Goal: Task Accomplishment & Management: Use online tool/utility

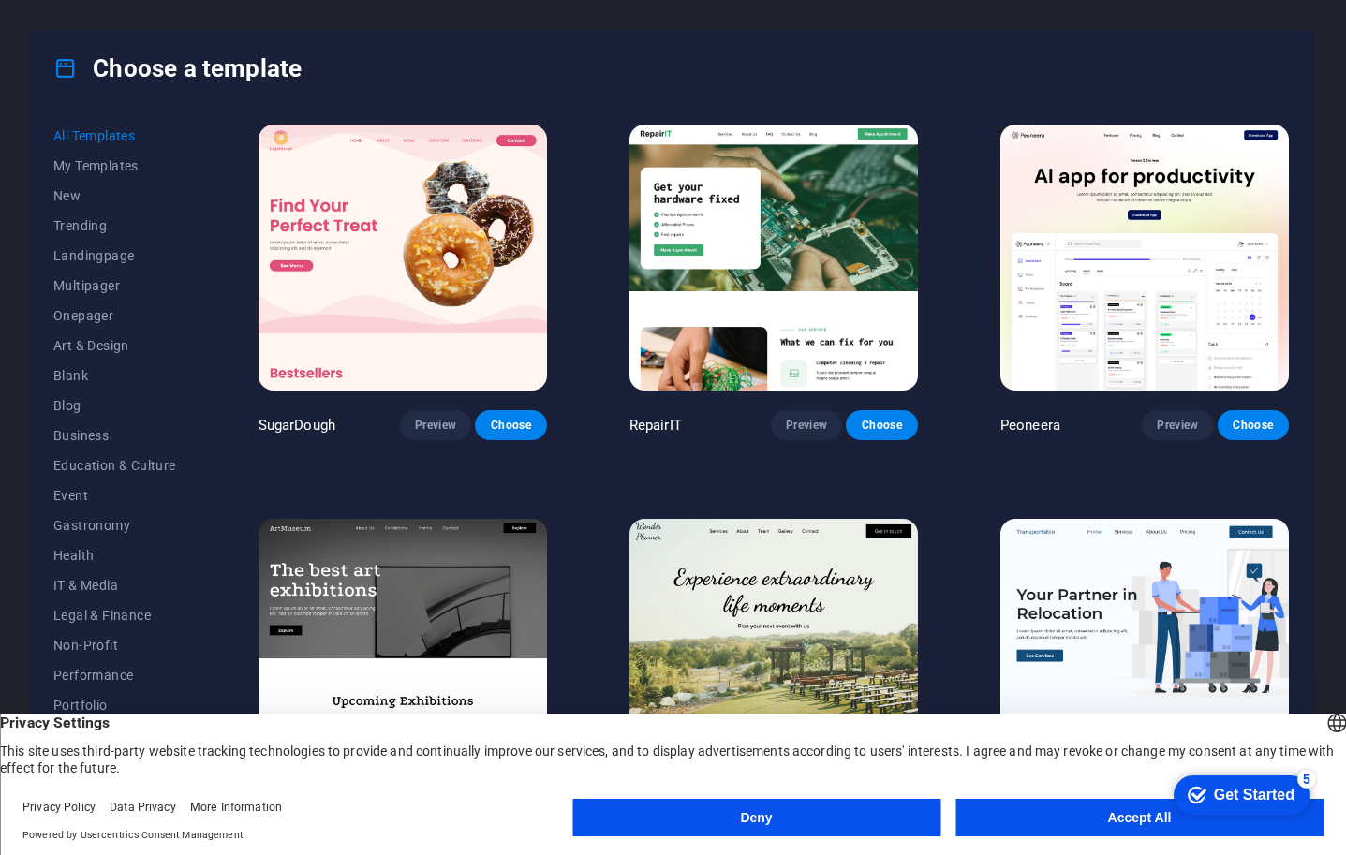
click at [1079, 821] on button "Accept All" at bounding box center [1140, 817] width 368 height 37
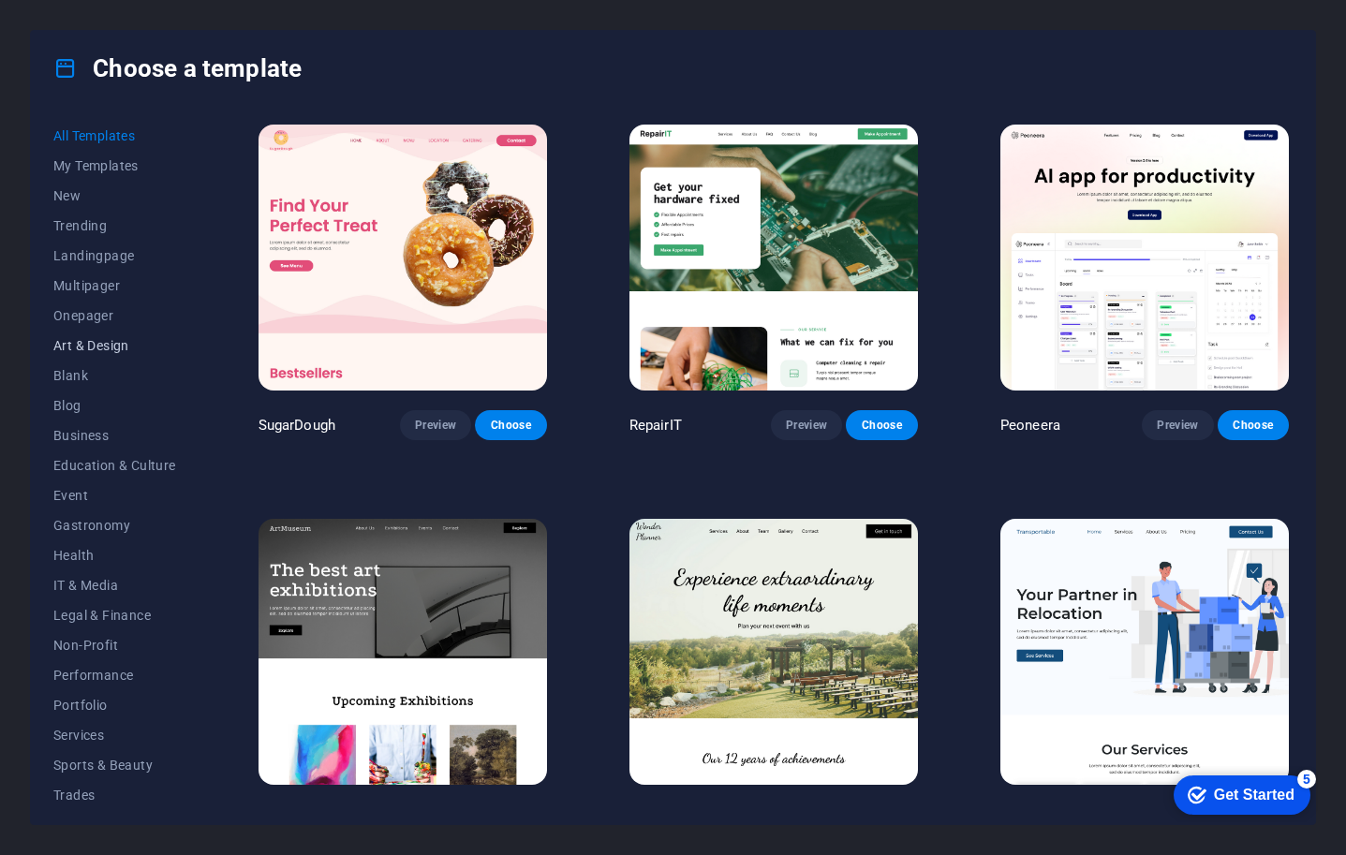
click at [93, 338] on span "Art & Design" at bounding box center [114, 345] width 123 height 15
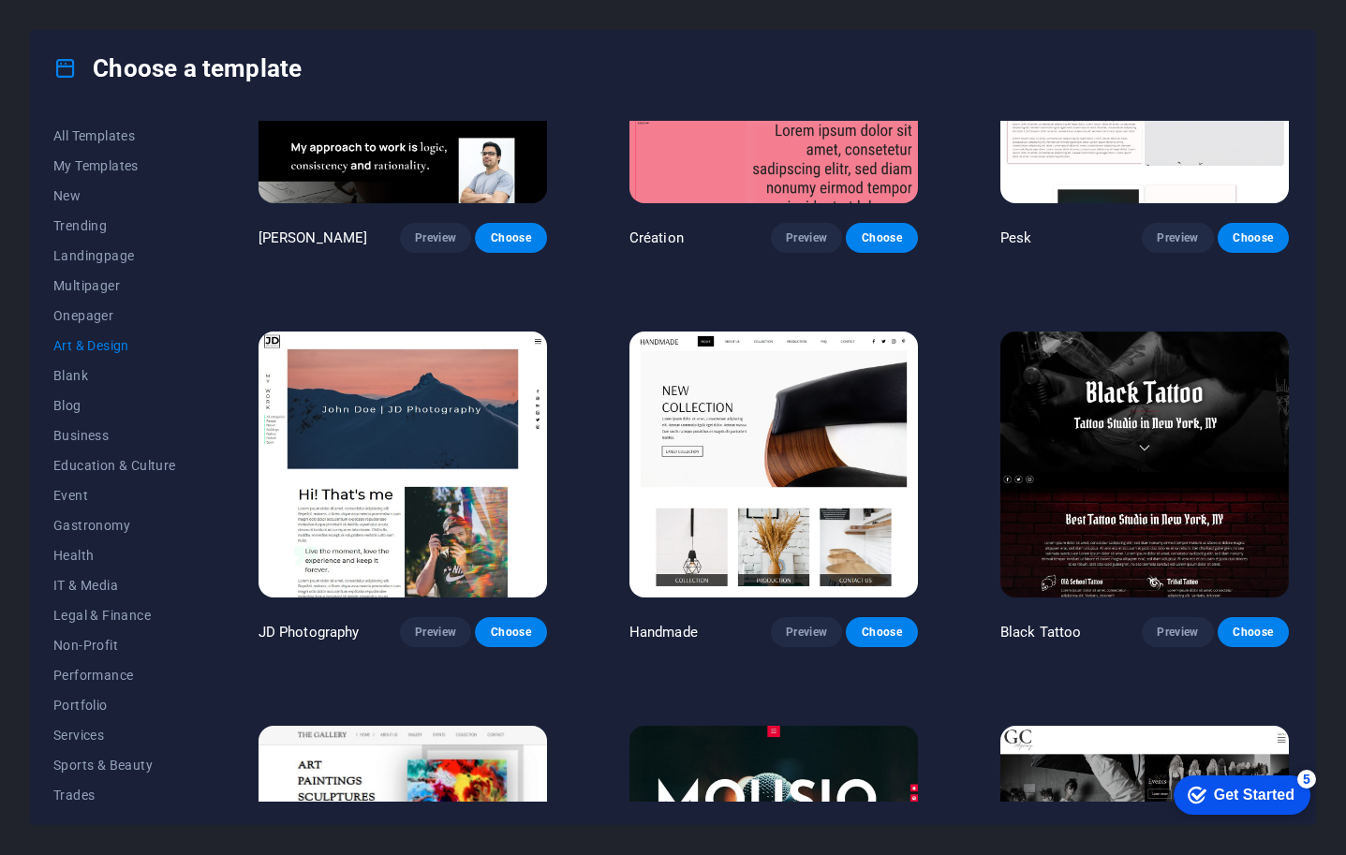
scroll to position [334, 0]
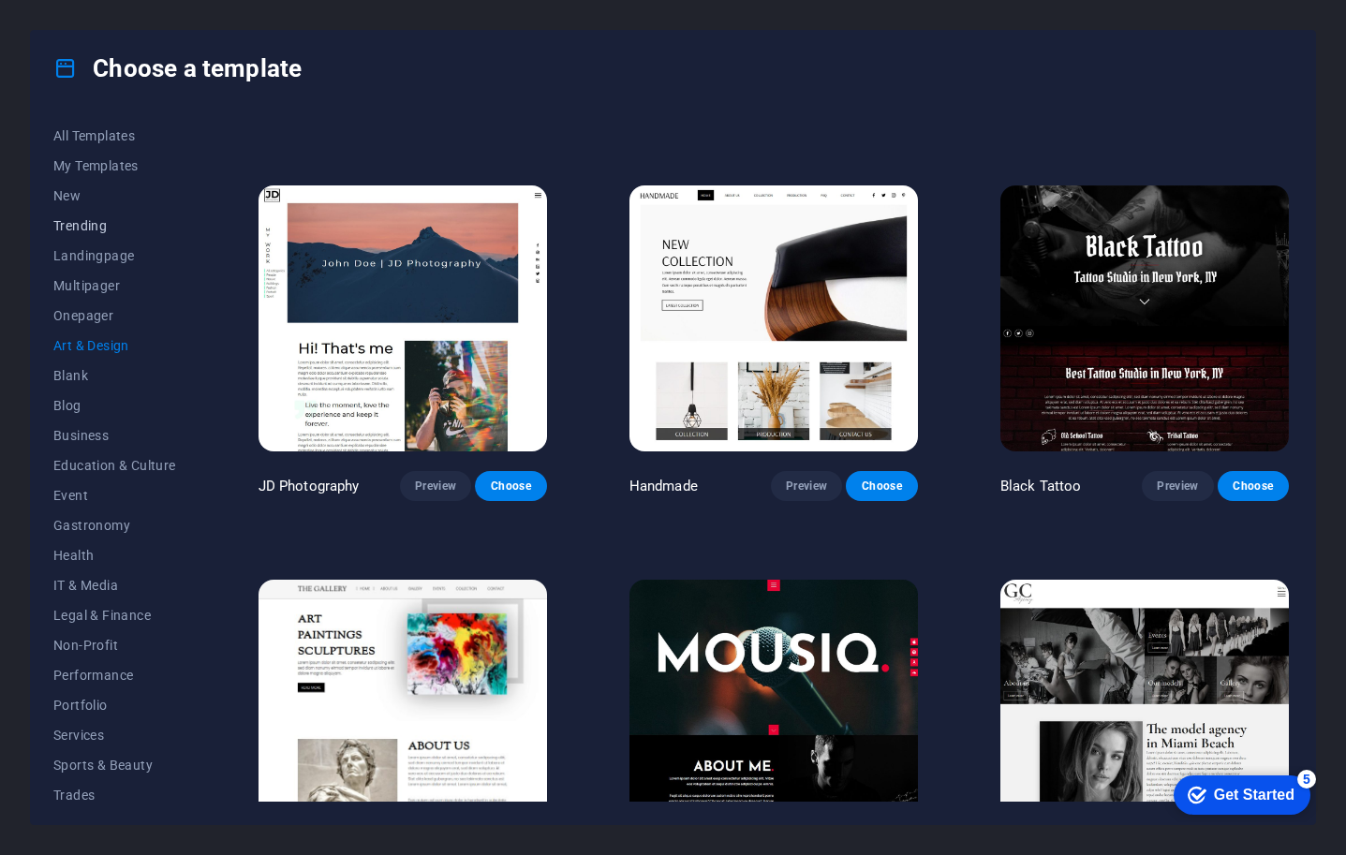
click at [77, 224] on span "Trending" at bounding box center [114, 225] width 123 height 15
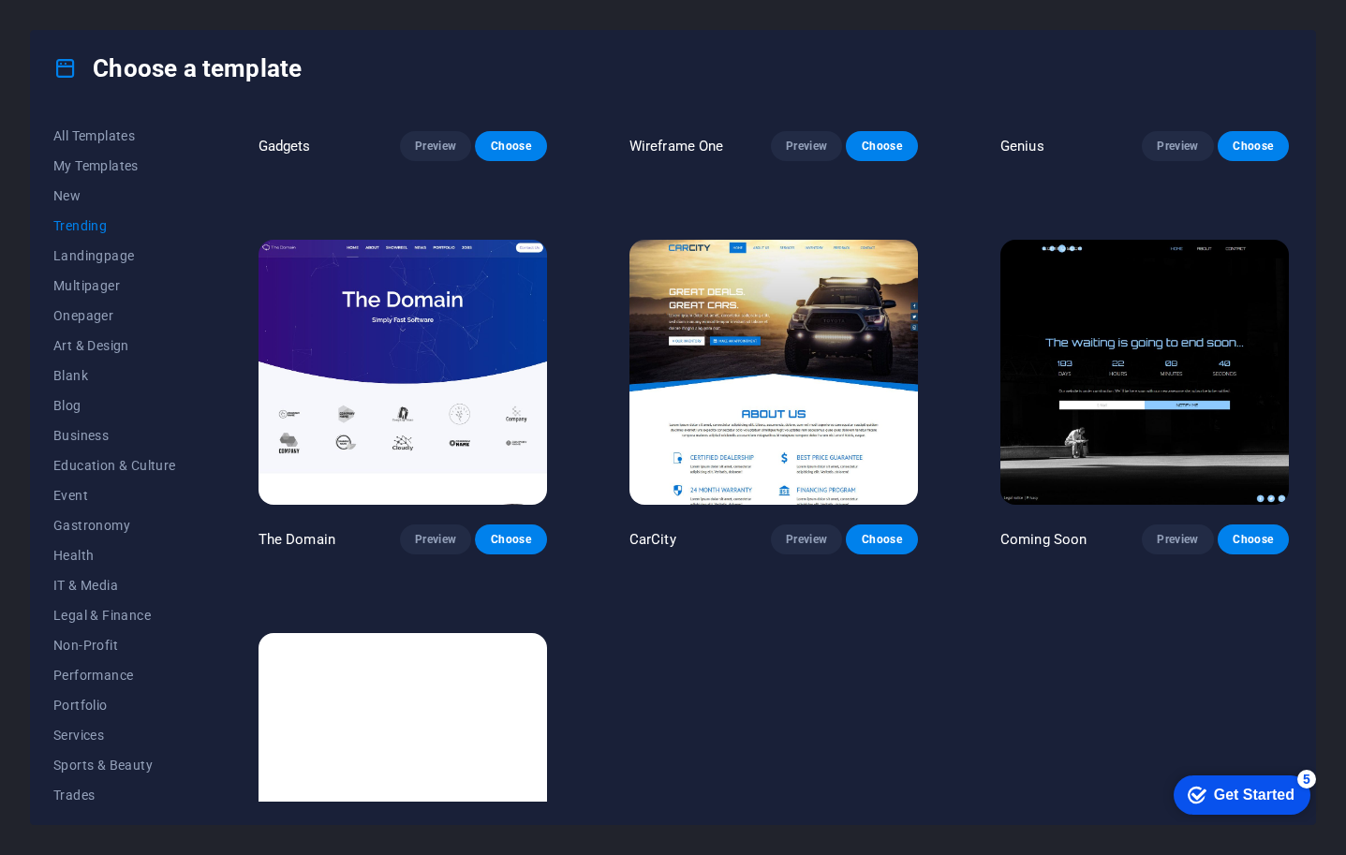
scroll to position [1595, 0]
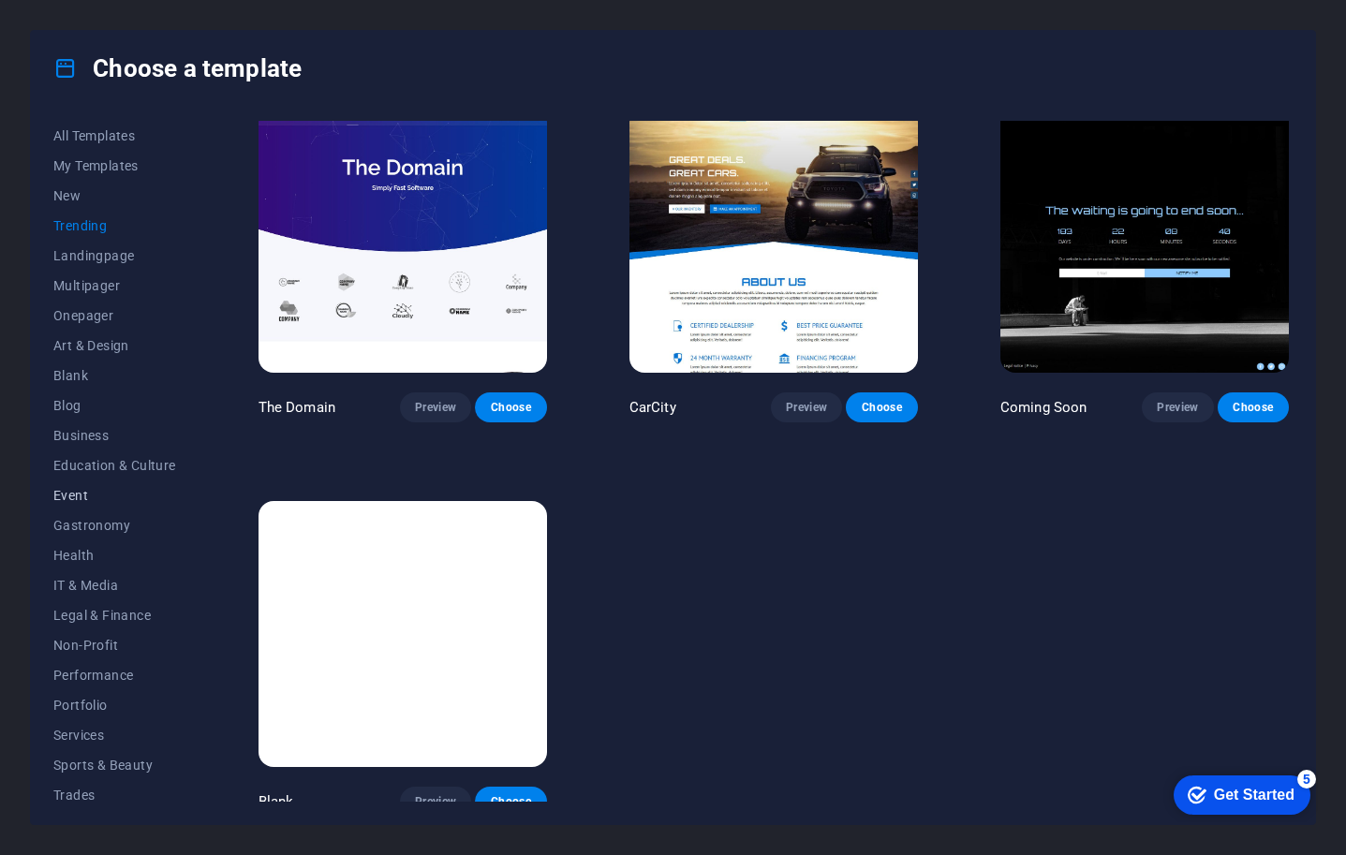
click at [74, 491] on span "Event" at bounding box center [114, 495] width 123 height 15
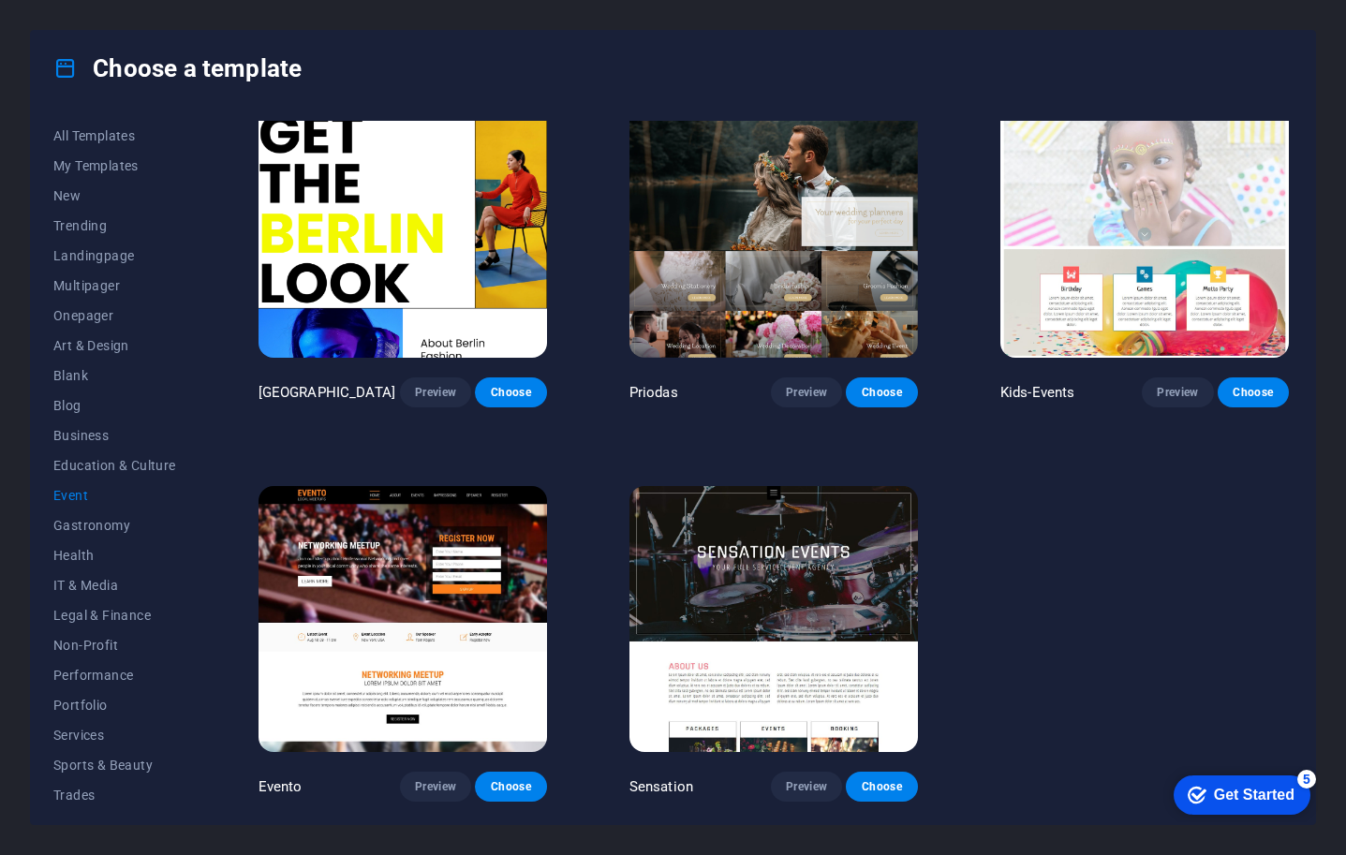
scroll to position [0, 0]
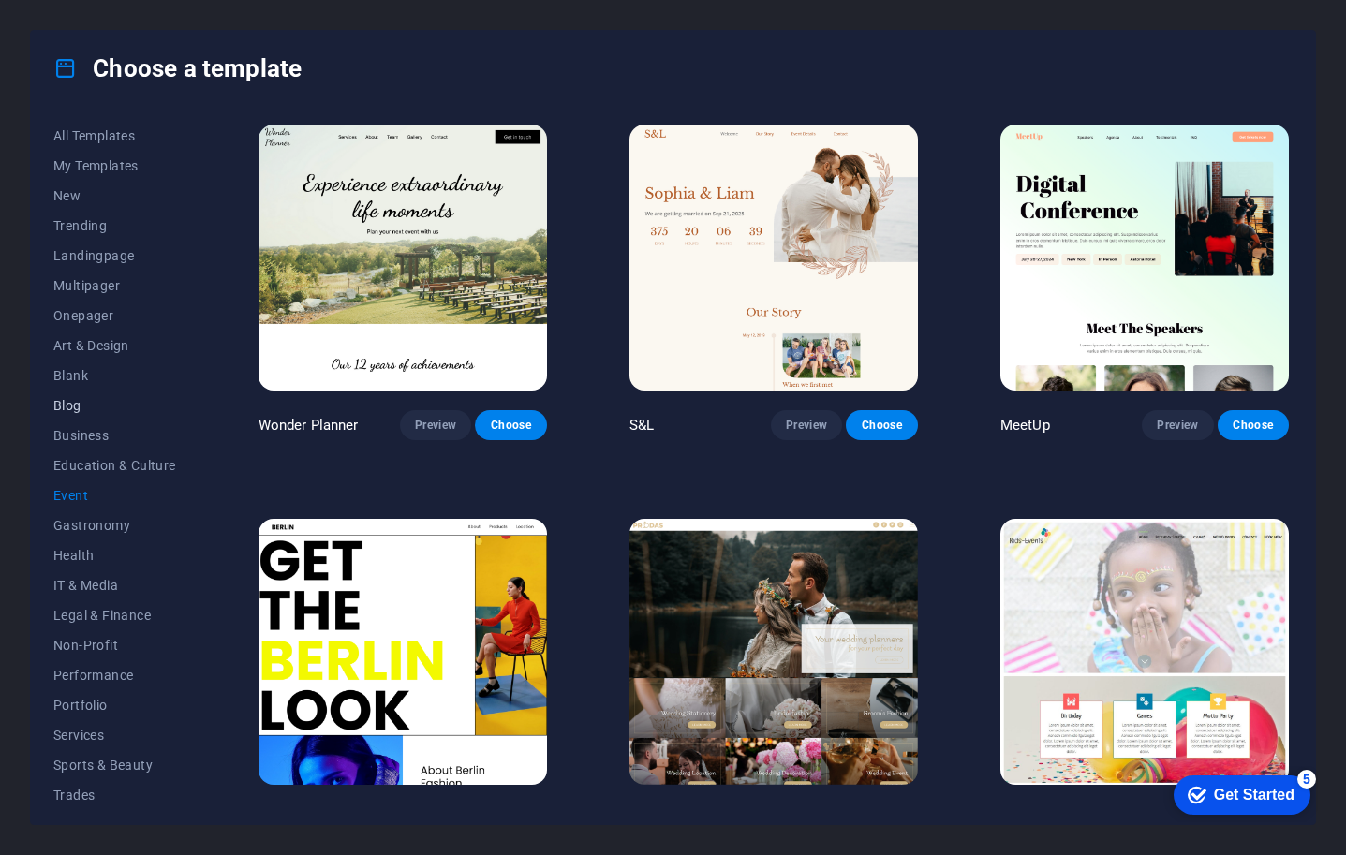
click at [68, 408] on span "Blog" at bounding box center [114, 405] width 123 height 15
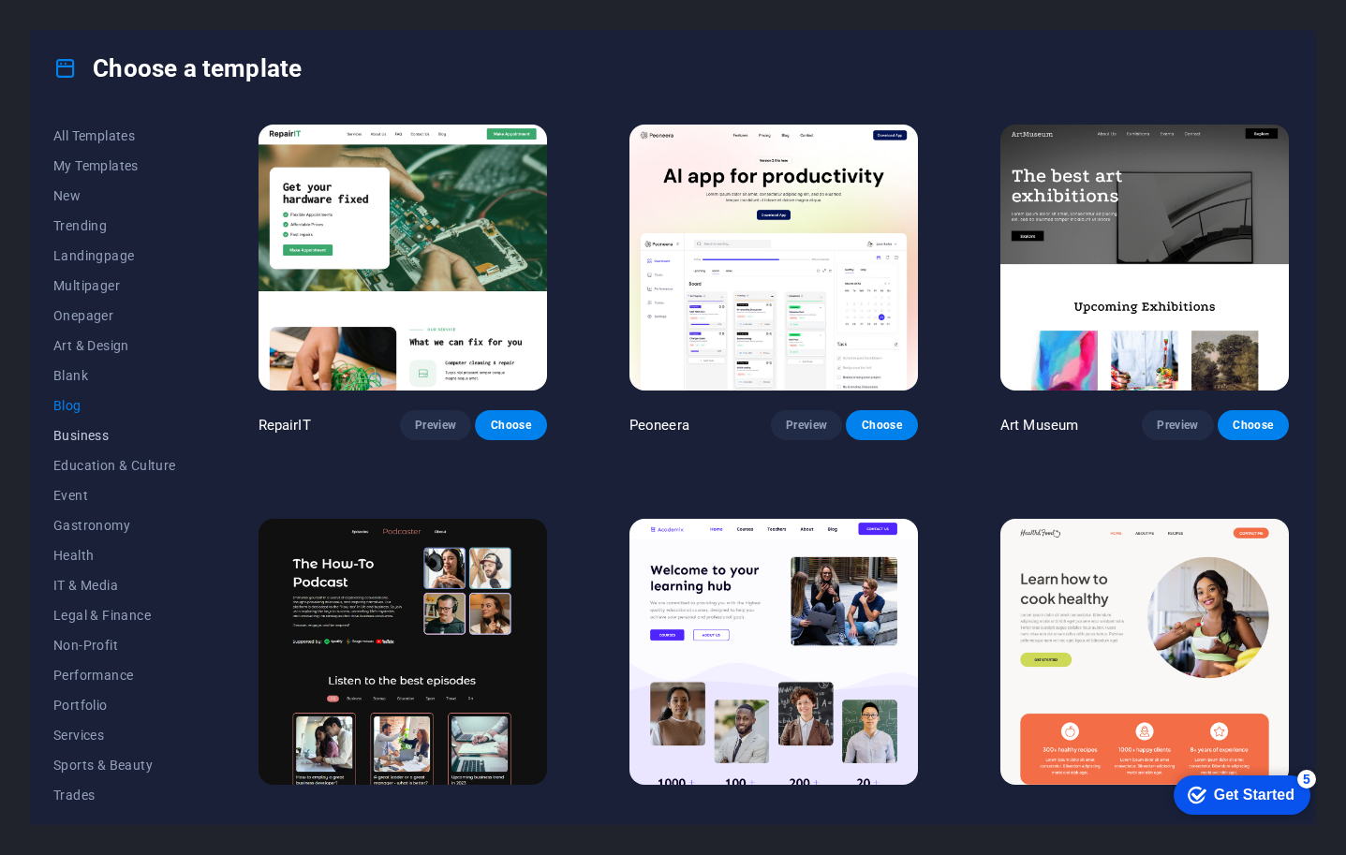
scroll to position [68, 0]
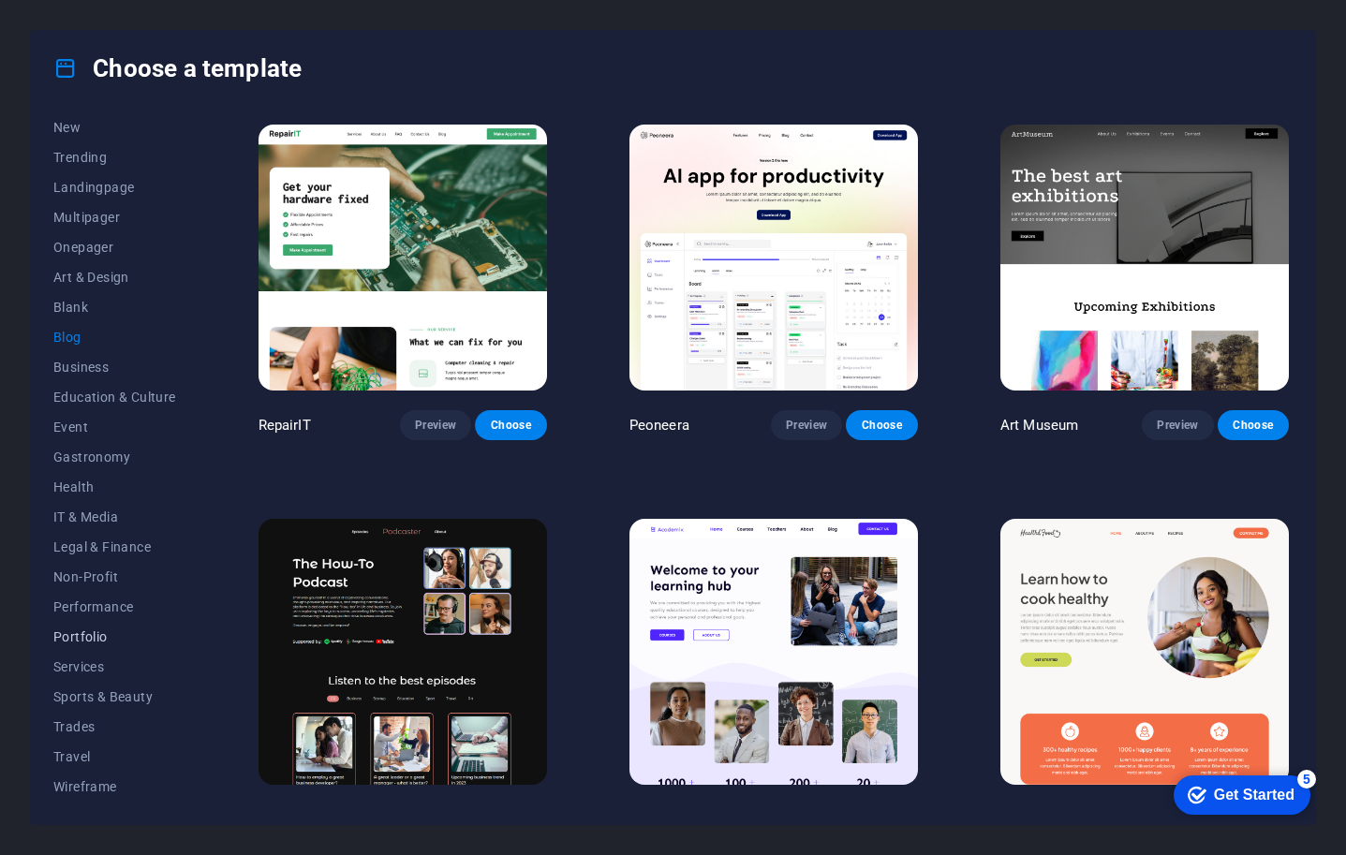
click at [83, 634] on span "Portfolio" at bounding box center [114, 637] width 123 height 15
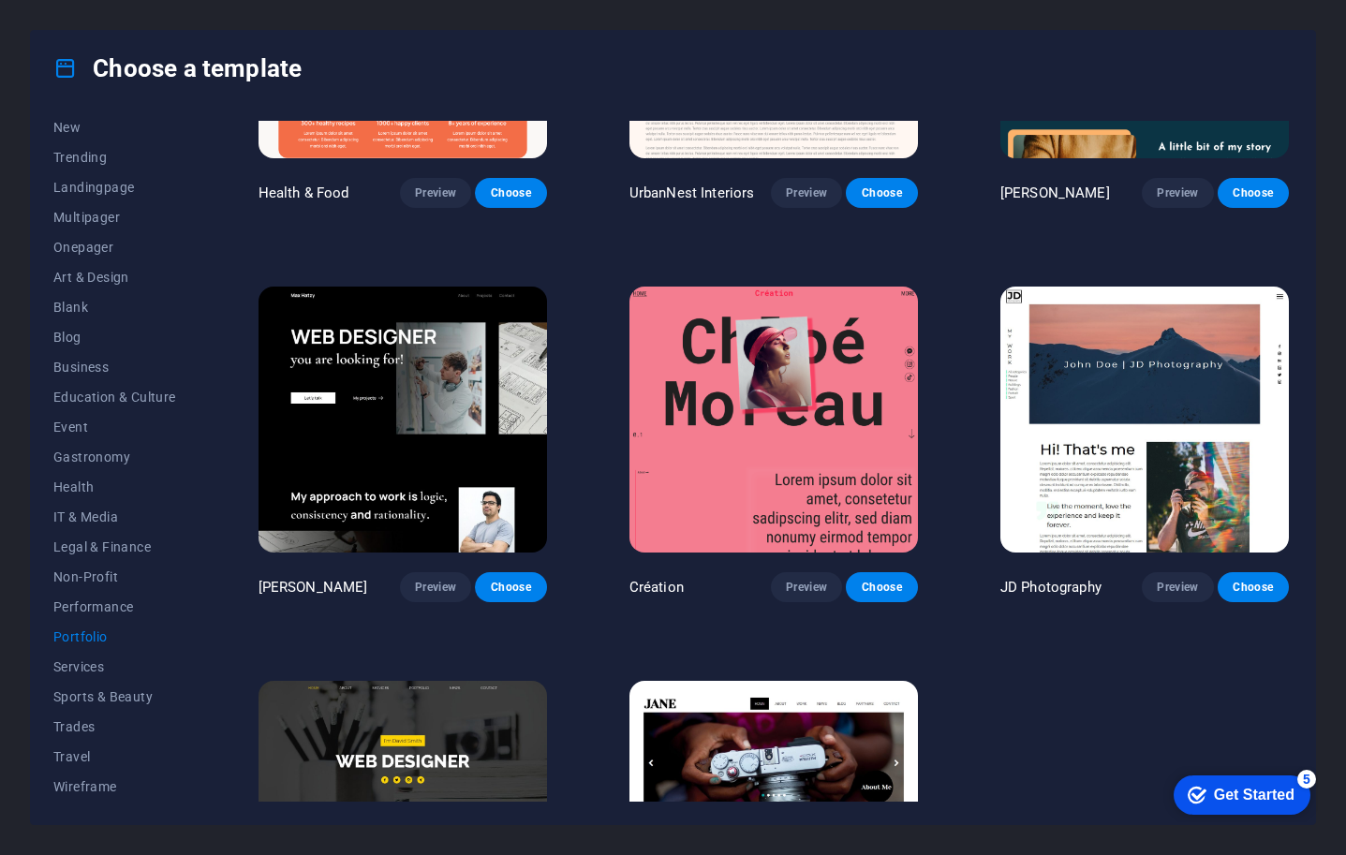
scroll to position [230, 0]
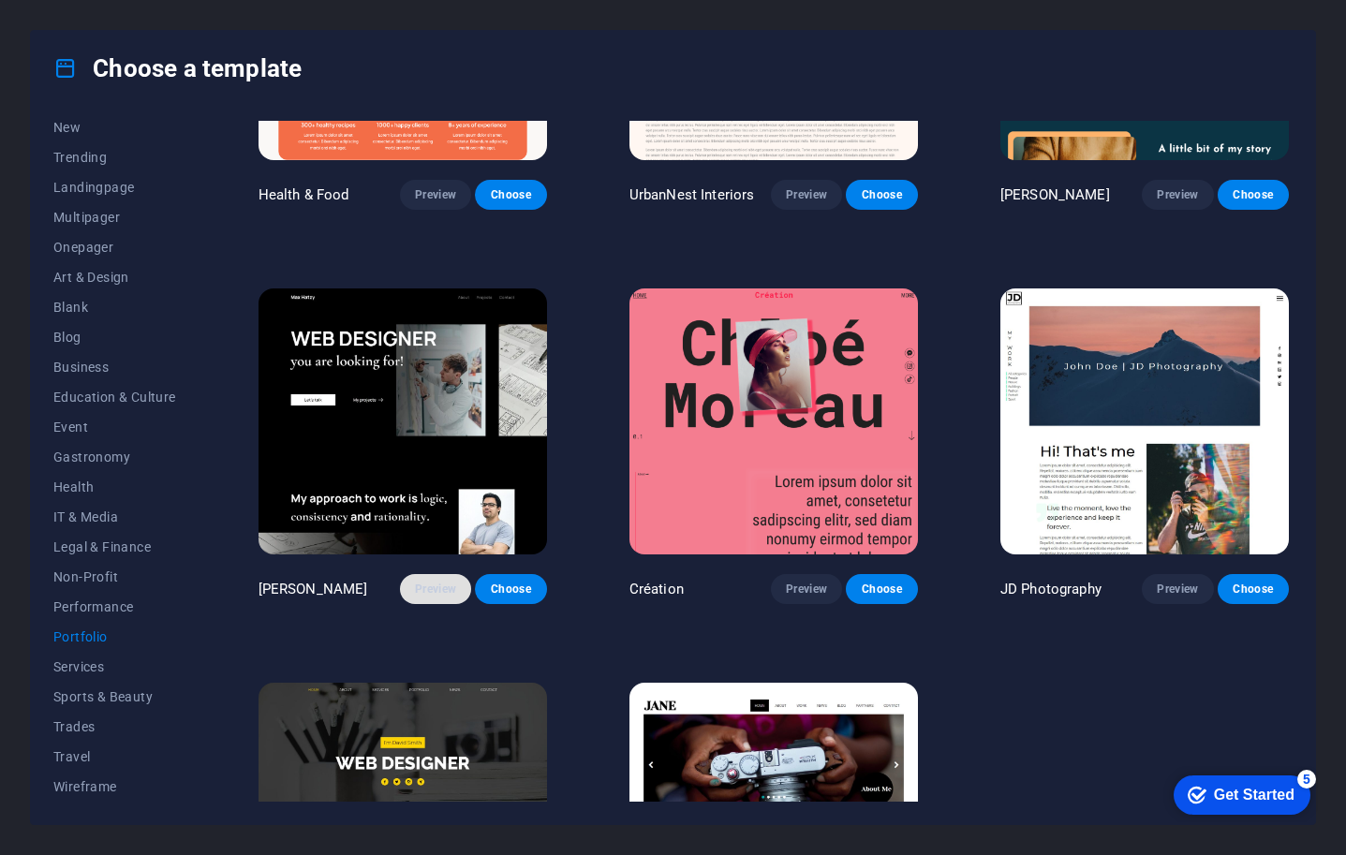
click at [429, 582] on span "Preview" at bounding box center [435, 589] width 41 height 15
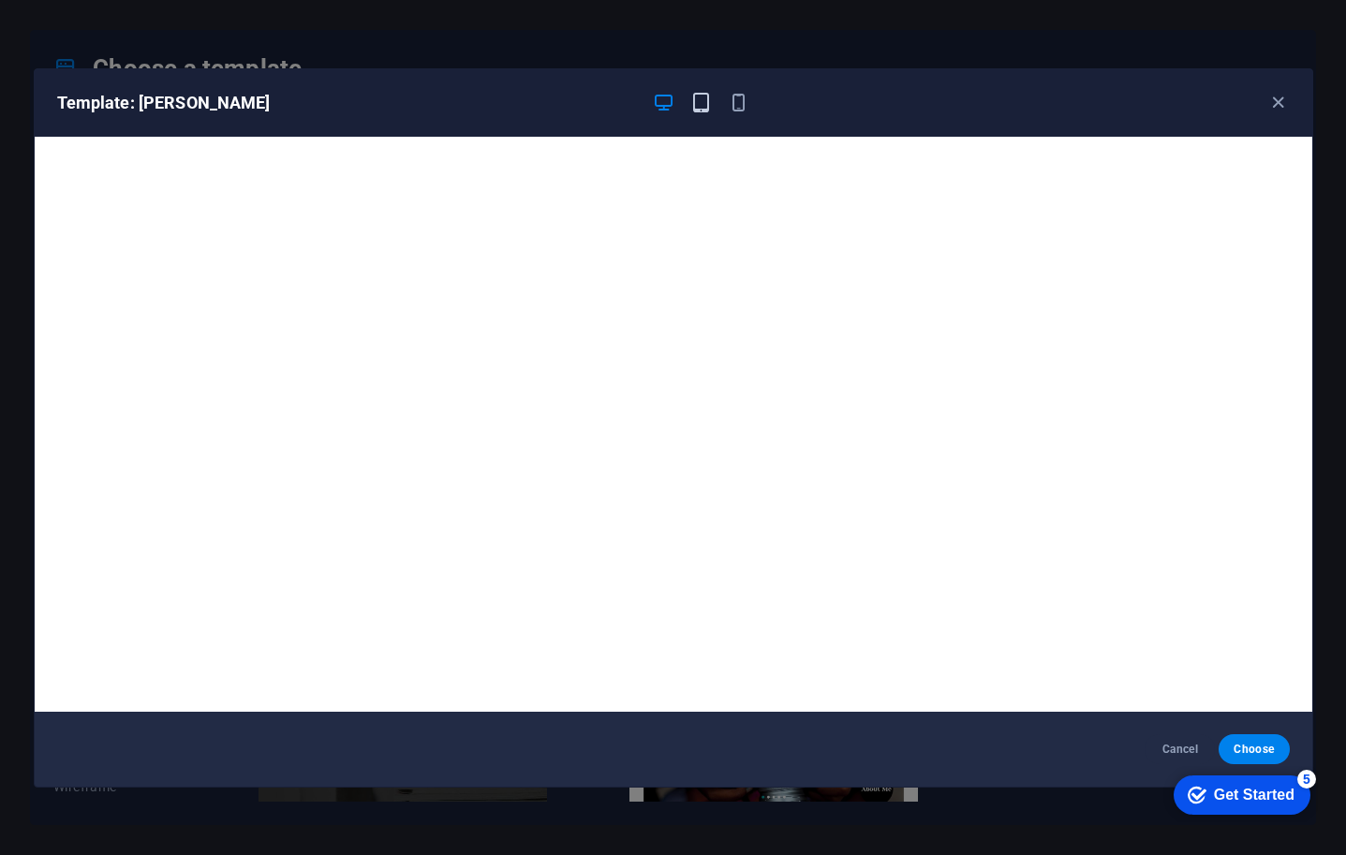
click at [702, 102] on icon "button" at bounding box center [701, 103] width 22 height 22
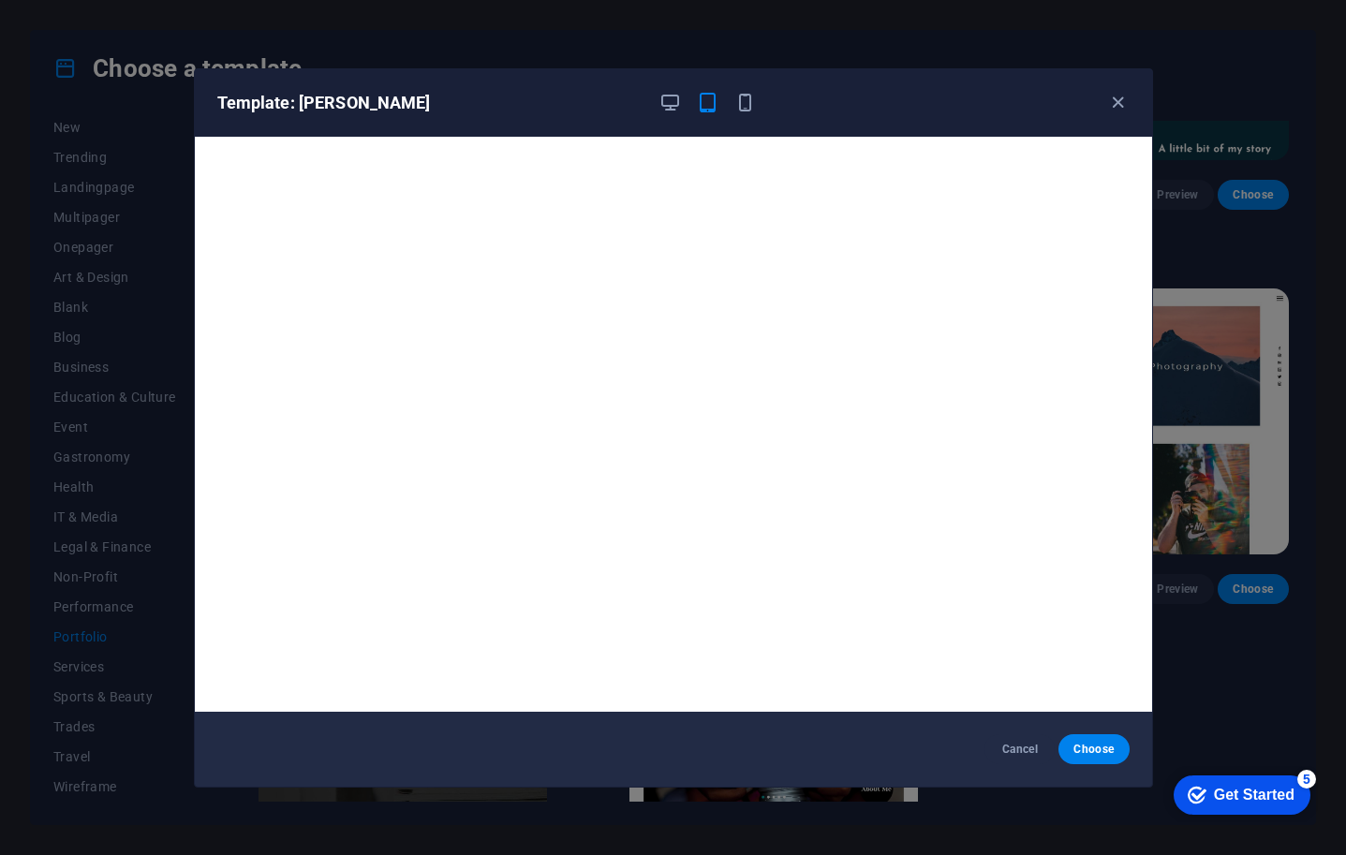
click at [742, 85] on div "Template: Max Hatzy" at bounding box center [673, 102] width 957 height 67
click at [745, 102] on icon "button" at bounding box center [746, 103] width 22 height 22
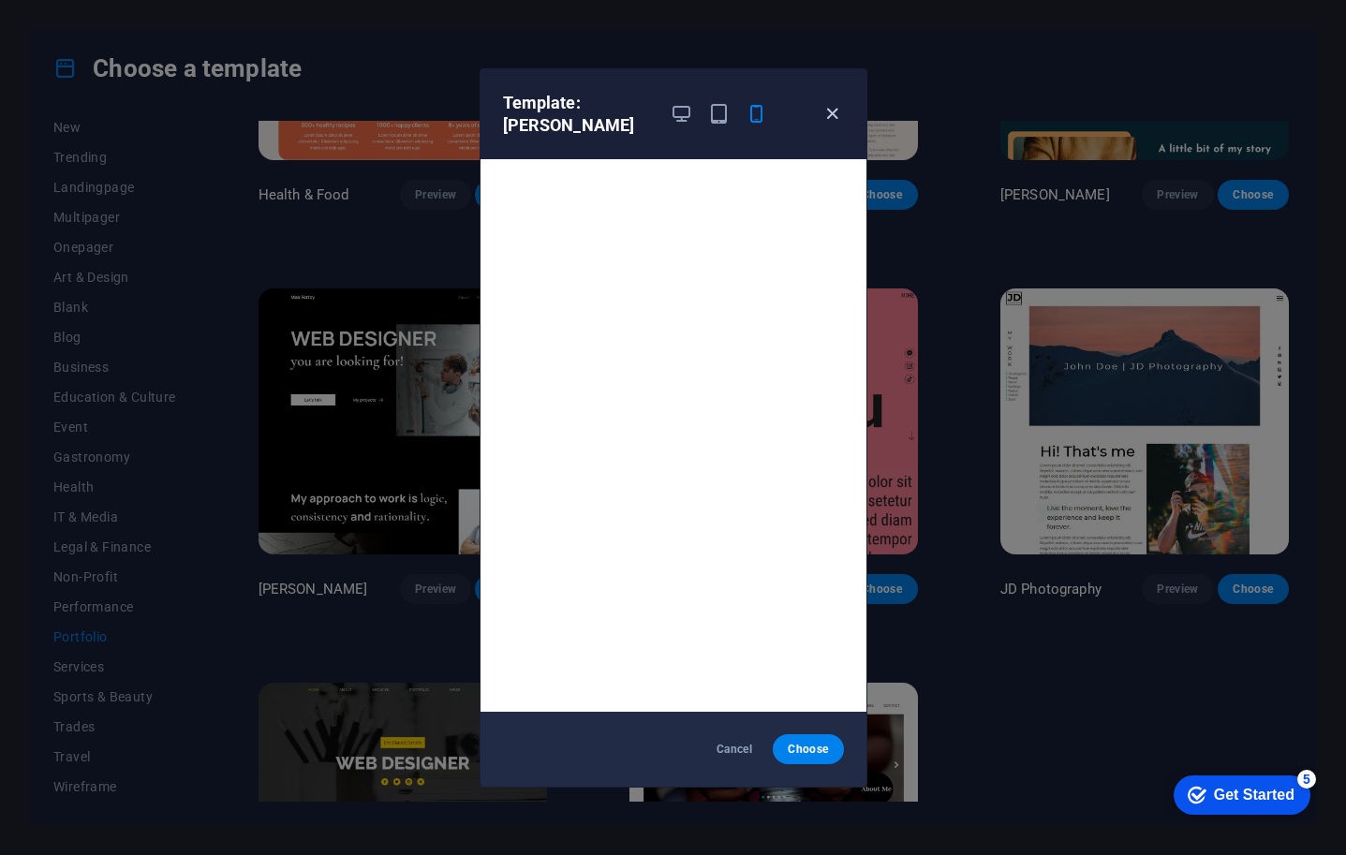
click at [835, 109] on icon "button" at bounding box center [833, 114] width 22 height 22
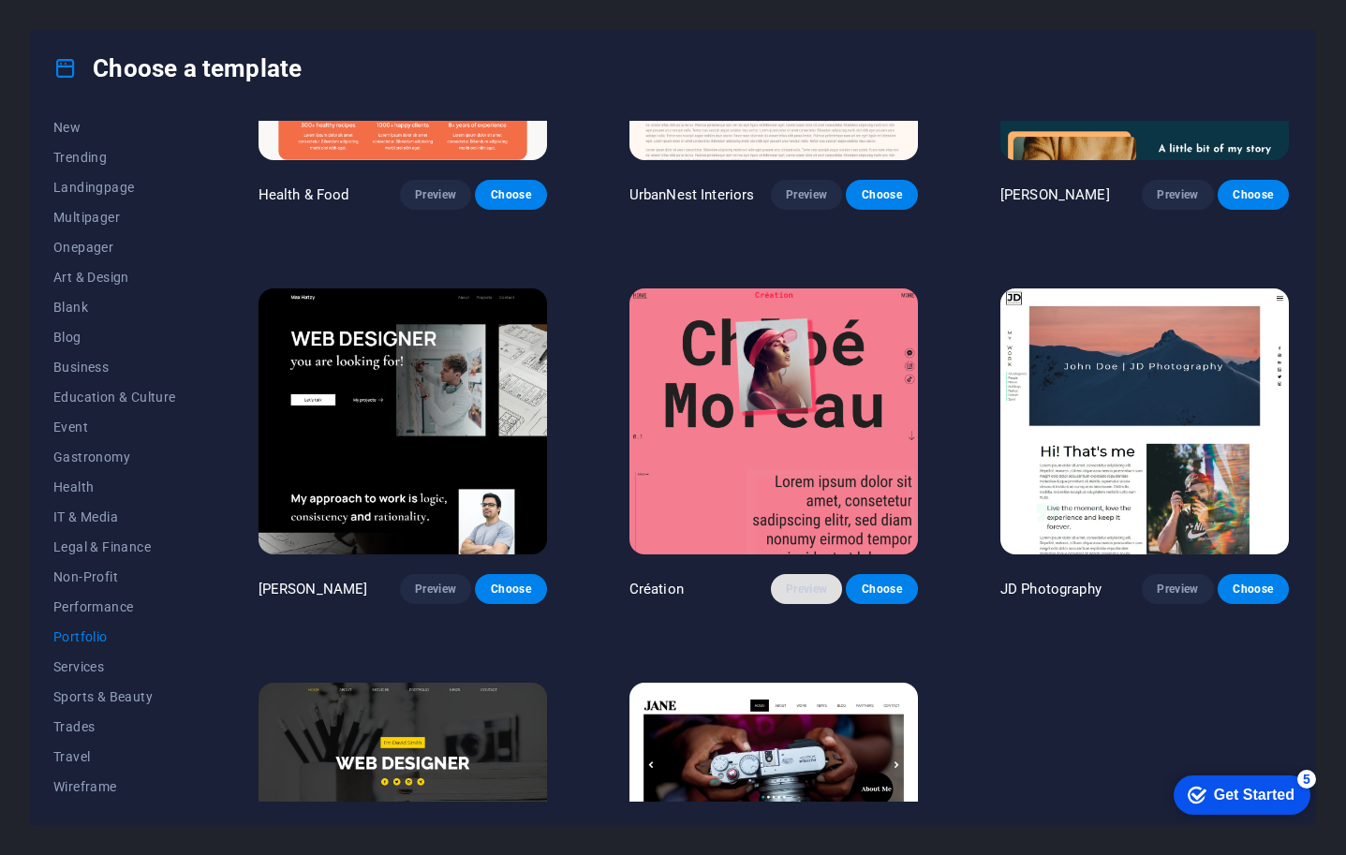
click at [801, 582] on span "Preview" at bounding box center [806, 589] width 41 height 15
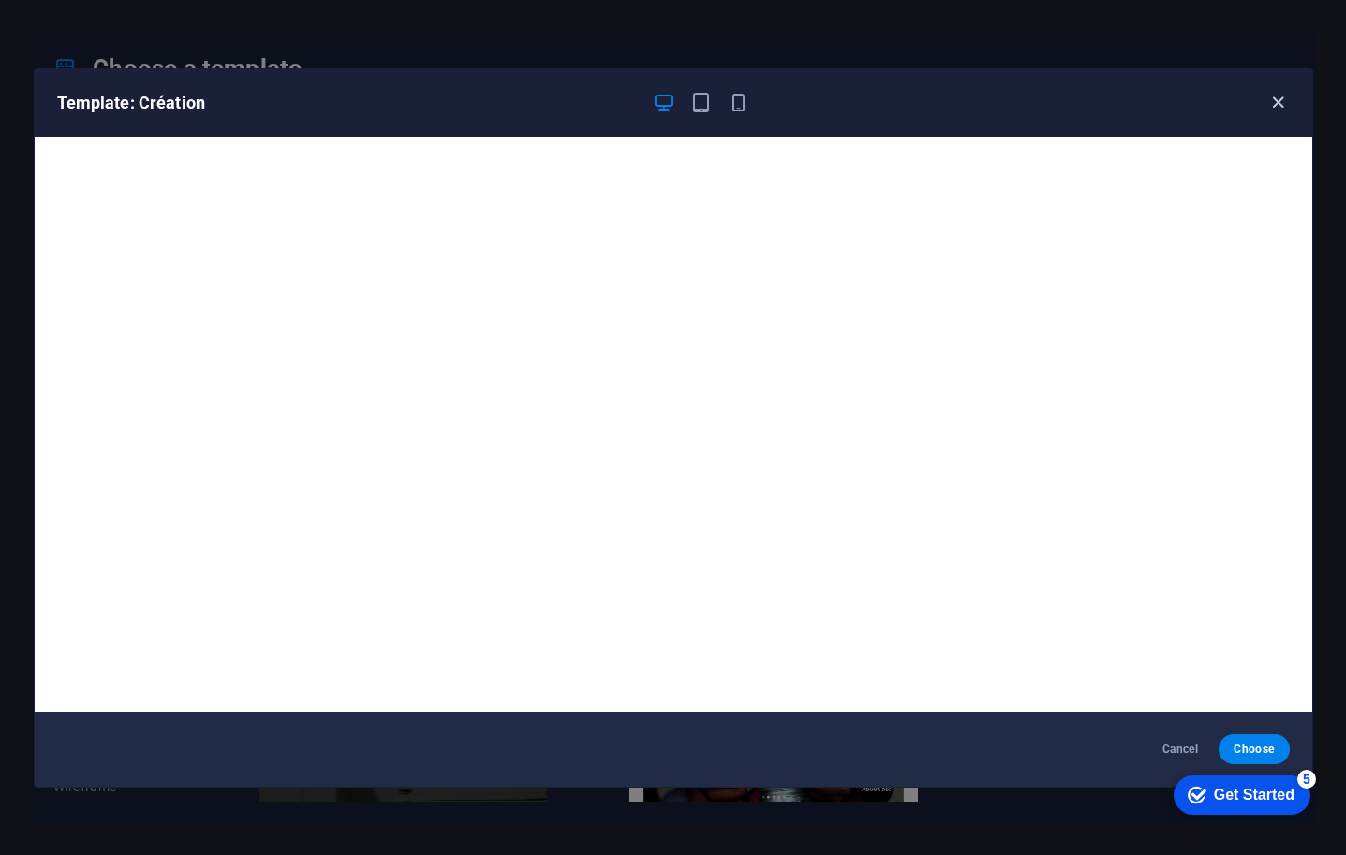
click at [1280, 99] on icon "button" at bounding box center [1279, 103] width 22 height 22
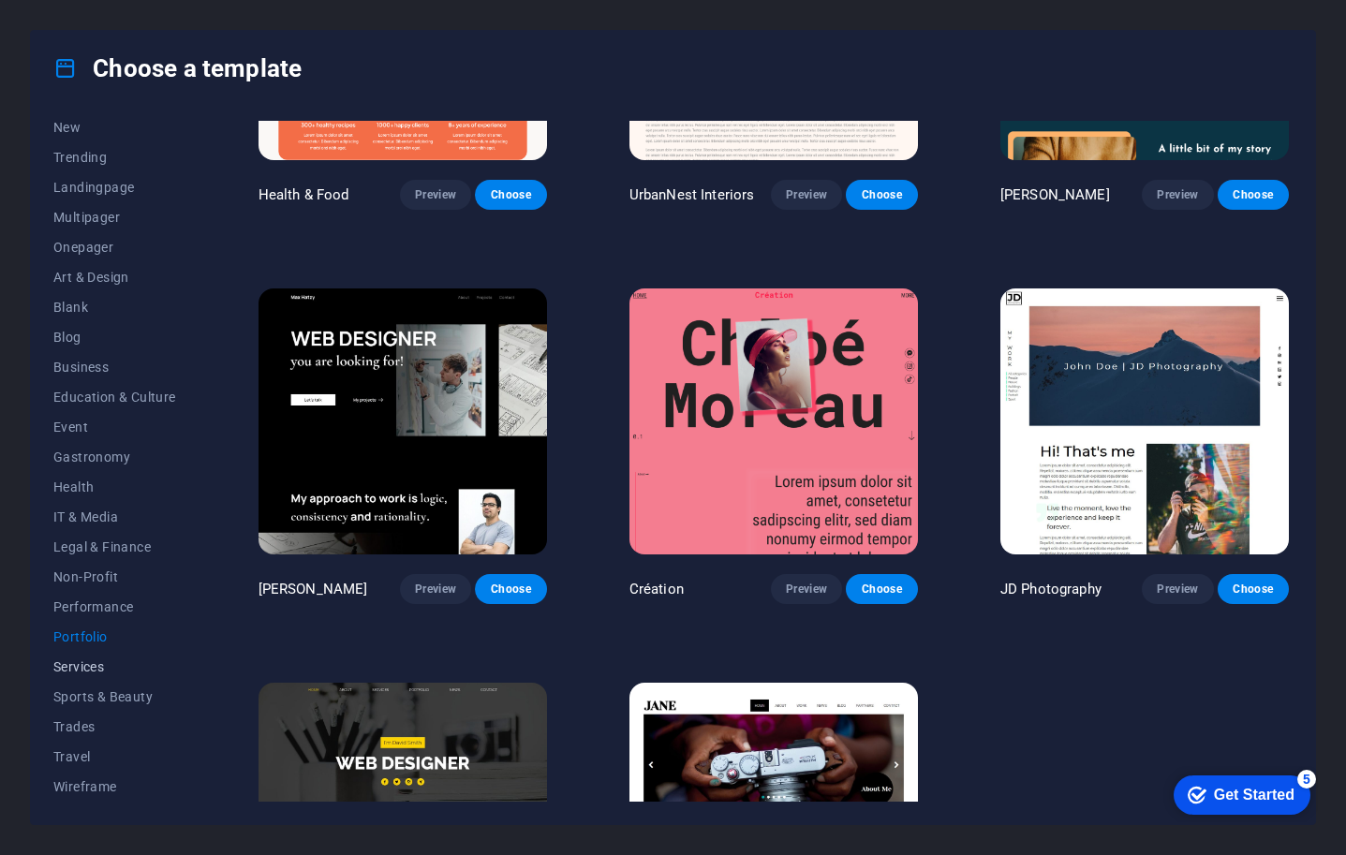
click at [96, 662] on span "Services" at bounding box center [114, 667] width 123 height 15
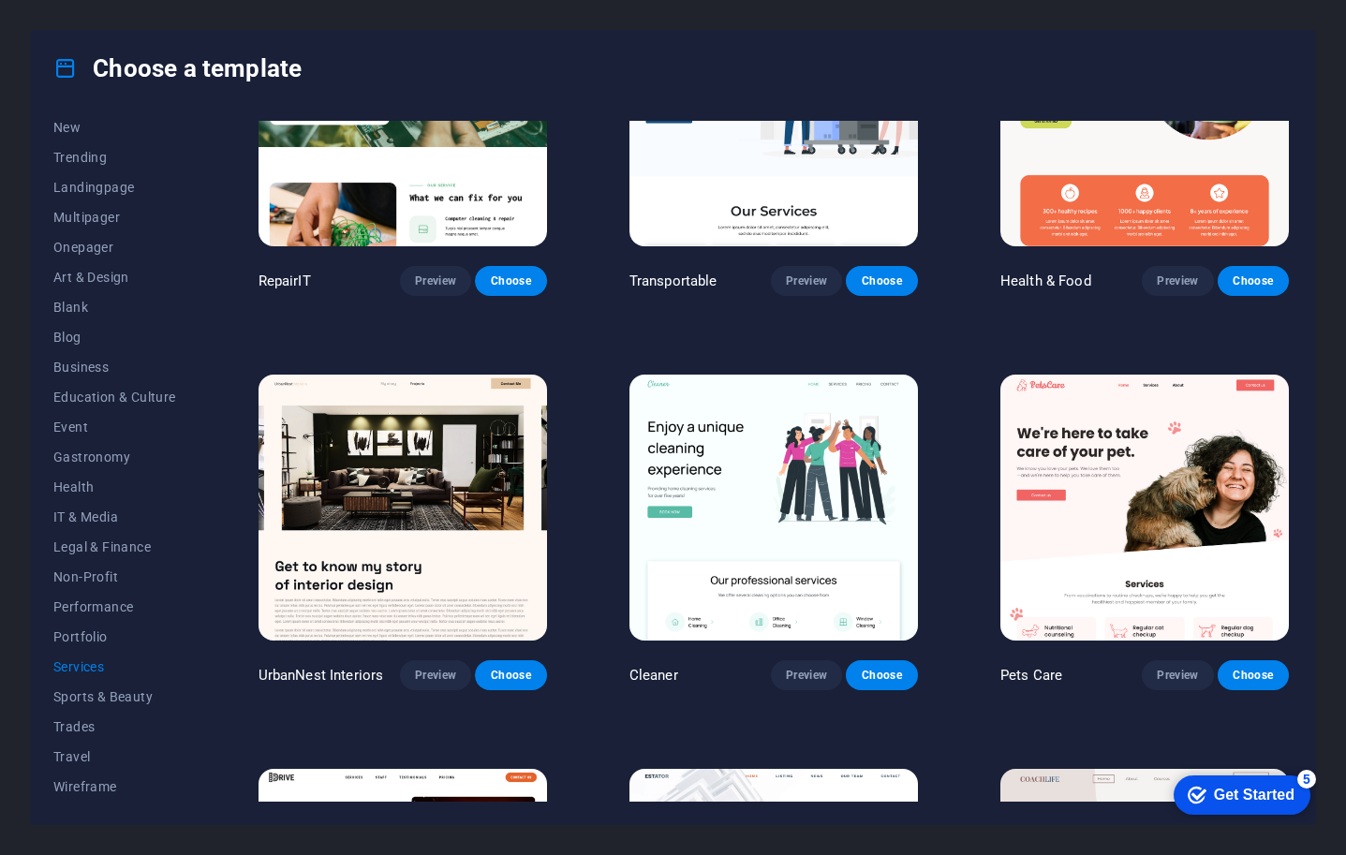
scroll to position [147, 0]
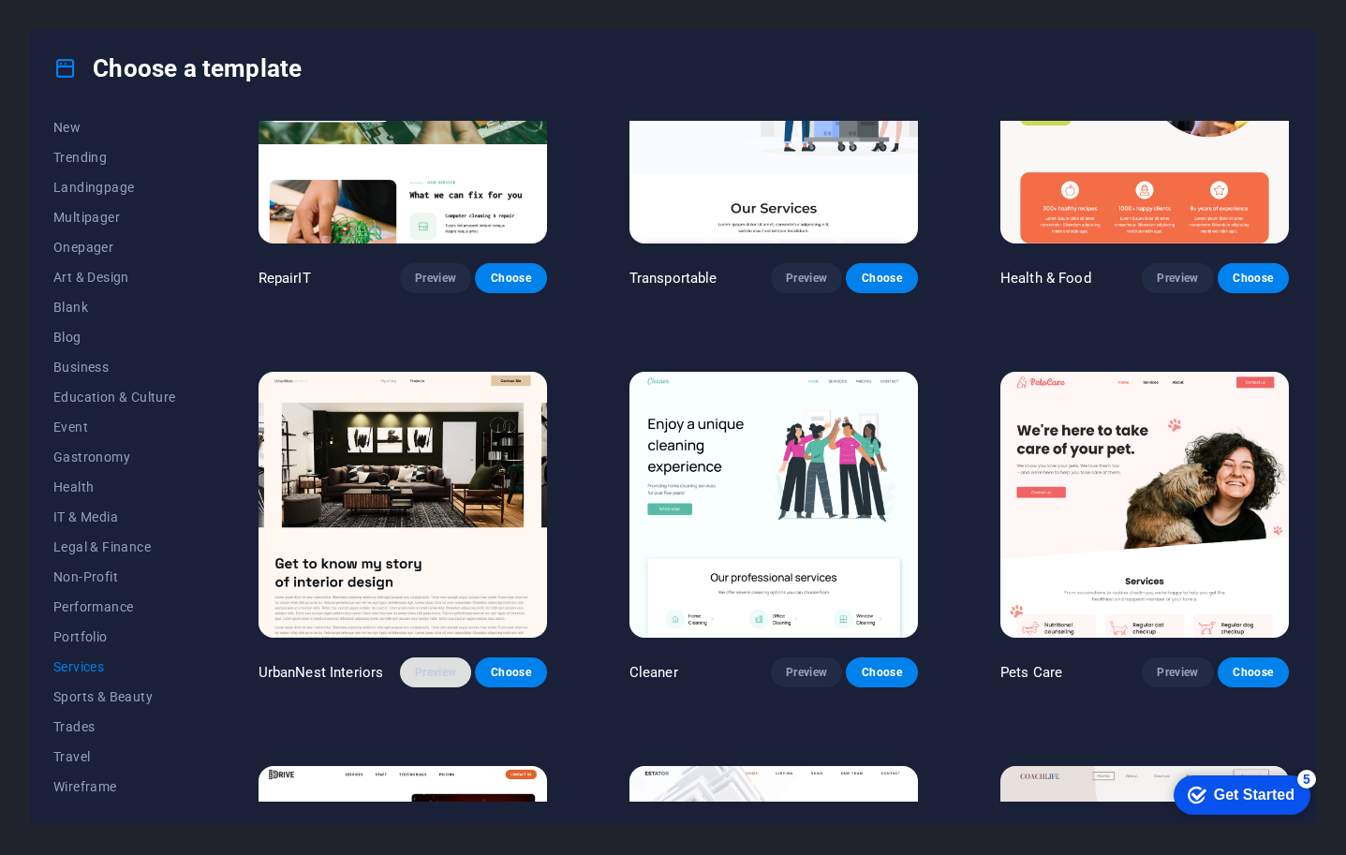
click at [434, 665] on span "Preview" at bounding box center [435, 672] width 41 height 15
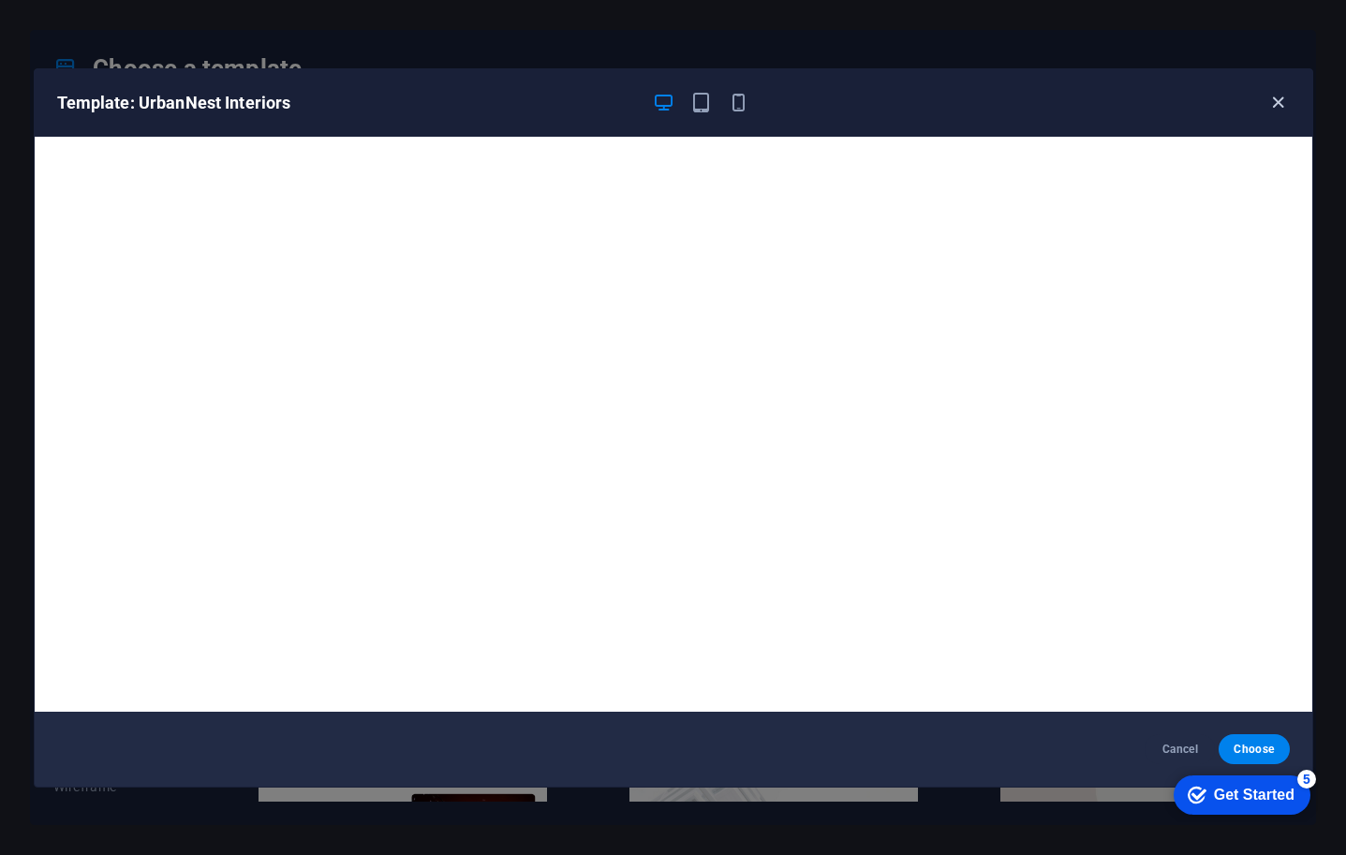
click at [1282, 109] on icon "button" at bounding box center [1279, 103] width 22 height 22
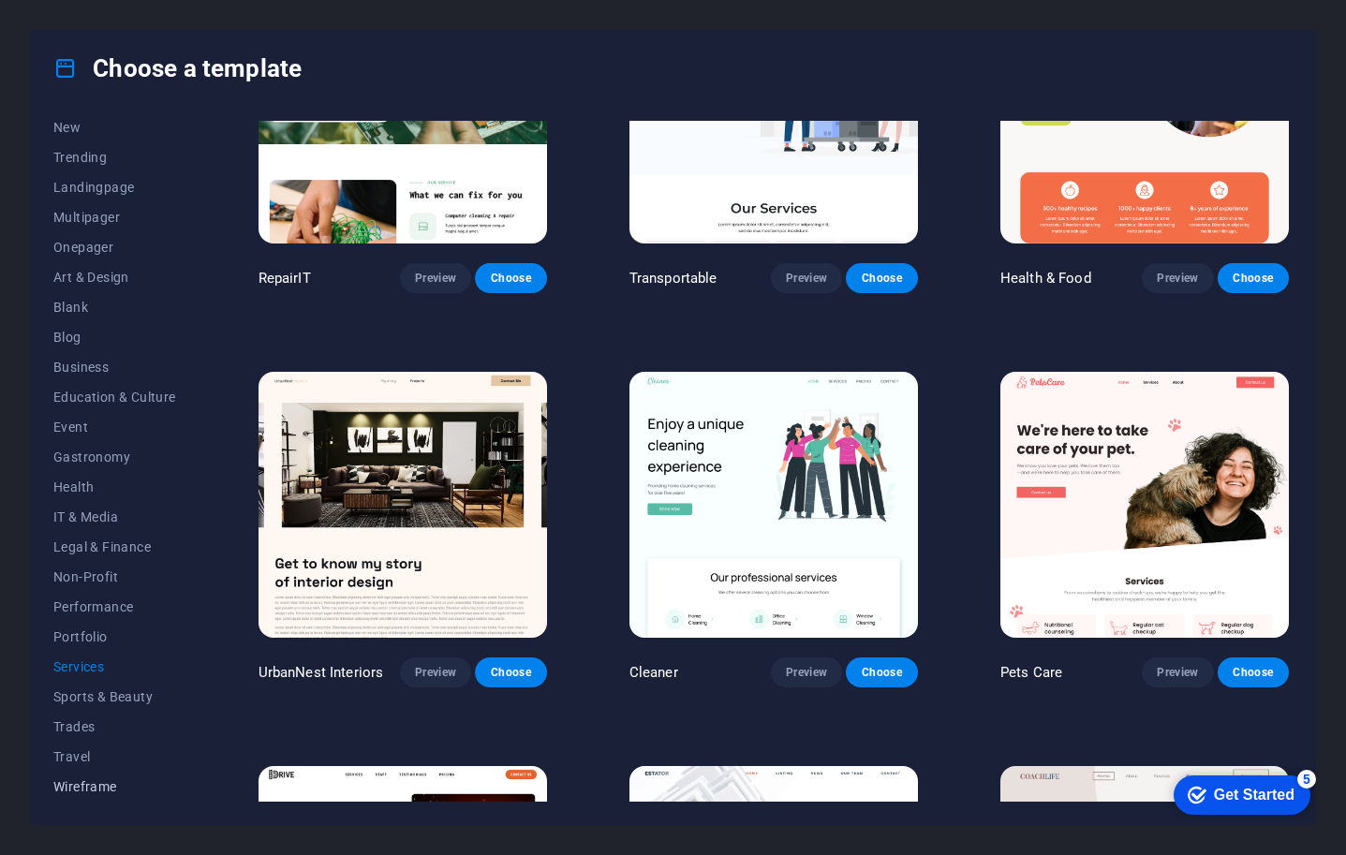
click at [96, 786] on span "Wireframe" at bounding box center [114, 786] width 123 height 15
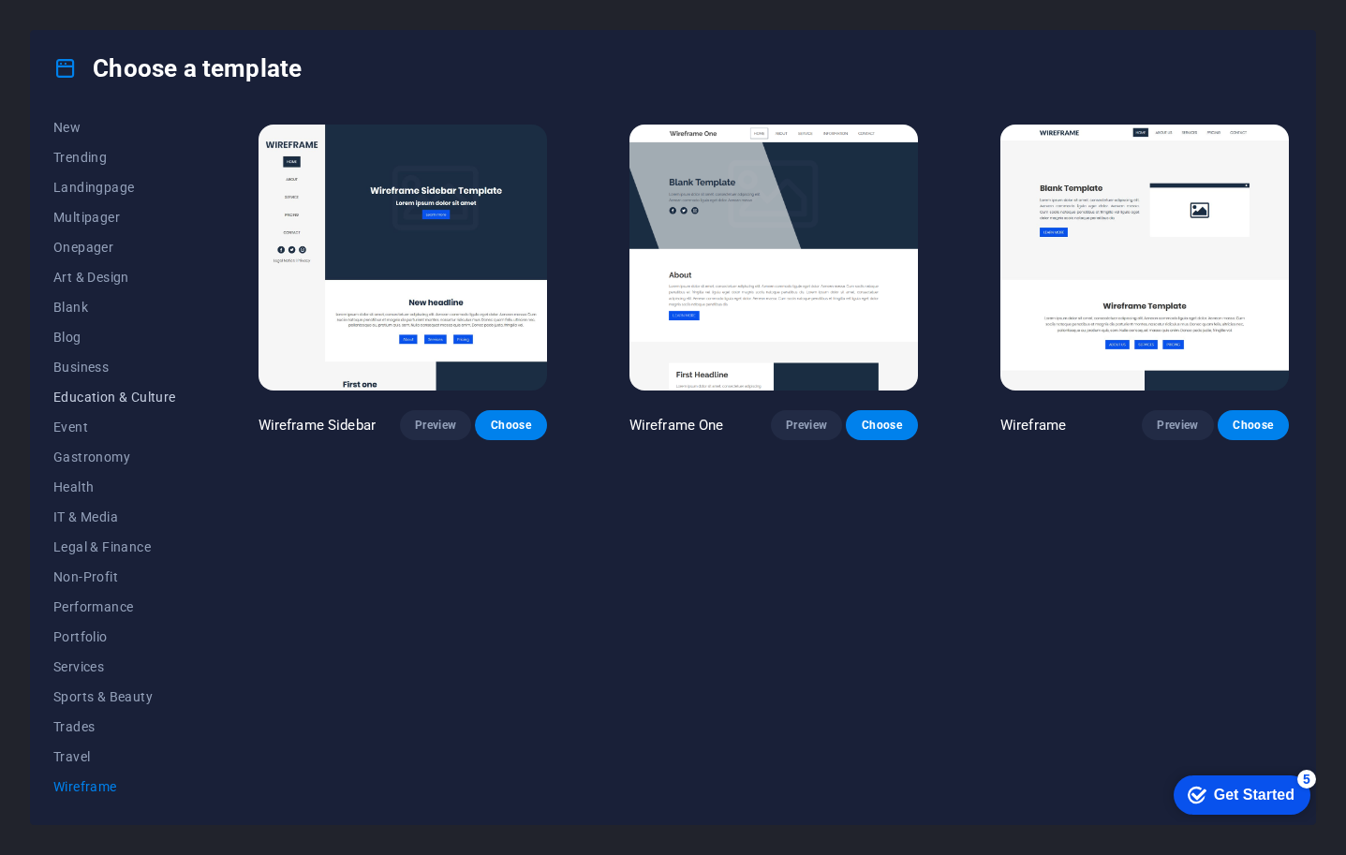
click at [132, 396] on span "Education & Culture" at bounding box center [114, 397] width 123 height 15
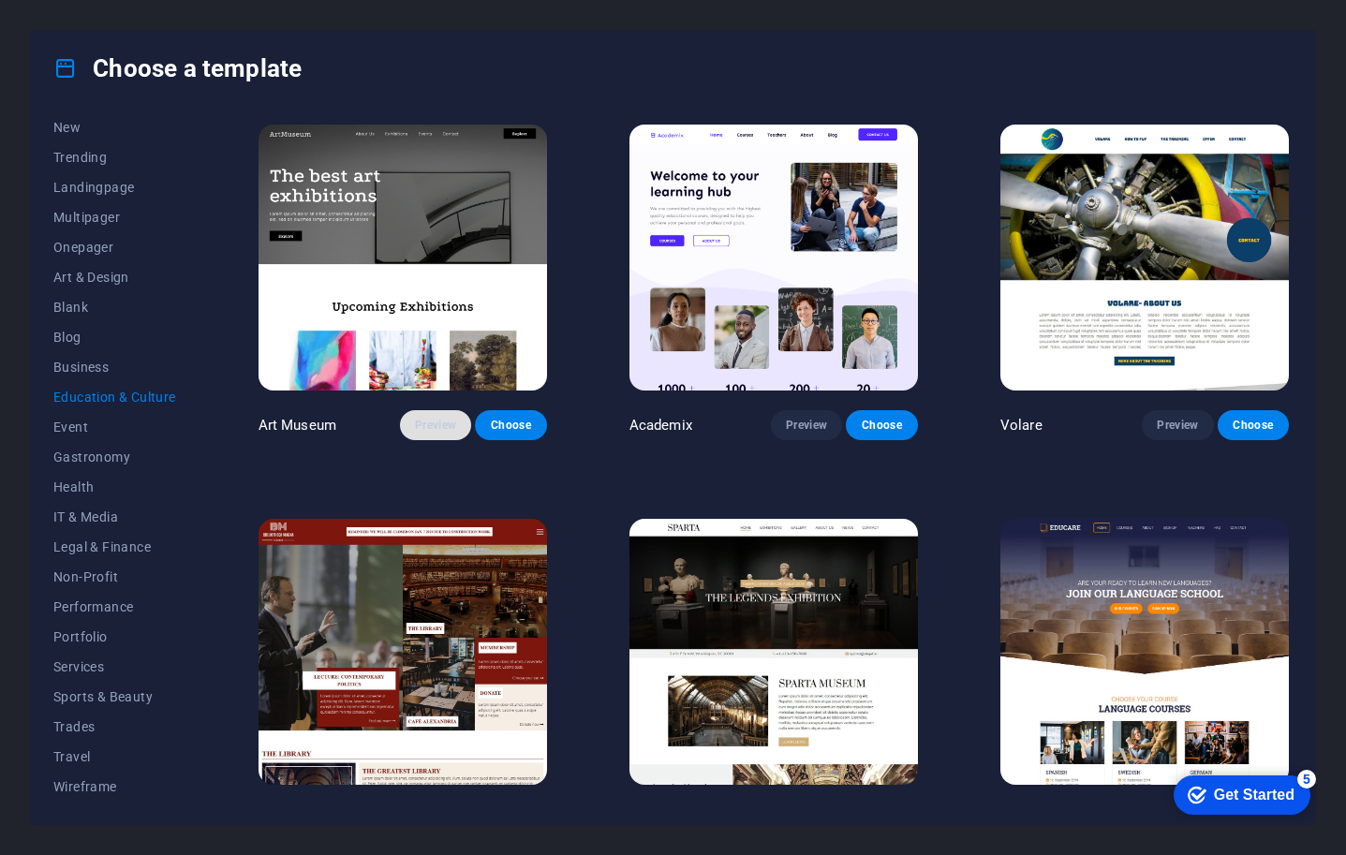
click at [418, 419] on span "Preview" at bounding box center [435, 425] width 41 height 15
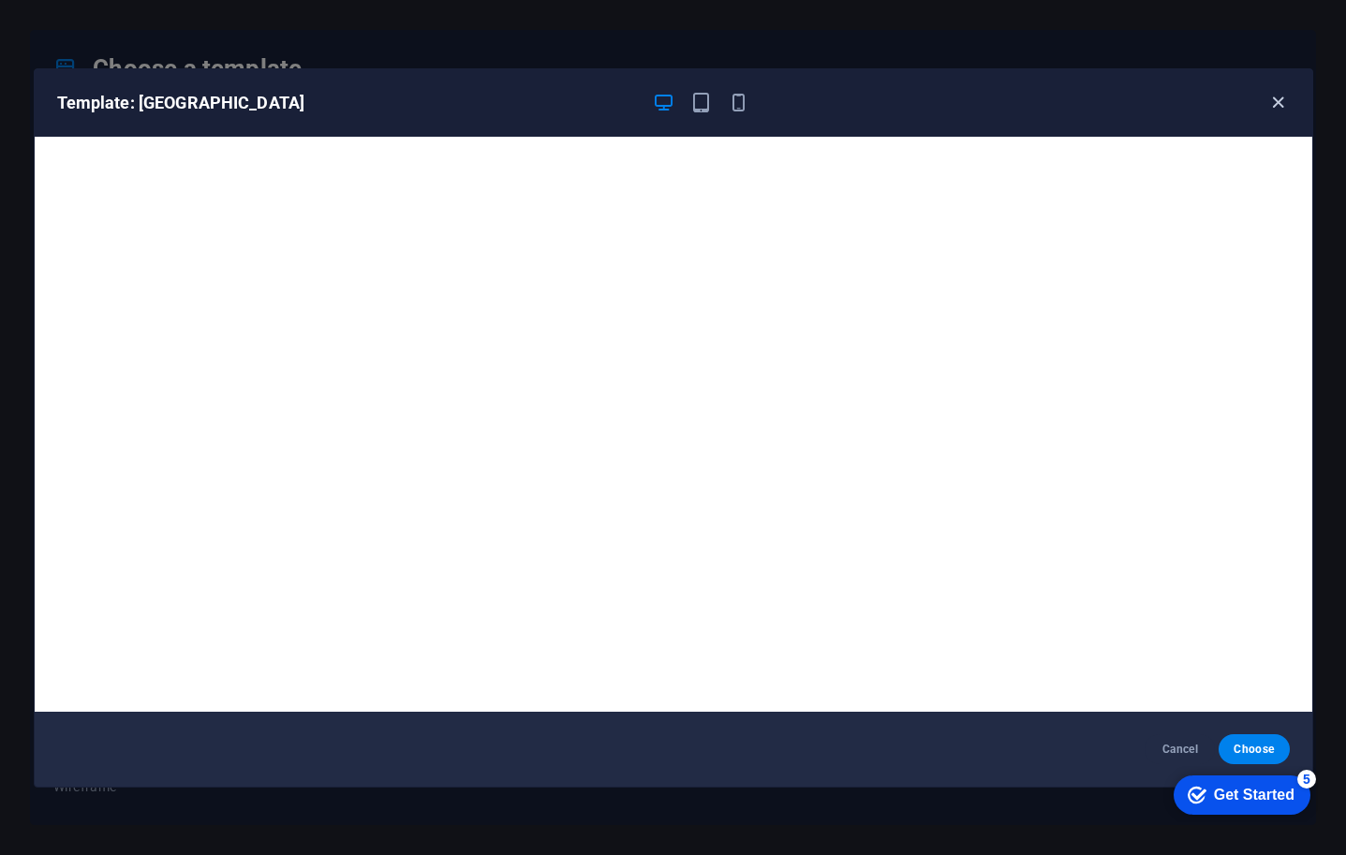
click at [1279, 104] on icon "button" at bounding box center [1279, 103] width 22 height 22
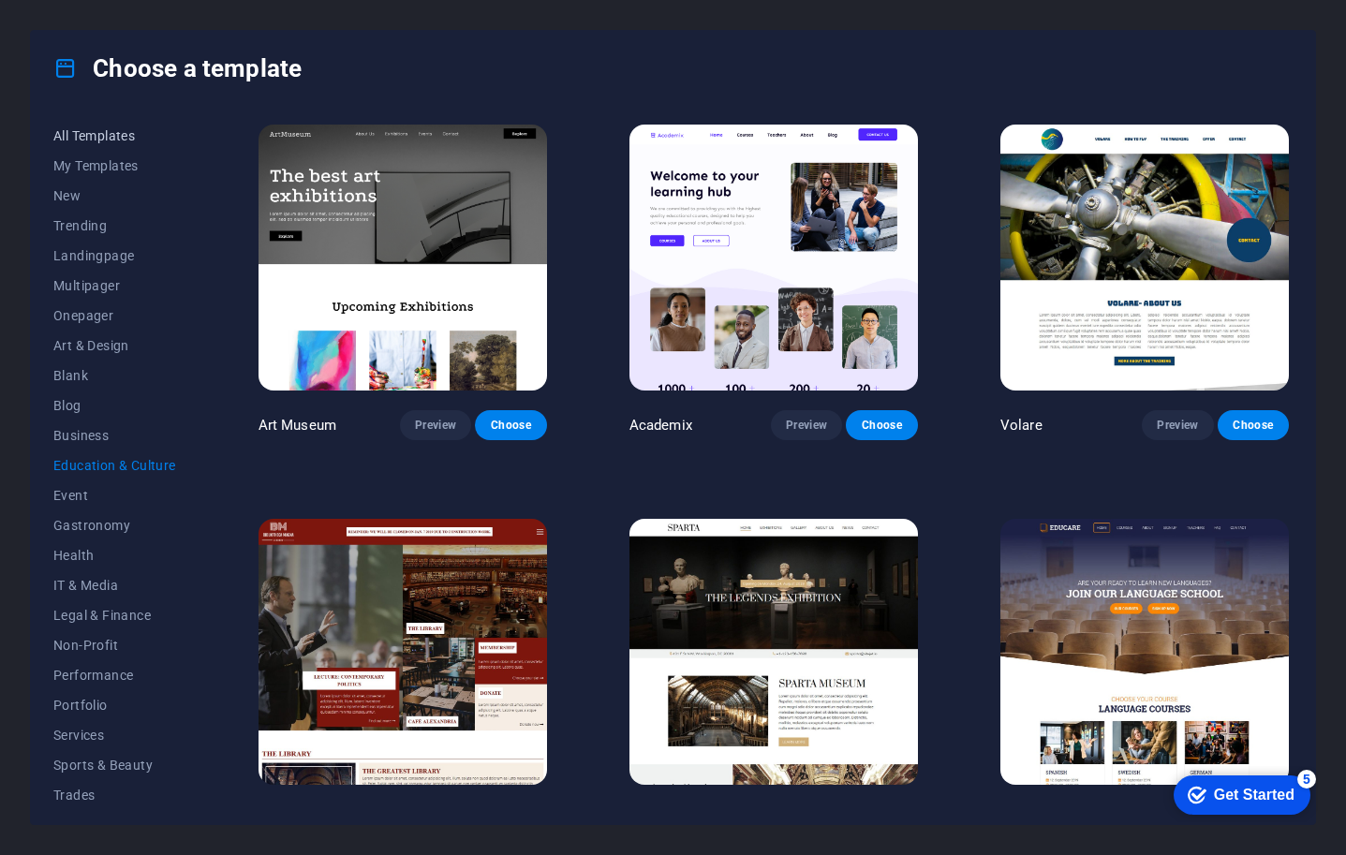
click at [114, 139] on span "All Templates" at bounding box center [114, 135] width 123 height 15
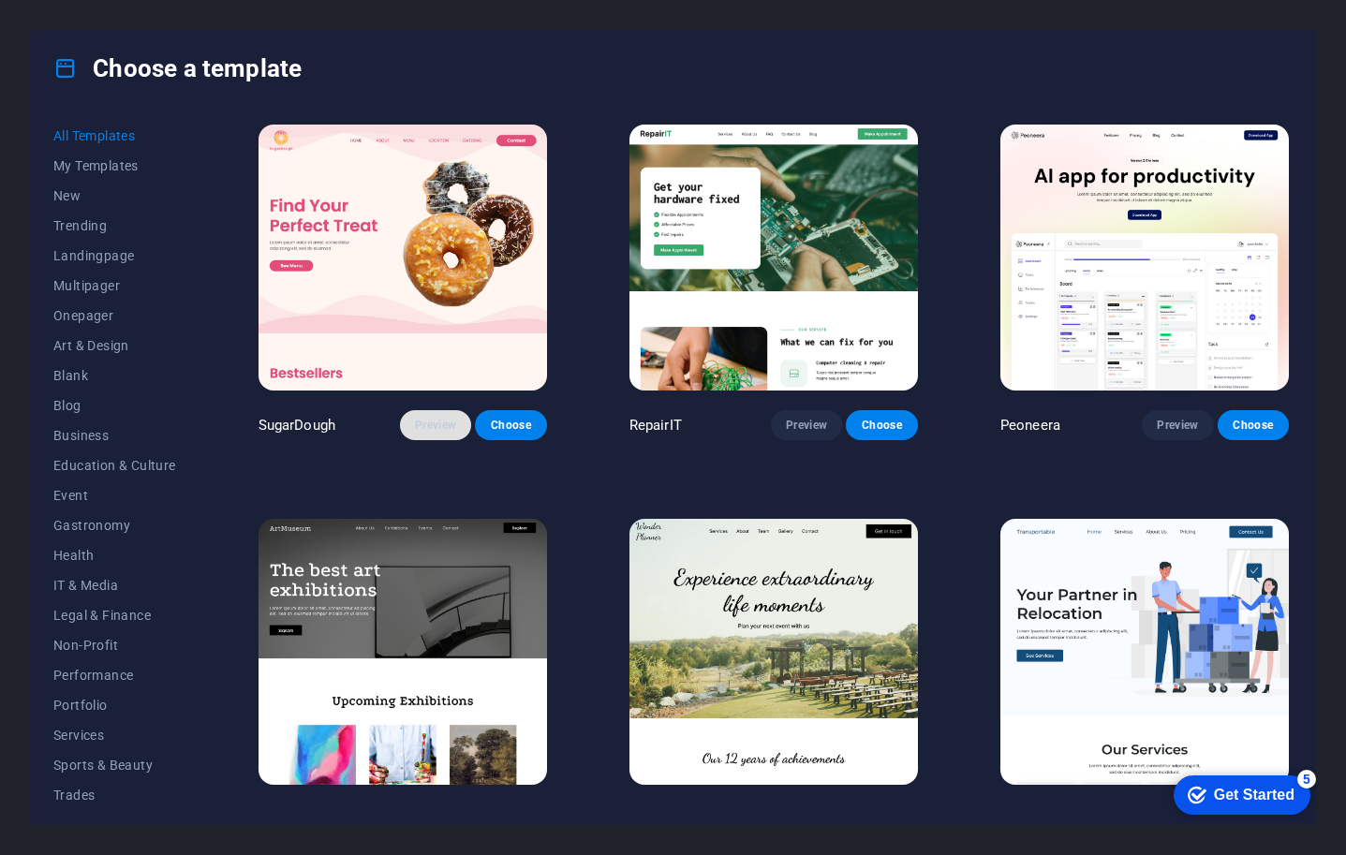
click at [427, 425] on span "Preview" at bounding box center [435, 425] width 41 height 15
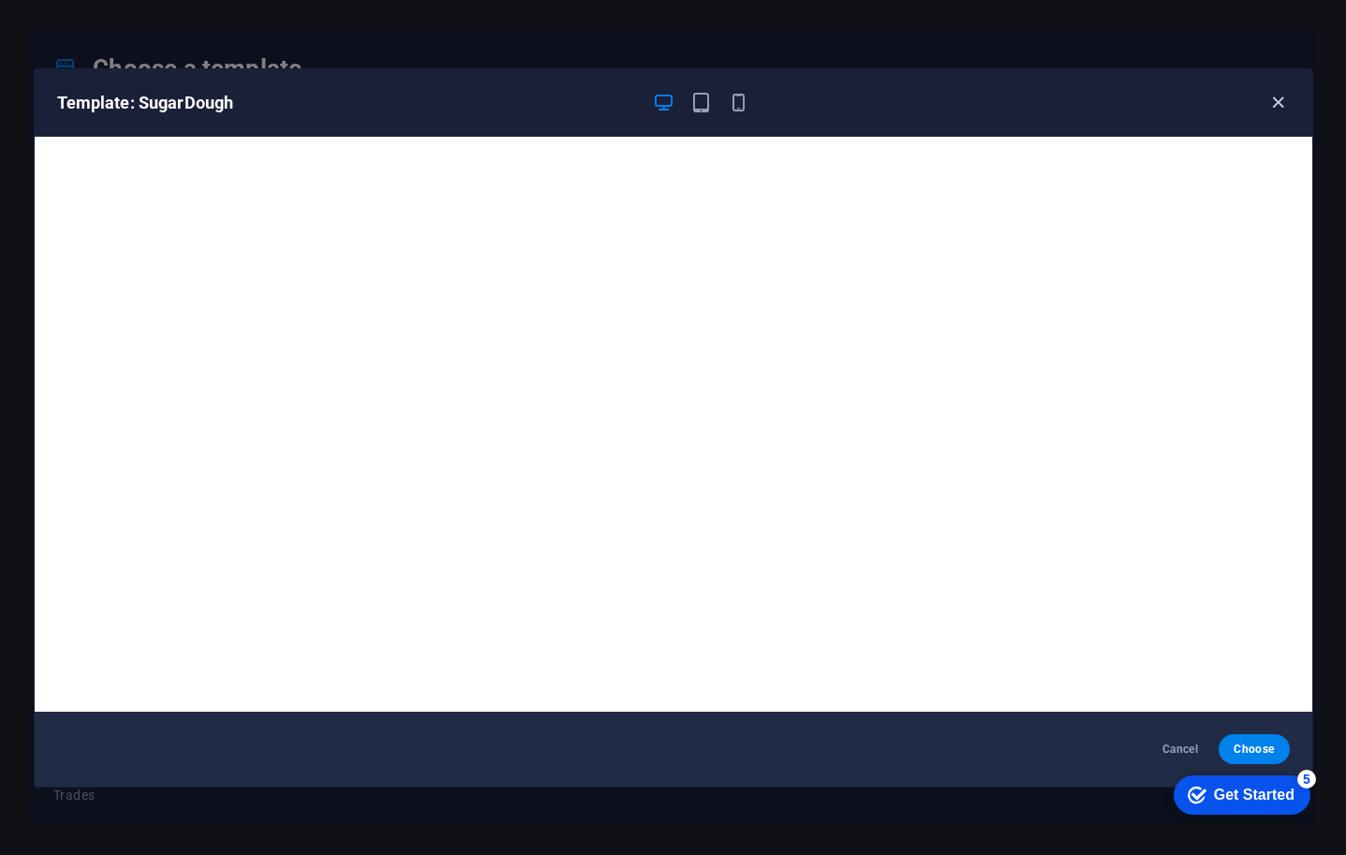
click at [1286, 106] on icon "button" at bounding box center [1279, 103] width 22 height 22
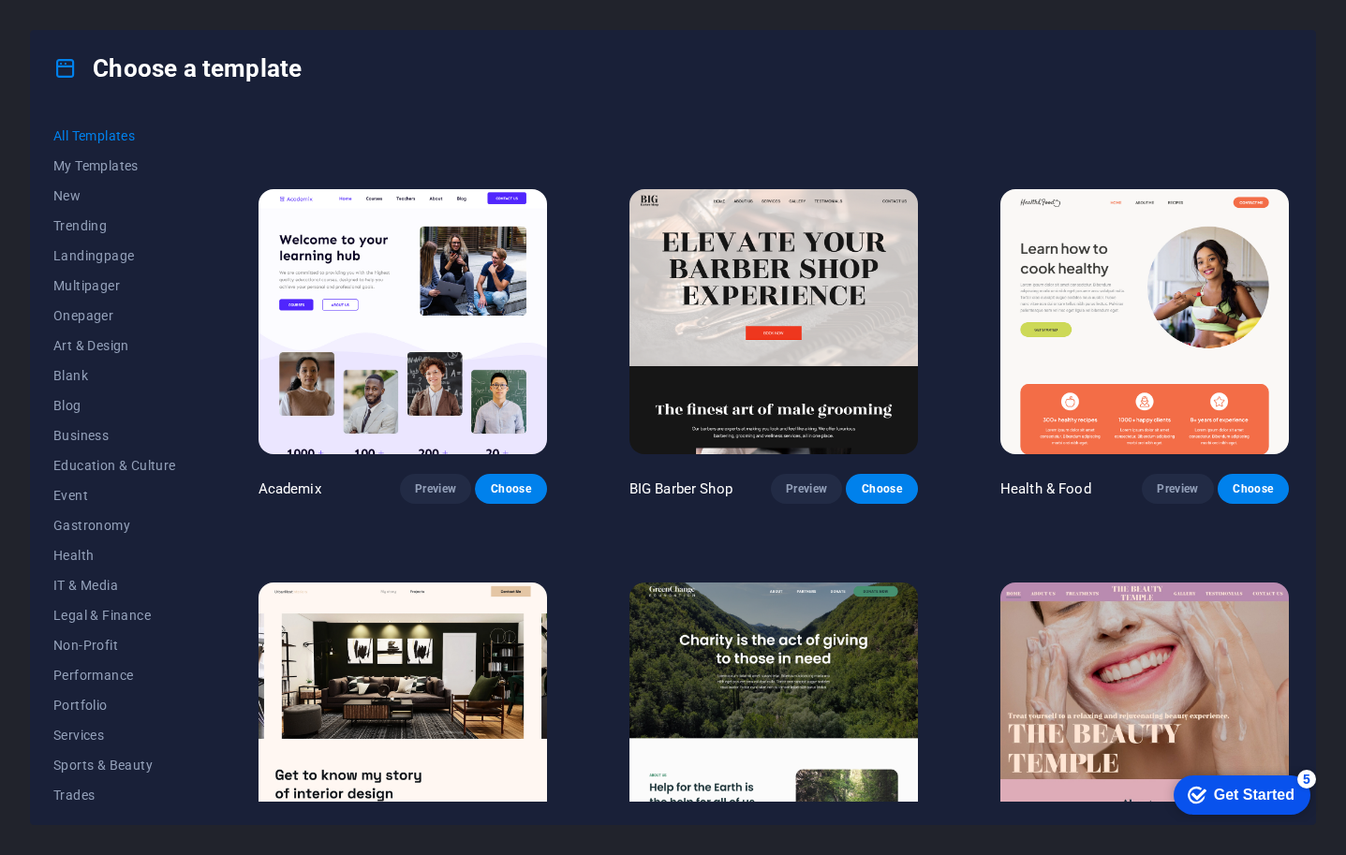
scroll to position [1695, 0]
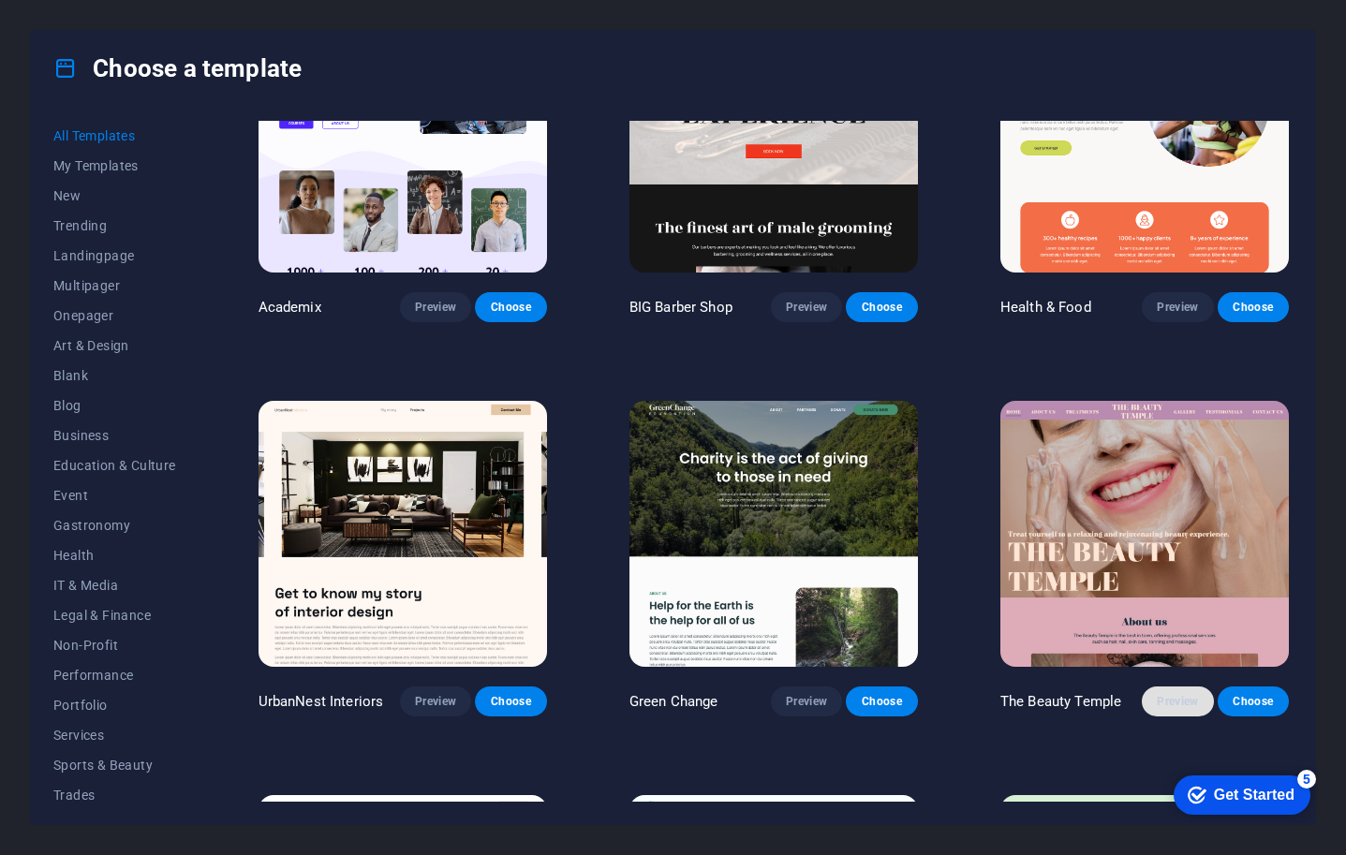
click at [1169, 694] on span "Preview" at bounding box center [1177, 701] width 41 height 15
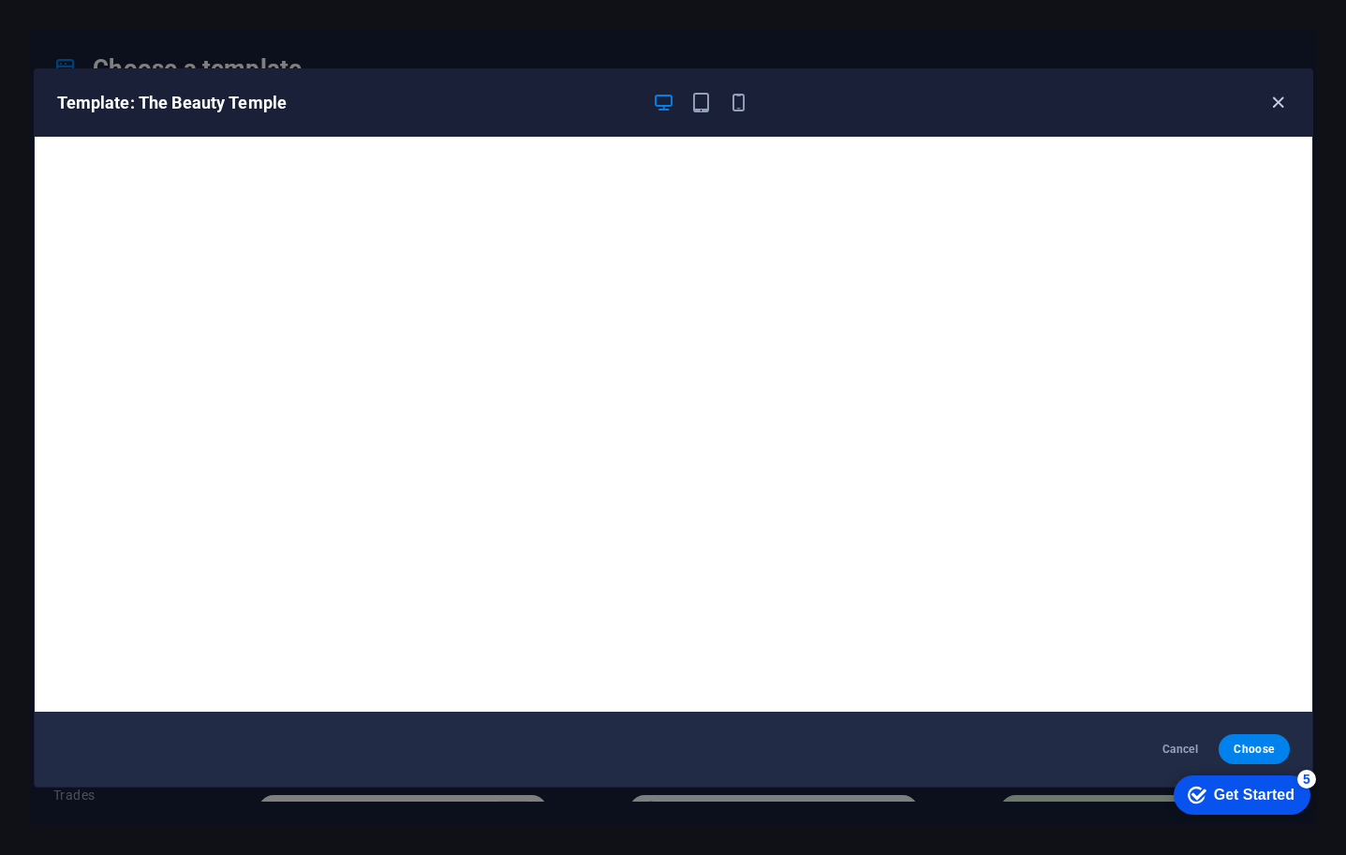
click at [1276, 103] on icon "button" at bounding box center [1279, 103] width 22 height 22
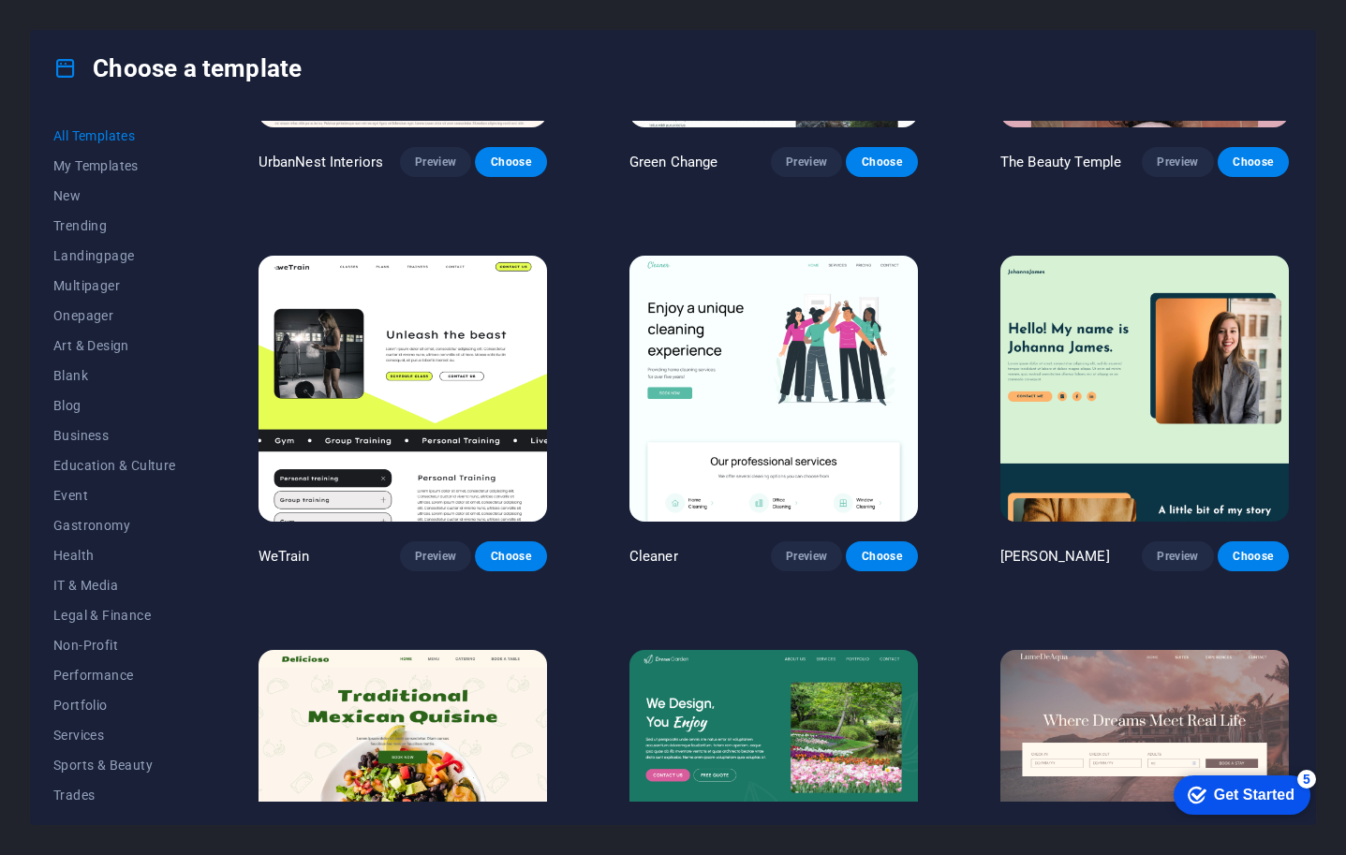
scroll to position [2337, 0]
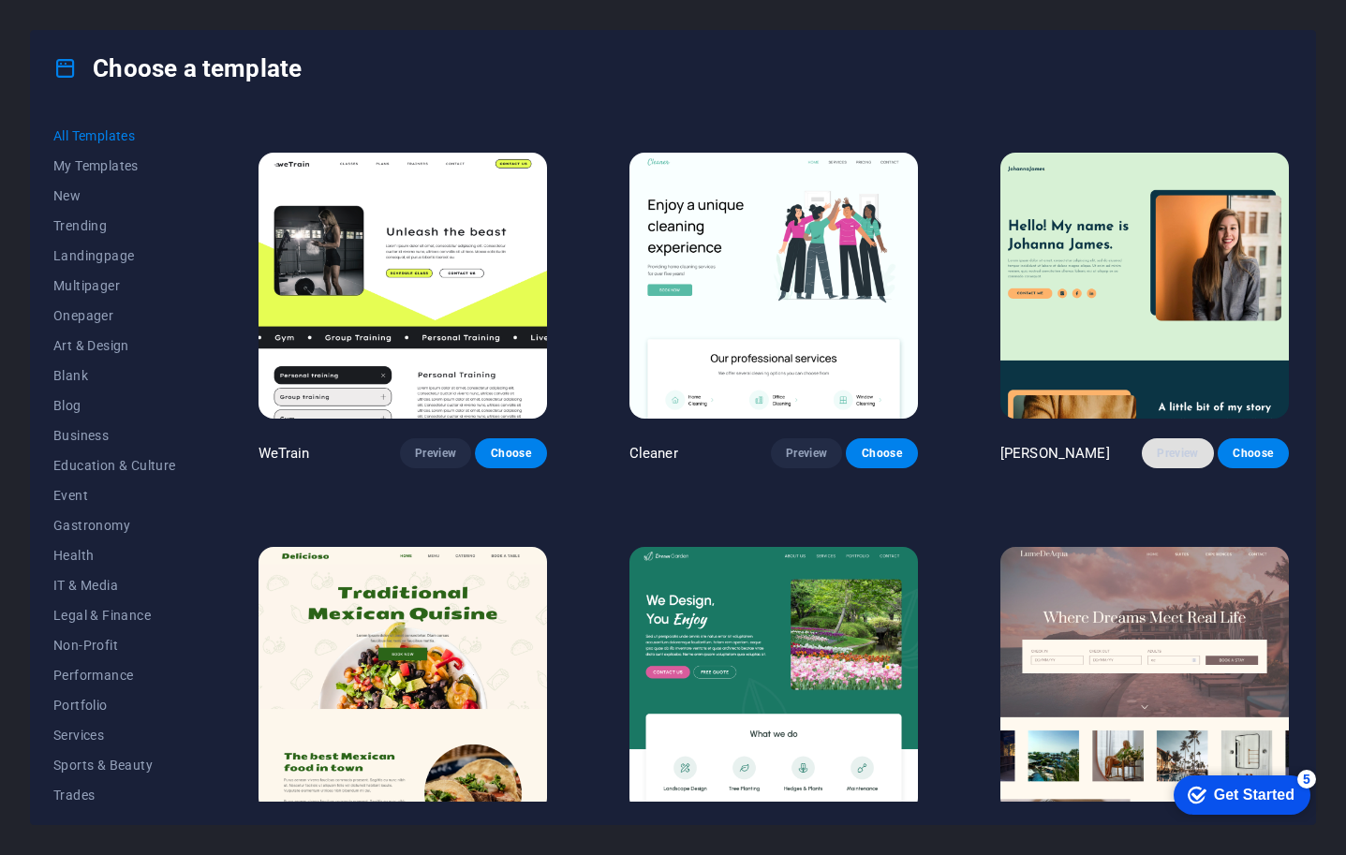
click at [1180, 446] on span "Preview" at bounding box center [1177, 453] width 41 height 15
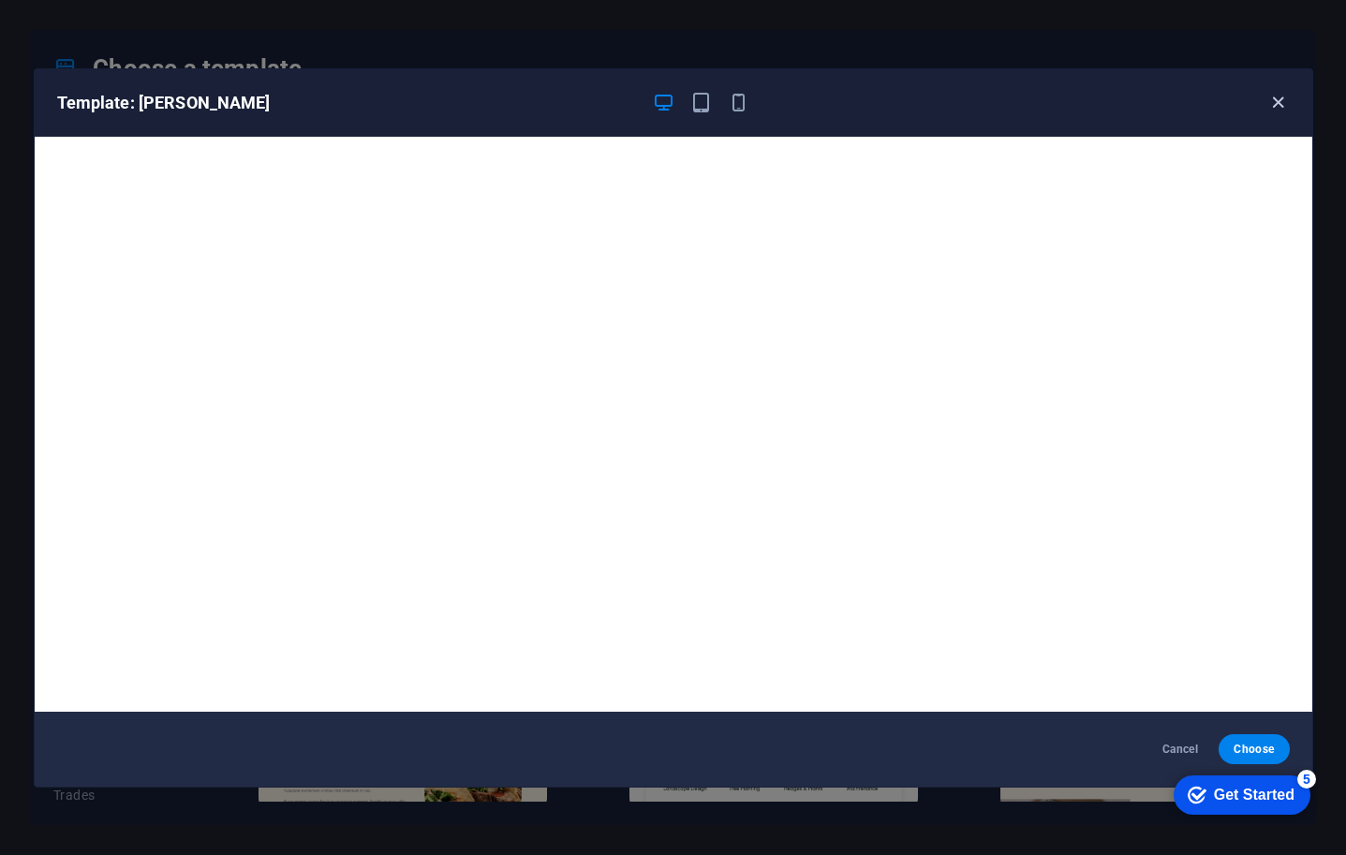
click at [1278, 102] on icon "button" at bounding box center [1279, 103] width 22 height 22
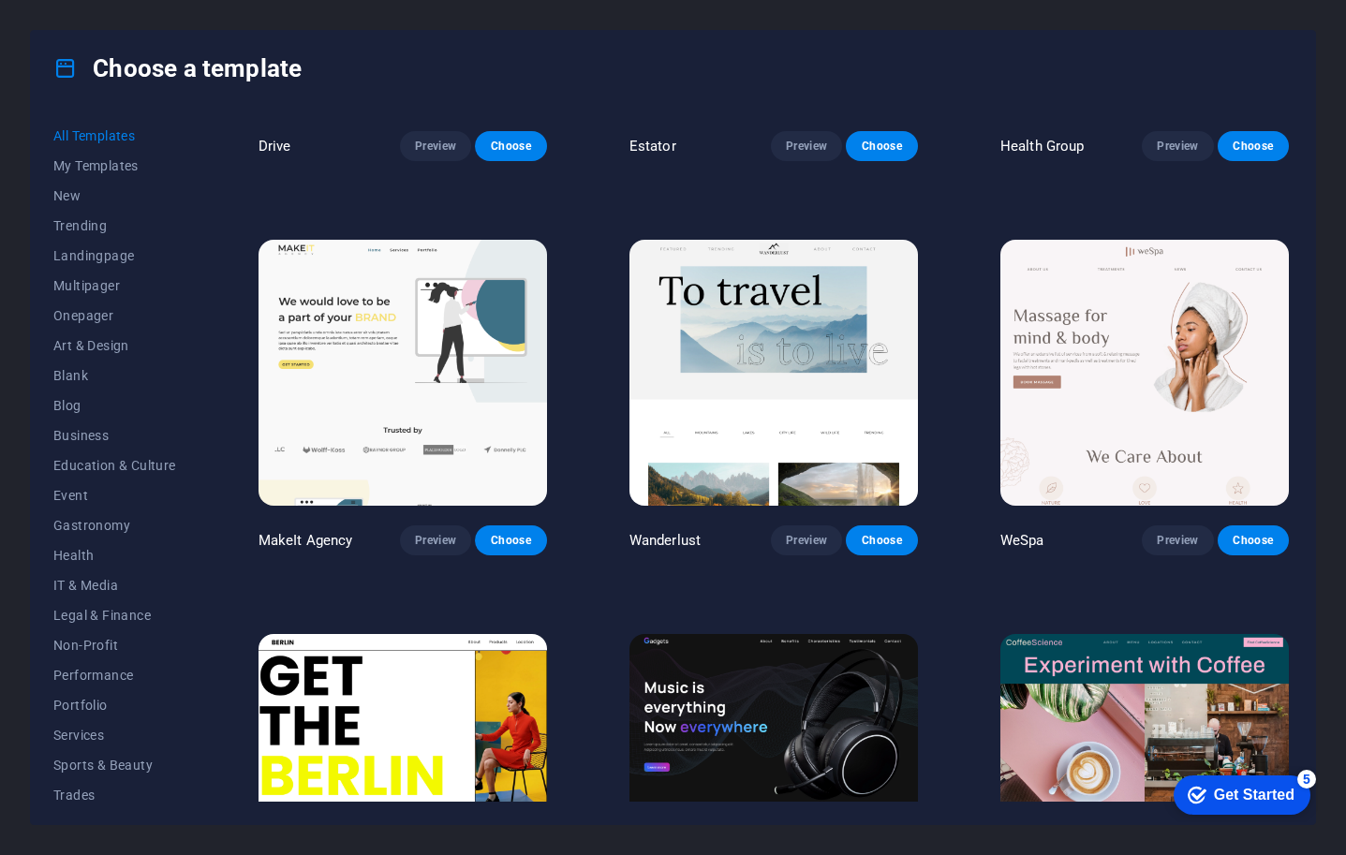
scroll to position [3859, 0]
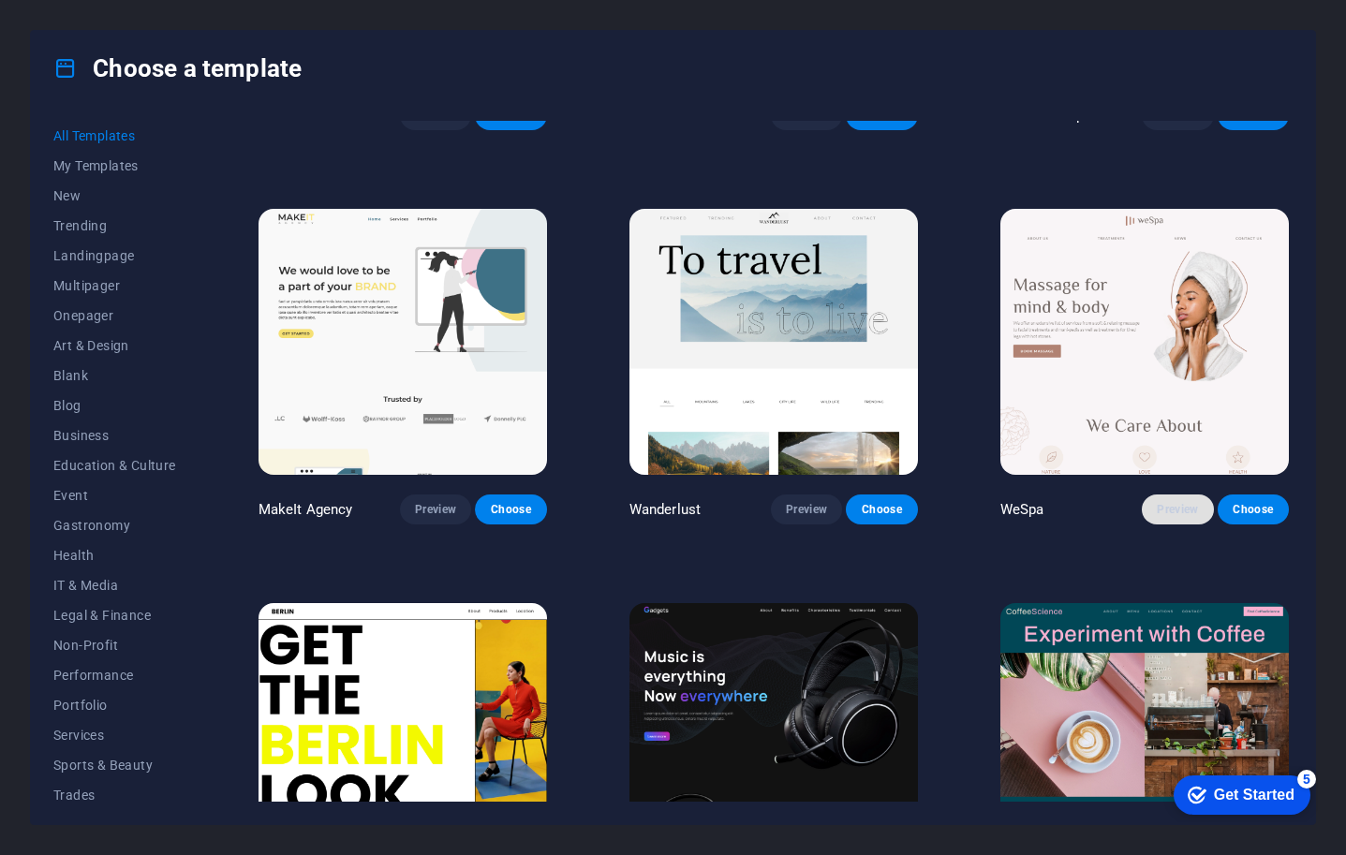
click at [1165, 502] on span "Preview" at bounding box center [1177, 509] width 41 height 15
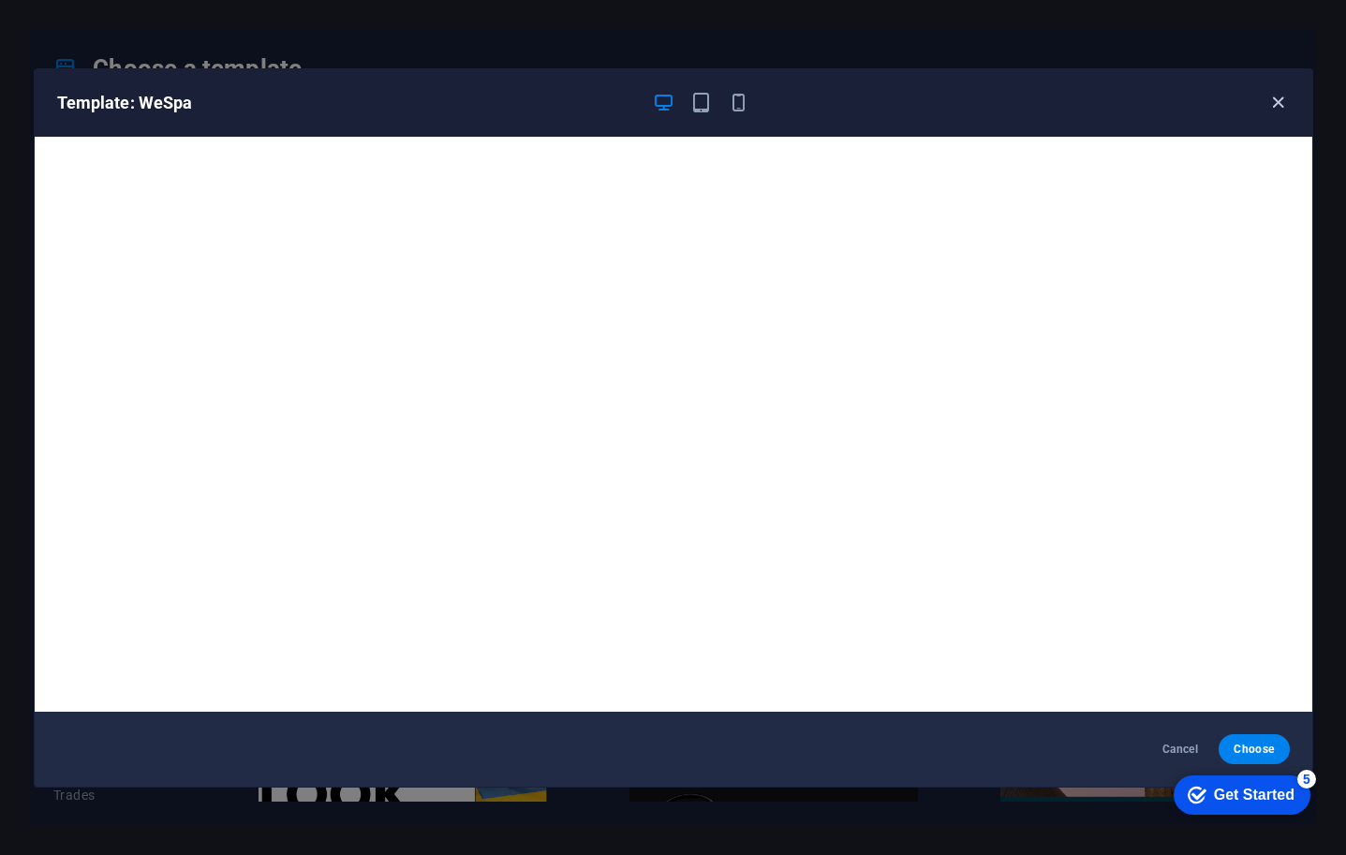
click at [1272, 102] on icon "button" at bounding box center [1279, 103] width 22 height 22
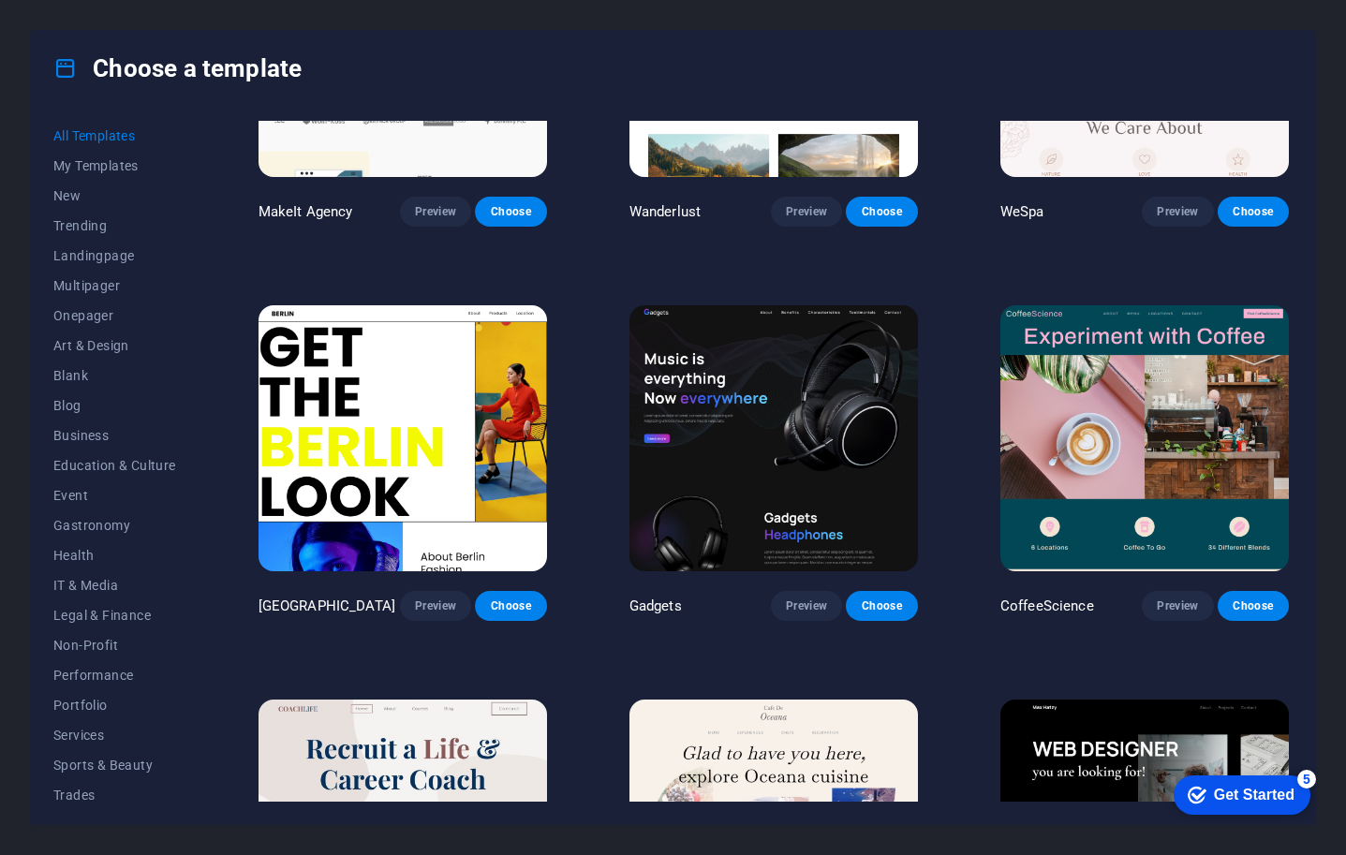
scroll to position [4160, 0]
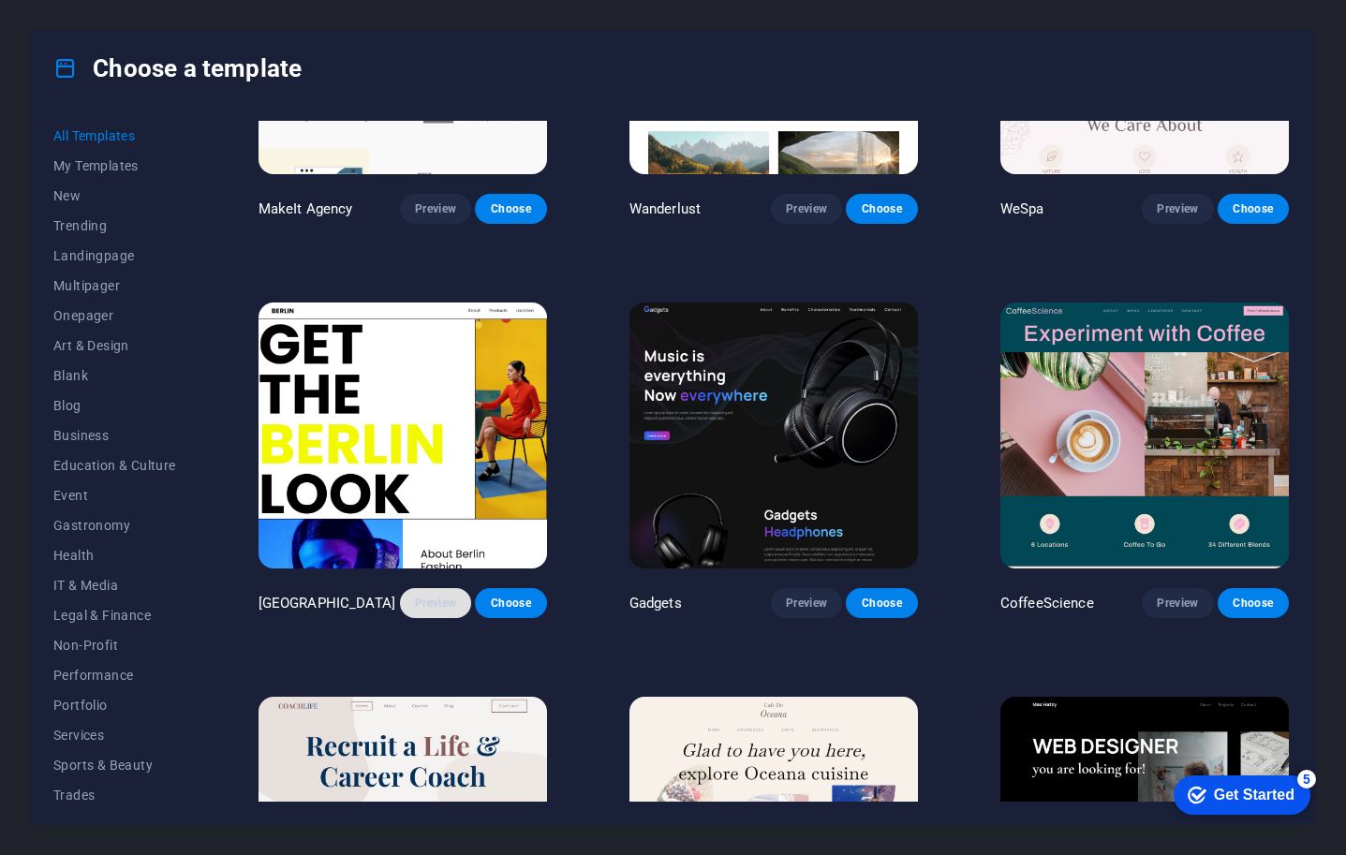
click at [424, 596] on span "Preview" at bounding box center [435, 603] width 41 height 15
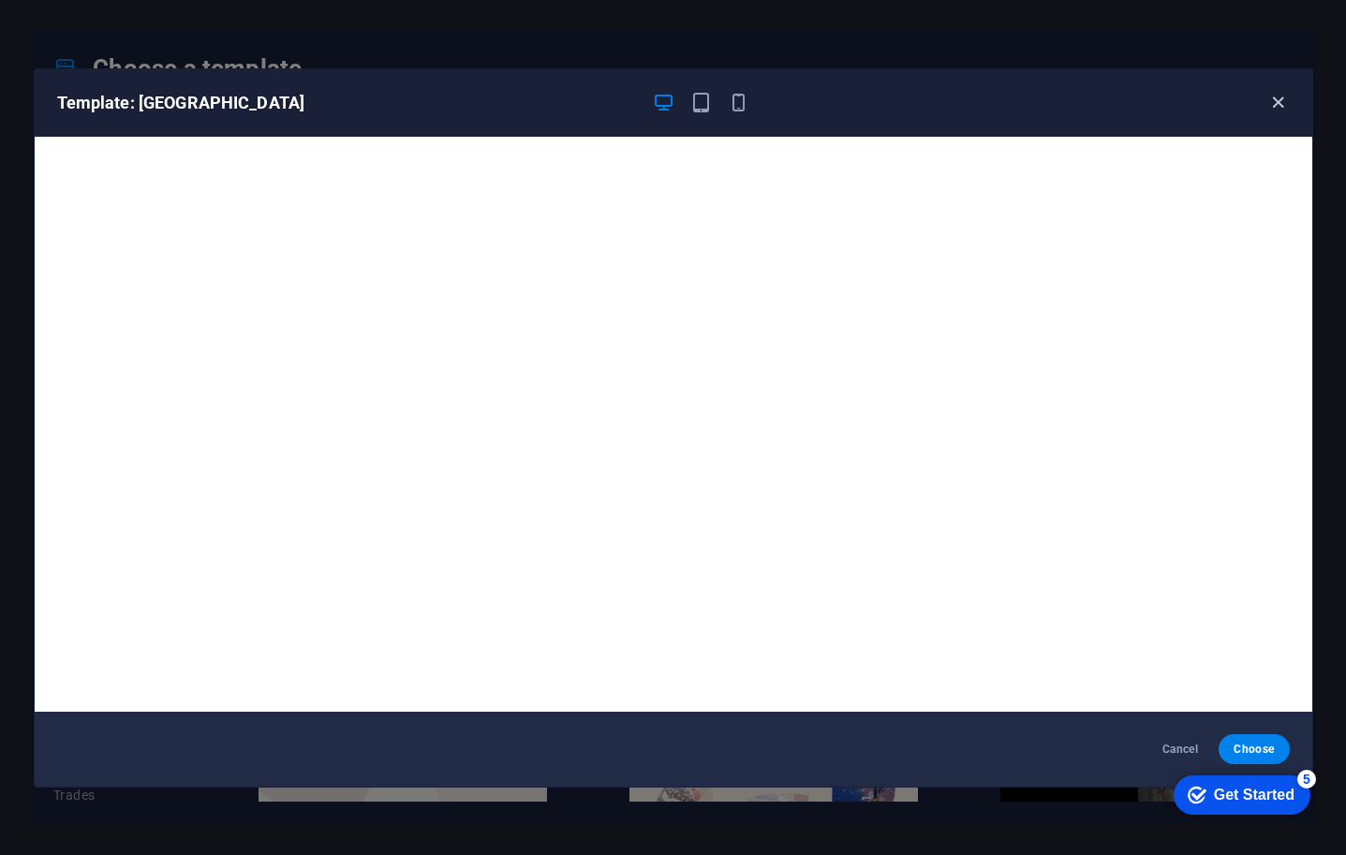
click at [1282, 108] on icon "button" at bounding box center [1279, 103] width 22 height 22
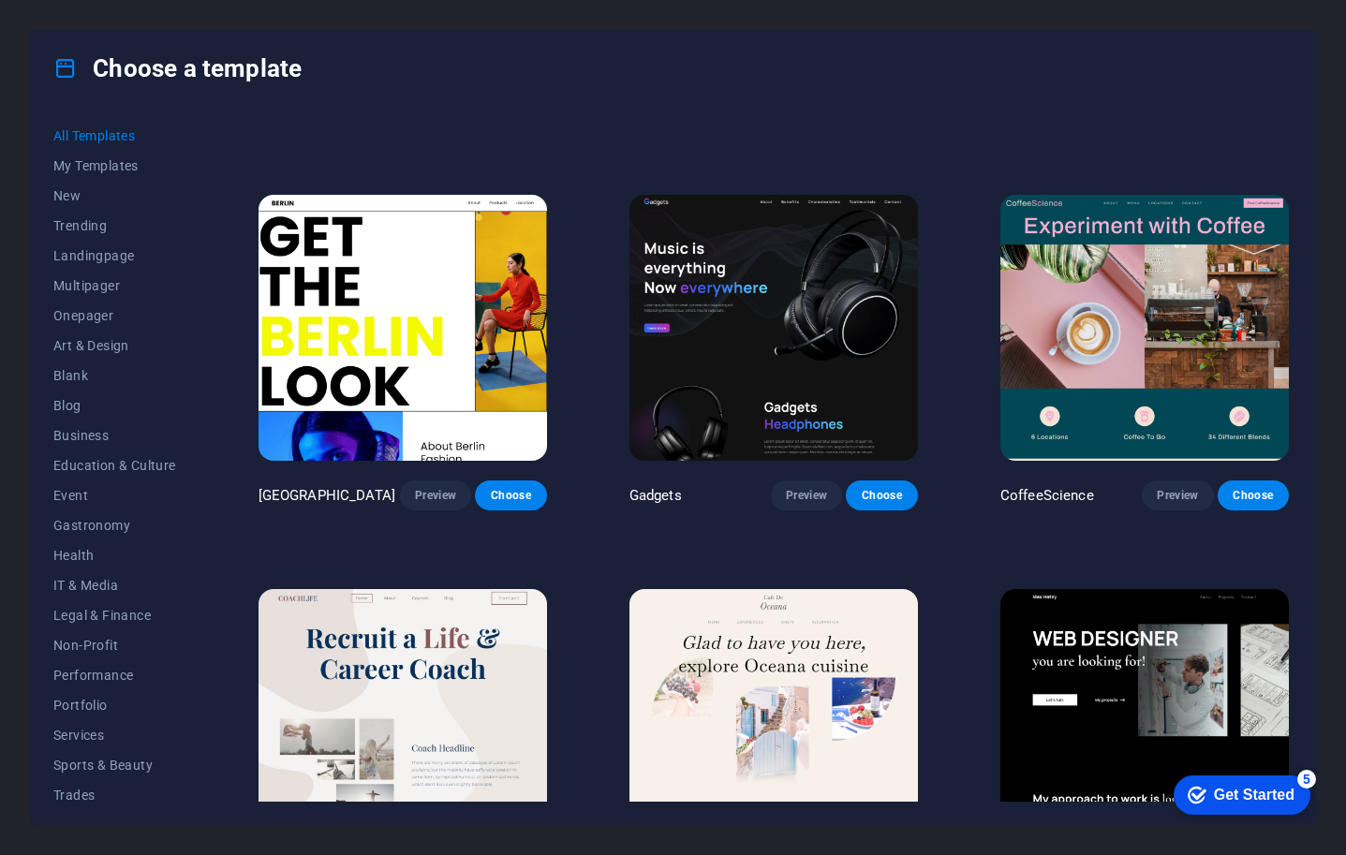
scroll to position [4339, 0]
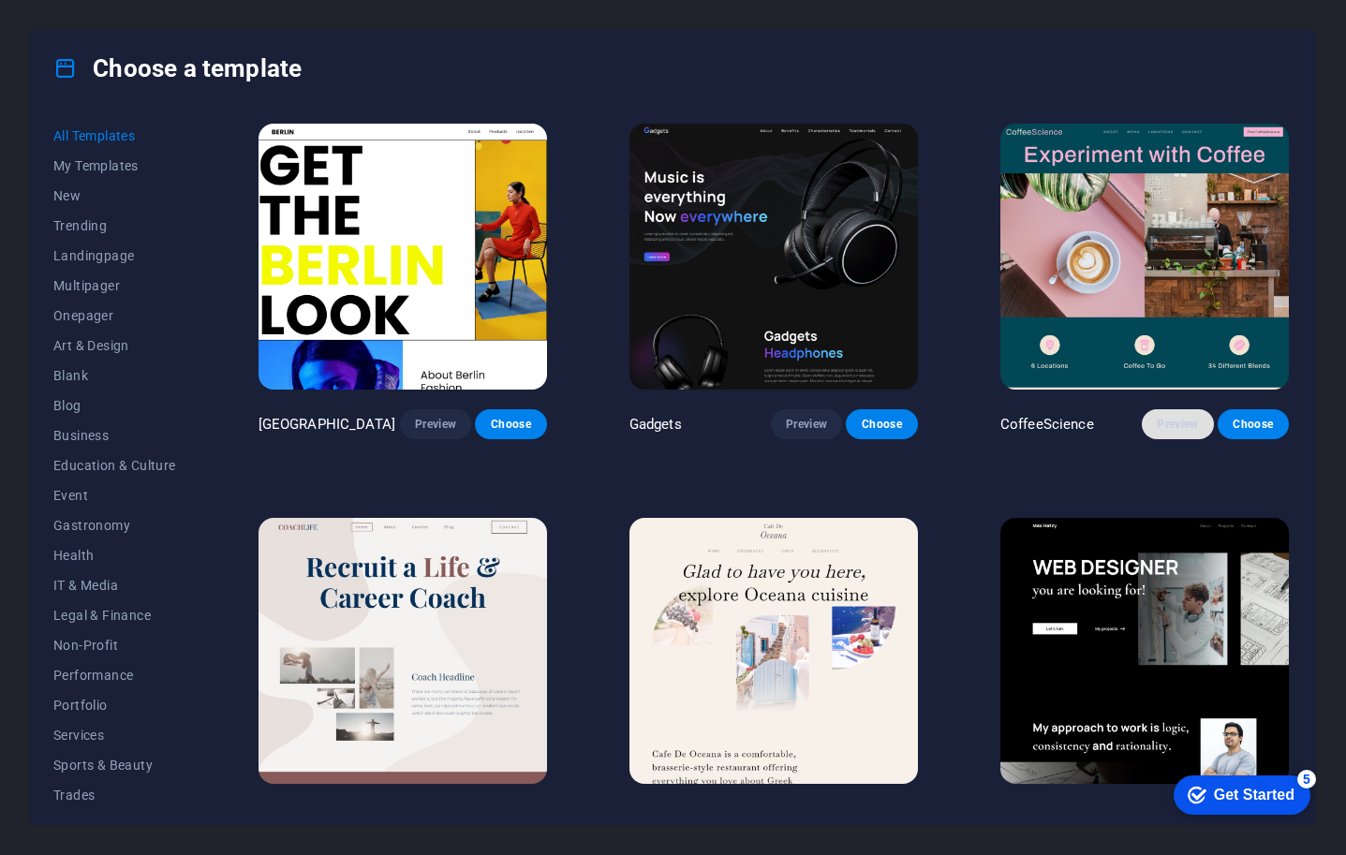
click at [1171, 417] on span "Preview" at bounding box center [1177, 424] width 41 height 15
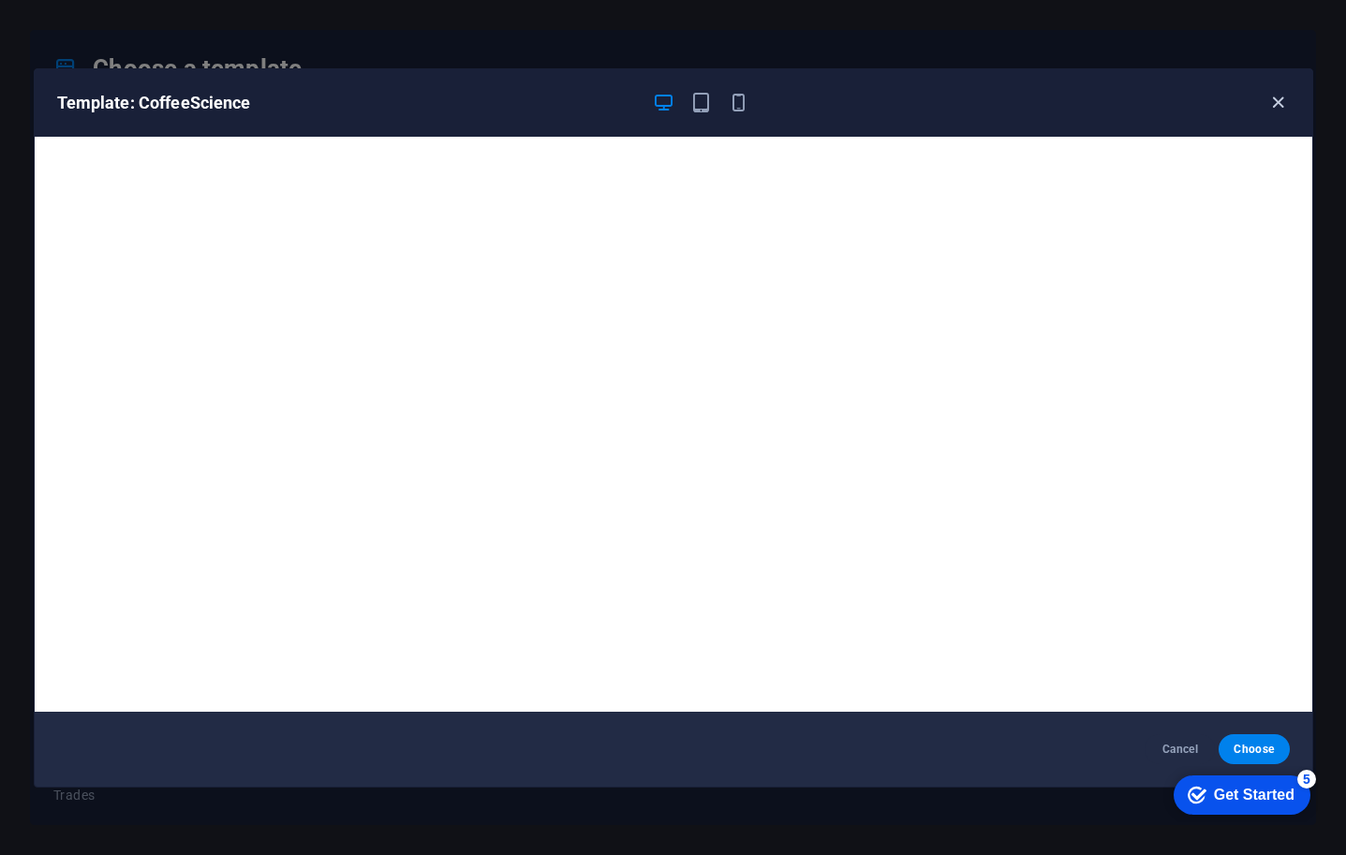
click at [1275, 105] on icon "button" at bounding box center [1279, 103] width 22 height 22
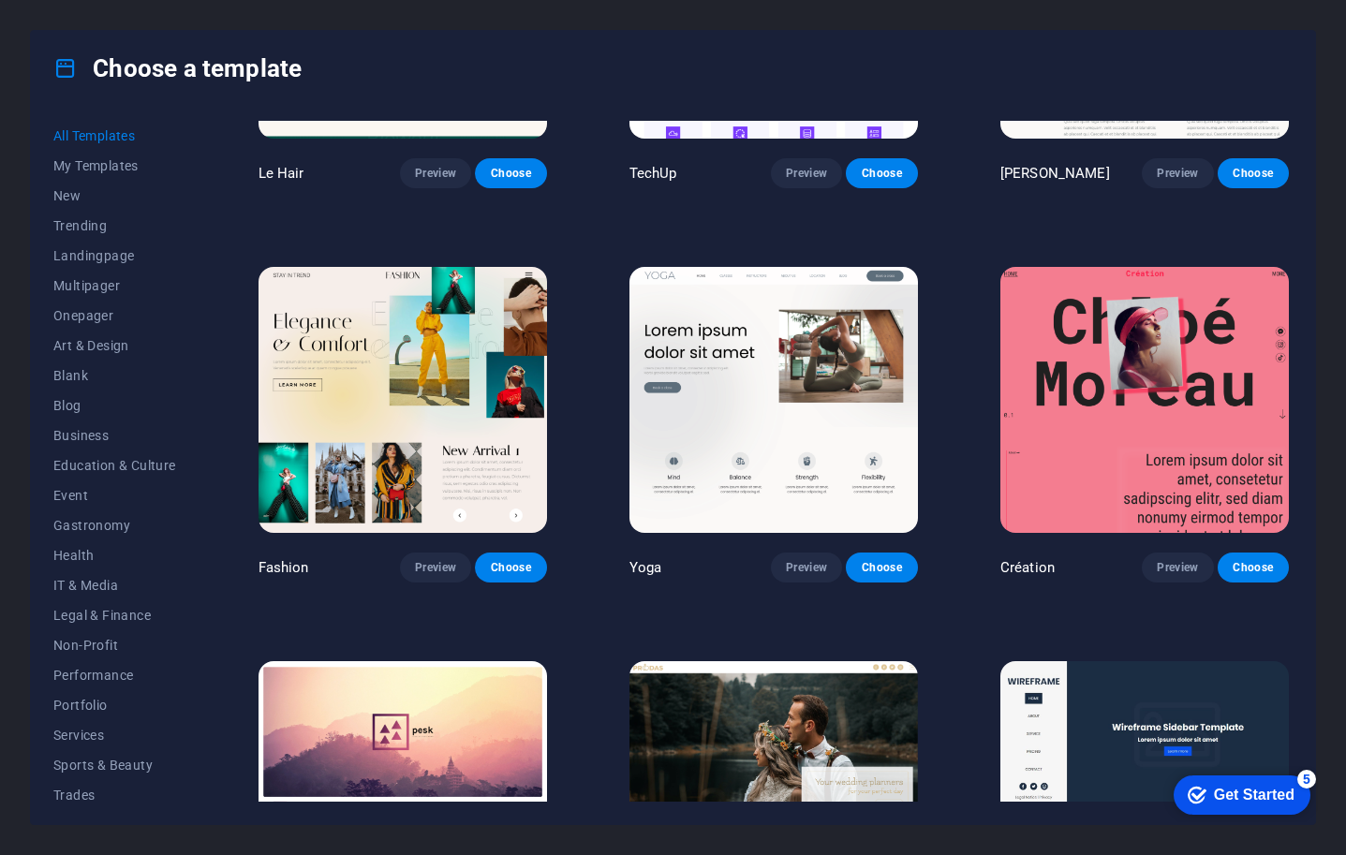
scroll to position [5780, 0]
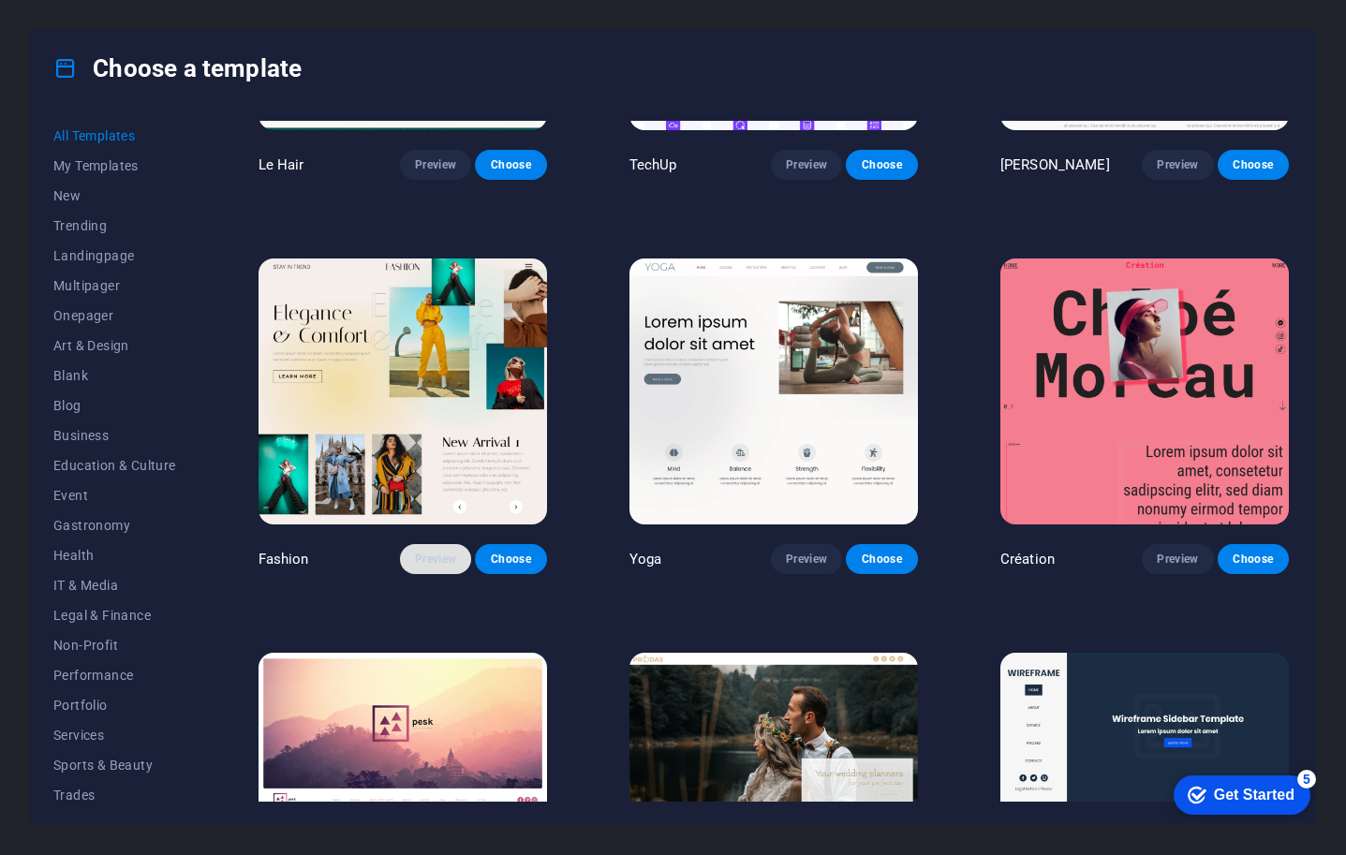
click at [441, 552] on span "Preview" at bounding box center [435, 559] width 41 height 15
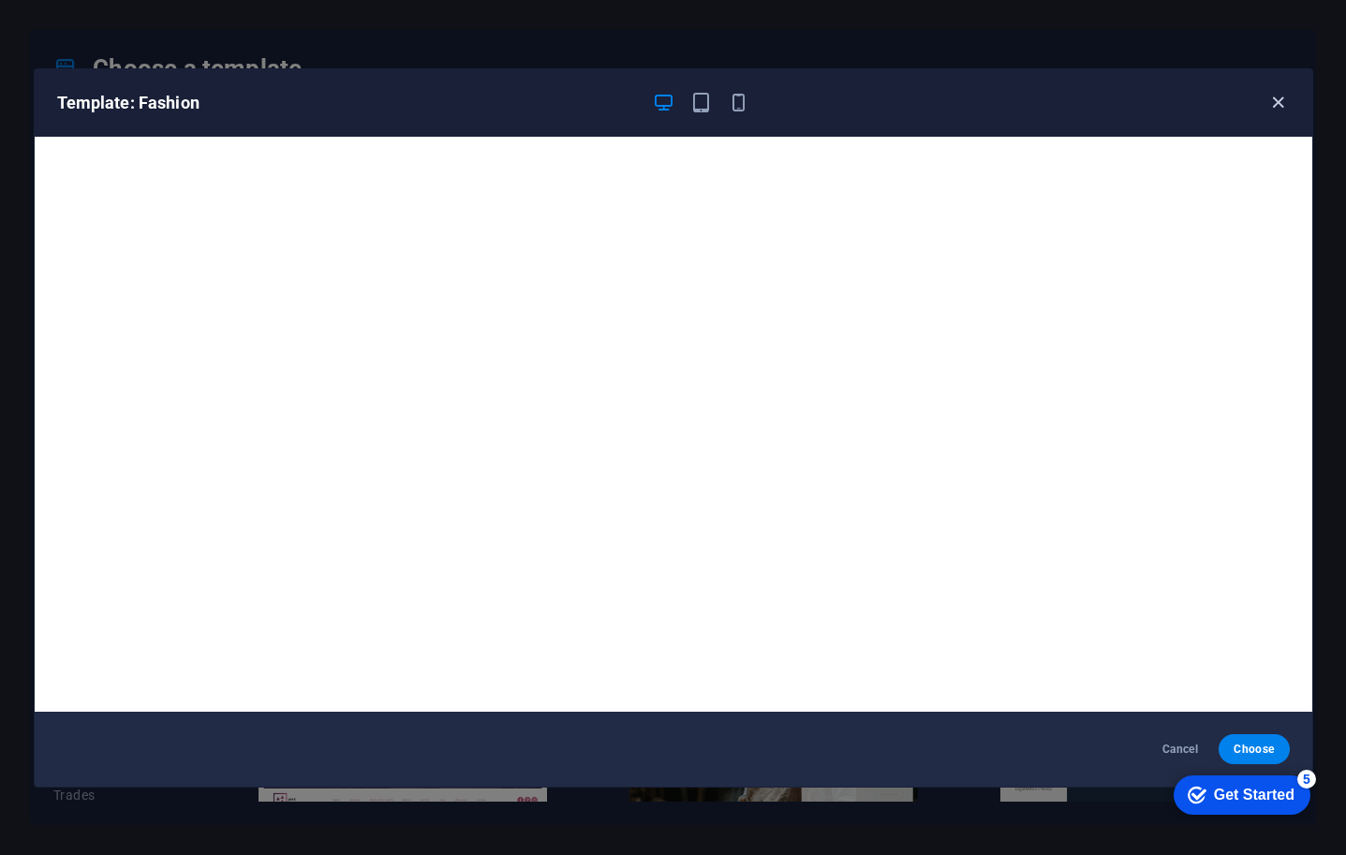
click at [1280, 100] on icon "button" at bounding box center [1279, 103] width 22 height 22
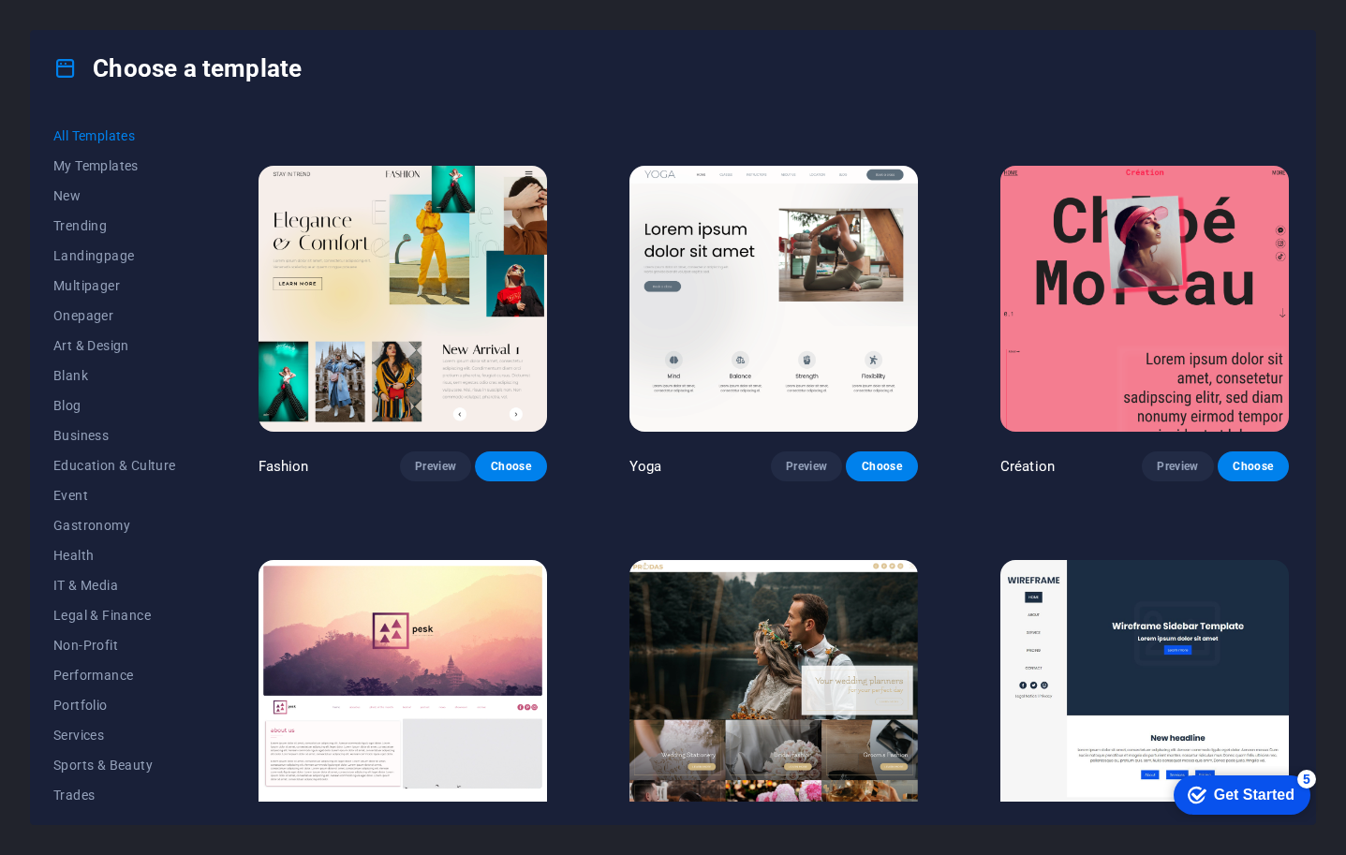
scroll to position [5888, 0]
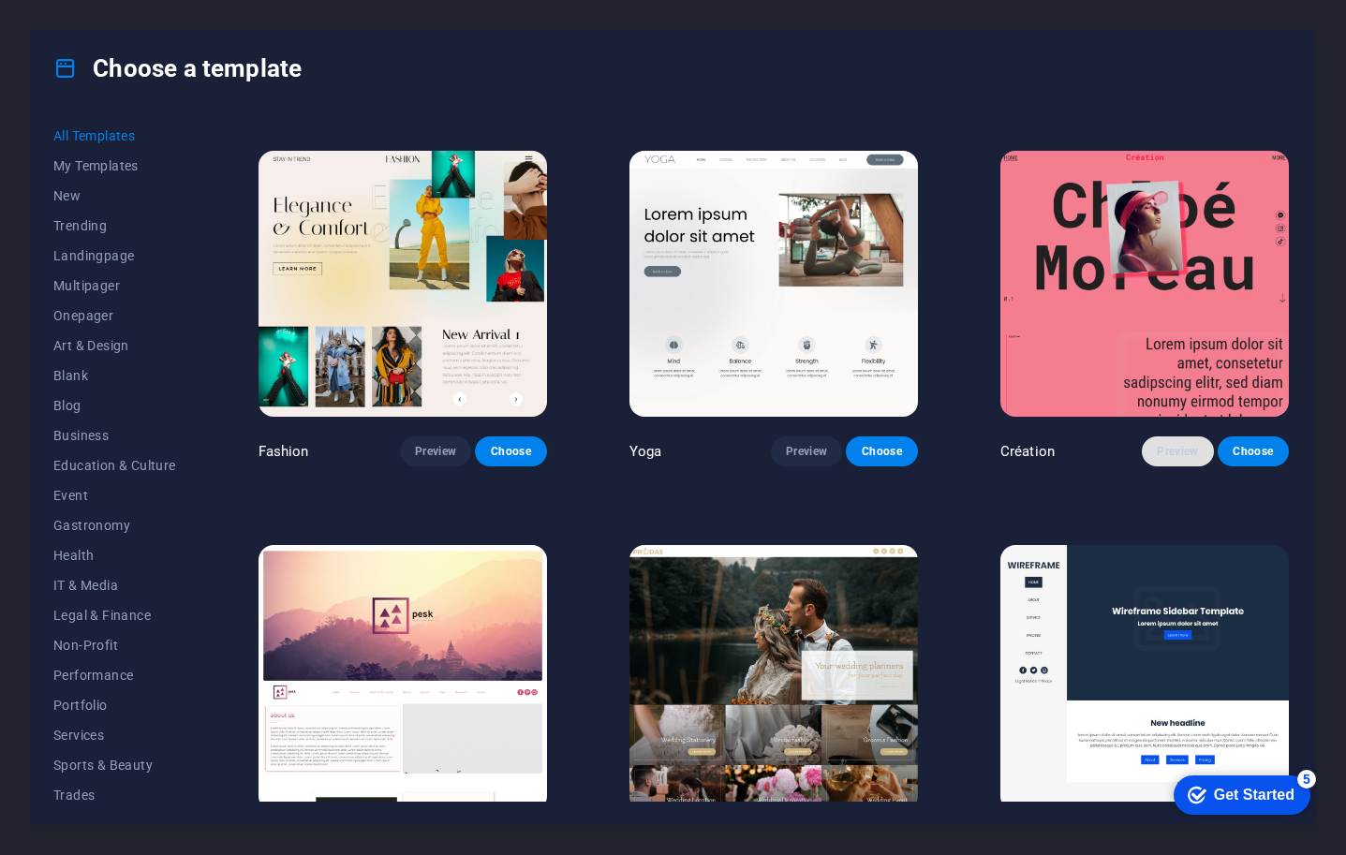
click at [1173, 444] on span "Preview" at bounding box center [1177, 451] width 41 height 15
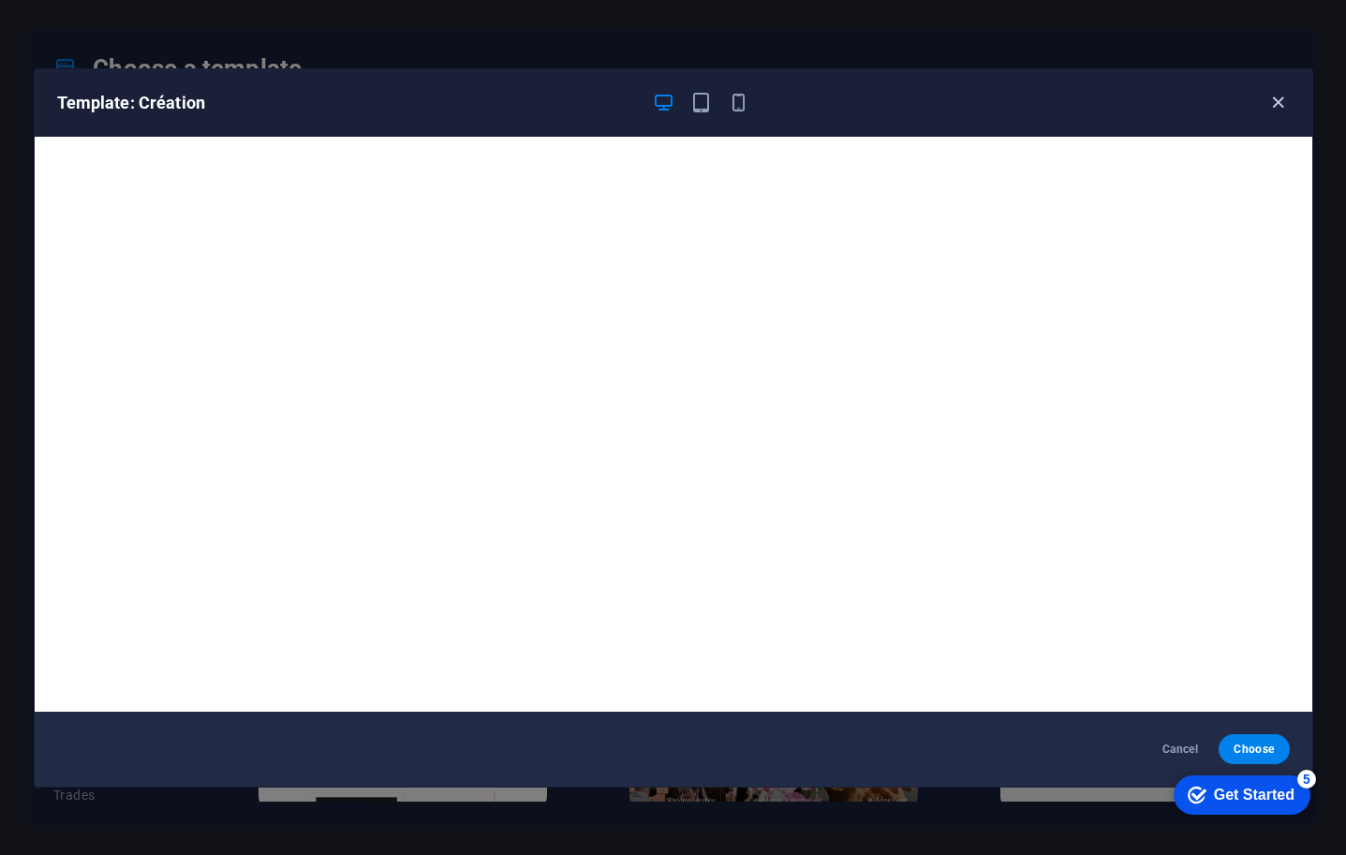
click at [1277, 101] on icon "button" at bounding box center [1279, 103] width 22 height 22
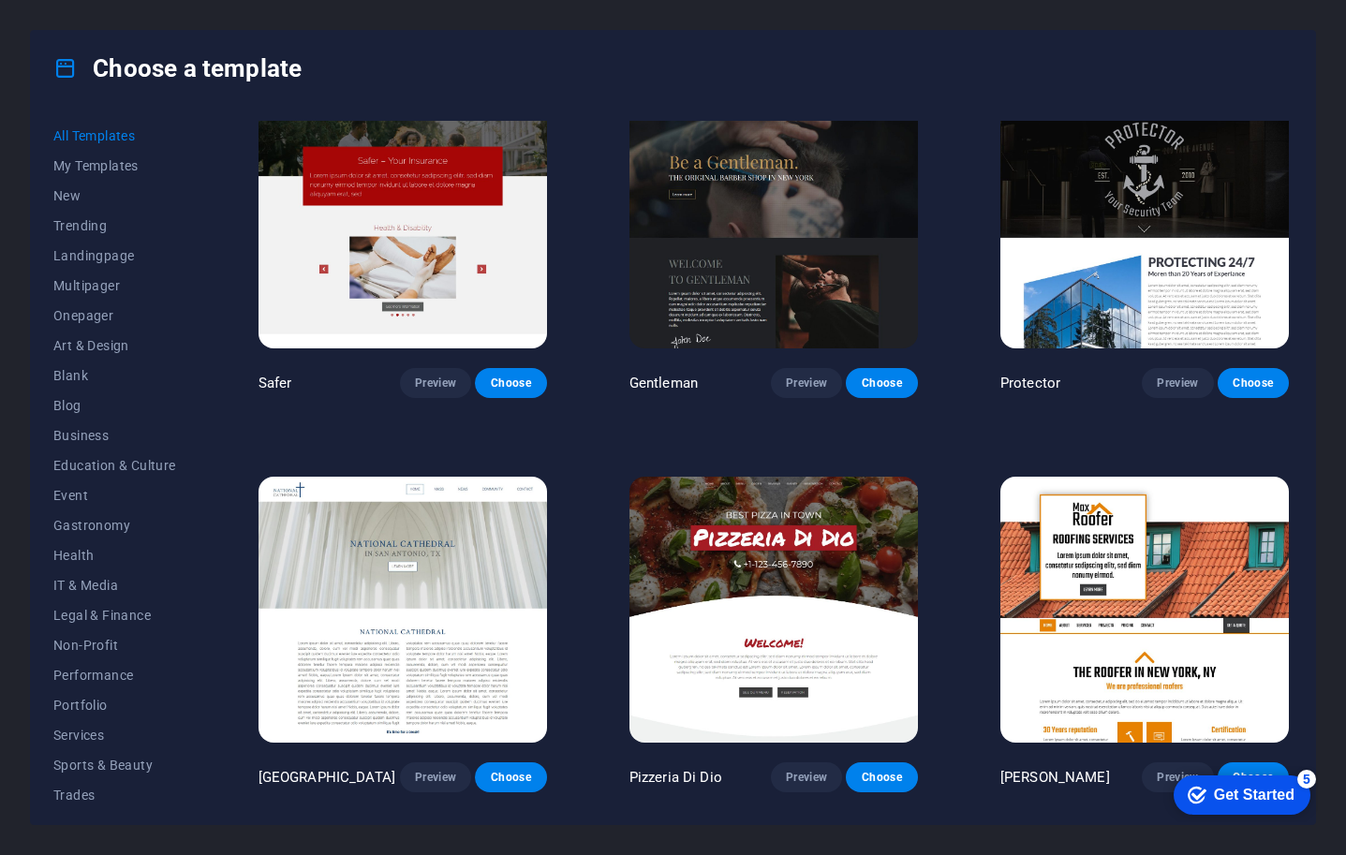
scroll to position [7693, 0]
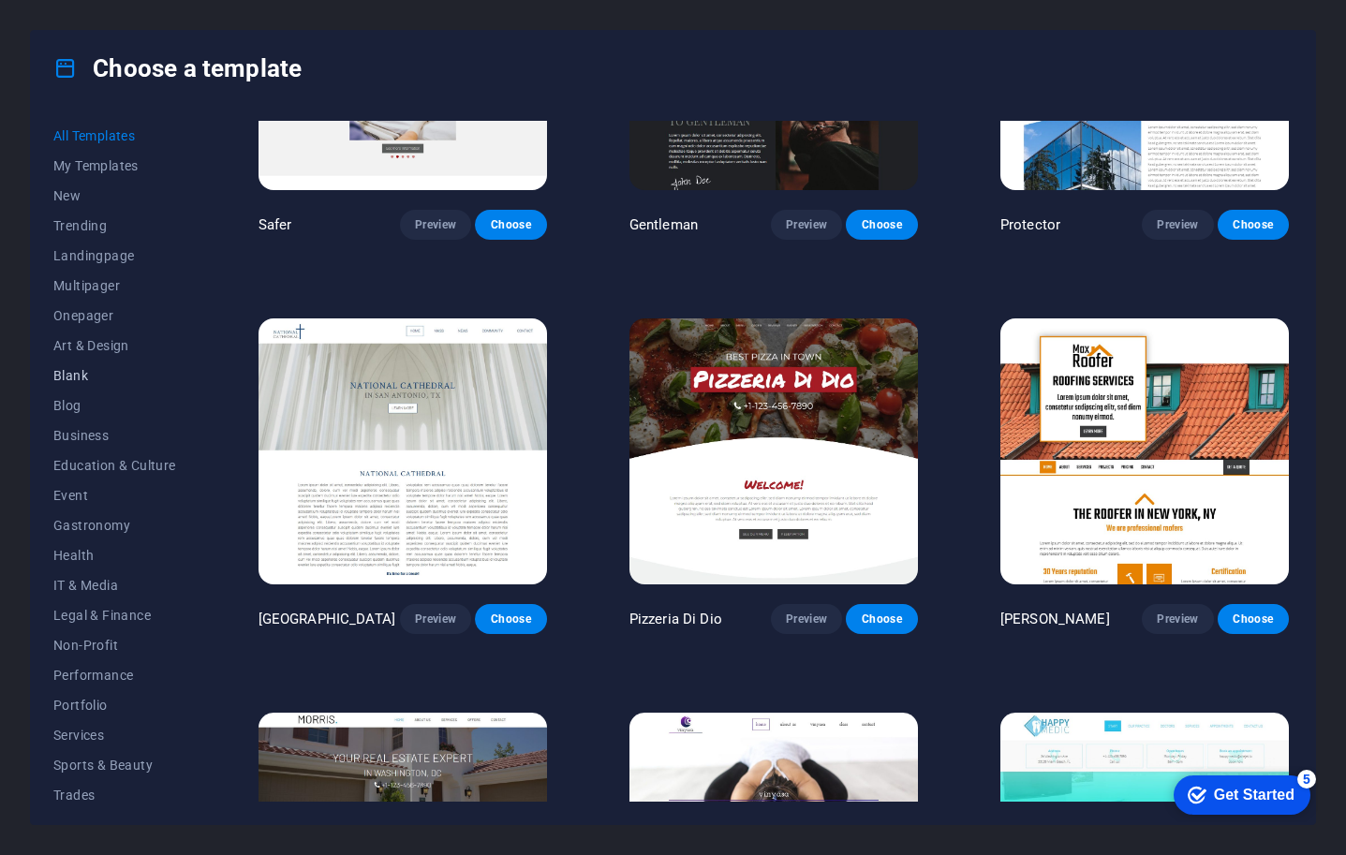
click at [75, 376] on span "Blank" at bounding box center [114, 375] width 123 height 15
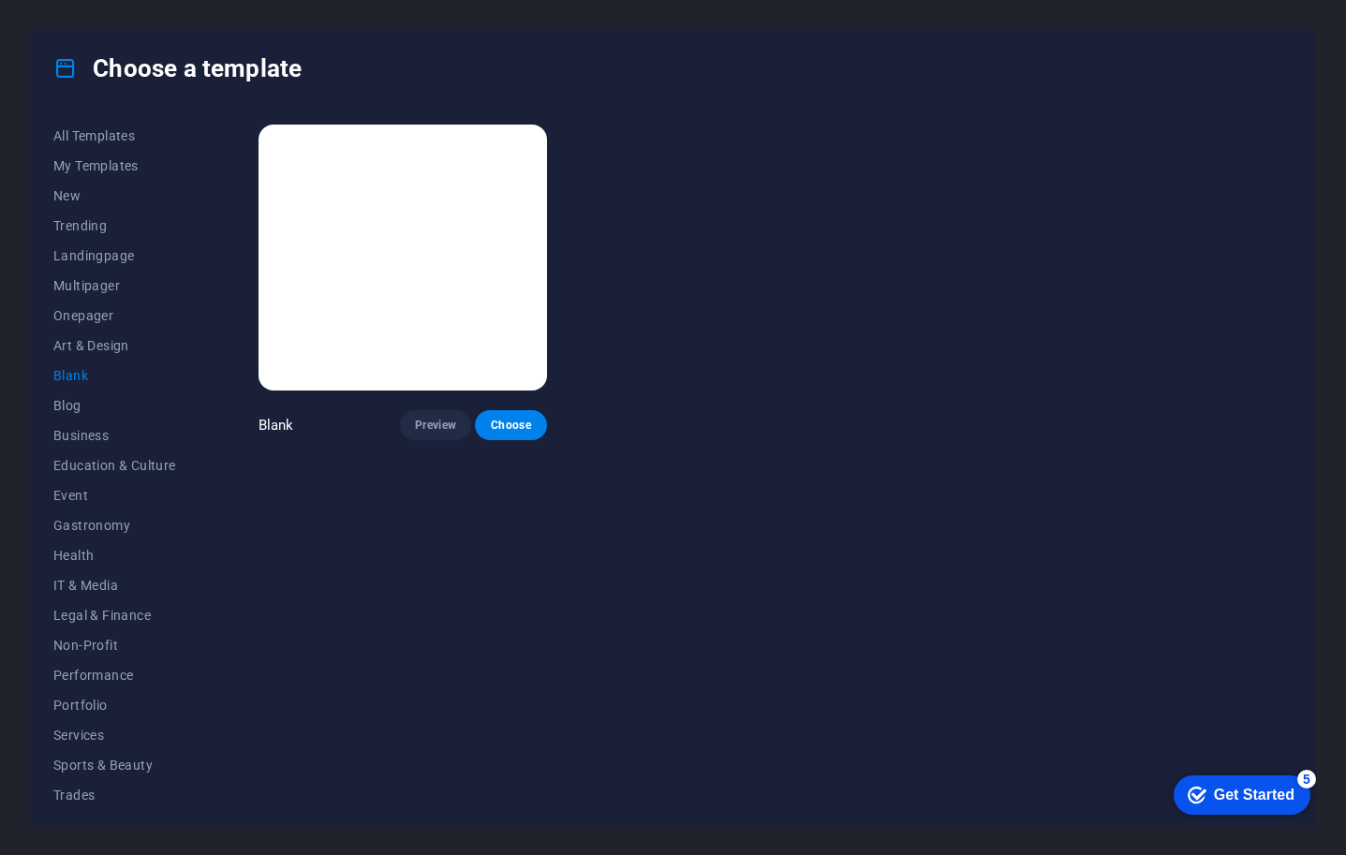
scroll to position [0, 0]
click at [93, 345] on span "Art & Design" at bounding box center [114, 345] width 123 height 15
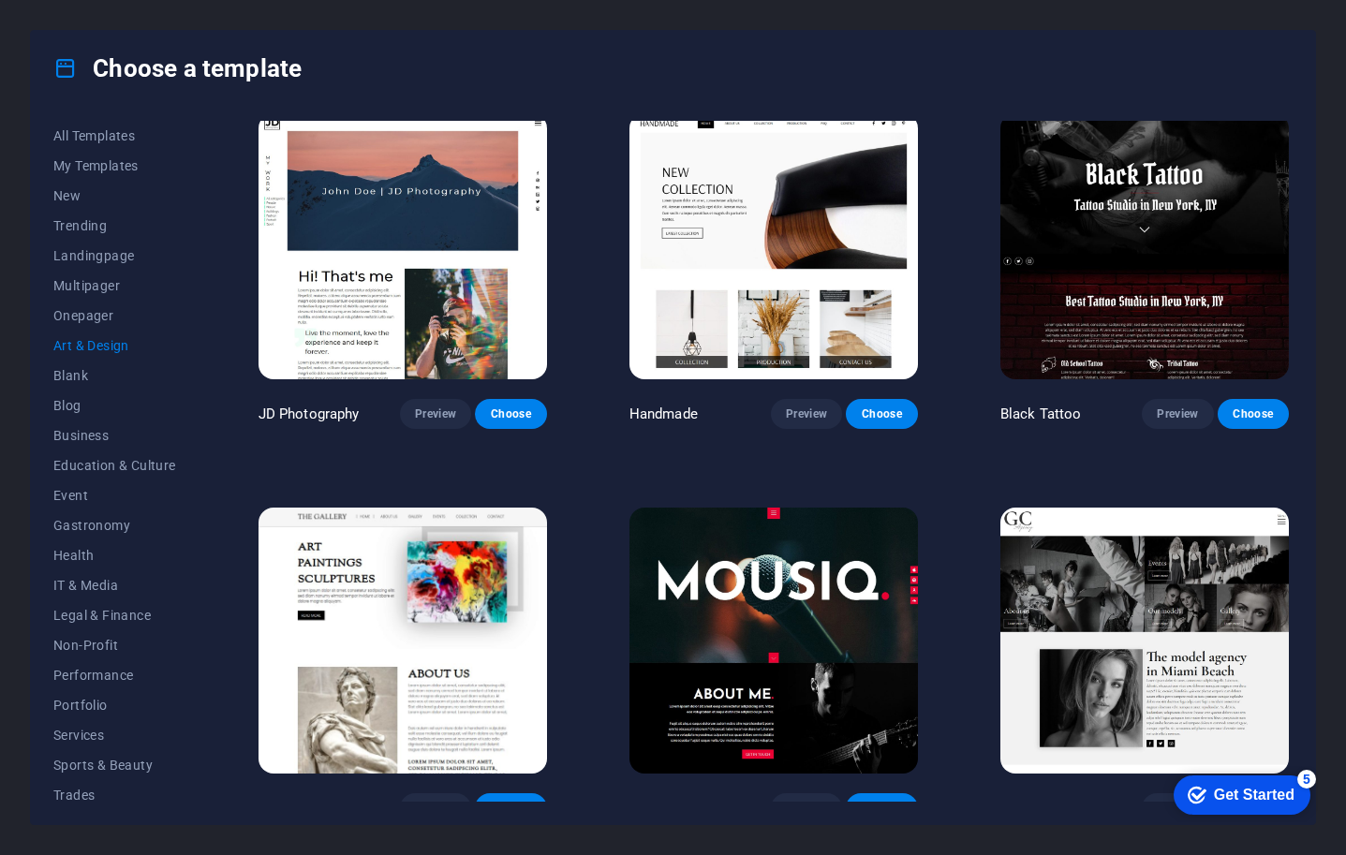
scroll to position [536, 0]
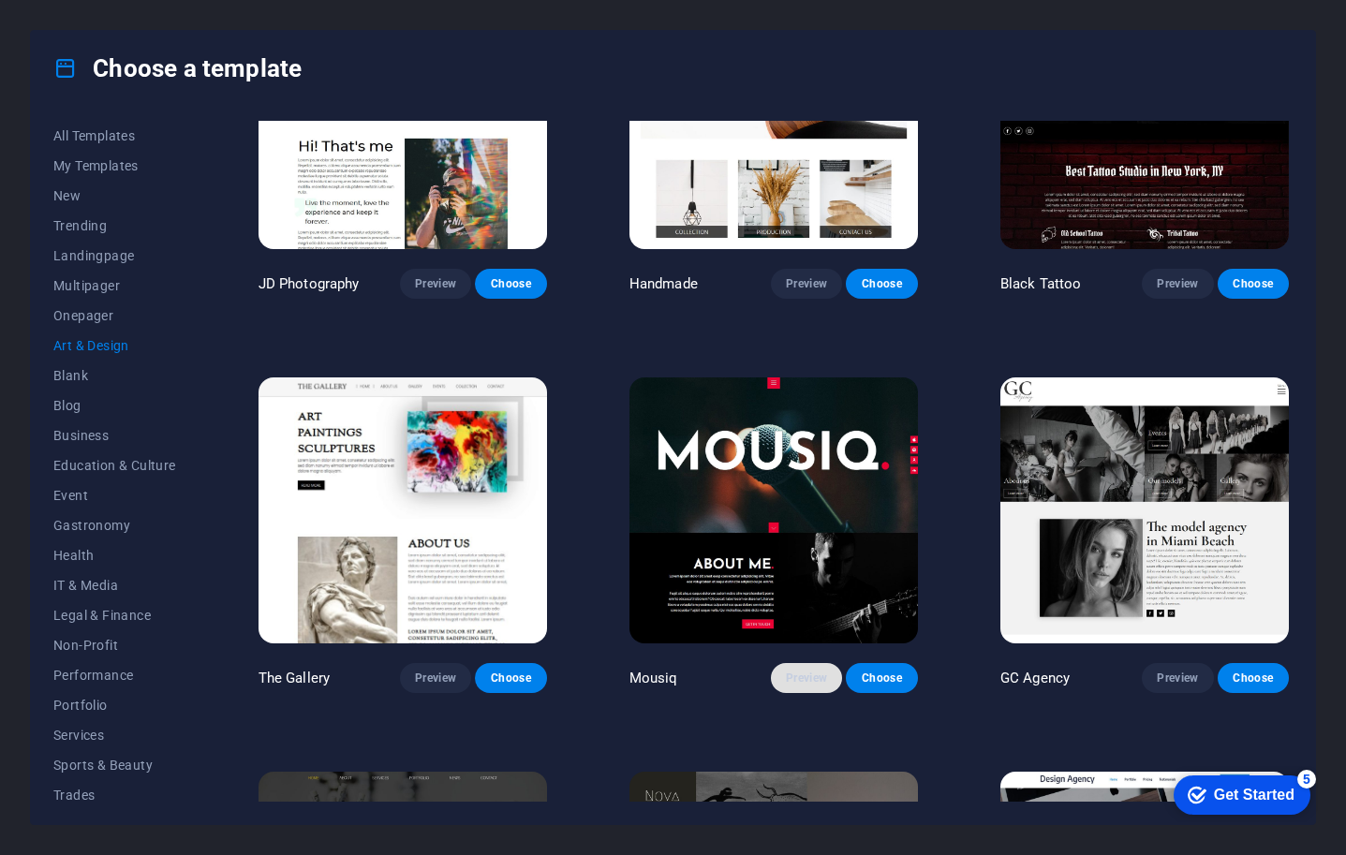
click at [795, 671] on span "Preview" at bounding box center [806, 678] width 41 height 15
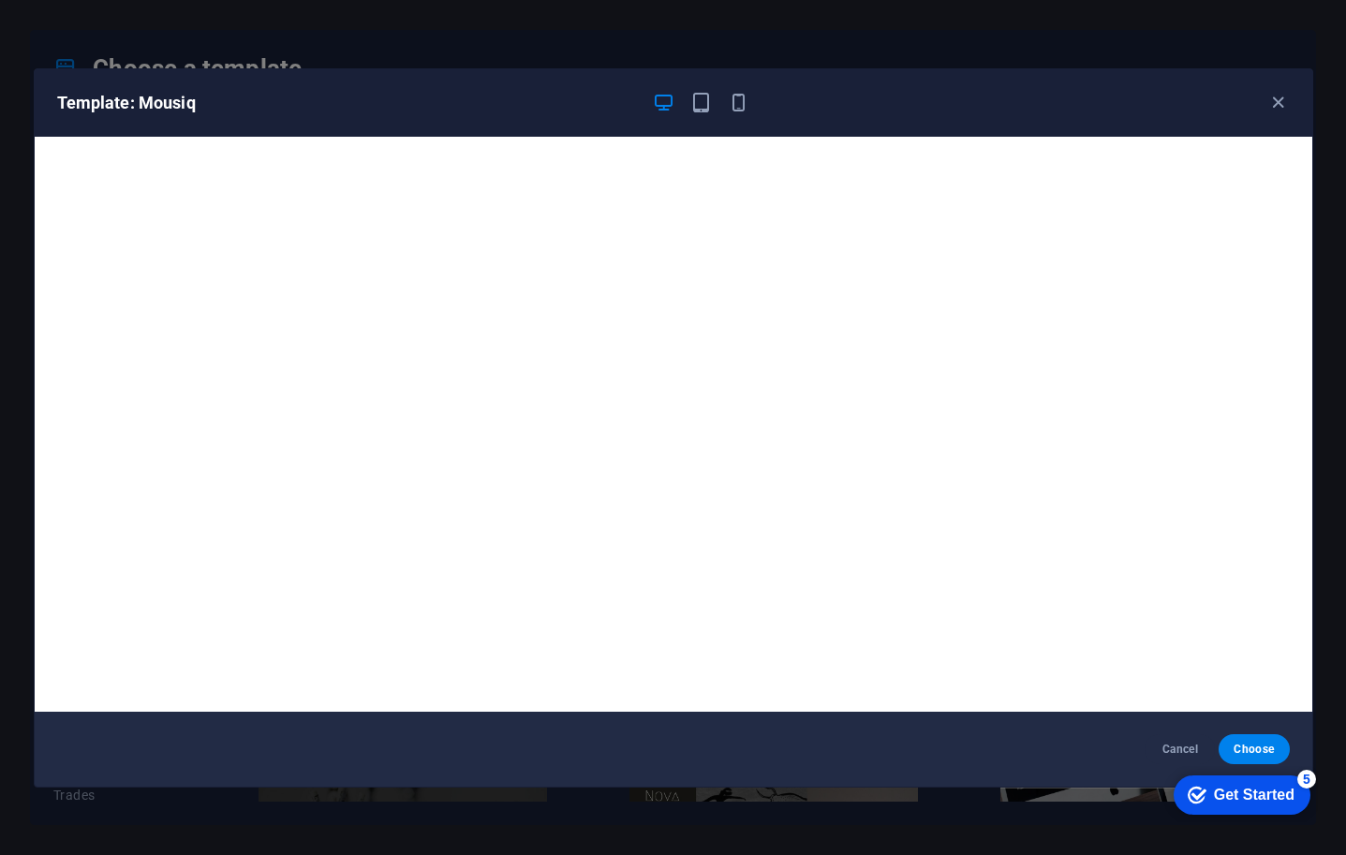
scroll to position [4, 0]
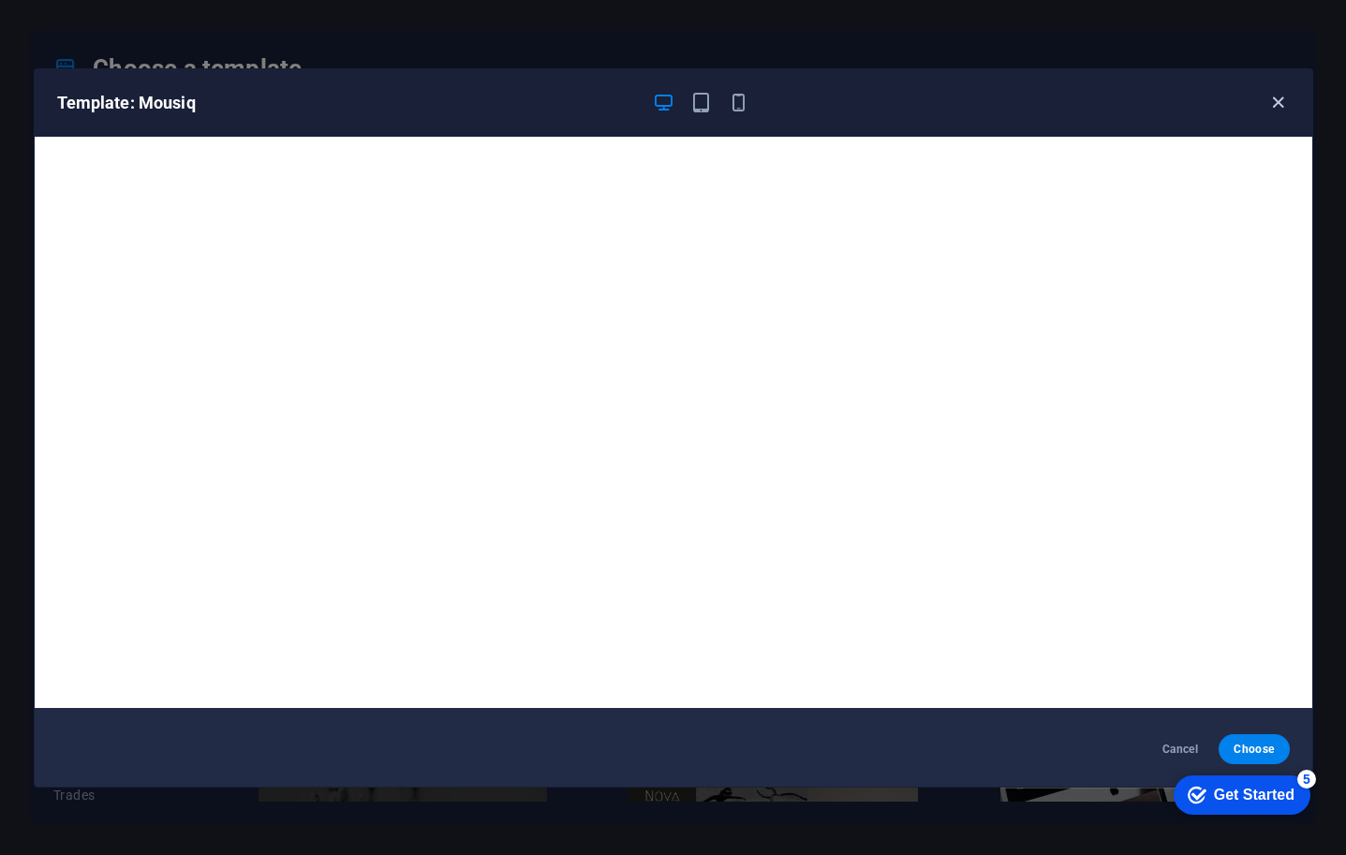
click at [1280, 103] on icon "button" at bounding box center [1279, 103] width 22 height 22
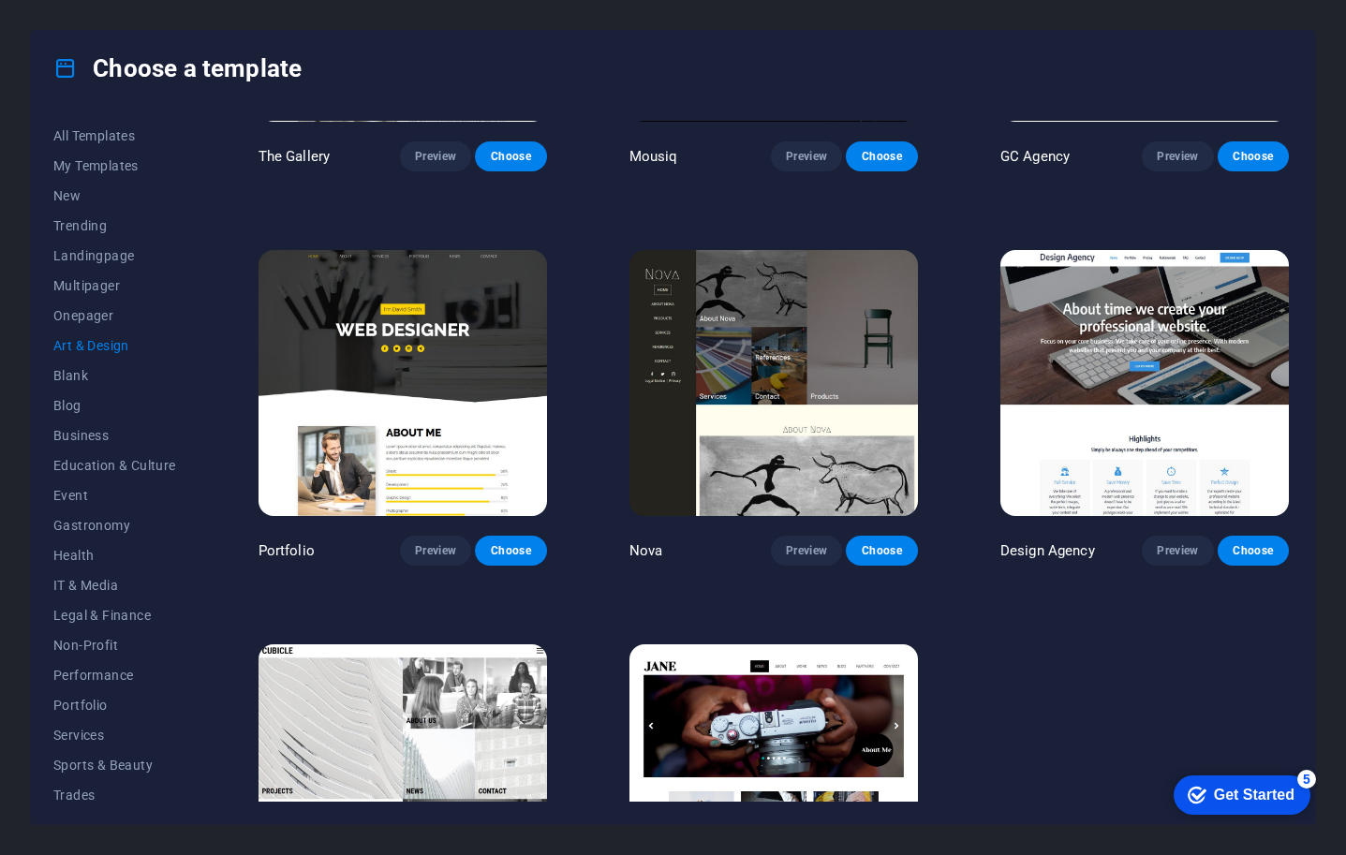
scroll to position [1202, 0]
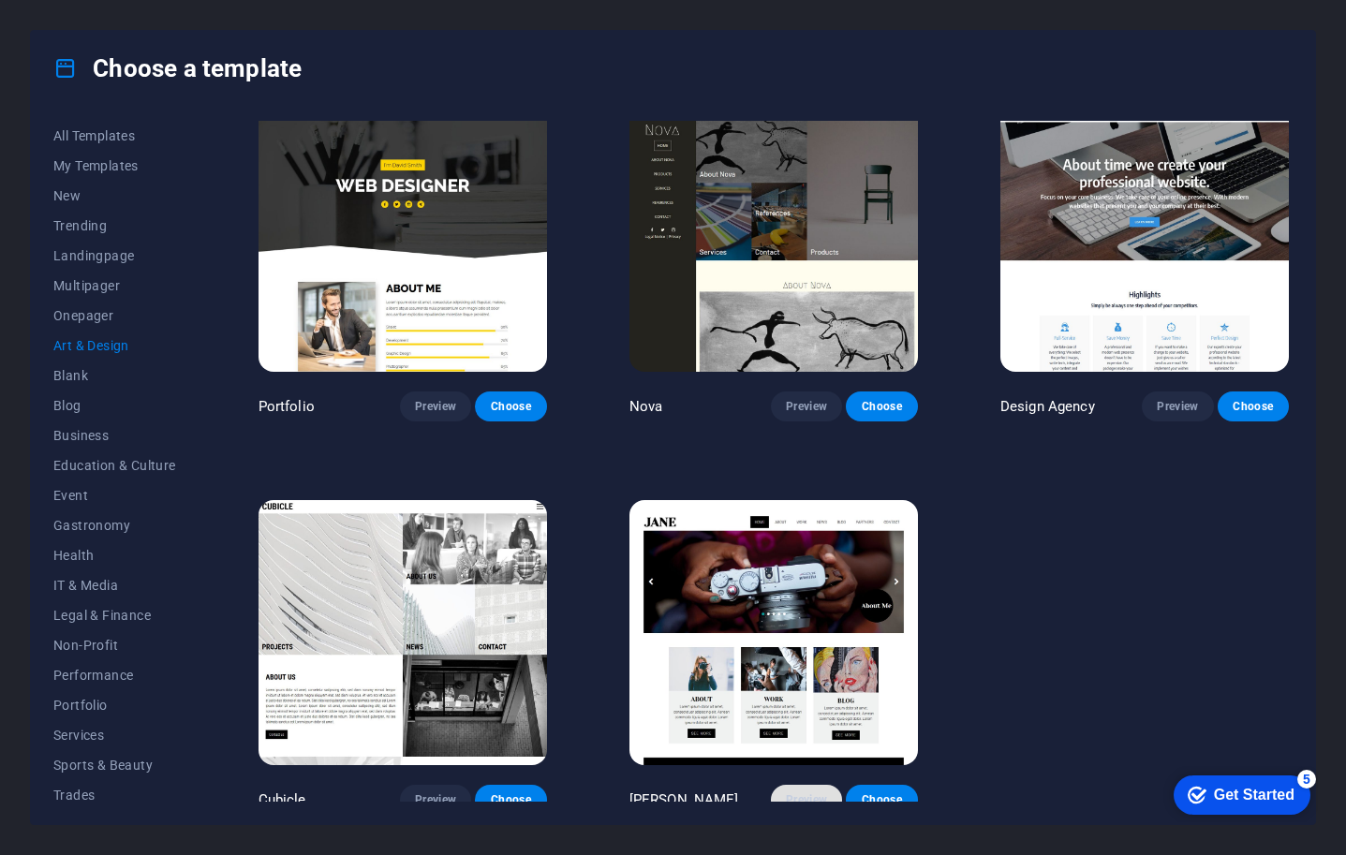
click at [805, 793] on span "Preview" at bounding box center [806, 800] width 41 height 15
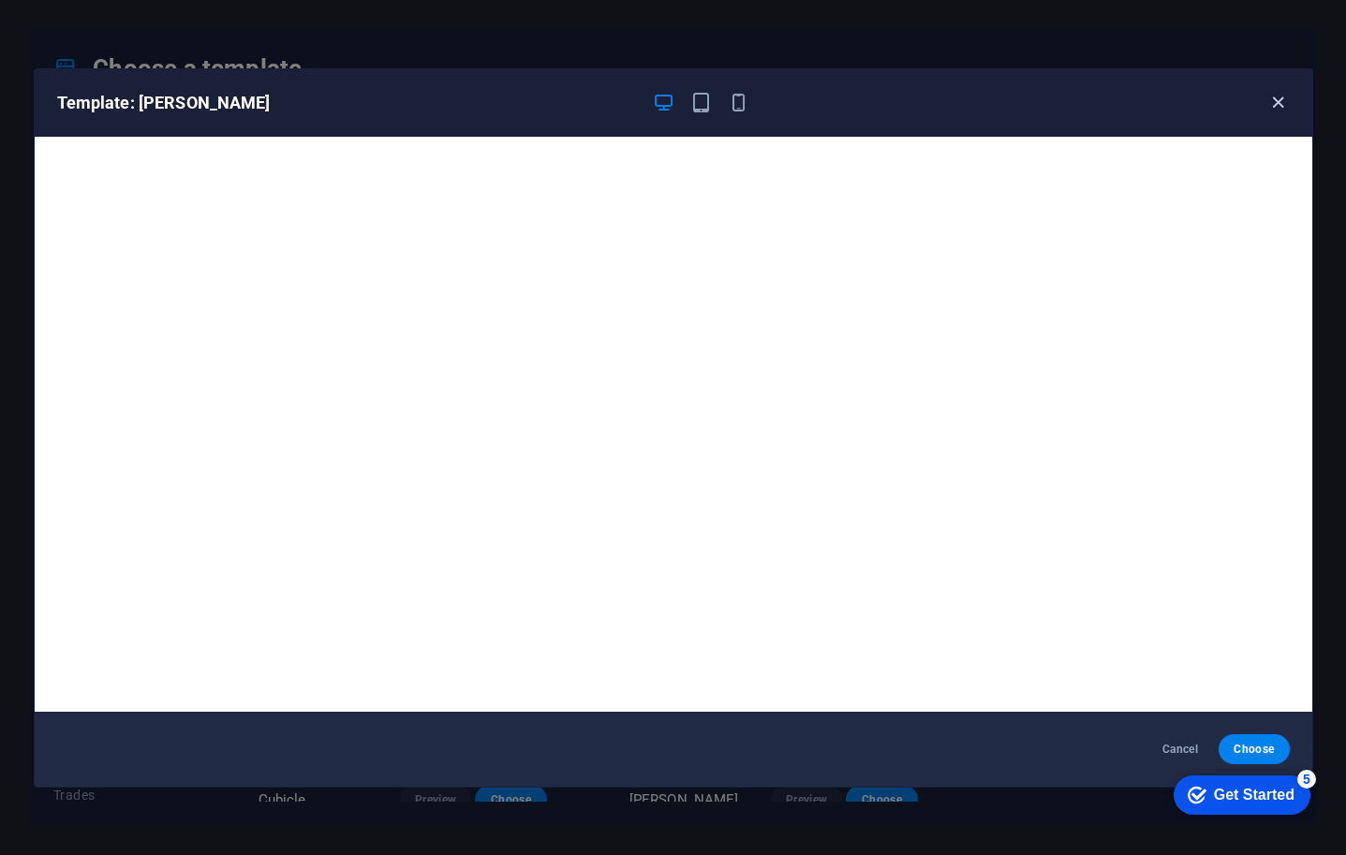
click at [1274, 110] on icon "button" at bounding box center [1279, 103] width 22 height 22
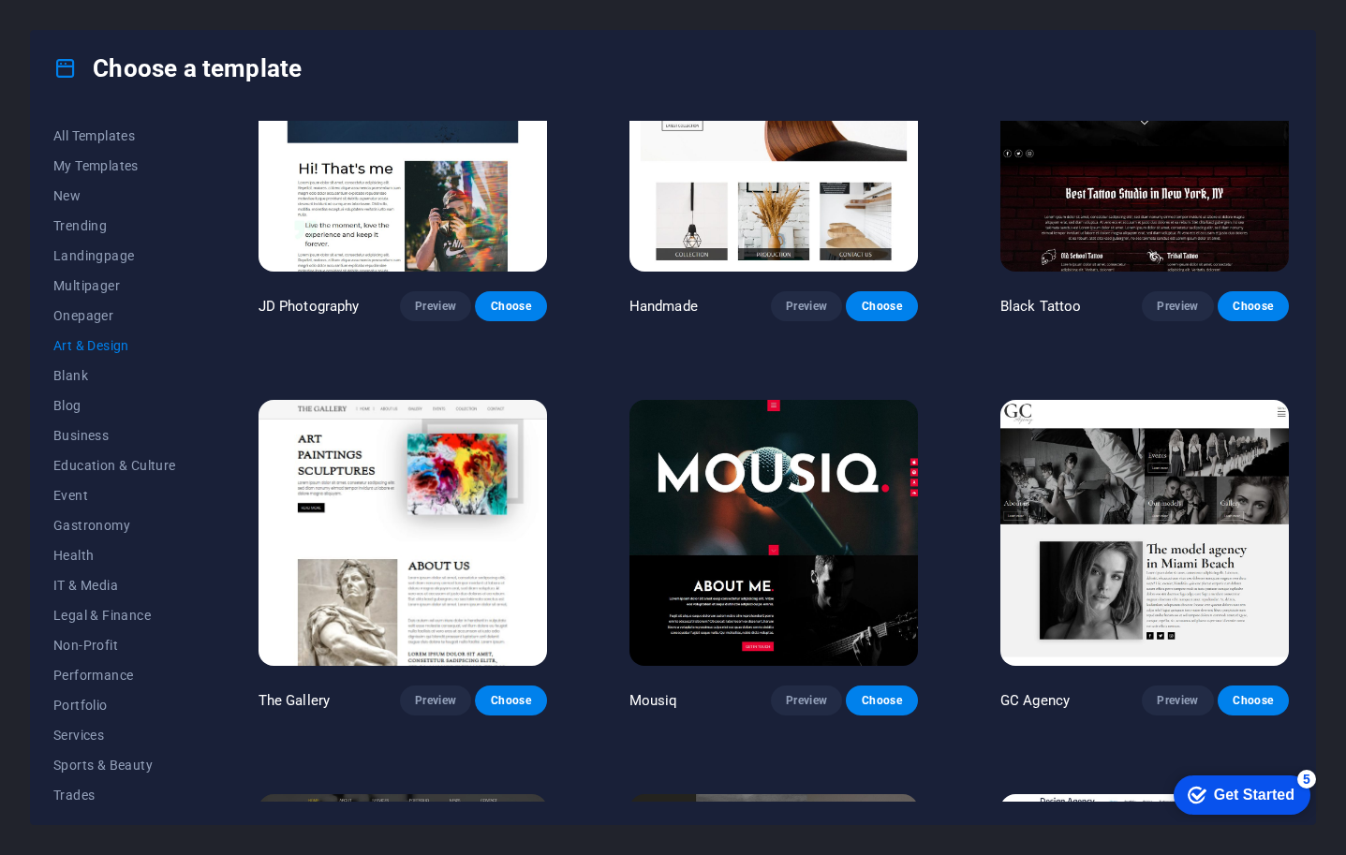
scroll to position [250, 0]
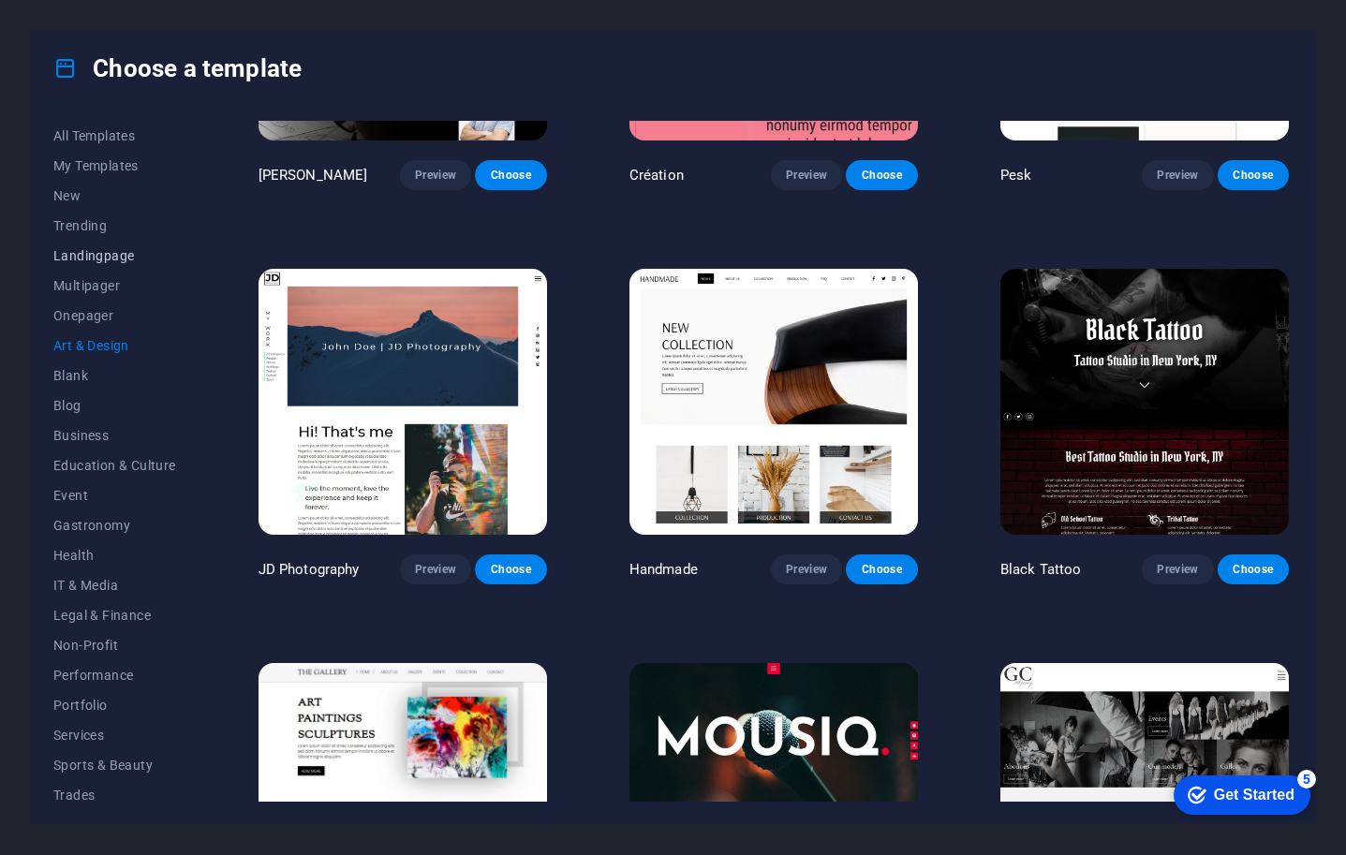
click at [78, 256] on span "Landingpage" at bounding box center [114, 255] width 123 height 15
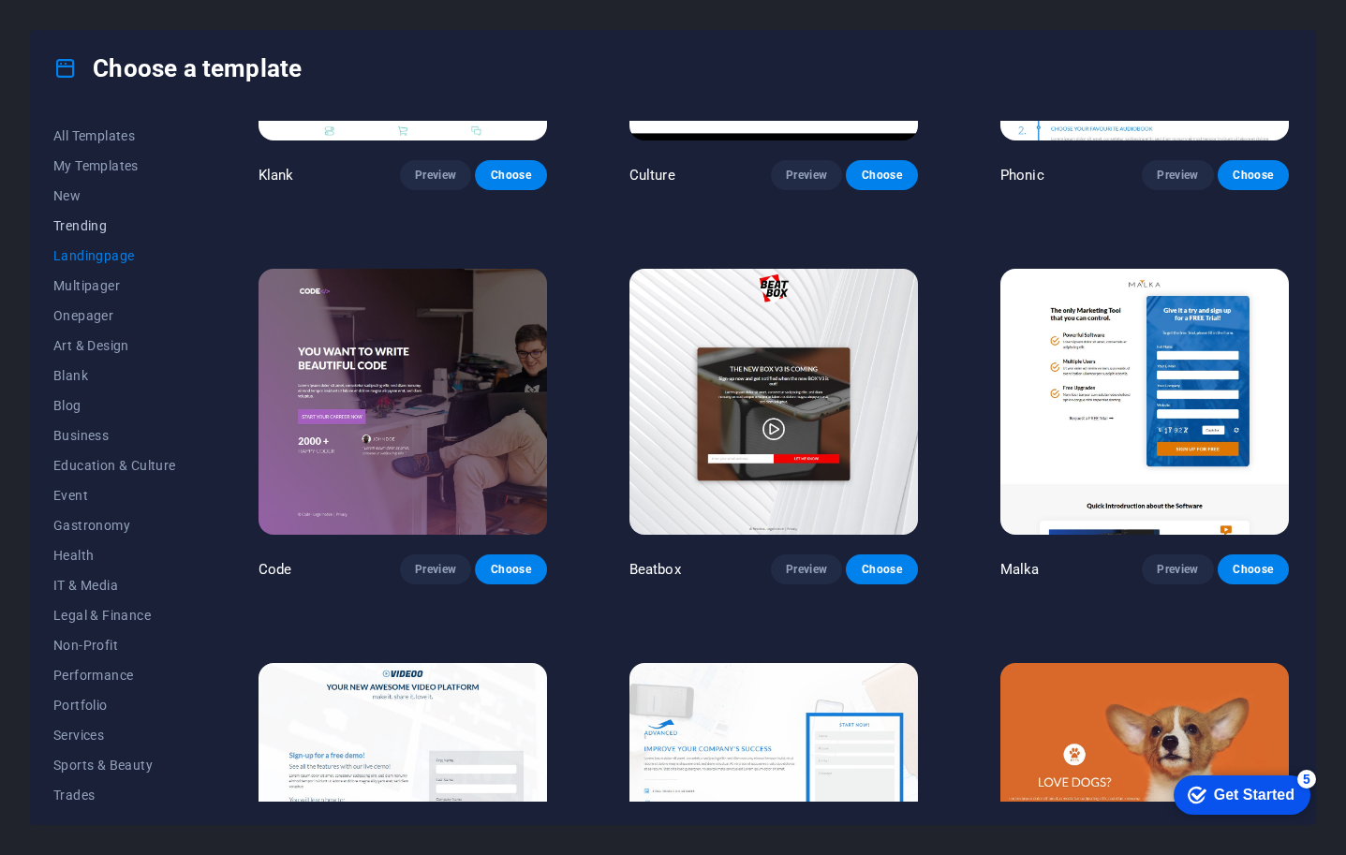
click at [91, 220] on span "Trending" at bounding box center [114, 225] width 123 height 15
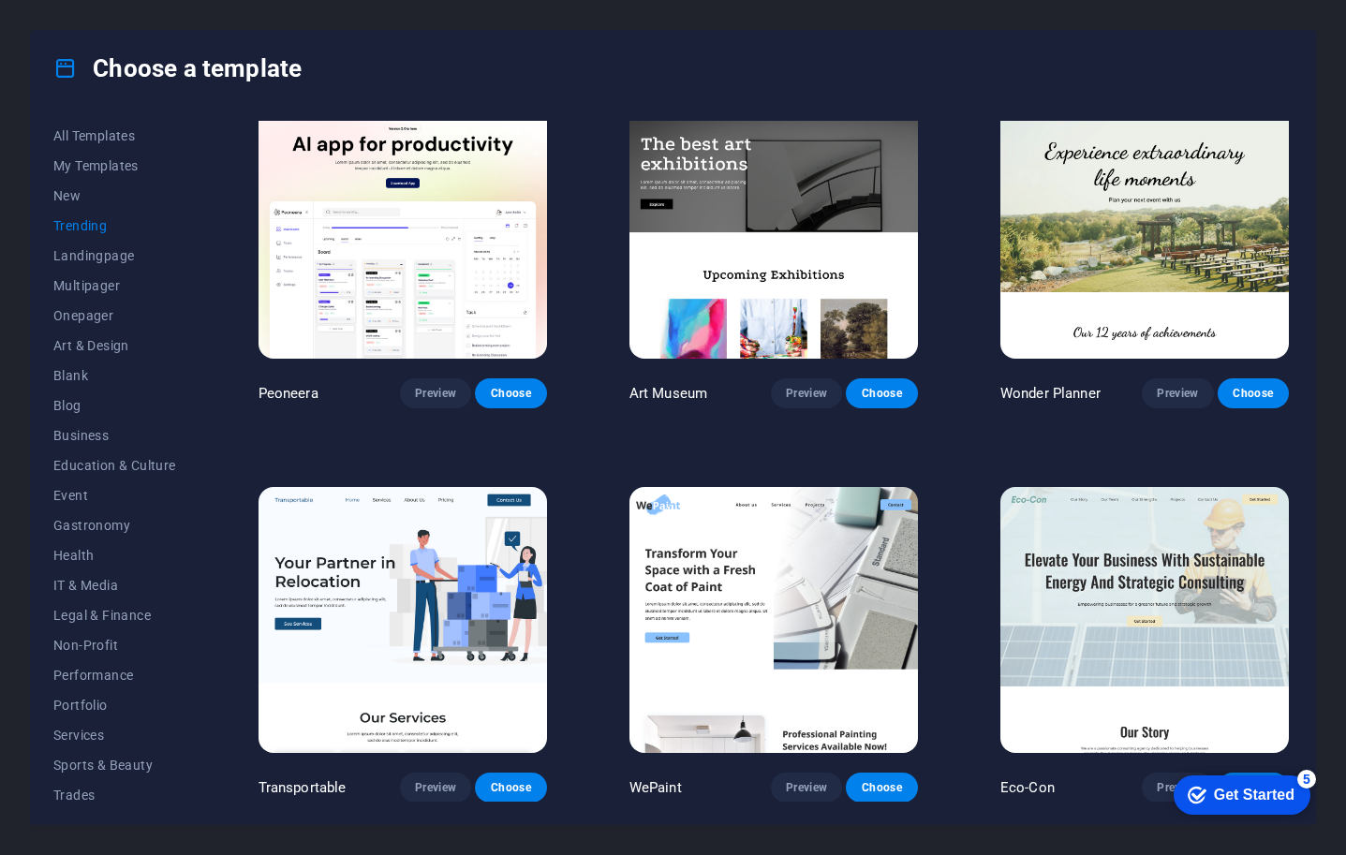
scroll to position [0, 0]
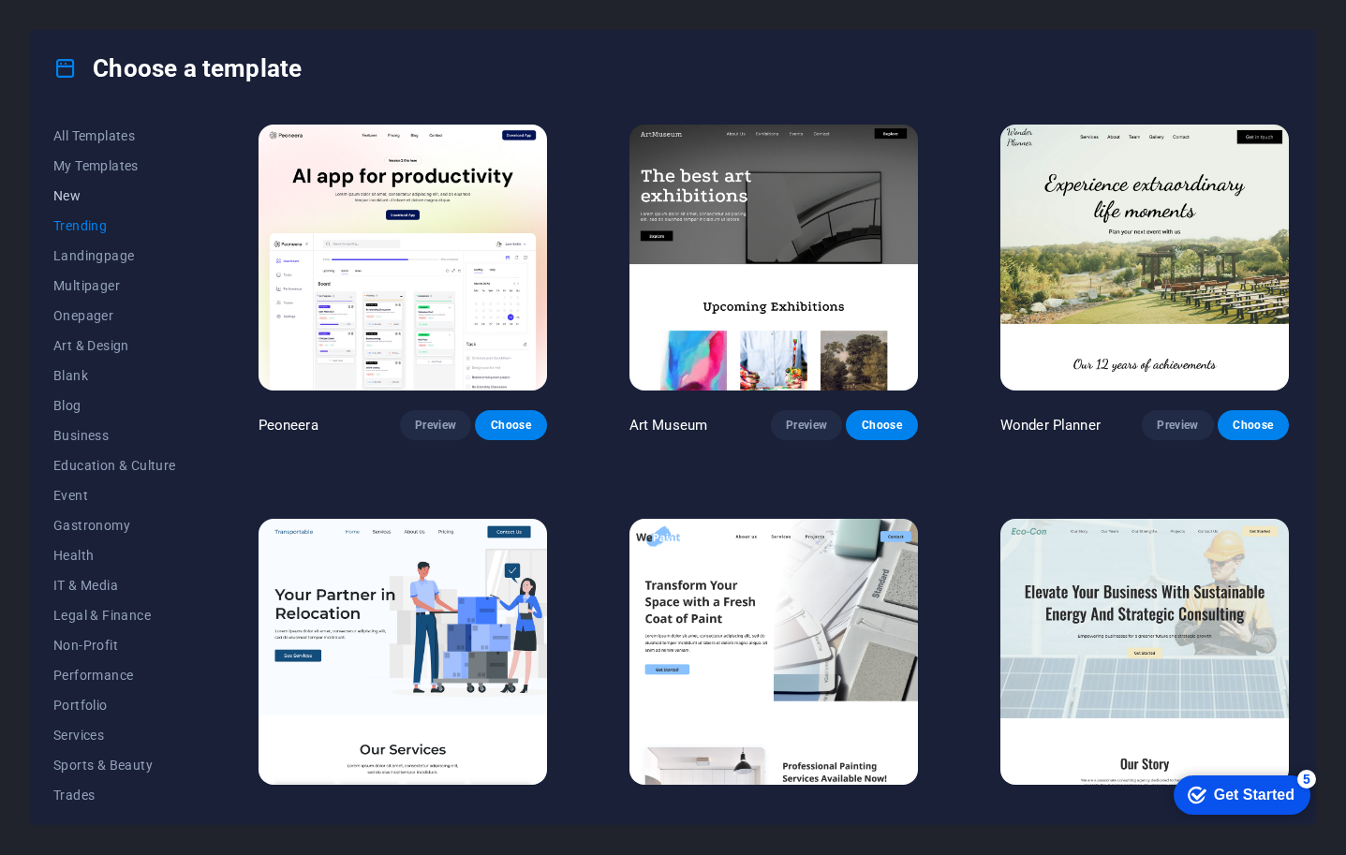
click at [77, 195] on span "New" at bounding box center [114, 195] width 123 height 15
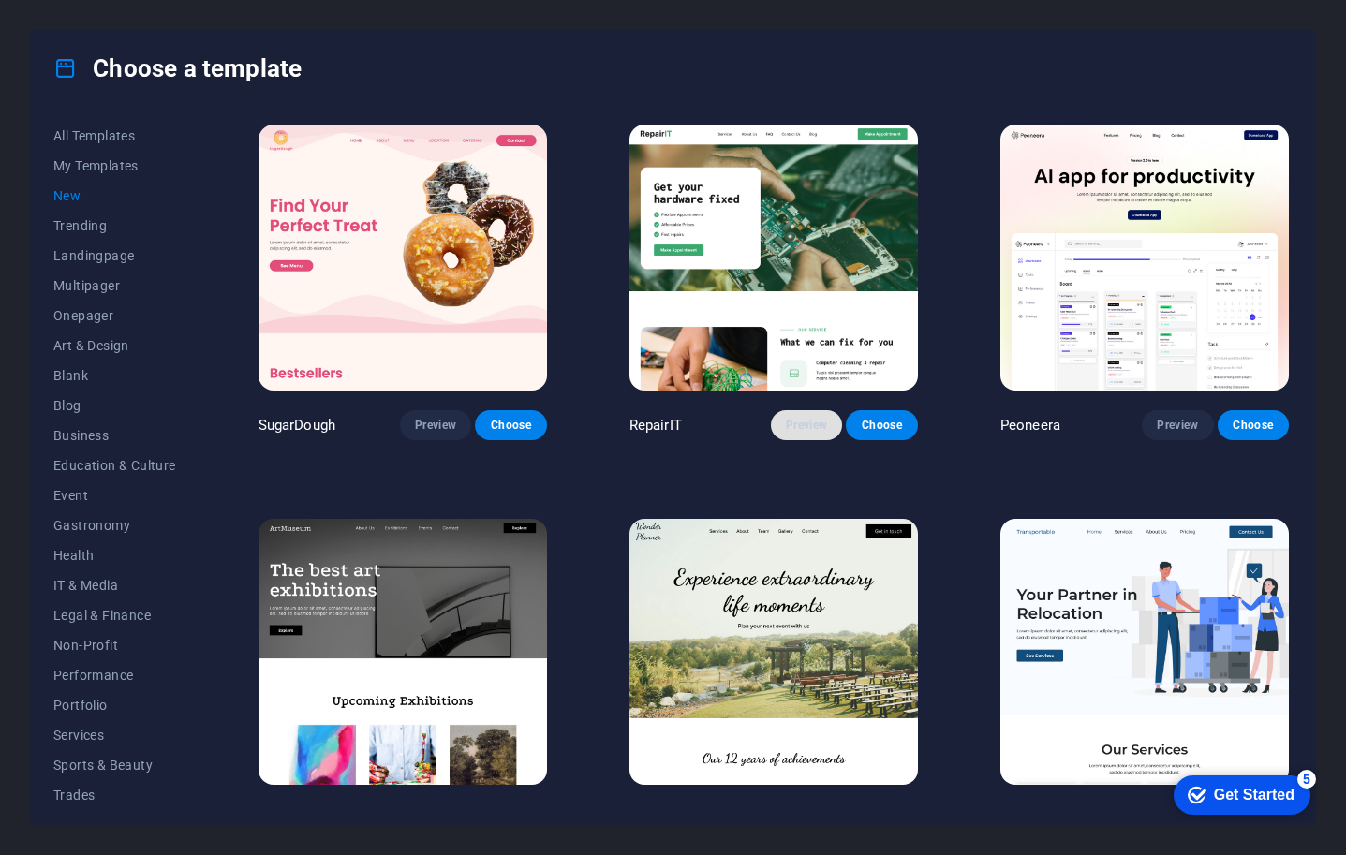
click at [795, 422] on span "Preview" at bounding box center [806, 425] width 41 height 15
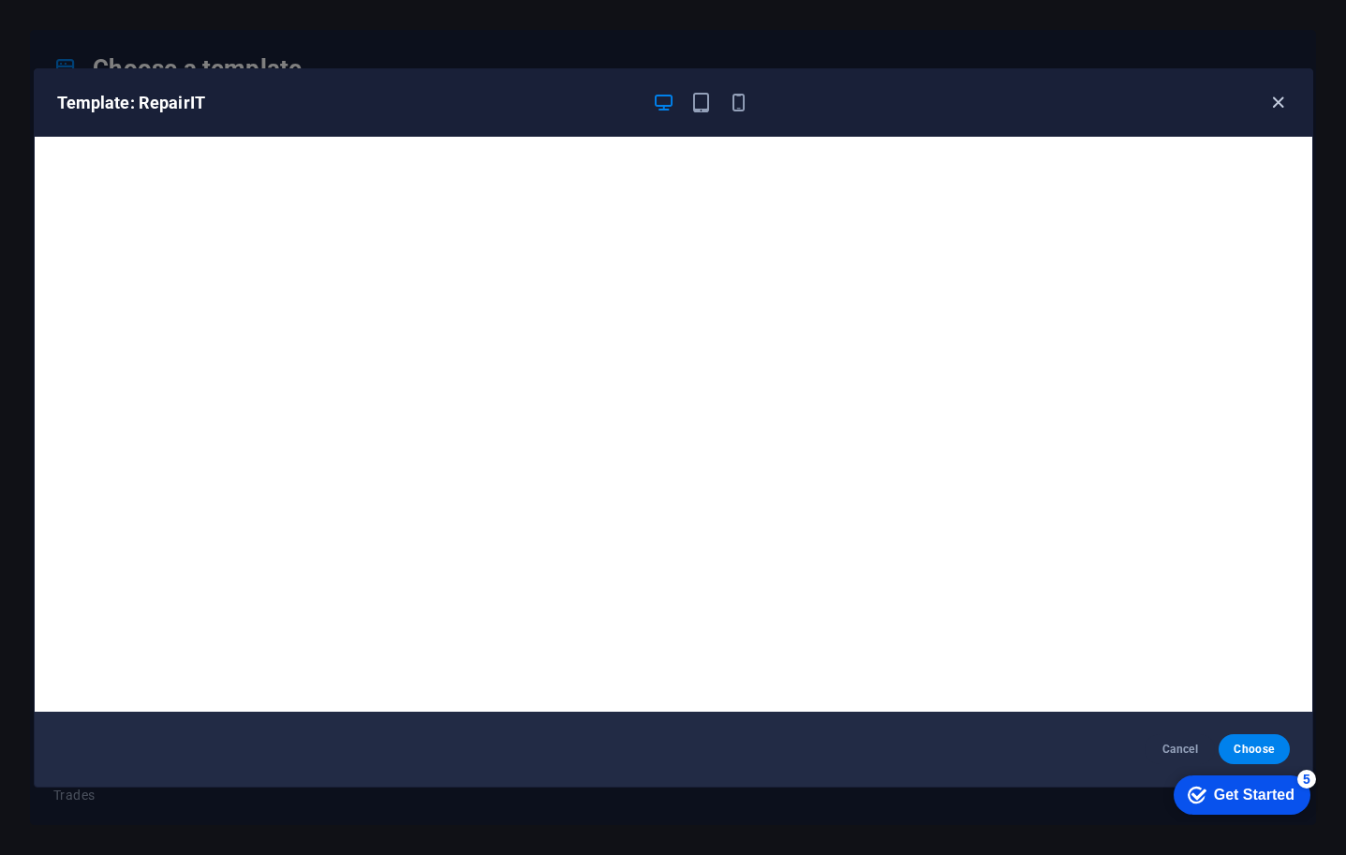
click at [1281, 100] on icon "button" at bounding box center [1279, 103] width 22 height 22
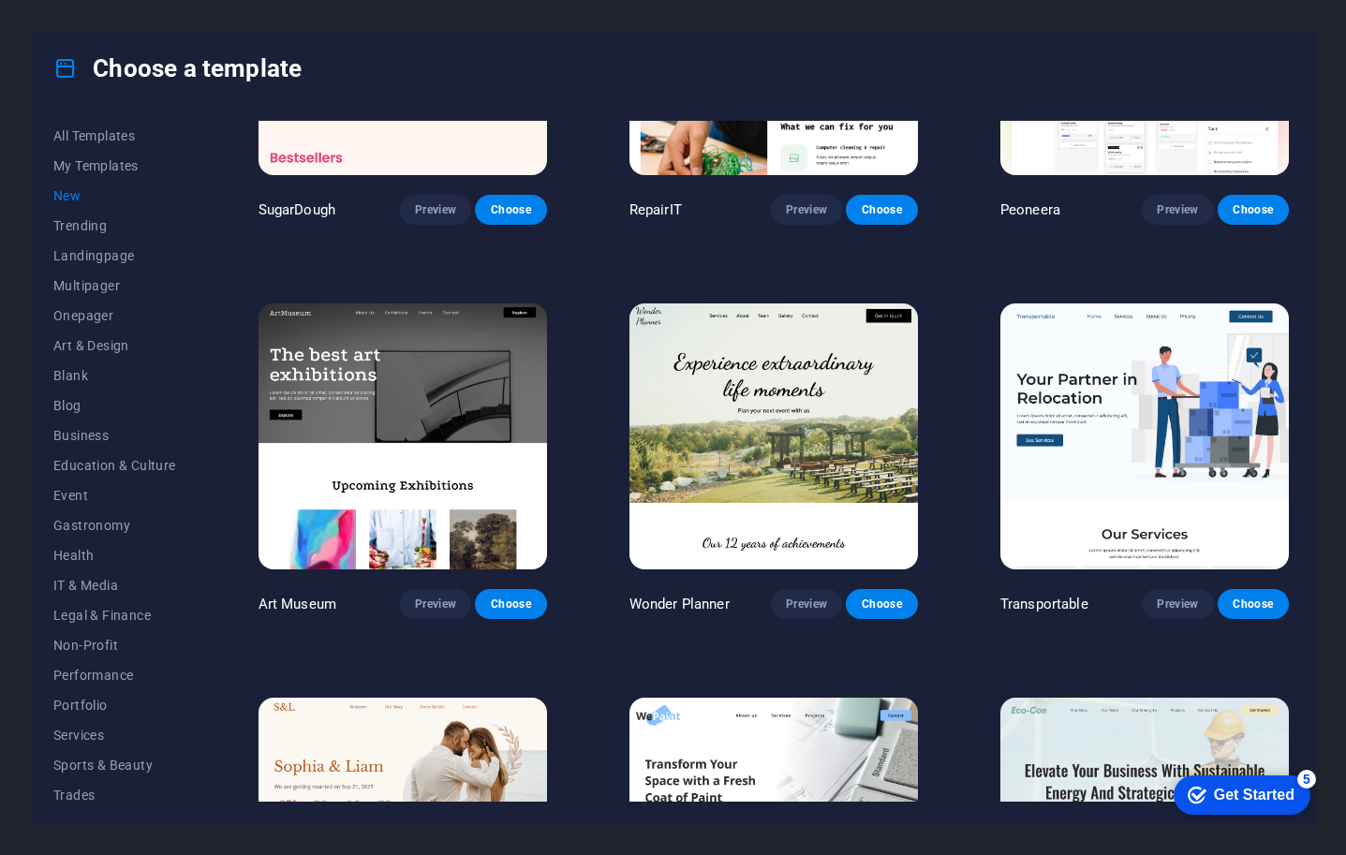
scroll to position [219, 0]
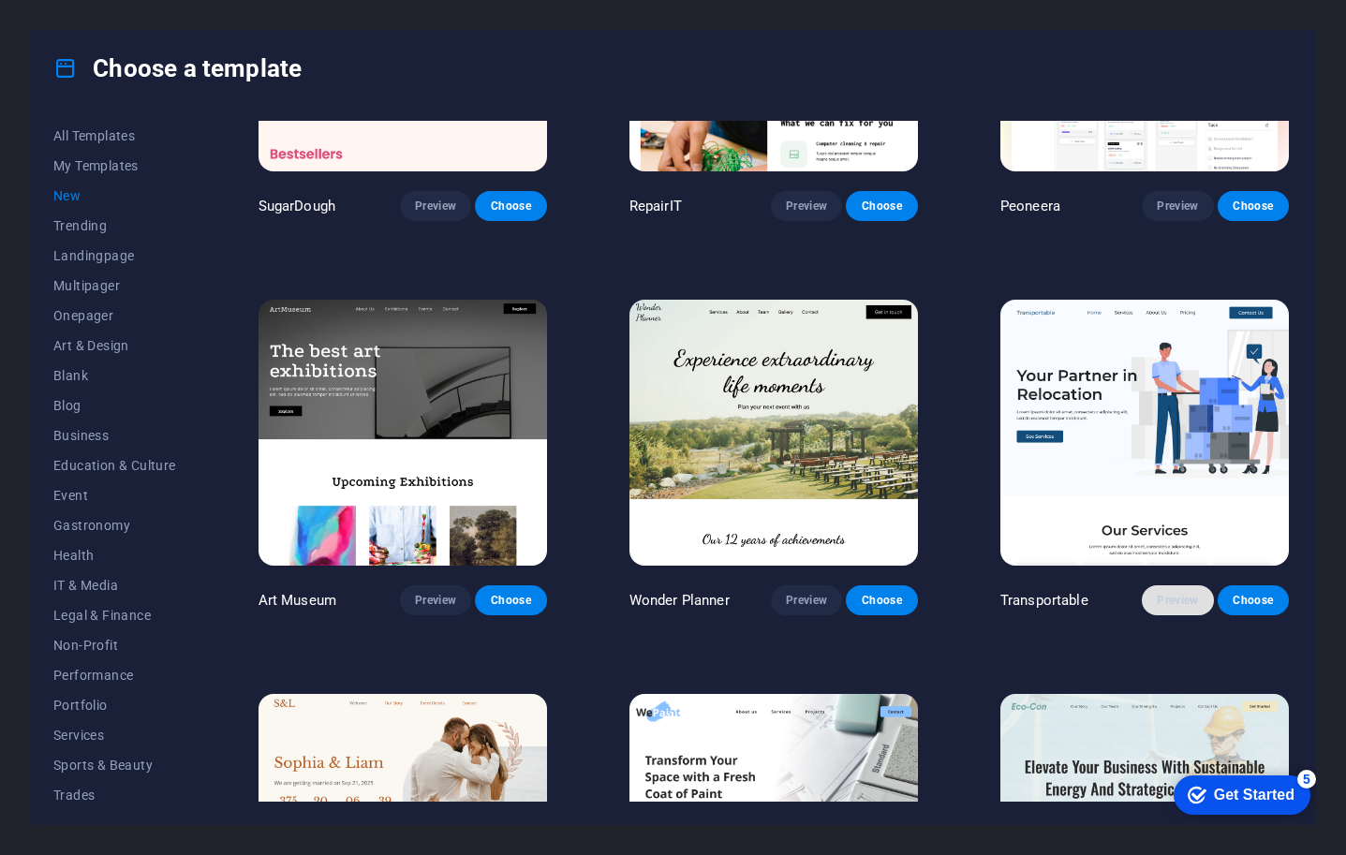
click at [1161, 598] on span "Preview" at bounding box center [1177, 600] width 41 height 15
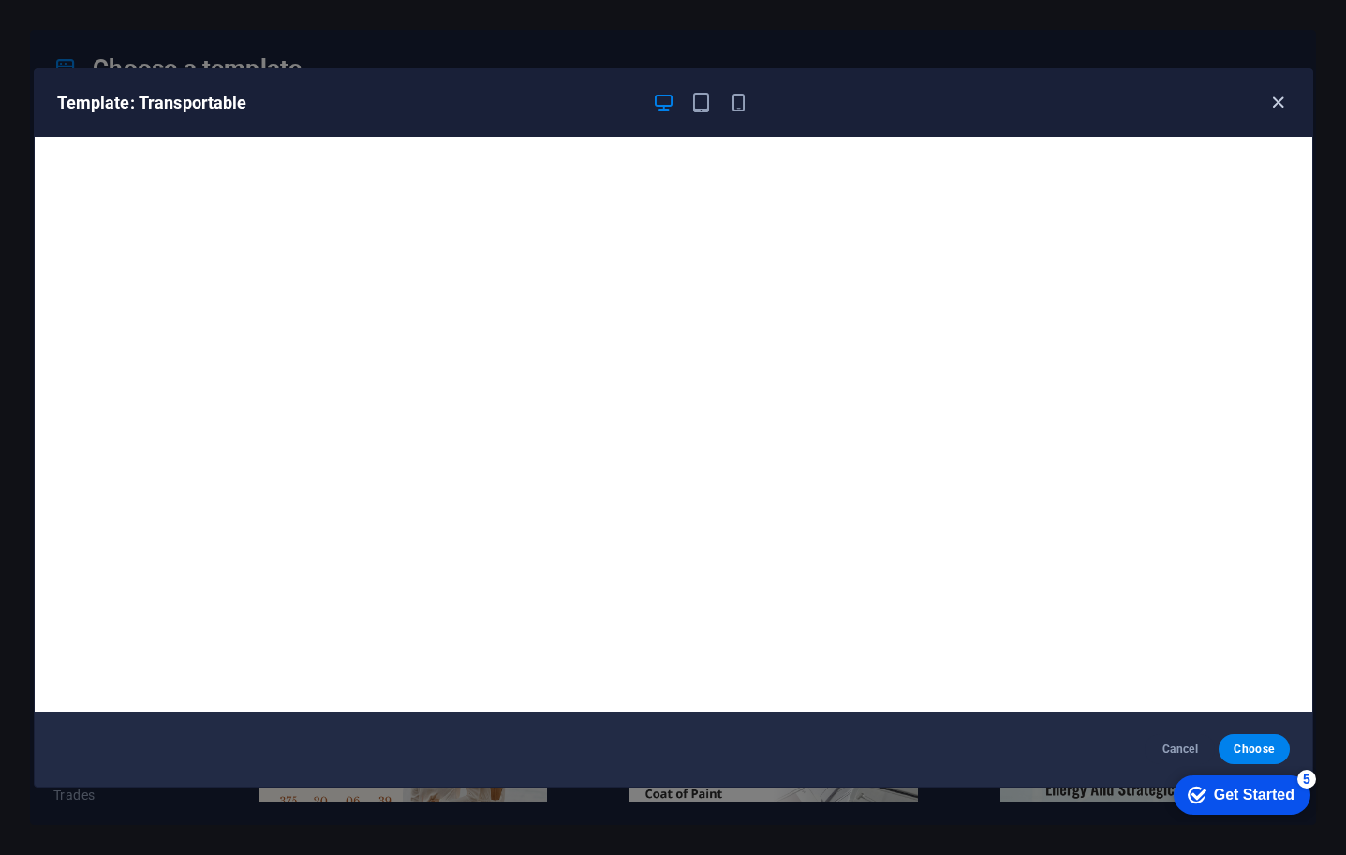
click at [1281, 101] on icon "button" at bounding box center [1279, 103] width 22 height 22
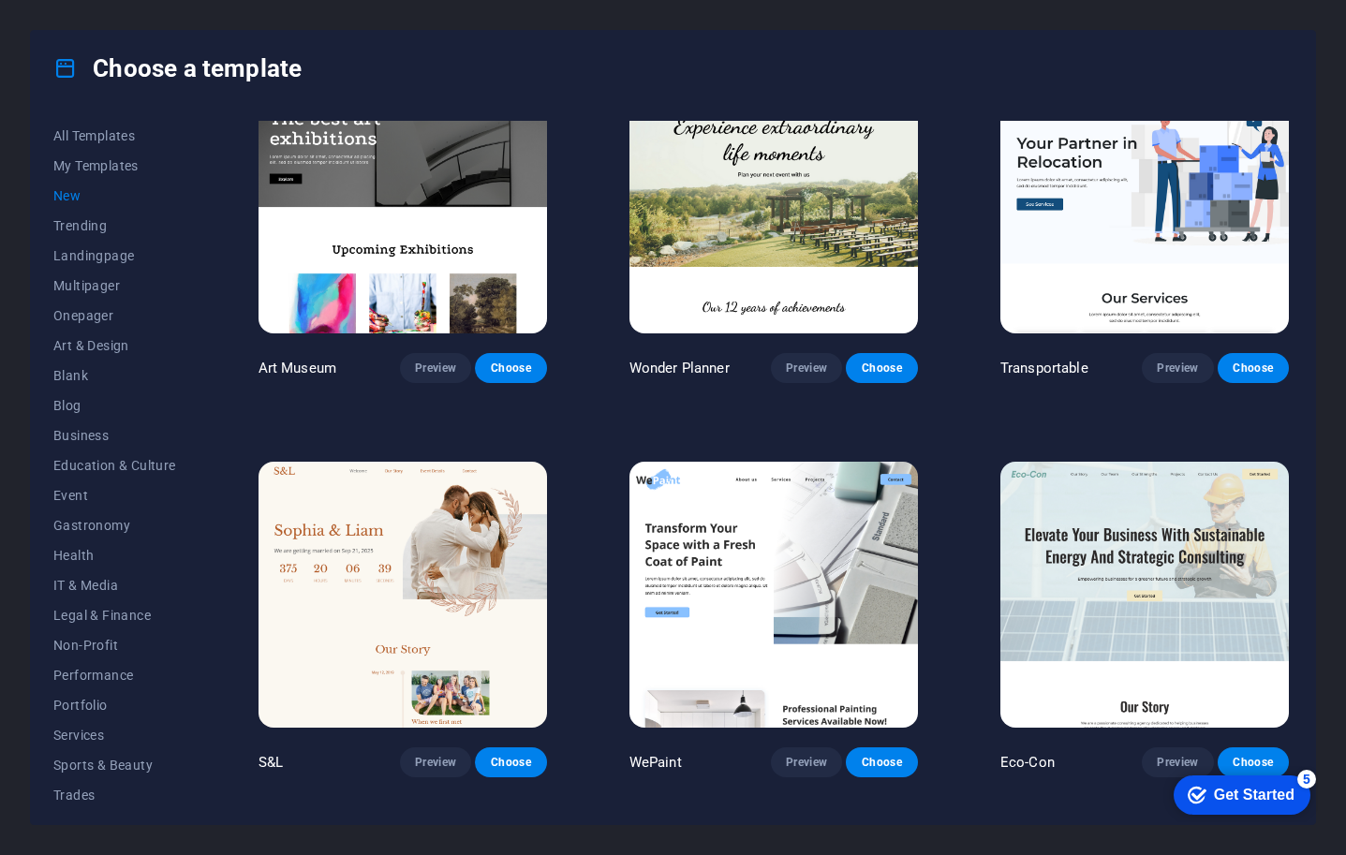
scroll to position [235, 0]
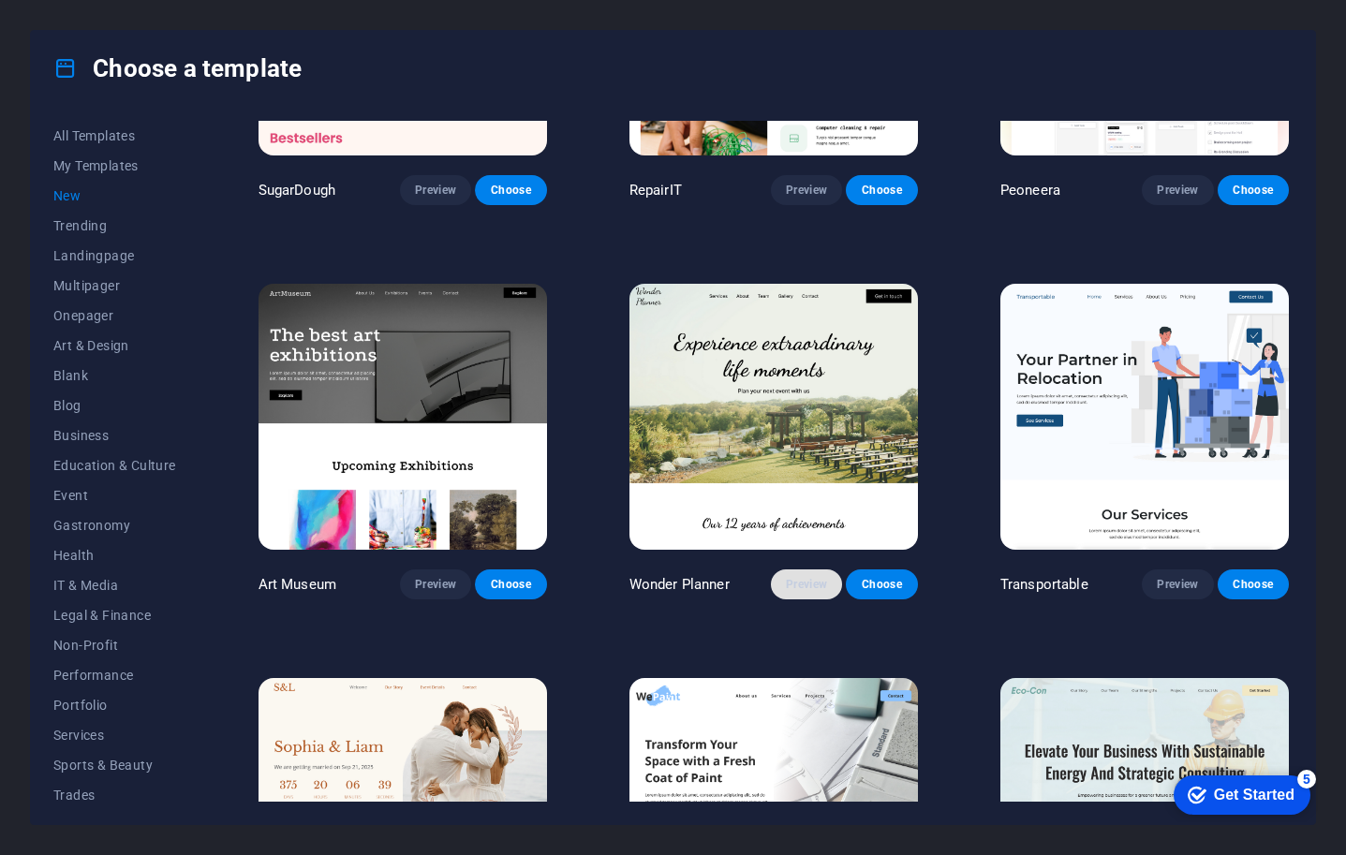
click at [786, 577] on span "Preview" at bounding box center [806, 584] width 41 height 15
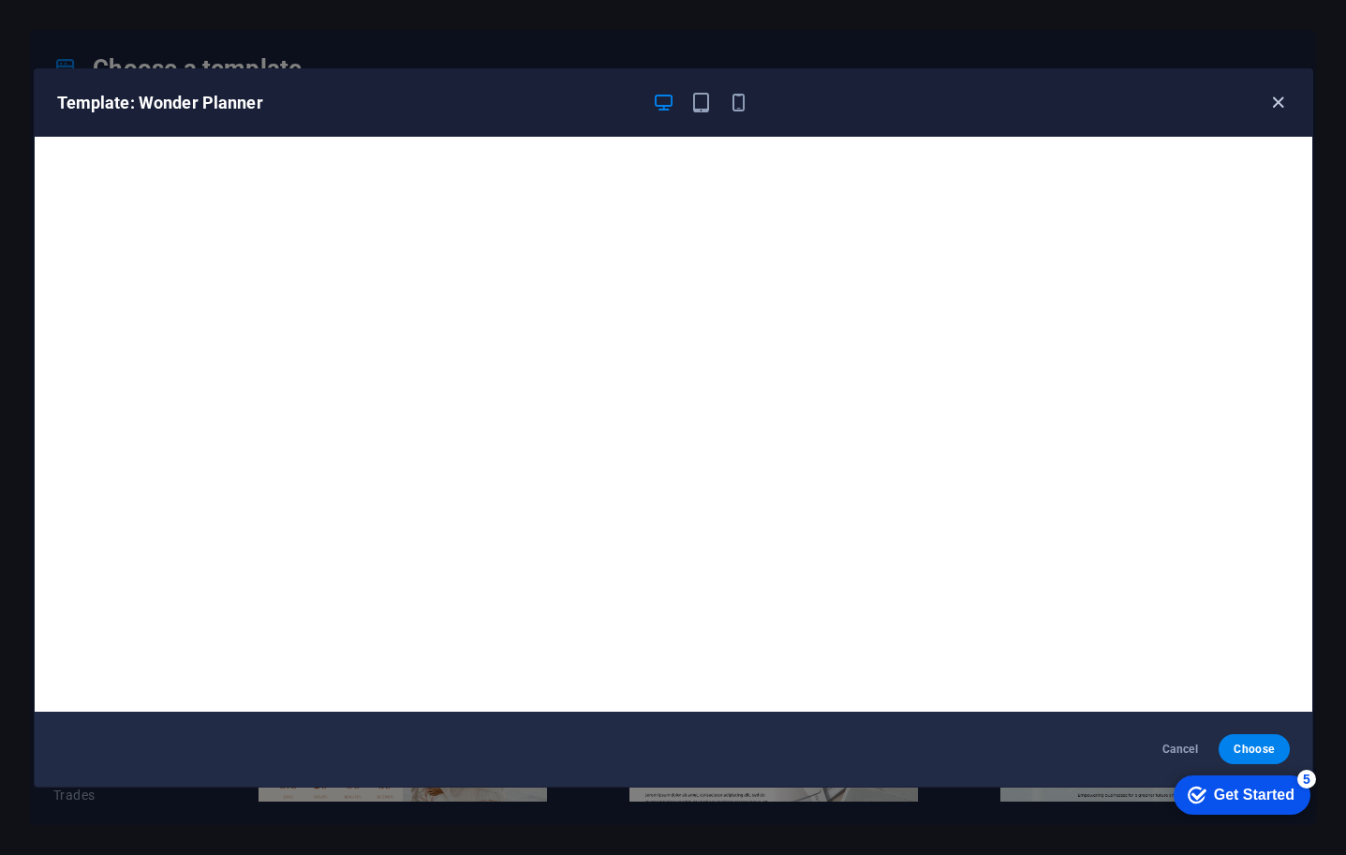
click at [1279, 105] on icon "button" at bounding box center [1279, 103] width 22 height 22
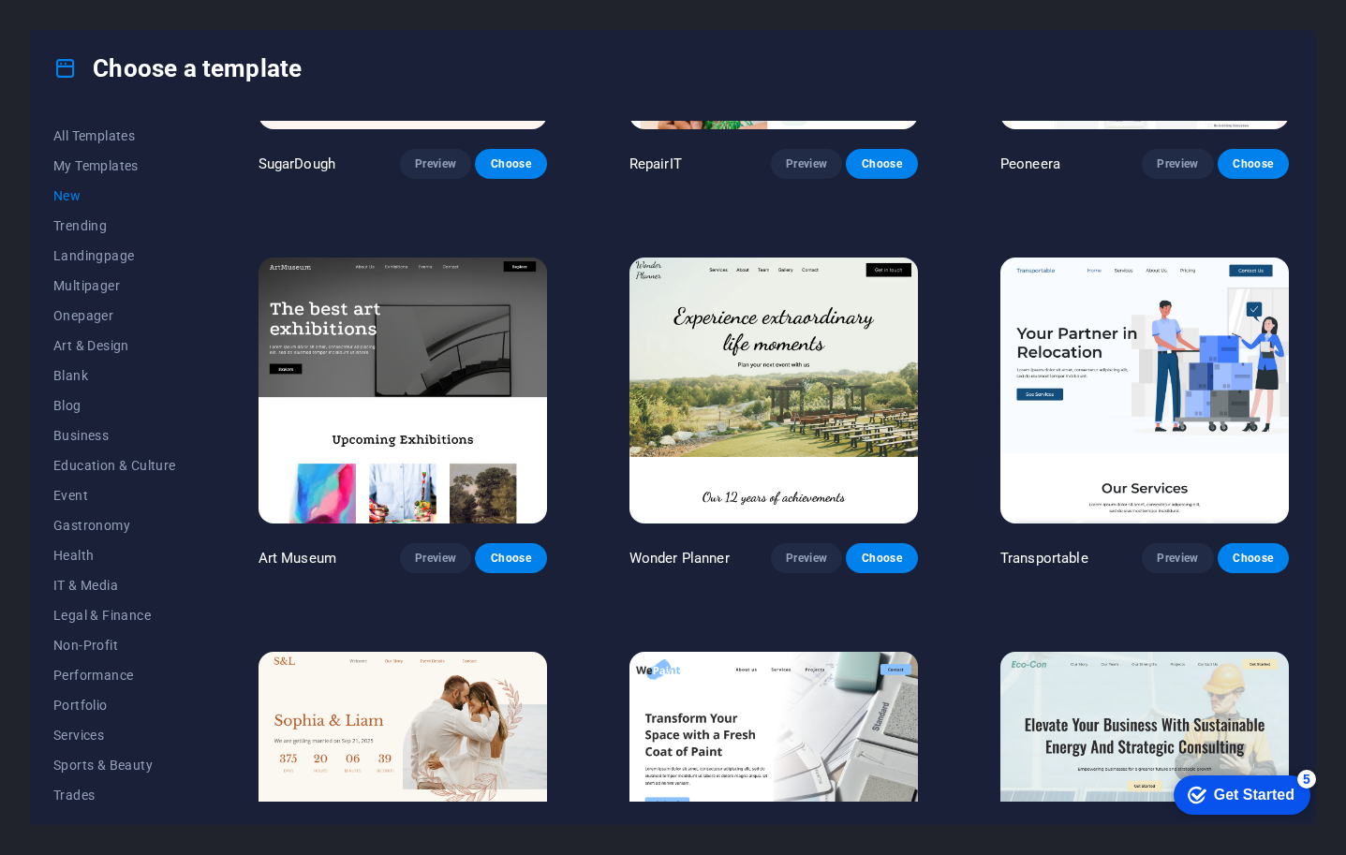
scroll to position [258, 0]
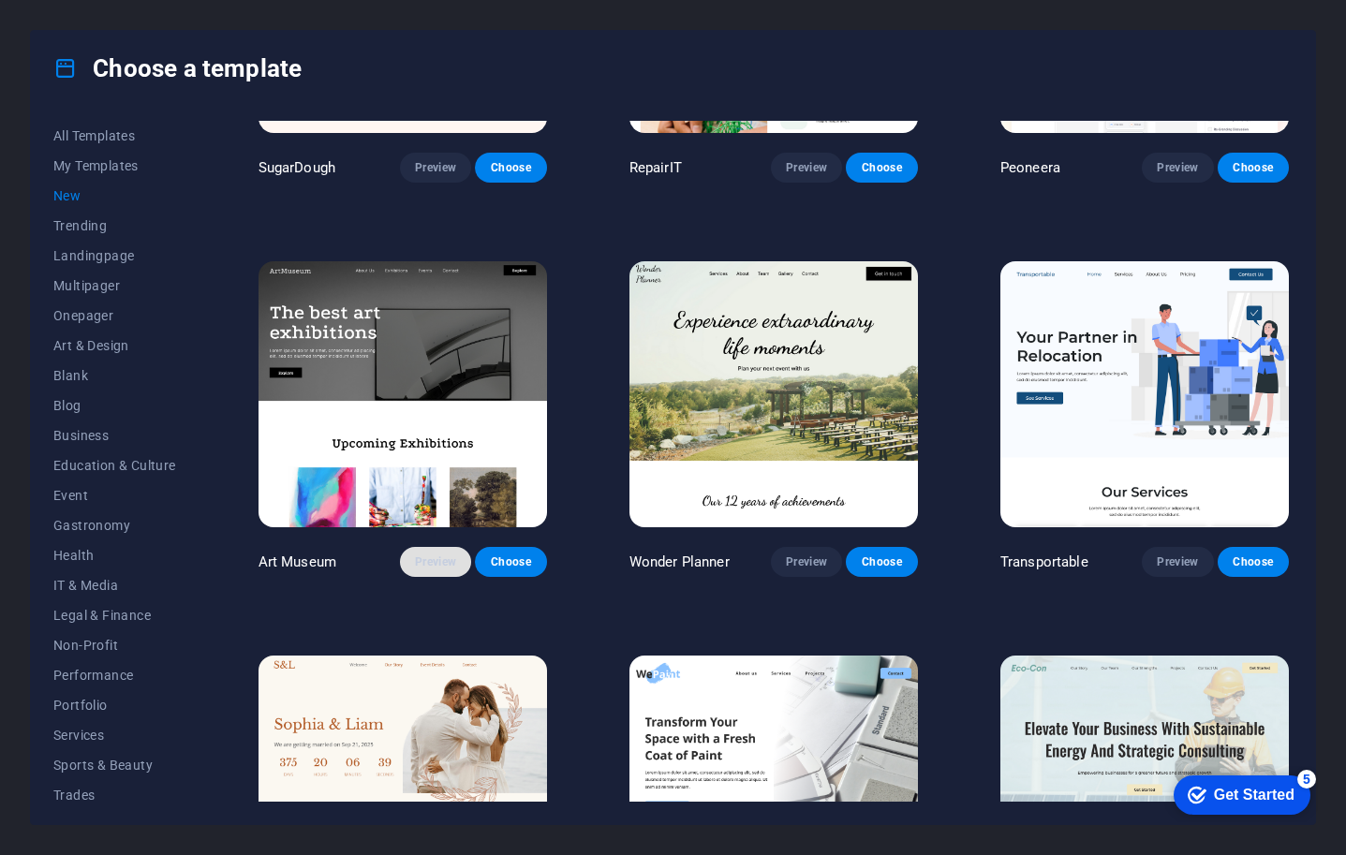
click at [416, 557] on span "Preview" at bounding box center [435, 562] width 41 height 15
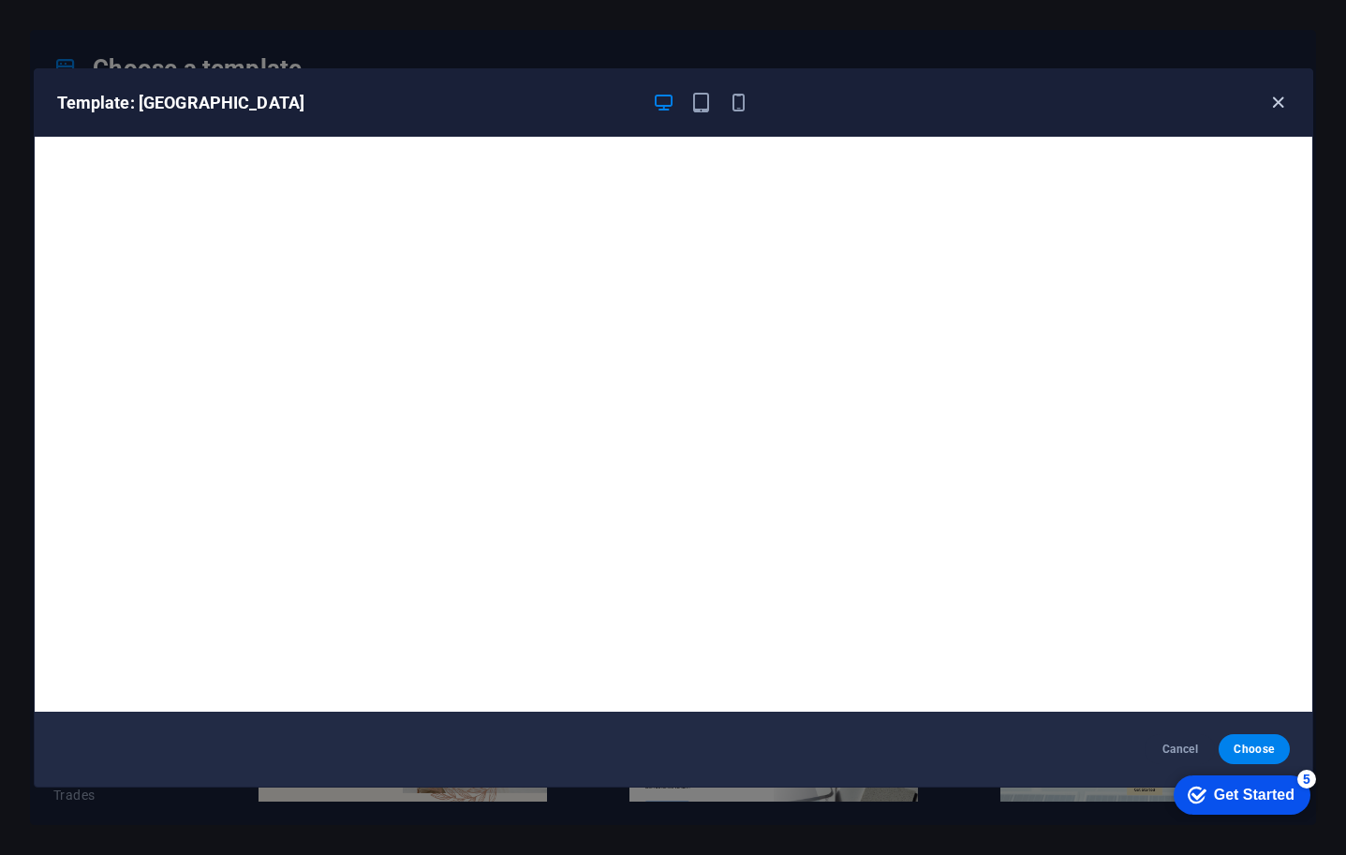
click at [1283, 100] on icon "button" at bounding box center [1279, 103] width 22 height 22
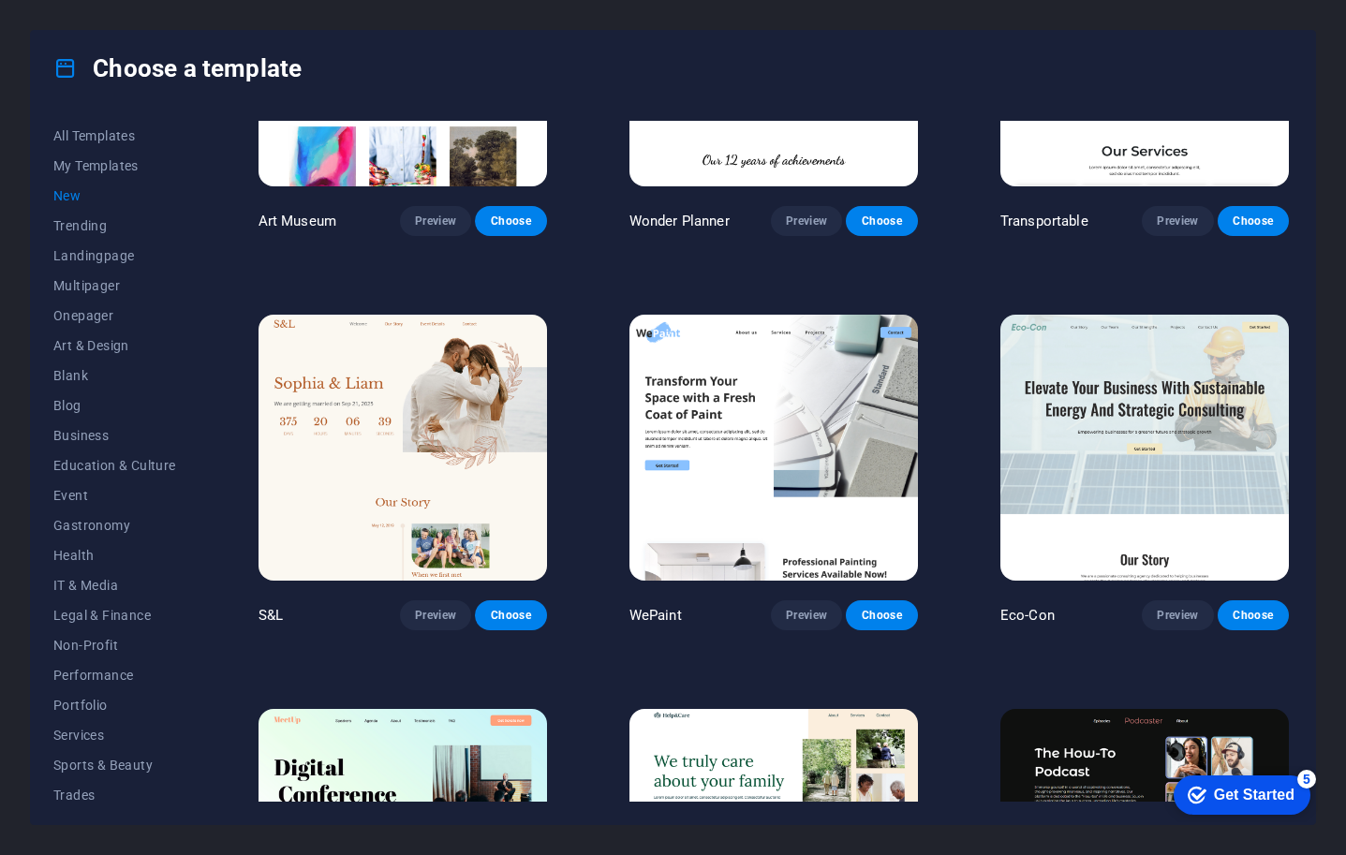
scroll to position [604, 0]
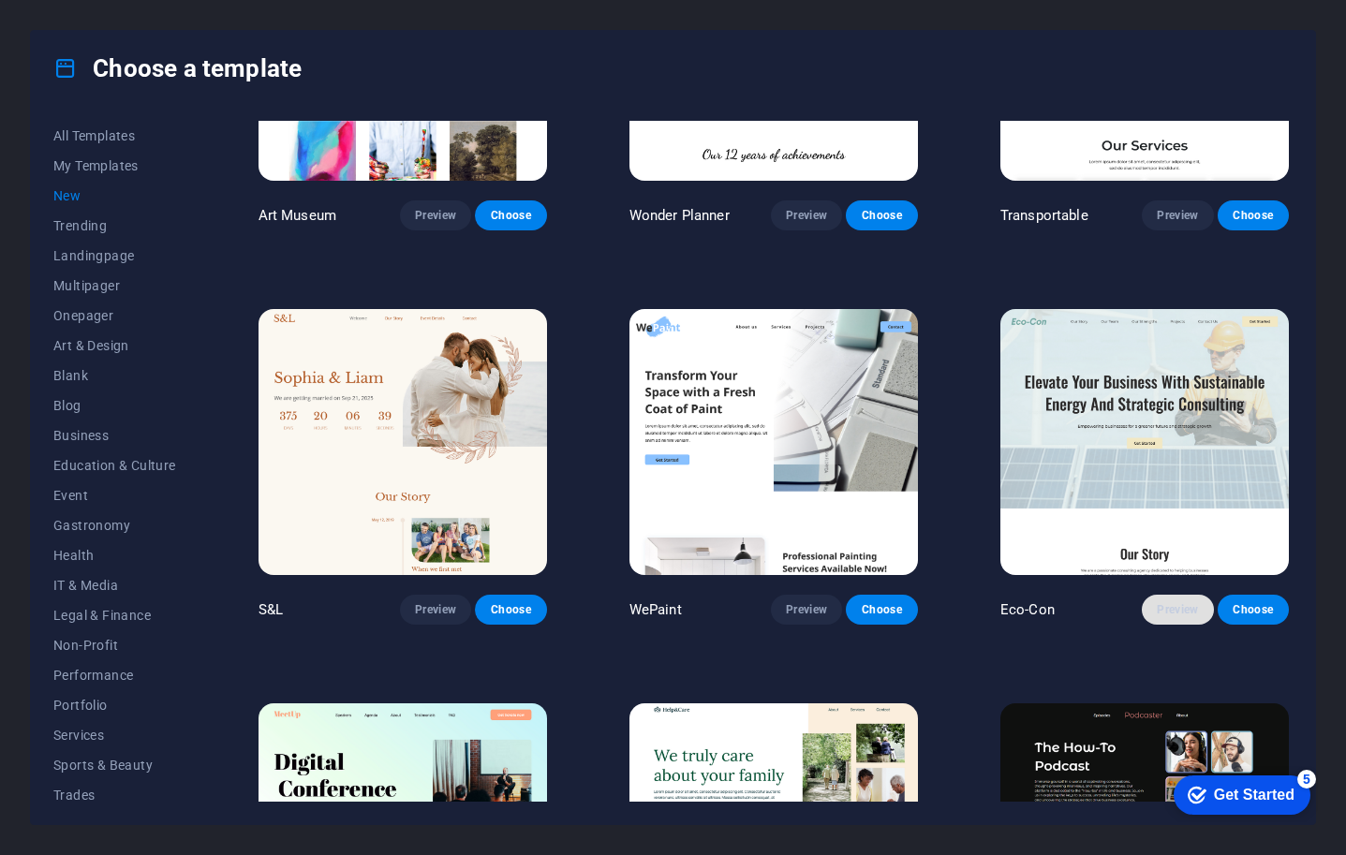
click at [1170, 602] on span "Preview" at bounding box center [1177, 609] width 41 height 15
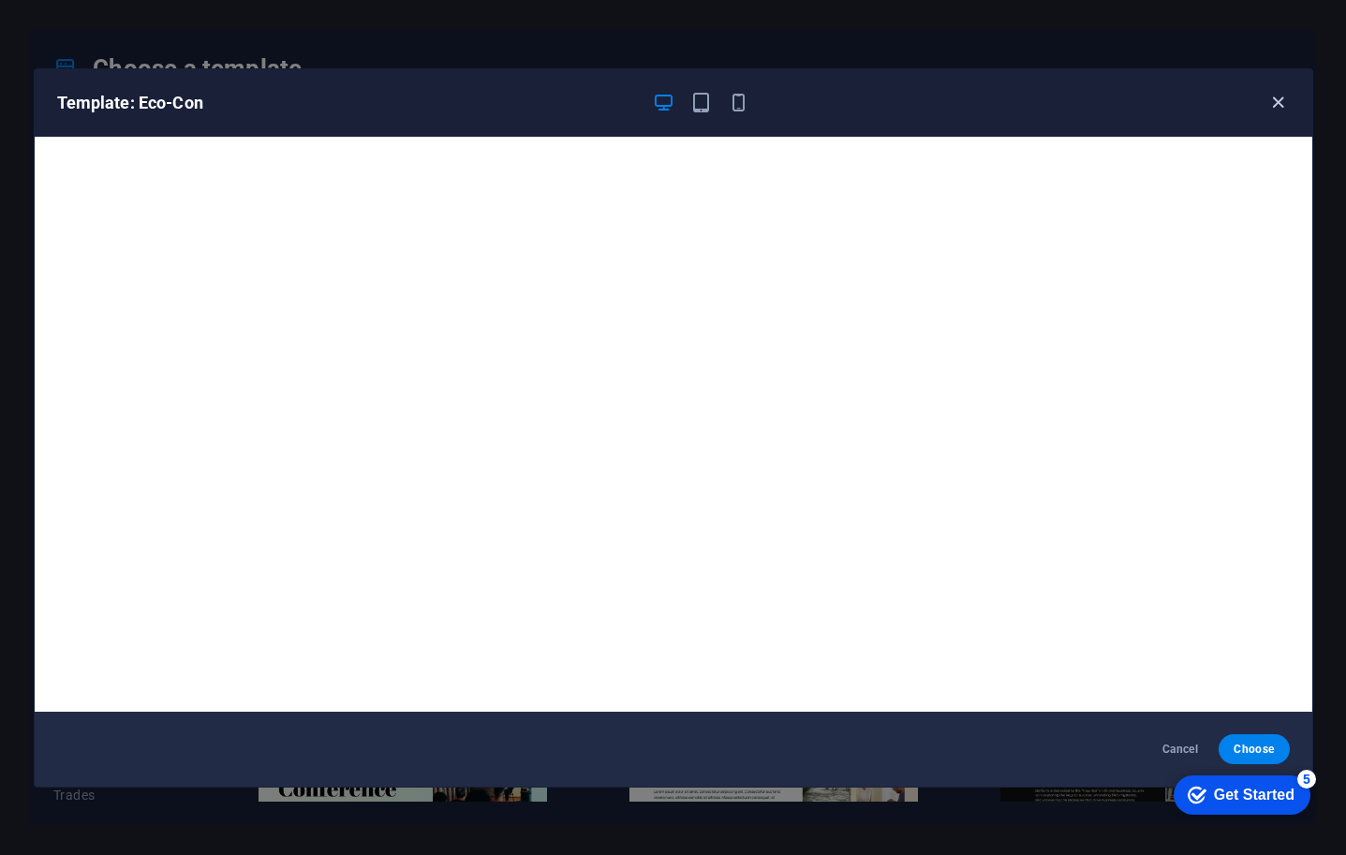
click at [1270, 102] on icon "button" at bounding box center [1279, 103] width 22 height 22
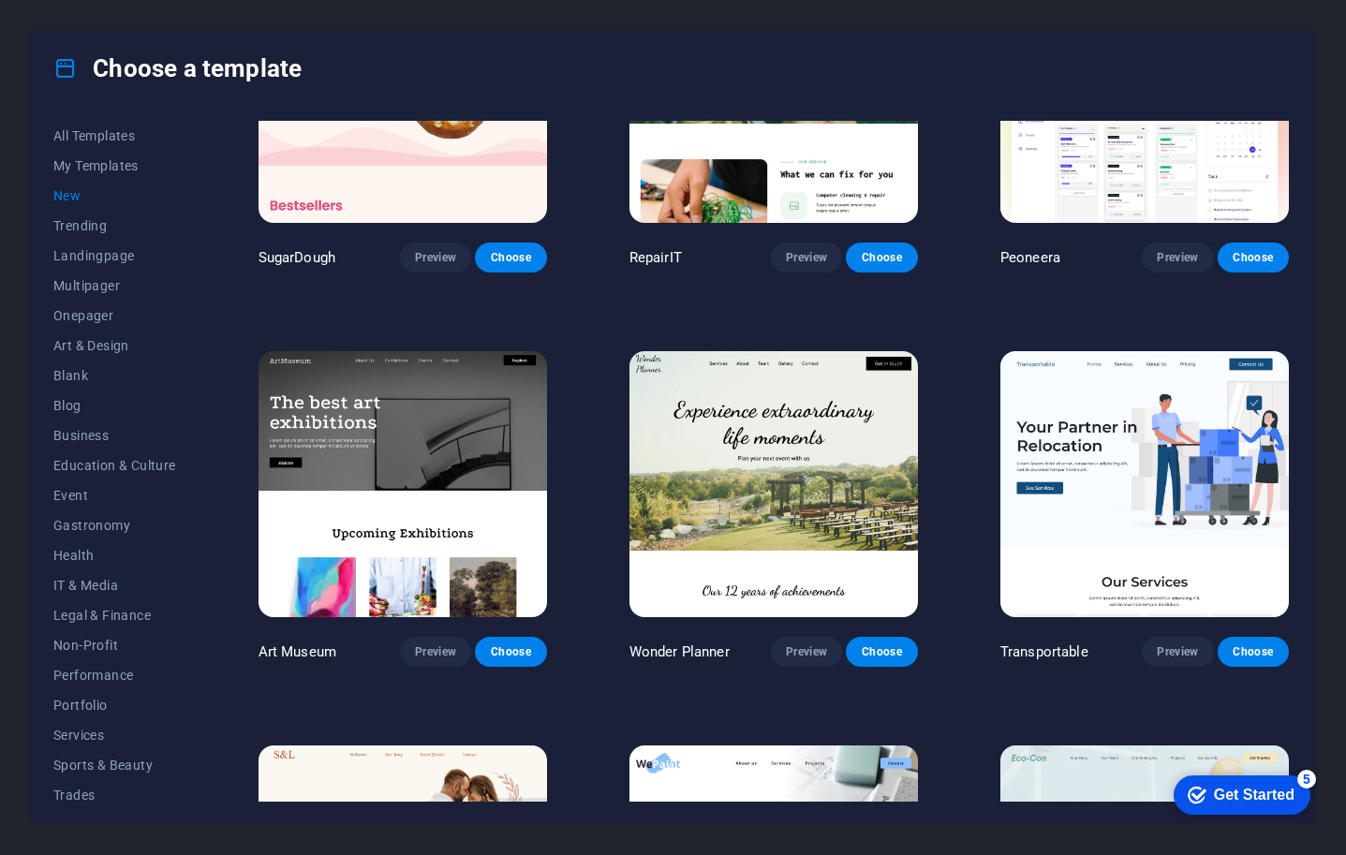
scroll to position [0, 0]
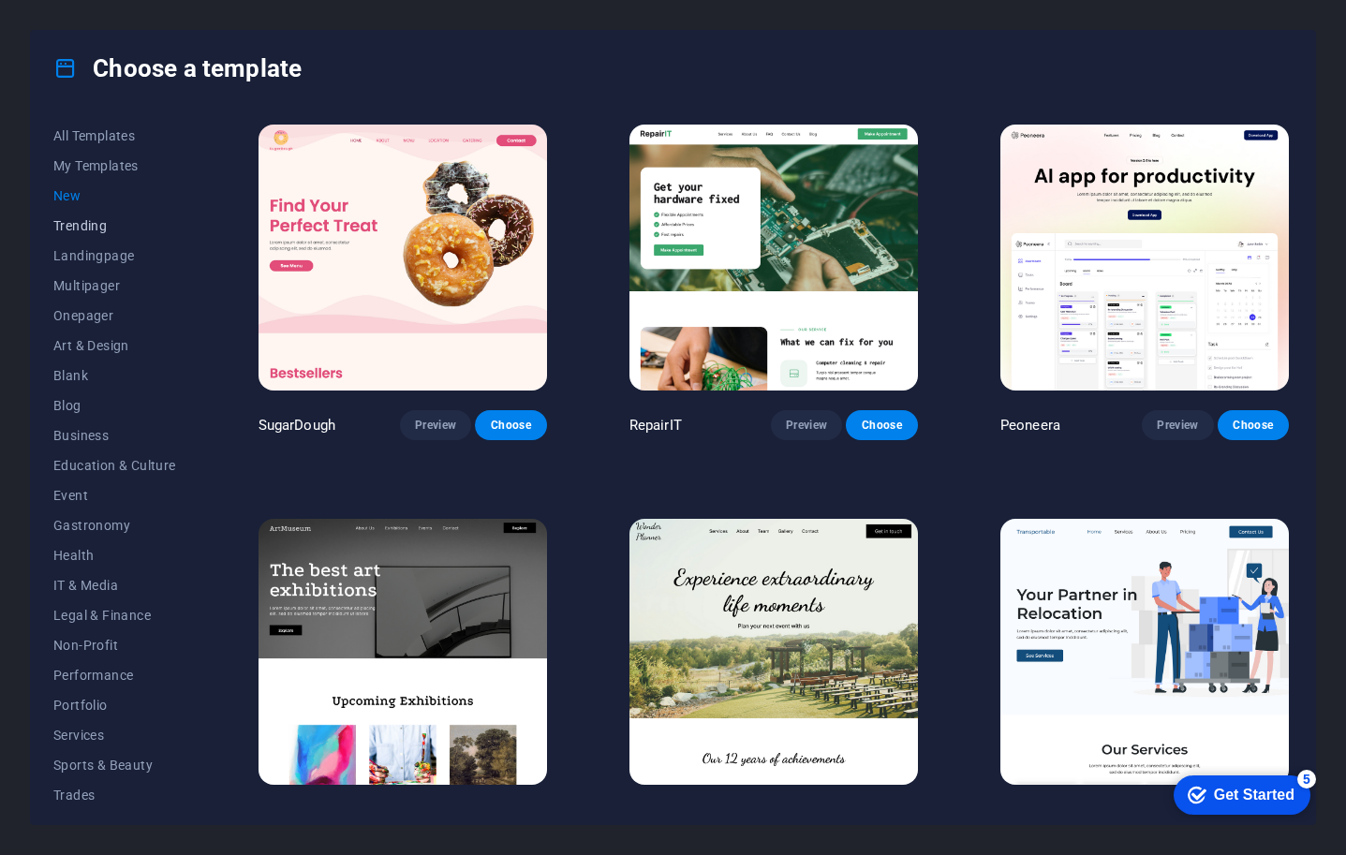
click at [81, 222] on span "Trending" at bounding box center [114, 225] width 123 height 15
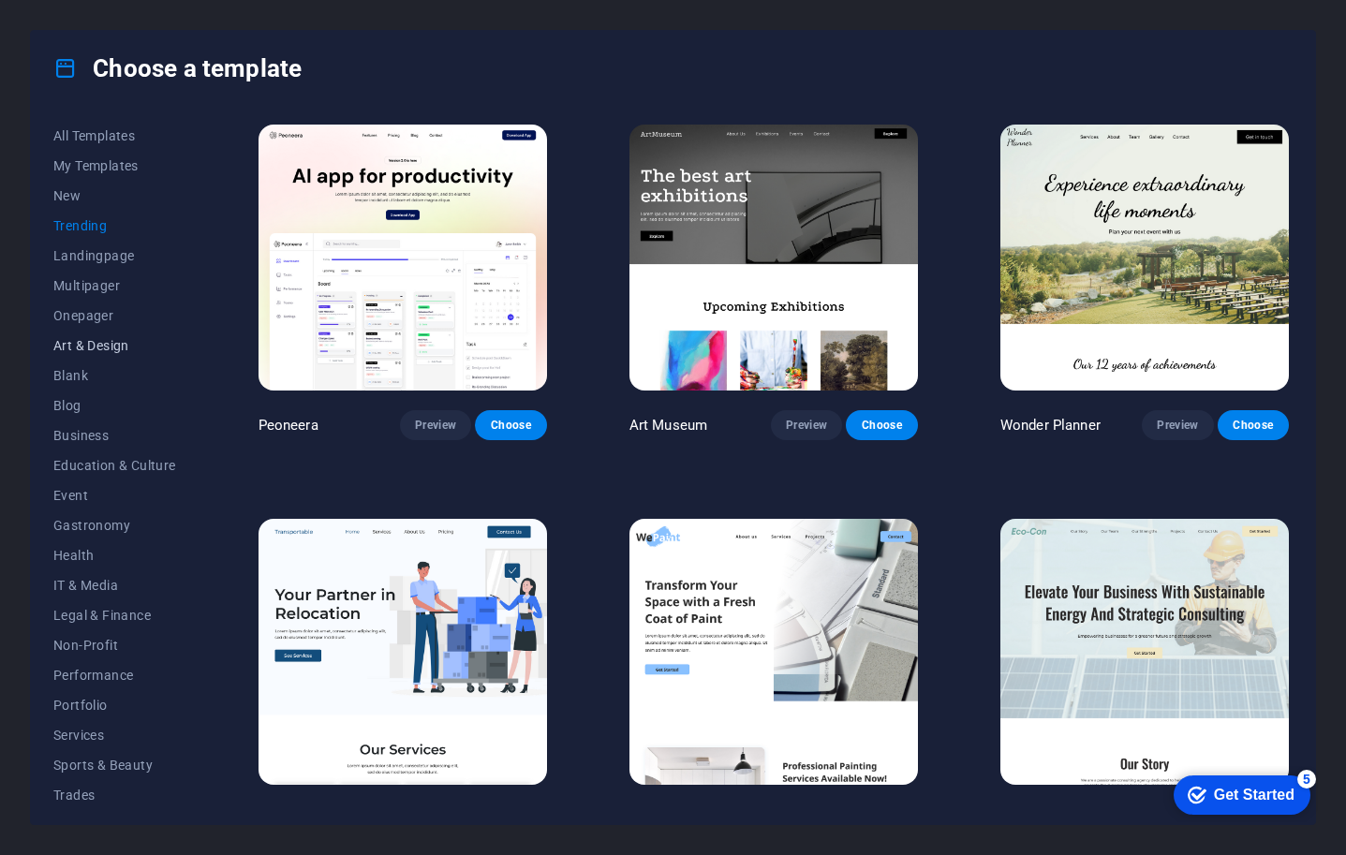
click at [89, 340] on span "Art & Design" at bounding box center [114, 345] width 123 height 15
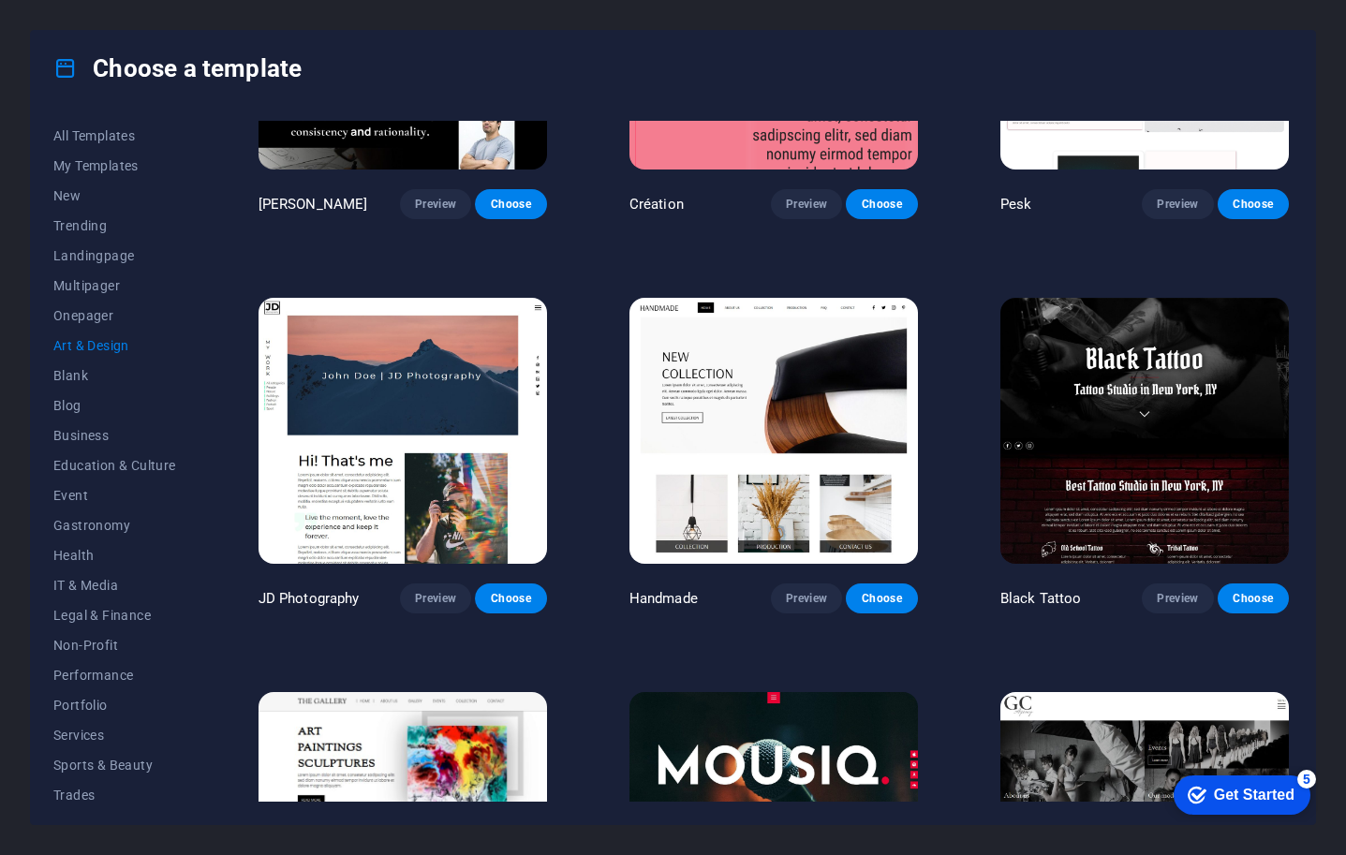
scroll to position [251, 0]
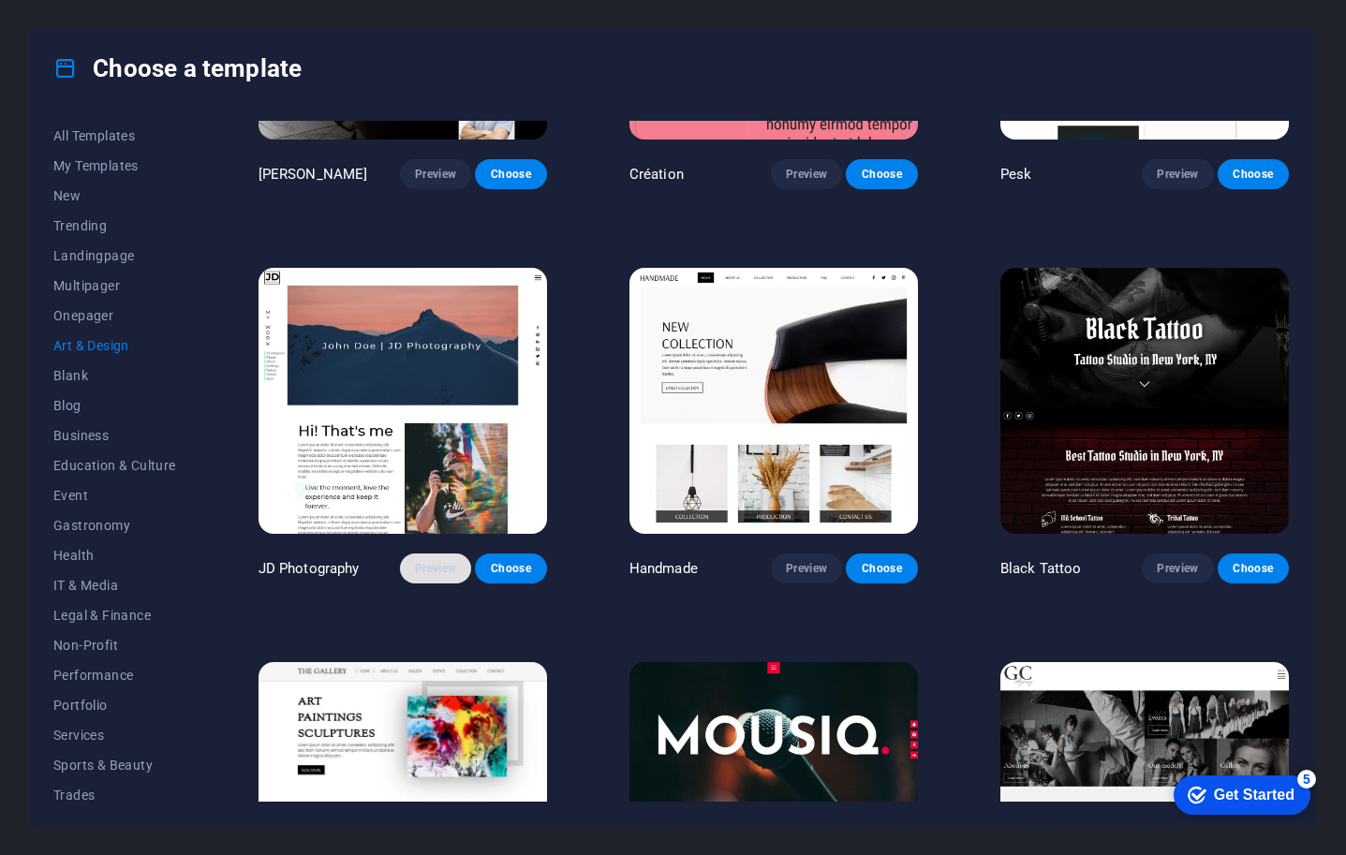
click at [434, 567] on span "Preview" at bounding box center [435, 568] width 41 height 15
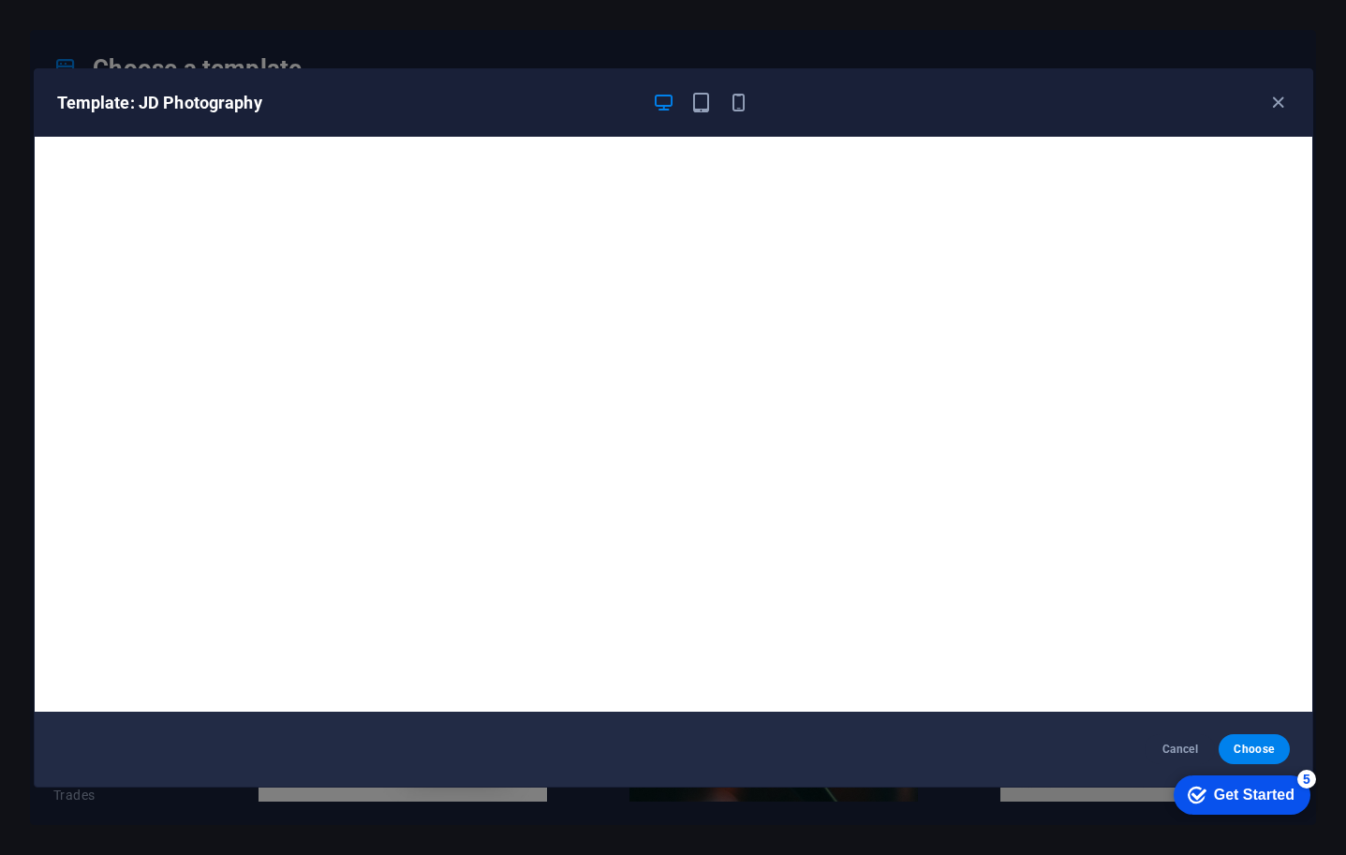
scroll to position [4, 0]
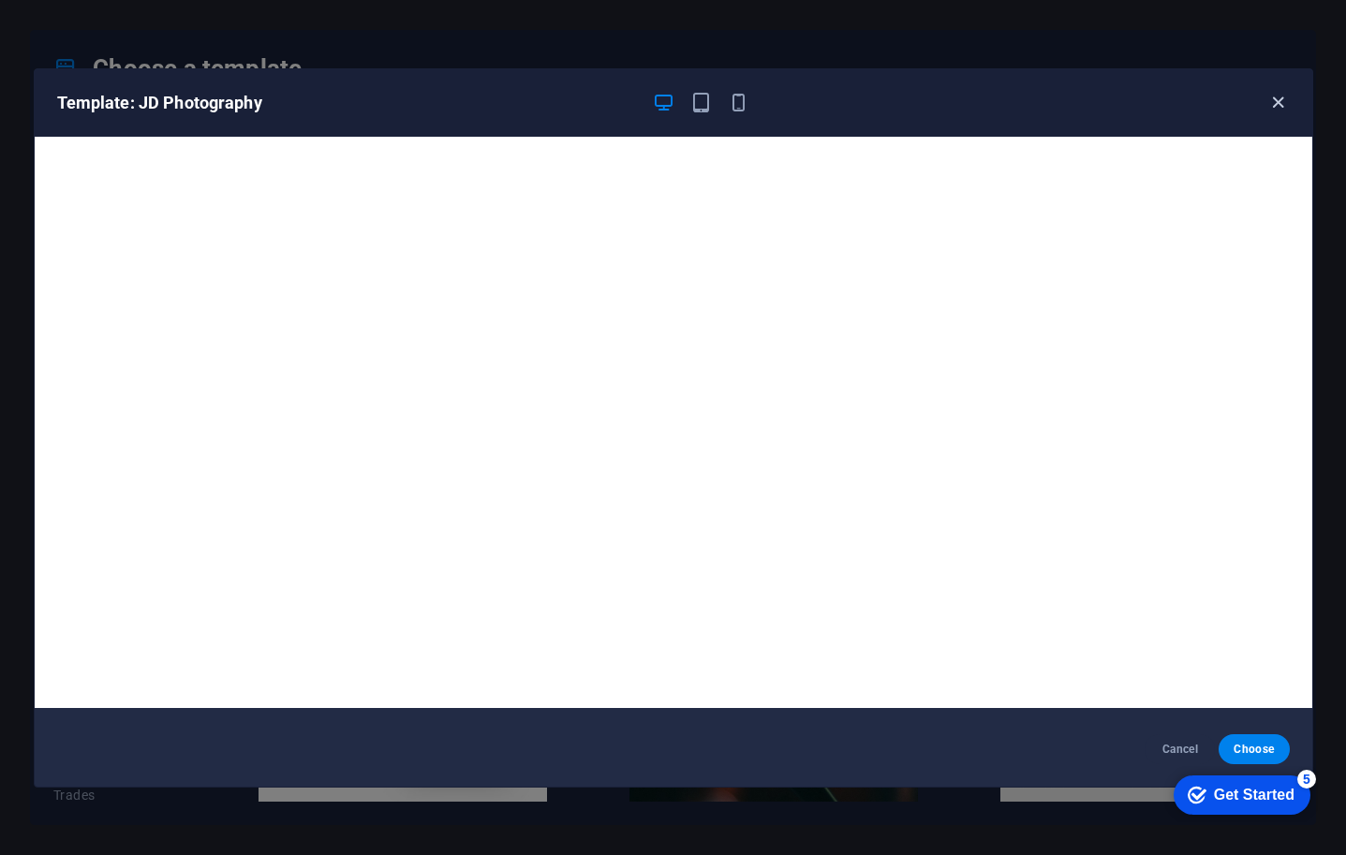
click at [1274, 103] on icon "button" at bounding box center [1279, 103] width 22 height 22
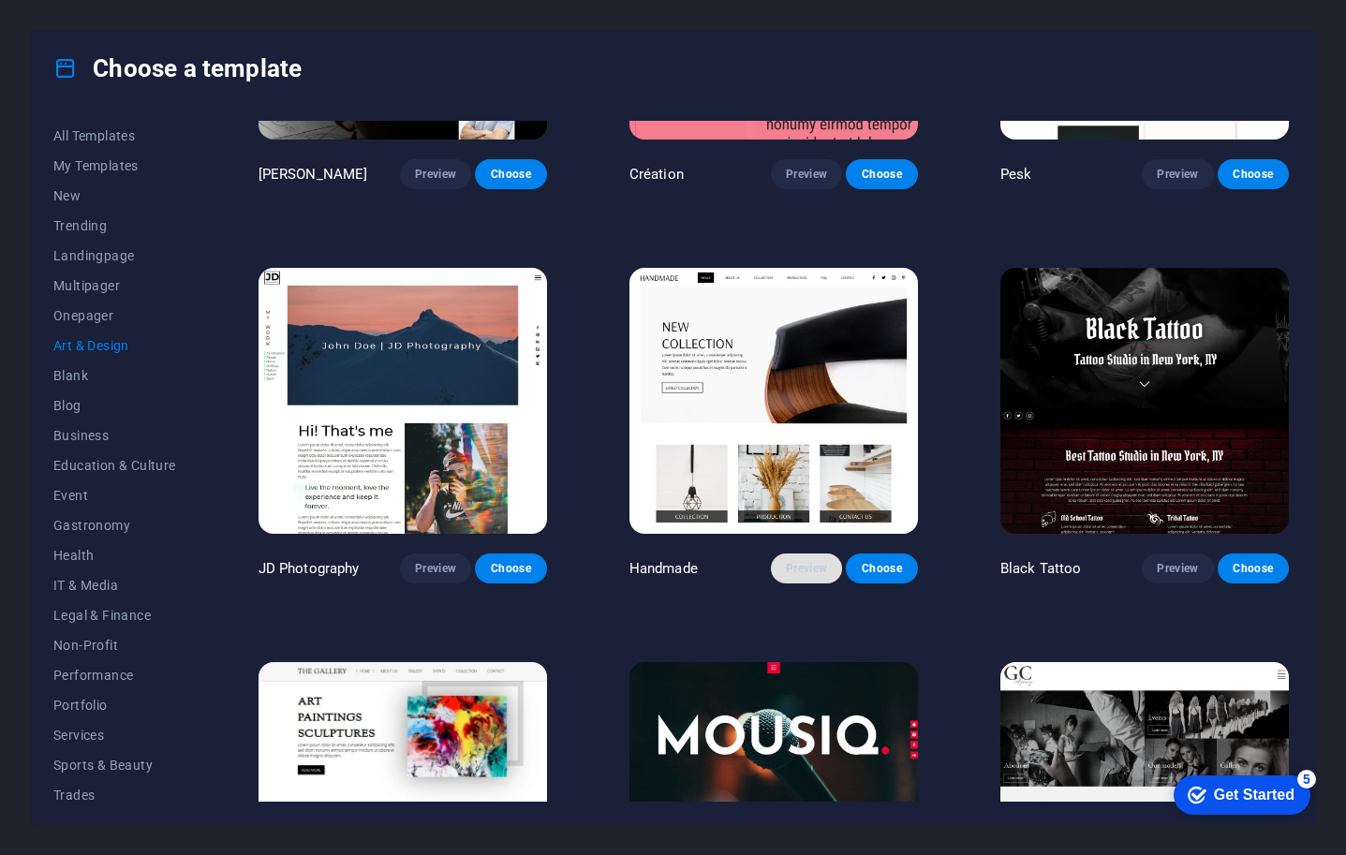
click at [807, 567] on span "Preview" at bounding box center [806, 568] width 41 height 15
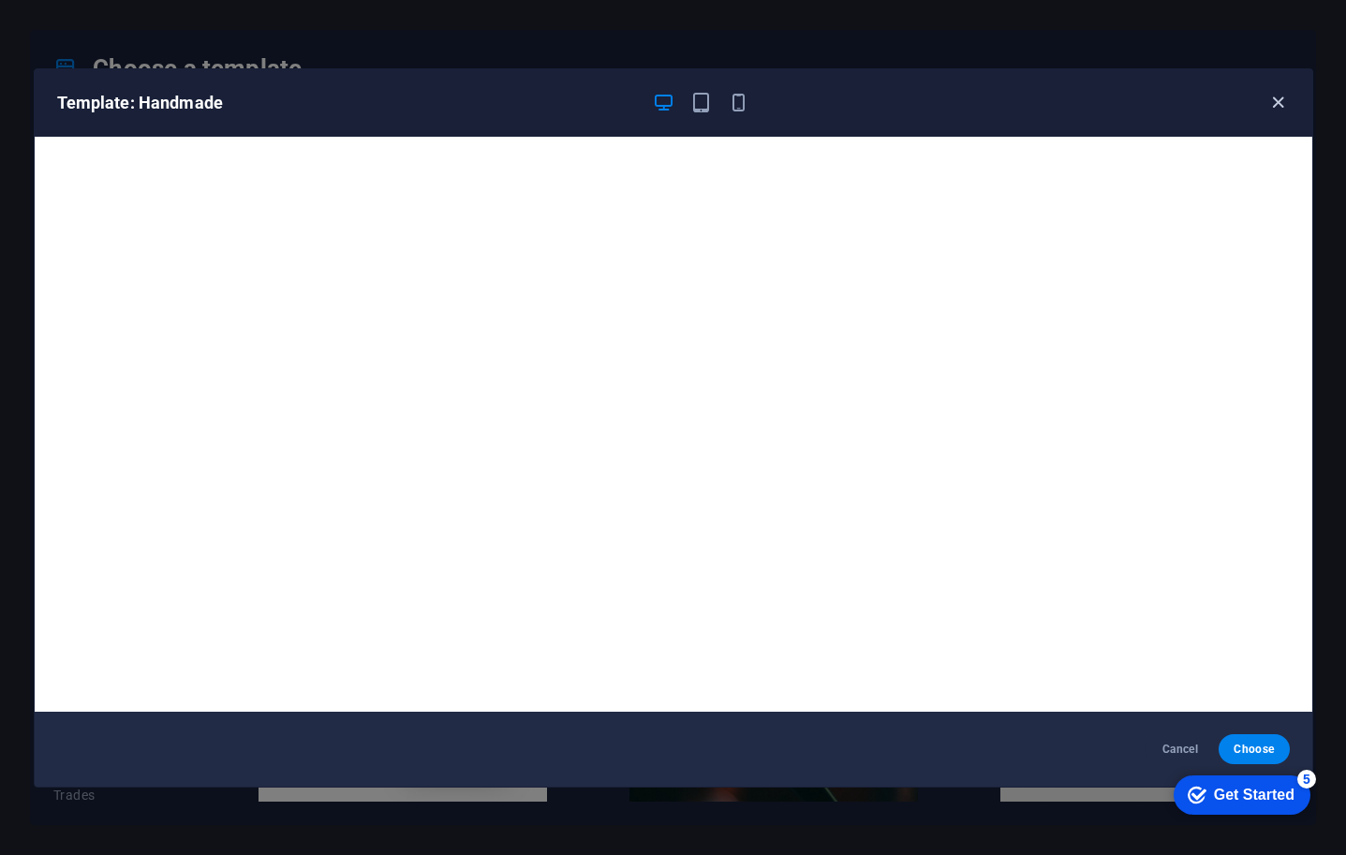
click at [1274, 99] on icon "button" at bounding box center [1279, 103] width 22 height 22
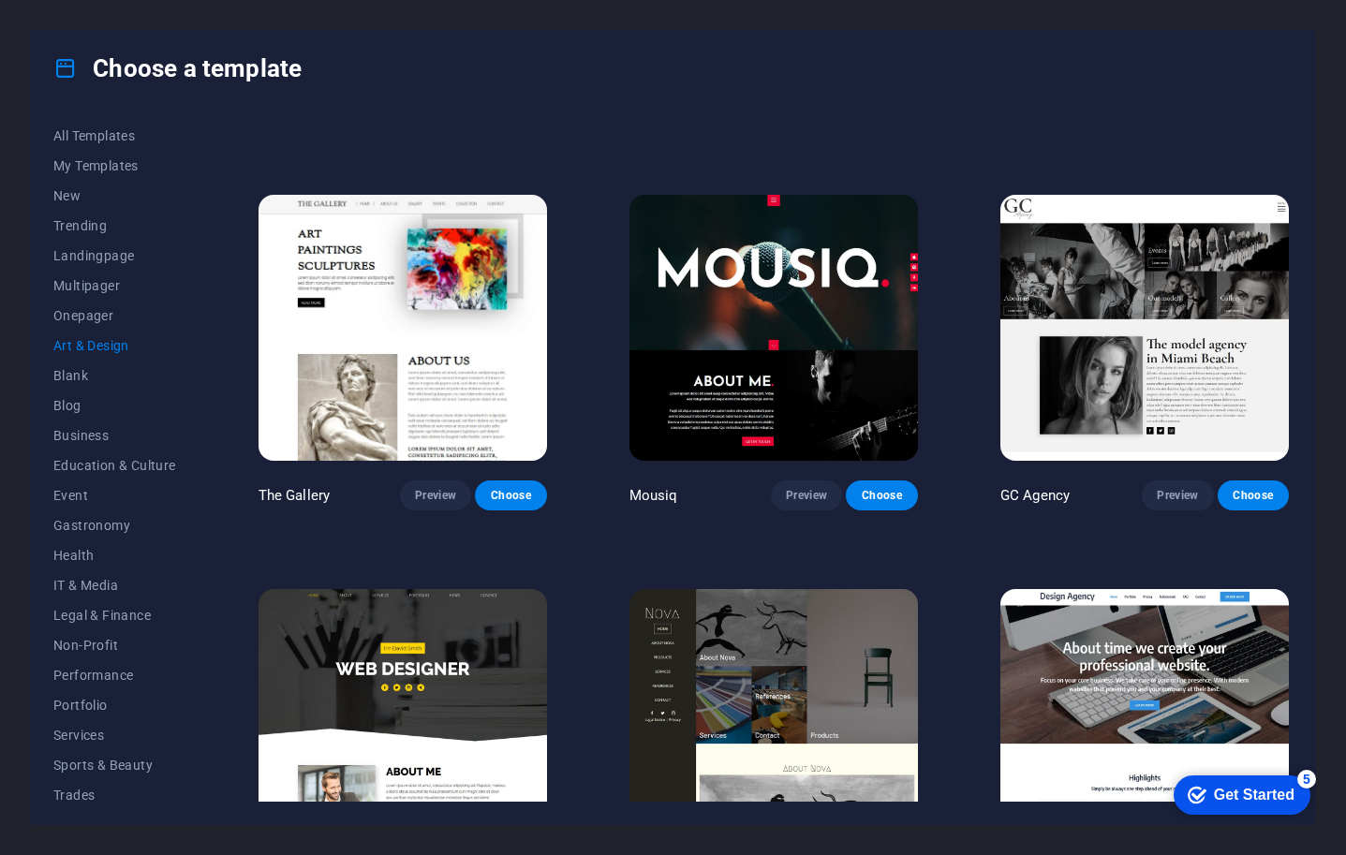
scroll to position [720, 0]
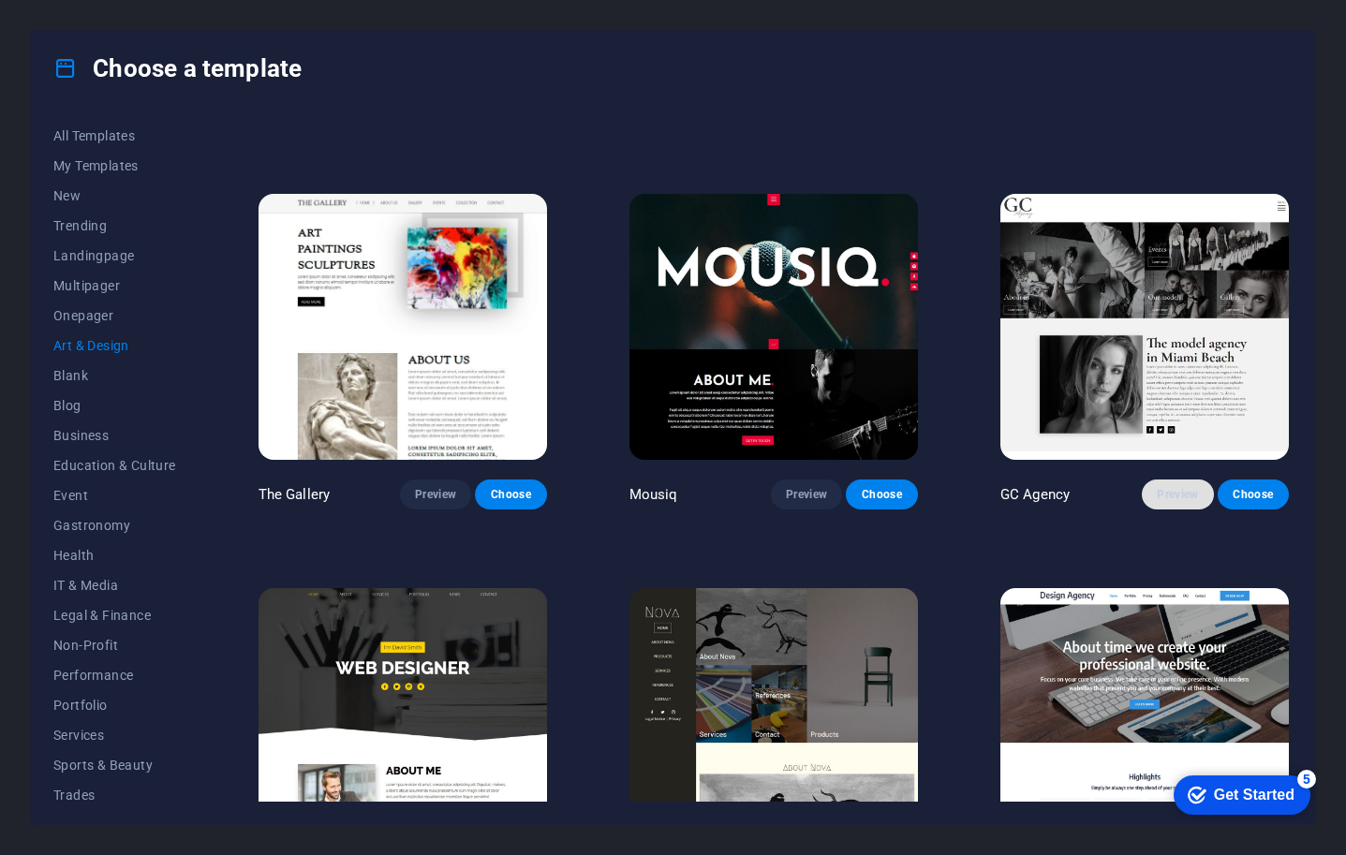
click at [1166, 487] on span "Preview" at bounding box center [1177, 494] width 41 height 15
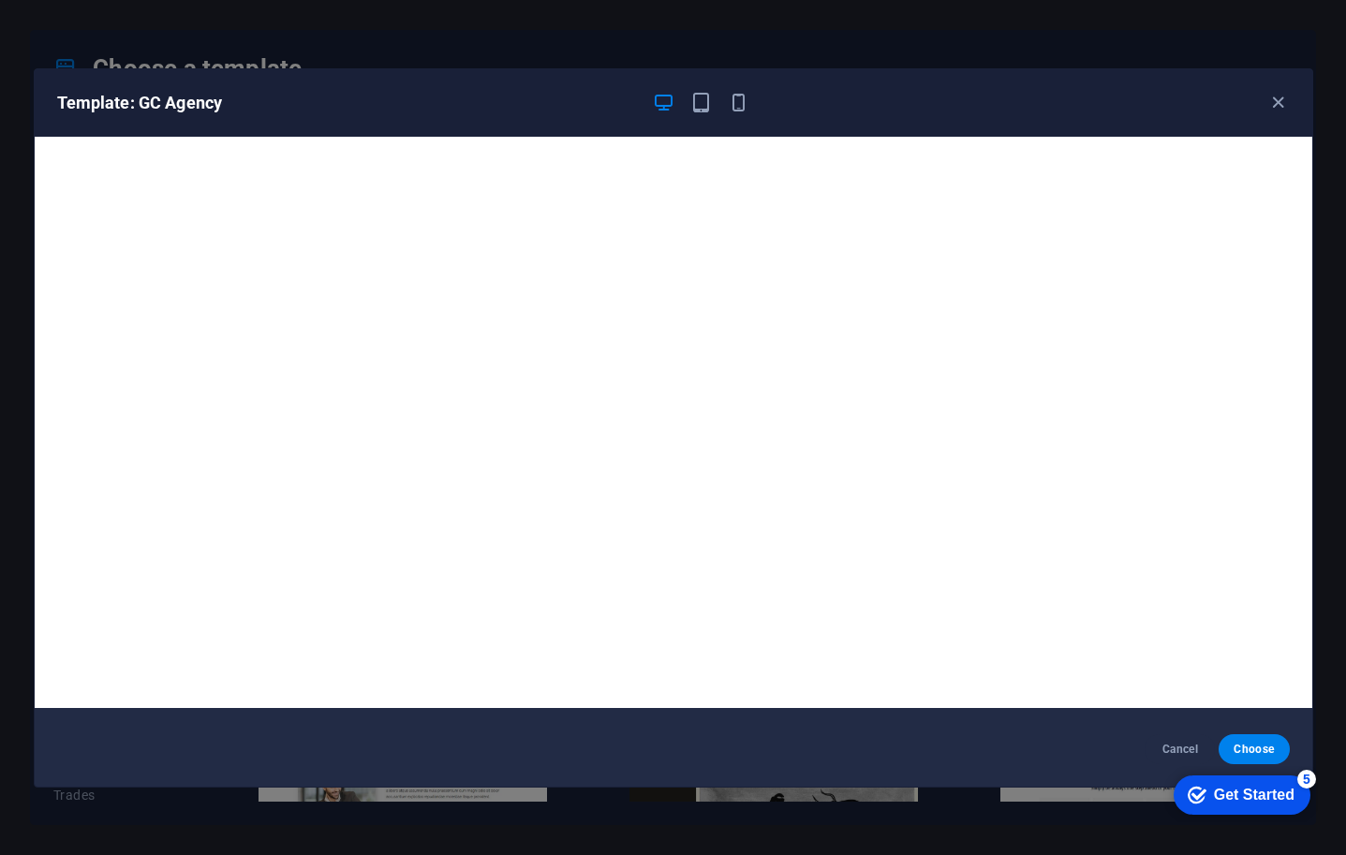
scroll to position [0, 0]
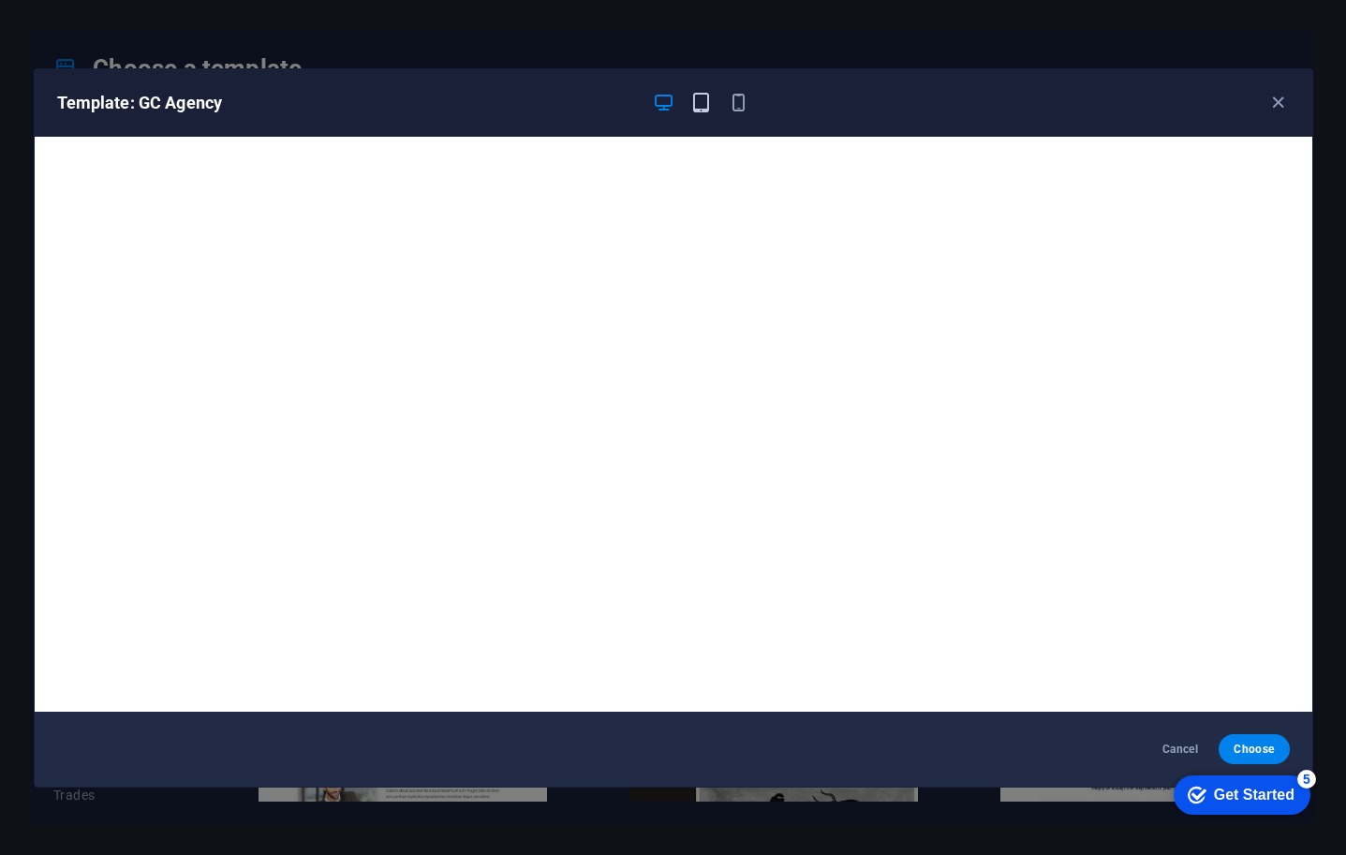
click at [708, 99] on icon "button" at bounding box center [701, 103] width 22 height 22
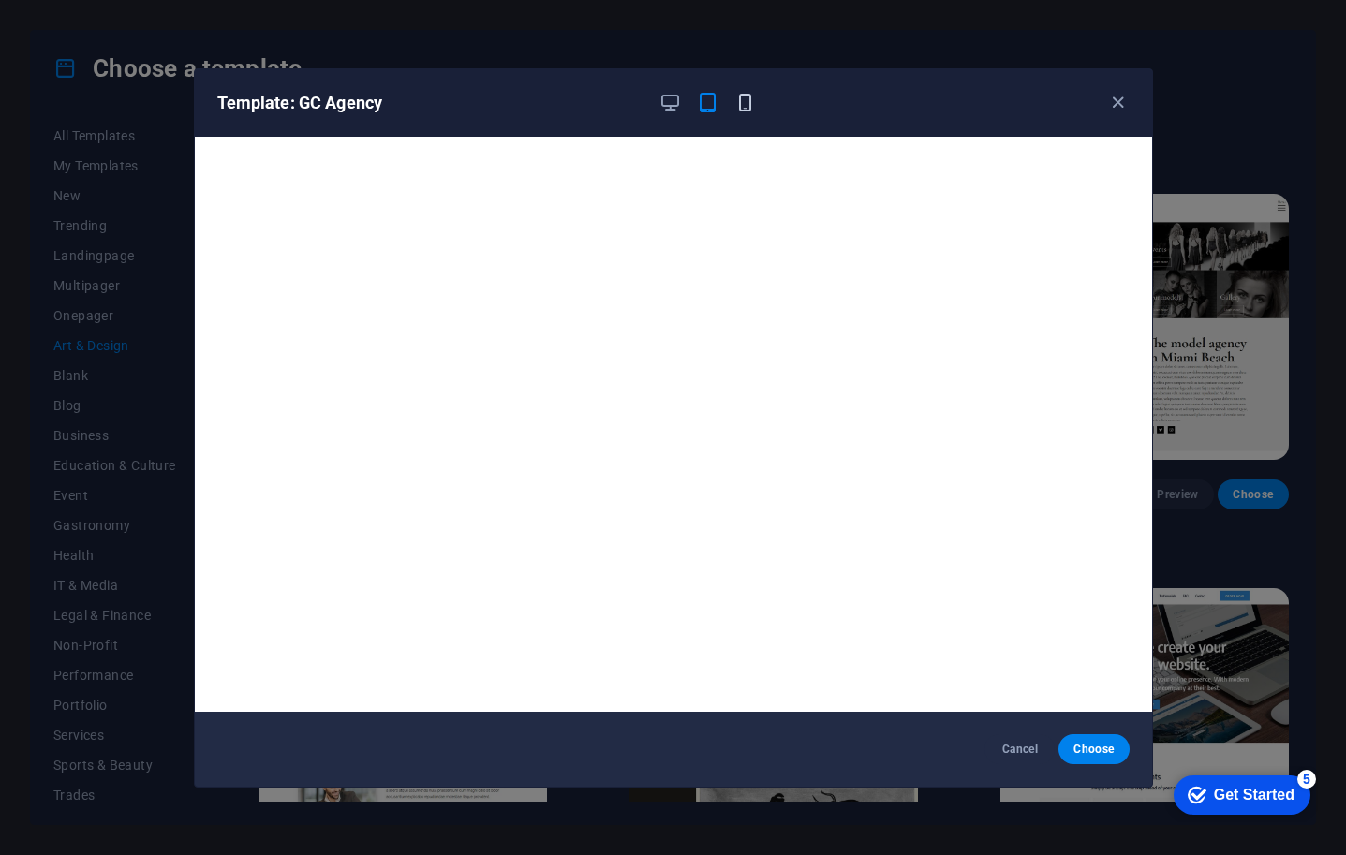
click at [746, 101] on icon "button" at bounding box center [746, 103] width 22 height 22
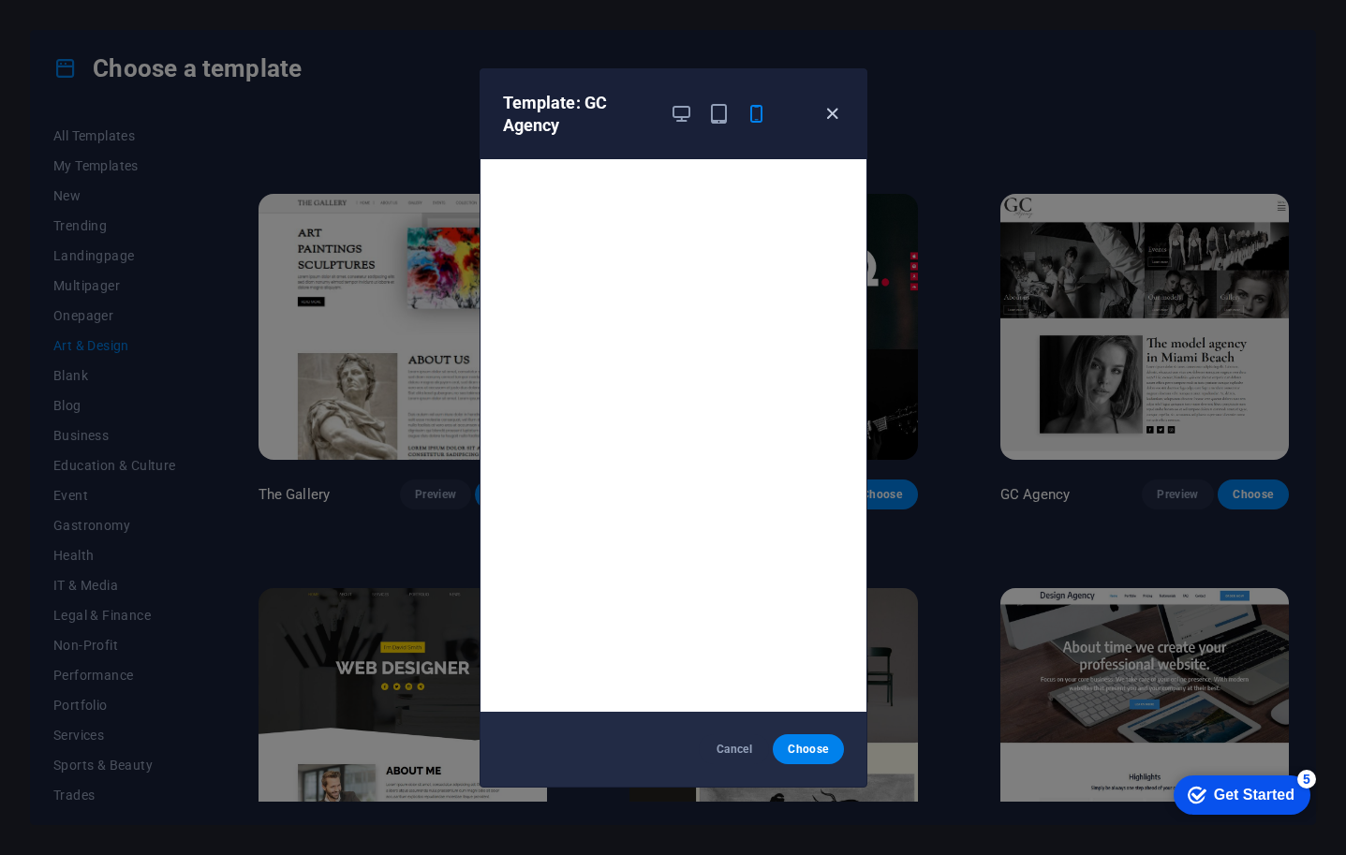
click at [828, 118] on icon "button" at bounding box center [833, 114] width 22 height 22
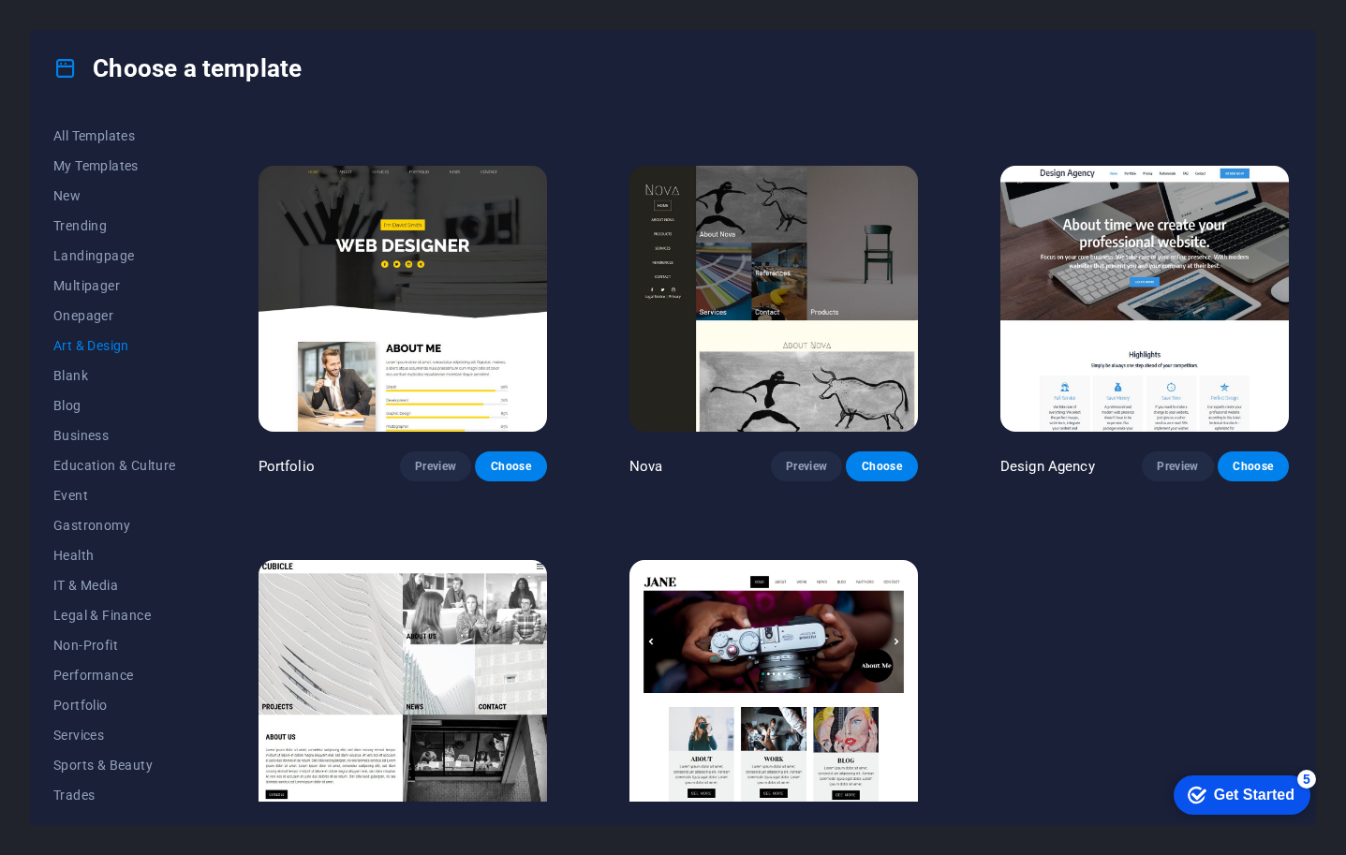
scroll to position [1202, 0]
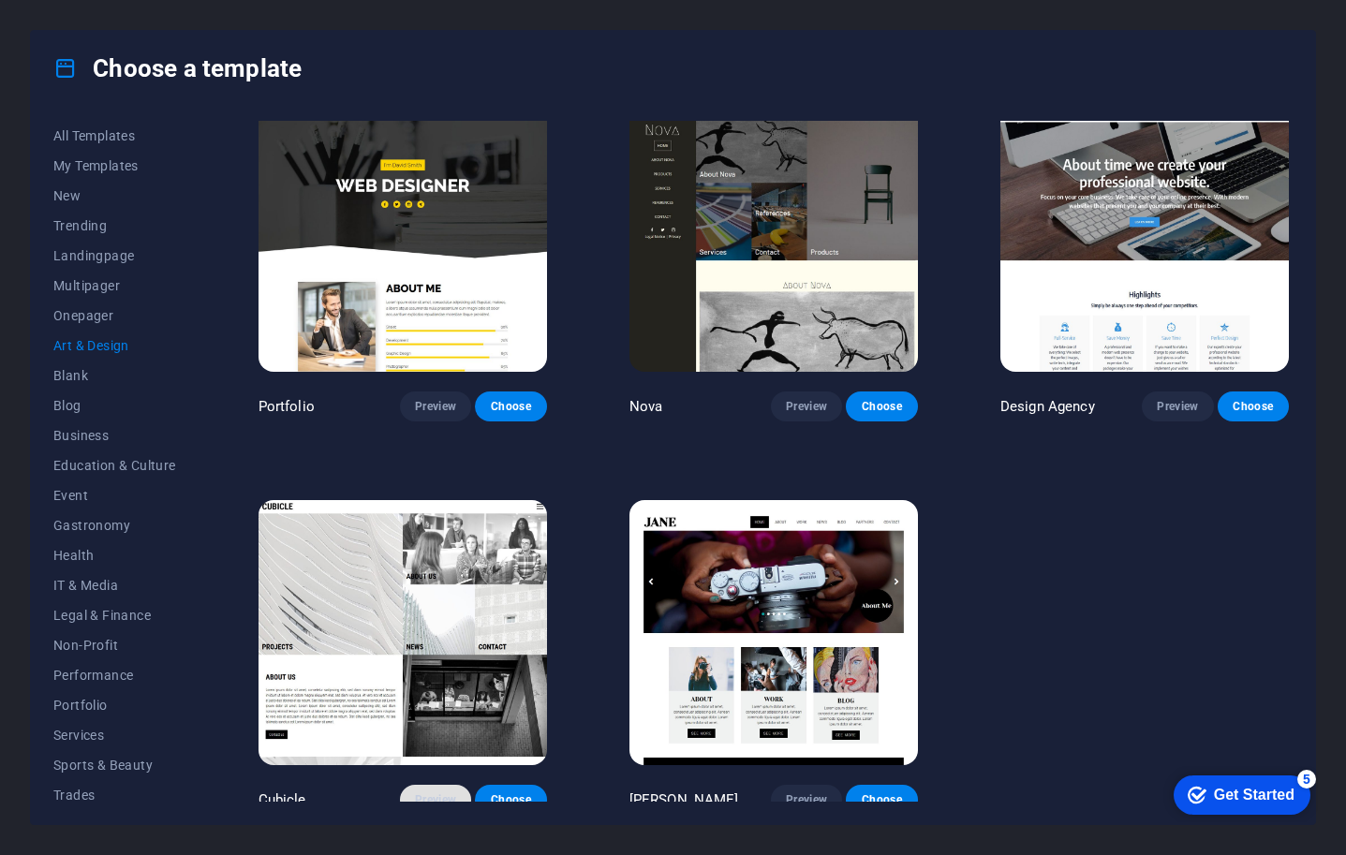
click at [440, 793] on span "Preview" at bounding box center [435, 800] width 41 height 15
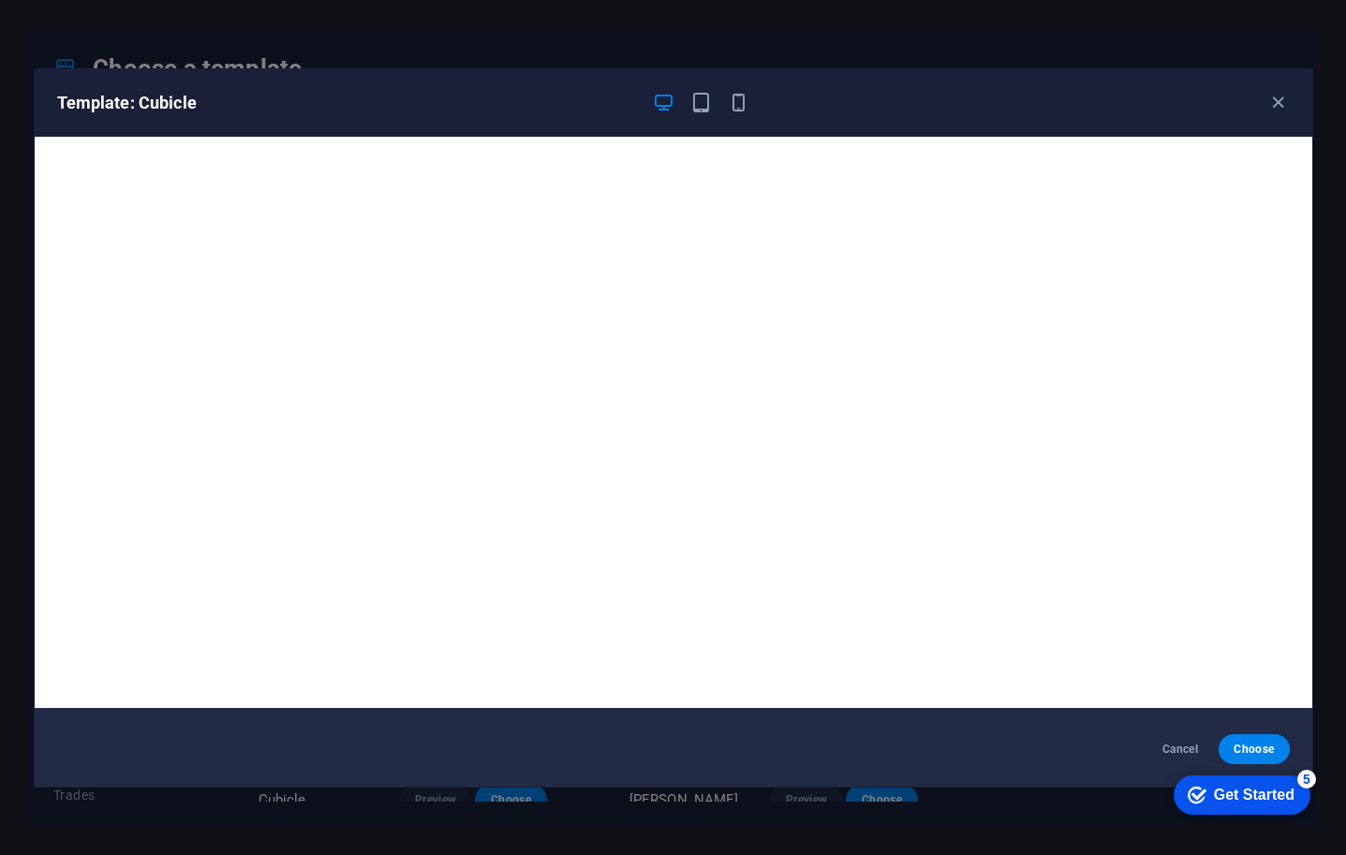
scroll to position [0, 0]
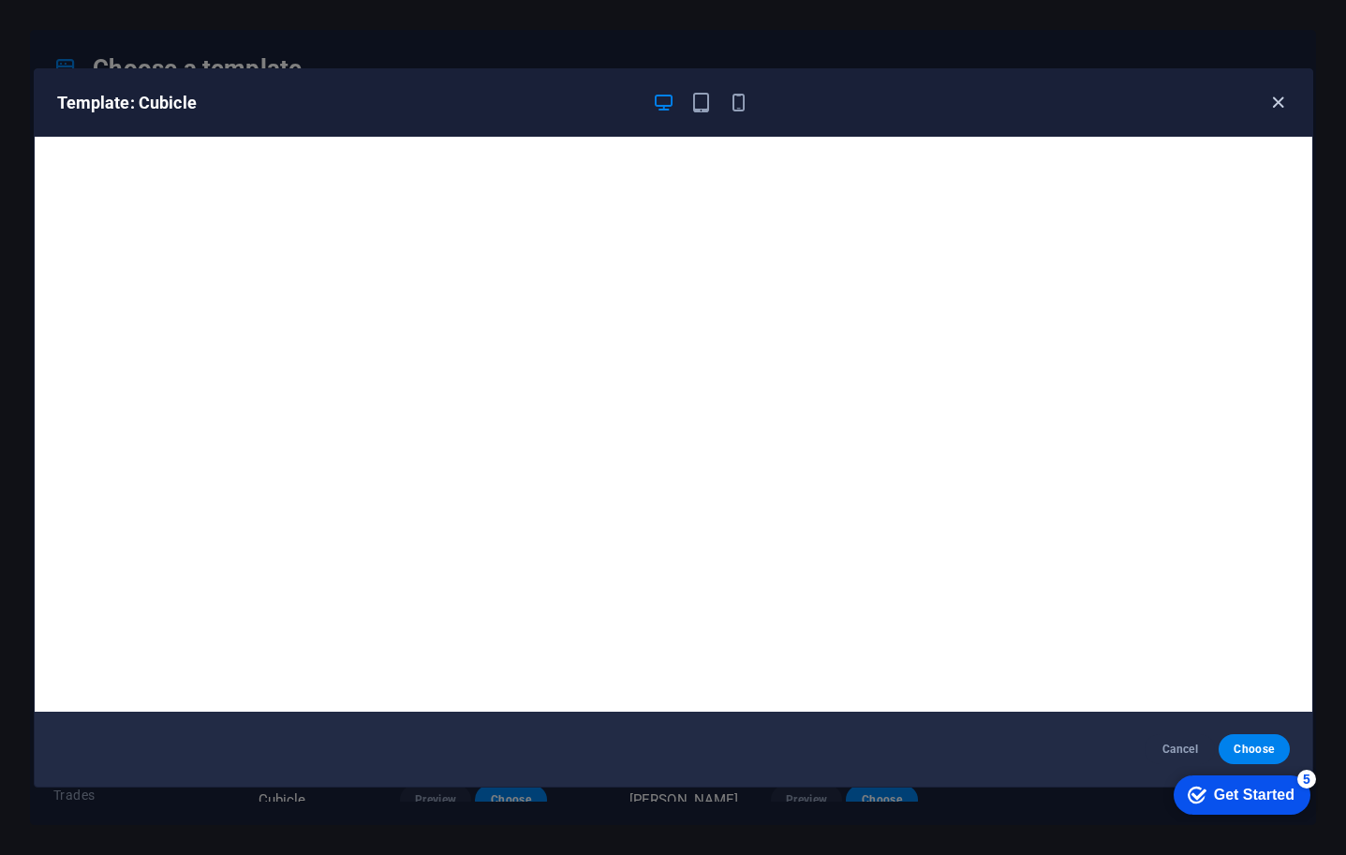
click at [1280, 101] on icon "button" at bounding box center [1279, 103] width 22 height 22
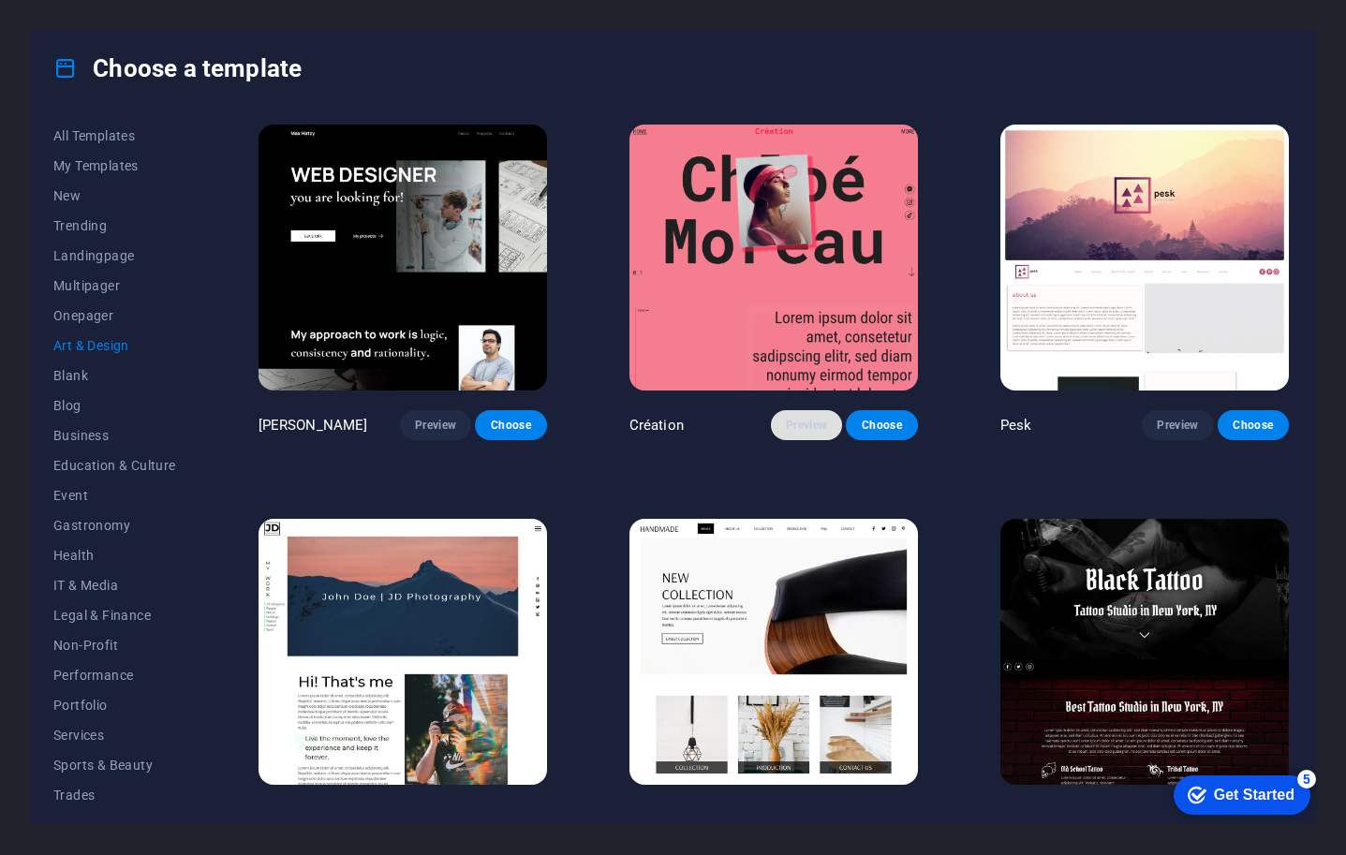
click at [786, 418] on span "Preview" at bounding box center [806, 425] width 41 height 15
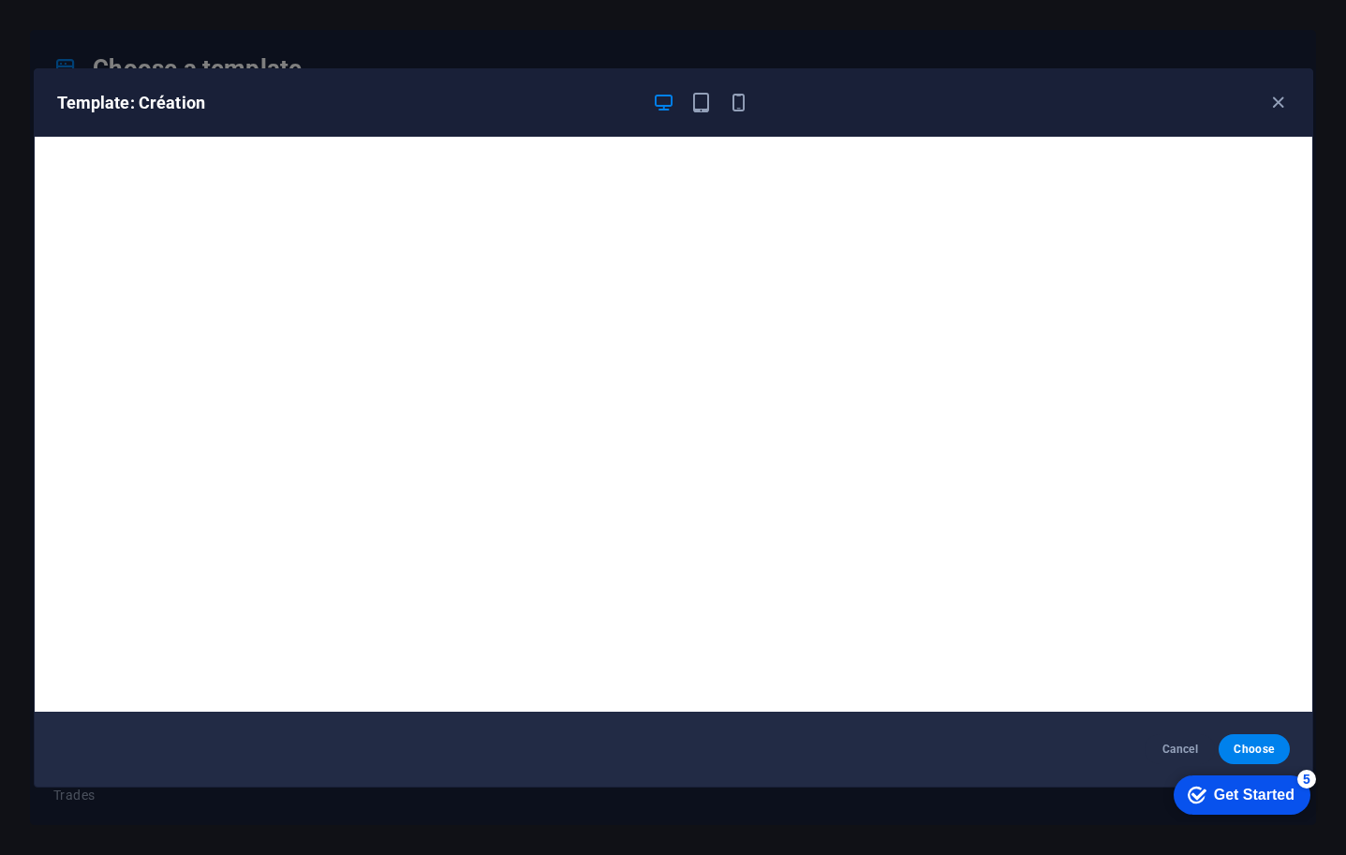
scroll to position [4, 0]
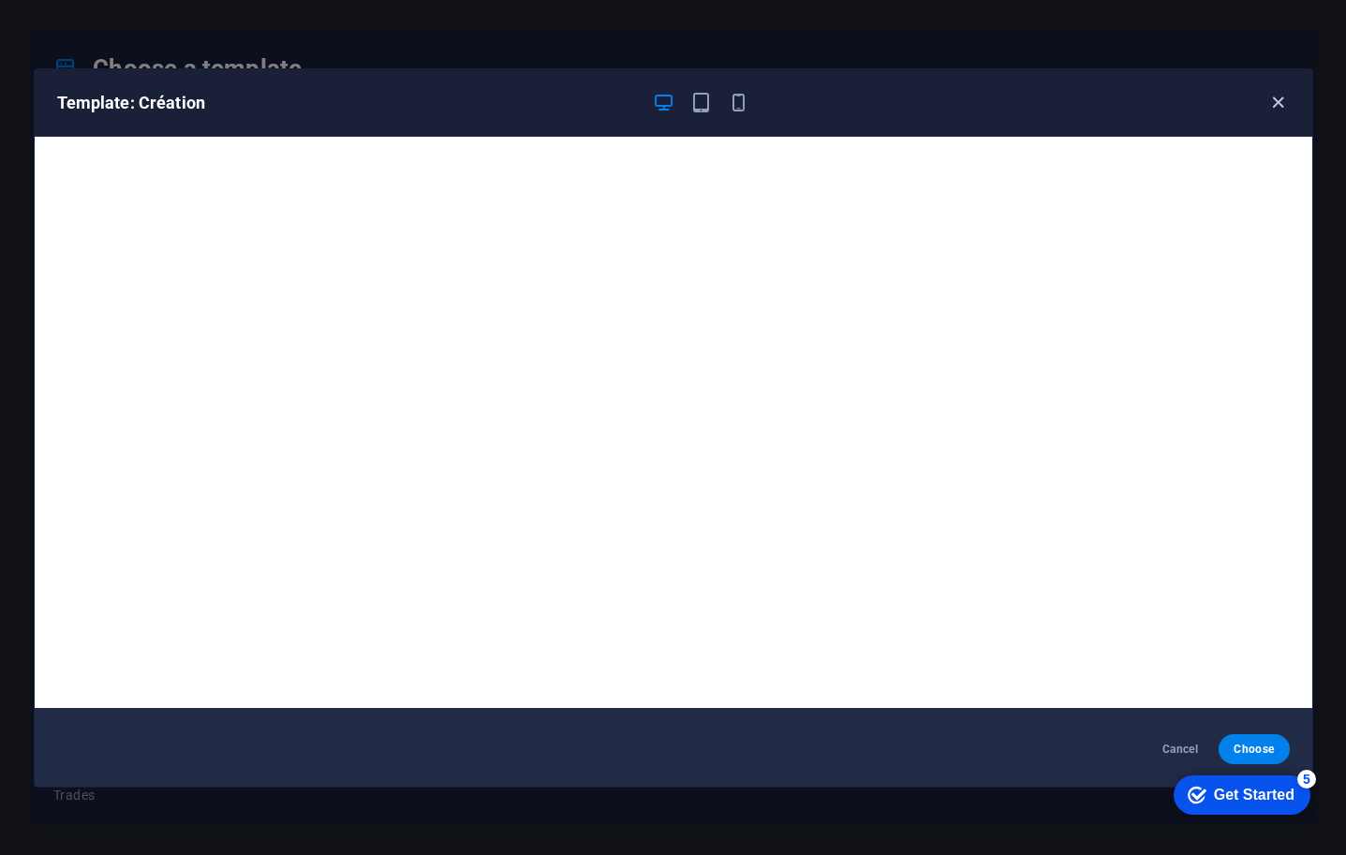
click at [1281, 100] on icon "button" at bounding box center [1279, 103] width 22 height 22
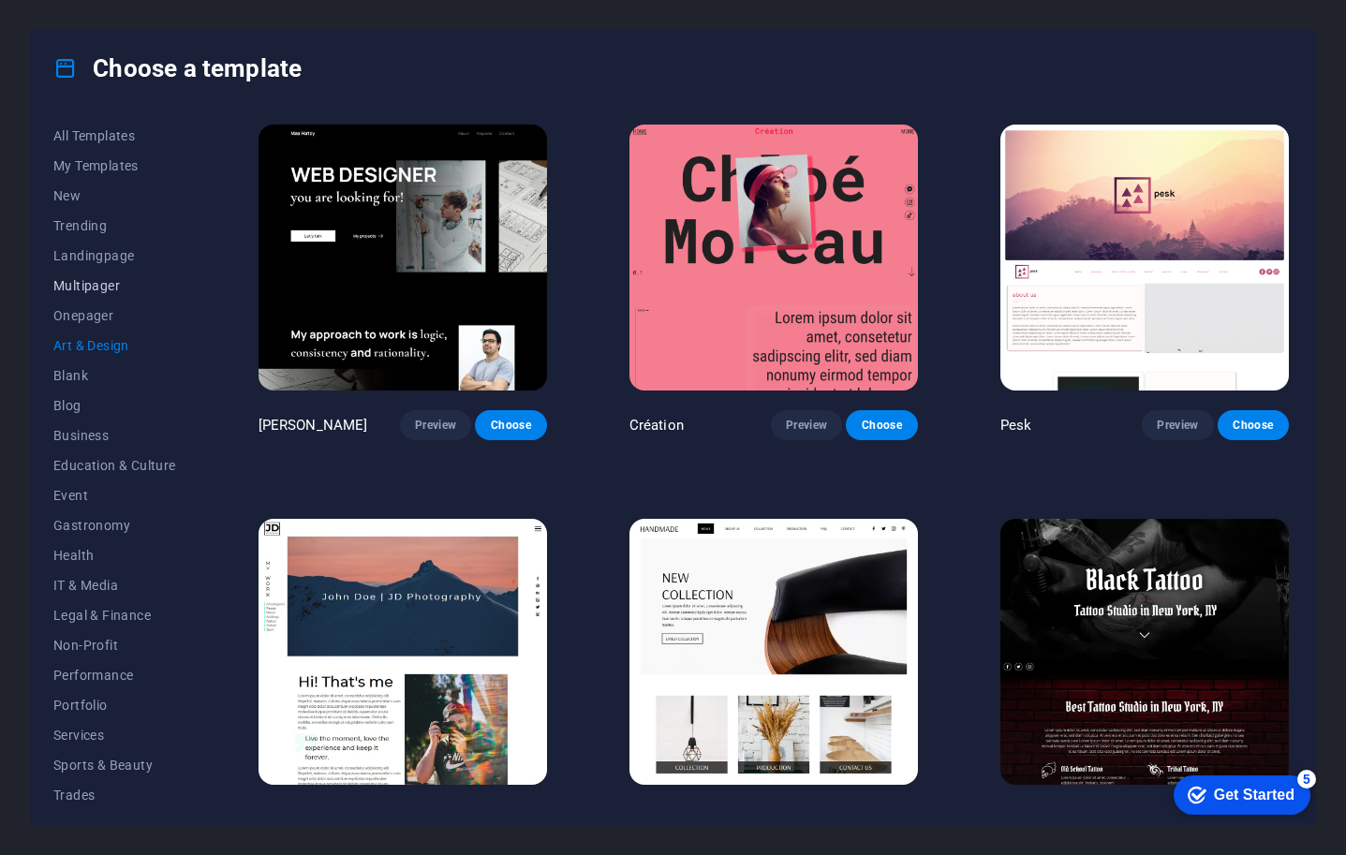
click at [82, 286] on span "Multipager" at bounding box center [114, 285] width 123 height 15
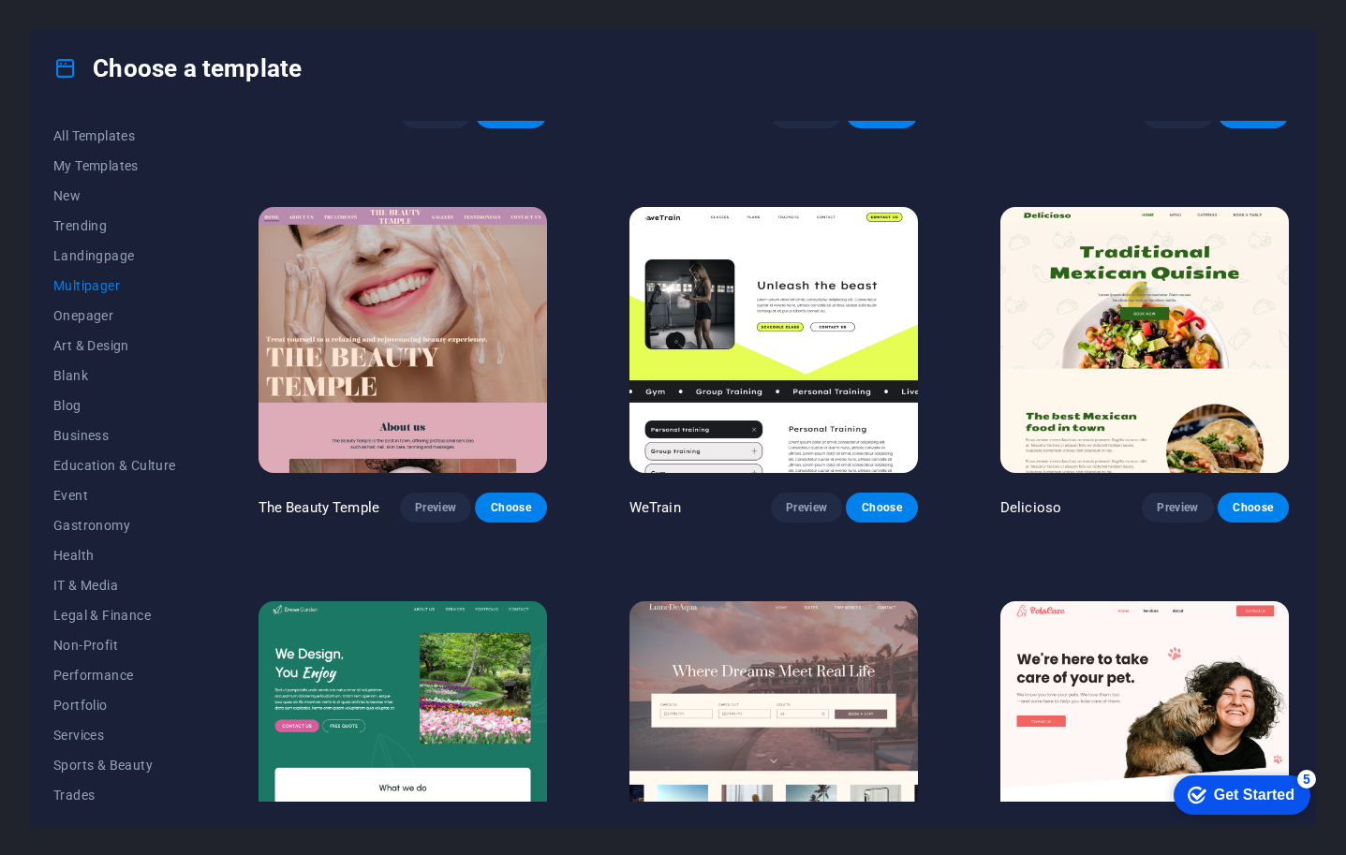
scroll to position [1100, 0]
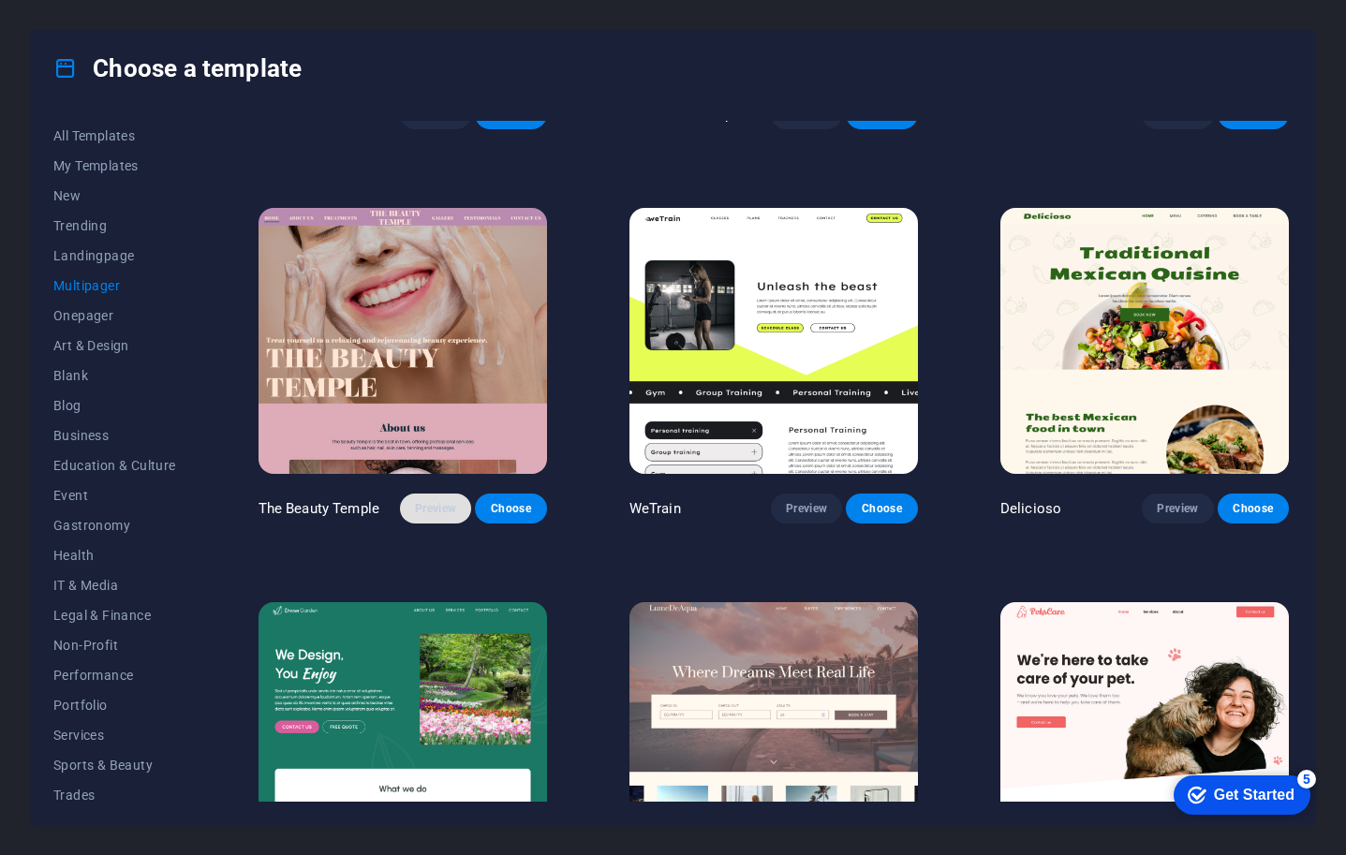
click at [430, 501] on span "Preview" at bounding box center [435, 508] width 41 height 15
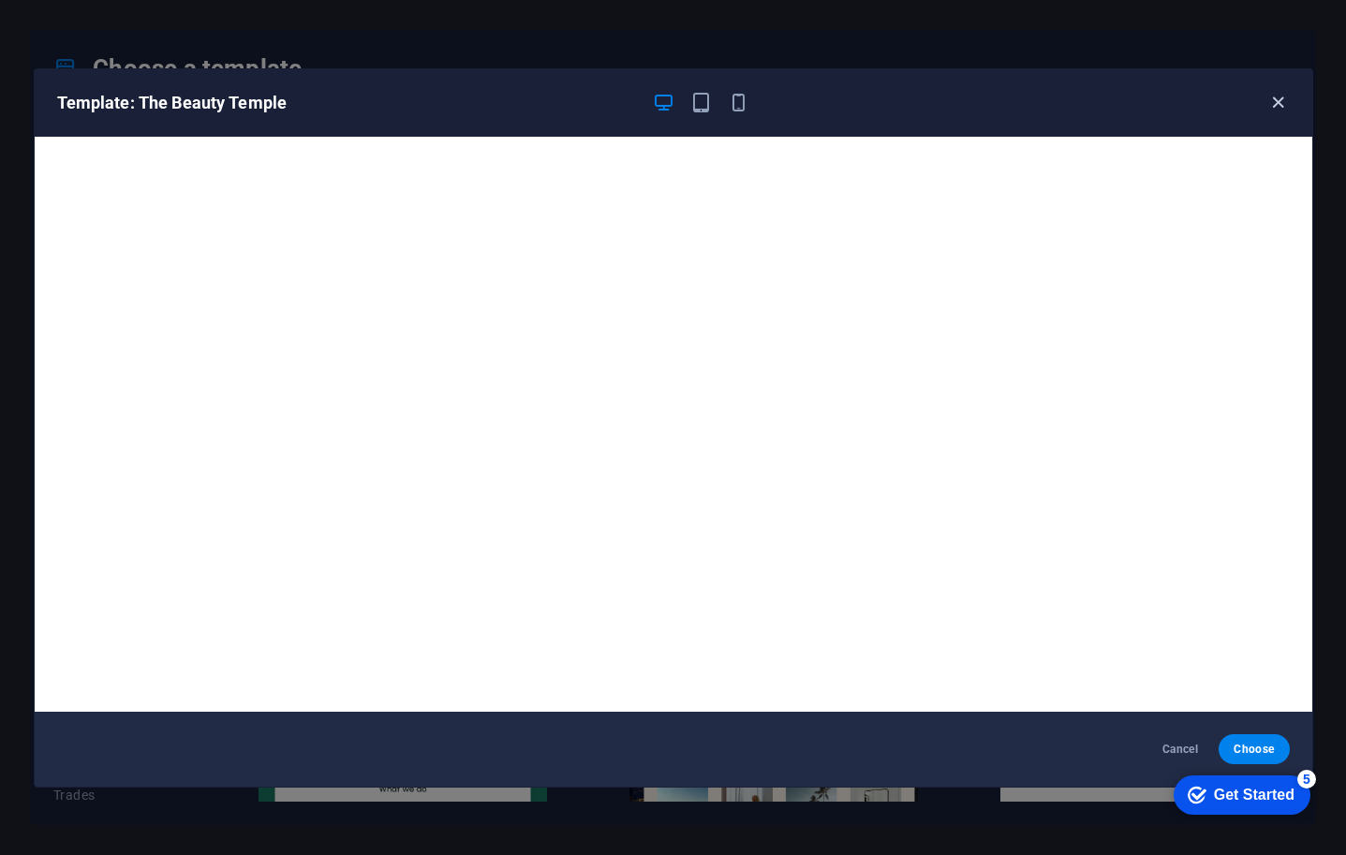
click at [1278, 96] on icon "button" at bounding box center [1279, 103] width 22 height 22
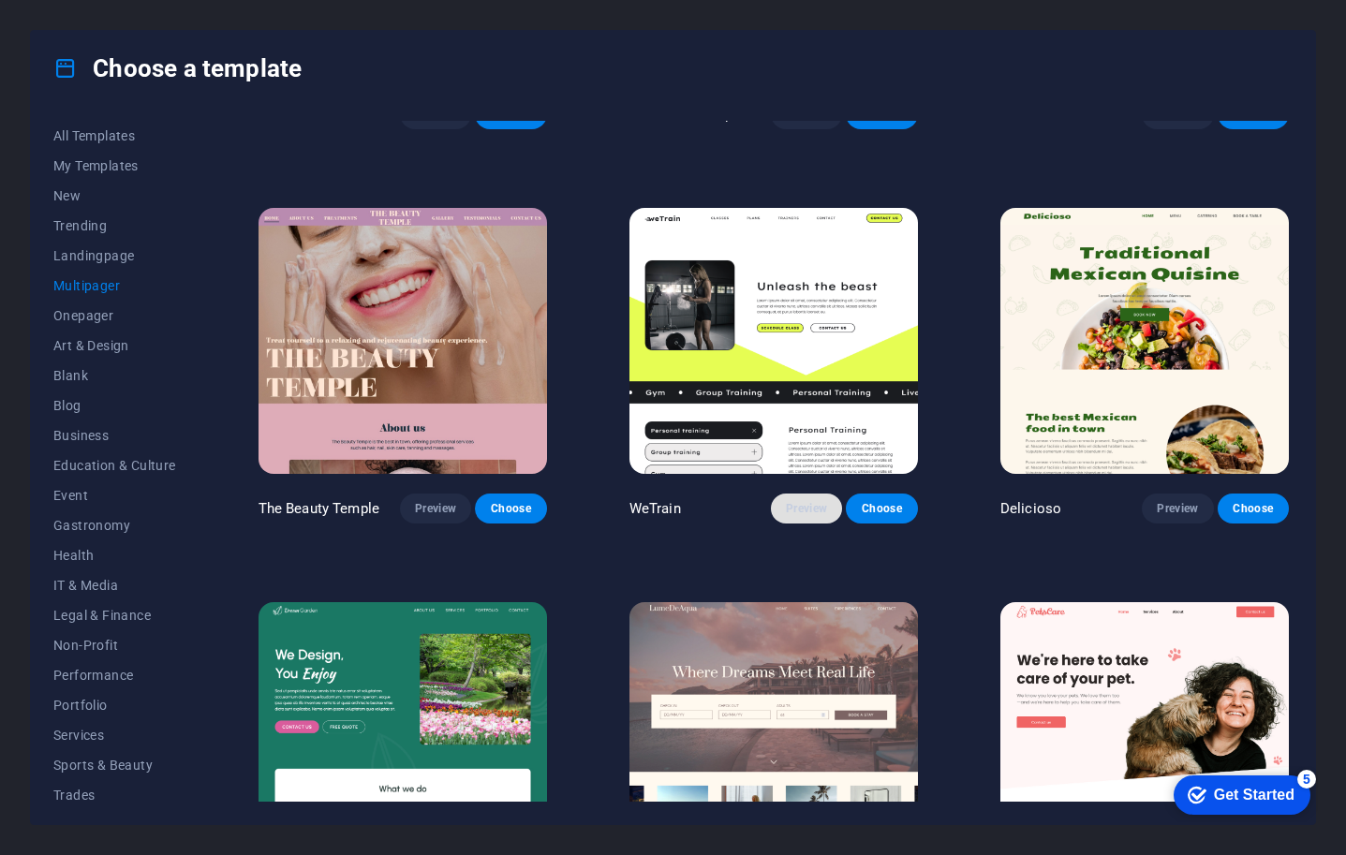
click at [812, 501] on span "Preview" at bounding box center [806, 508] width 41 height 15
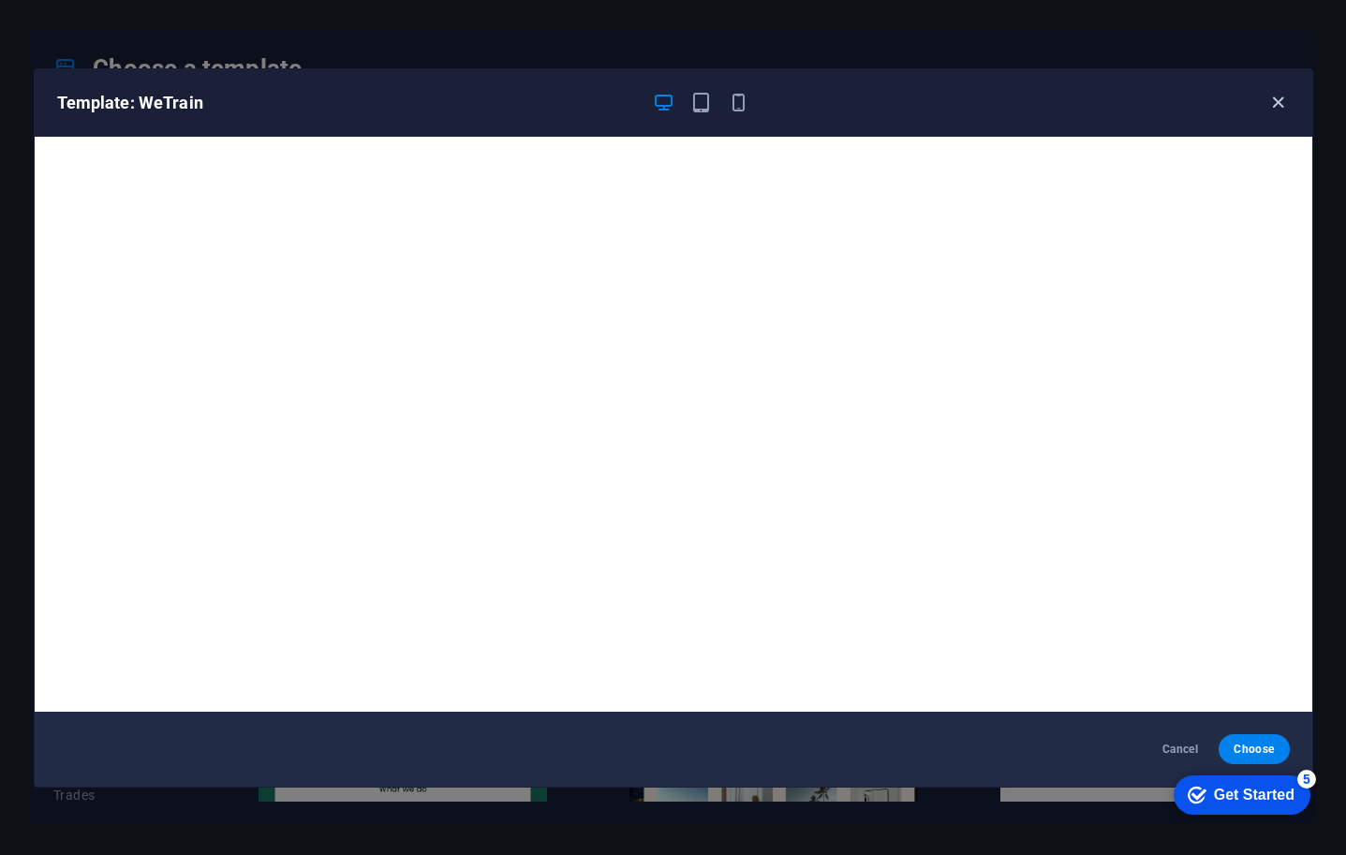
click at [1282, 102] on icon "button" at bounding box center [1279, 103] width 22 height 22
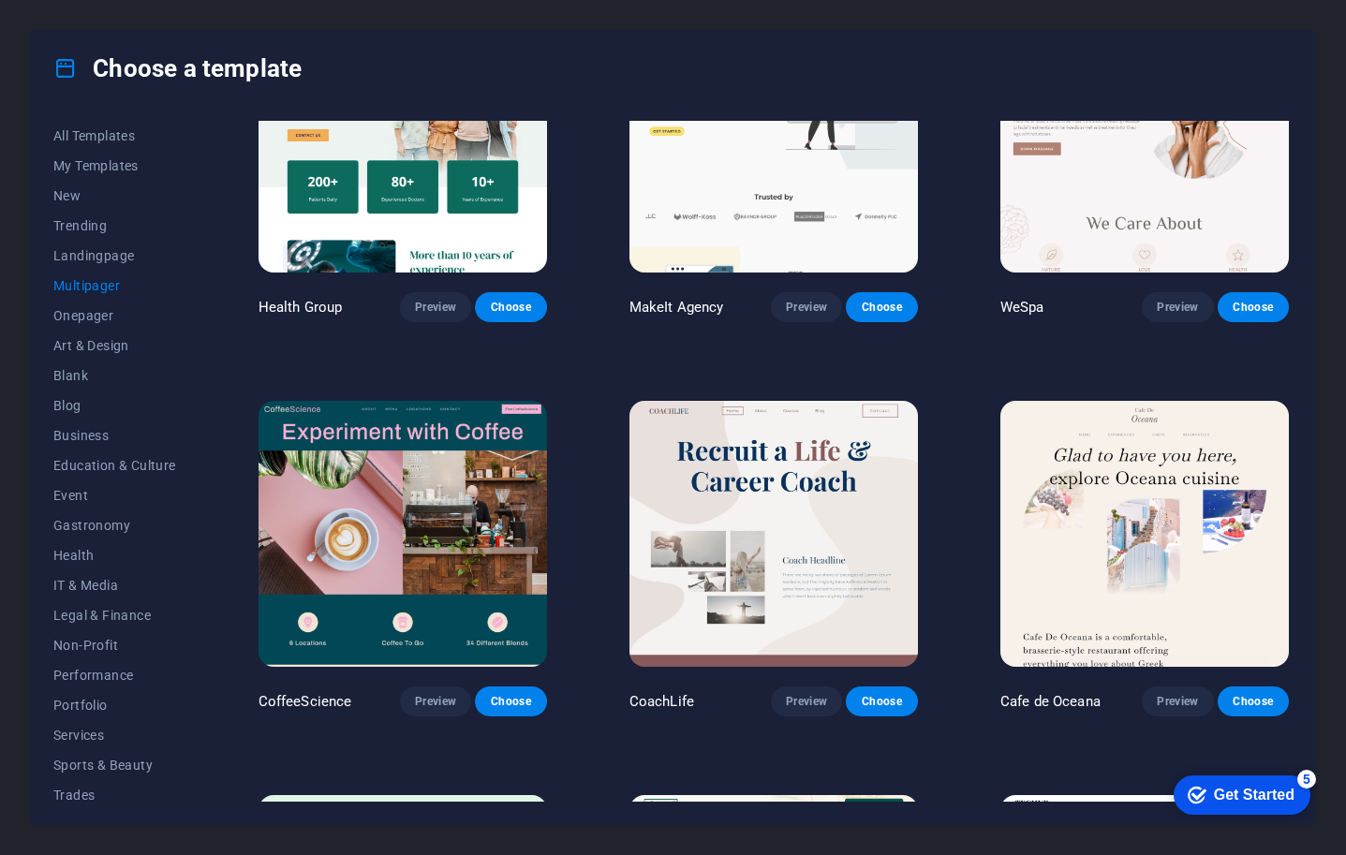
scroll to position [2483, 0]
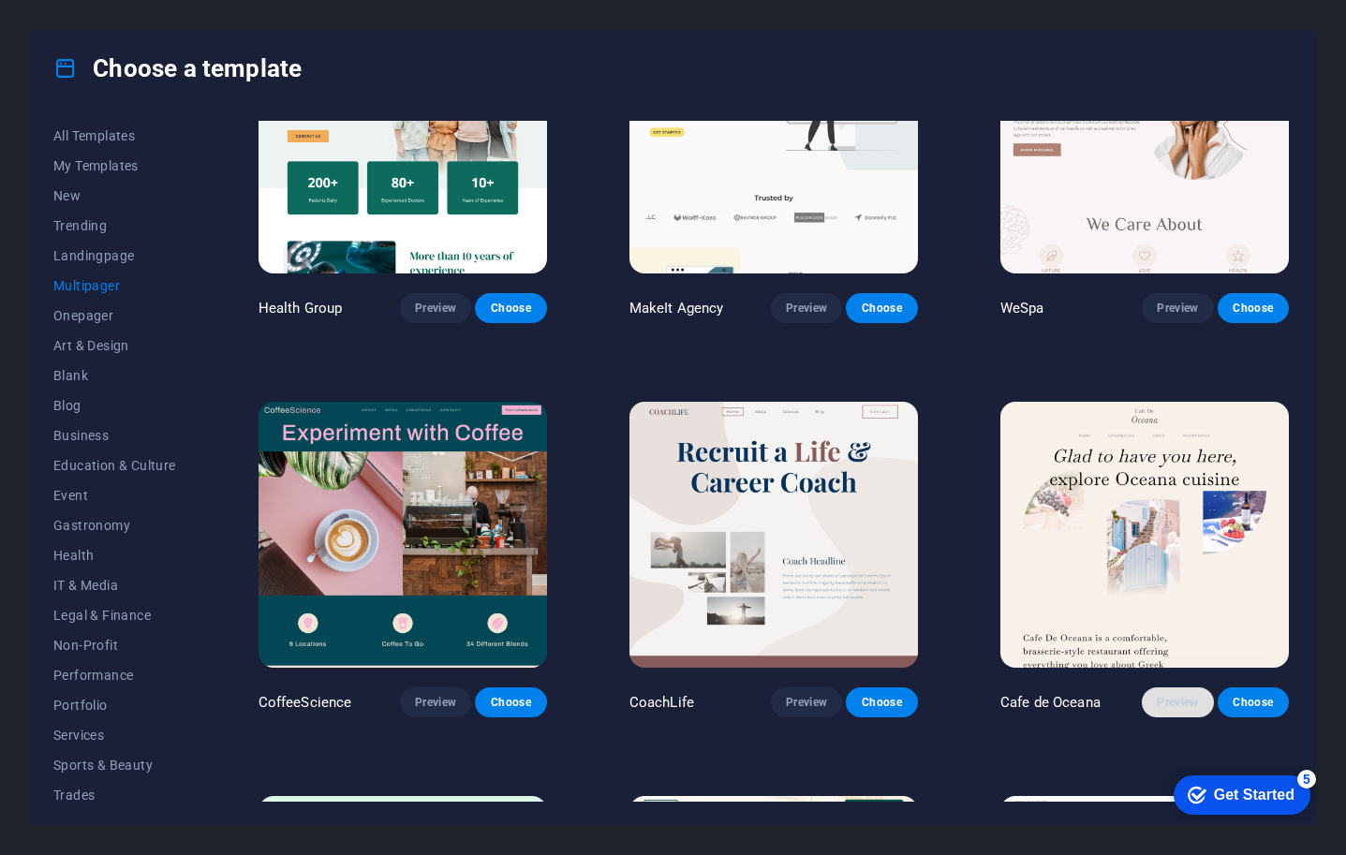
click at [1173, 690] on button "Preview" at bounding box center [1177, 703] width 71 height 30
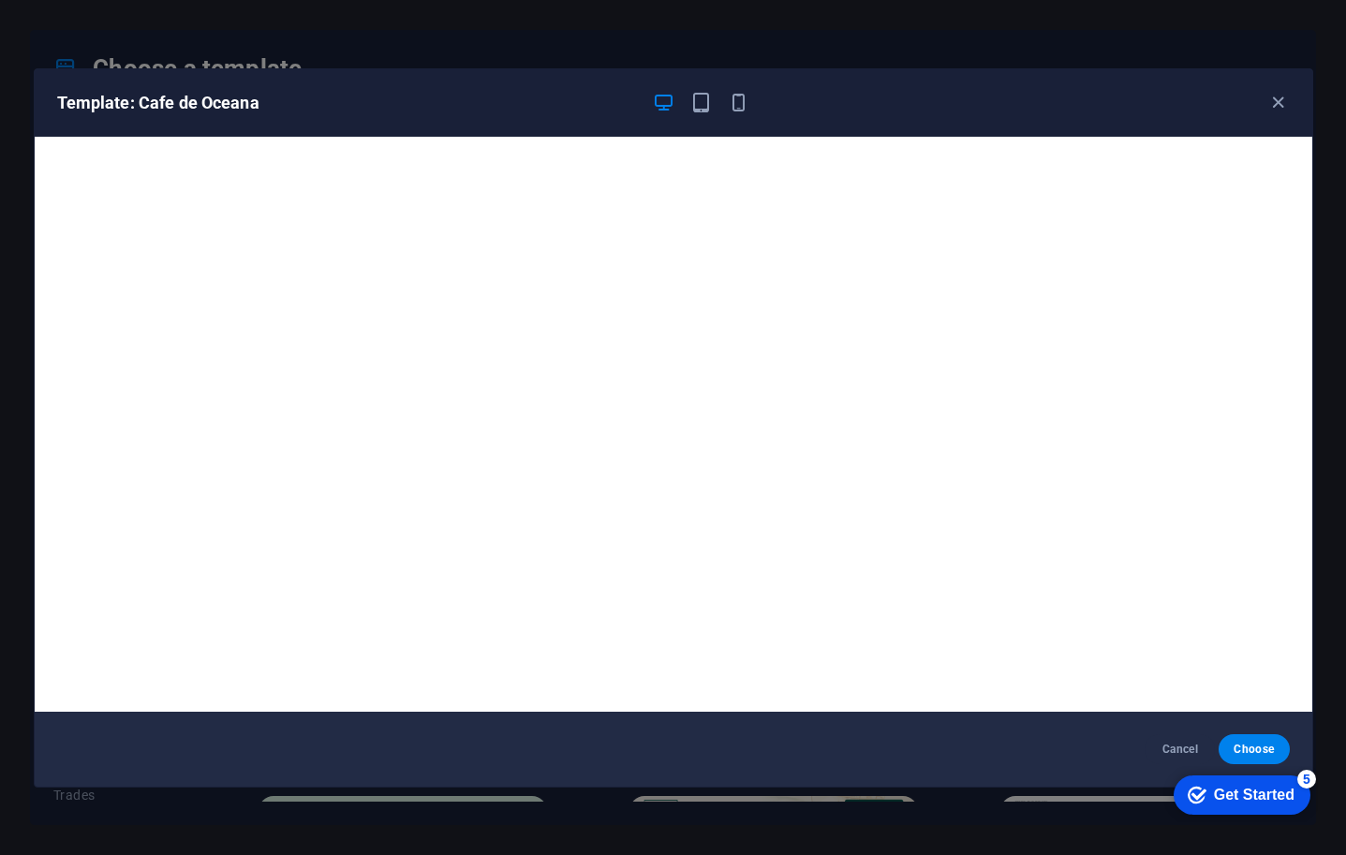
scroll to position [4, 0]
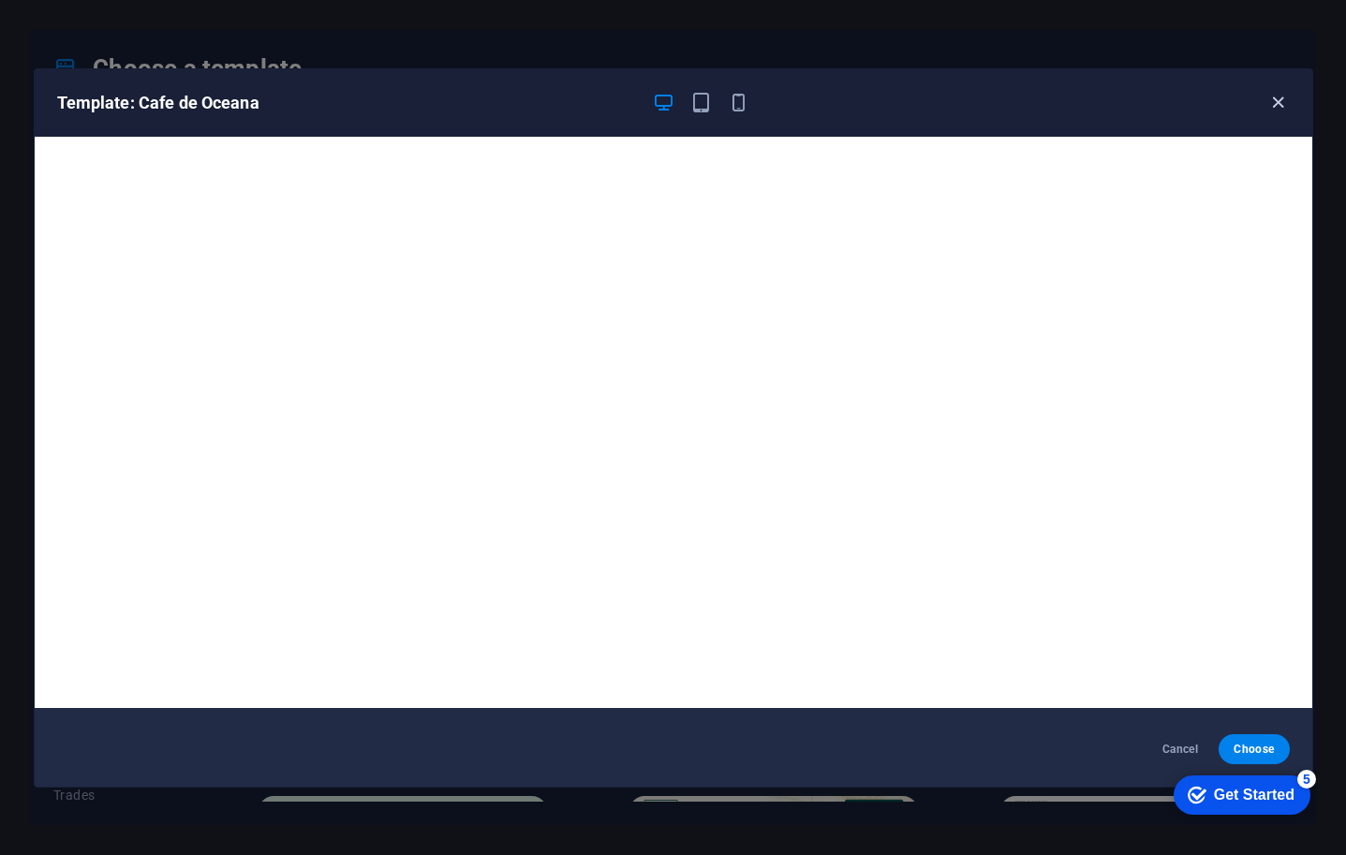
click at [1271, 100] on icon "button" at bounding box center [1279, 103] width 22 height 22
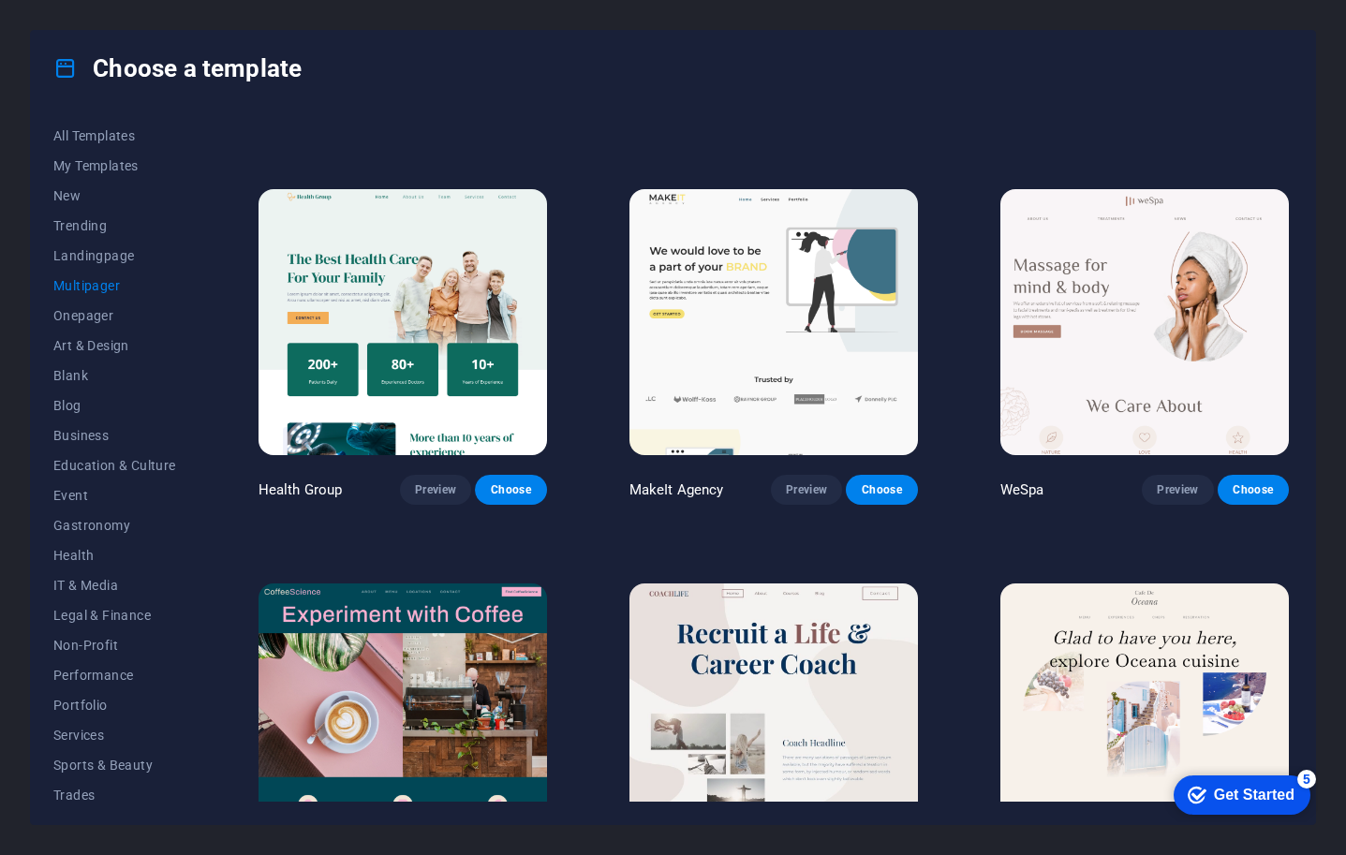
scroll to position [2223, 0]
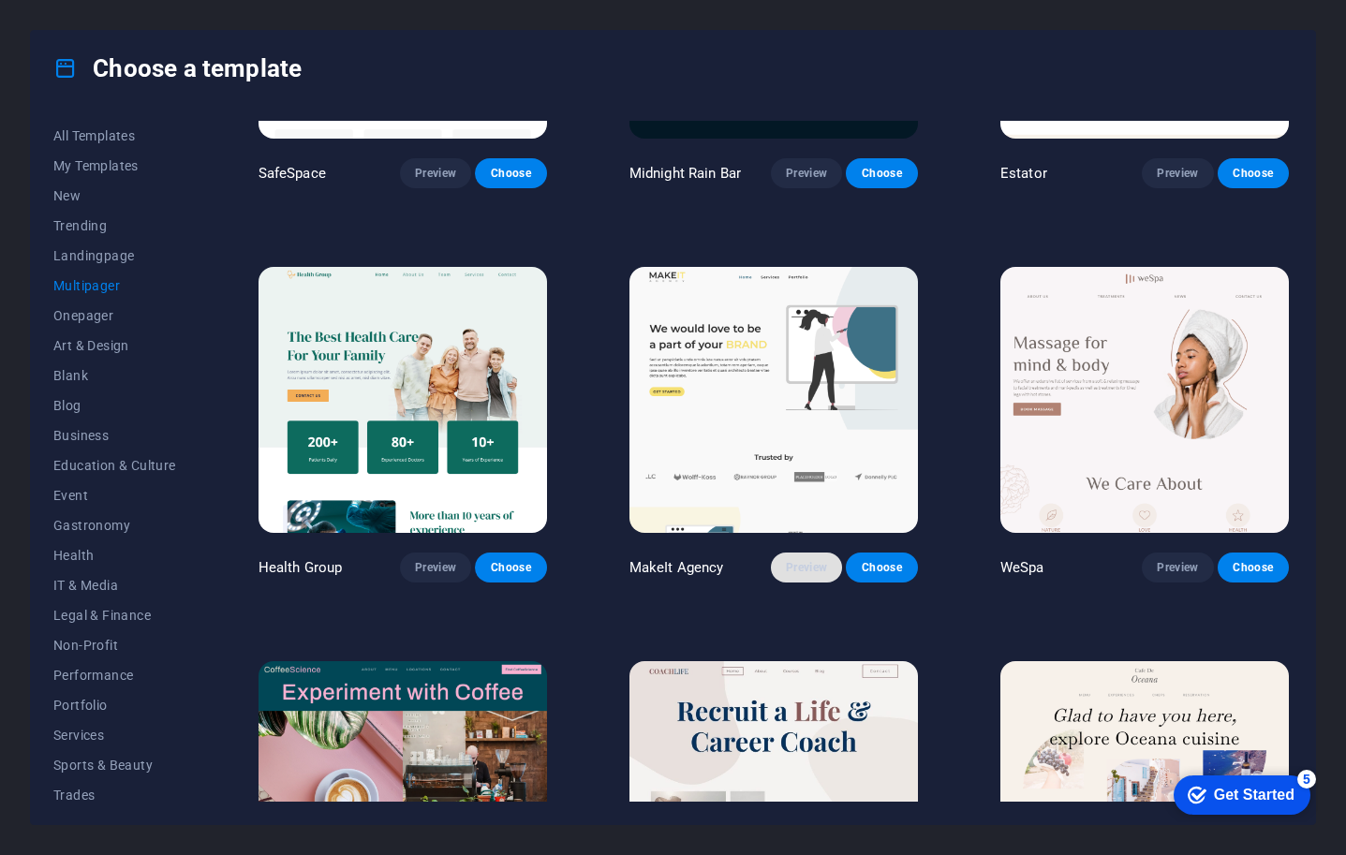
click at [811, 560] on span "Preview" at bounding box center [806, 567] width 41 height 15
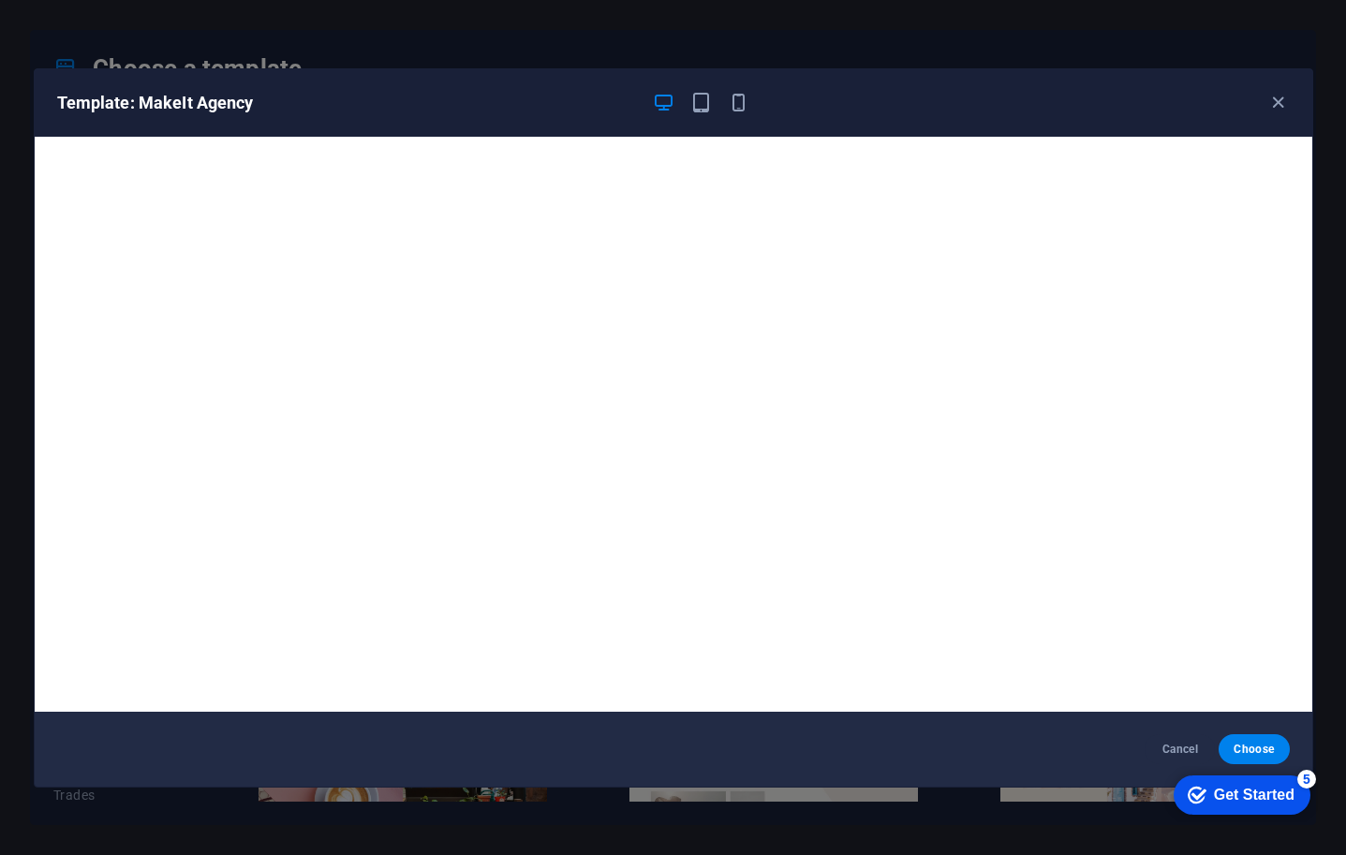
drag, startPoint x: 1275, startPoint y: 99, endPoint x: 1267, endPoint y: 115, distance: 18.0
click at [1275, 99] on icon "button" at bounding box center [1279, 103] width 22 height 22
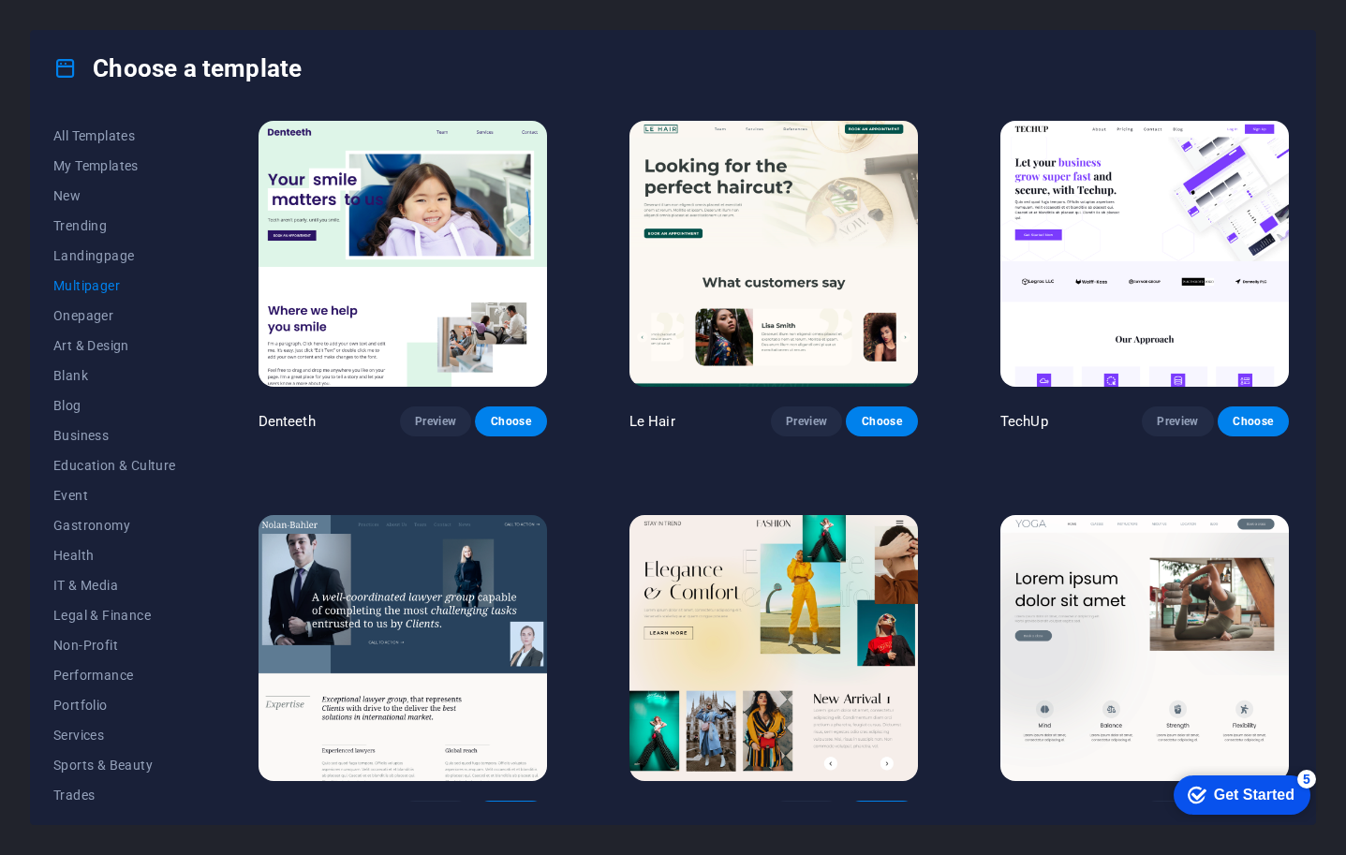
scroll to position [3146, 0]
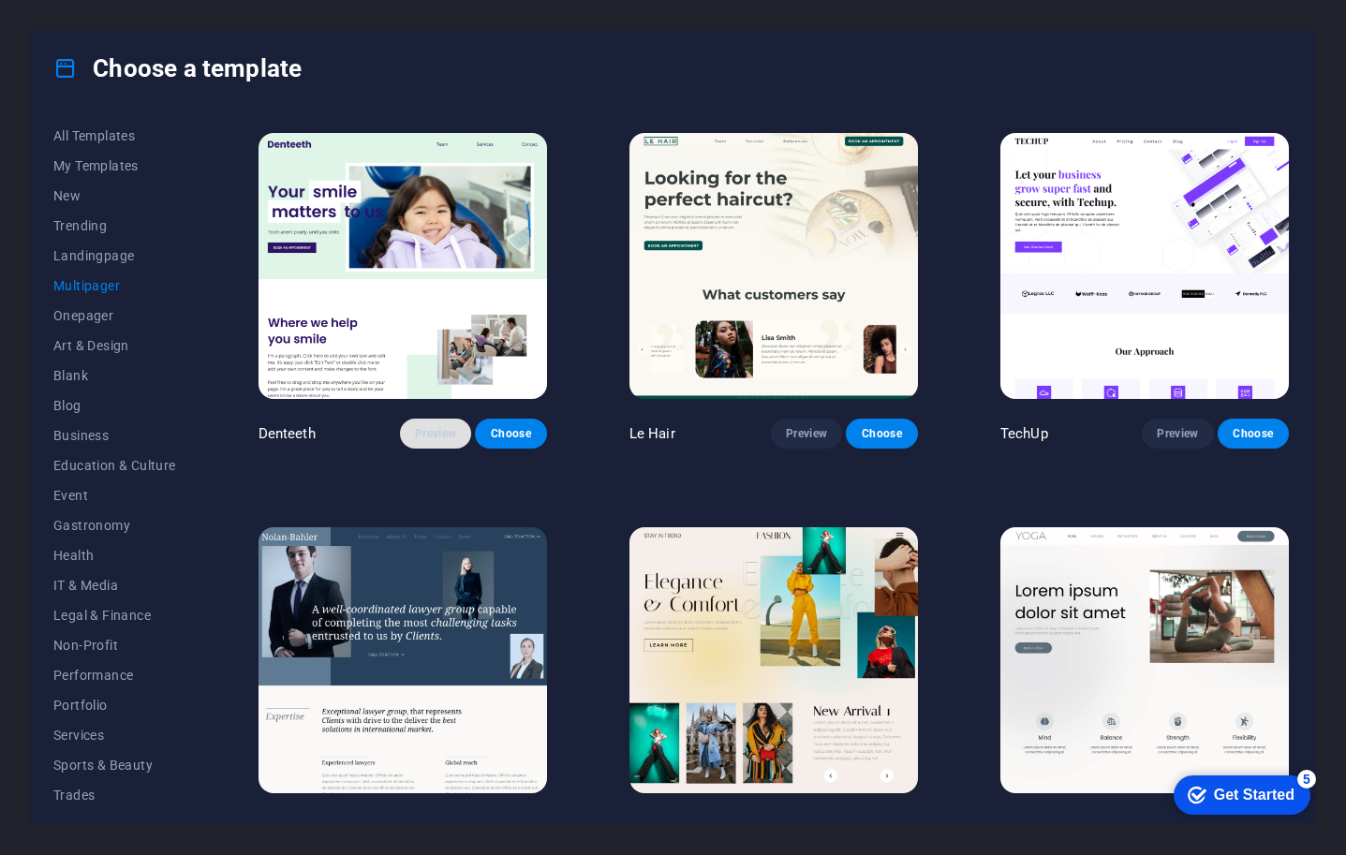
click at [423, 426] on span "Preview" at bounding box center [435, 433] width 41 height 15
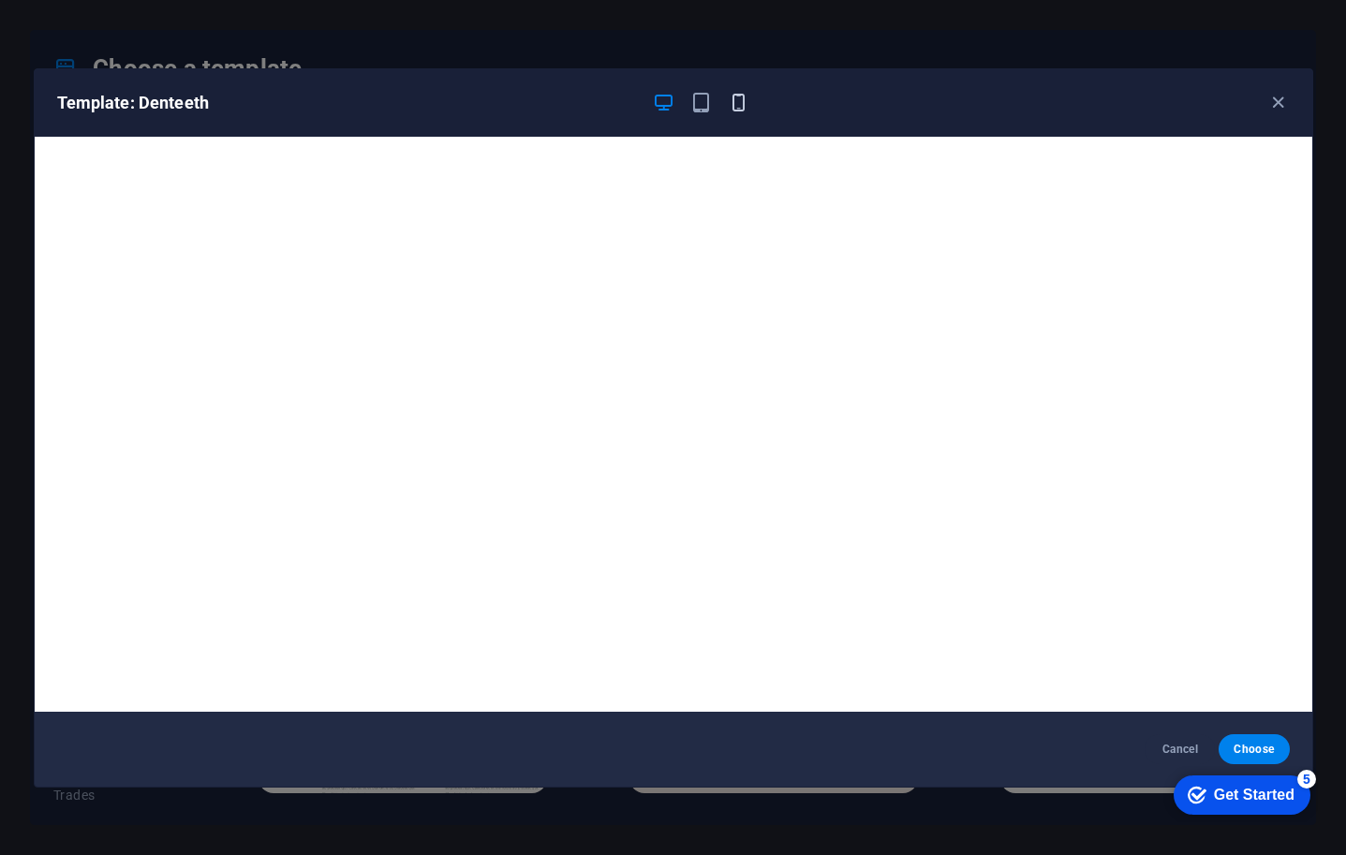
click at [738, 106] on icon "button" at bounding box center [739, 103] width 22 height 22
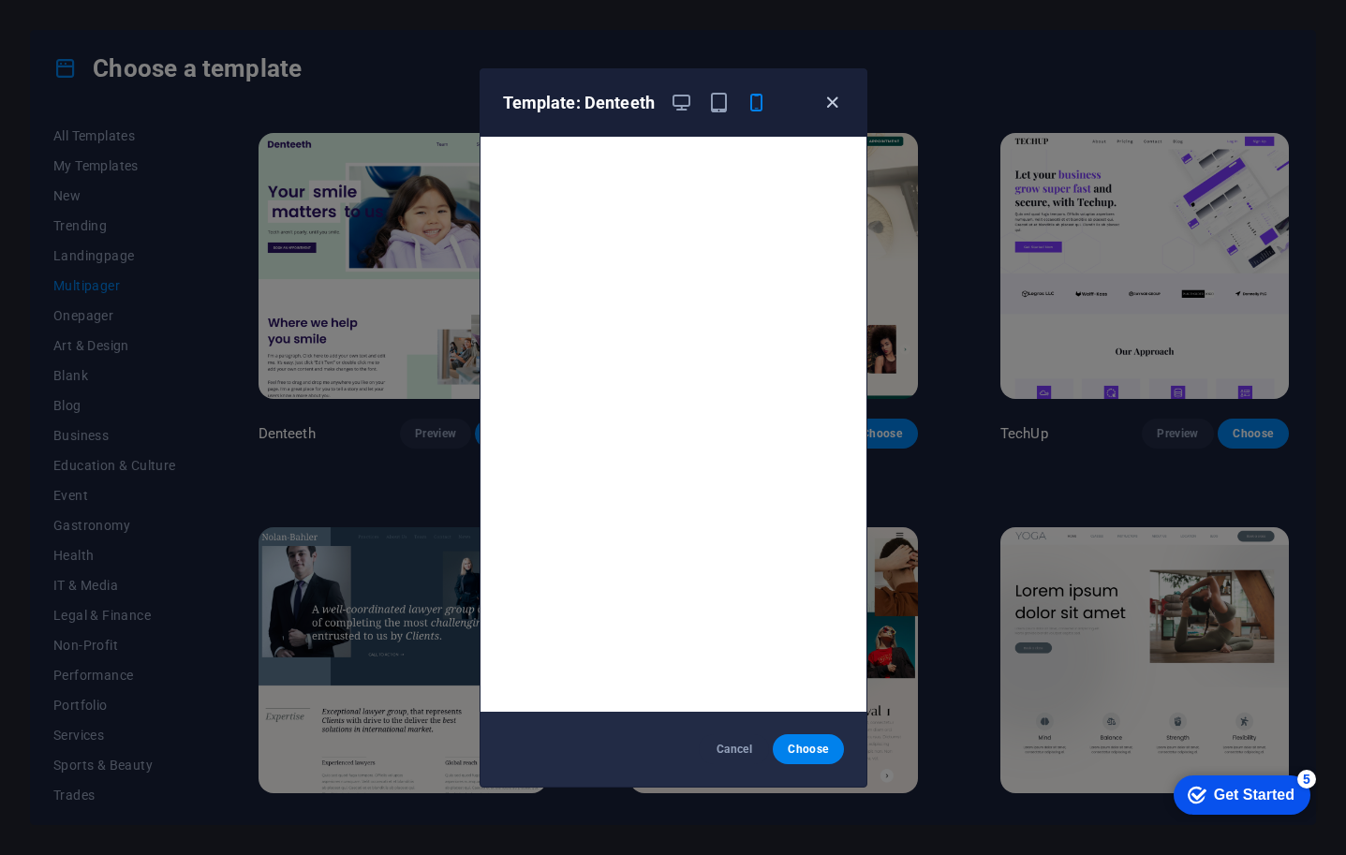
click at [835, 105] on icon "button" at bounding box center [833, 103] width 22 height 22
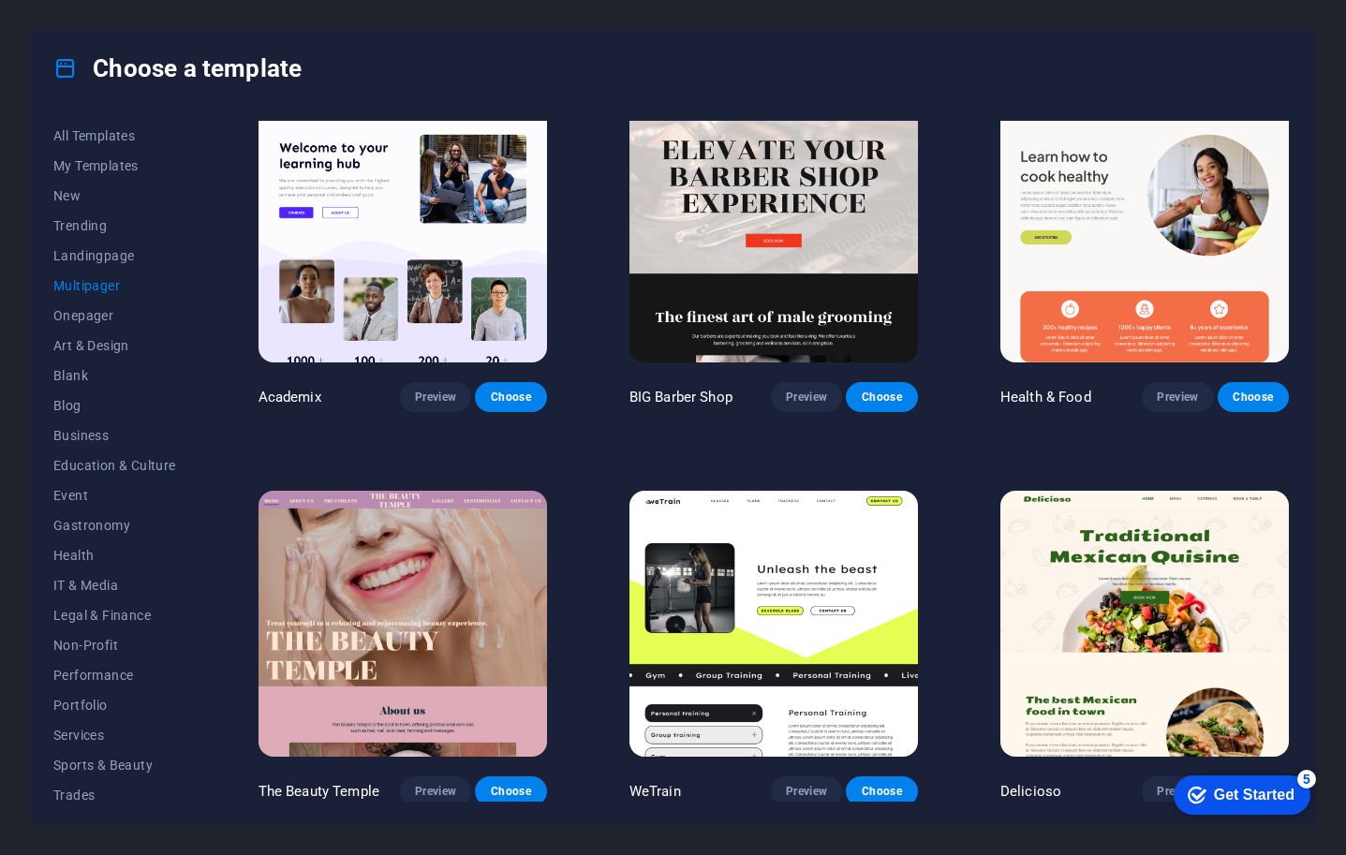
scroll to position [0, 0]
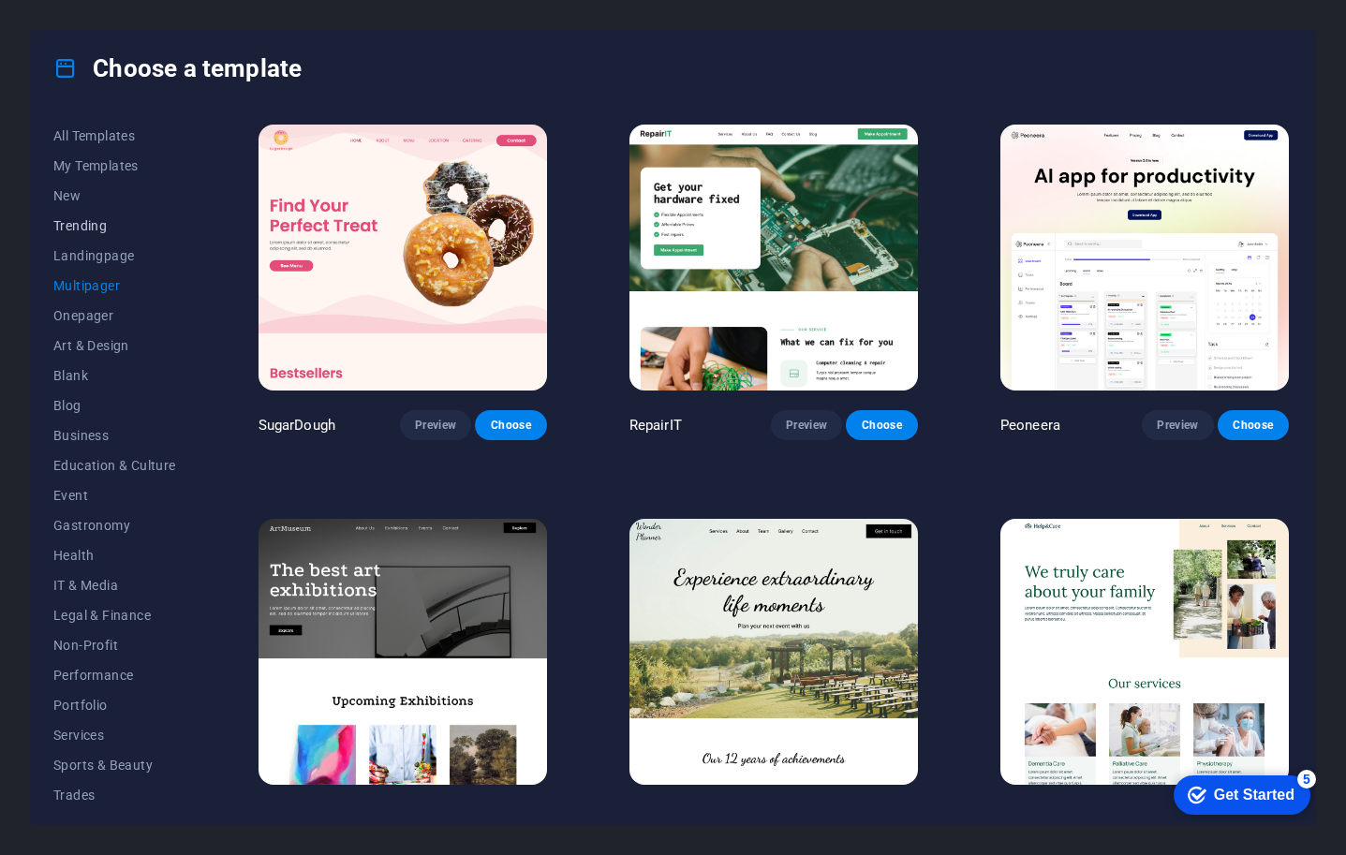
click at [88, 227] on span "Trending" at bounding box center [114, 225] width 123 height 15
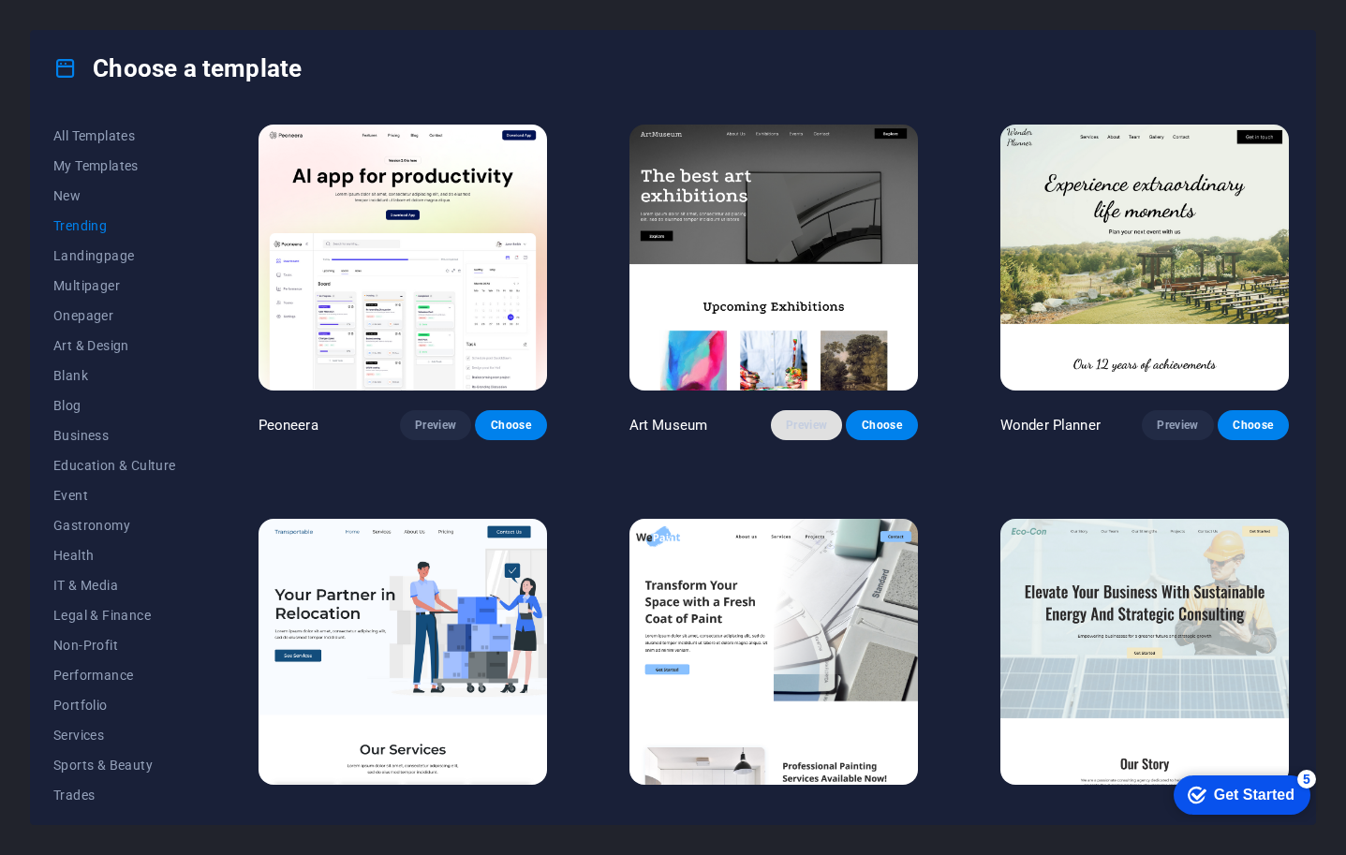
click at [791, 411] on button "Preview" at bounding box center [806, 425] width 71 height 30
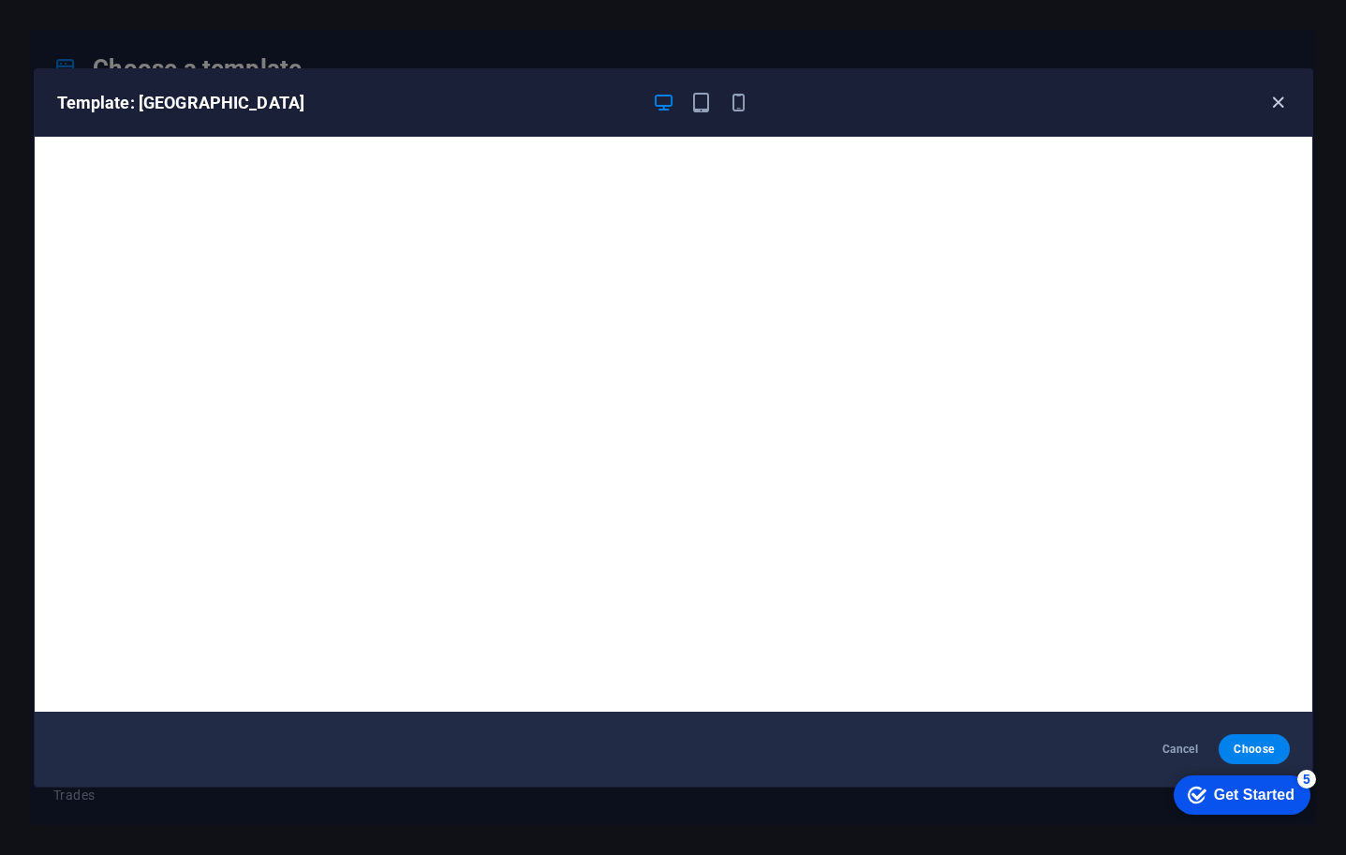
click at [1283, 97] on icon "button" at bounding box center [1279, 103] width 22 height 22
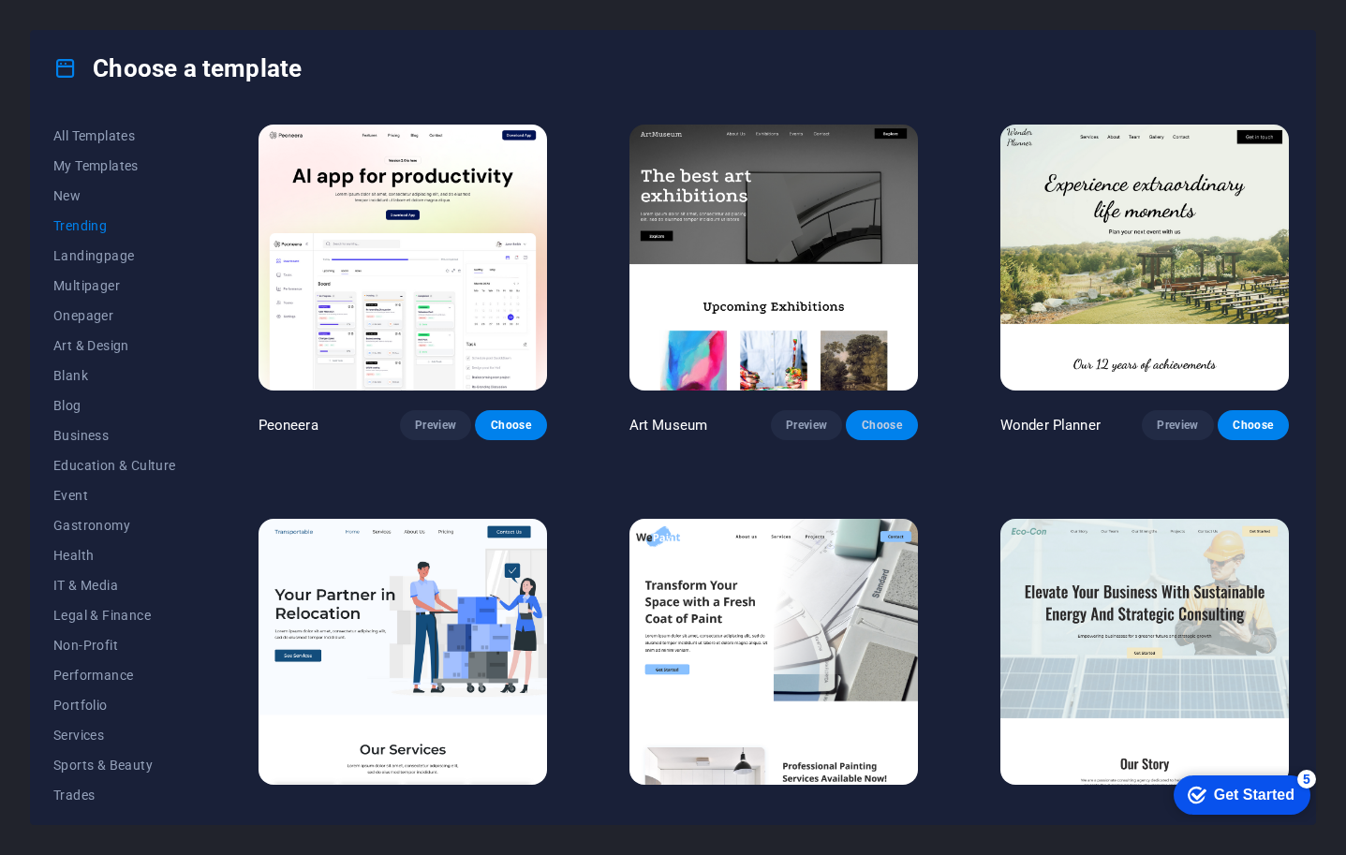
click at [890, 420] on span "Choose" at bounding box center [881, 425] width 41 height 15
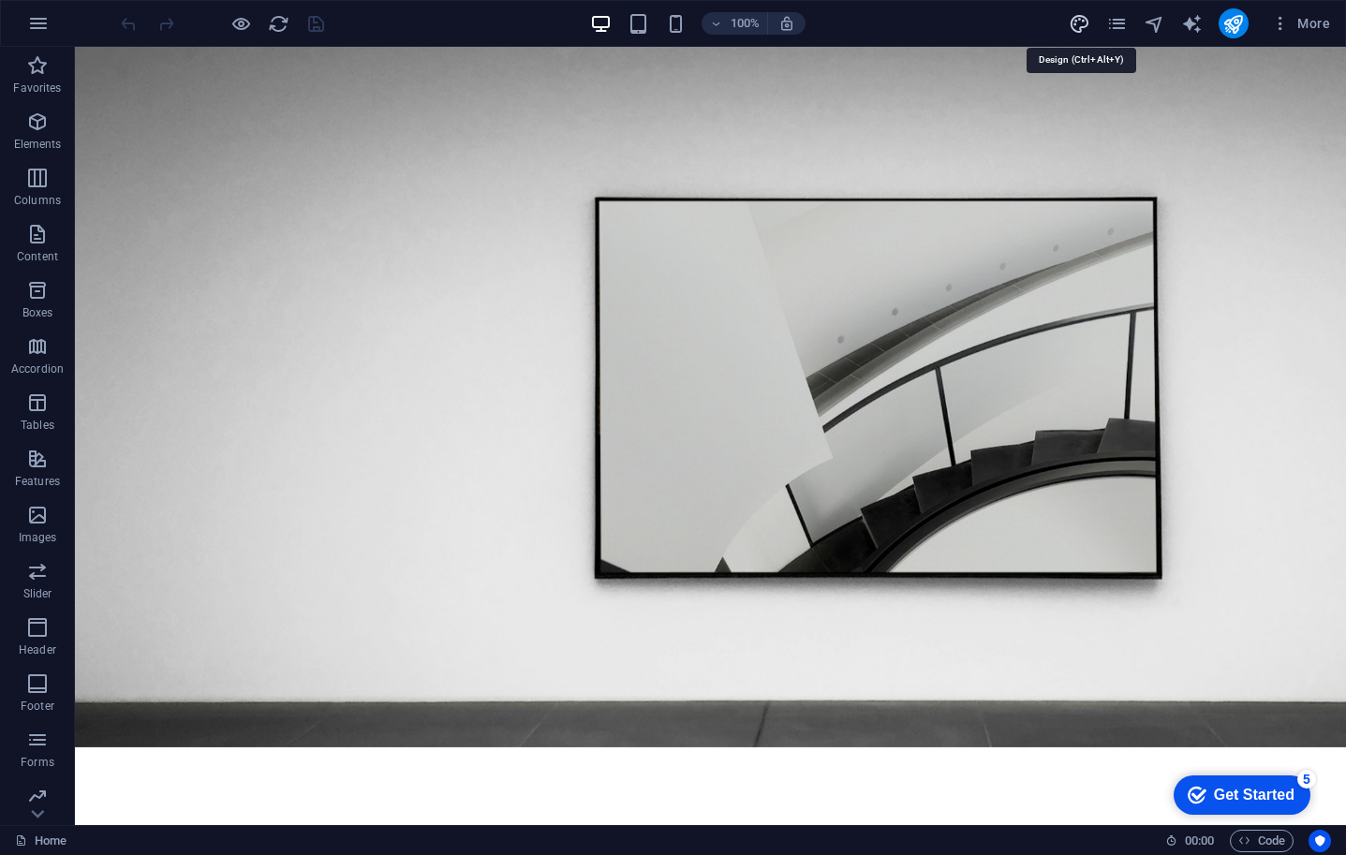
click at [1079, 23] on icon "design" at bounding box center [1080, 24] width 22 height 22
select select "px"
select select "300"
select select "px"
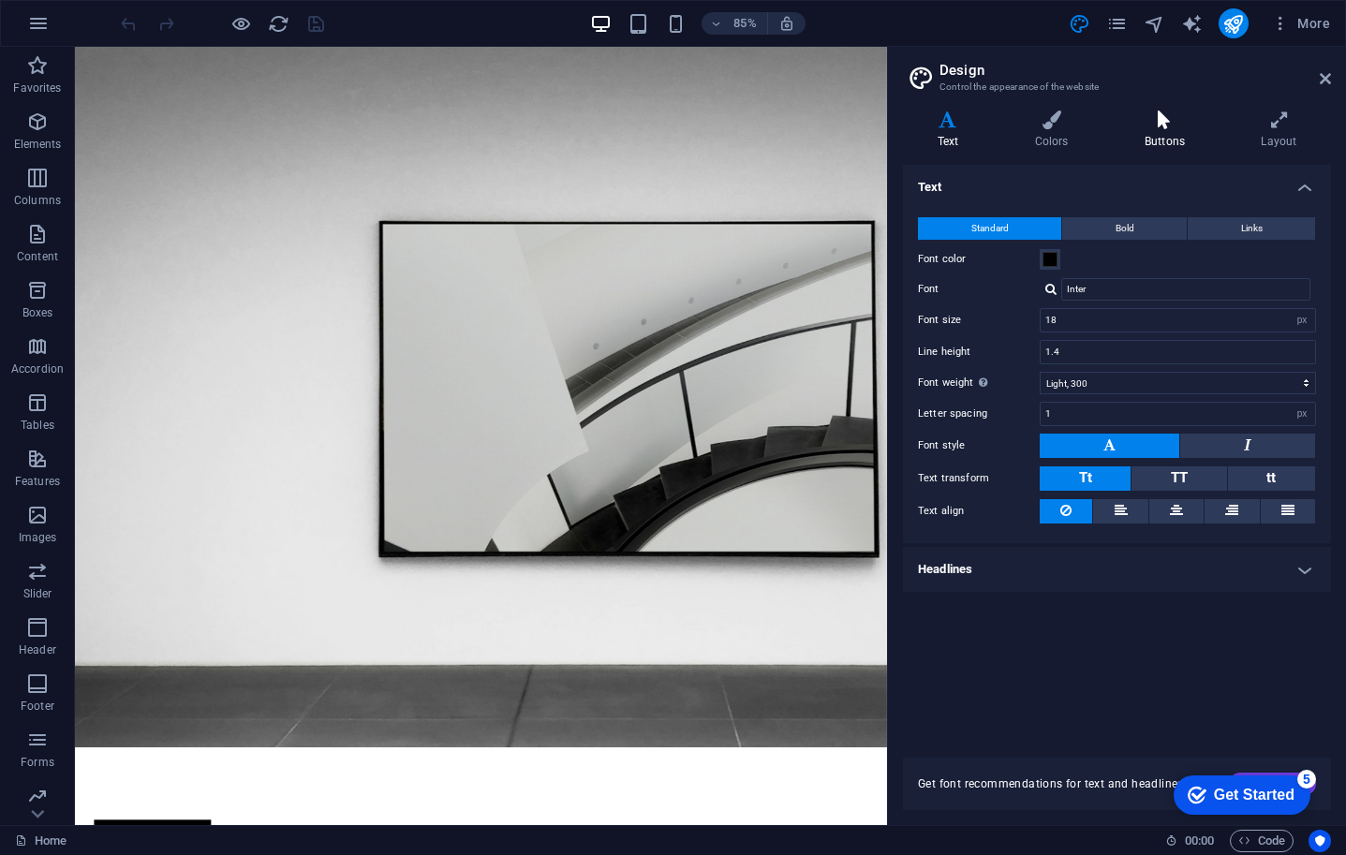
click at [1164, 134] on h4 "Buttons" at bounding box center [1168, 130] width 116 height 39
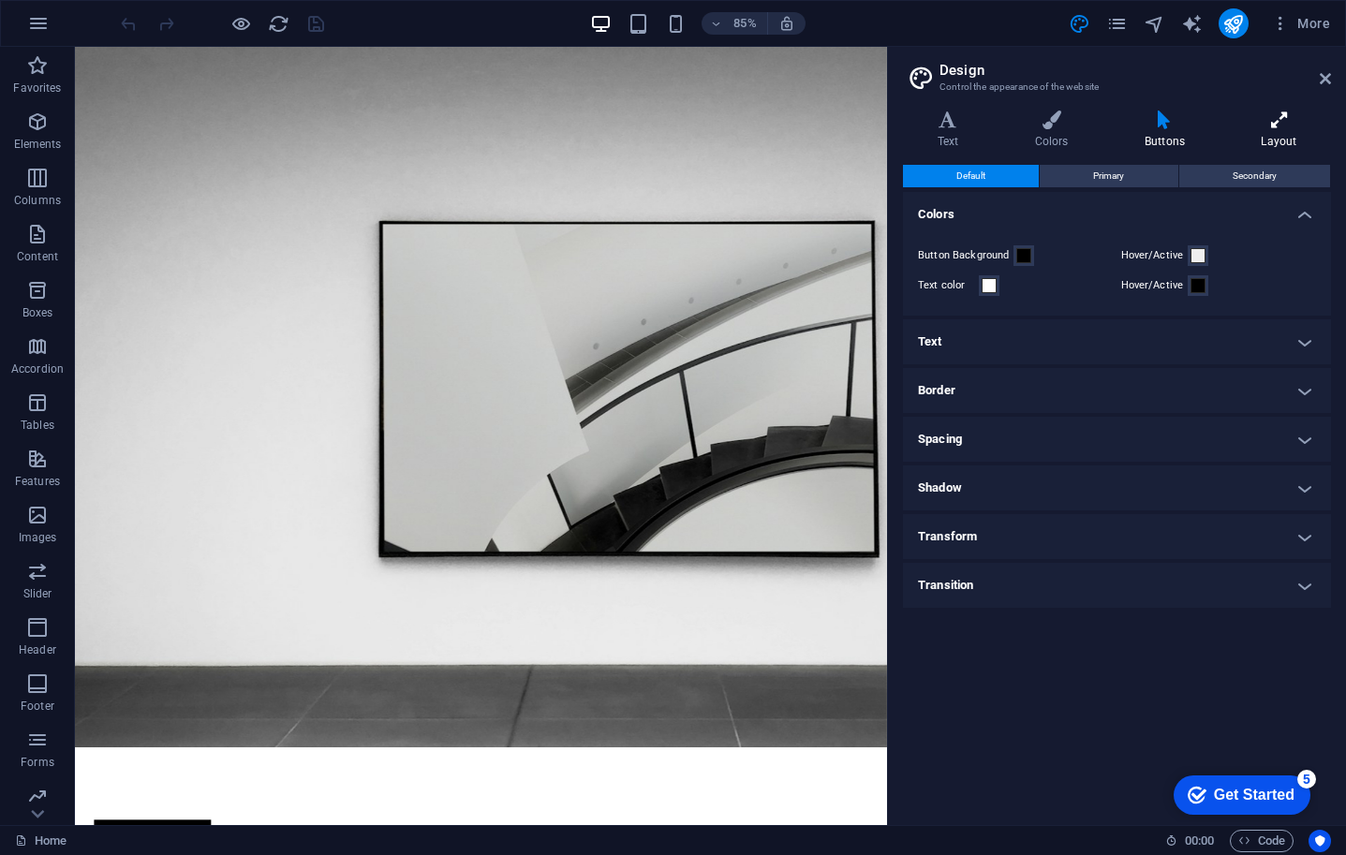
click at [1278, 135] on h4 "Layout" at bounding box center [1279, 130] width 104 height 39
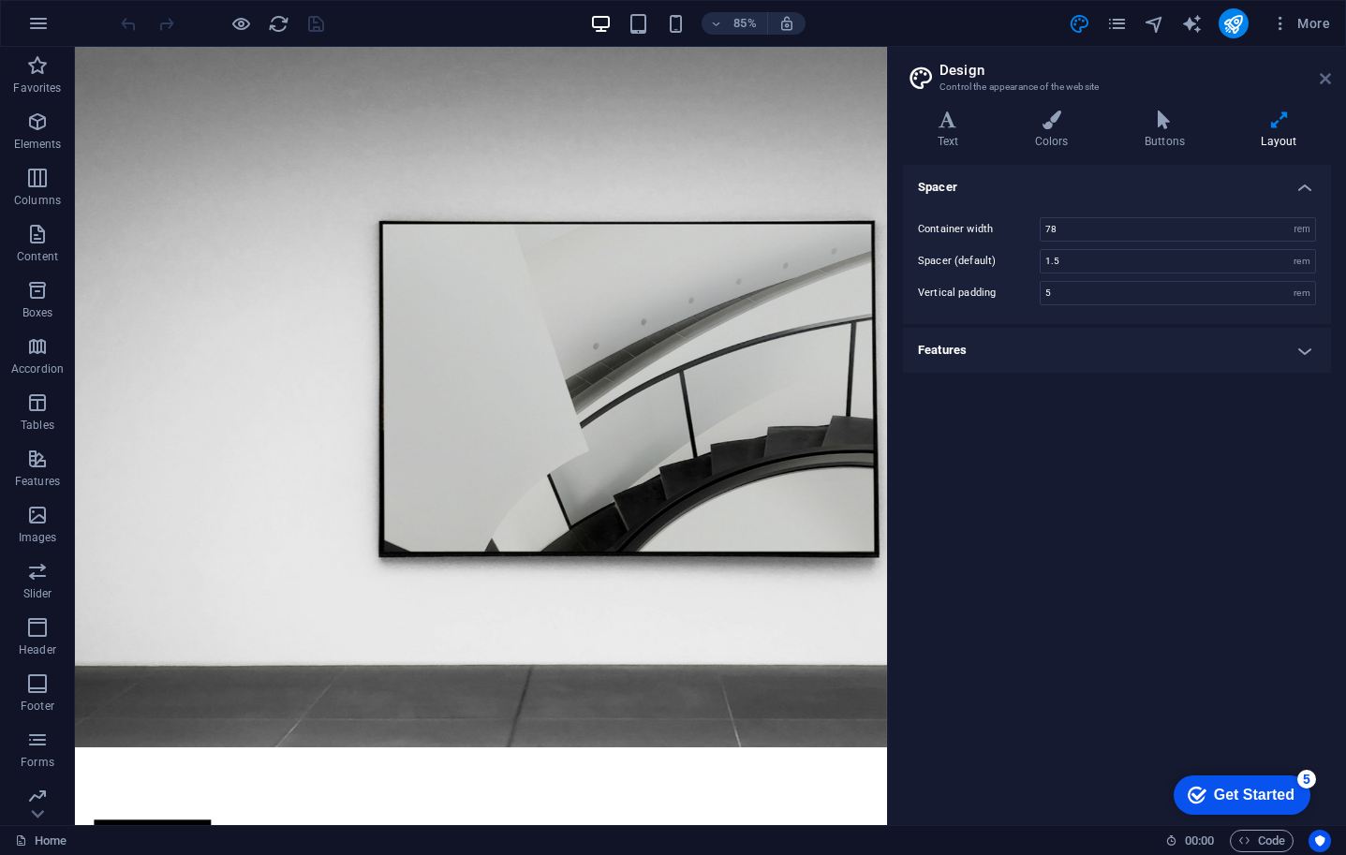
click at [1329, 82] on icon at bounding box center [1325, 78] width 11 height 15
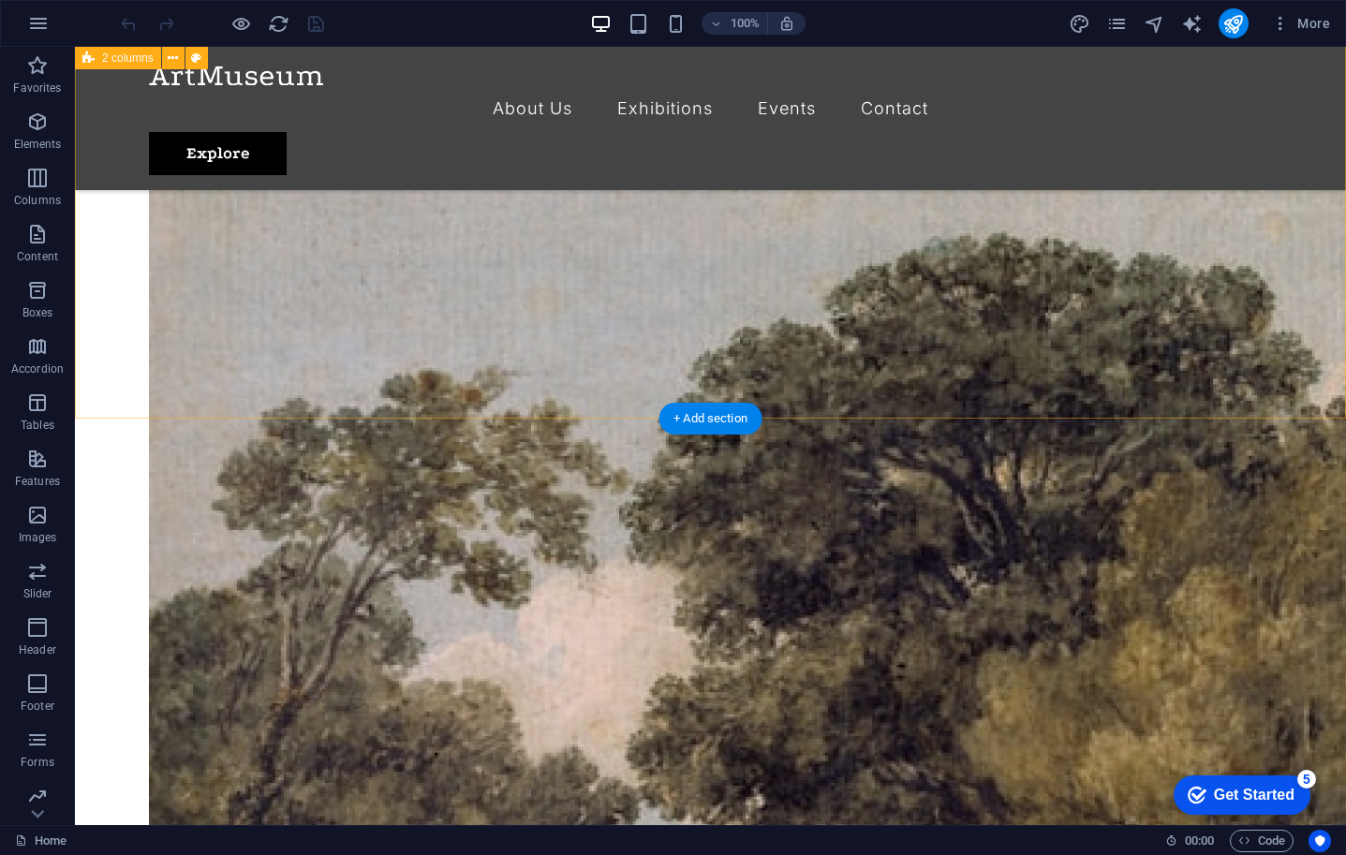
scroll to position [4581, 0]
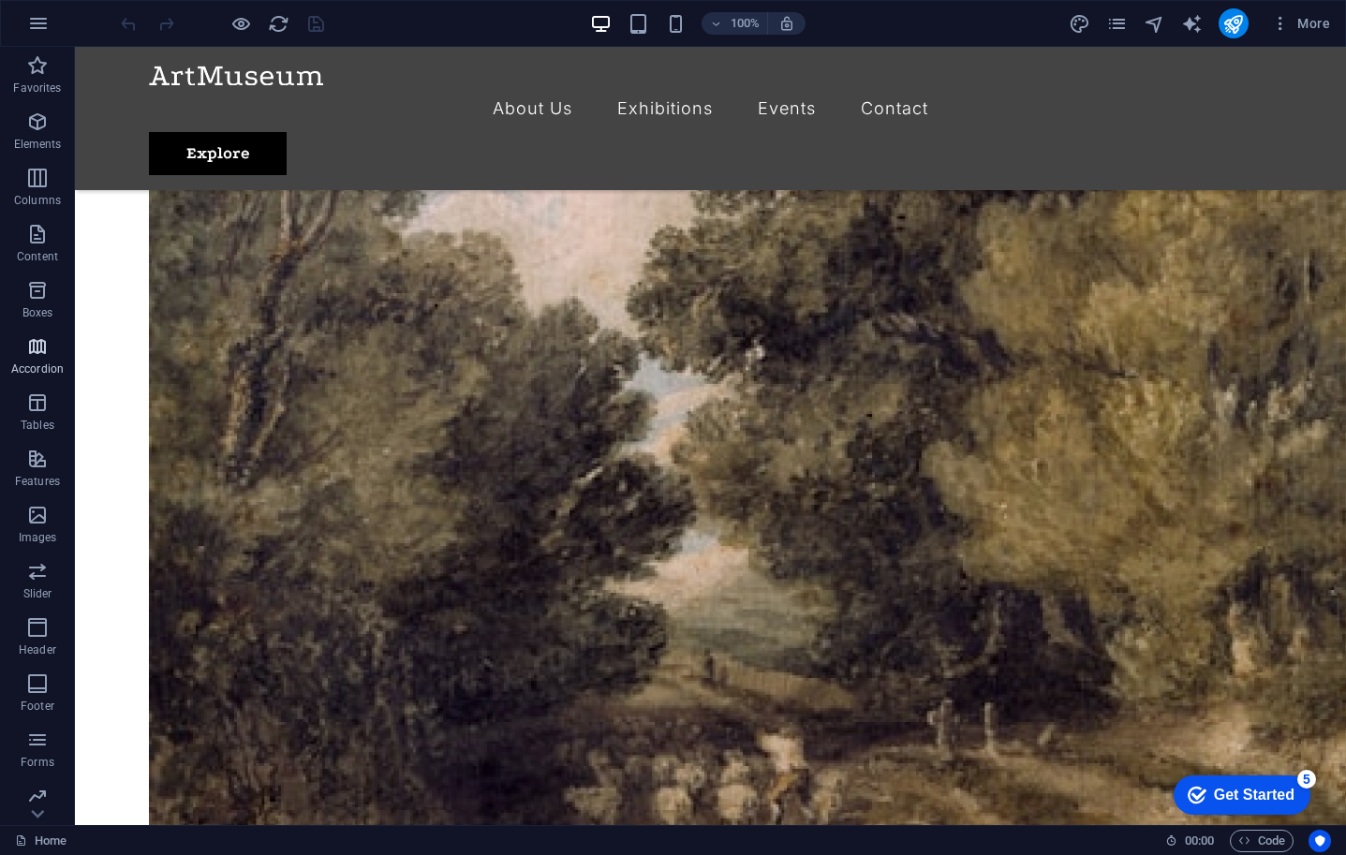
click at [36, 350] on icon "button" at bounding box center [37, 346] width 22 height 22
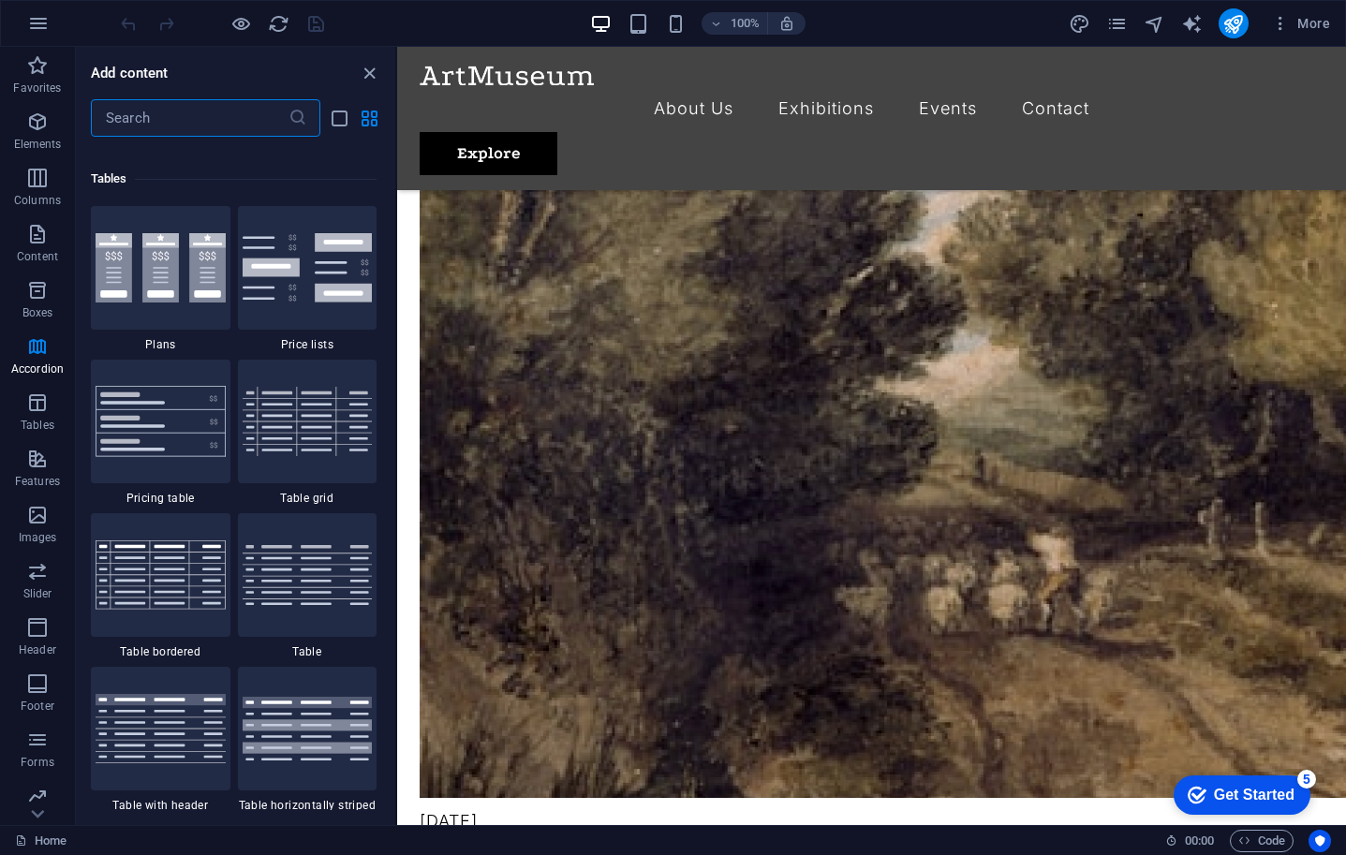
scroll to position [6498, 0]
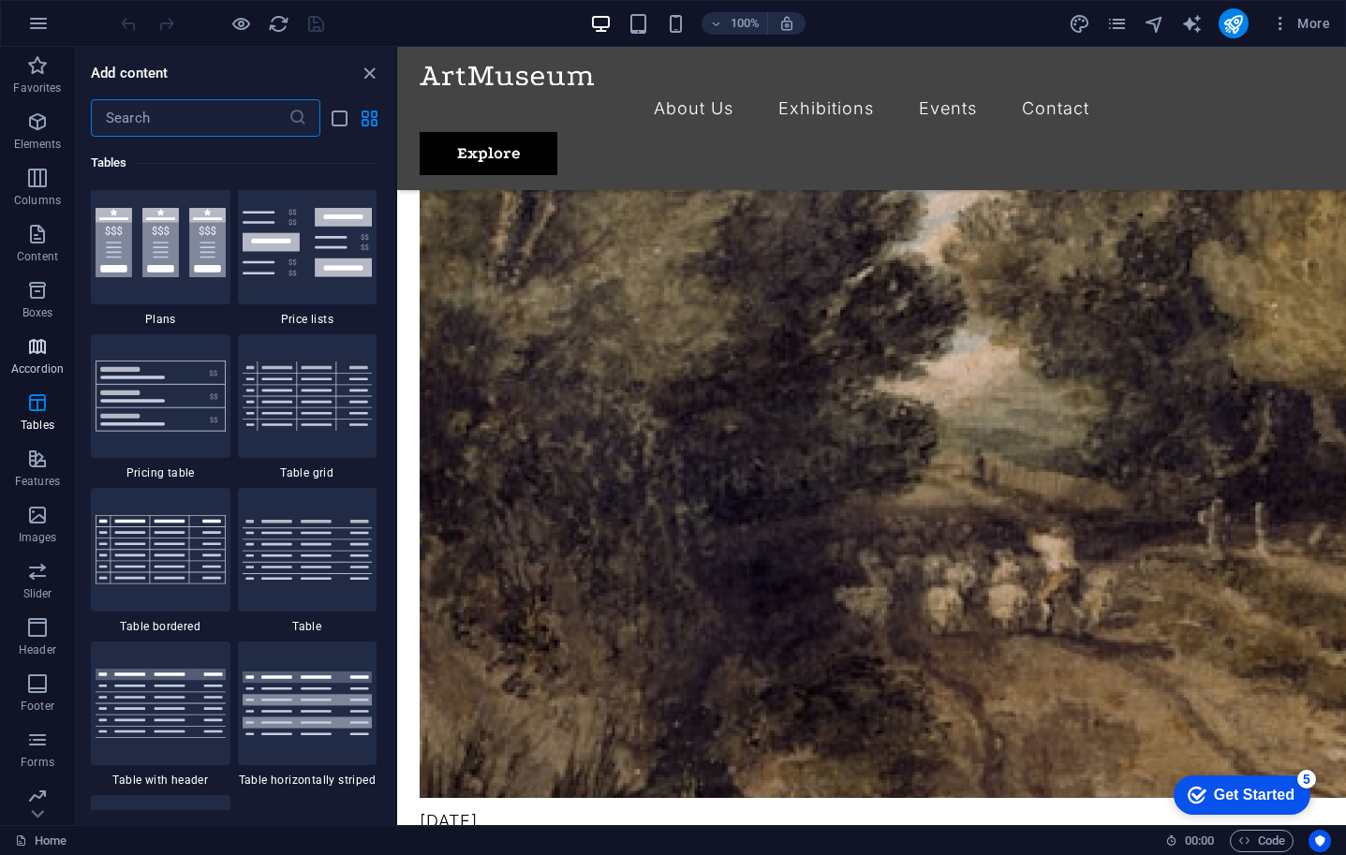
click at [40, 360] on span "Accordion" at bounding box center [37, 357] width 75 height 45
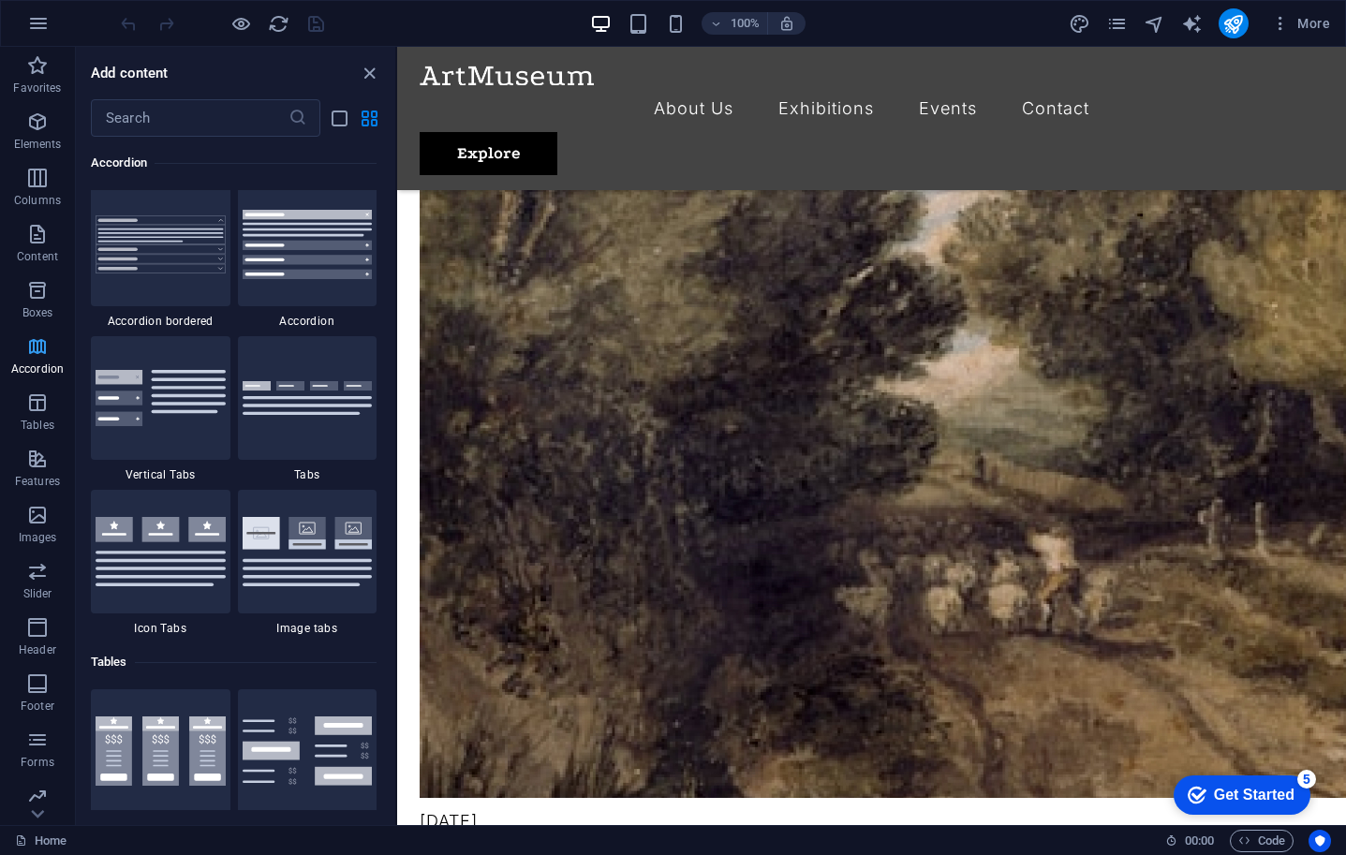
scroll to position [5982, 0]
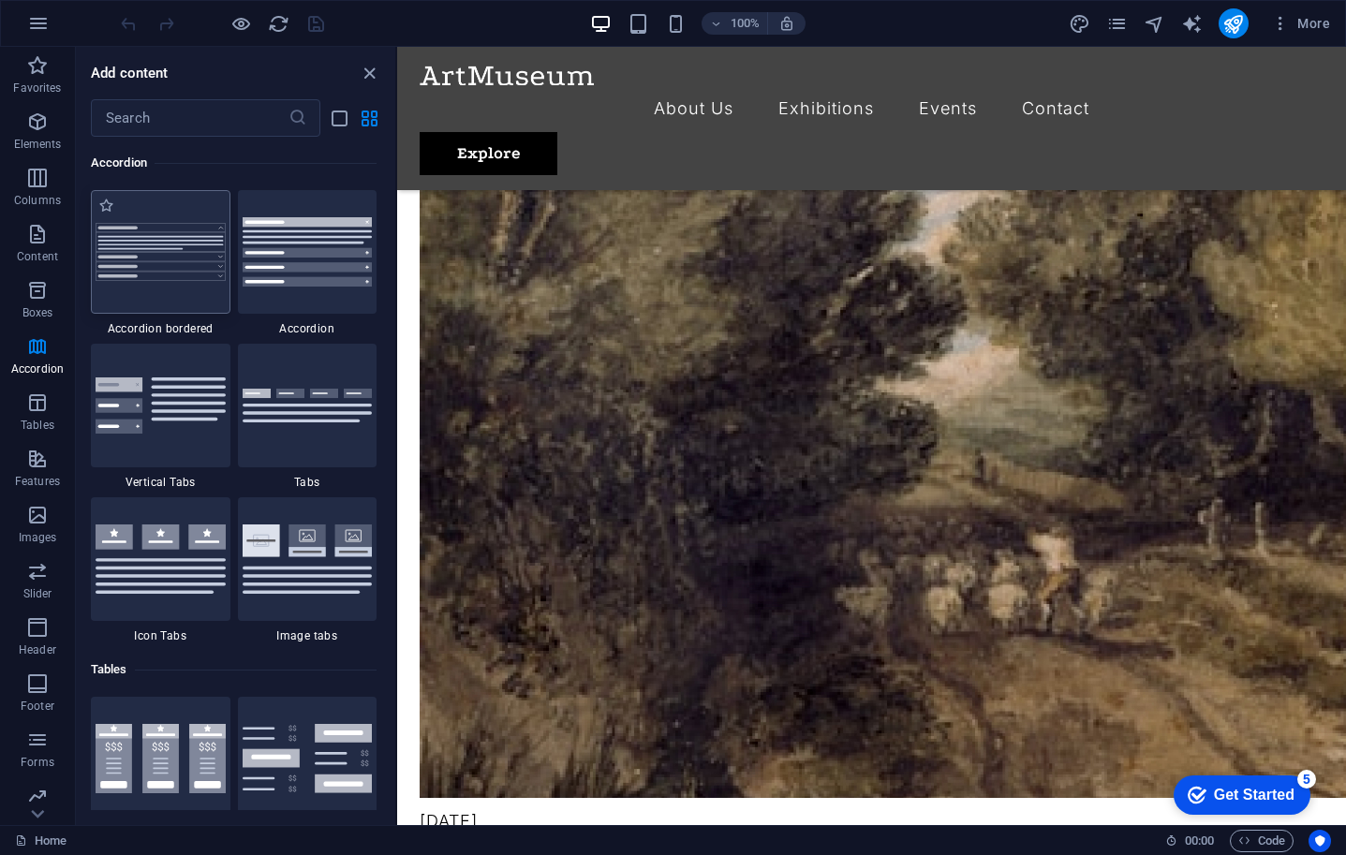
click at [167, 259] on img at bounding box center [161, 252] width 130 height 58
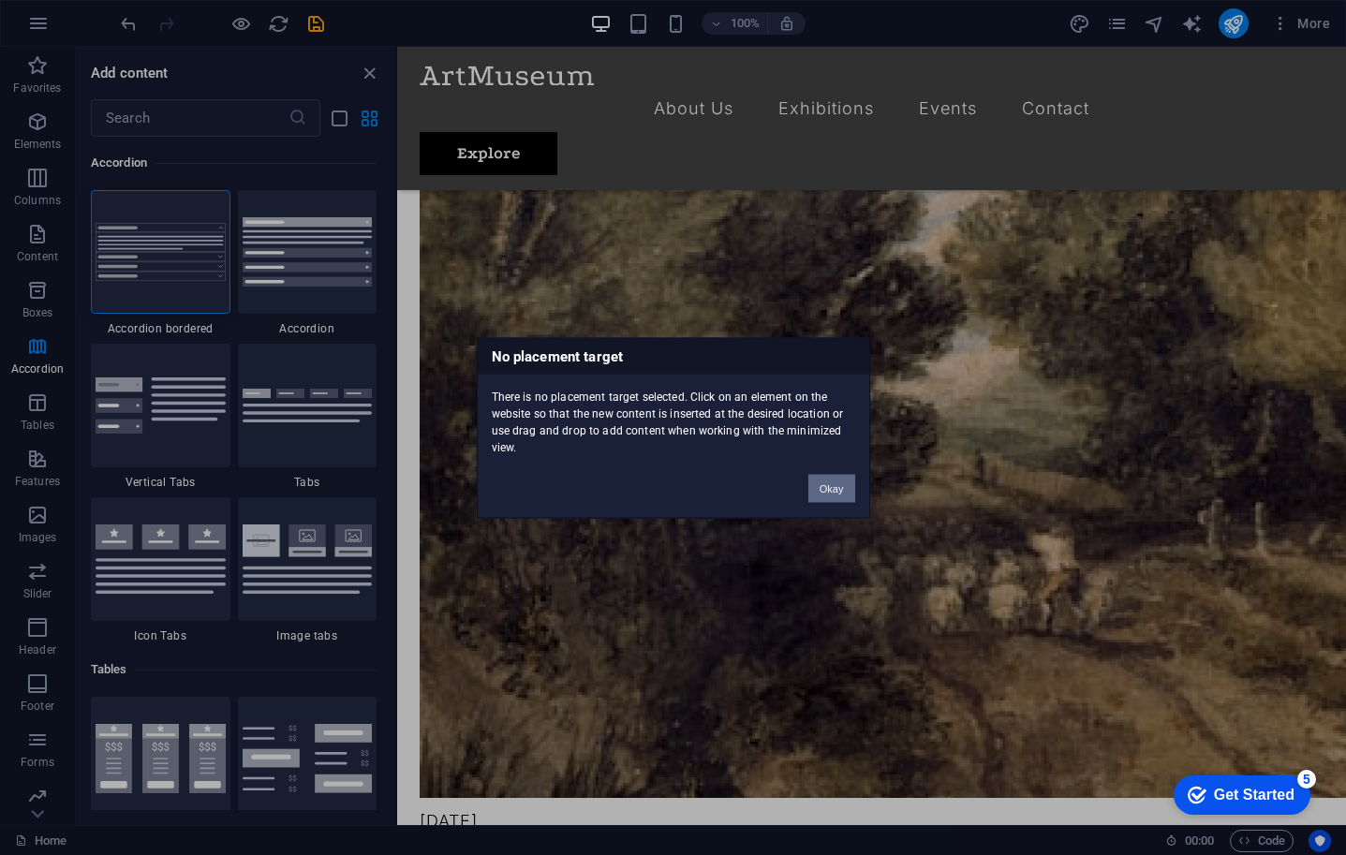
click at [822, 484] on button "Okay" at bounding box center [832, 488] width 47 height 28
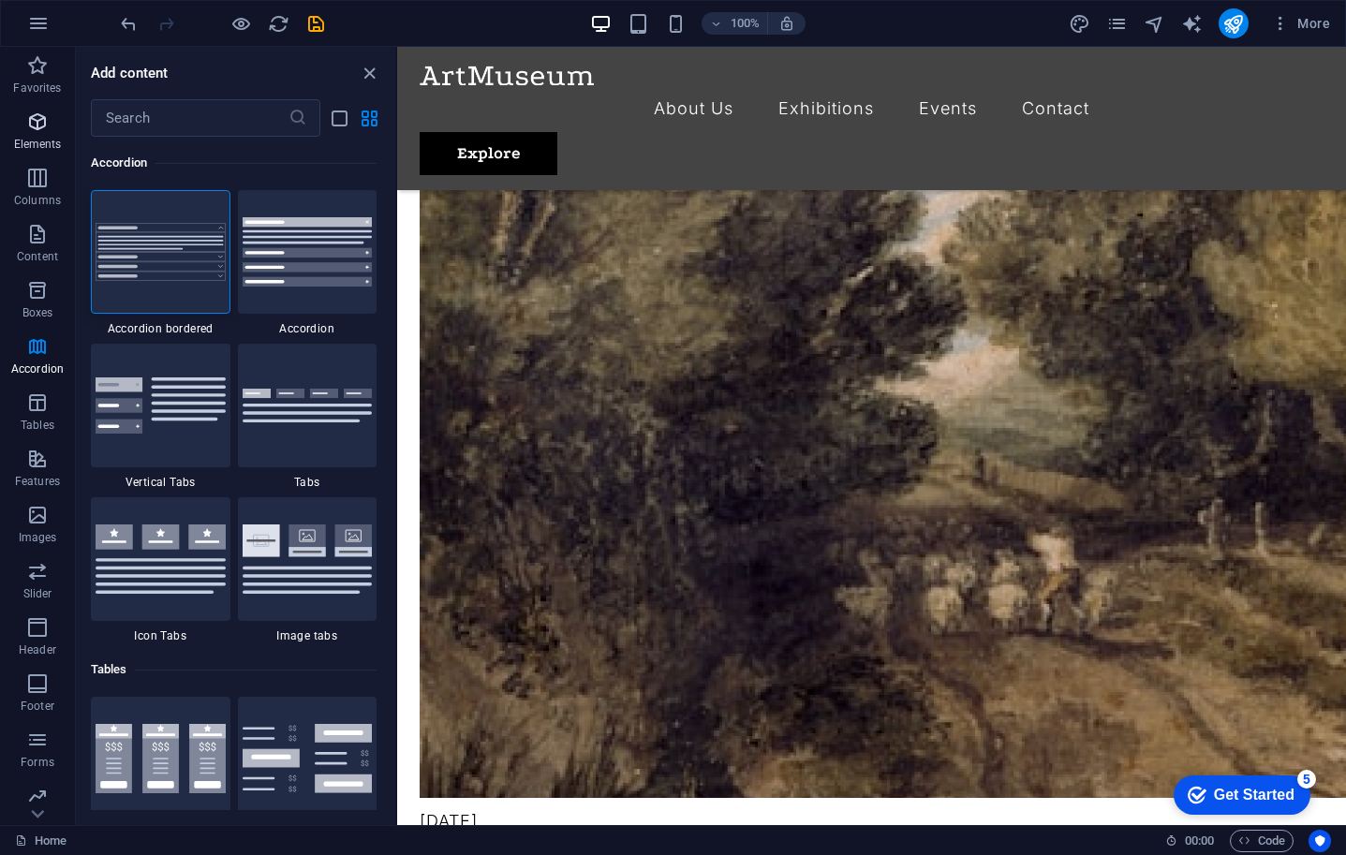
click at [33, 121] on icon "button" at bounding box center [37, 122] width 22 height 22
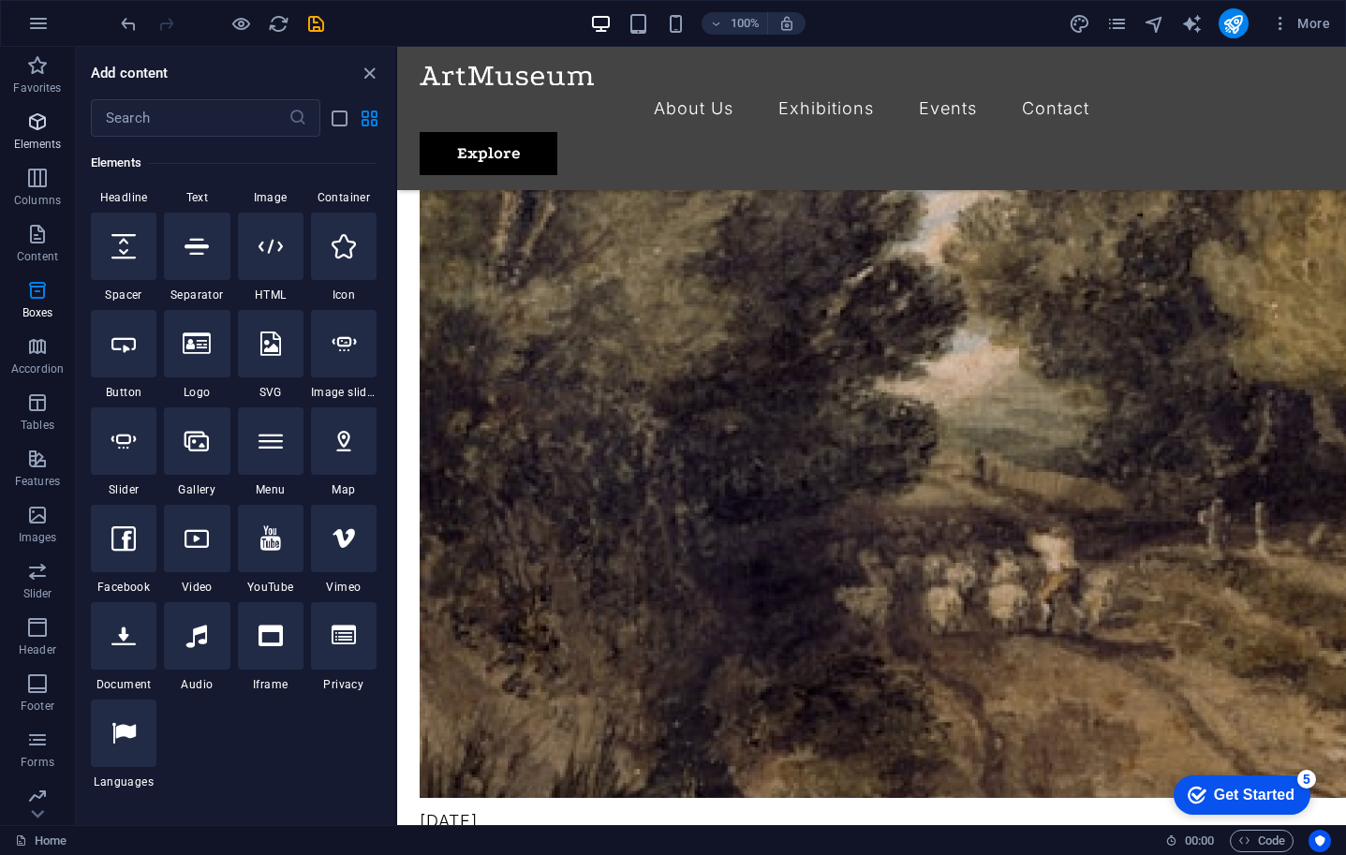
scroll to position [200, 0]
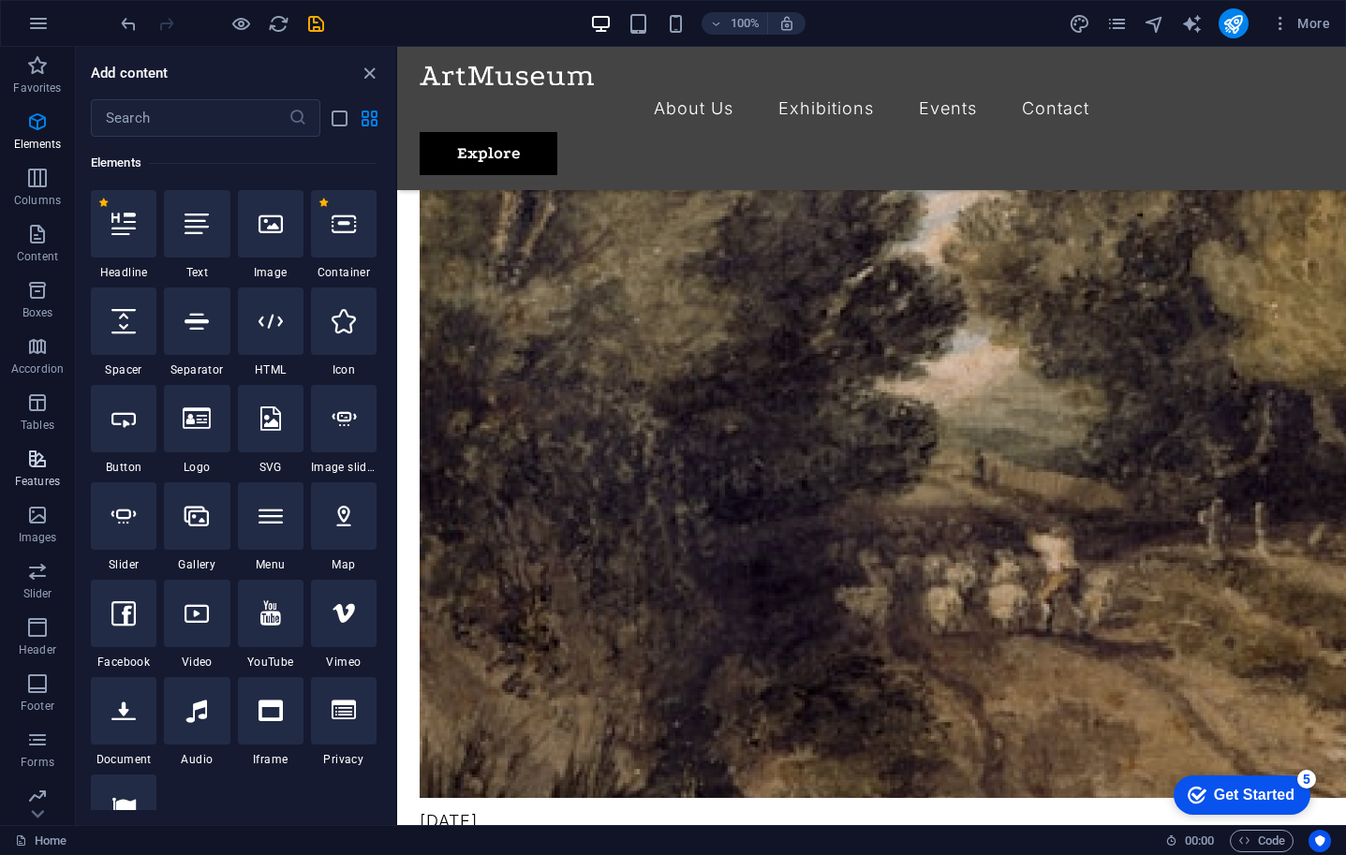
click at [29, 466] on icon "button" at bounding box center [37, 459] width 22 height 22
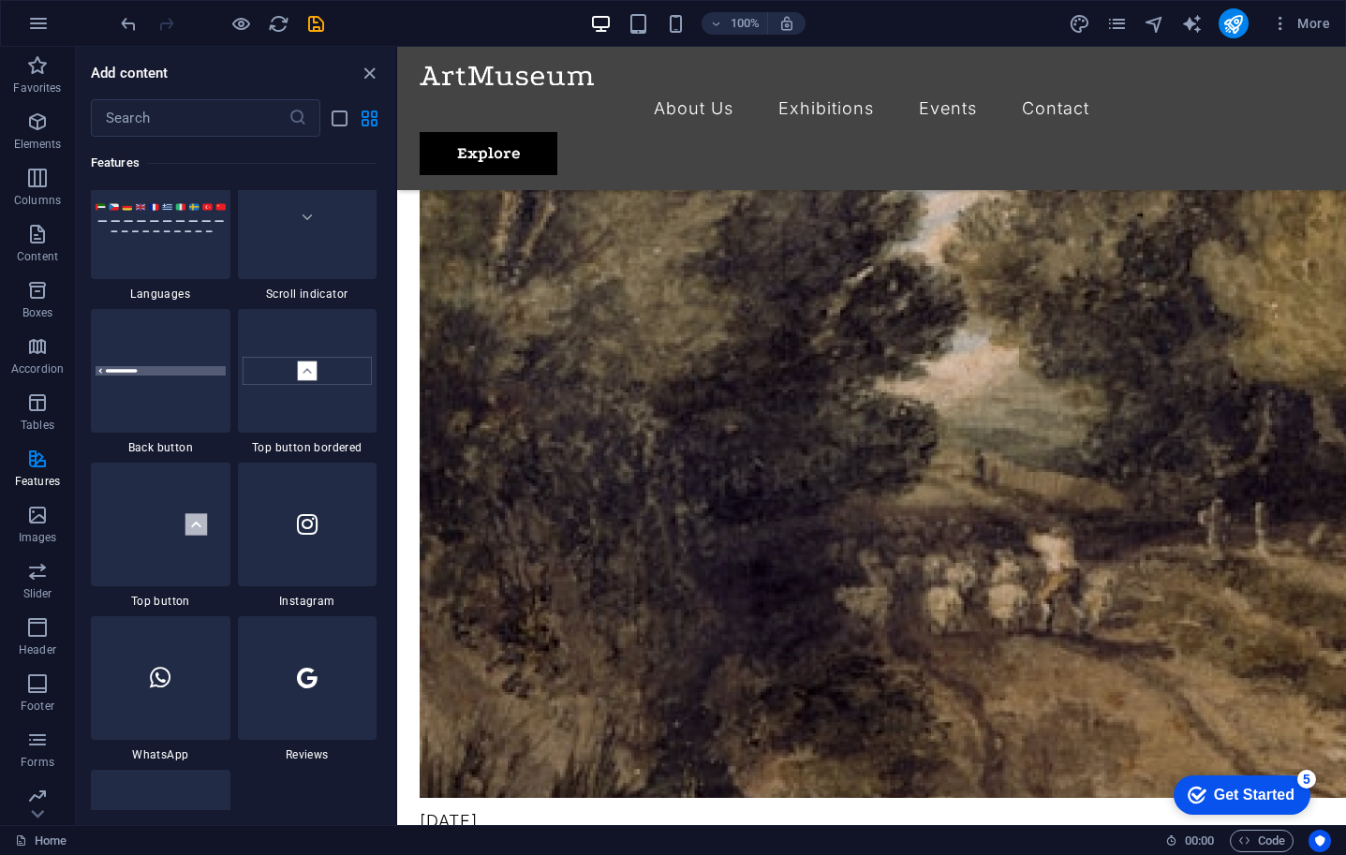
scroll to position [8865, 0]
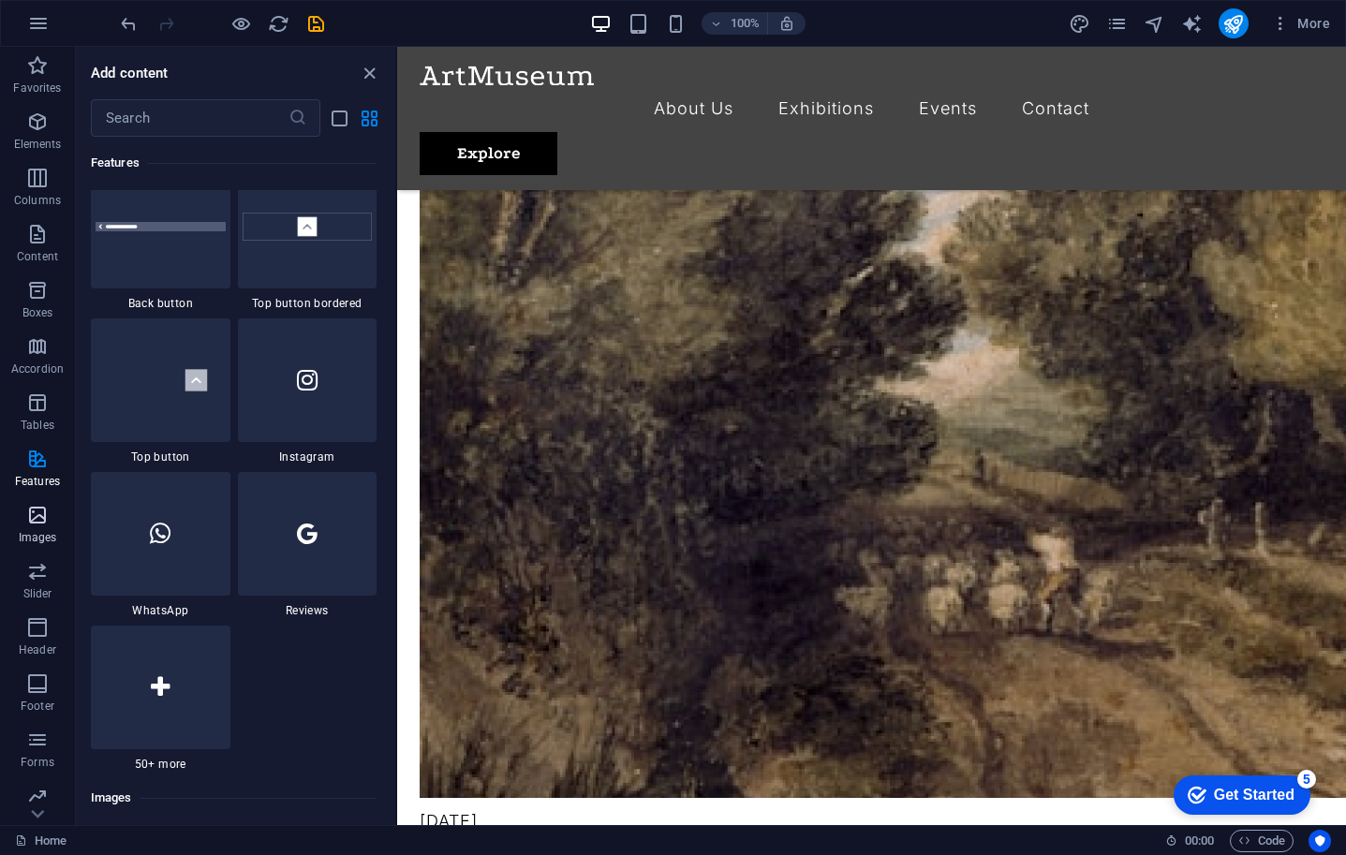
click at [35, 524] on icon "button" at bounding box center [37, 515] width 22 height 22
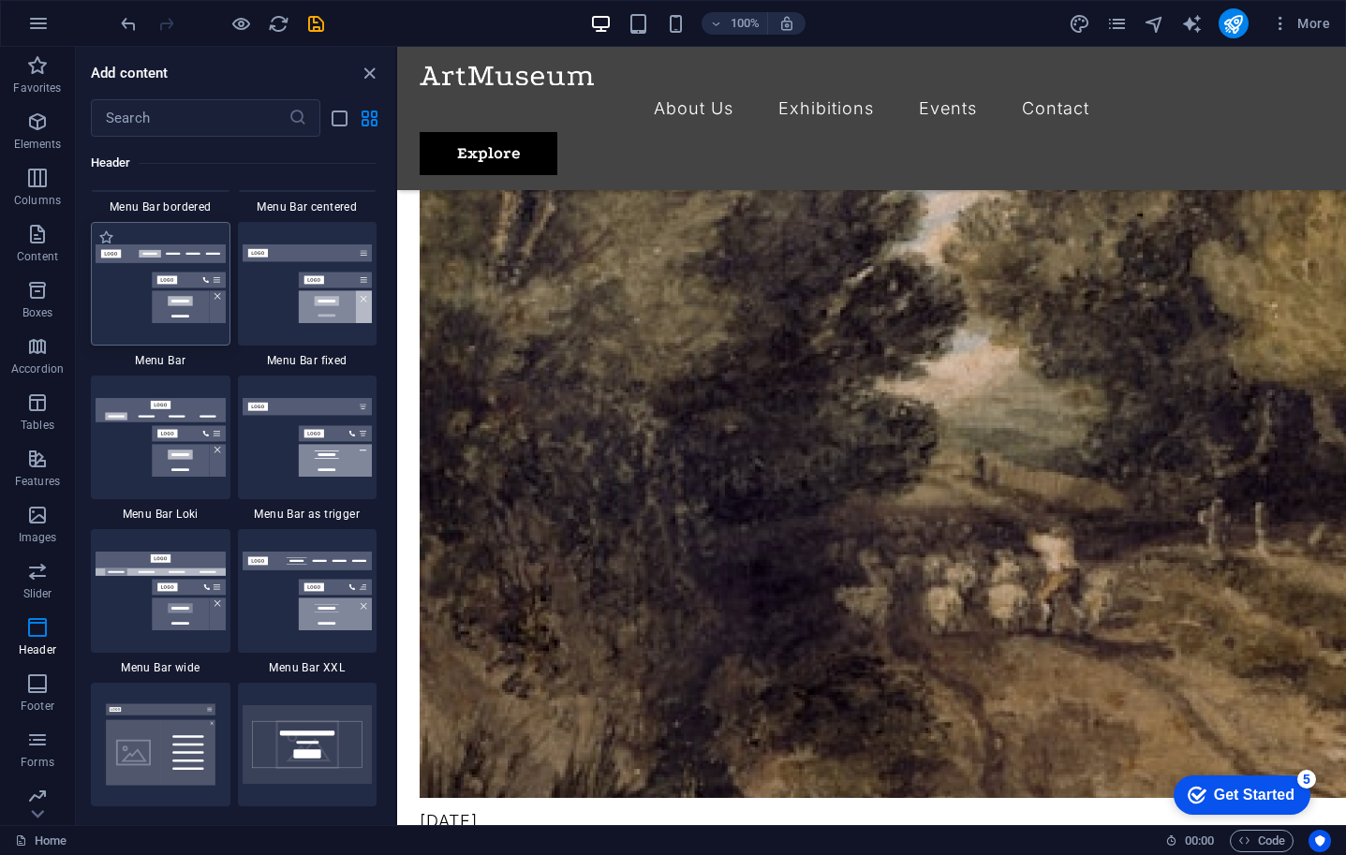
scroll to position [11524, 0]
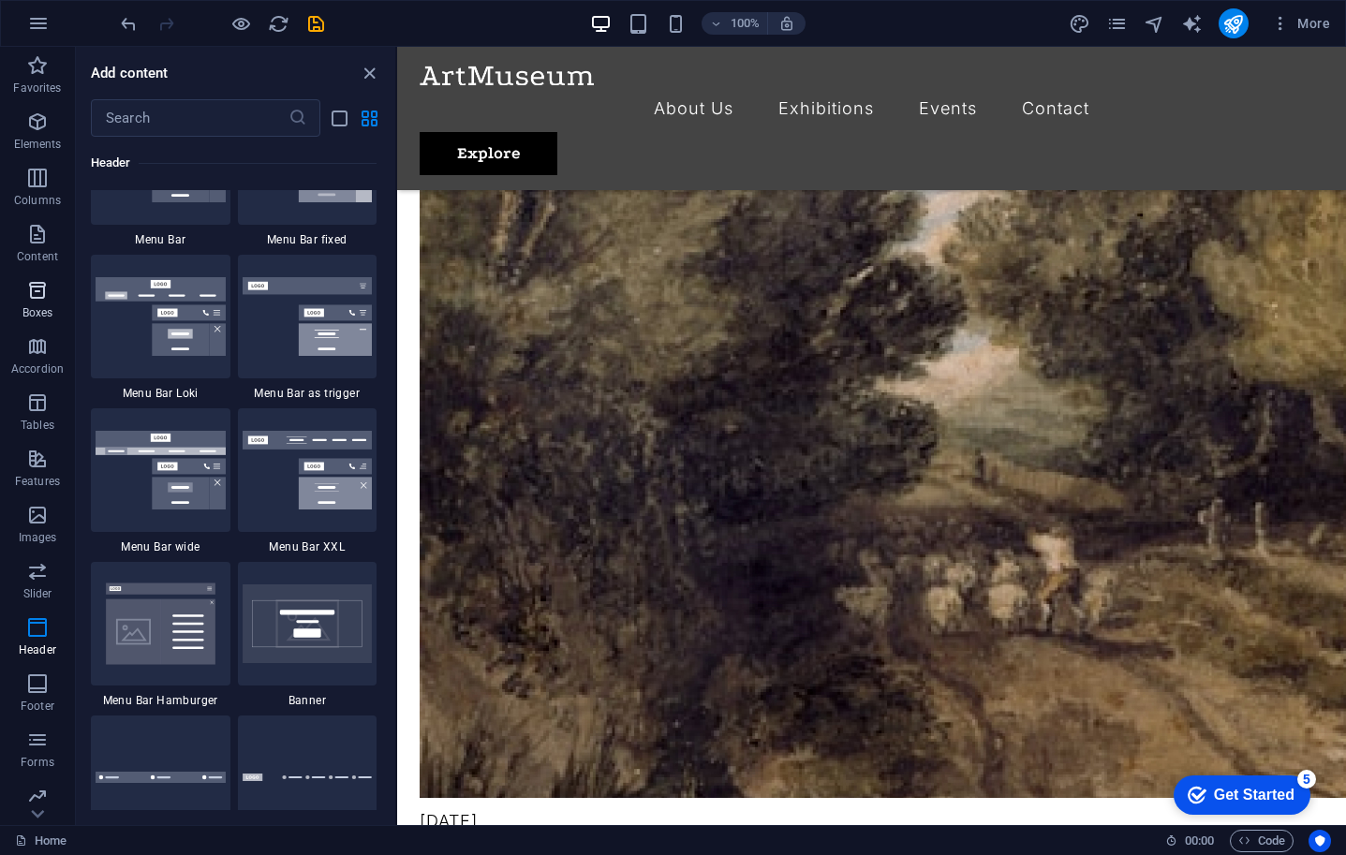
click at [42, 288] on icon "button" at bounding box center [37, 290] width 22 height 22
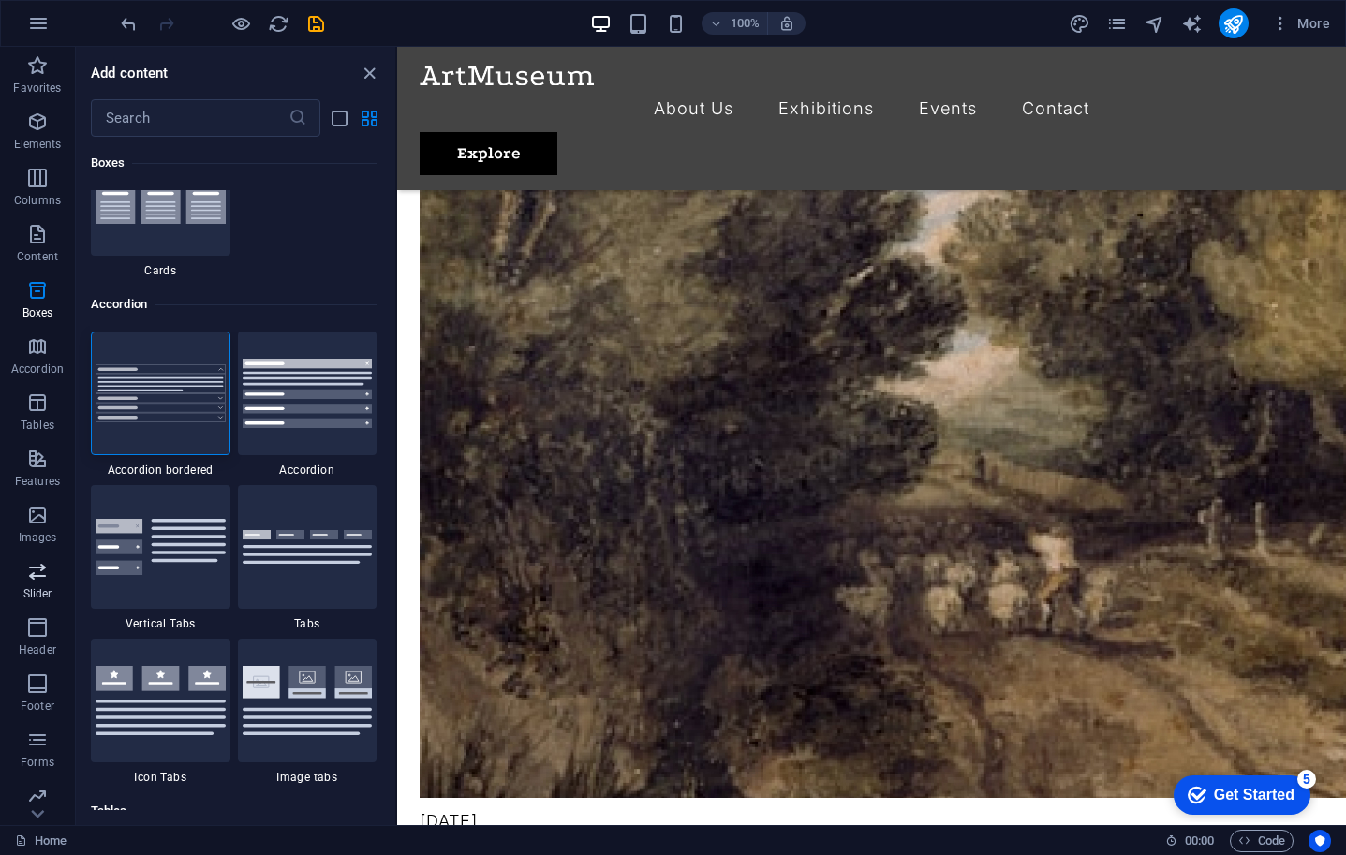
scroll to position [65, 0]
click at [27, 518] on span "Slider" at bounding box center [37, 518] width 75 height 45
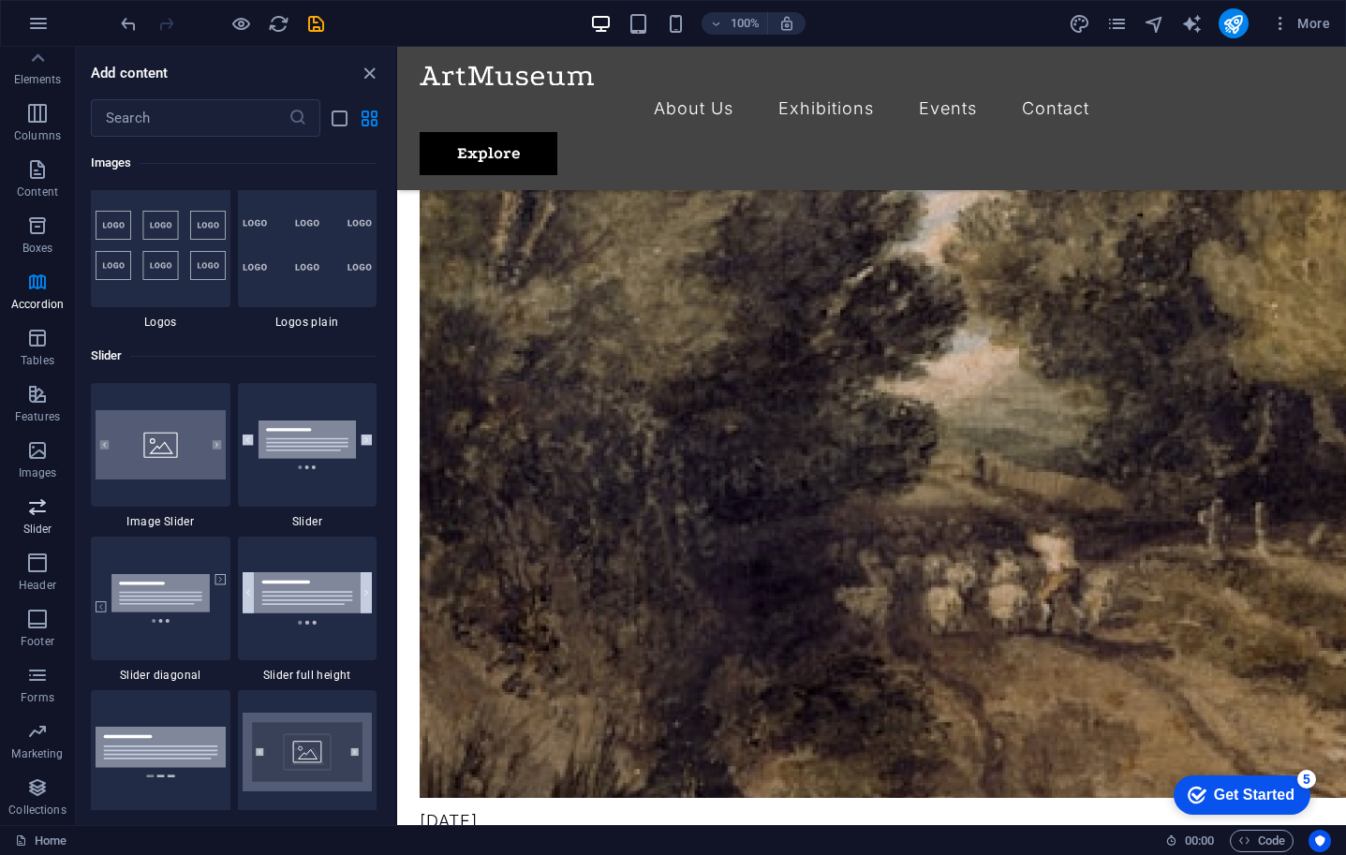
scroll to position [10621, 0]
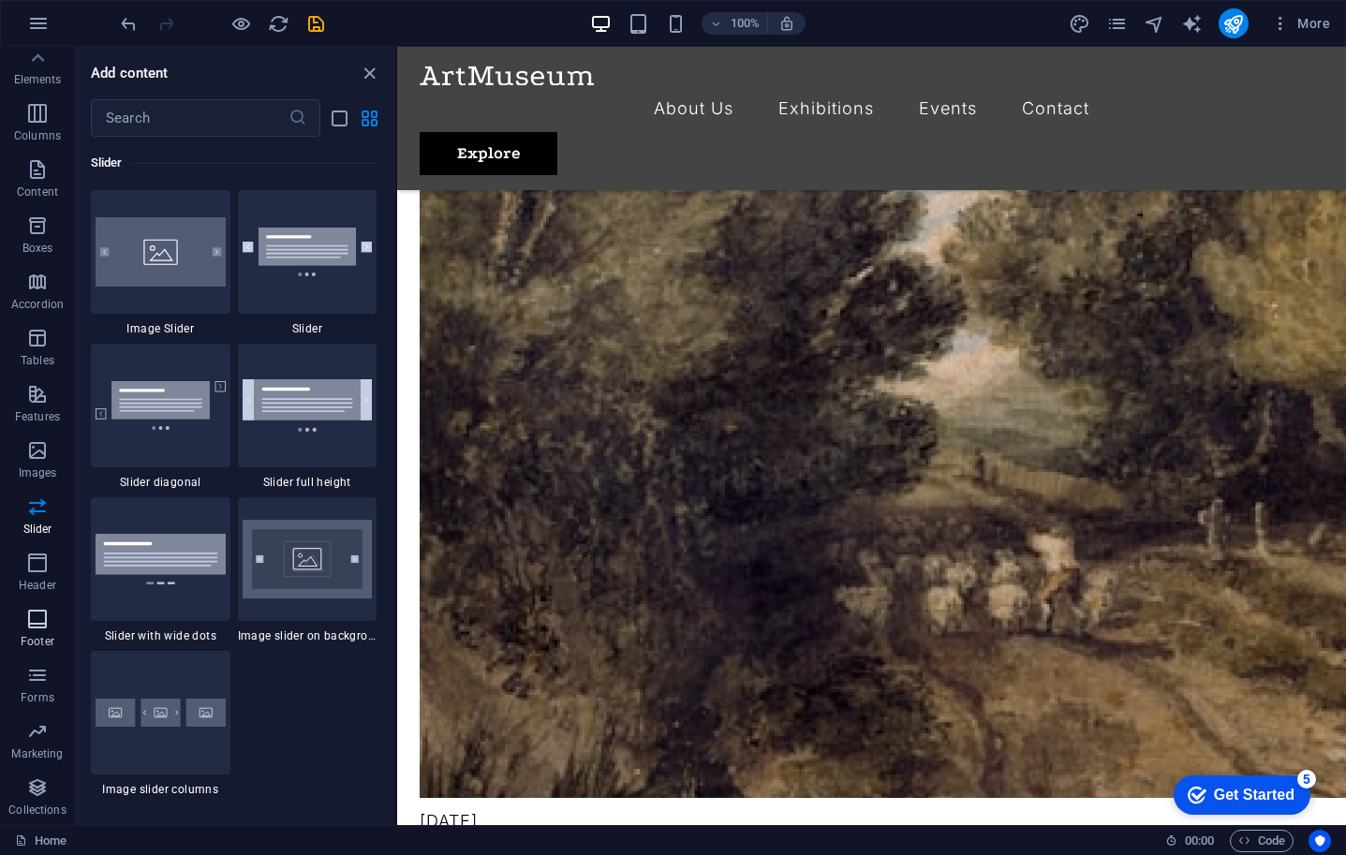
click at [32, 620] on icon "button" at bounding box center [37, 619] width 22 height 22
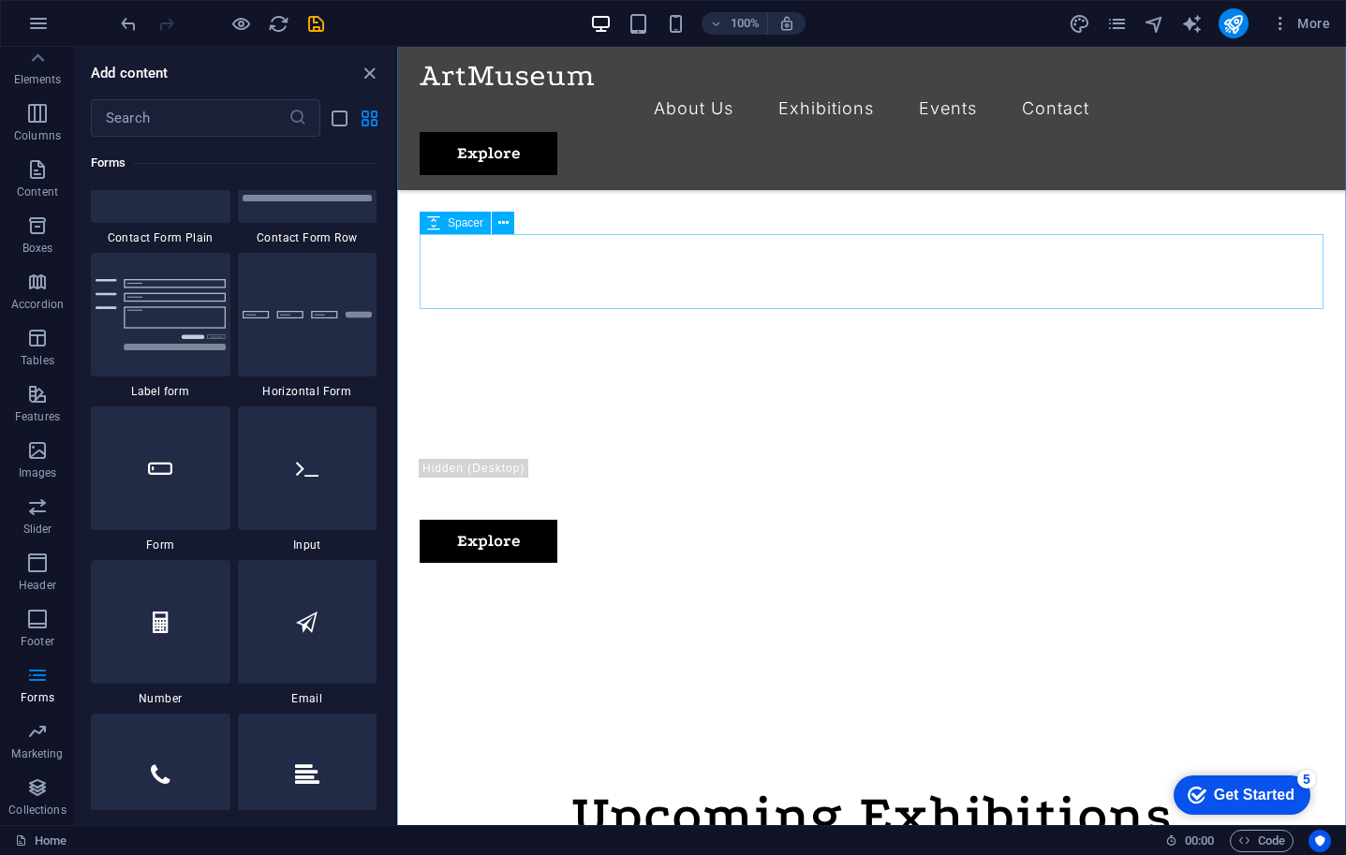
scroll to position [0, 0]
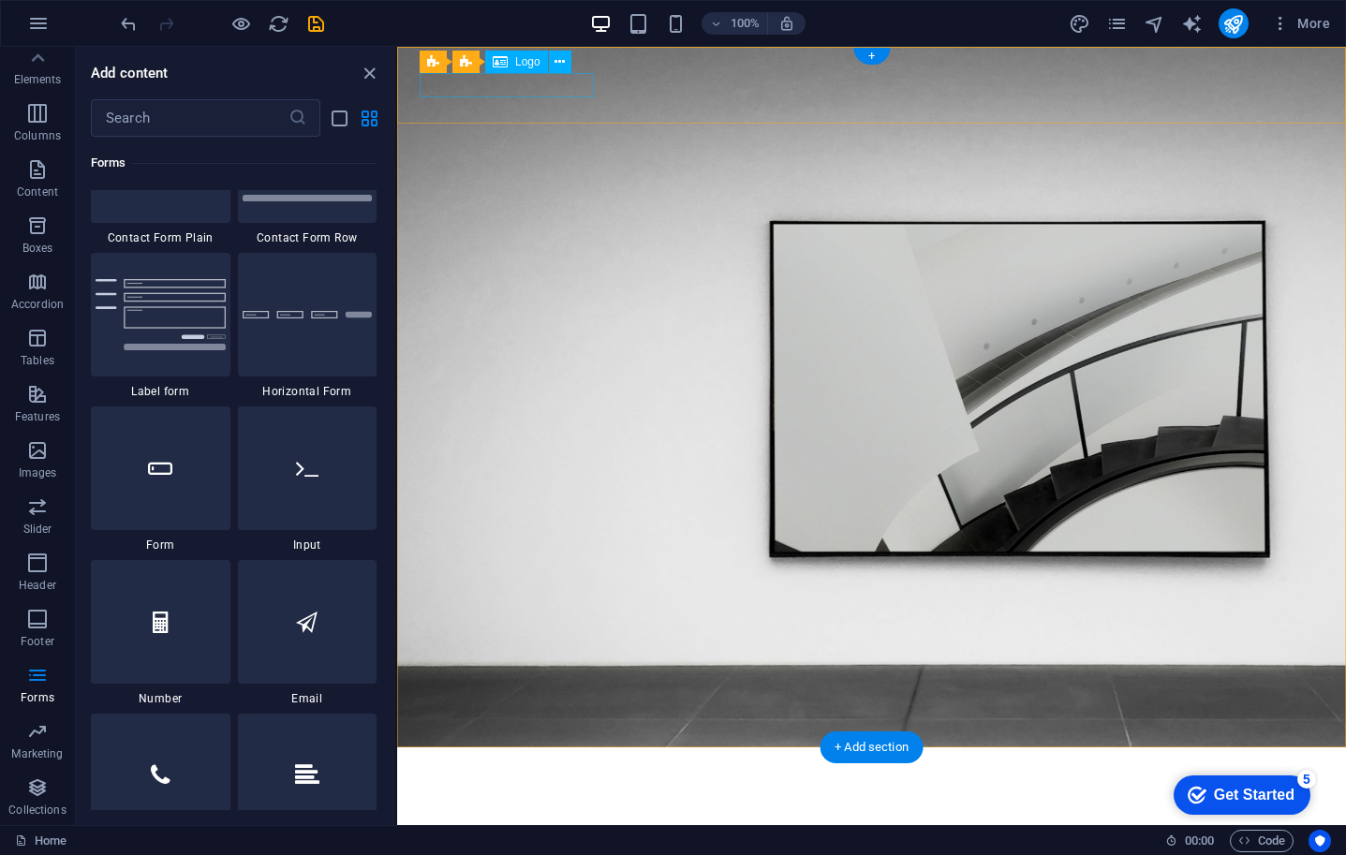
click at [476, 763] on div at bounding box center [872, 774] width 904 height 23
click at [492, 763] on div at bounding box center [872, 774] width 904 height 23
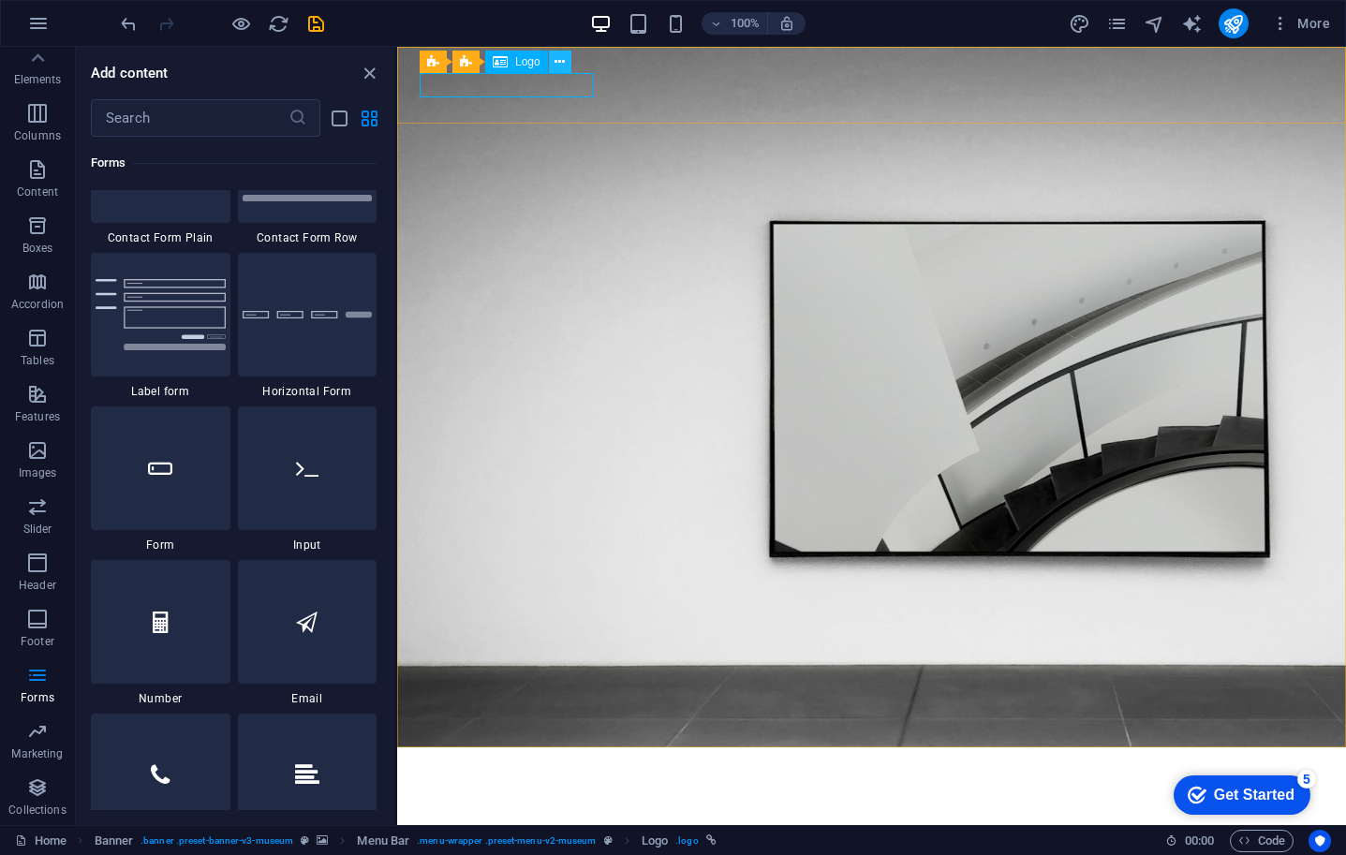
click at [564, 68] on icon at bounding box center [560, 62] width 10 height 20
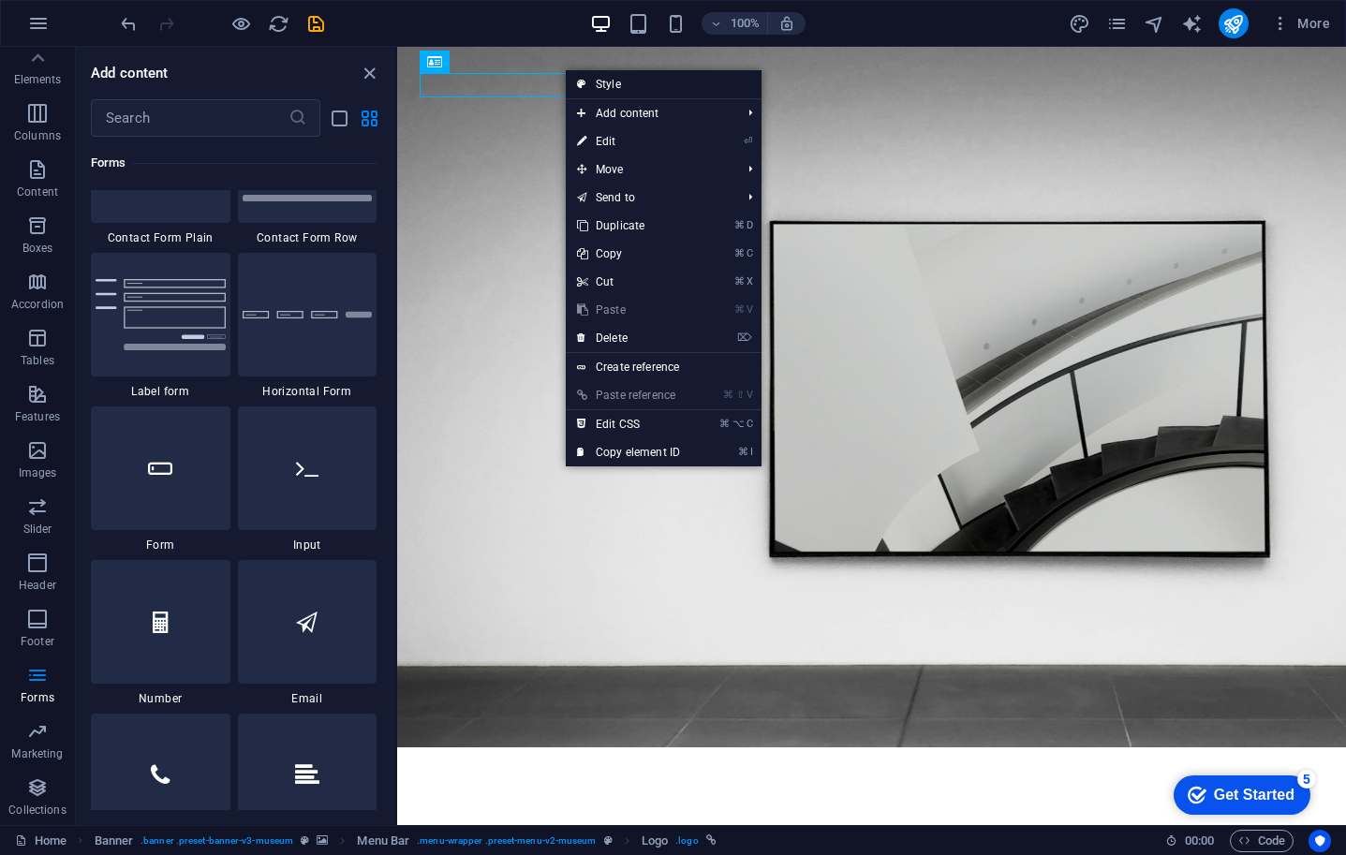
click at [611, 80] on link "Style" at bounding box center [664, 84] width 196 height 28
select select "rem"
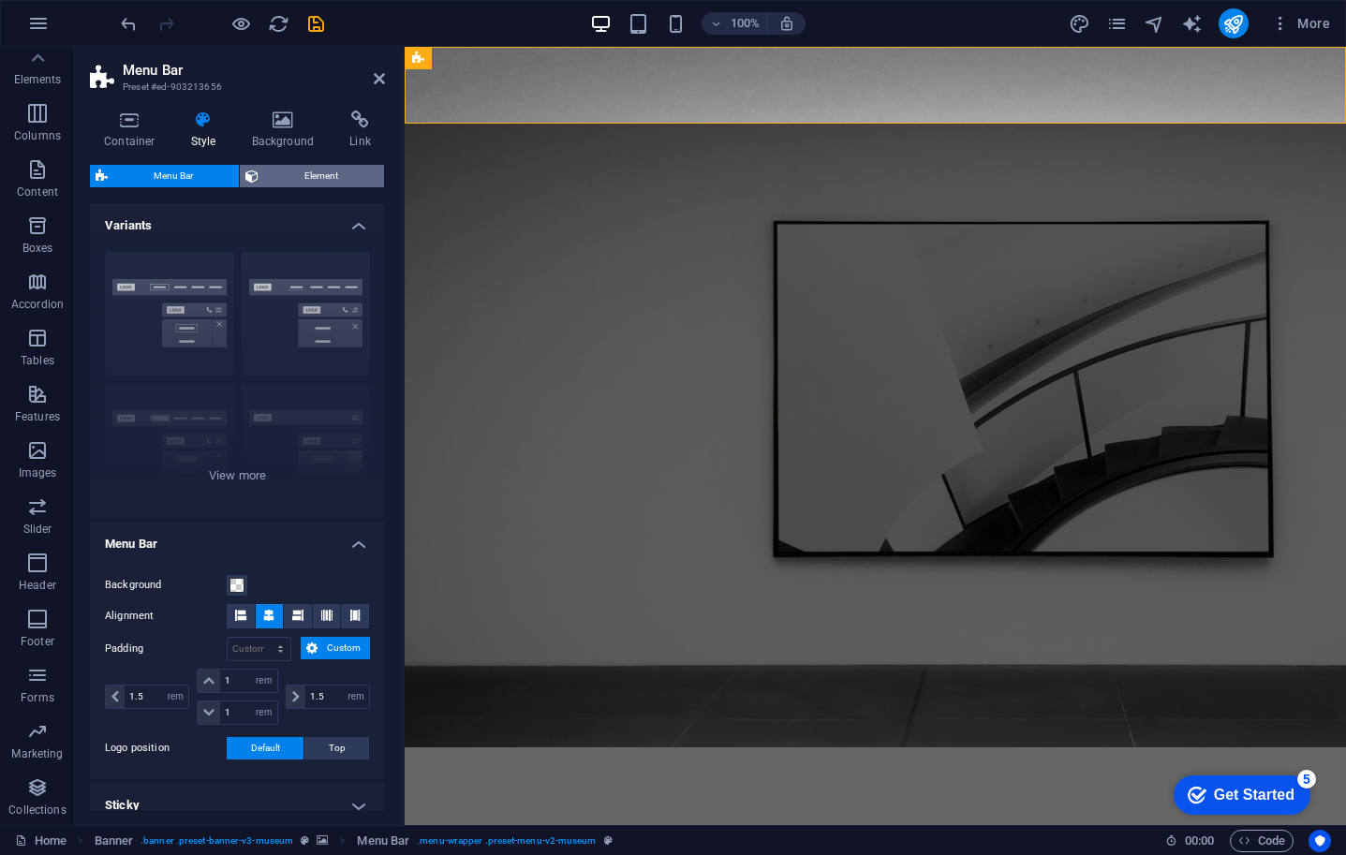
click at [300, 171] on span "Element" at bounding box center [321, 176] width 114 height 22
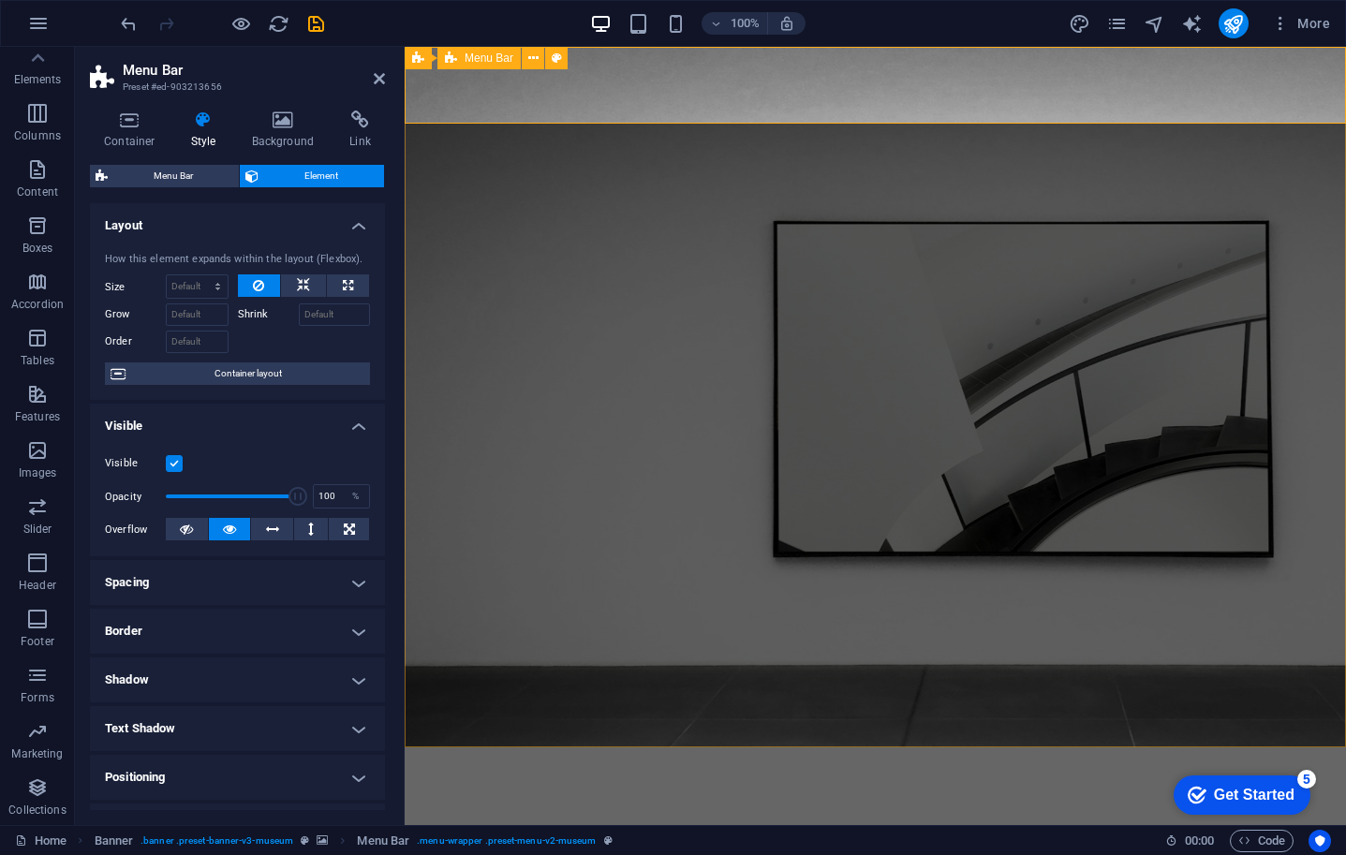
click at [509, 748] on div "About Us Exhibitions Events Contact Explore" at bounding box center [876, 819] width 942 height 143
click at [292, 136] on h4 "Background" at bounding box center [287, 130] width 98 height 39
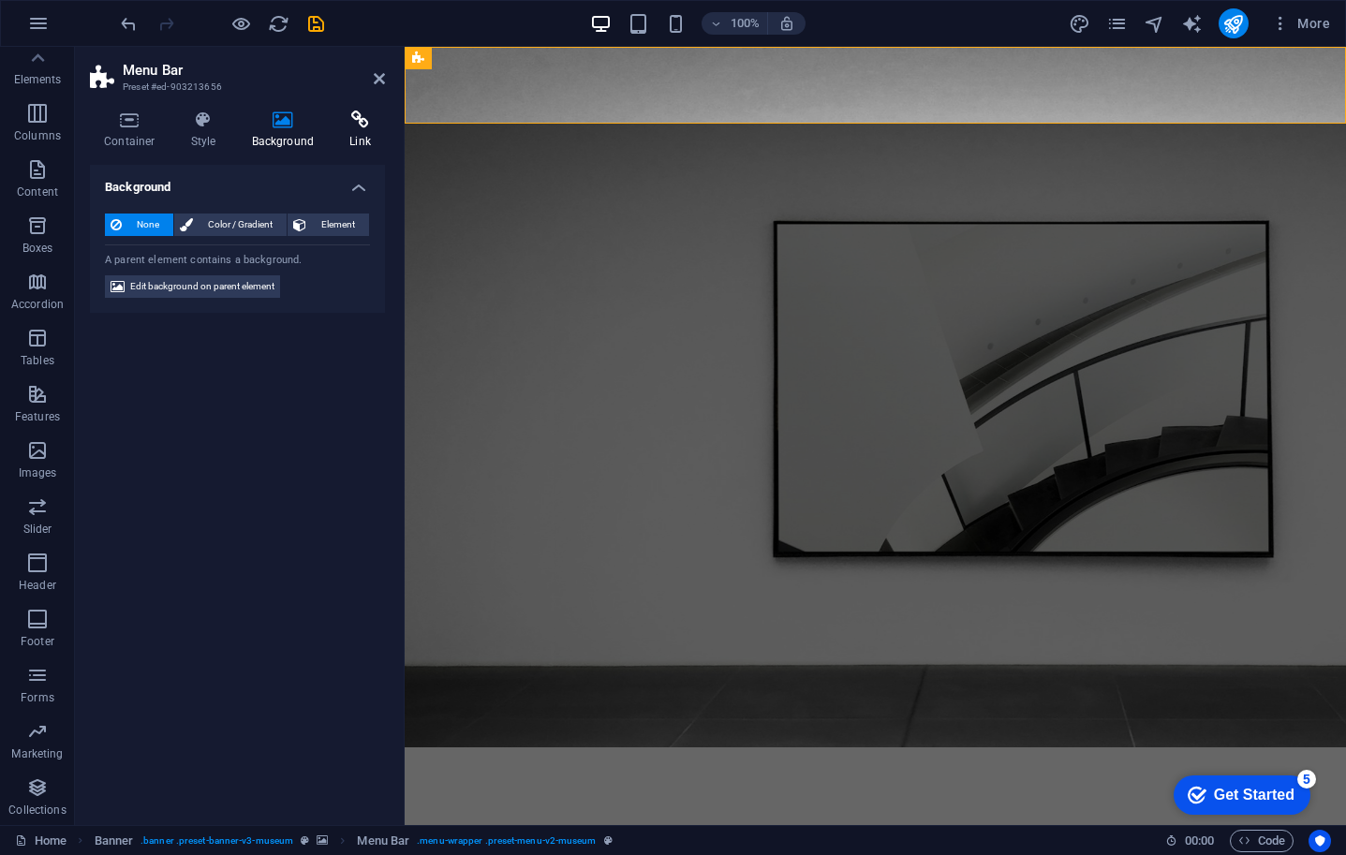
click at [361, 136] on h4 "Link" at bounding box center [360, 130] width 50 height 39
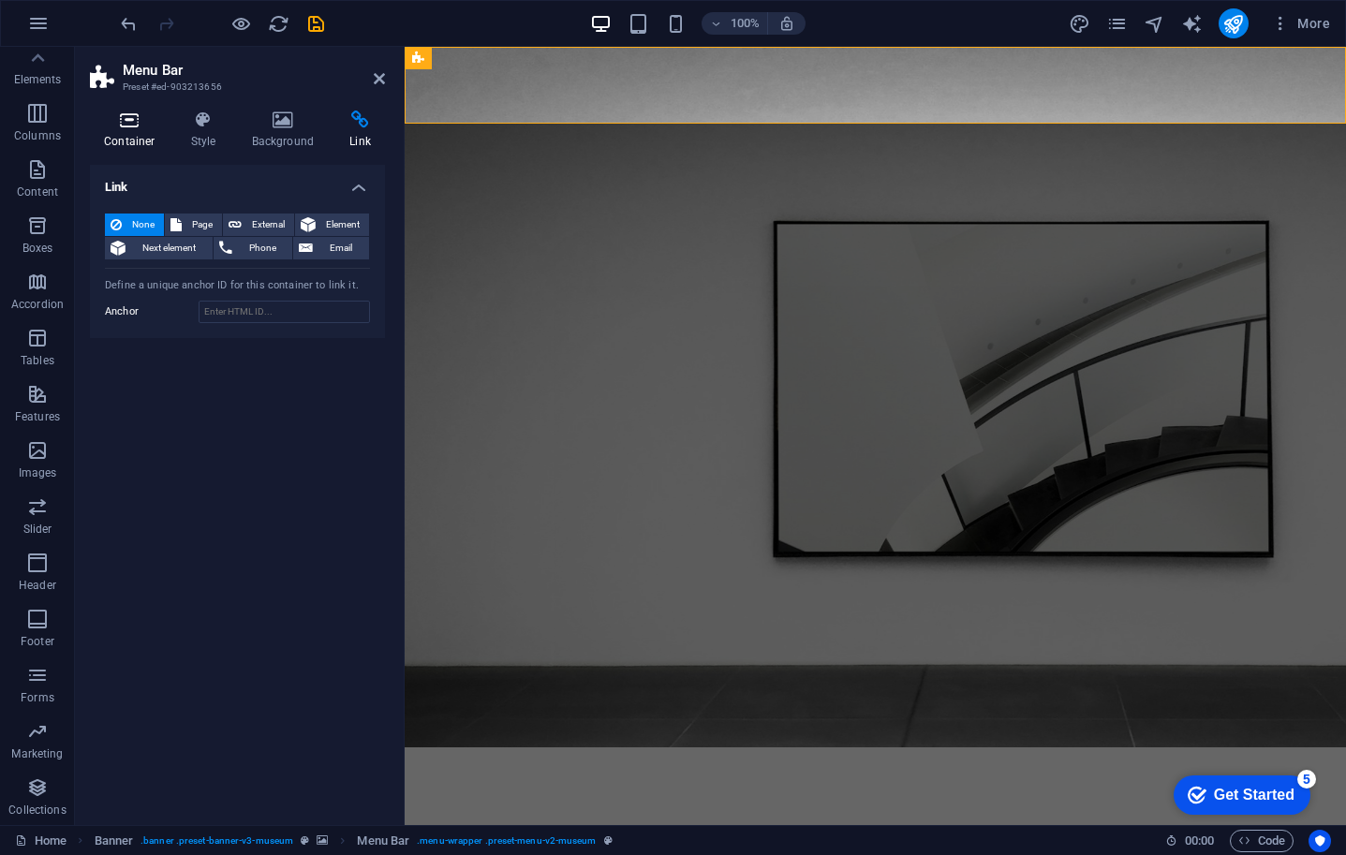
click at [121, 141] on h4 "Container" at bounding box center [133, 130] width 87 height 39
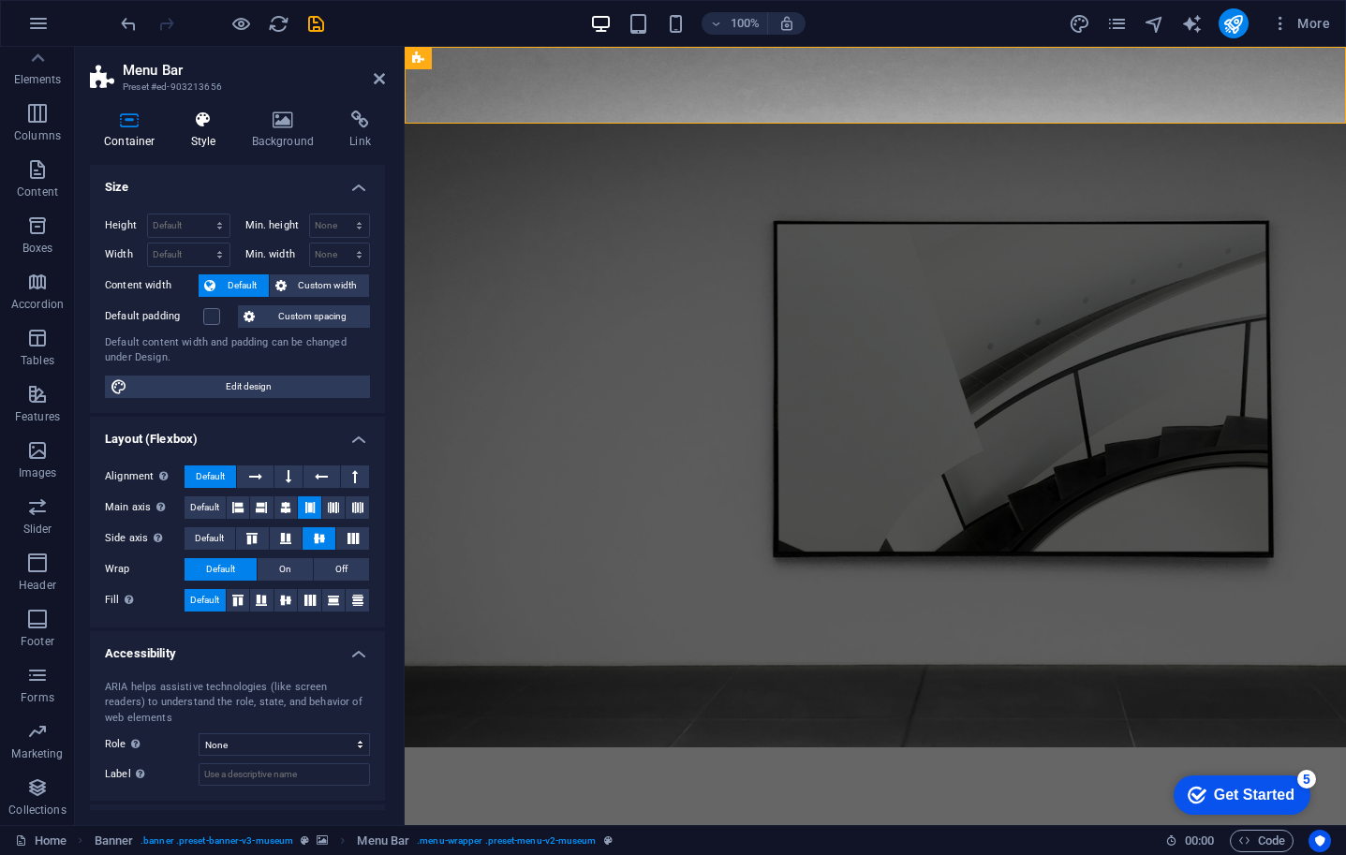
click at [211, 142] on h4 "Style" at bounding box center [207, 130] width 61 height 39
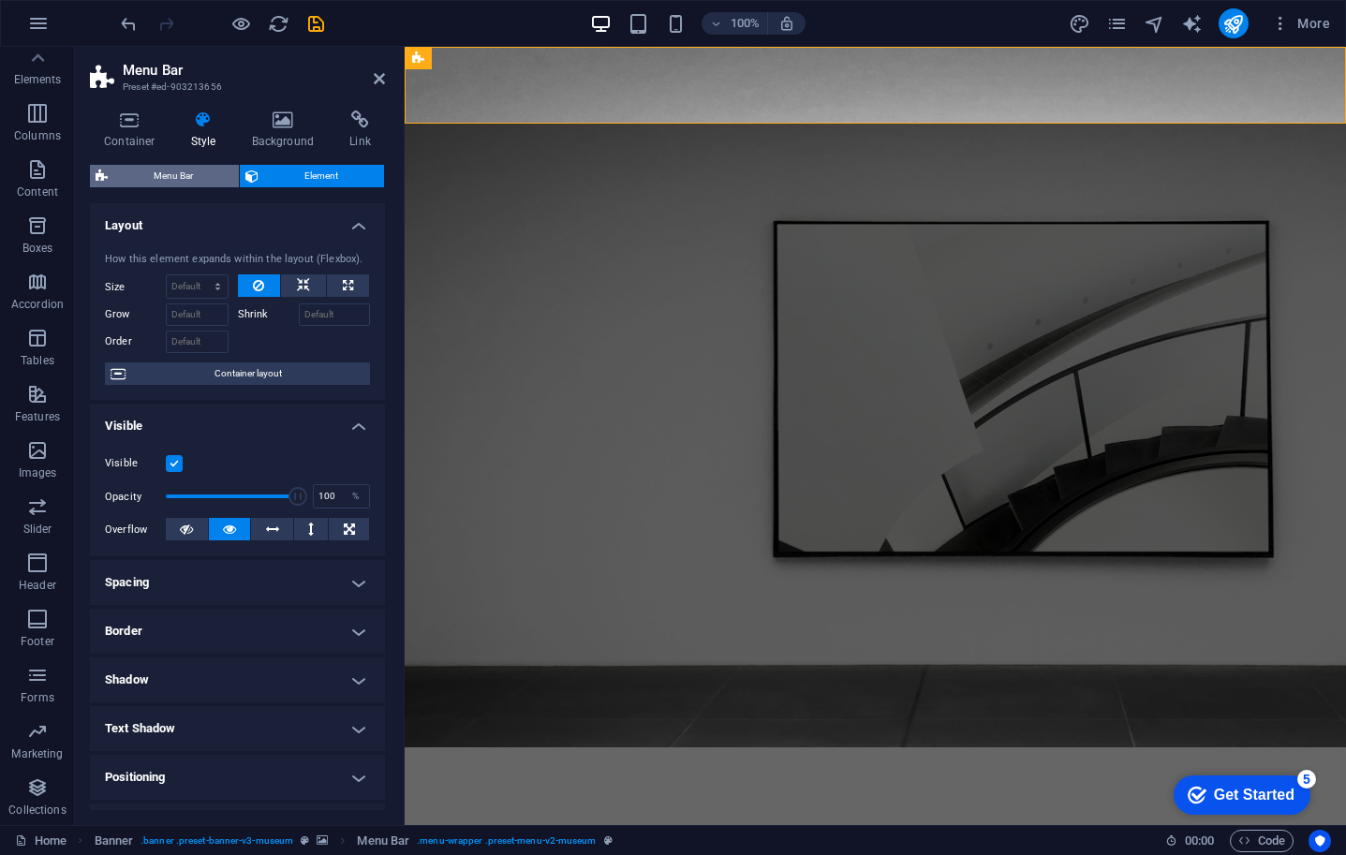
click at [197, 180] on span "Menu Bar" at bounding box center [173, 176] width 120 height 22
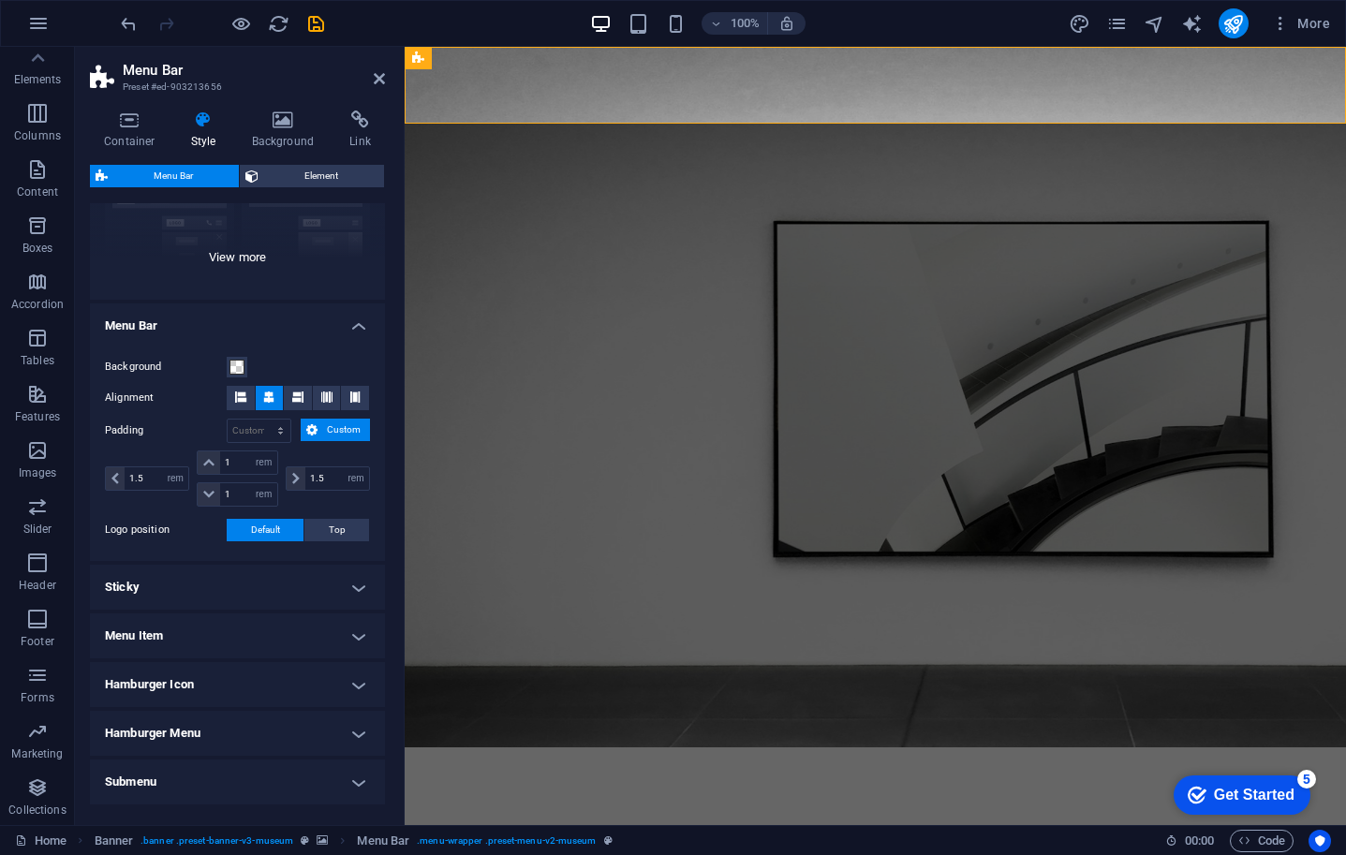
scroll to position [287, 0]
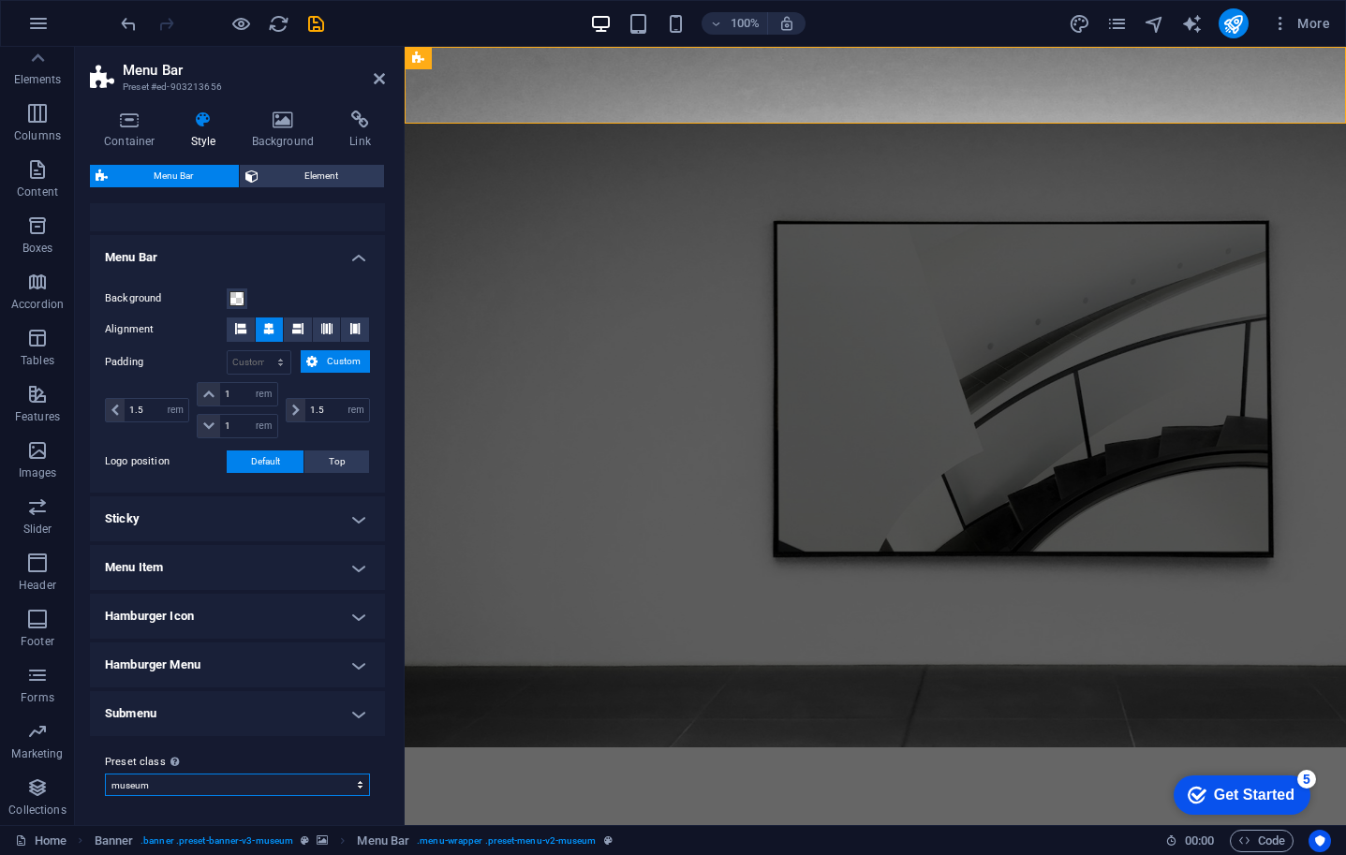
click at [358, 787] on select "museum Add preset class" at bounding box center [237, 785] width 265 height 22
click at [356, 710] on h4 "Submenu" at bounding box center [237, 713] width 295 height 45
click at [356, 710] on h4 "Submenu" at bounding box center [237, 708] width 295 height 34
click at [348, 565] on h4 "Menu Item" at bounding box center [237, 567] width 295 height 45
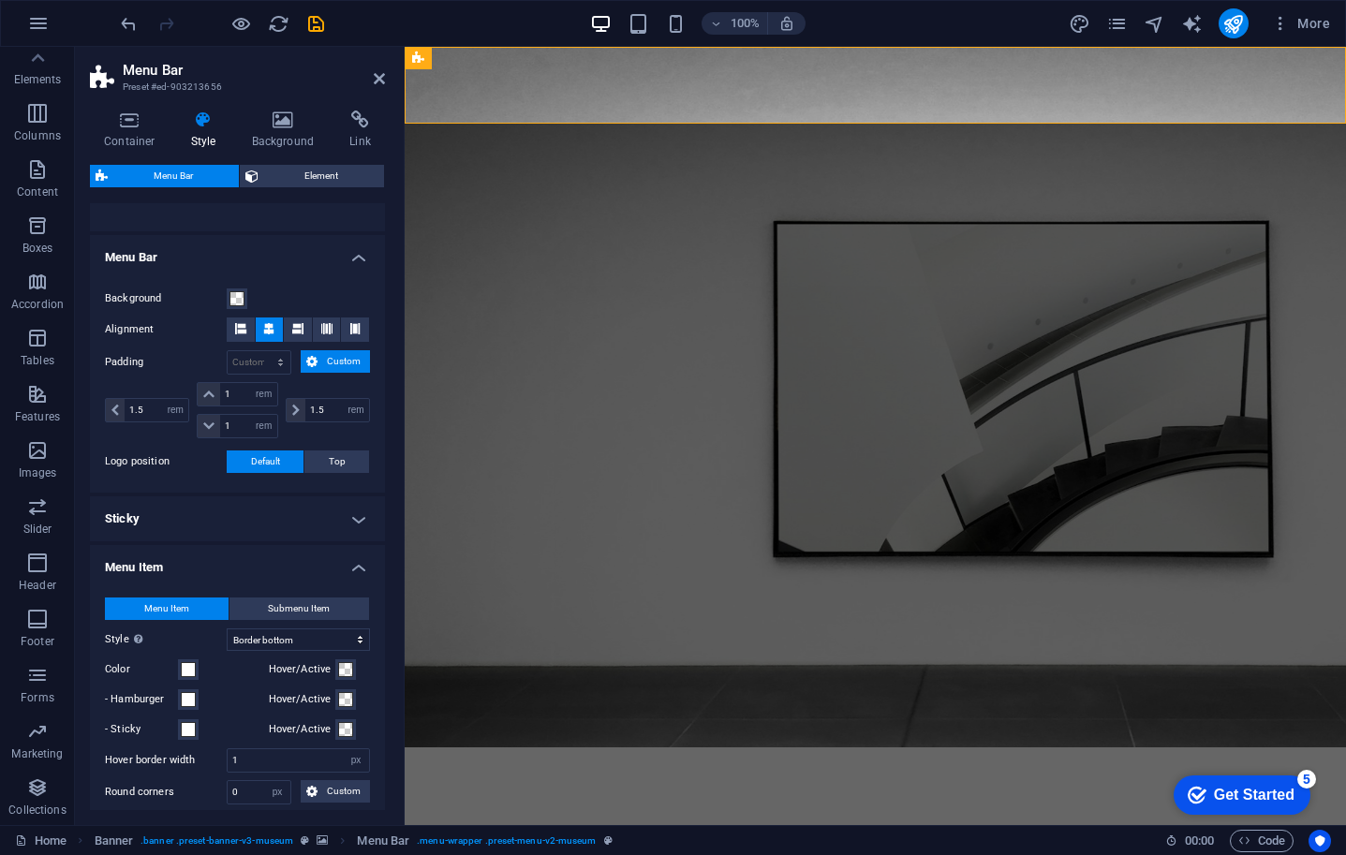
click at [356, 564] on h4 "Menu Item" at bounding box center [237, 562] width 295 height 34
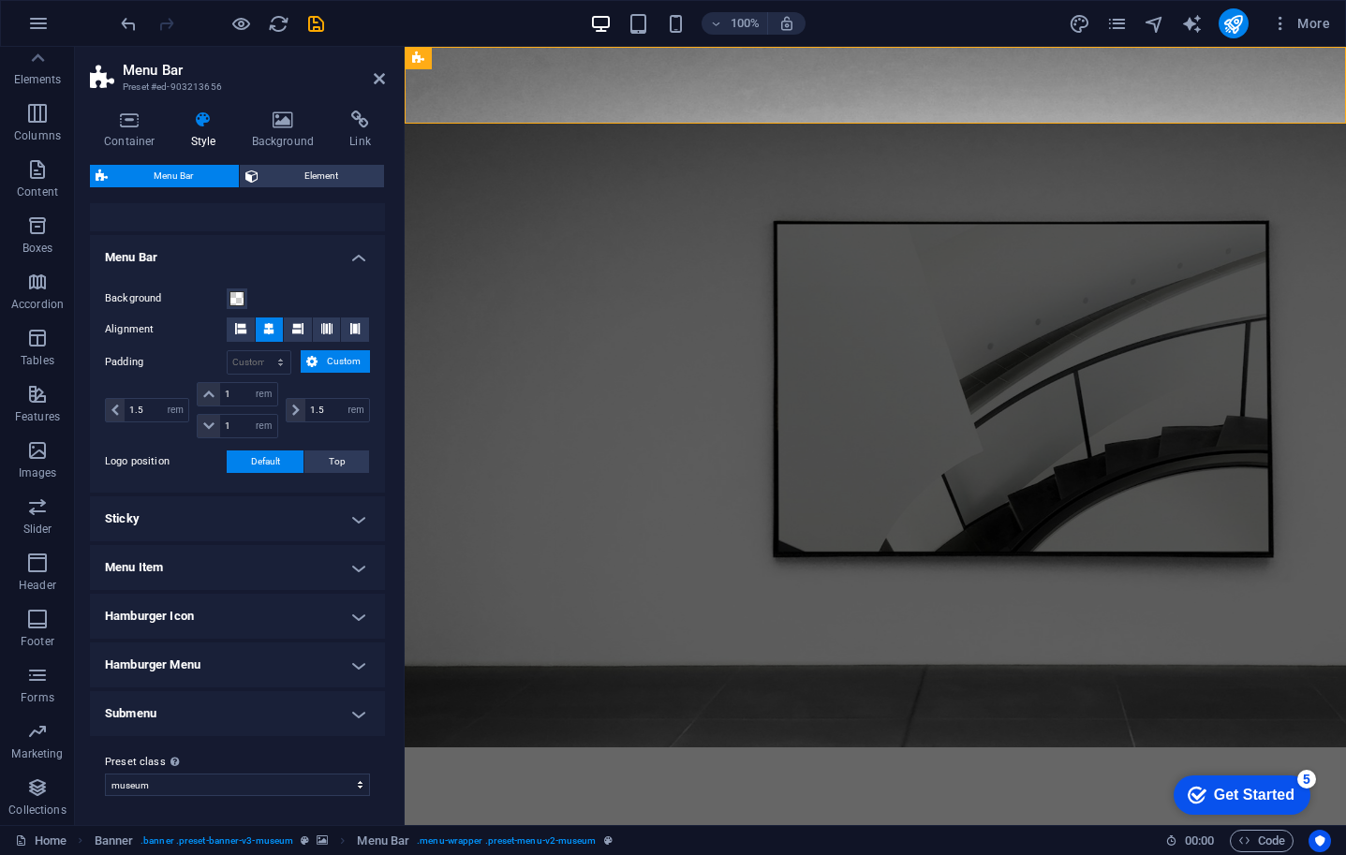
click at [355, 516] on h4 "Sticky" at bounding box center [237, 519] width 295 height 45
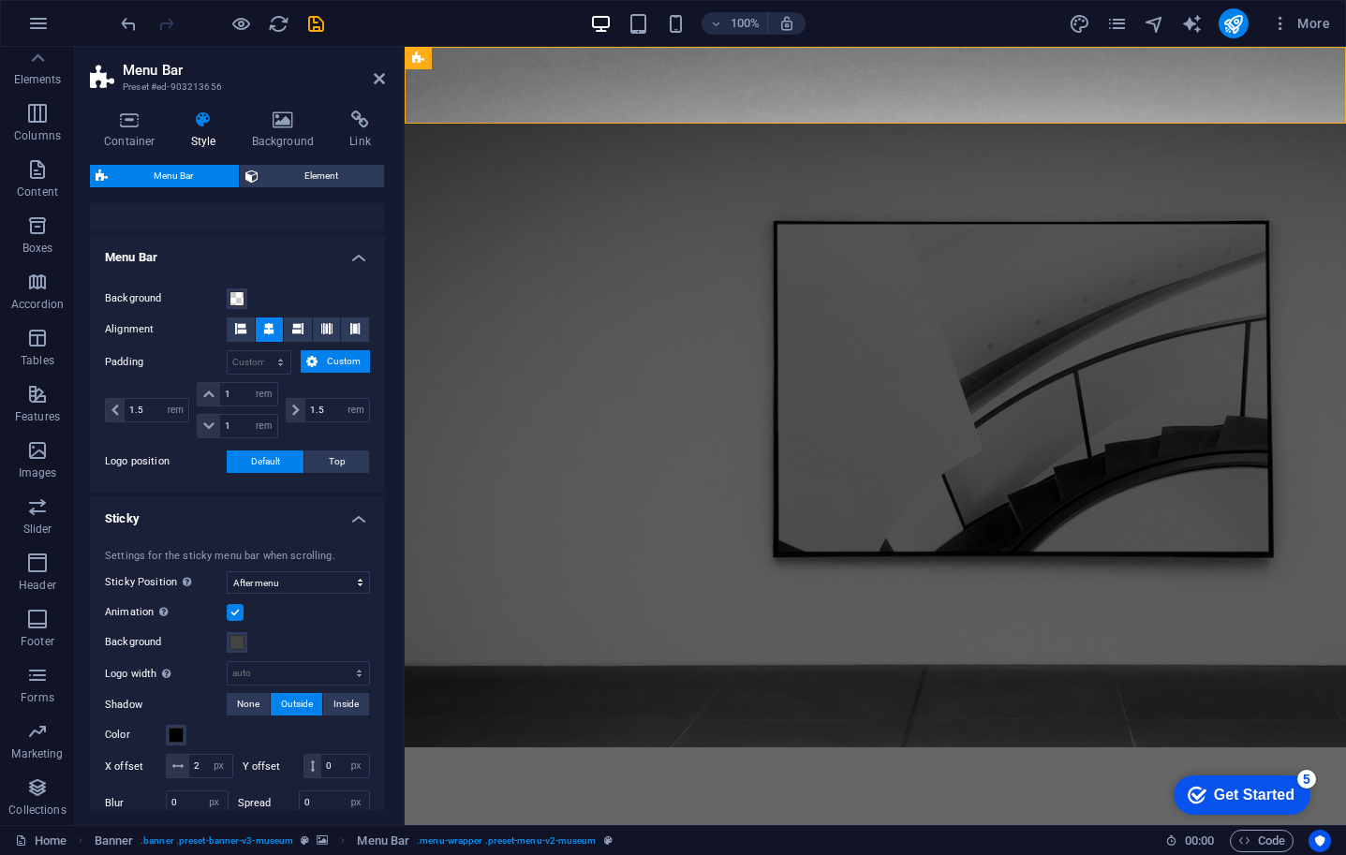
click at [355, 516] on h4 "Sticky" at bounding box center [237, 514] width 295 height 34
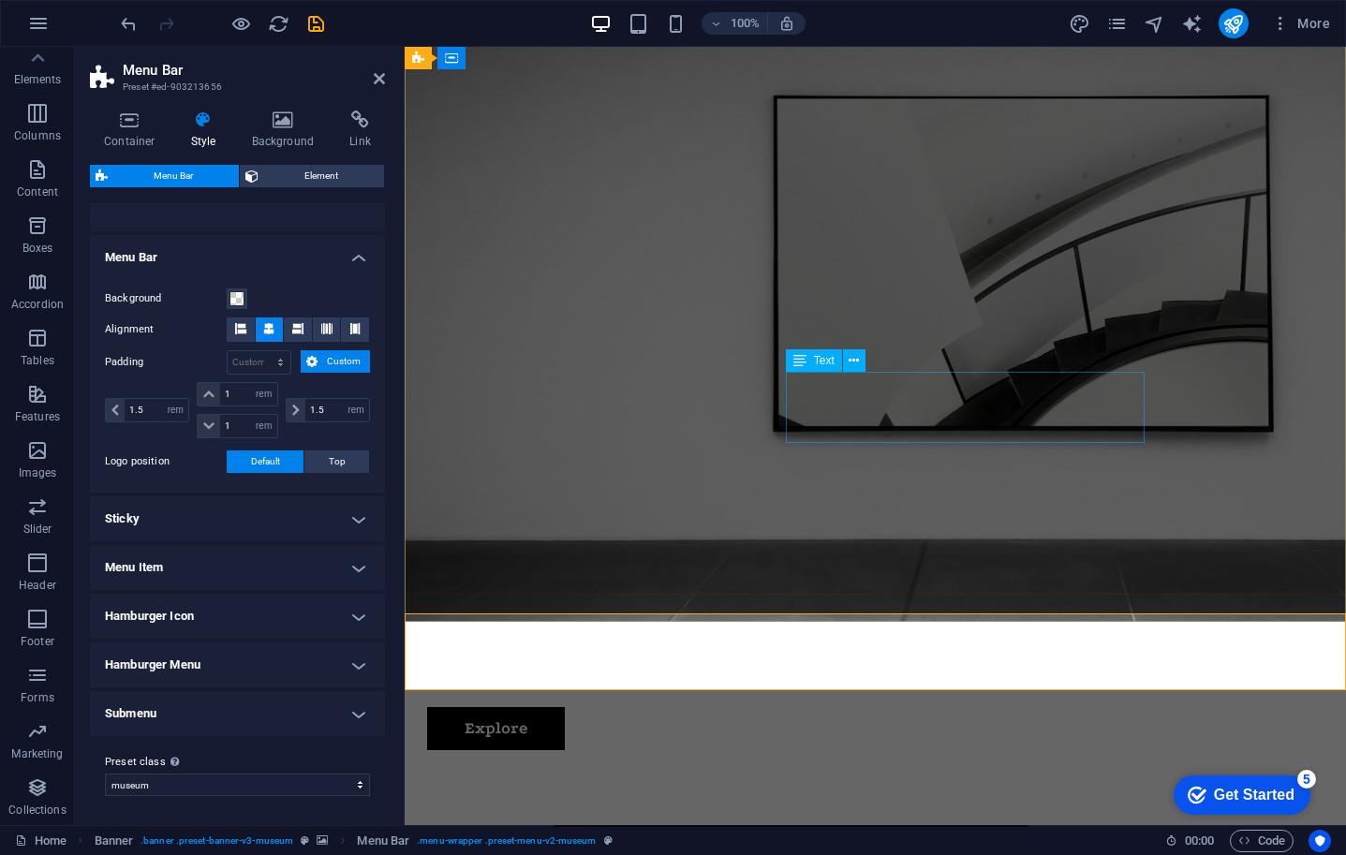
scroll to position [0, 0]
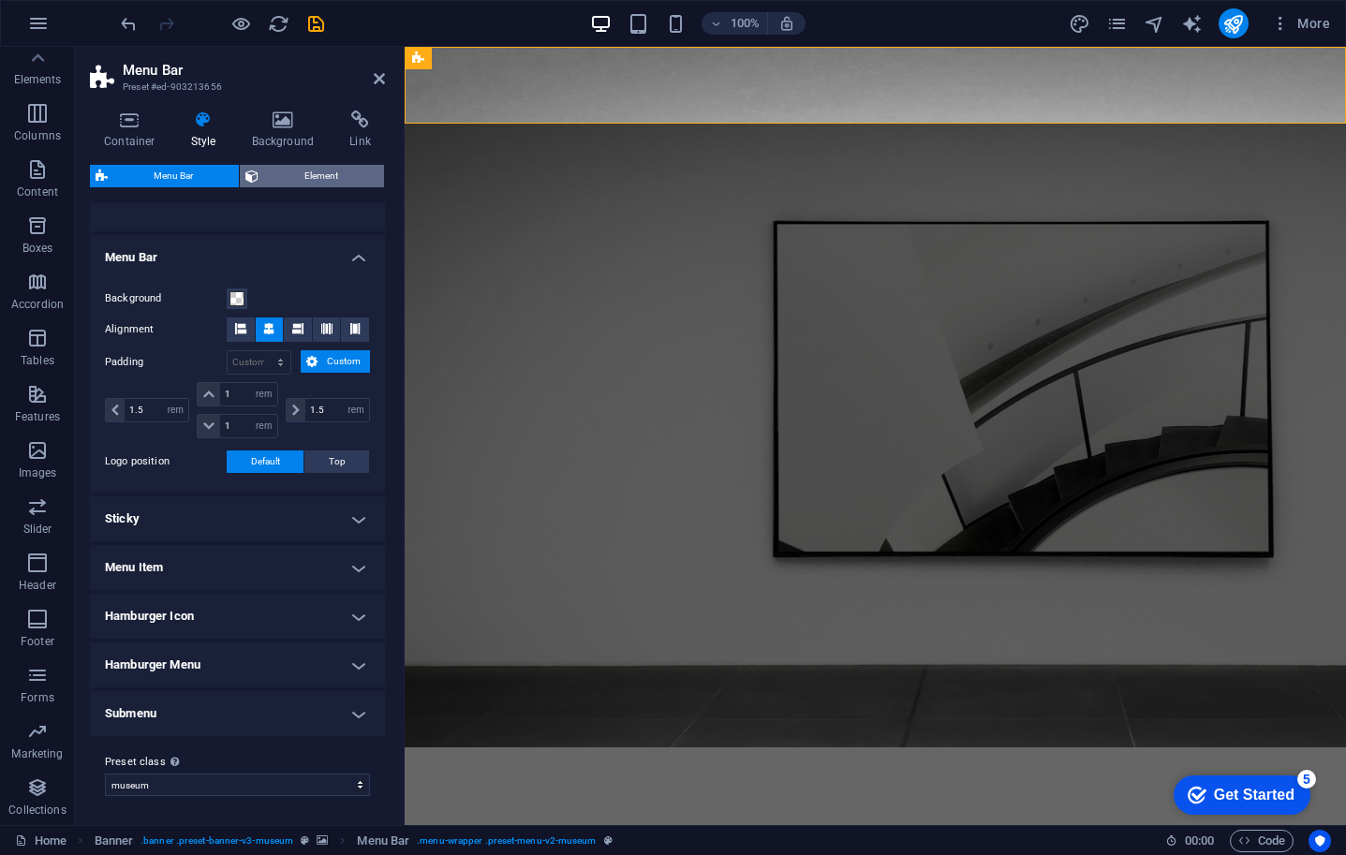
click at [270, 178] on span "Element" at bounding box center [321, 176] width 114 height 22
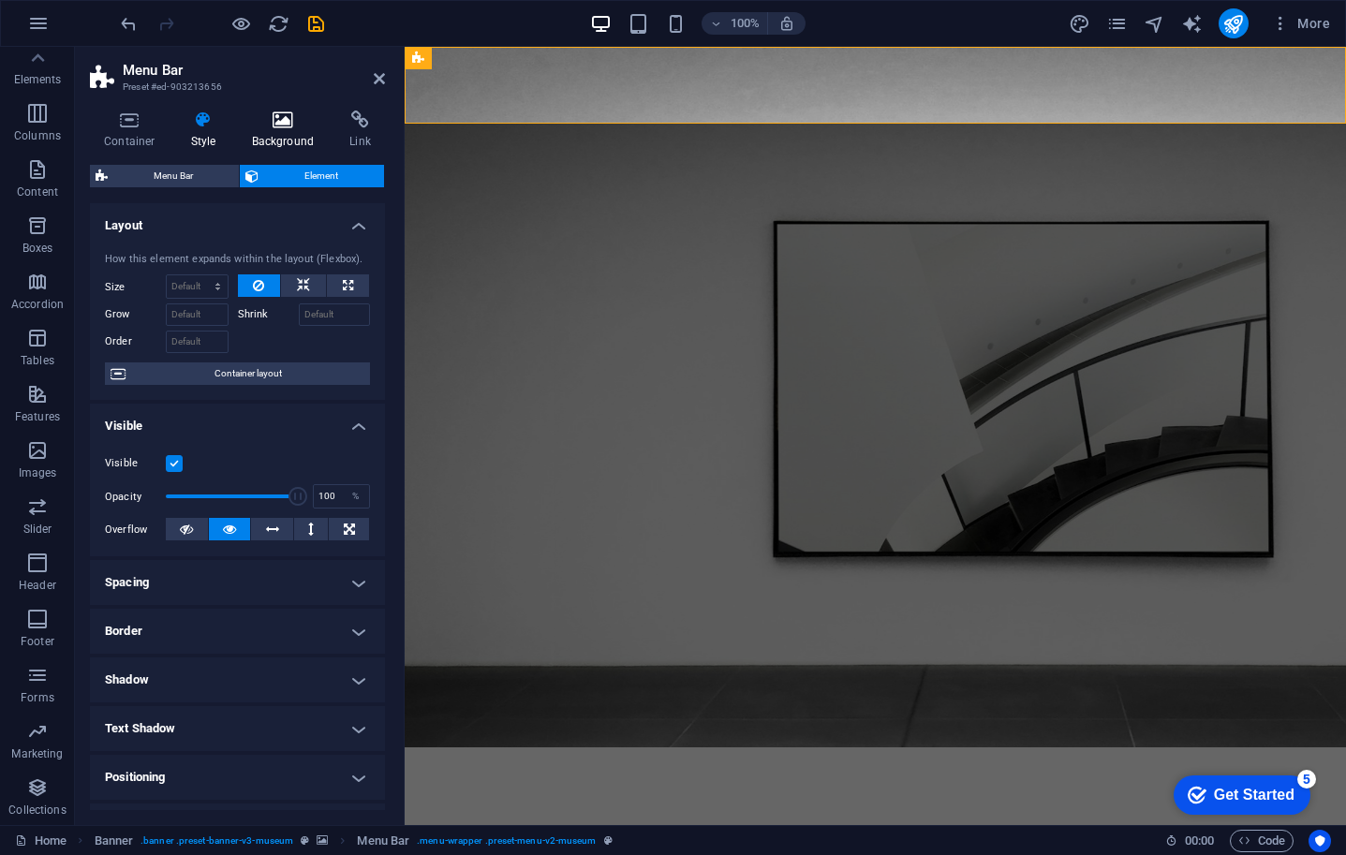
click at [278, 139] on h4 "Background" at bounding box center [287, 130] width 98 height 39
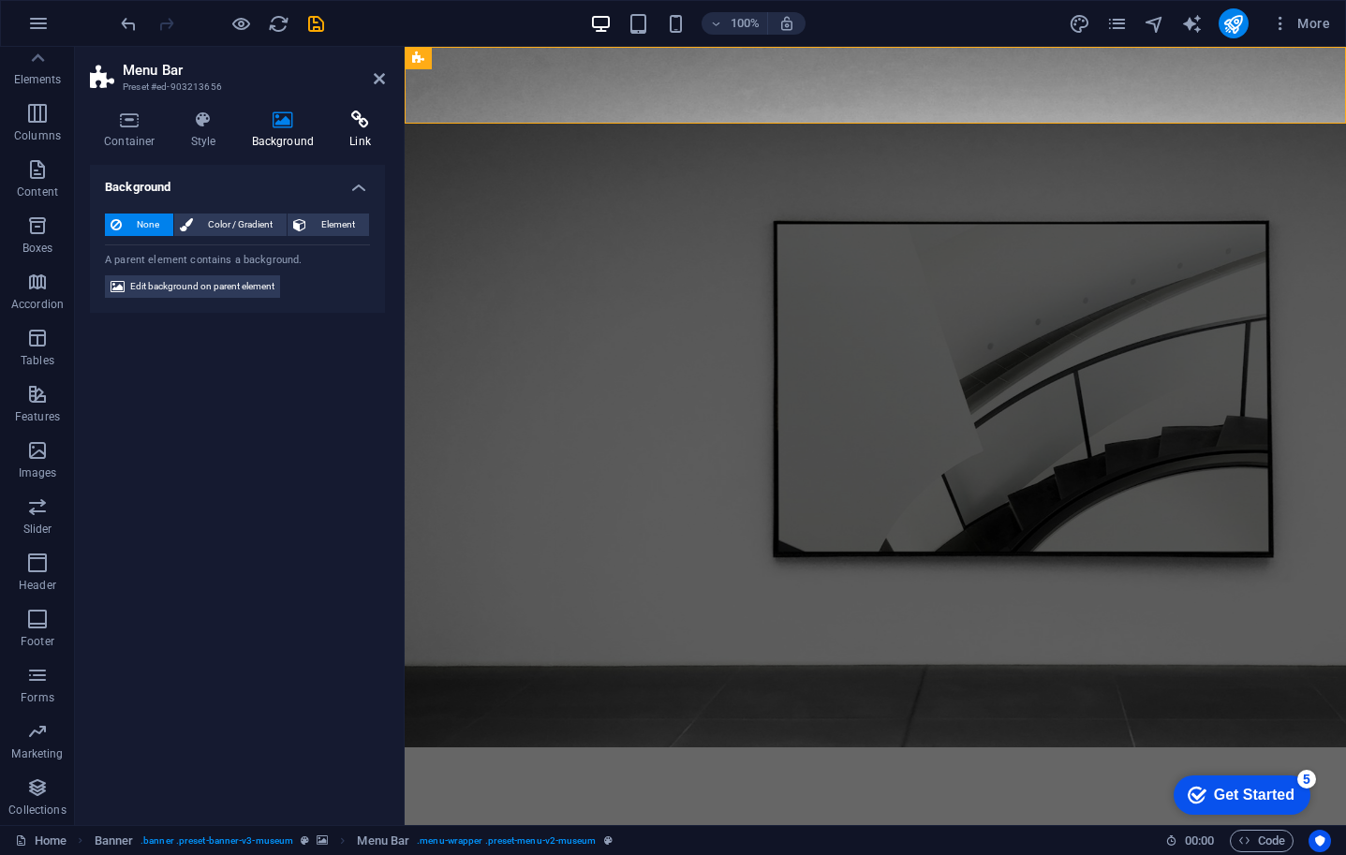
click at [364, 126] on icon at bounding box center [360, 120] width 50 height 19
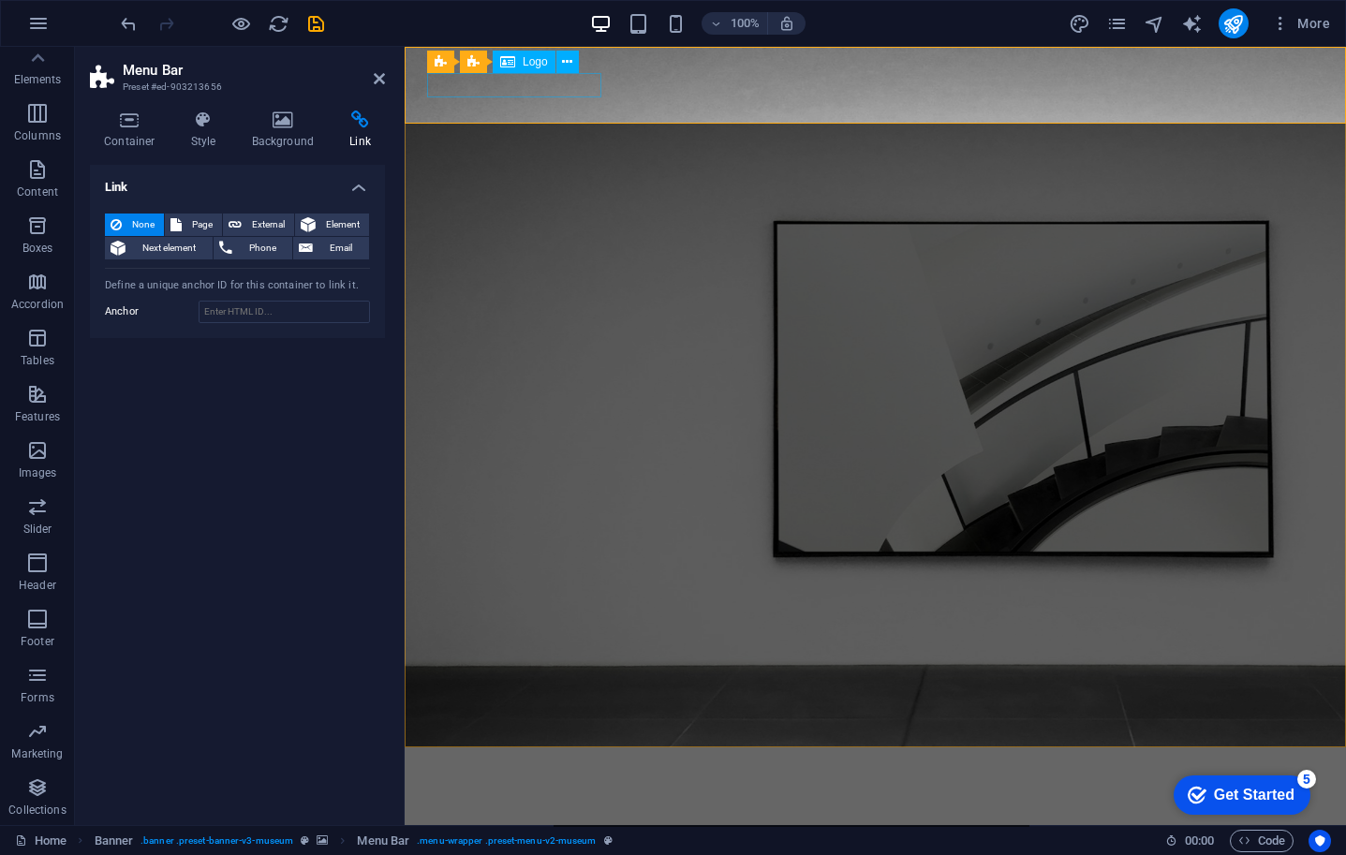
click at [515, 763] on div at bounding box center [875, 774] width 897 height 23
select select "px"
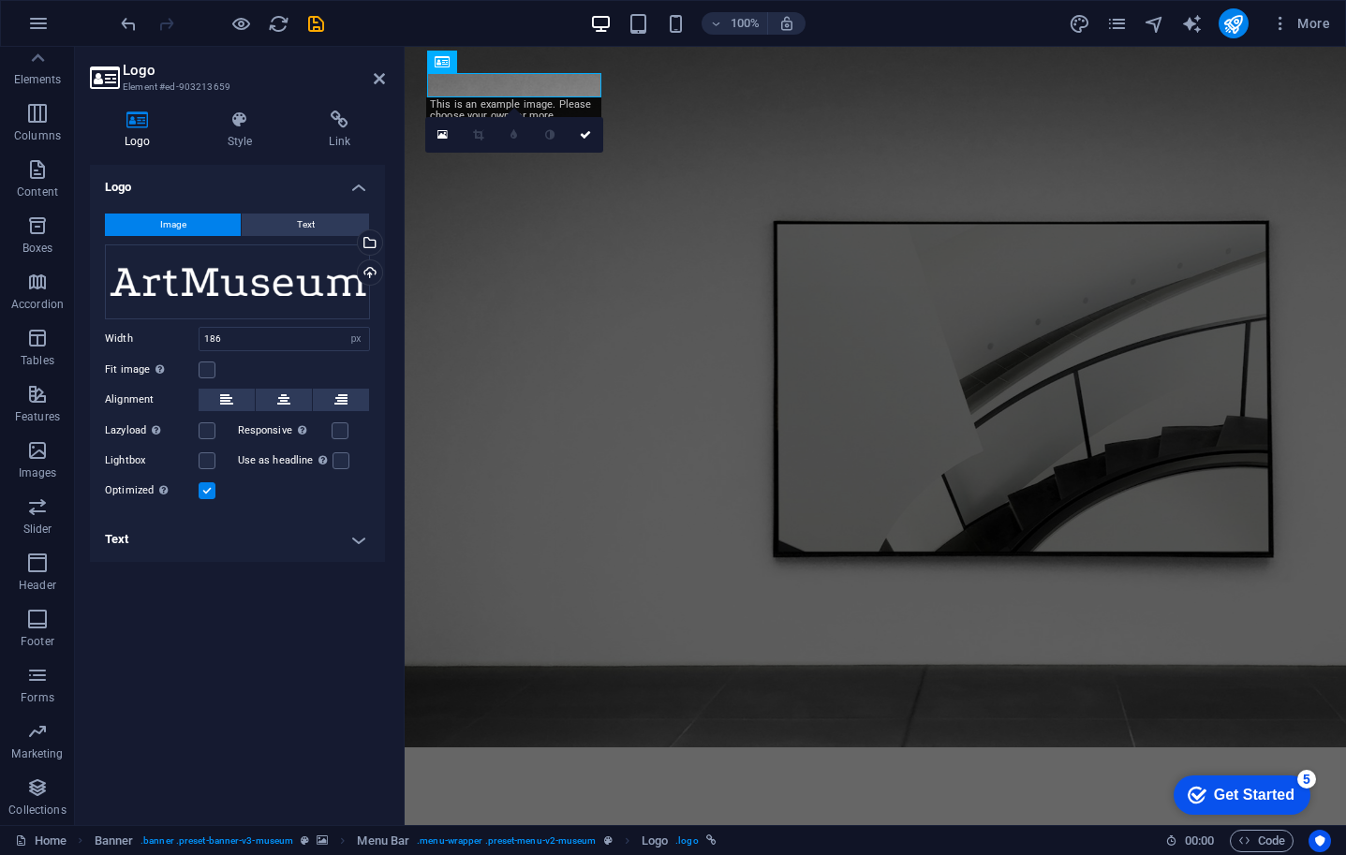
click at [197, 227] on button "Image" at bounding box center [173, 225] width 136 height 22
click at [201, 221] on button "Image" at bounding box center [173, 225] width 136 height 22
click at [373, 270] on div "Upload" at bounding box center [368, 274] width 28 height 28
click at [375, 80] on icon at bounding box center [379, 78] width 11 height 15
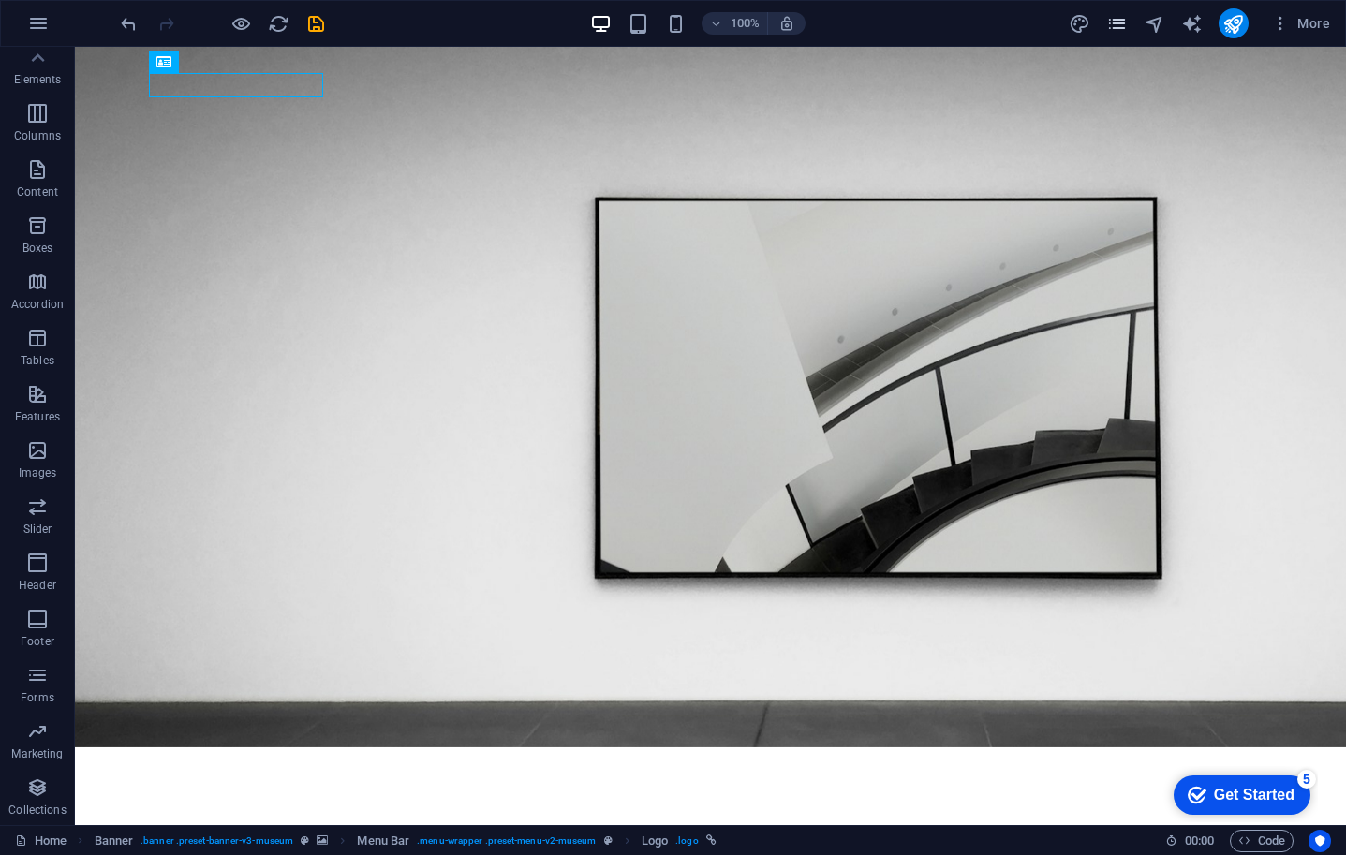
click at [1120, 27] on icon "pages" at bounding box center [1117, 24] width 22 height 22
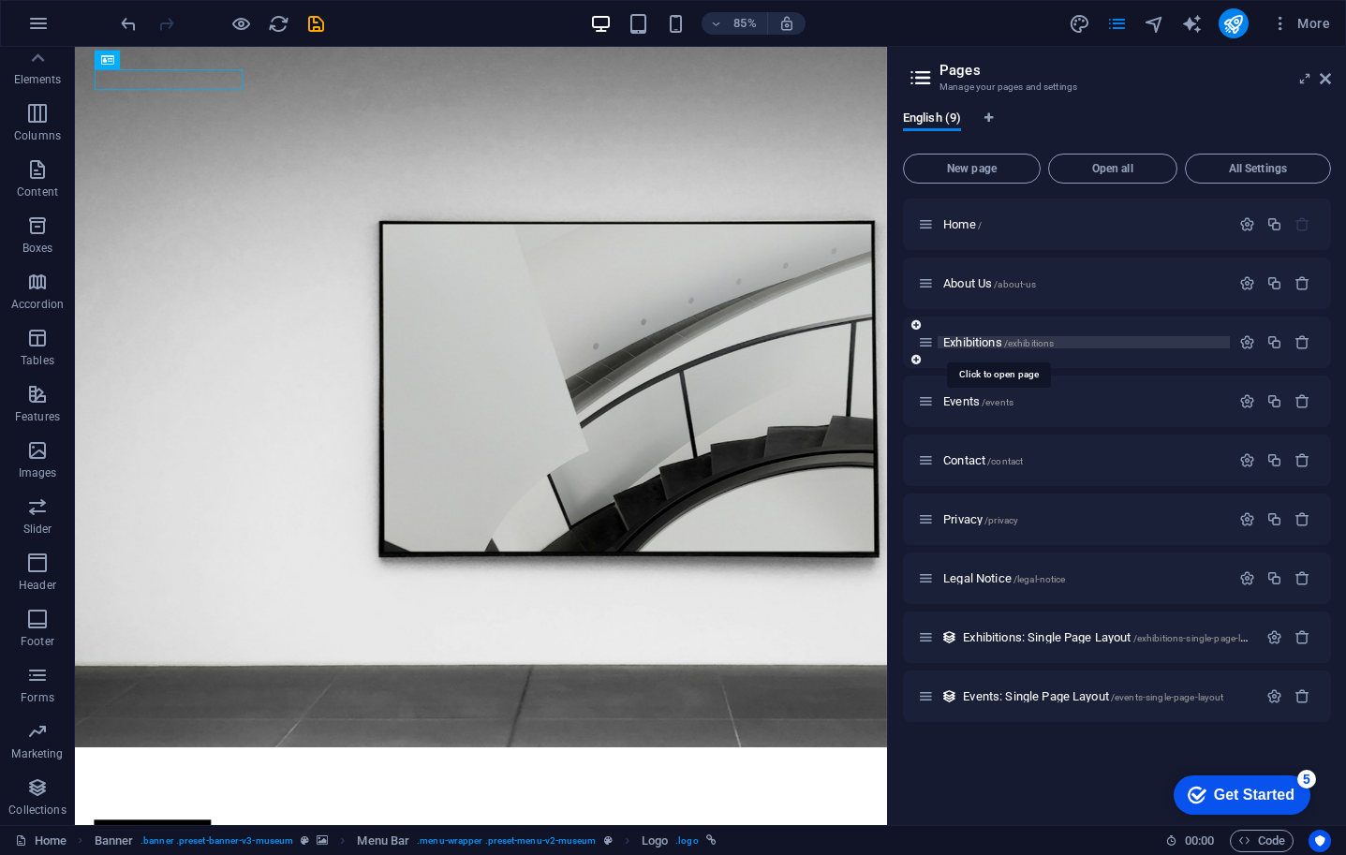
click at [979, 342] on span "Exhibitions /exhibitions" at bounding box center [998, 342] width 111 height 14
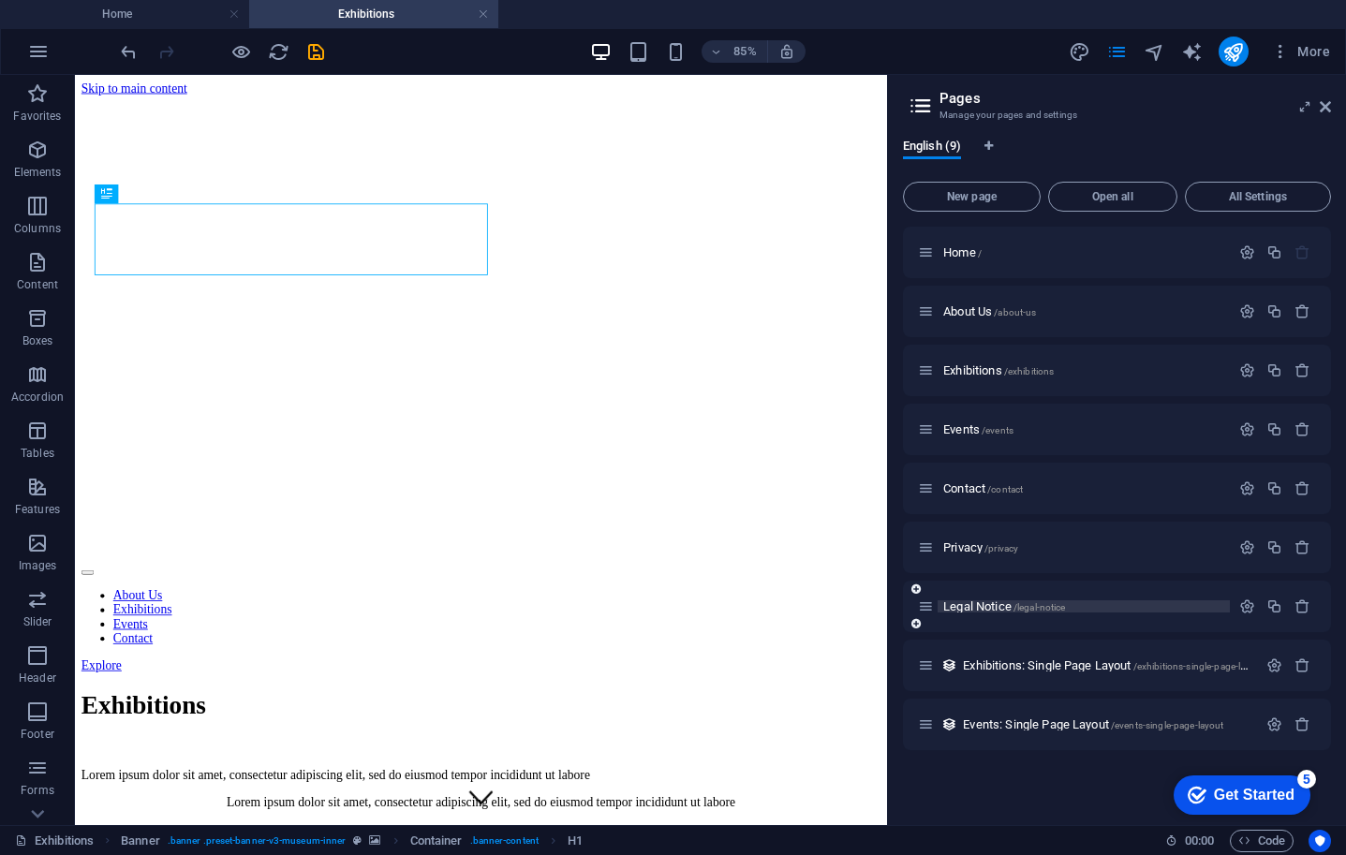
click at [1003, 605] on span "Legal Notice /legal-notice" at bounding box center [1004, 607] width 122 height 14
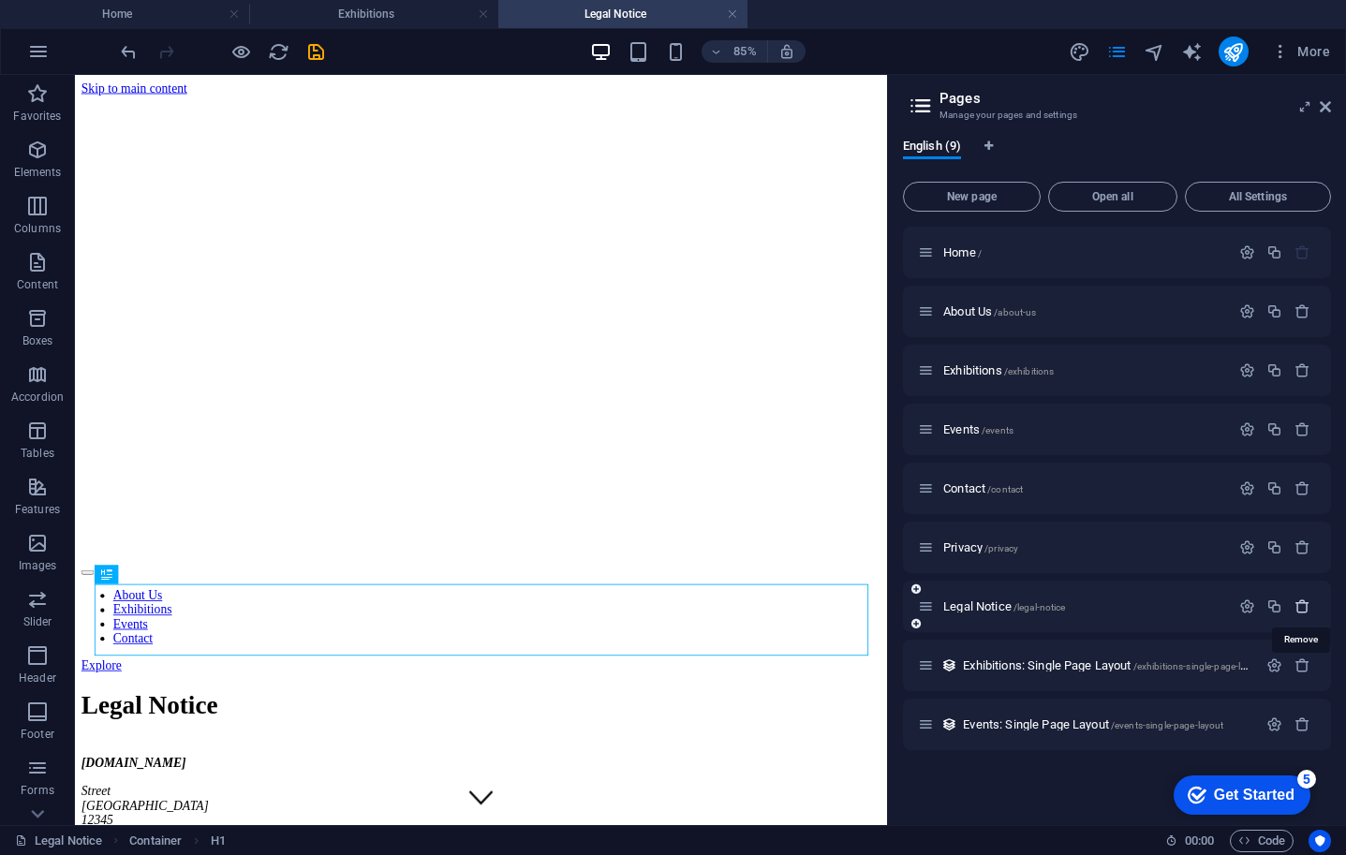
click at [1301, 606] on icon "button" at bounding box center [1303, 607] width 16 height 16
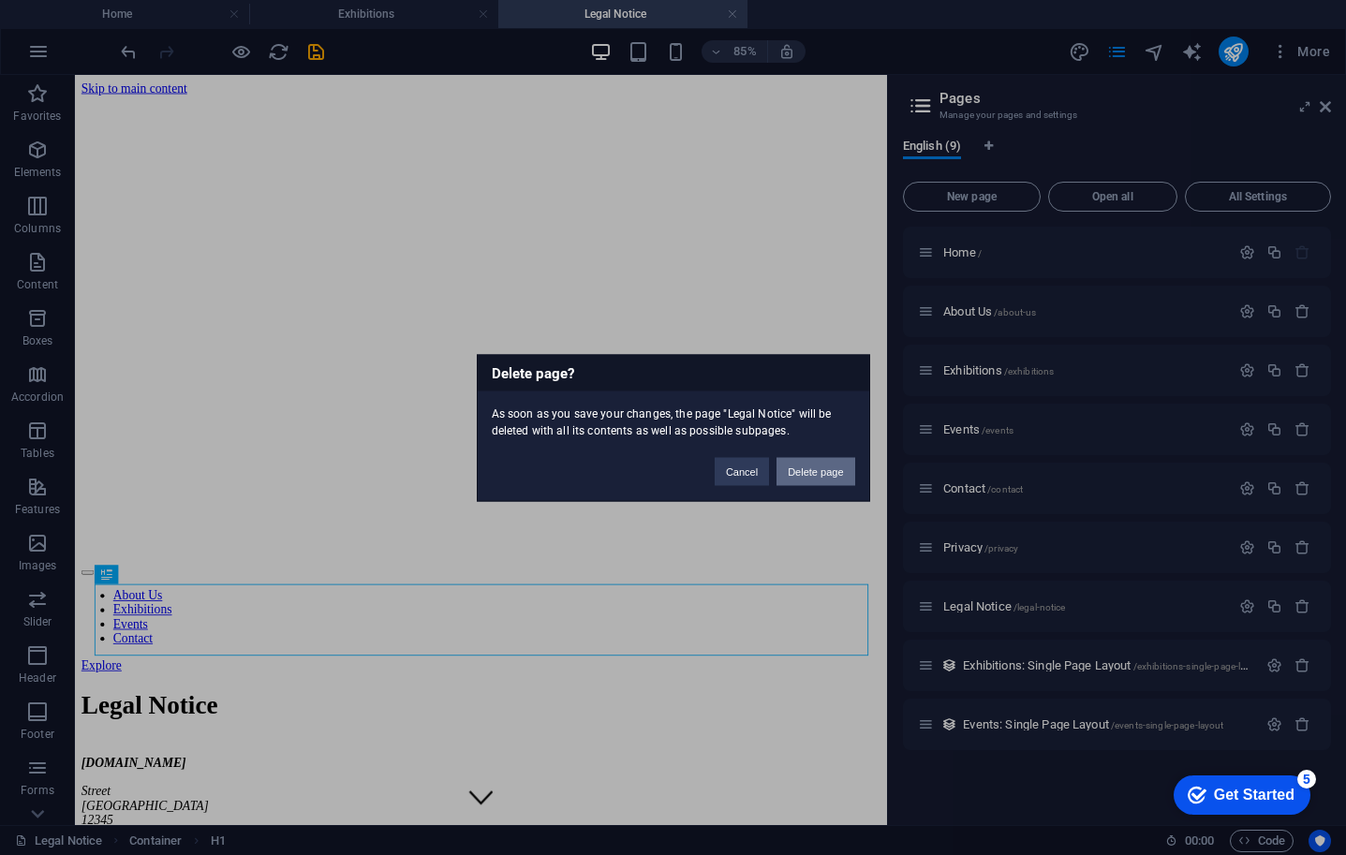
click at [824, 467] on button "Delete page" at bounding box center [816, 471] width 78 height 28
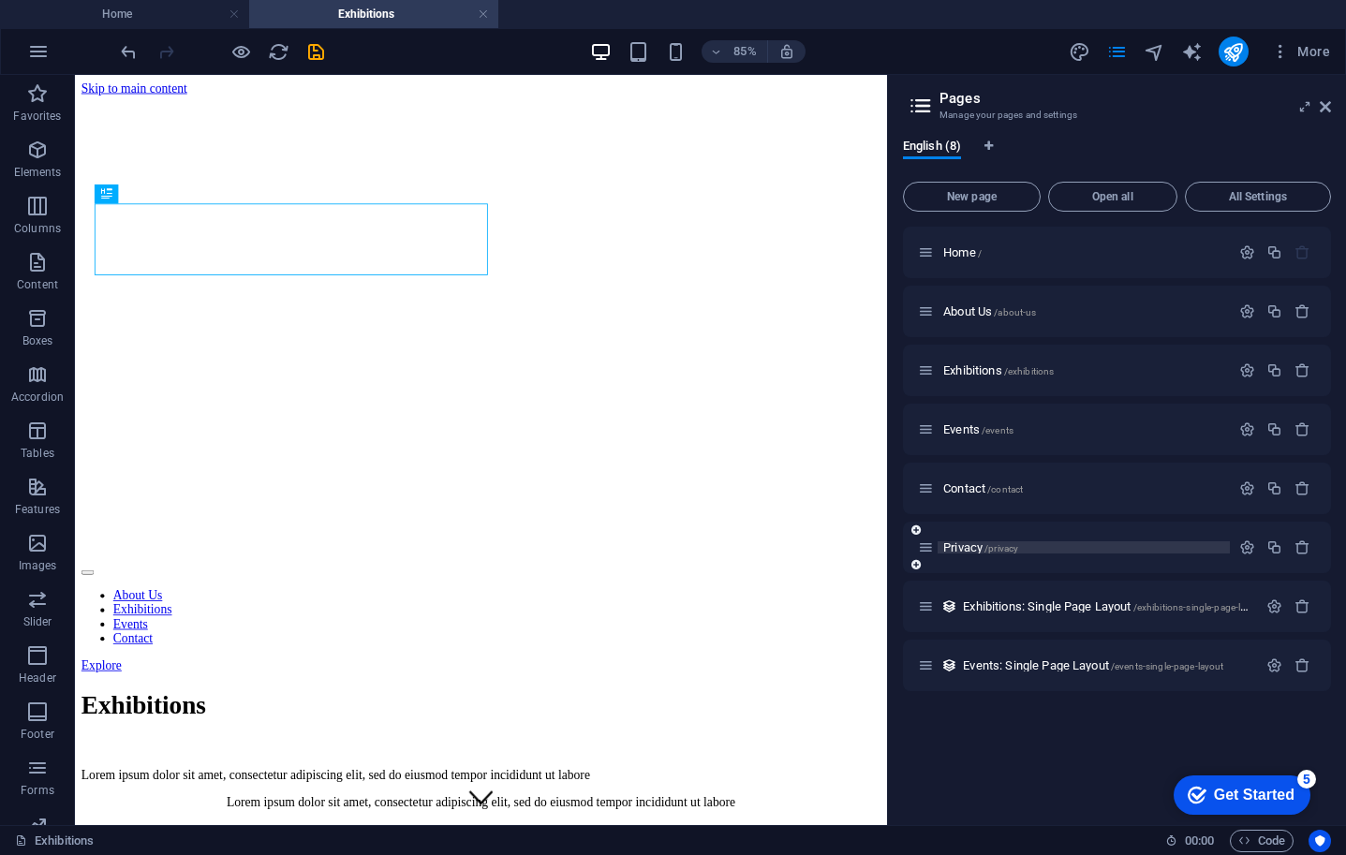
click at [1013, 543] on span "/privacy" at bounding box center [1002, 548] width 34 height 10
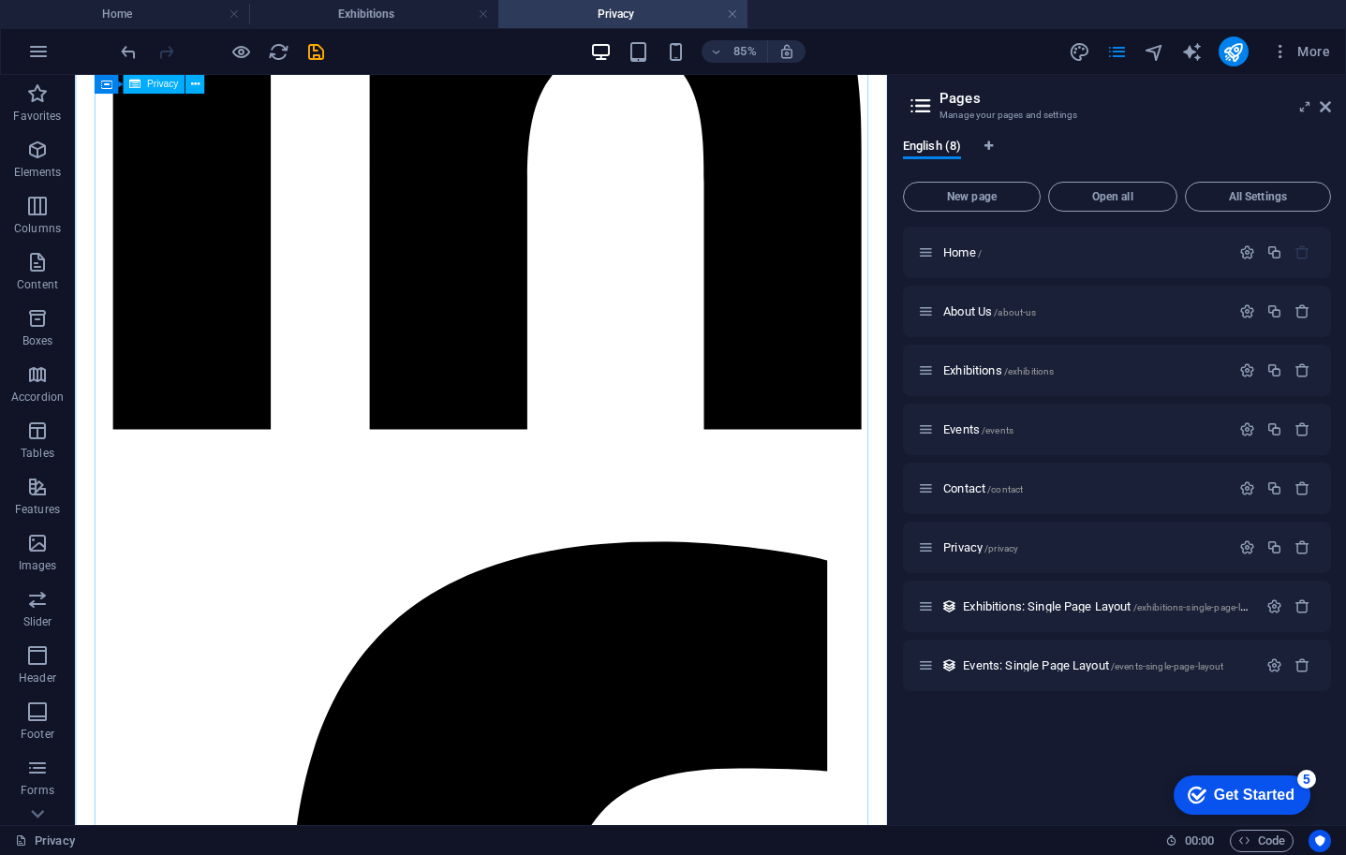
scroll to position [6114, 0]
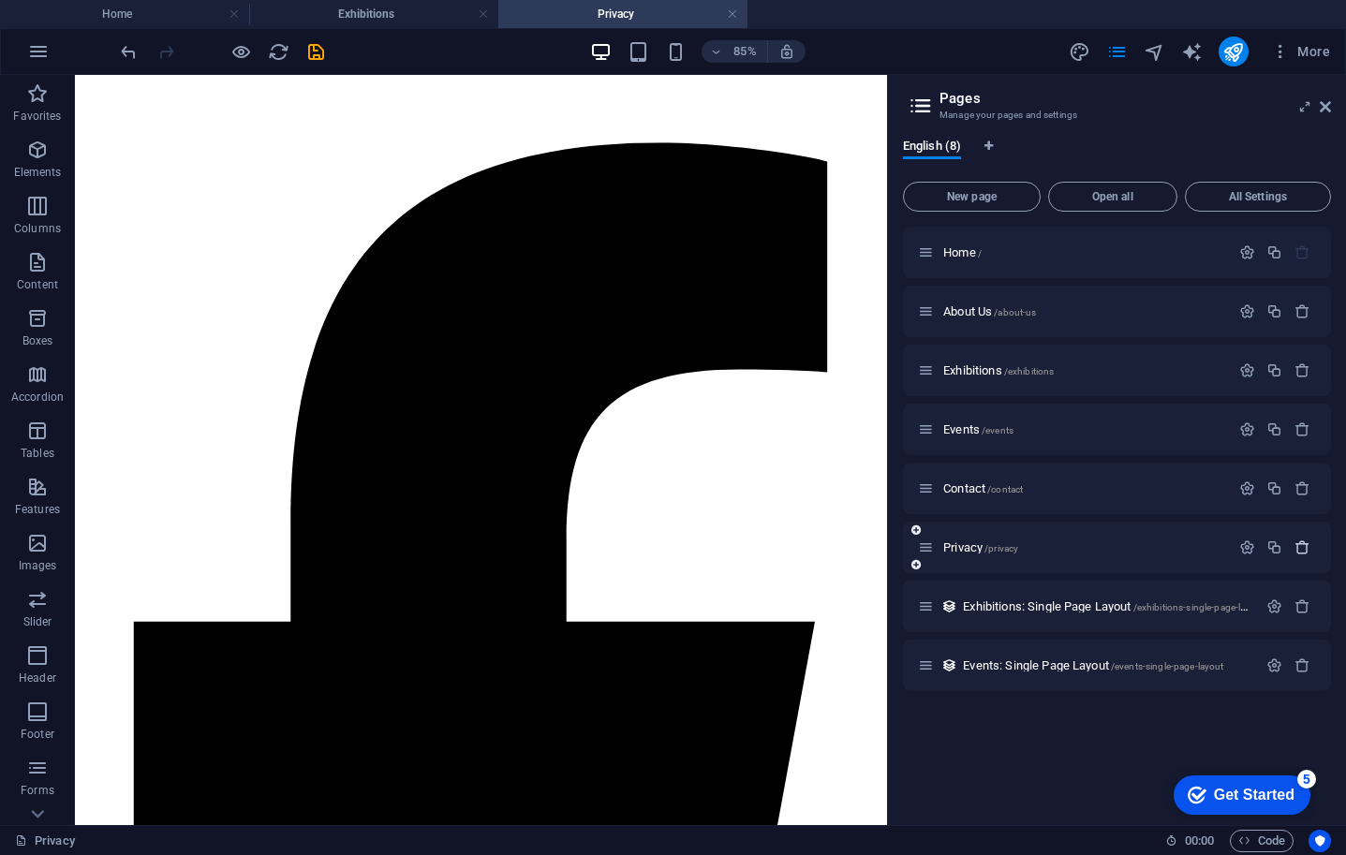
click at [1304, 545] on icon "button" at bounding box center [1303, 548] width 16 height 16
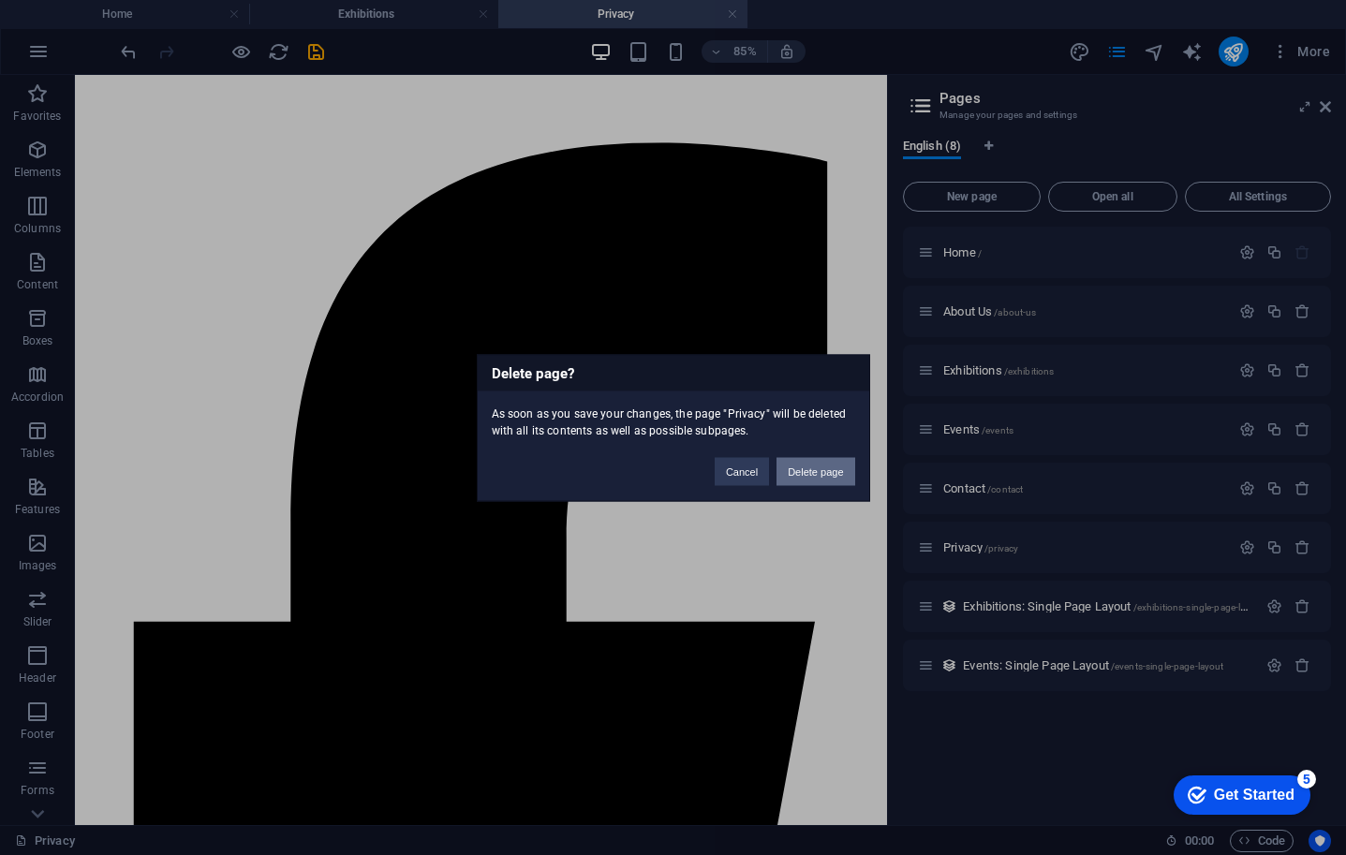
click at [834, 467] on button "Delete page" at bounding box center [816, 471] width 78 height 28
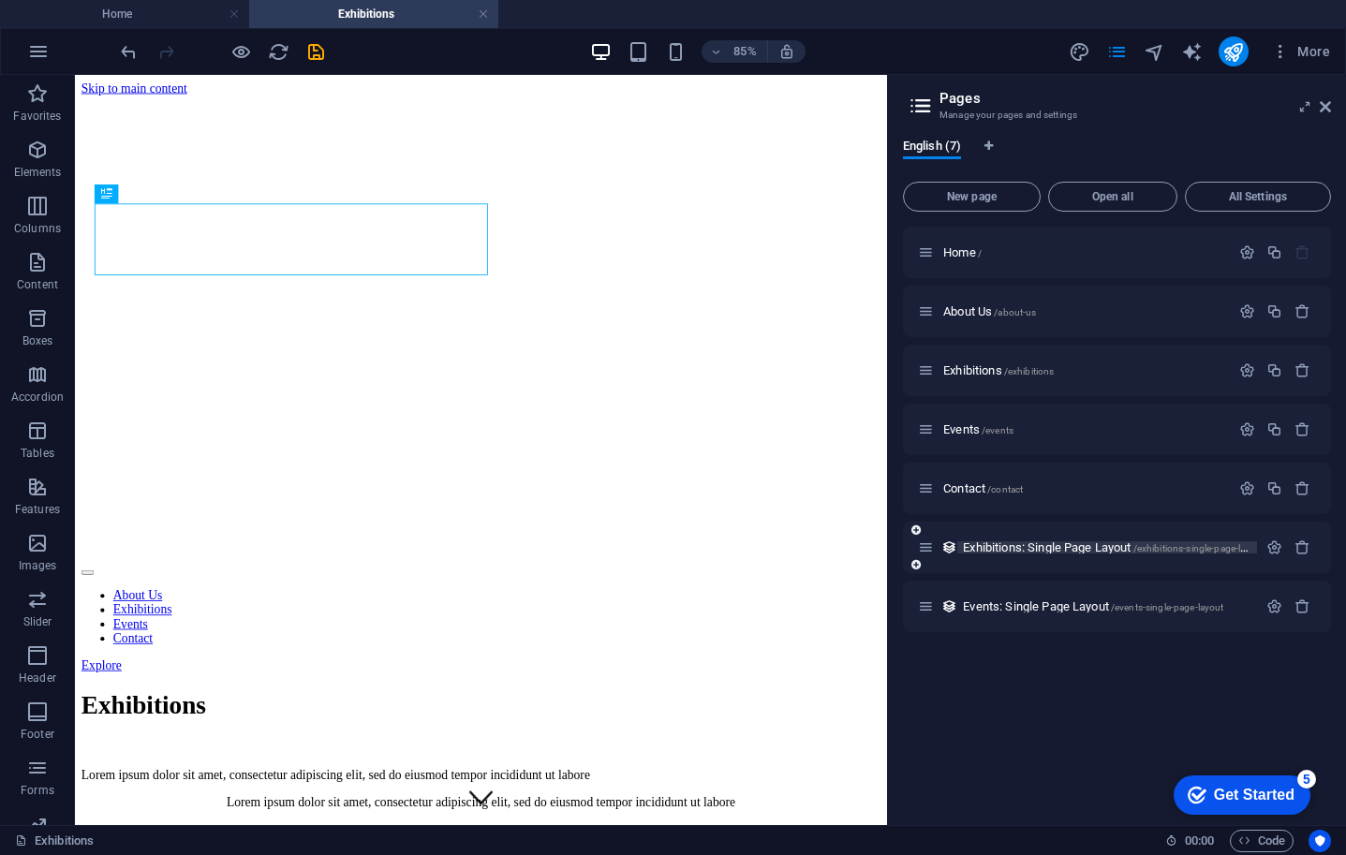
click at [1081, 549] on span "Exhibitions: Single Page Layout /exhibitions-single-page-layout" at bounding box center [1114, 548] width 302 height 14
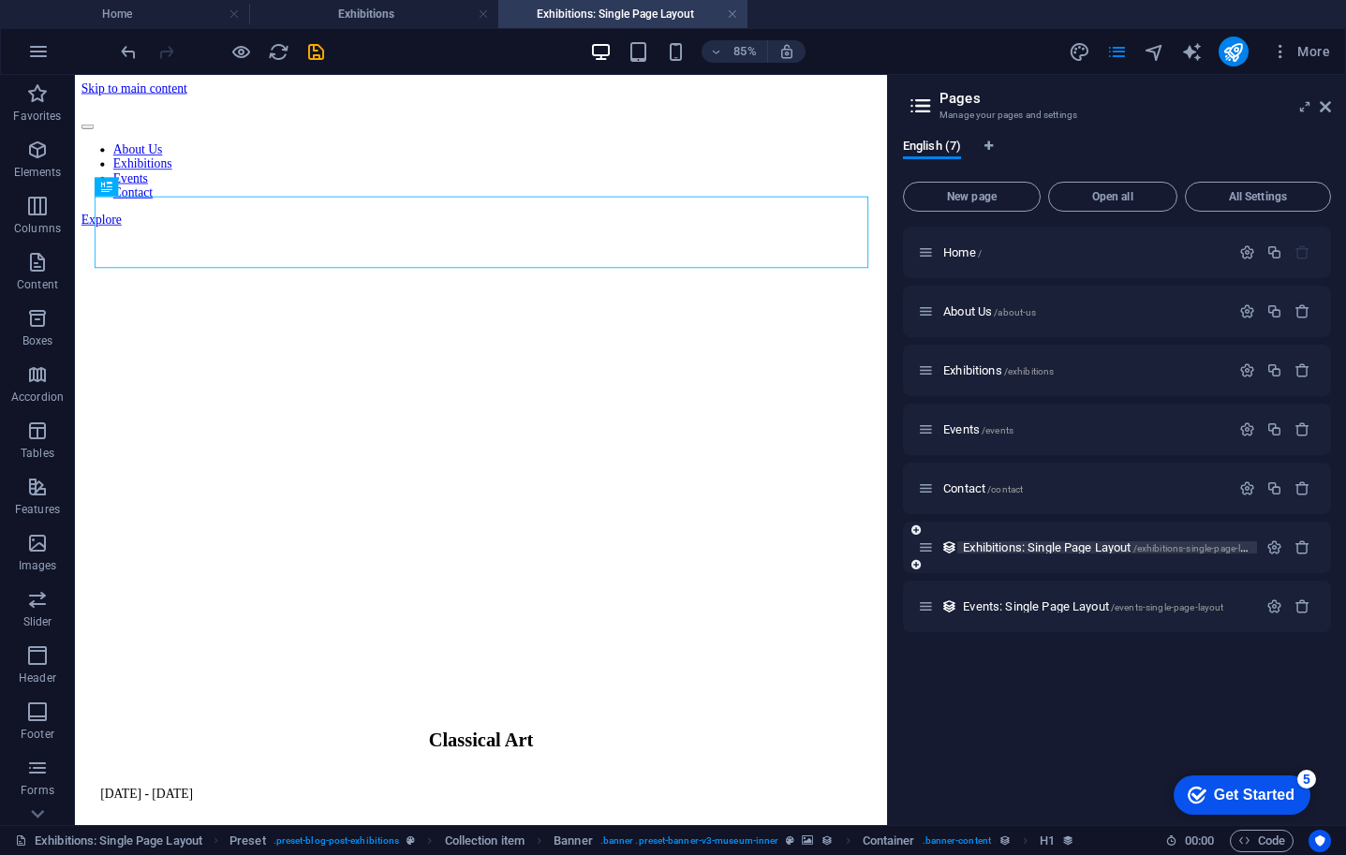
scroll to position [0, 0]
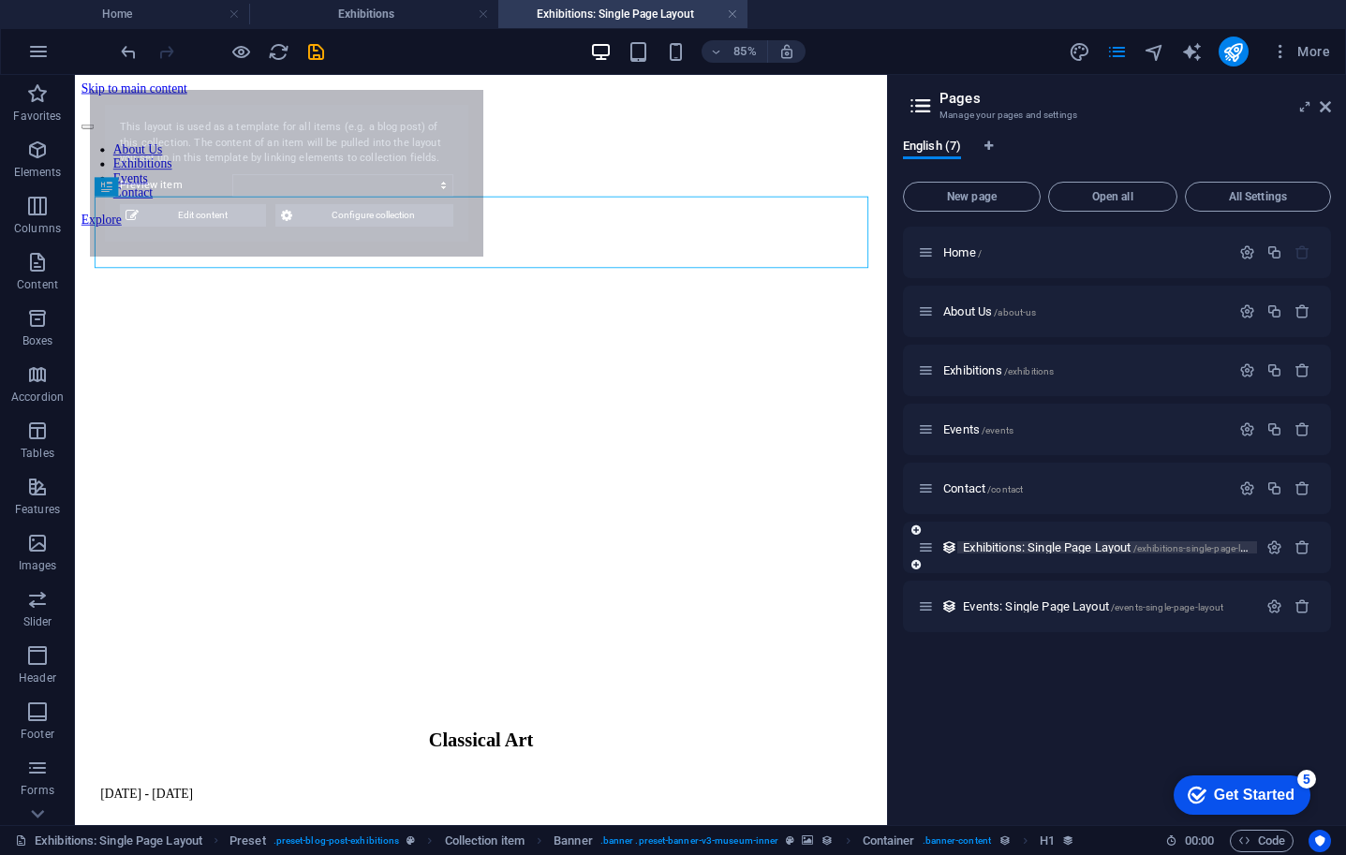
select select "68b8831342486787eb02564c"
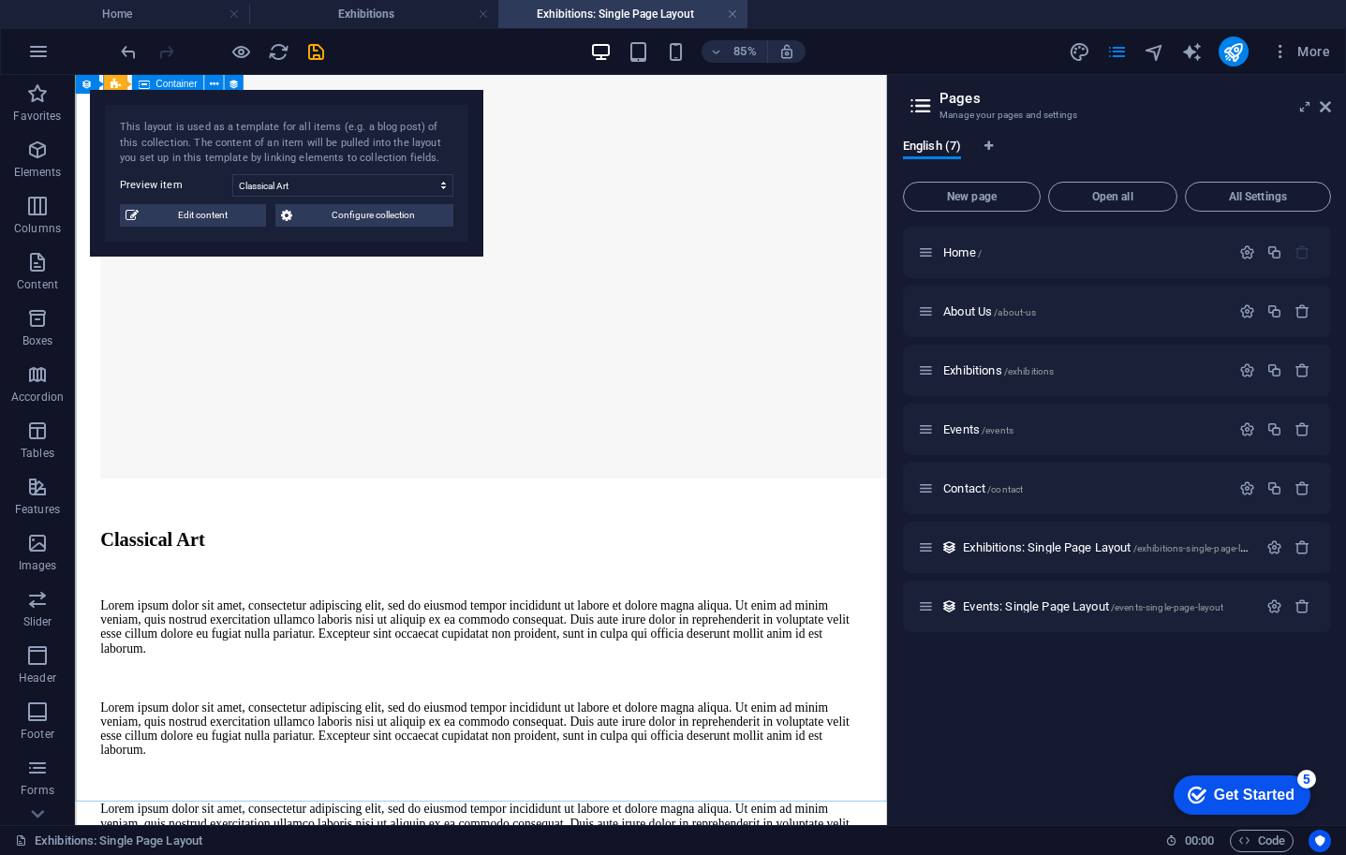
scroll to position [486, 0]
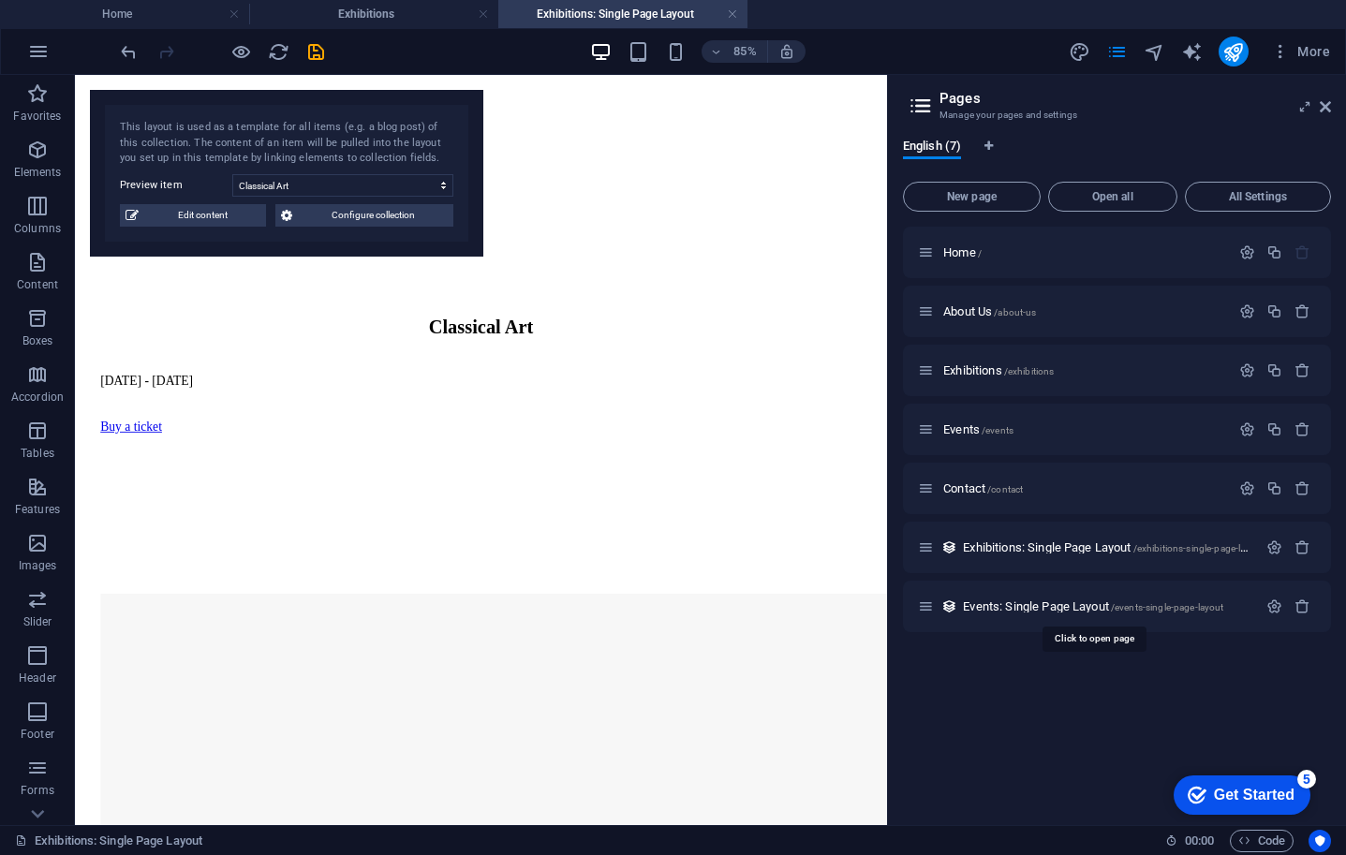
click at [1089, 602] on span "Events: Single Page Layout /events-single-page-layout" at bounding box center [1093, 607] width 260 height 14
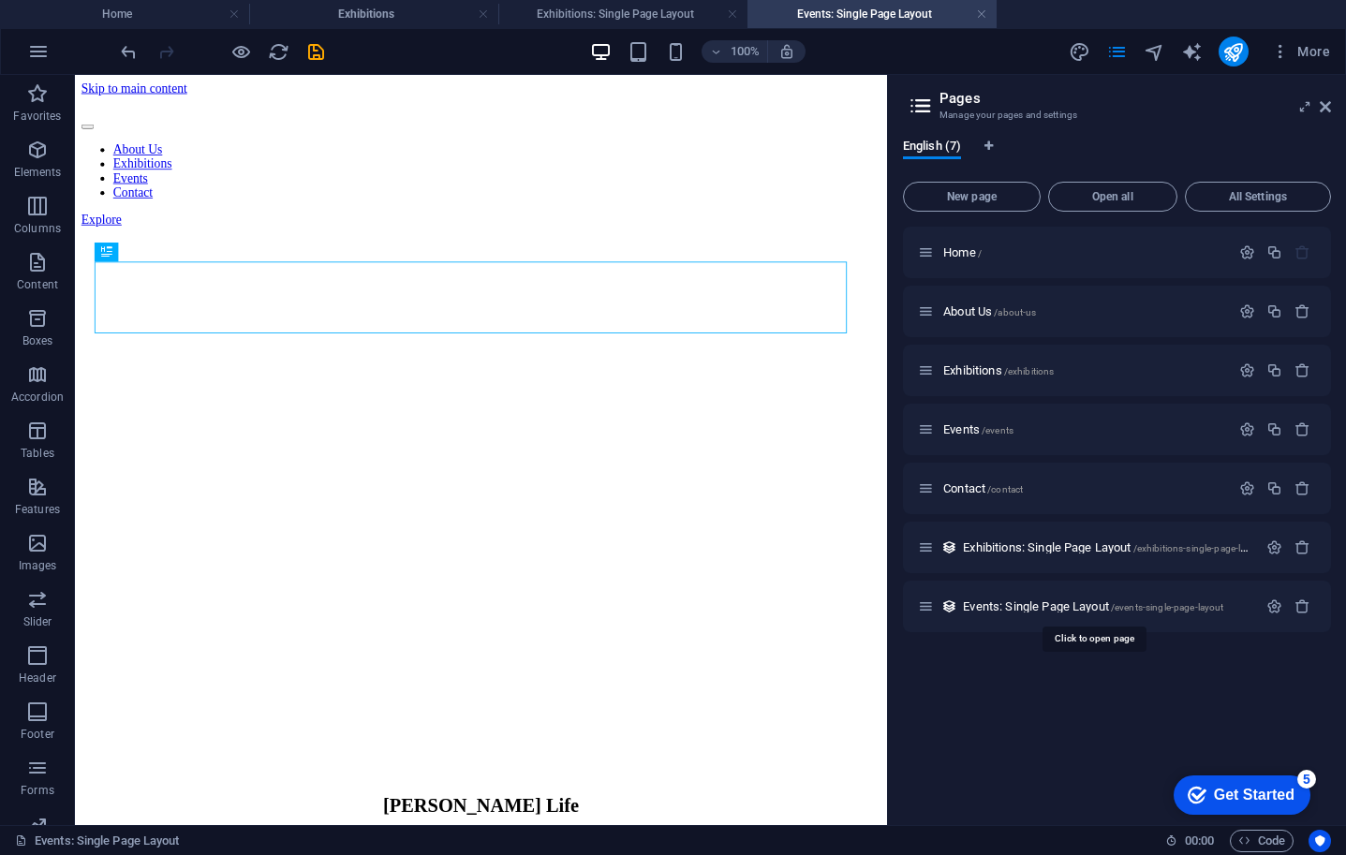
scroll to position [0, 0]
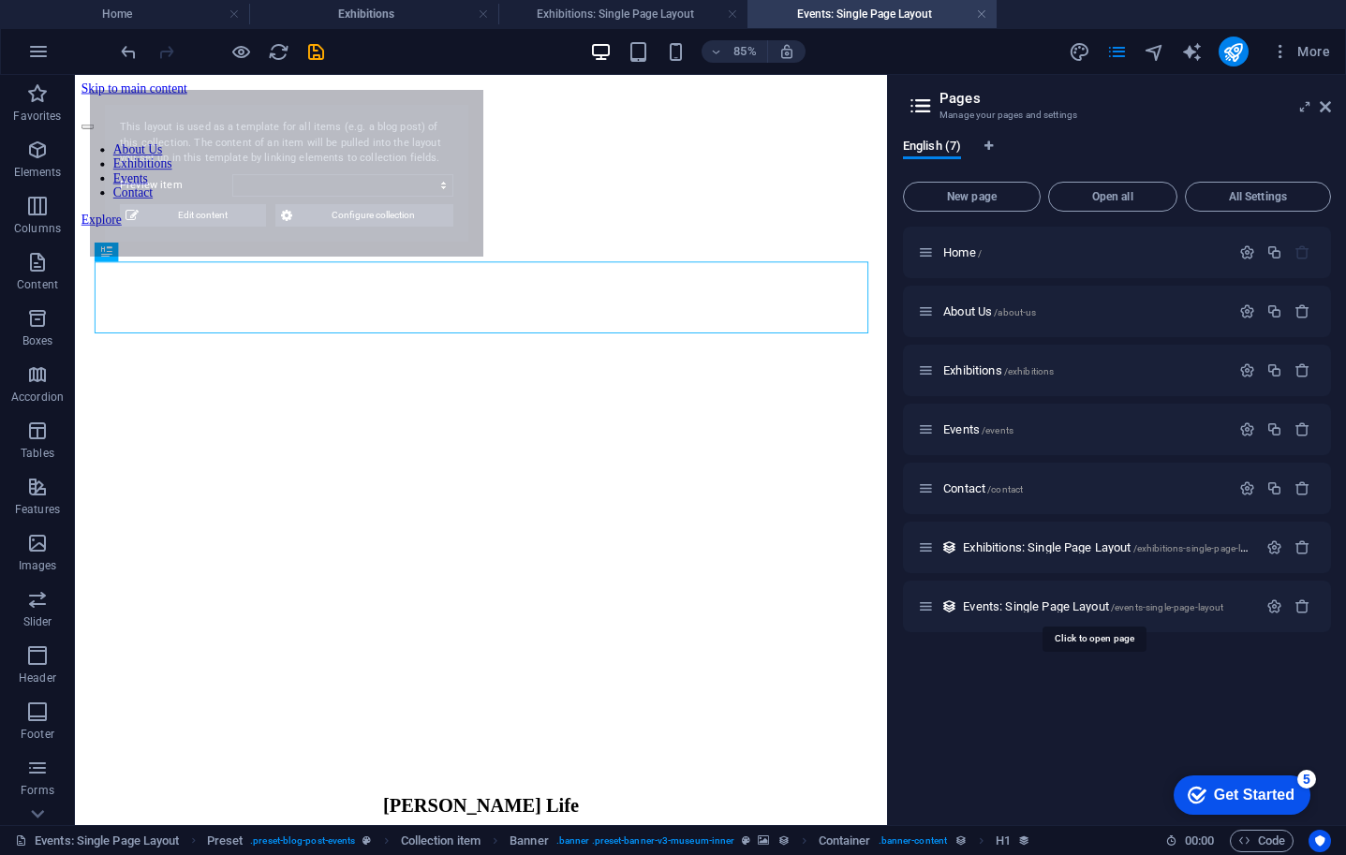
select select "68b8831342486787eb025647"
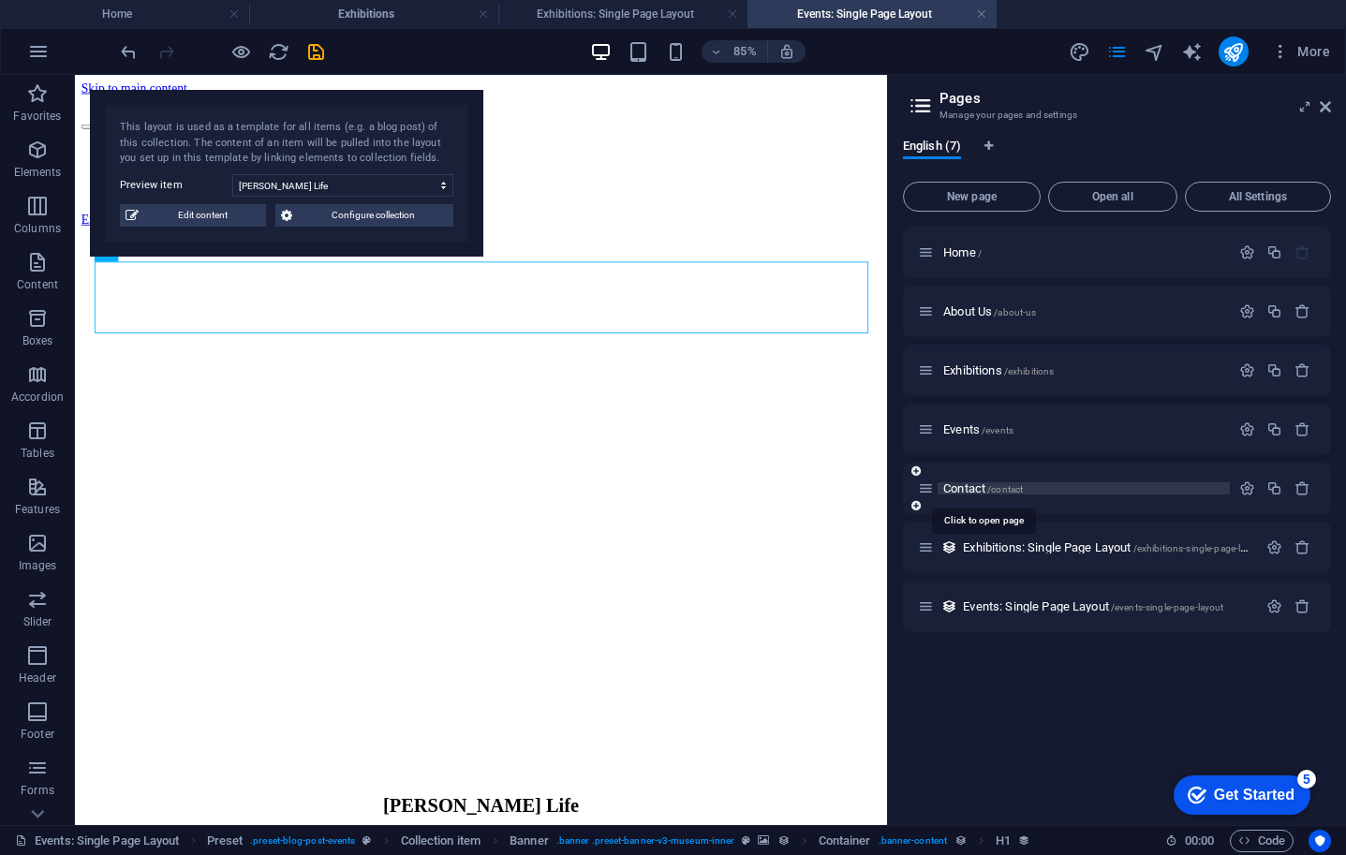
click at [990, 489] on span "/contact" at bounding box center [1005, 489] width 36 height 10
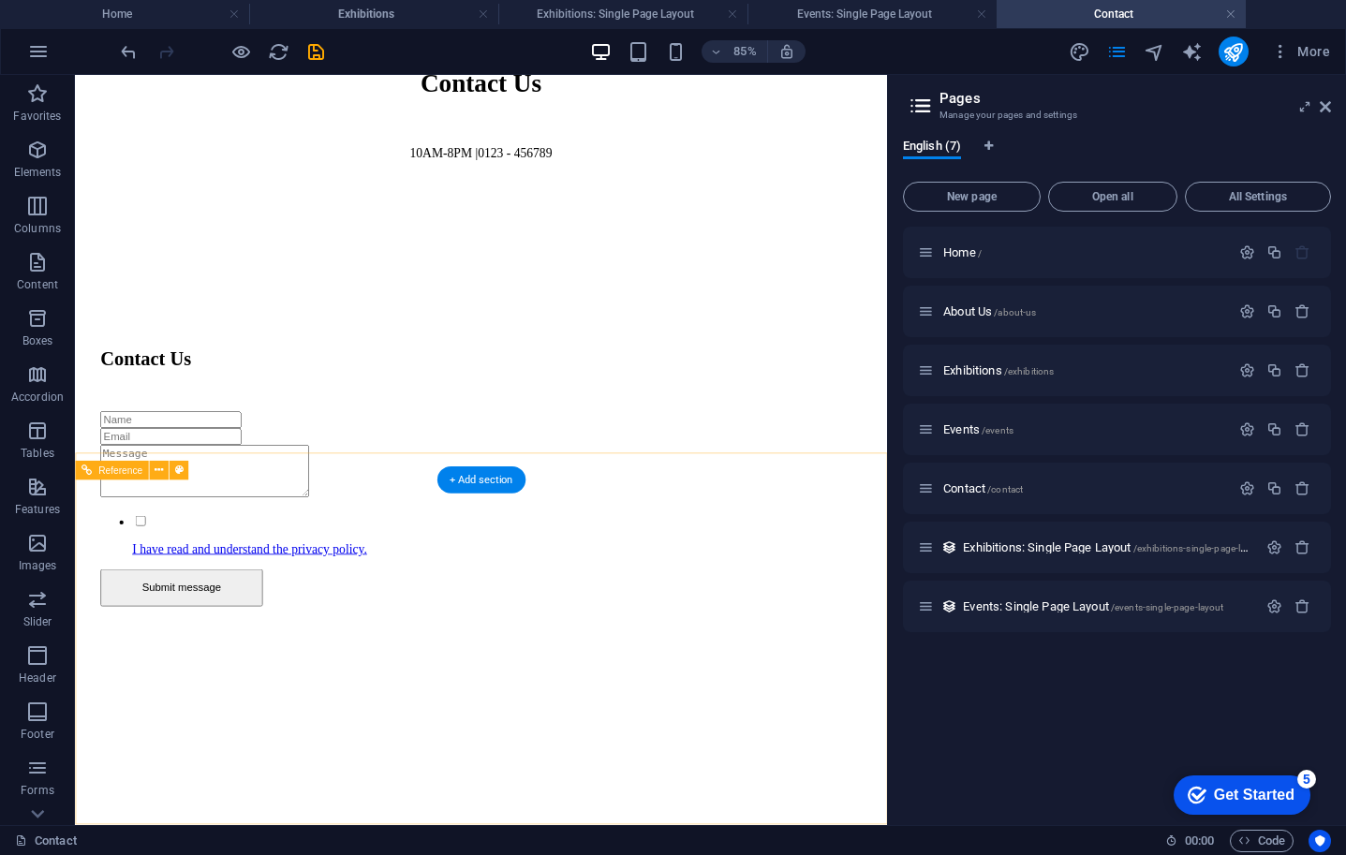
scroll to position [889, 0]
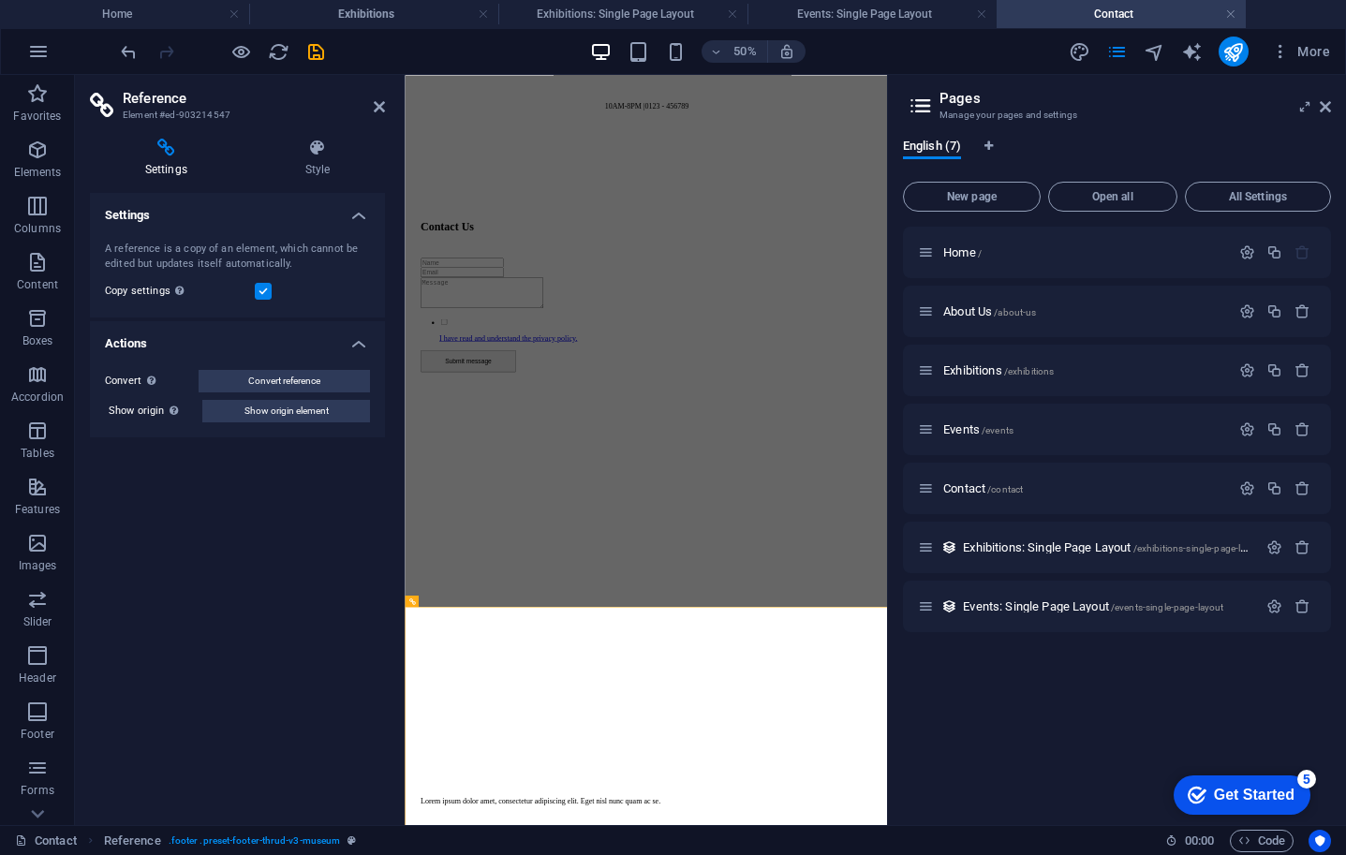
scroll to position [271, 0]
click at [1325, 101] on icon at bounding box center [1325, 106] width 11 height 15
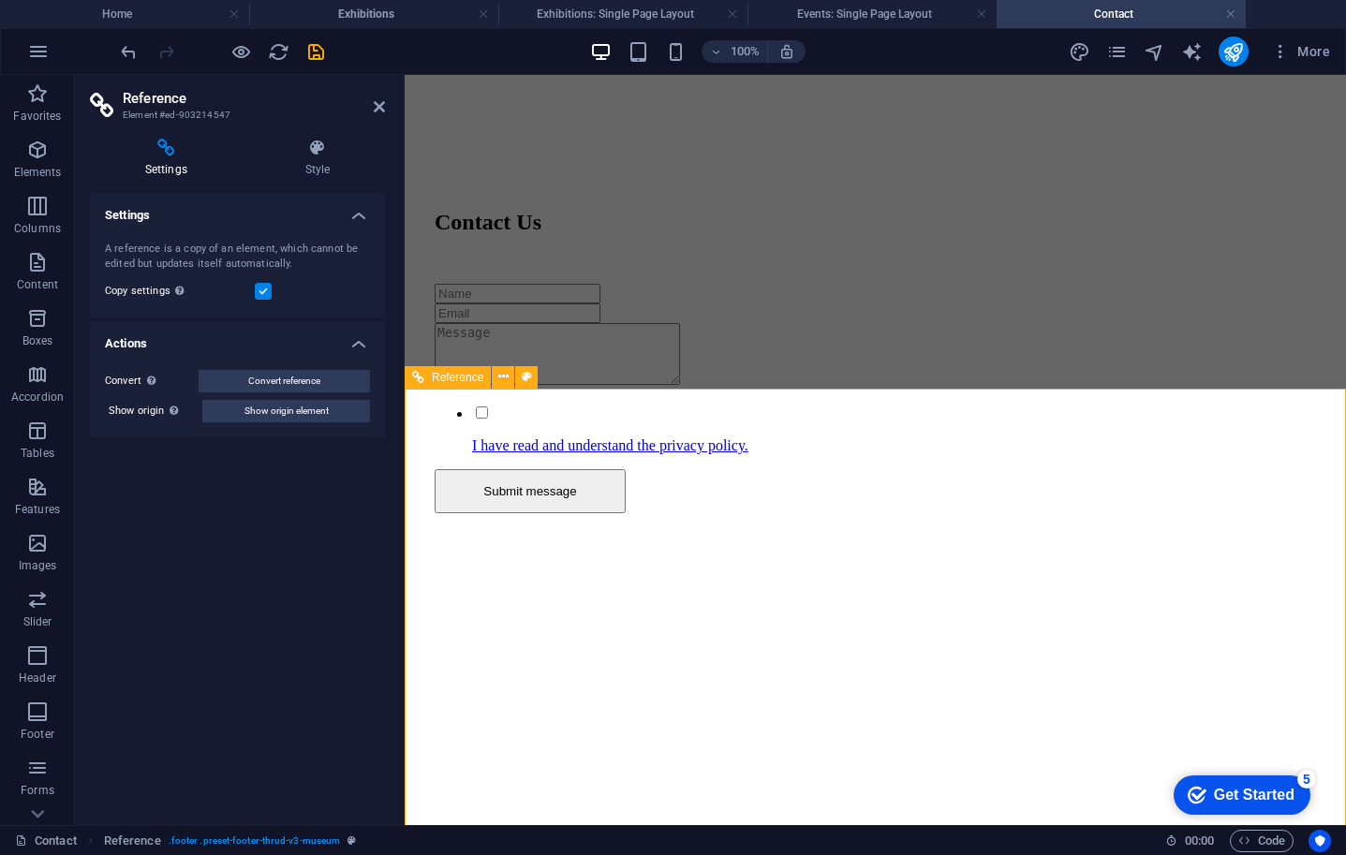
scroll to position [1046, 0]
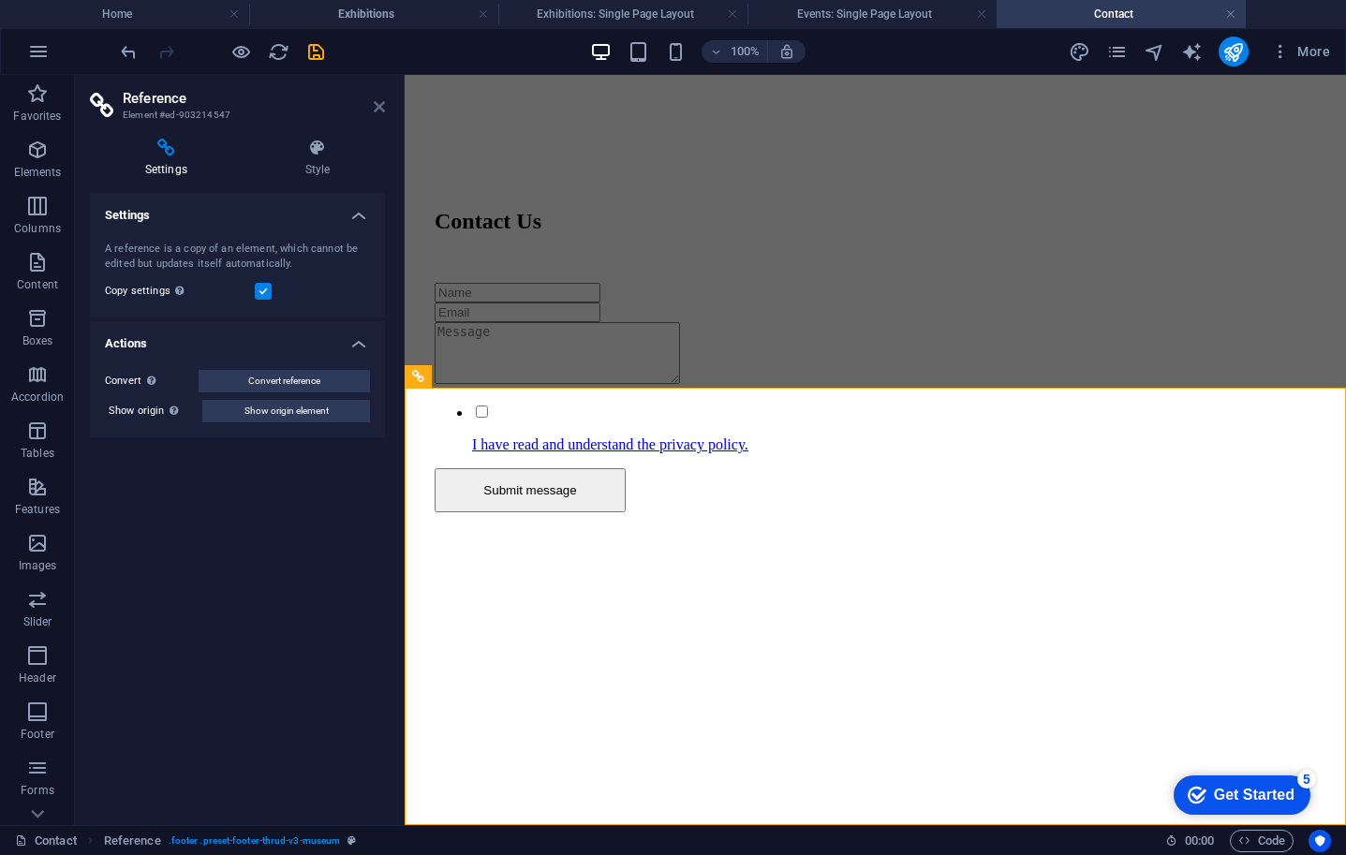
click at [378, 105] on icon at bounding box center [379, 106] width 11 height 15
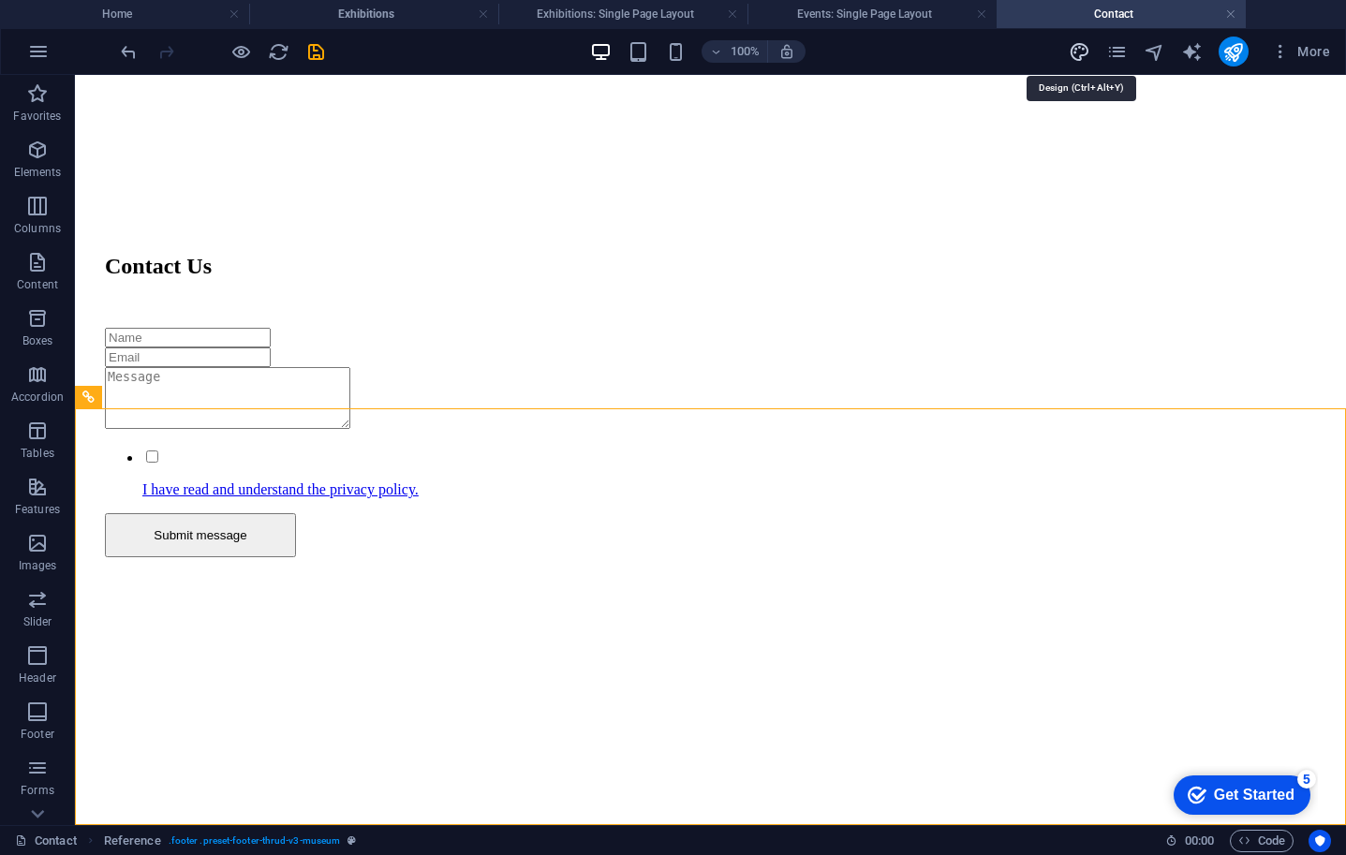
click at [1076, 52] on icon "design" at bounding box center [1080, 52] width 22 height 22
select select "rem"
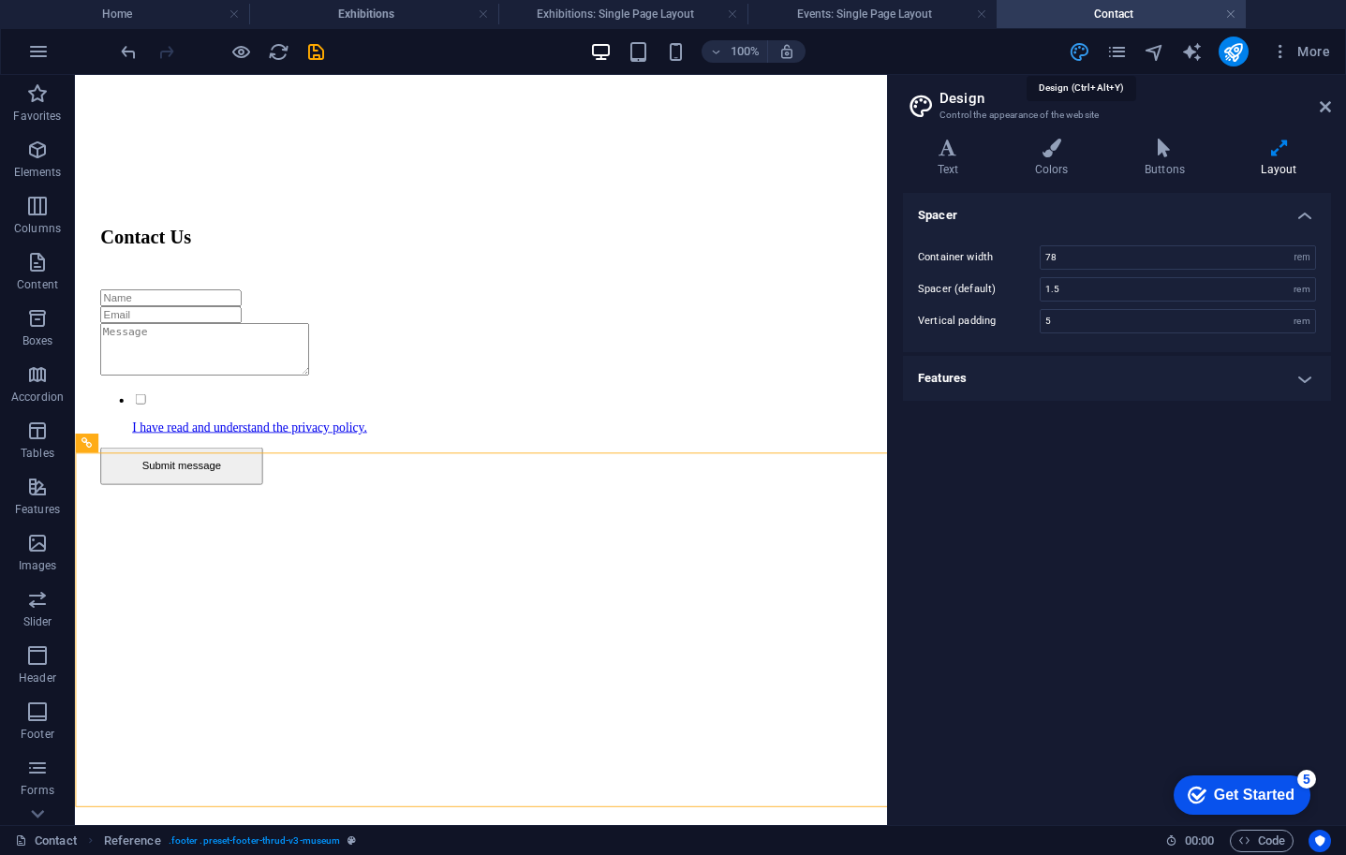
scroll to position [889, 0]
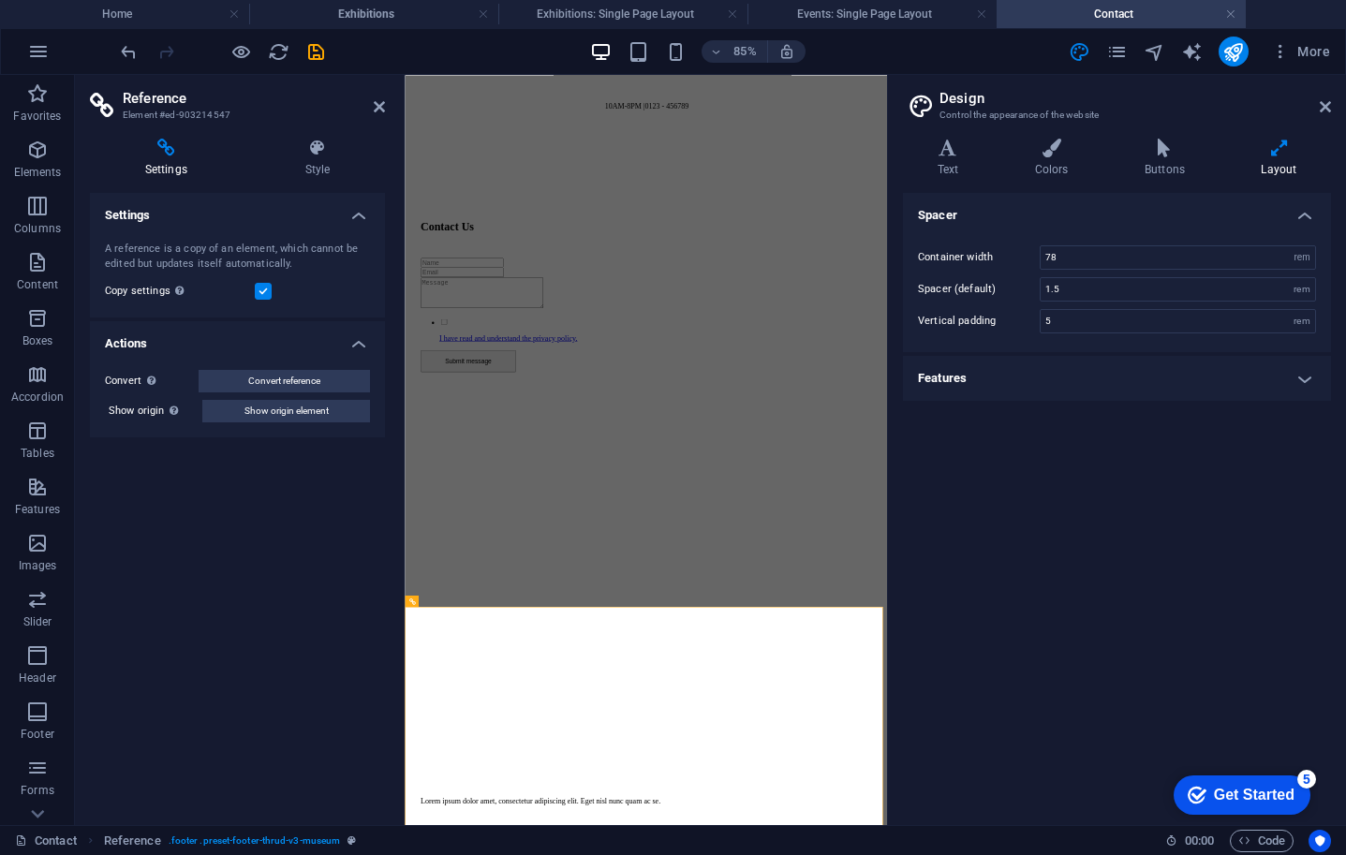
scroll to position [271, 0]
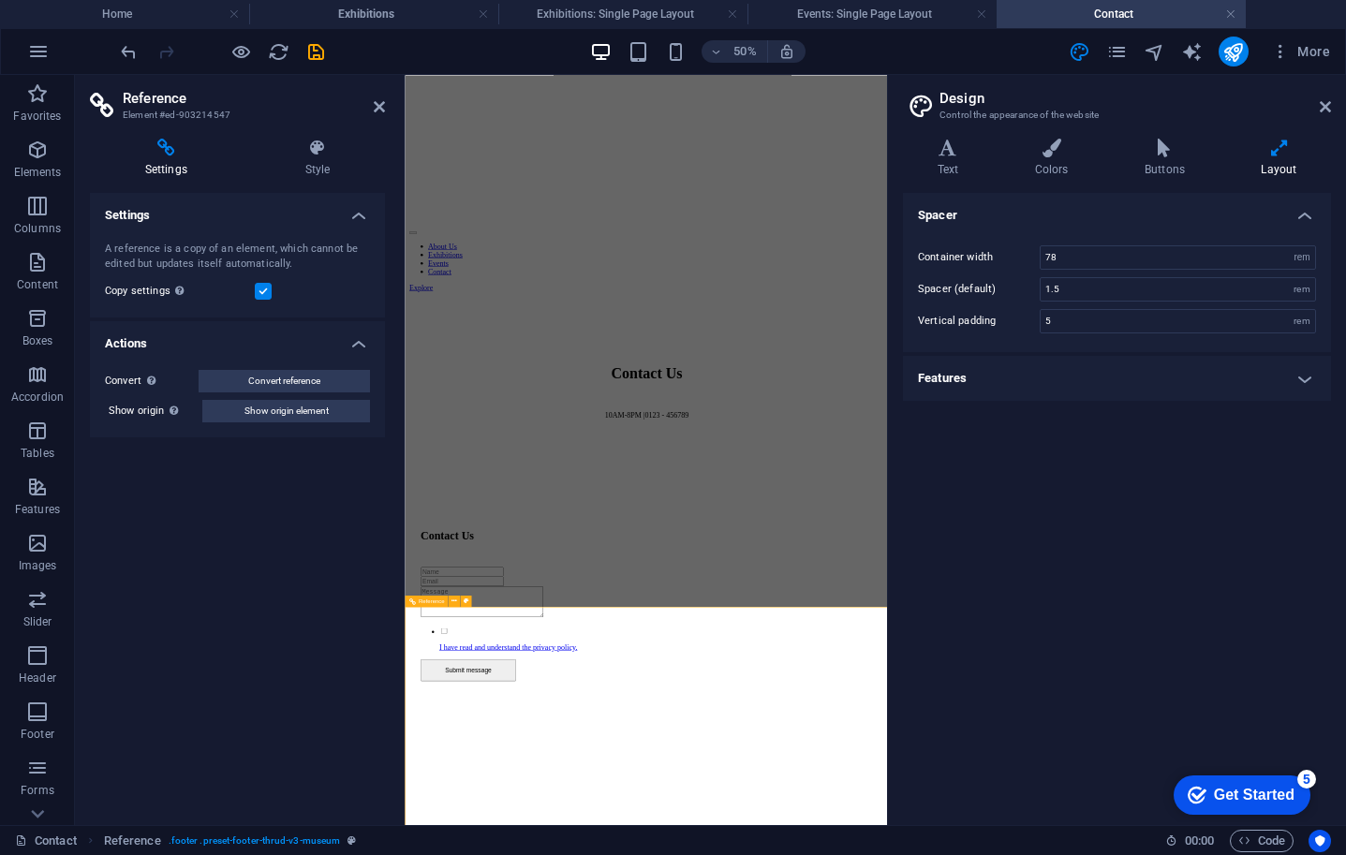
click at [309, 152] on icon at bounding box center [317, 148] width 135 height 19
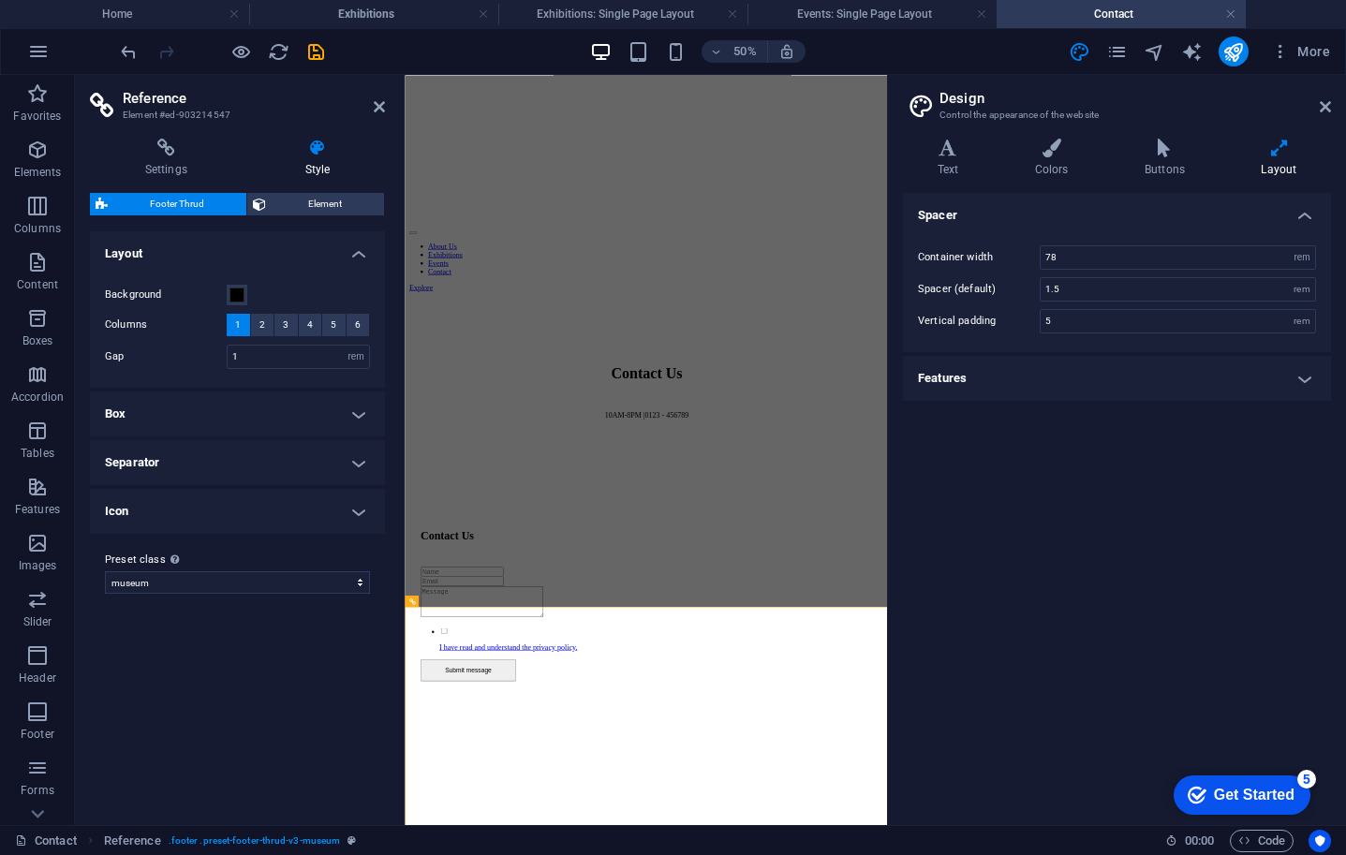
click at [373, 107] on header "Reference Element #ed-903214547" at bounding box center [237, 99] width 295 height 49
click at [380, 106] on icon at bounding box center [379, 106] width 11 height 15
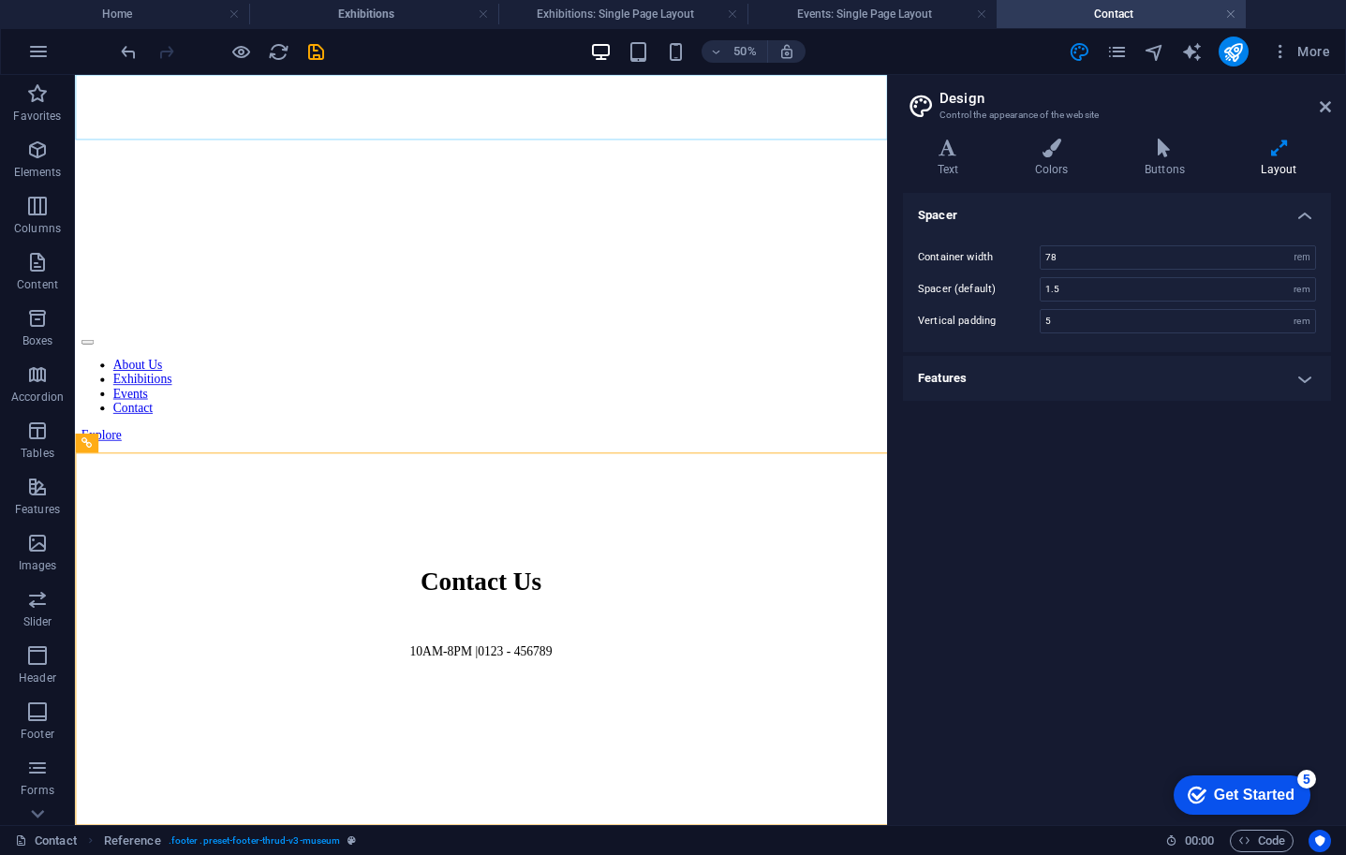
scroll to position [889, 0]
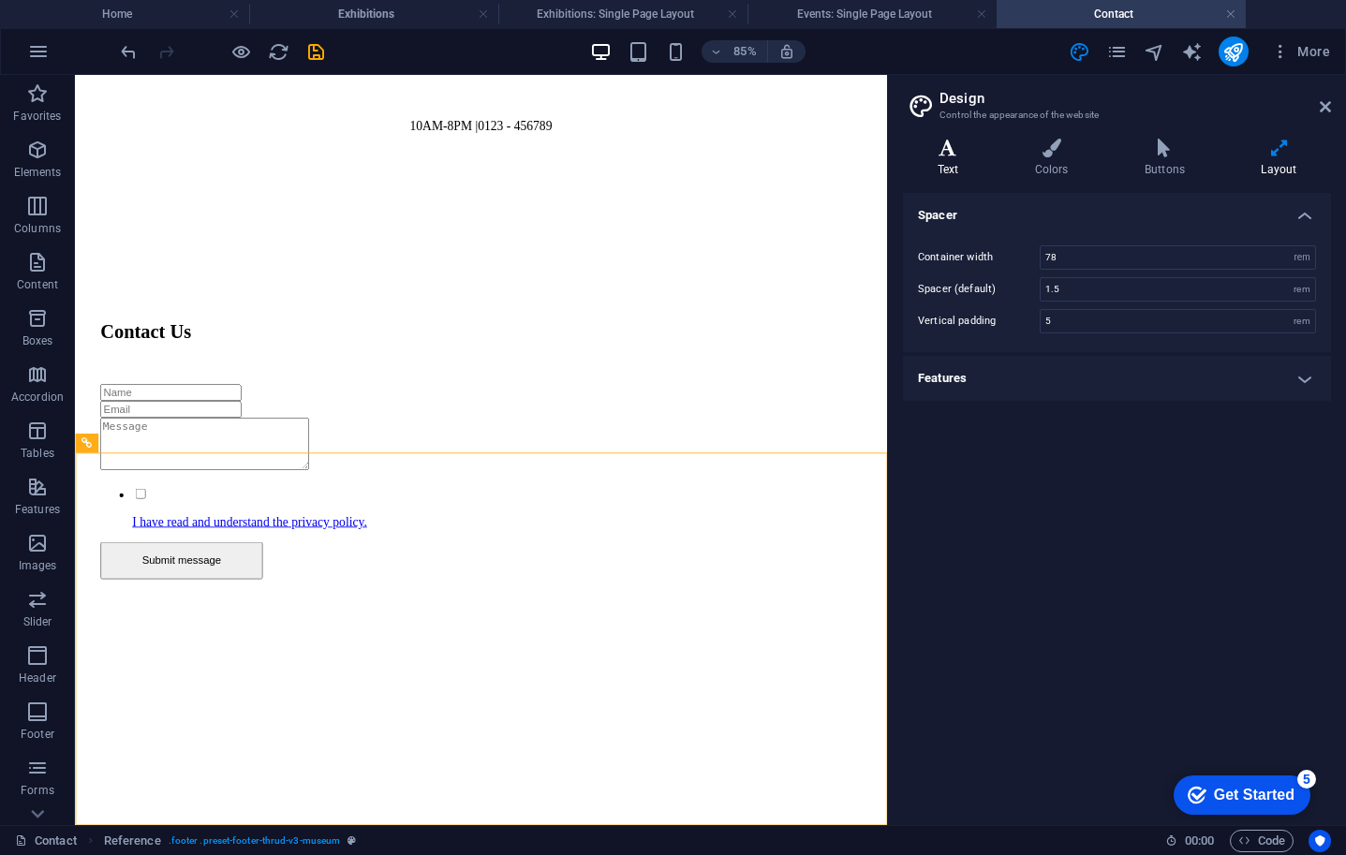
click at [952, 161] on h4 "Text" at bounding box center [951, 158] width 97 height 39
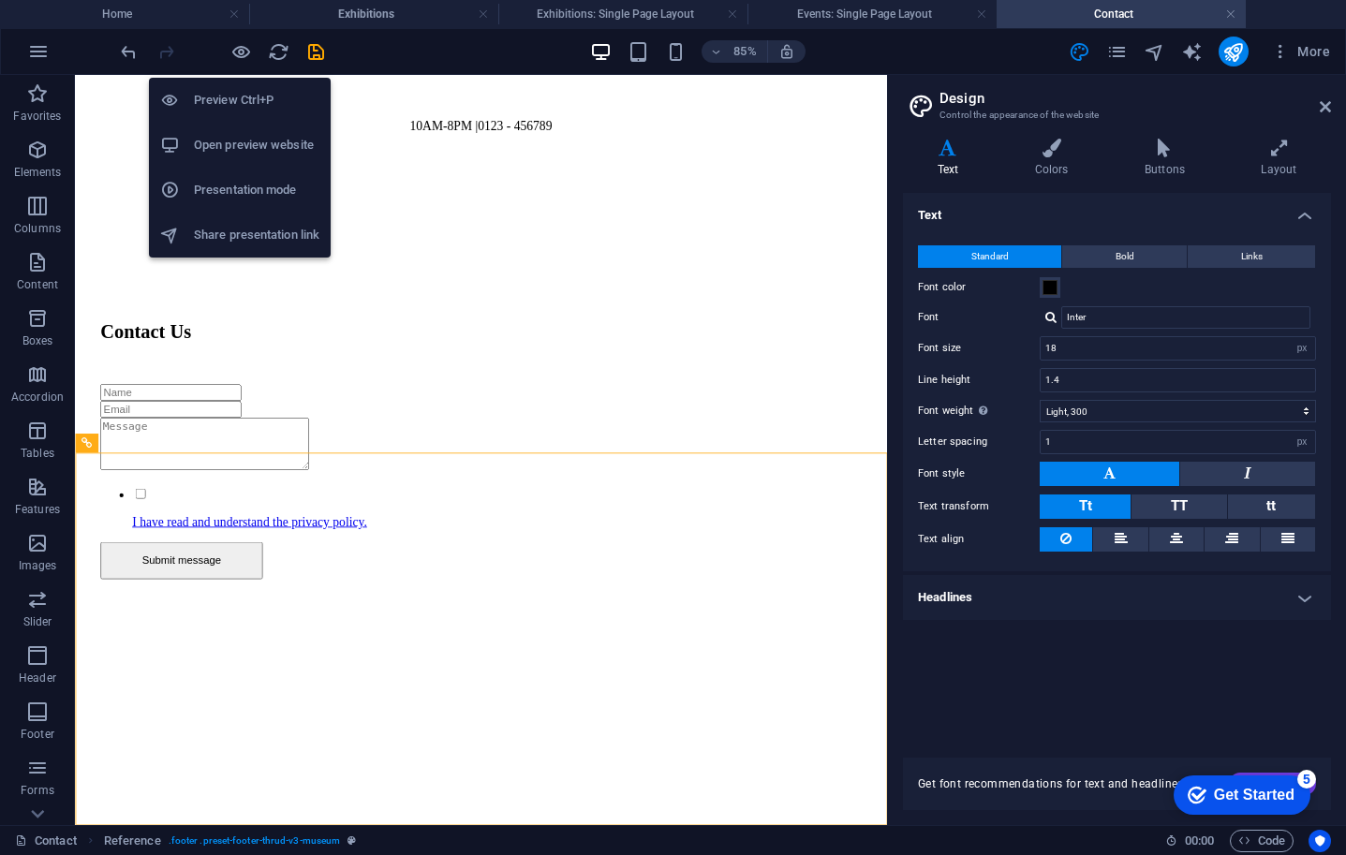
click at [247, 144] on h6 "Open preview website" at bounding box center [257, 145] width 126 height 22
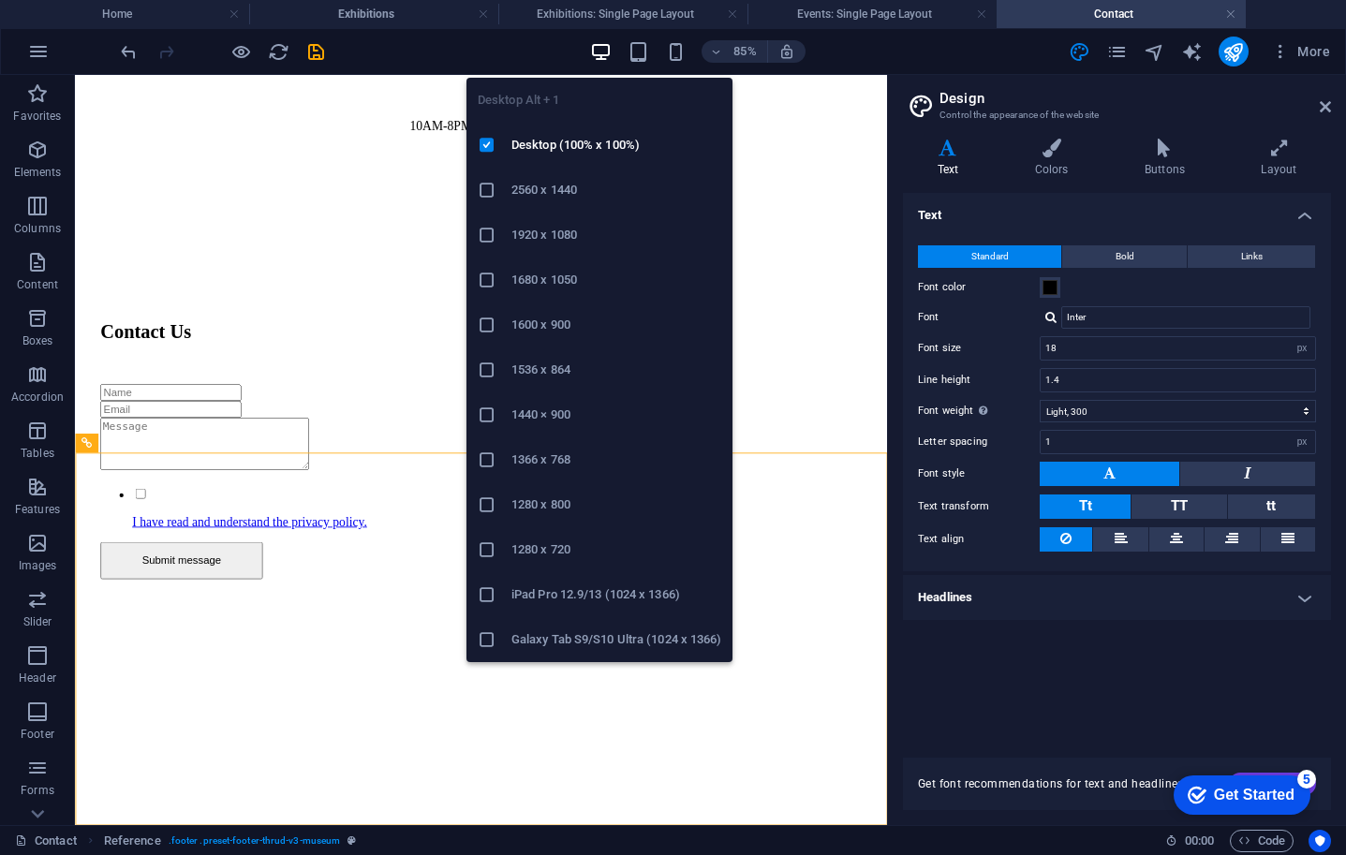
click at [598, 55] on icon "button" at bounding box center [601, 52] width 22 height 22
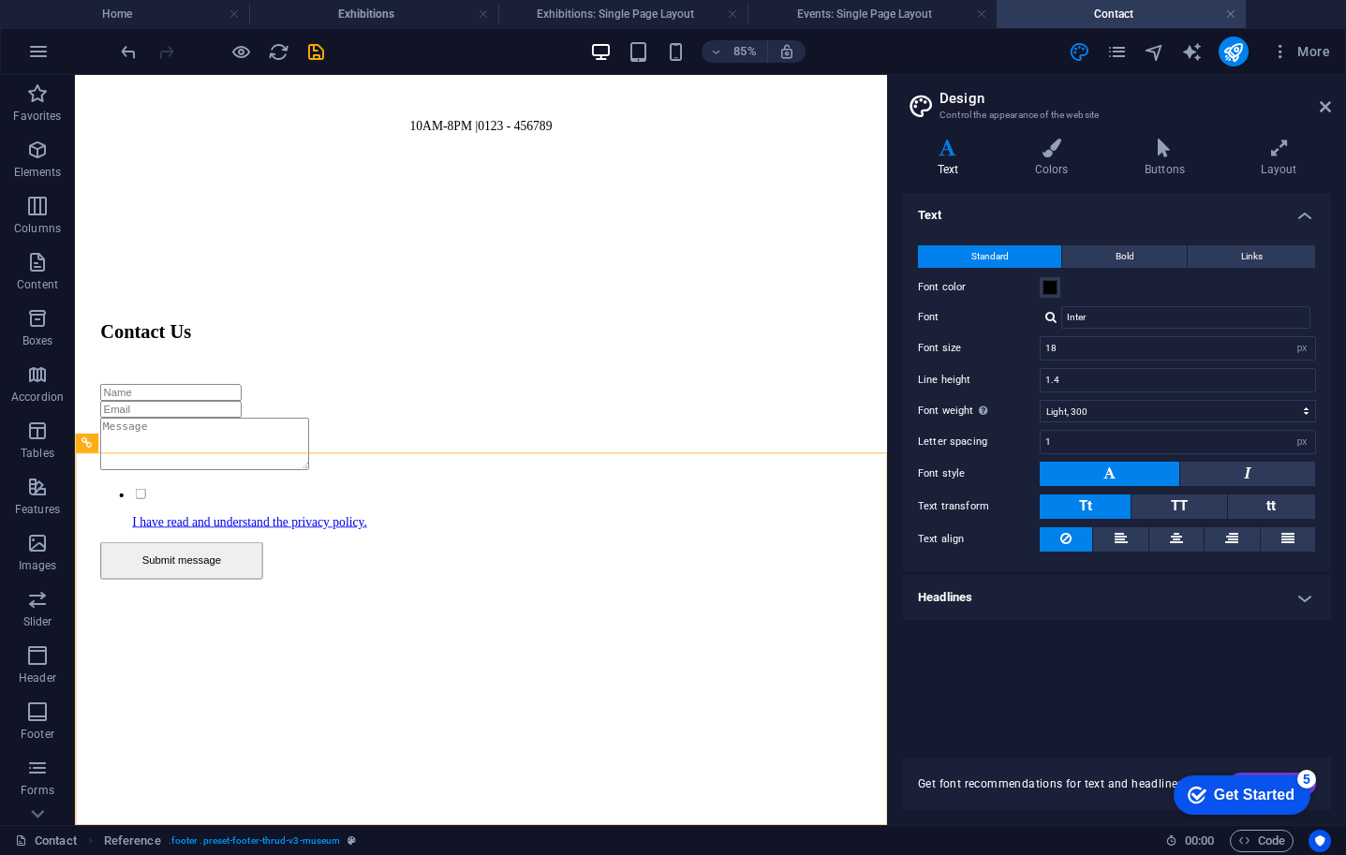
click at [917, 52] on div "85% More" at bounding box center [727, 52] width 1221 height 30
click at [1320, 107] on icon at bounding box center [1325, 106] width 11 height 15
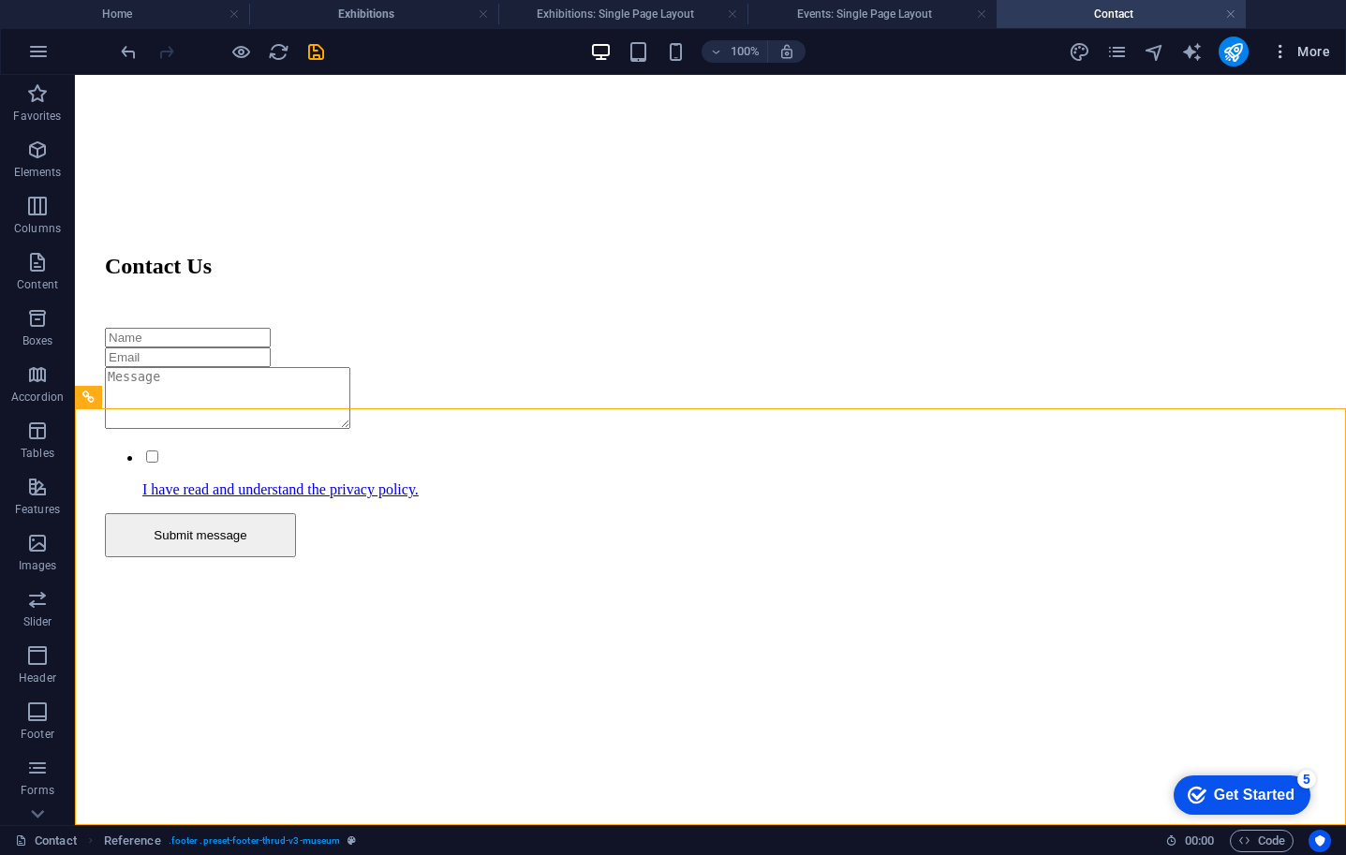
click at [1314, 52] on span "More" at bounding box center [1300, 51] width 59 height 19
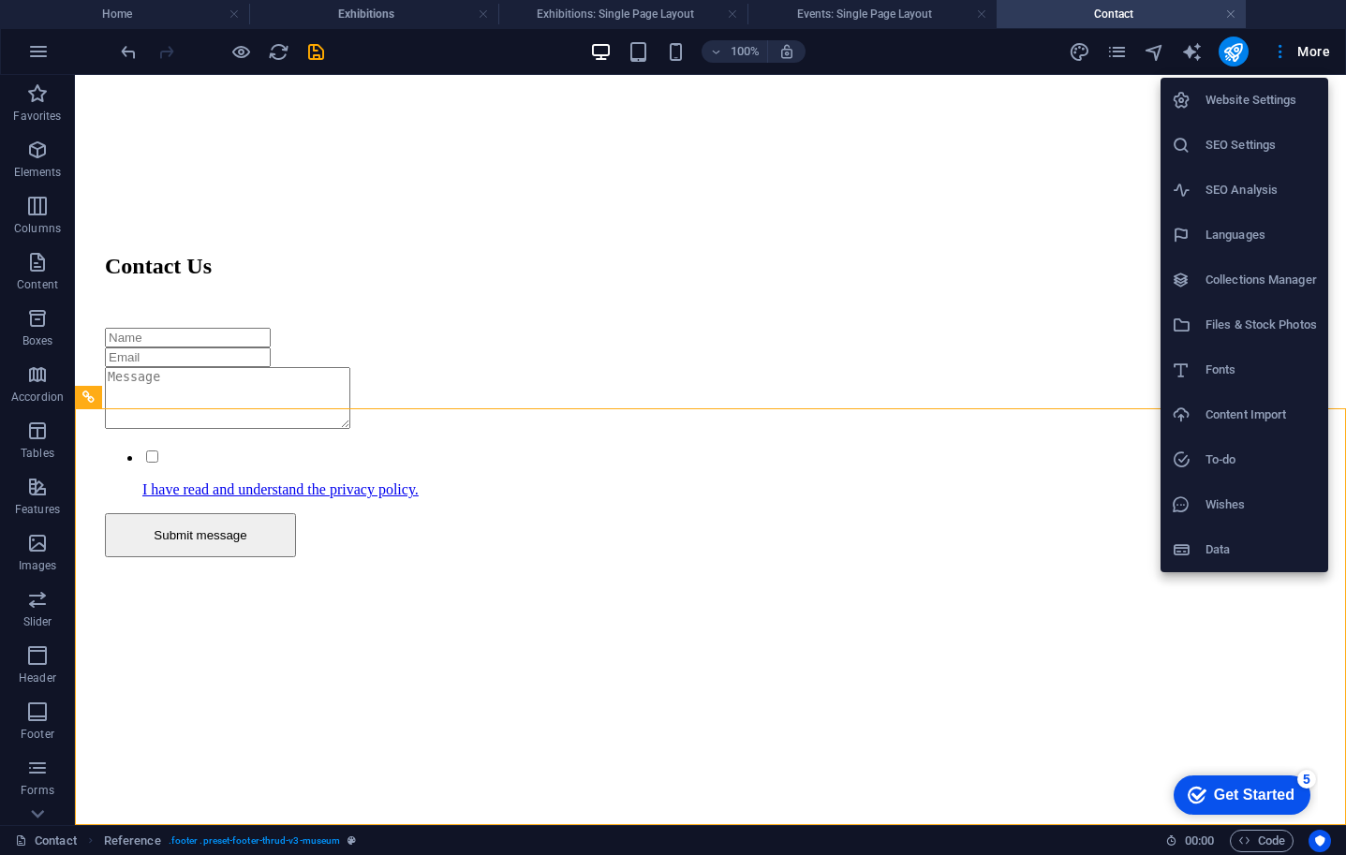
click at [1270, 96] on h6 "Website Settings" at bounding box center [1261, 100] width 111 height 22
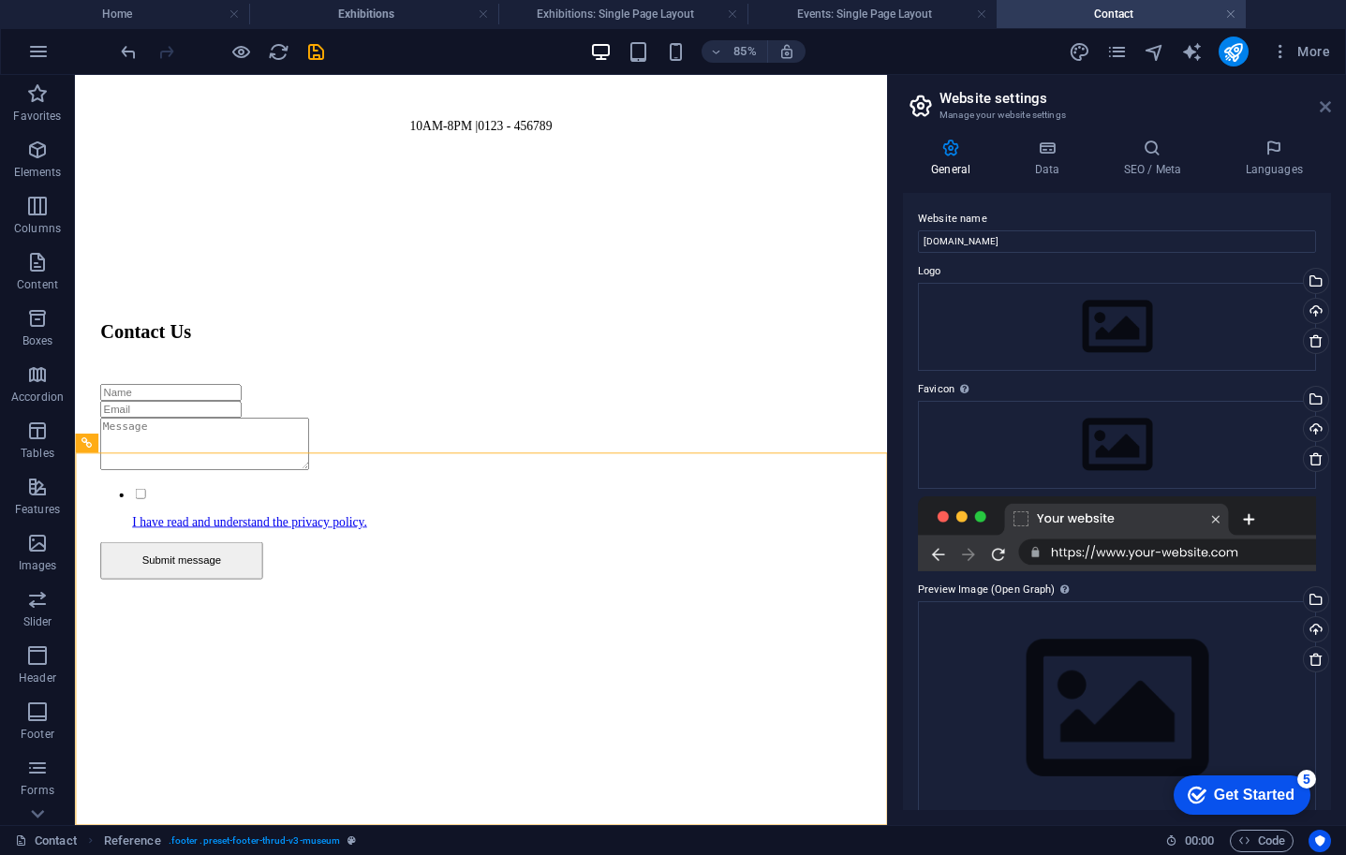
click at [1324, 104] on icon at bounding box center [1325, 106] width 11 height 15
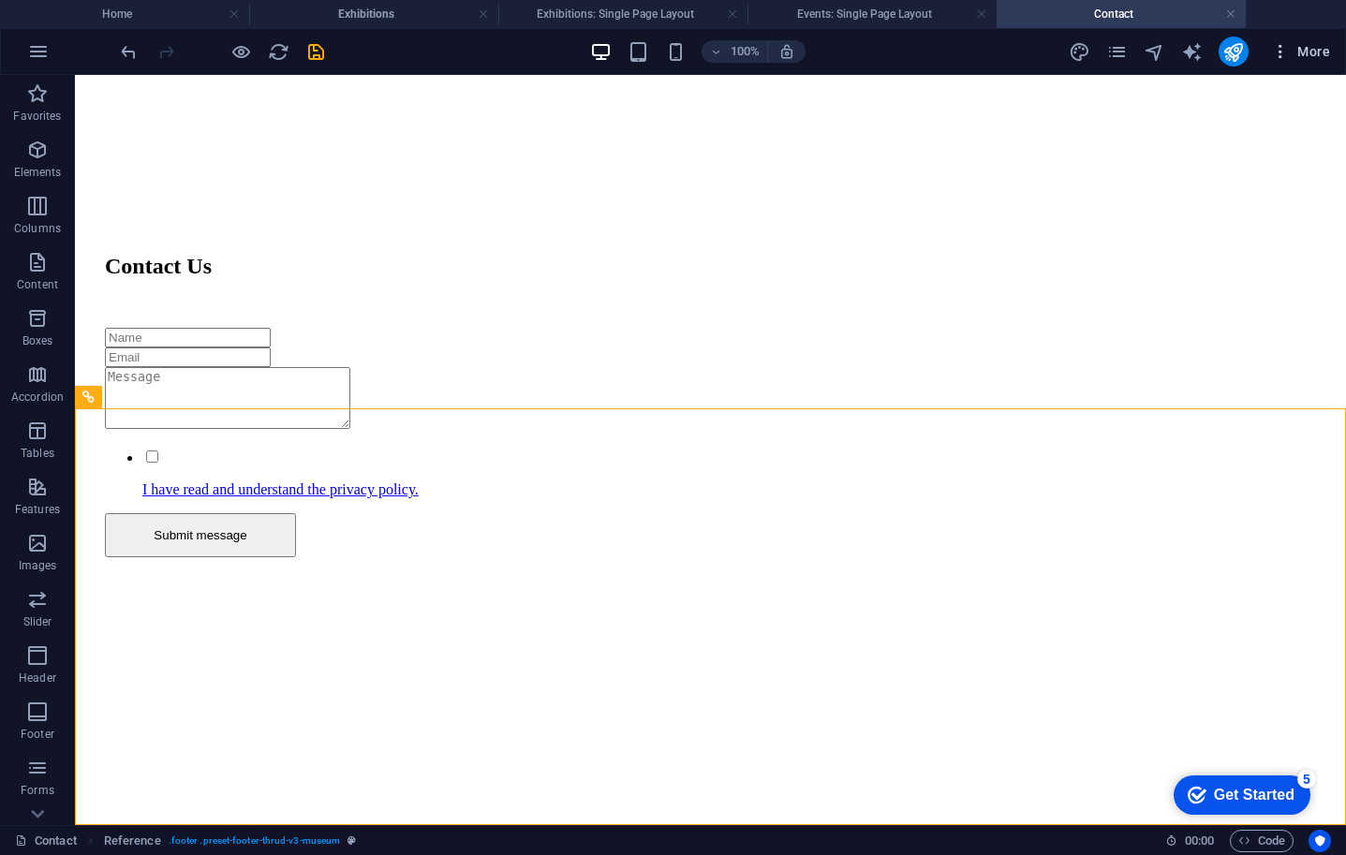
click at [1313, 52] on span "More" at bounding box center [1300, 51] width 59 height 19
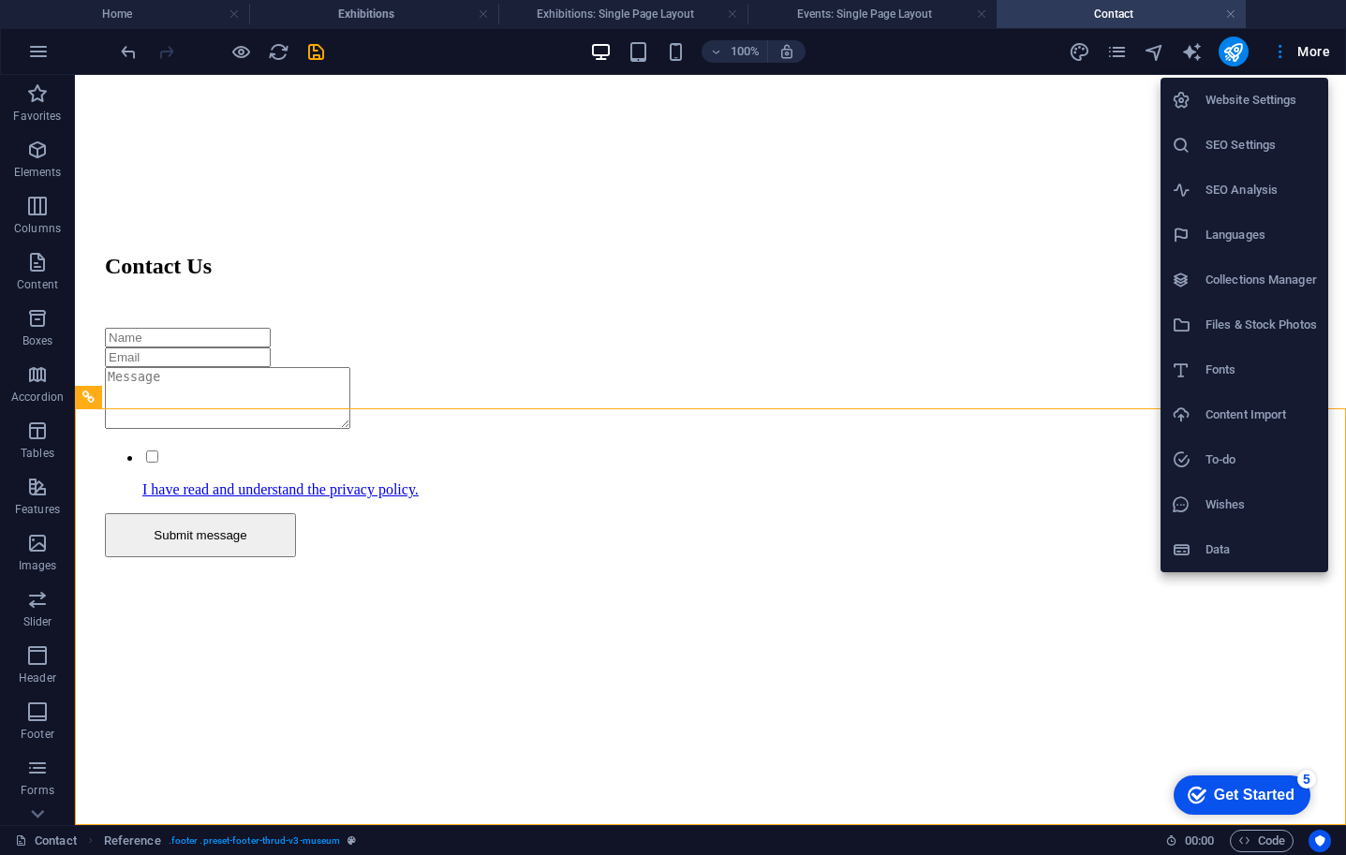
click at [1225, 230] on h6 "Languages" at bounding box center [1261, 235] width 111 height 22
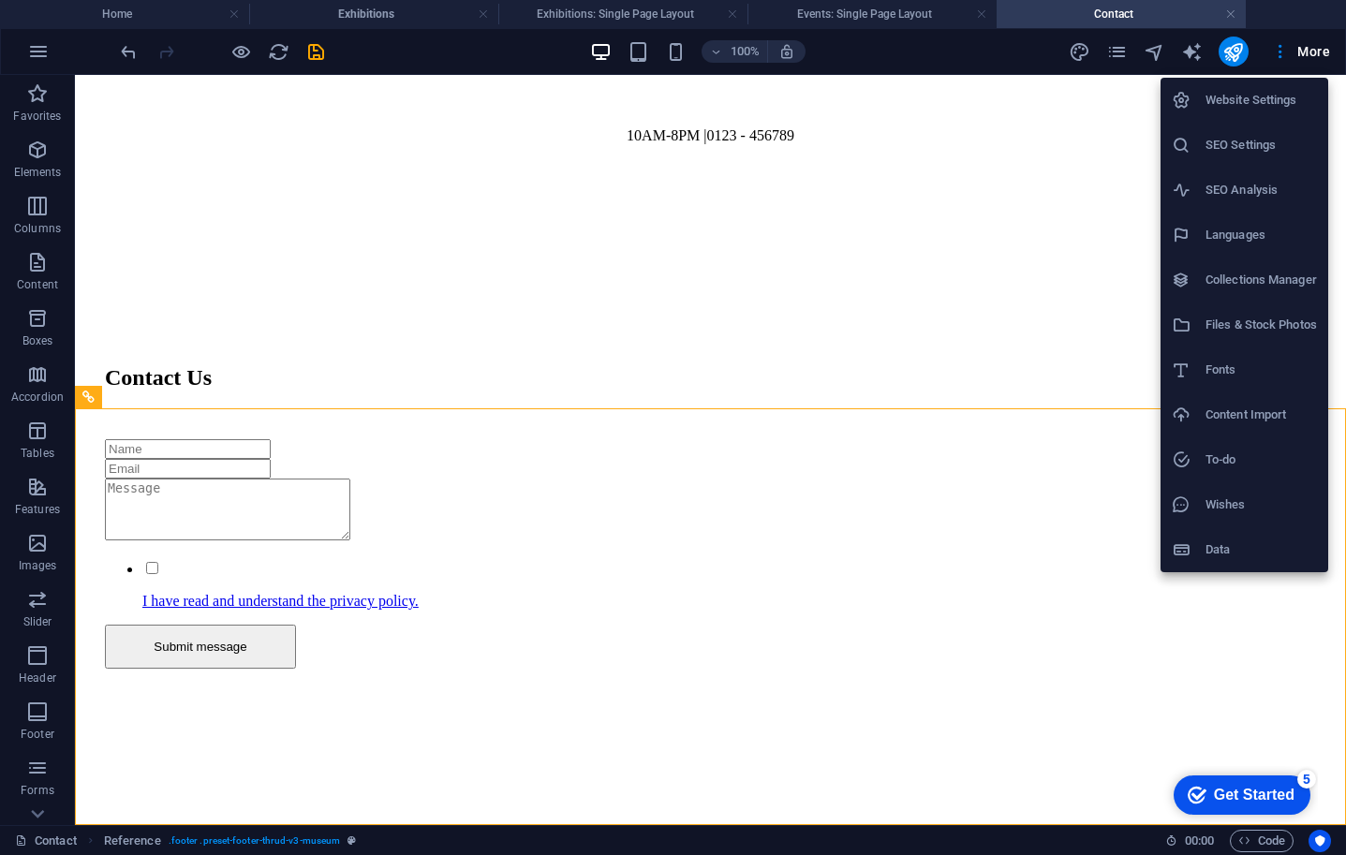
select select "41"
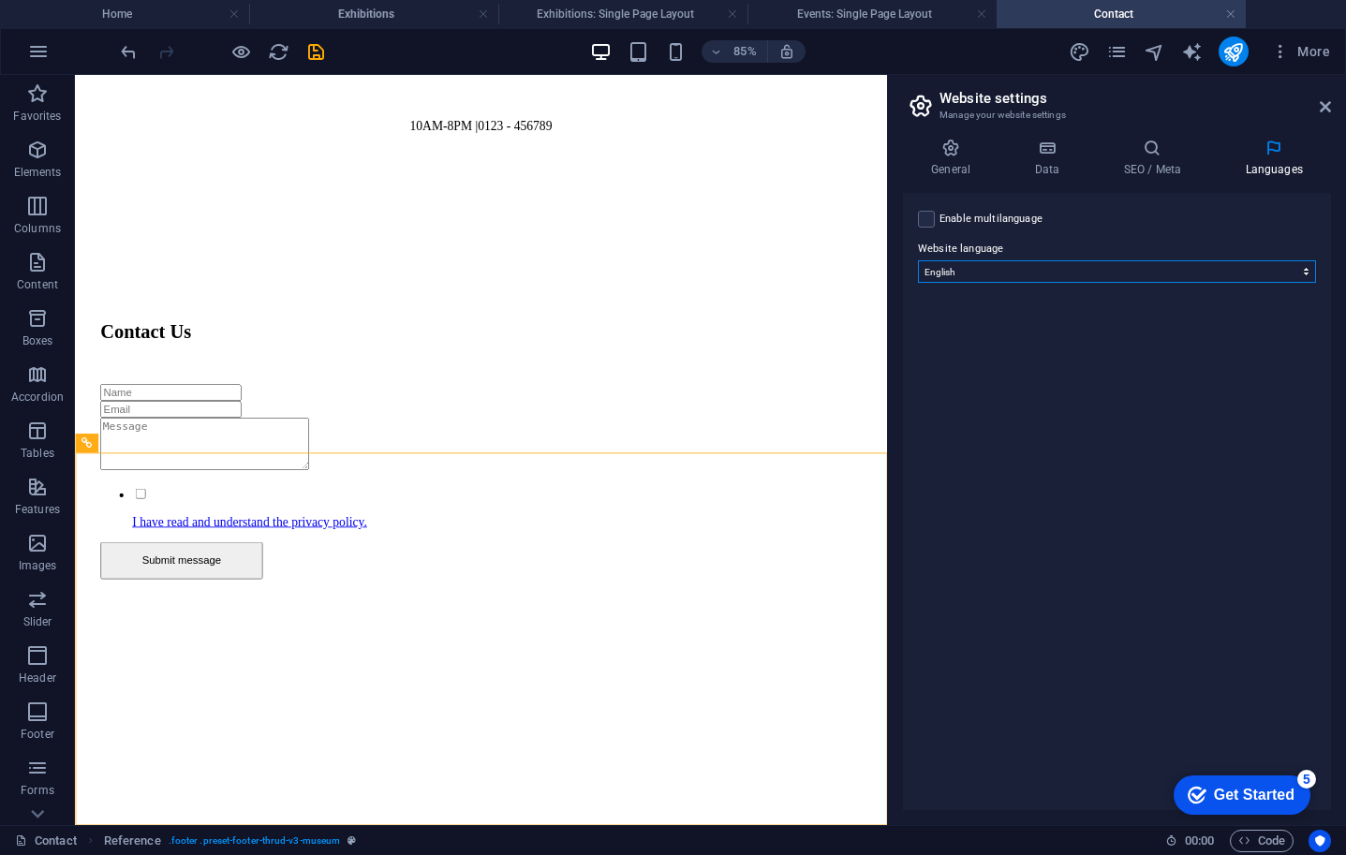
click at [1311, 273] on select "Abkhazian Afar Afrikaans Akan Albanian Amharic Arabic Aragonese Armenian Assame…" at bounding box center [1117, 271] width 398 height 22
click at [918, 260] on select "Abkhazian Afar Afrikaans Akan Albanian Amharic Arabic Aragonese Armenian Assame…" at bounding box center [1117, 271] width 398 height 22
click at [925, 221] on label at bounding box center [926, 219] width 17 height 17
click at [0, 0] on input "Enable multilanguage To disable multilanguage delete all languages until only o…" at bounding box center [0, 0] width 0 height 0
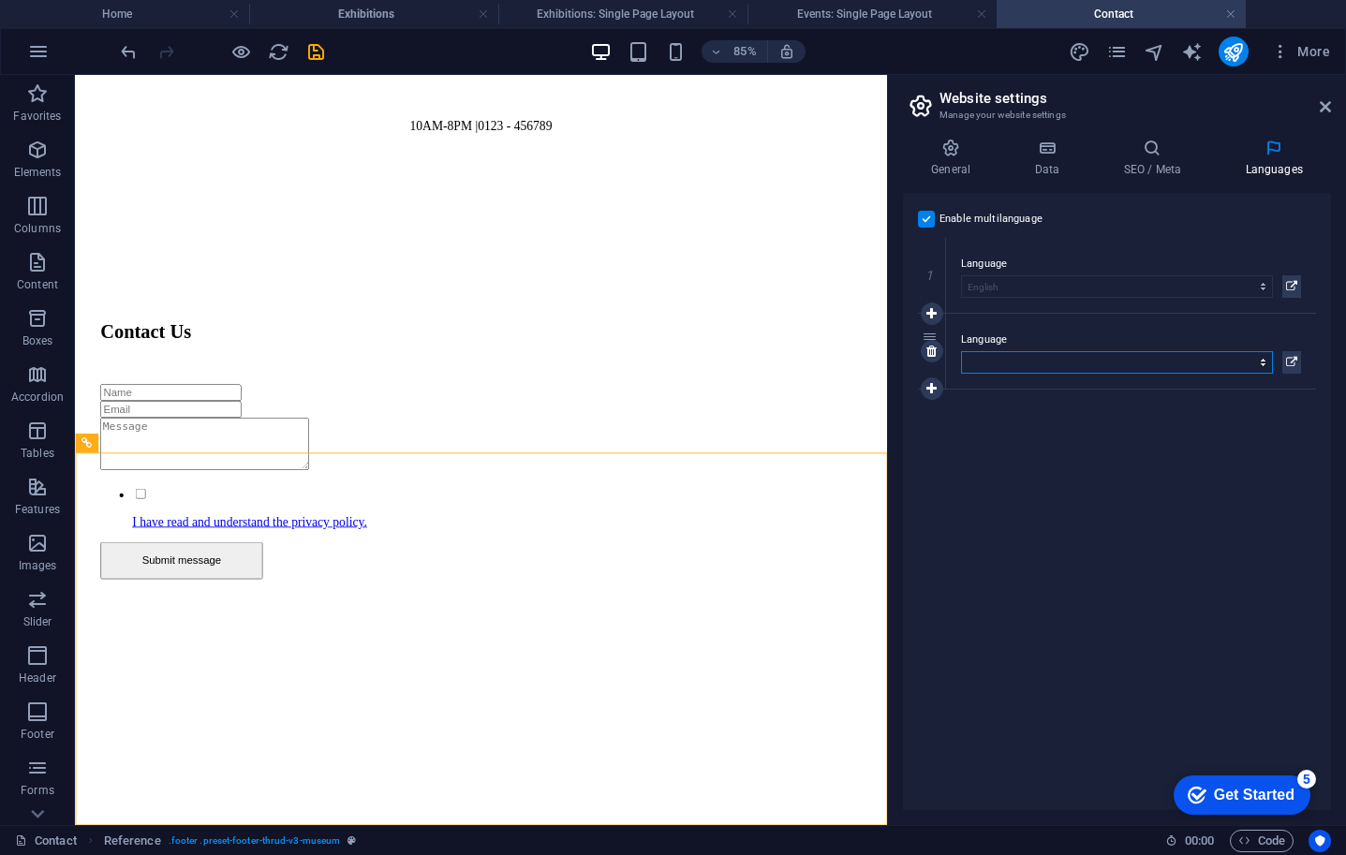
click at [1270, 373] on select "Abkhazian Afar Afrikaans Akan Albanian Amharic Arabic Aragonese Armenian Assame…" at bounding box center [1117, 362] width 312 height 22
select select "49"
click at [961, 351] on select "Abkhazian Afar Afrikaans Akan Albanian Amharic Arabic Aragonese Armenian Assame…" at bounding box center [1117, 362] width 312 height 22
click at [1264, 364] on select "Abkhazian Afar Afrikaans Akan Albanian Amharic Arabic Aragonese Armenian Assame…" at bounding box center [1117, 362] width 312 height 22
click at [1329, 106] on icon at bounding box center [1325, 106] width 11 height 15
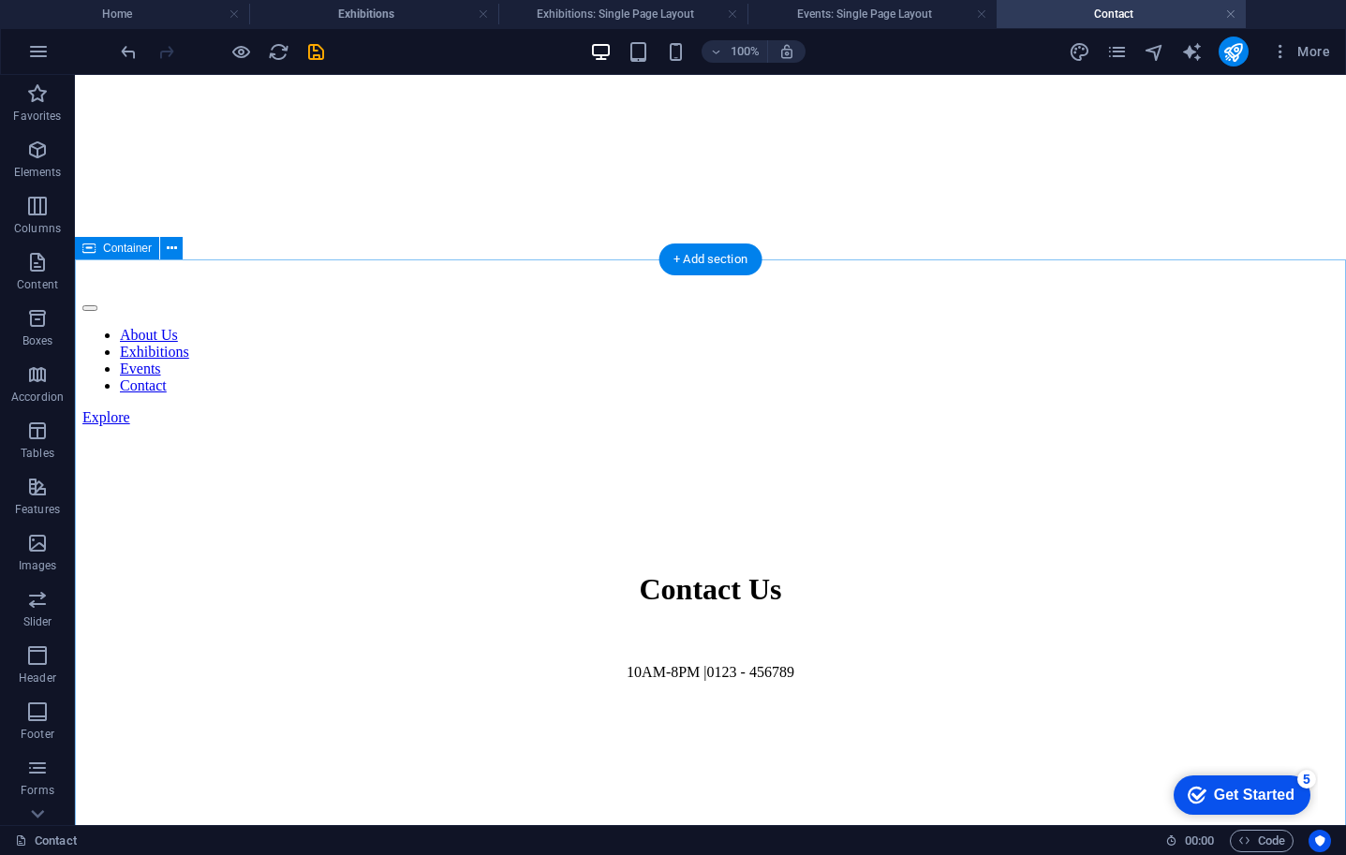
scroll to position [0, 0]
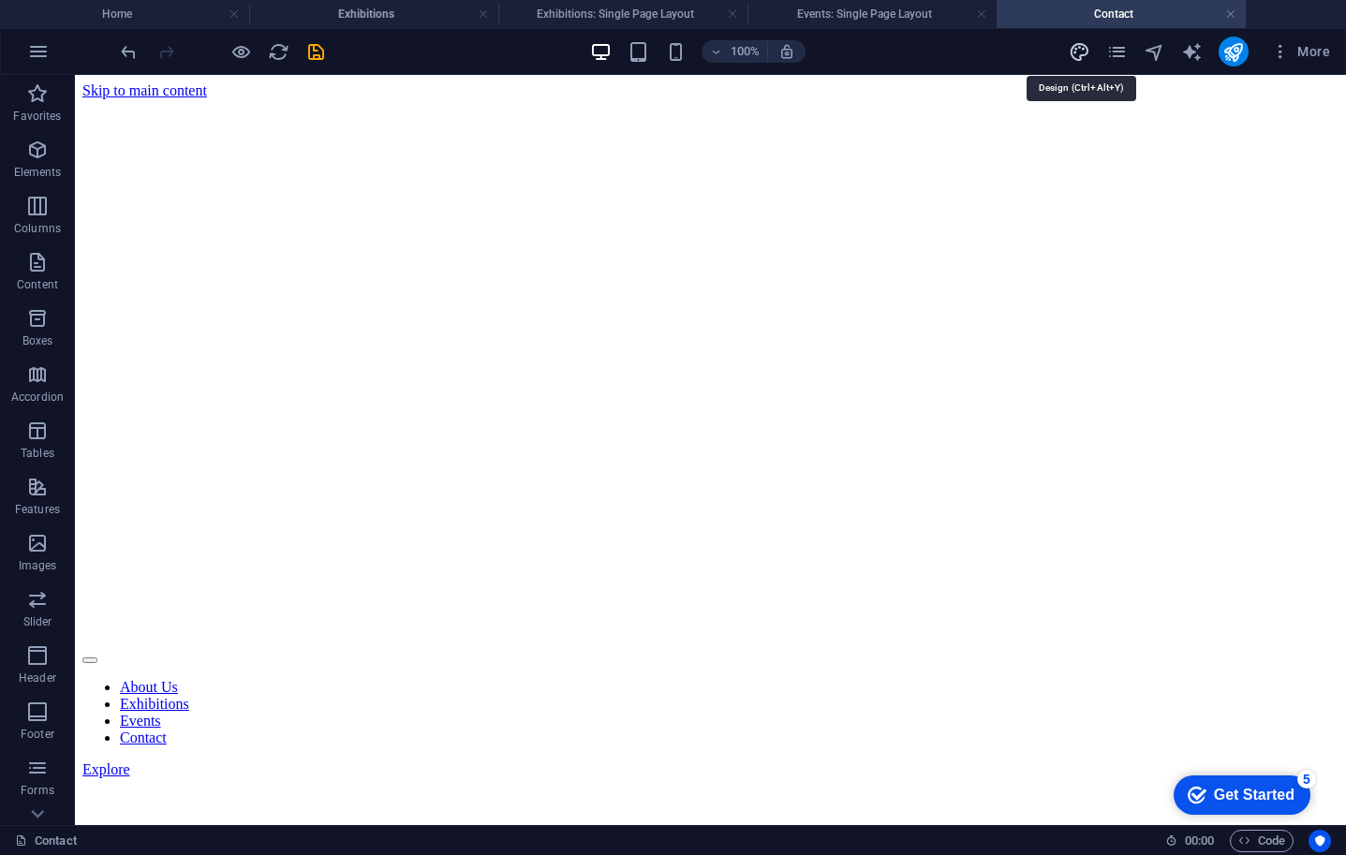
click at [1077, 50] on icon "design" at bounding box center [1080, 52] width 22 height 22
select select "px"
select select "300"
select select "px"
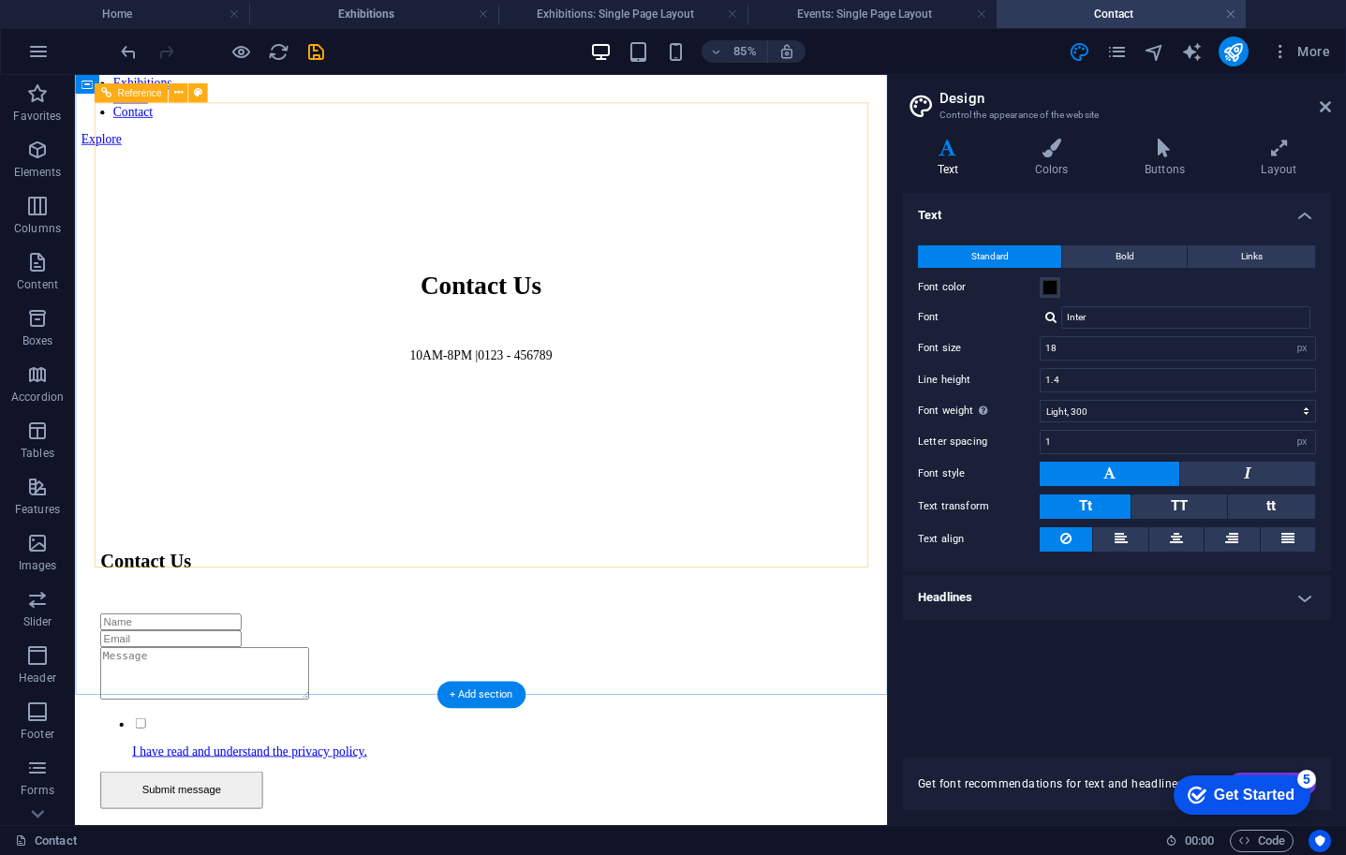
scroll to position [889, 0]
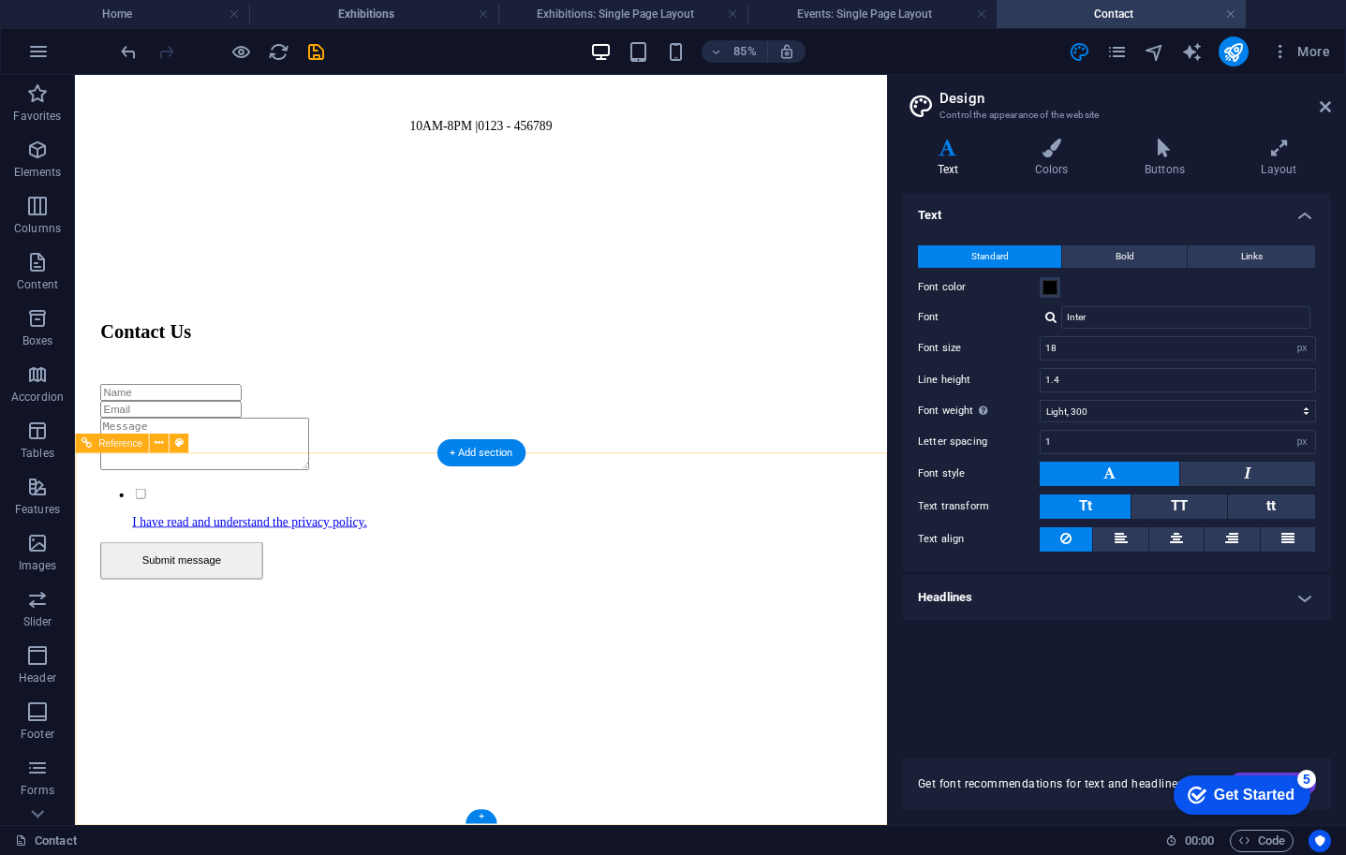
click at [157, 444] on icon at bounding box center [159, 444] width 8 height 17
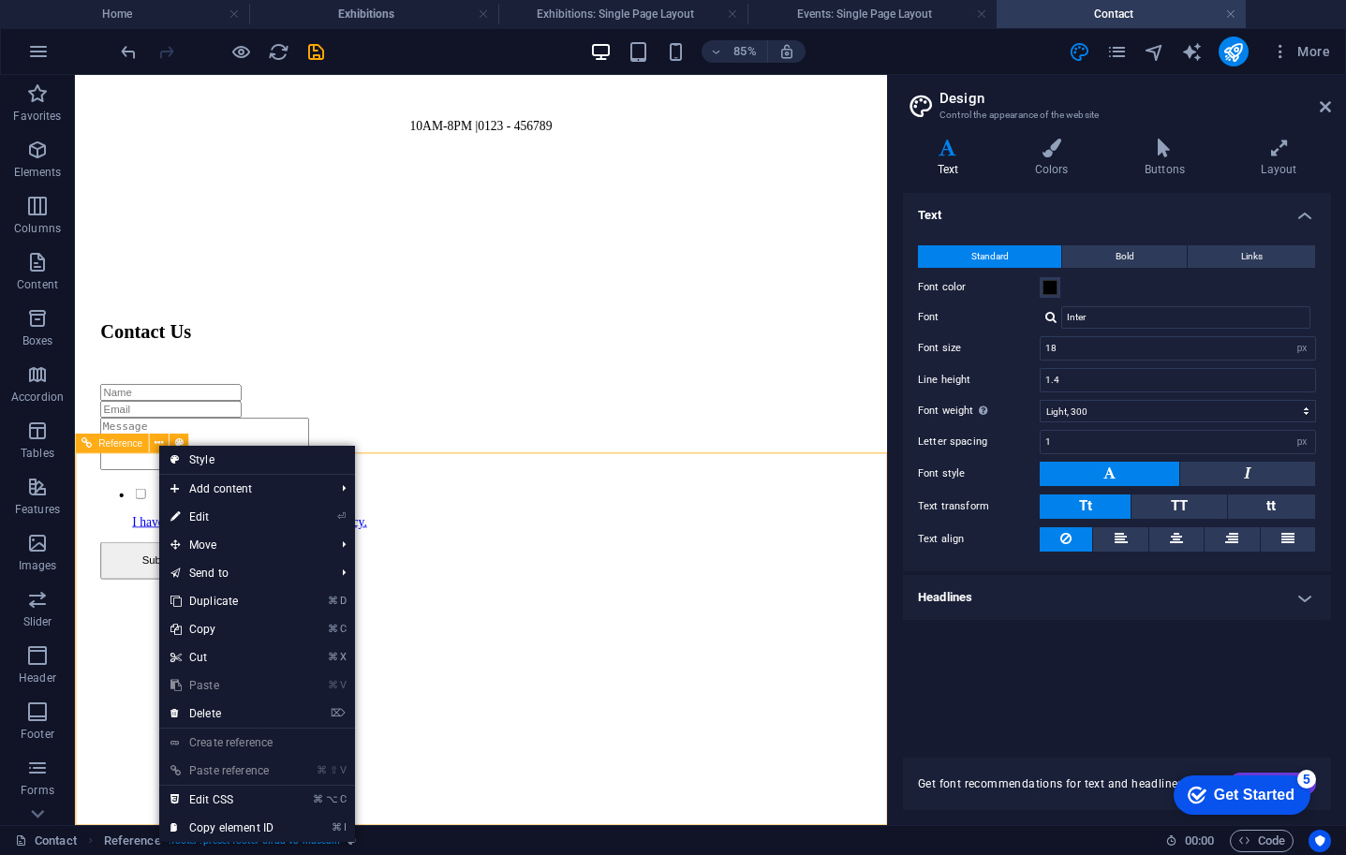
click at [131, 445] on span "Reference" at bounding box center [120, 443] width 44 height 9
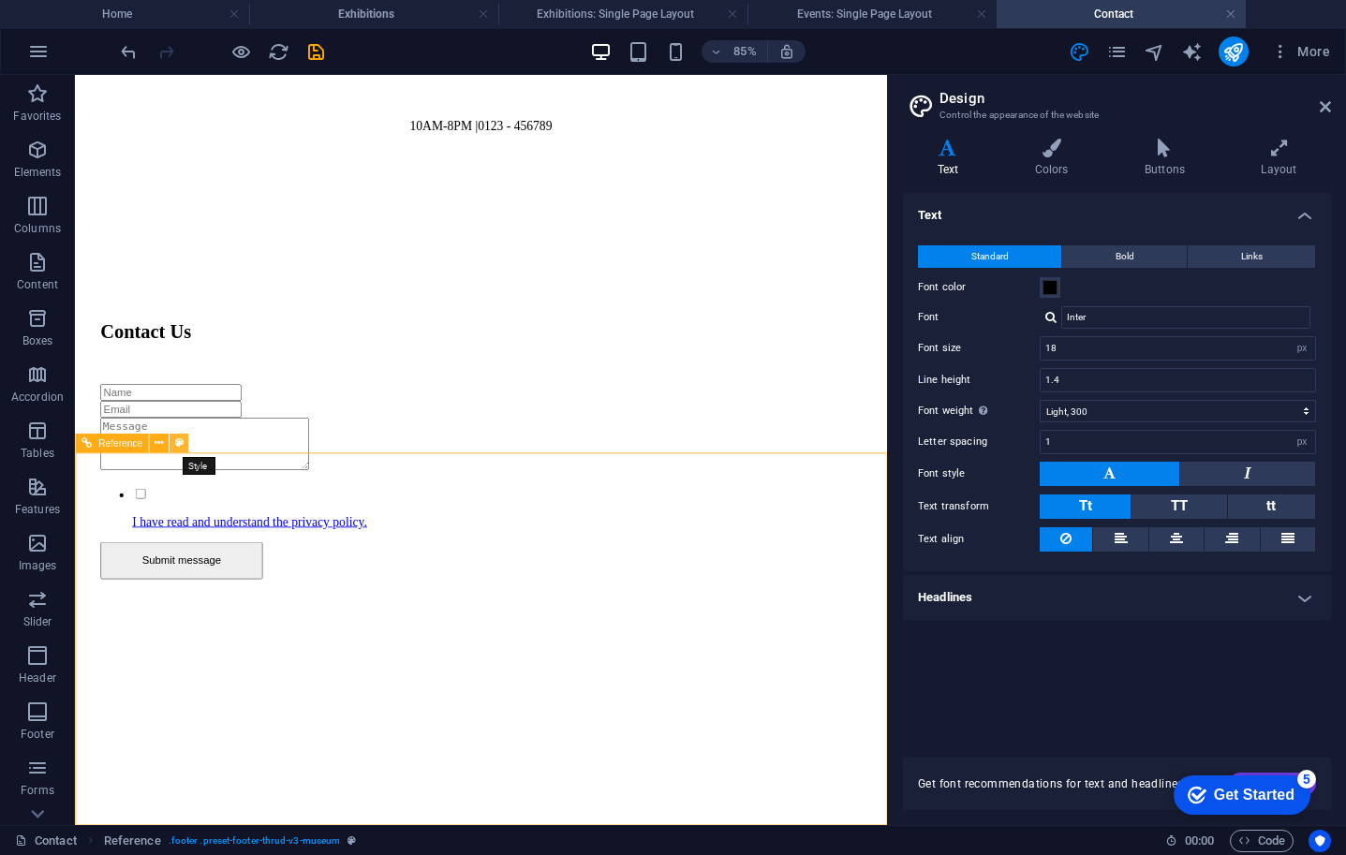
click at [181, 445] on icon at bounding box center [178, 444] width 8 height 17
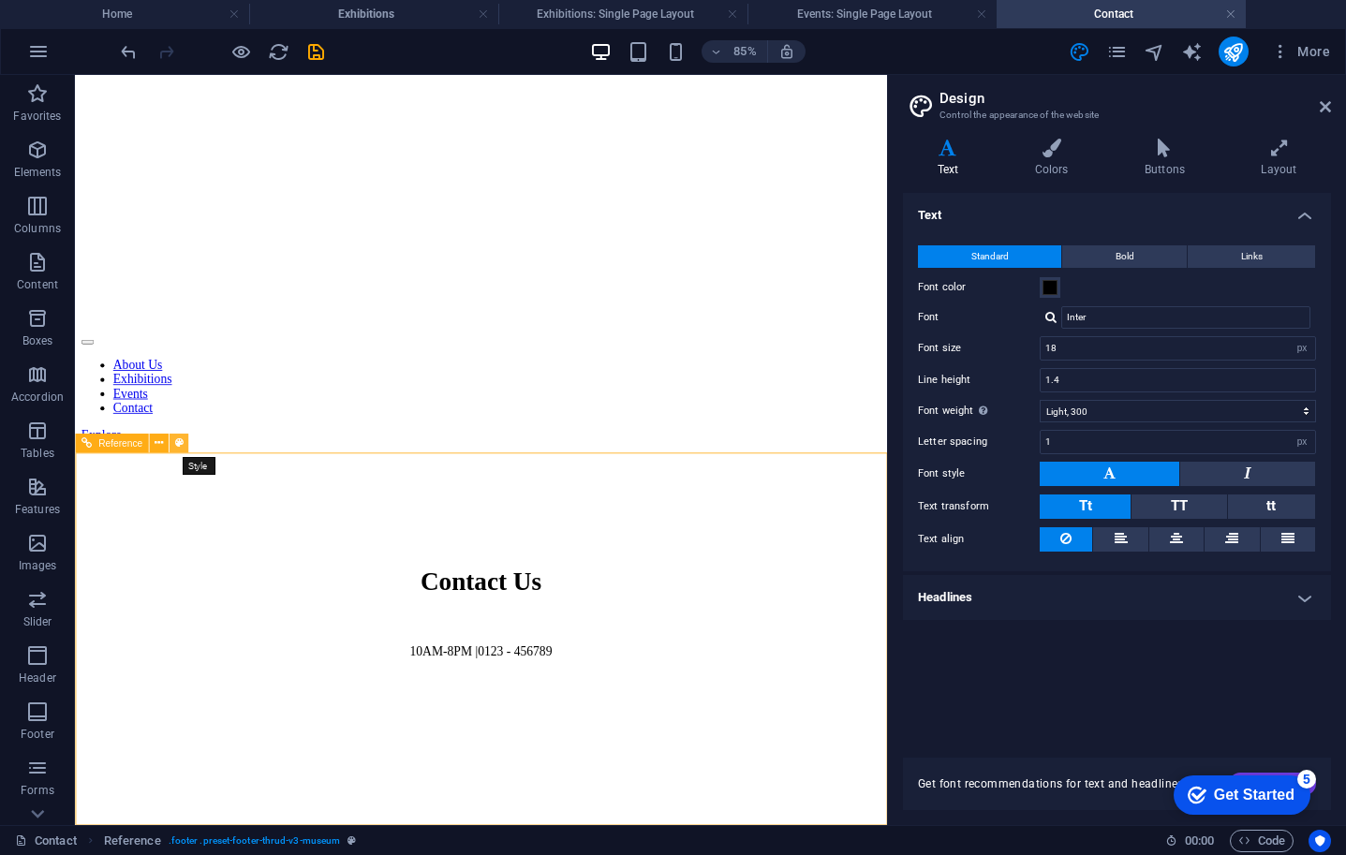
select select "rem"
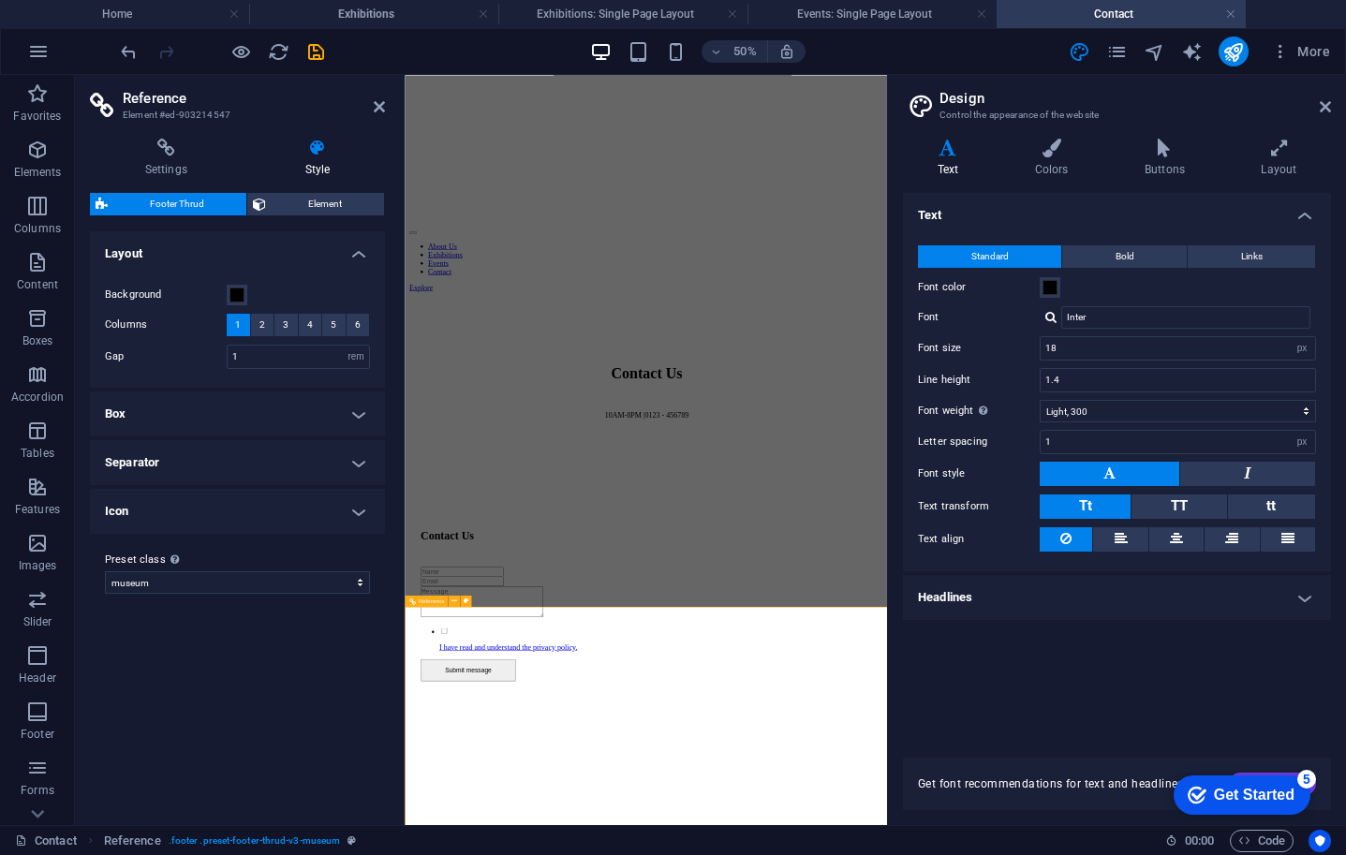
click at [379, 106] on icon at bounding box center [379, 106] width 11 height 15
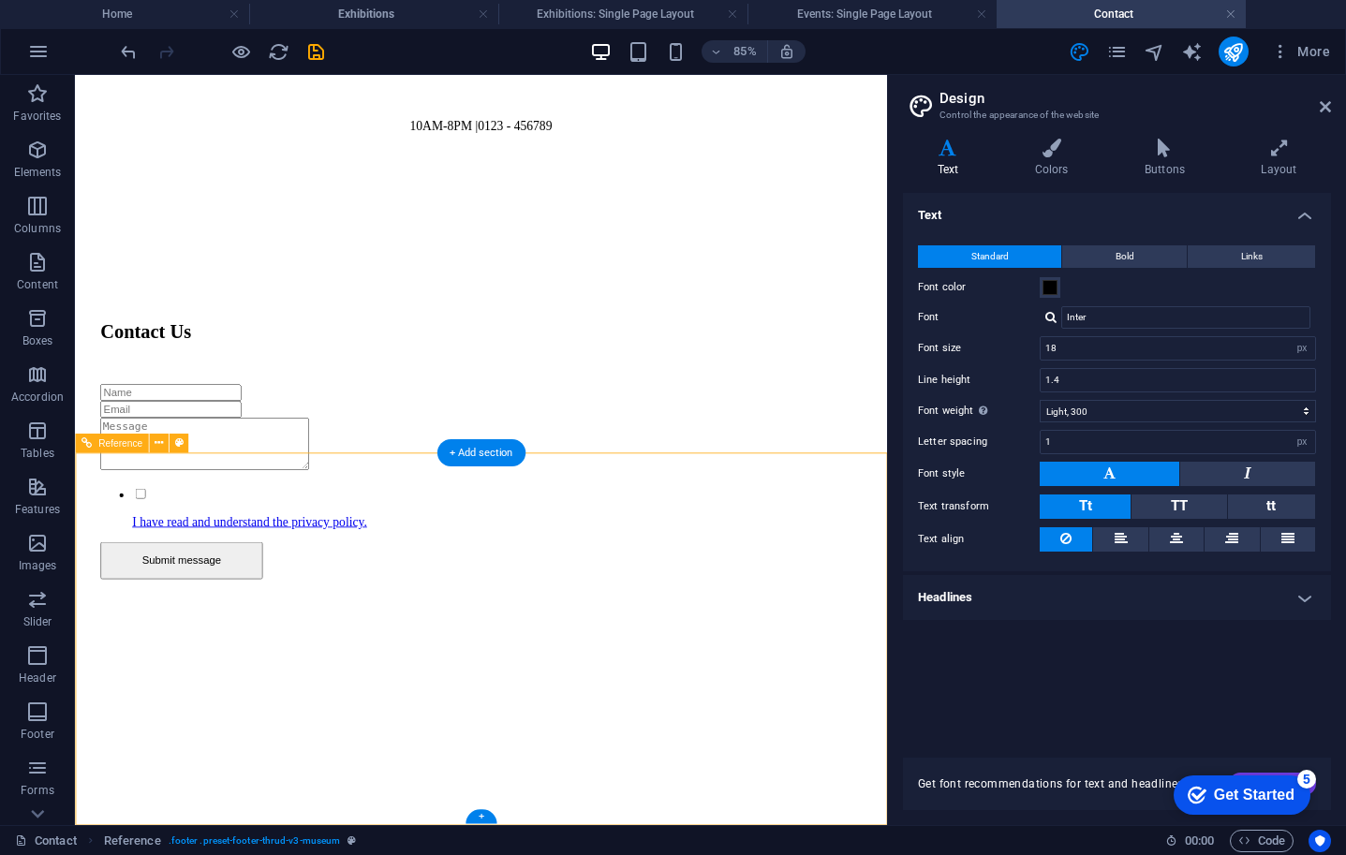
click at [1324, 99] on icon at bounding box center [1325, 106] width 11 height 15
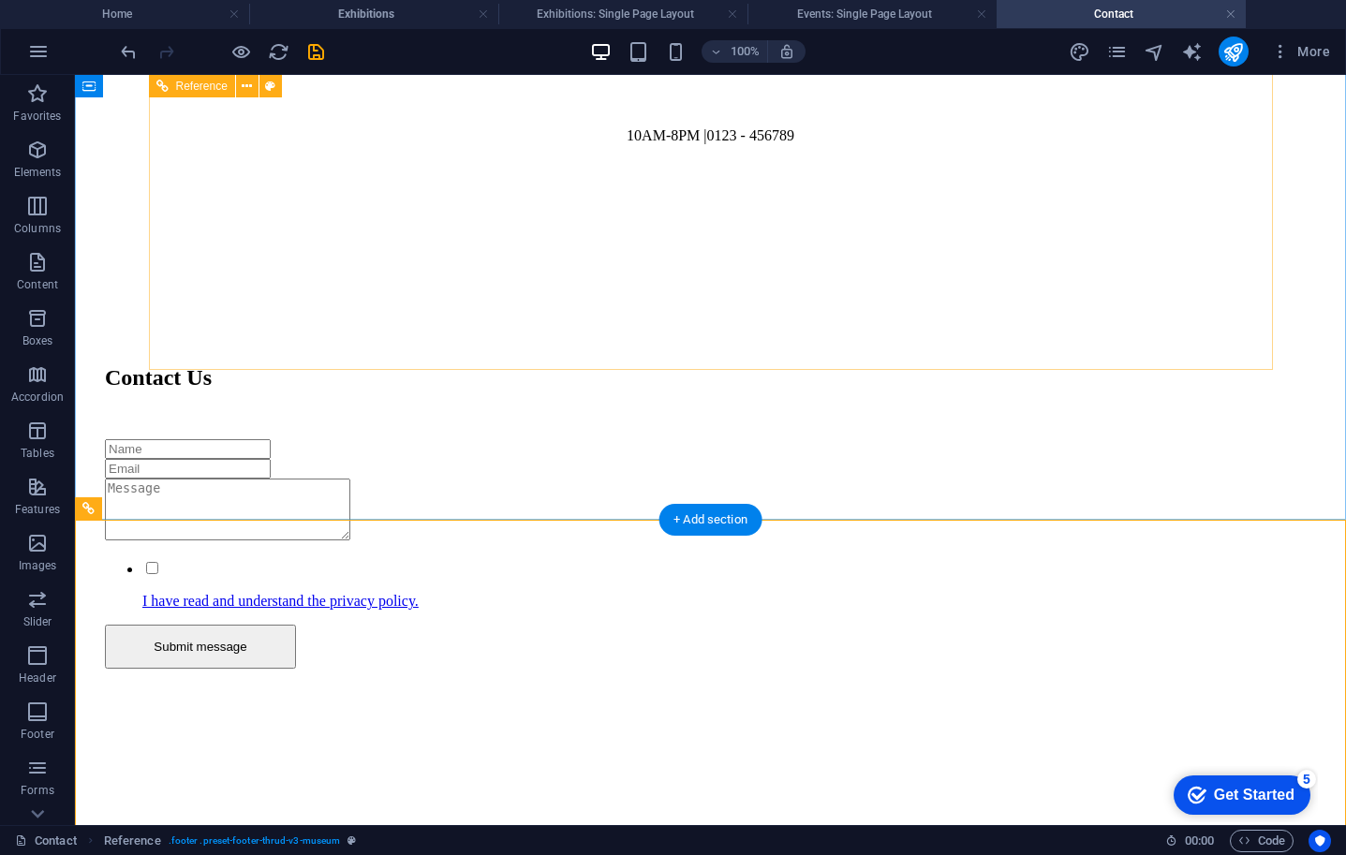
click at [434, 669] on figure at bounding box center [710, 669] width 1211 height 0
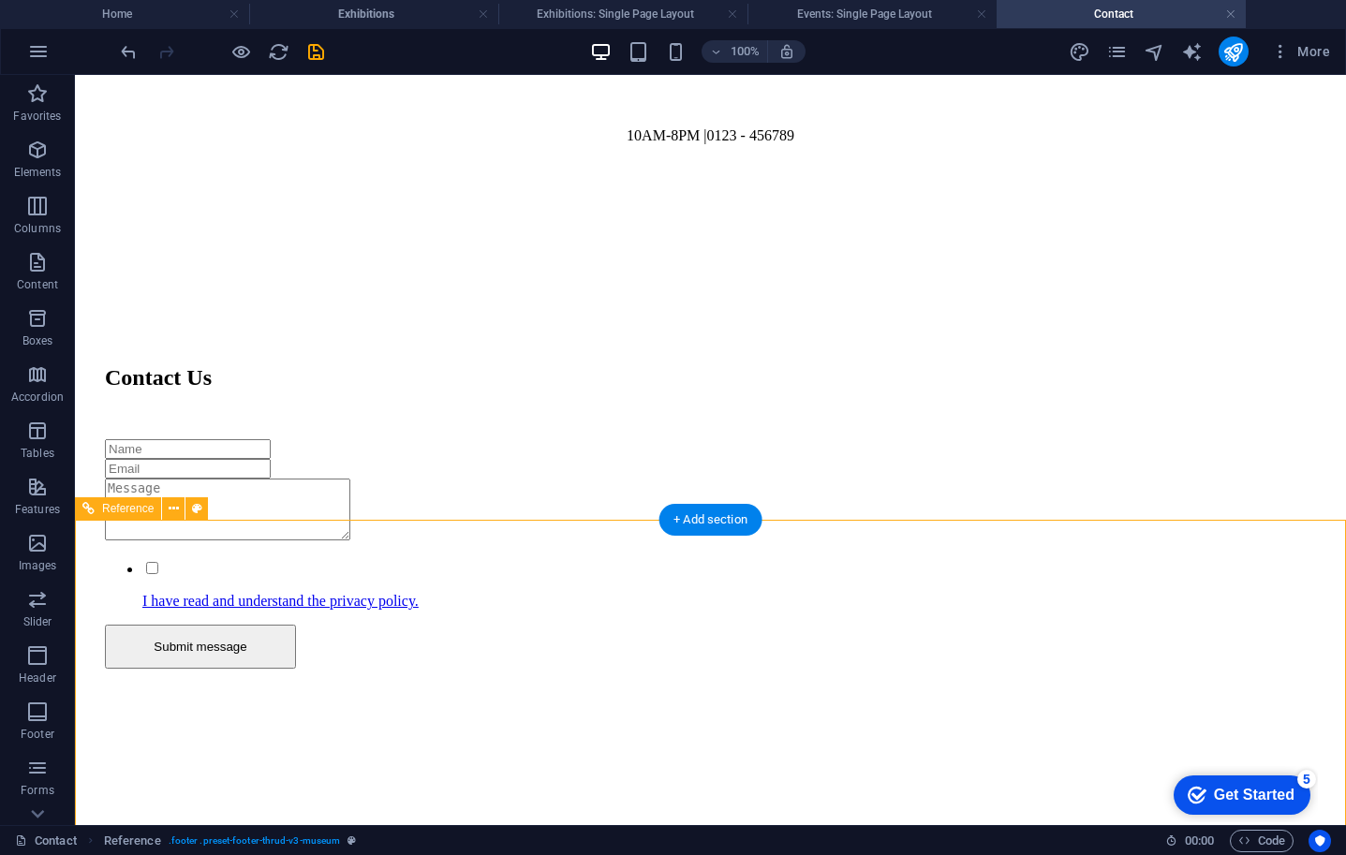
click at [176, 513] on icon at bounding box center [174, 509] width 10 height 20
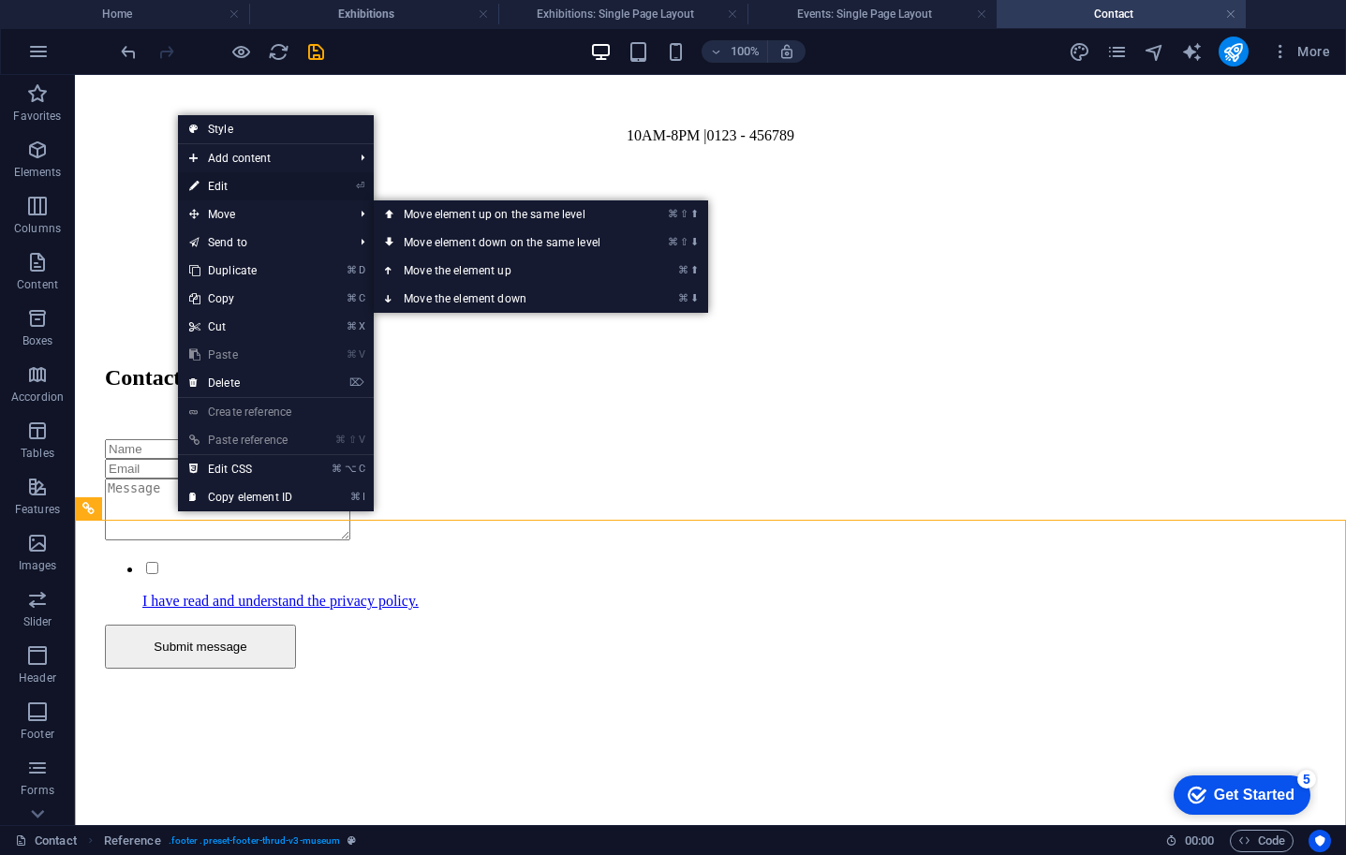
click at [227, 182] on link "⏎ Edit" at bounding box center [241, 186] width 126 height 28
select select "rem"
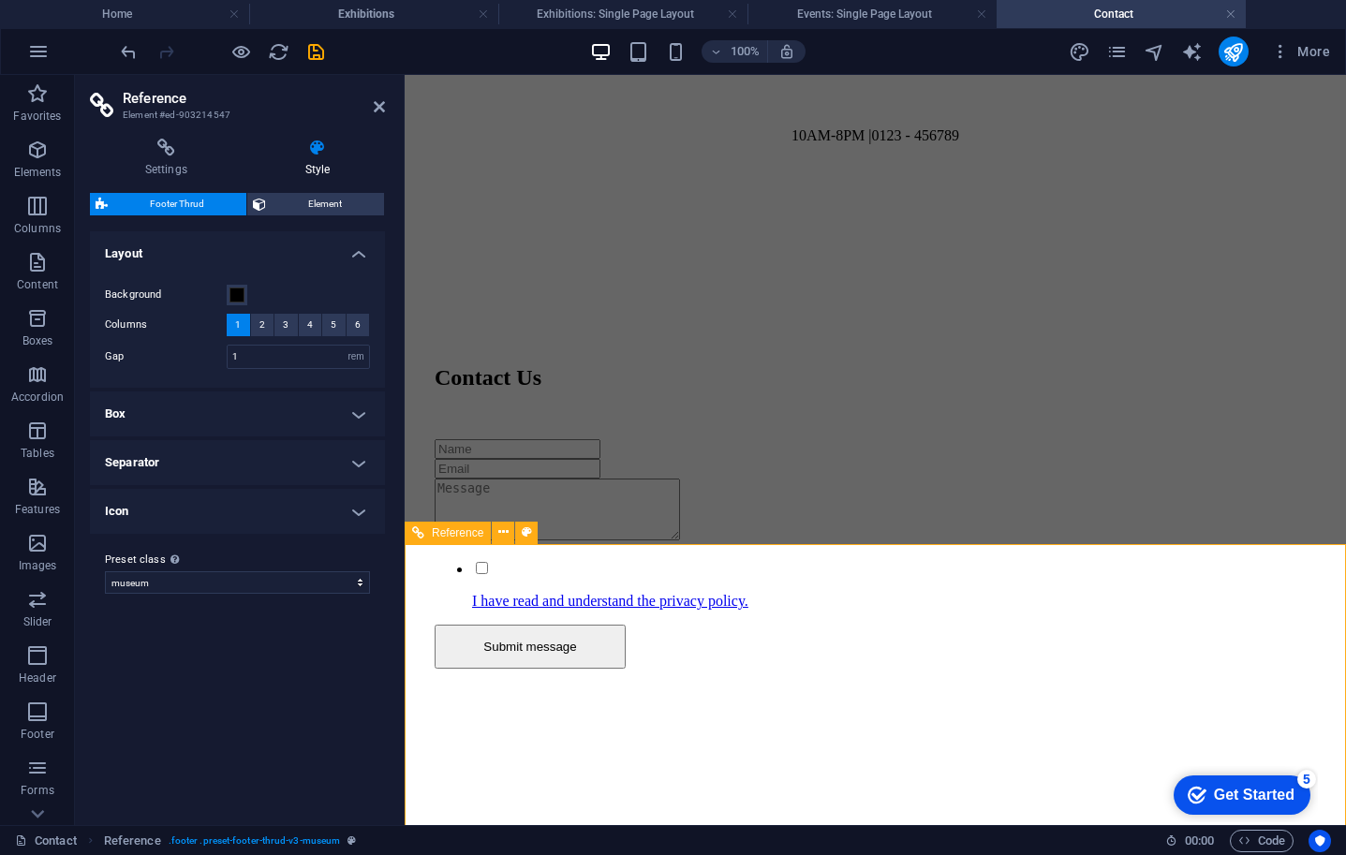
scroll to position [1046, 0]
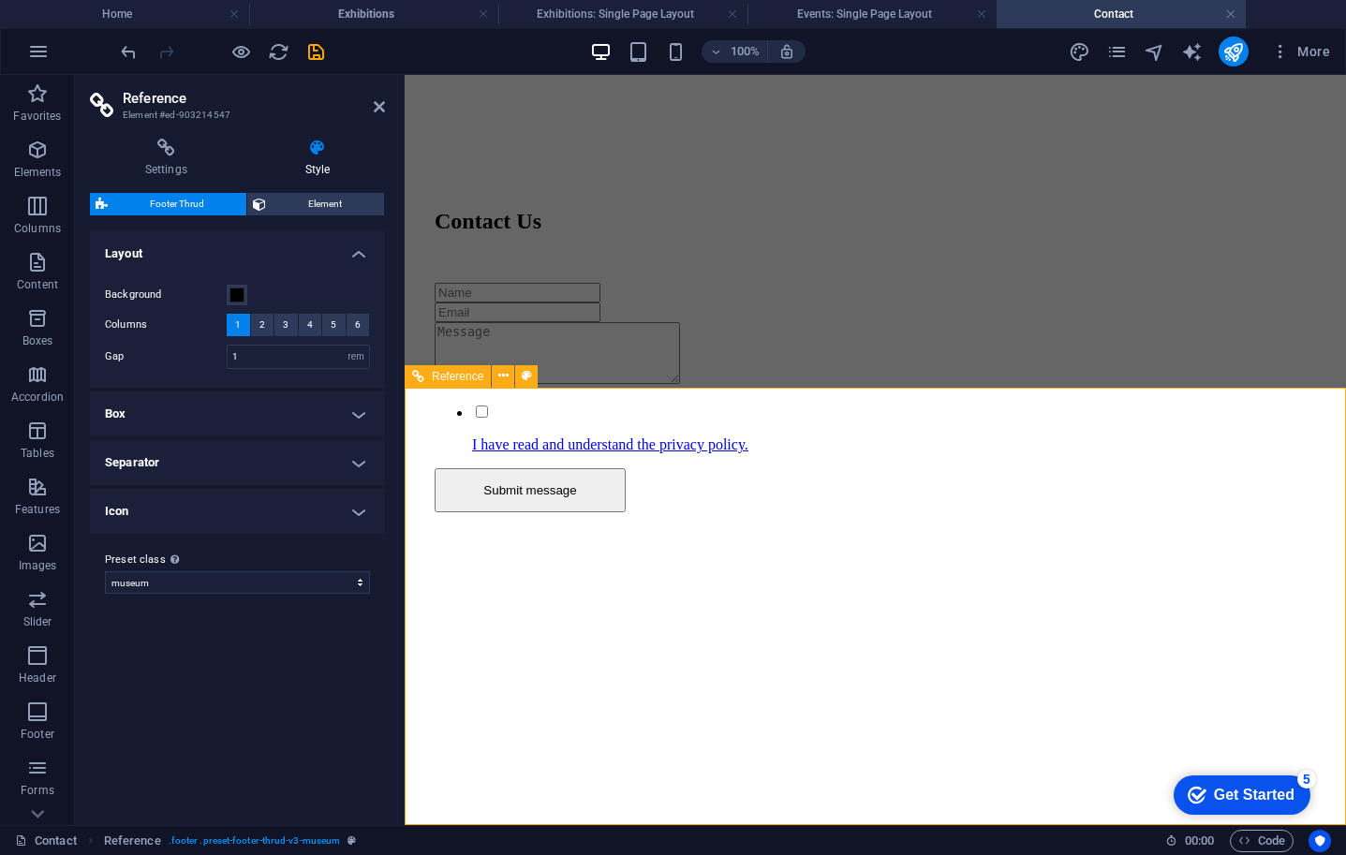
click at [355, 412] on h4 "Box" at bounding box center [237, 414] width 295 height 45
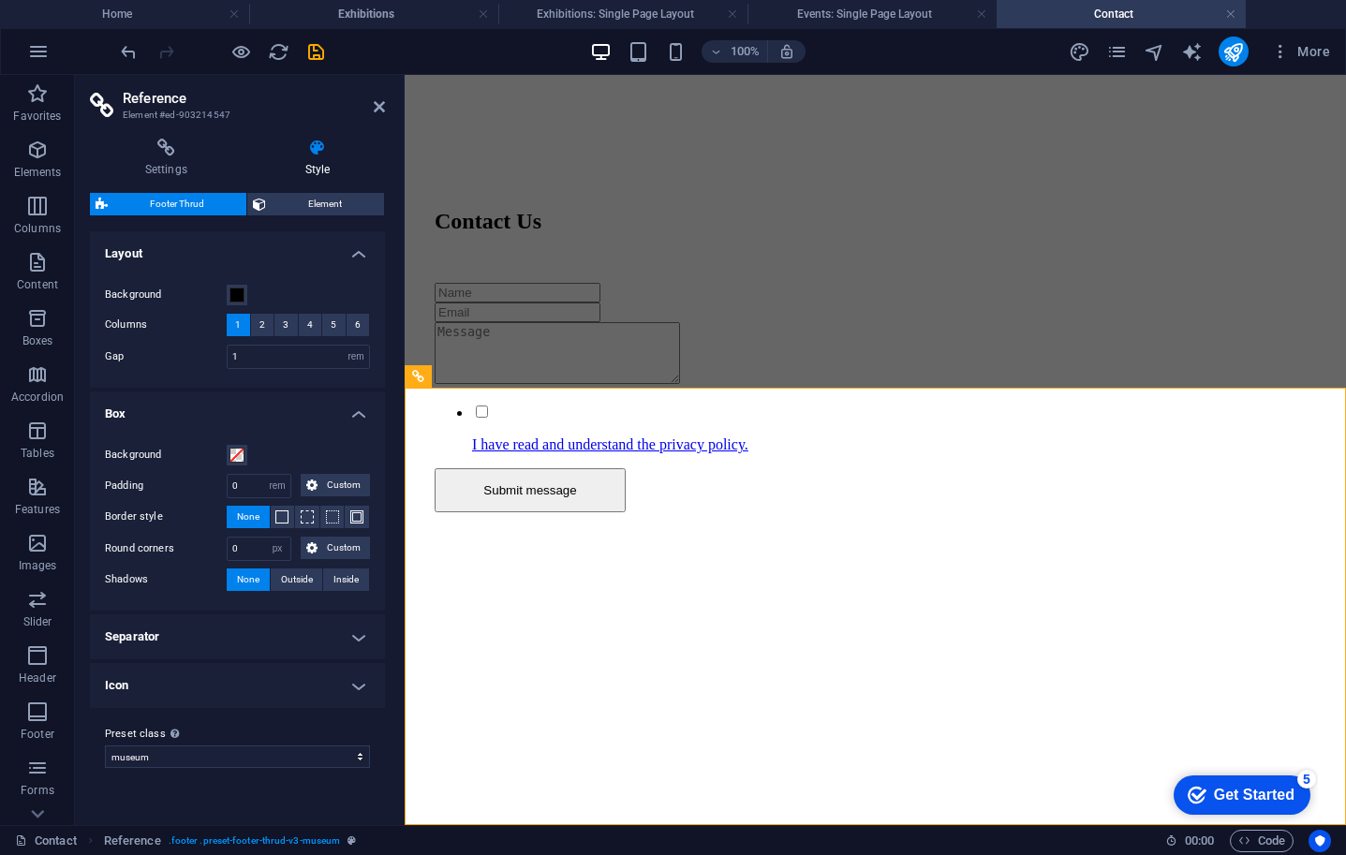
click at [357, 415] on h4 "Box" at bounding box center [237, 409] width 295 height 34
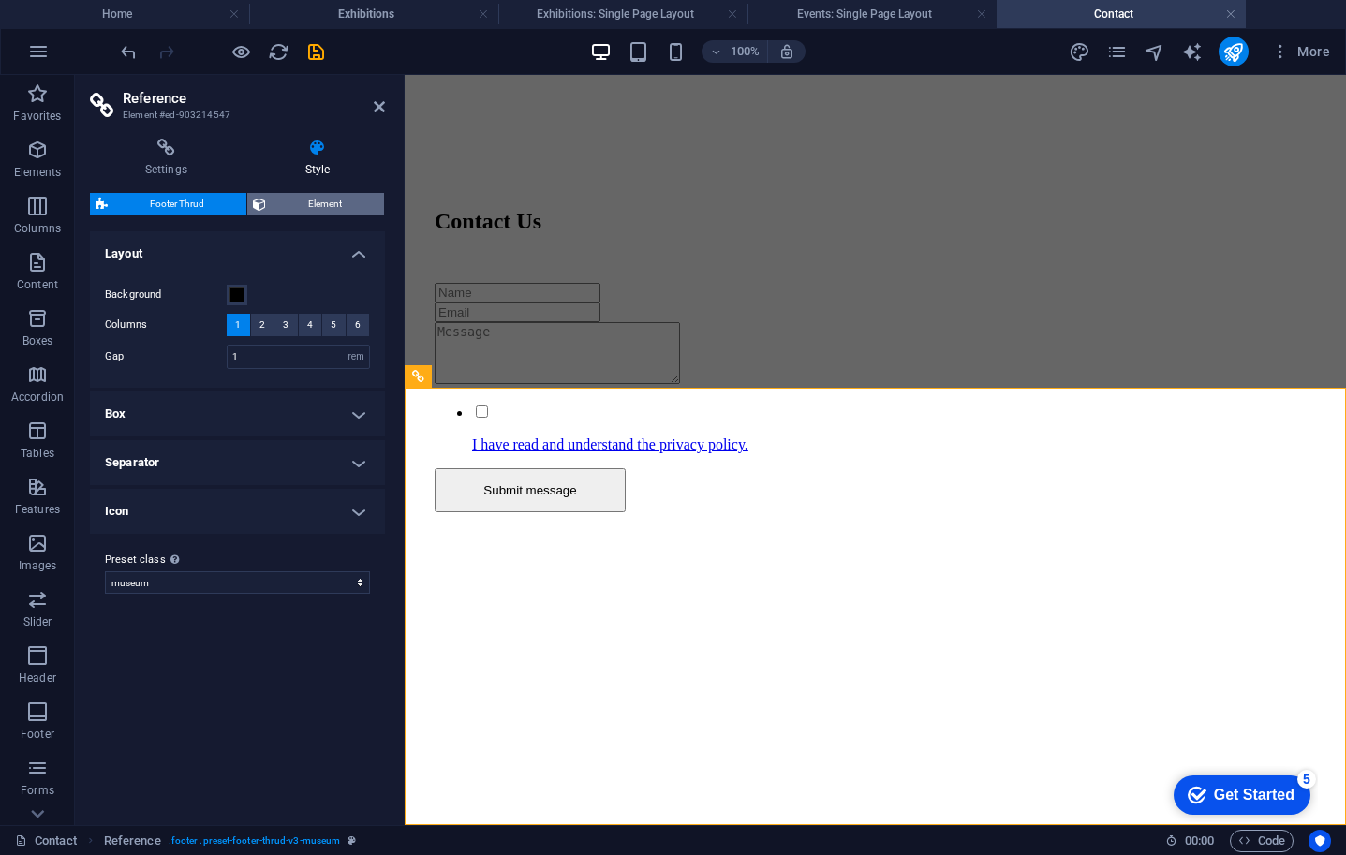
click at [330, 205] on span "Element" at bounding box center [325, 204] width 107 height 22
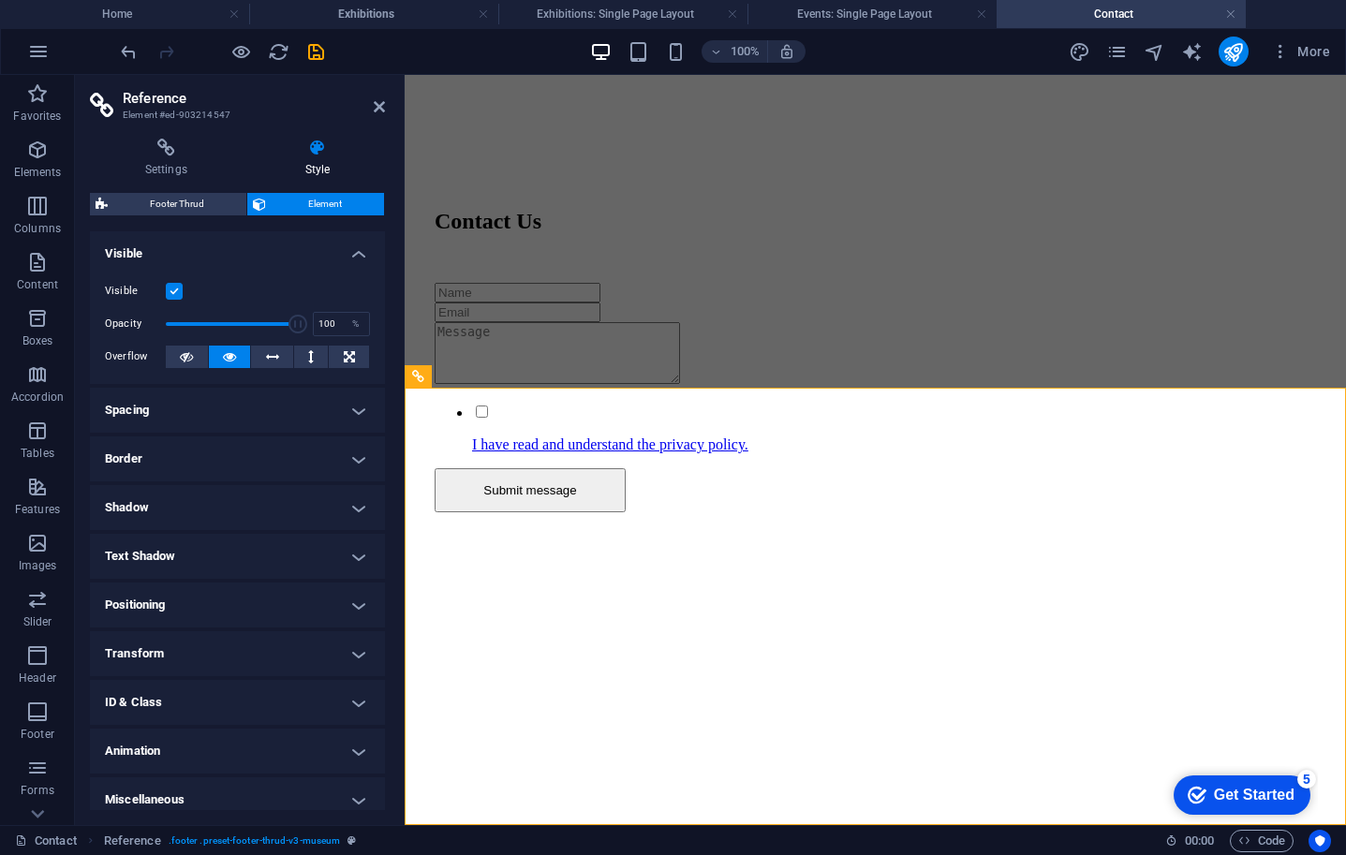
scroll to position [11, 0]
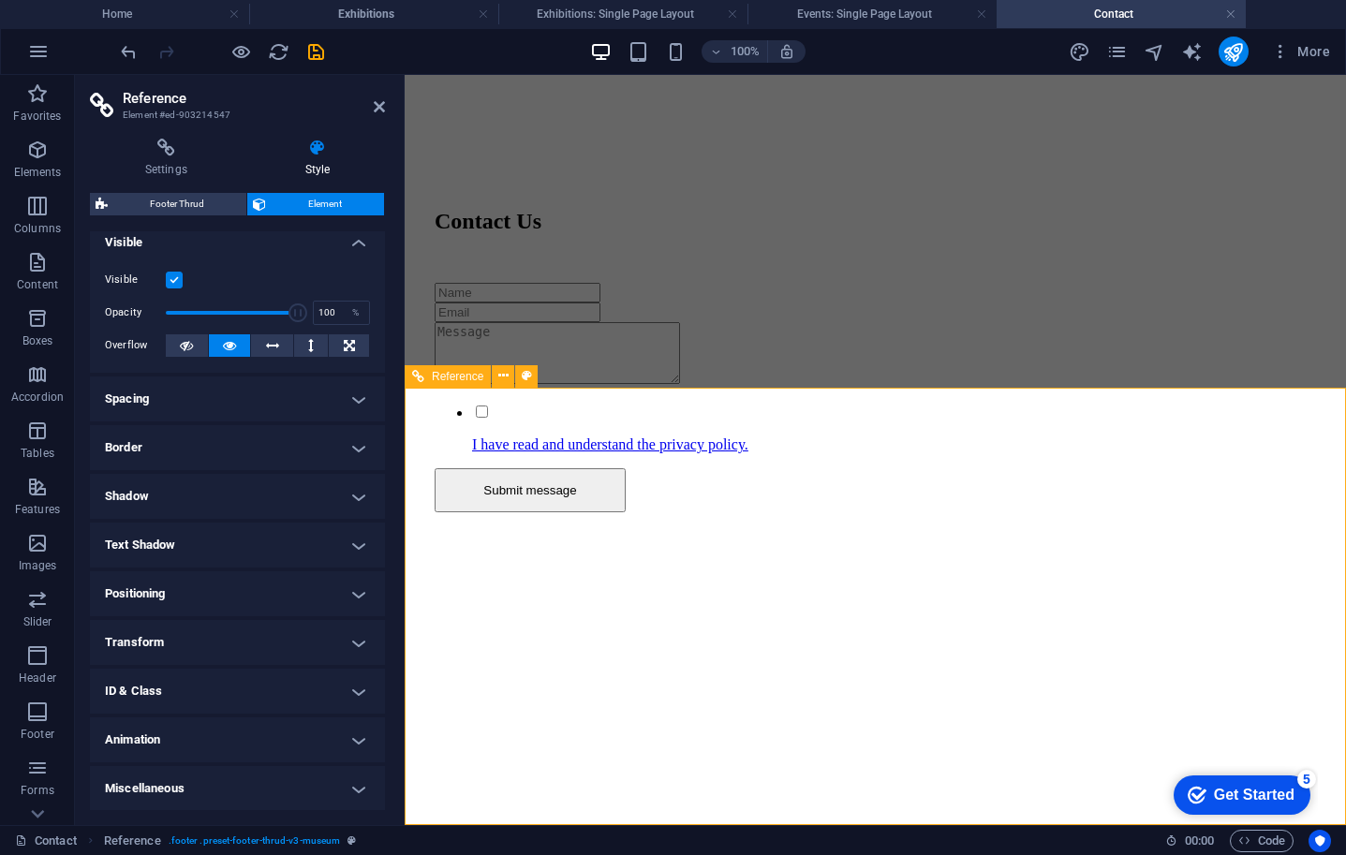
drag, startPoint x: 633, startPoint y: 732, endPoint x: 878, endPoint y: 729, distance: 244.5
drag, startPoint x: 743, startPoint y: 764, endPoint x: 702, endPoint y: 761, distance: 41.3
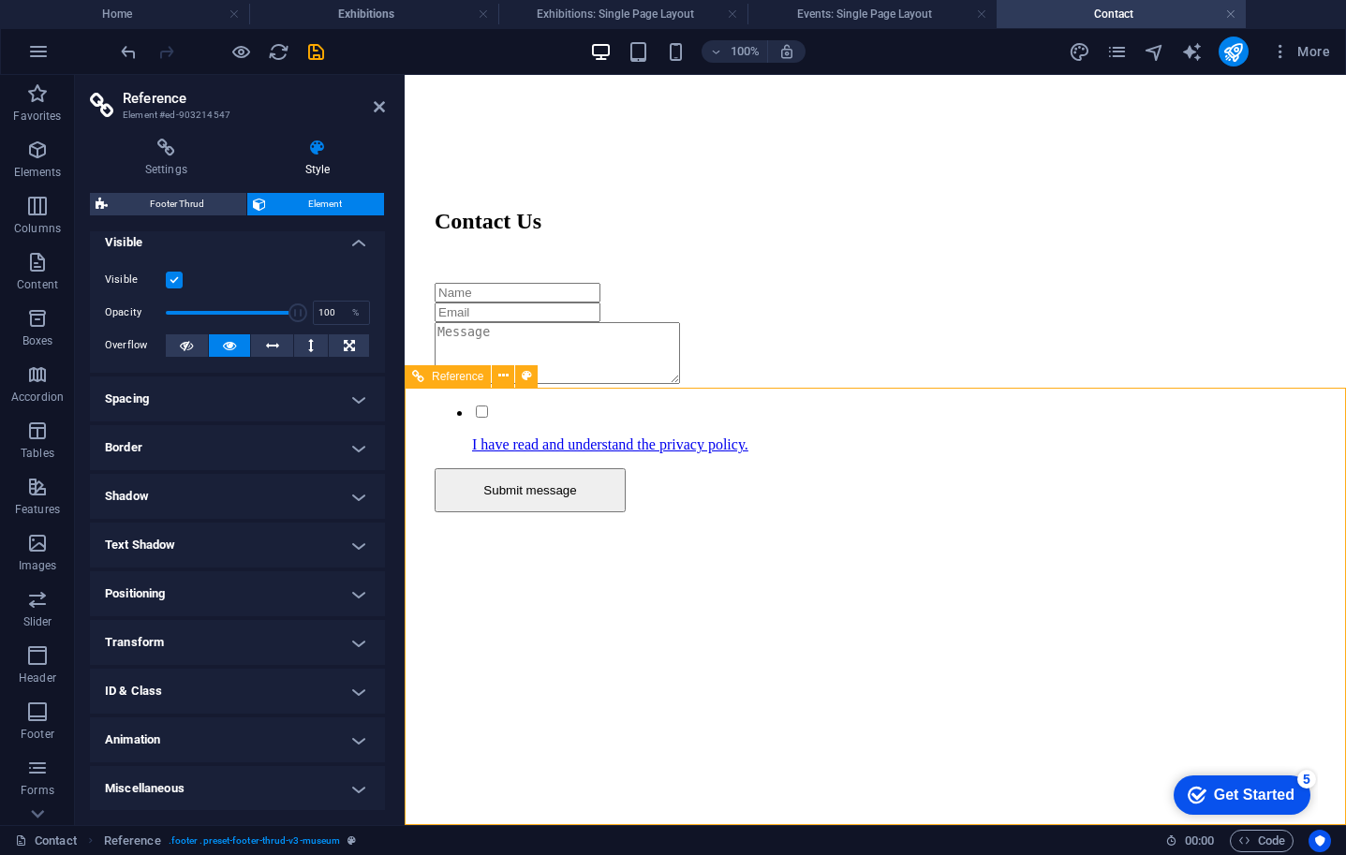
drag, startPoint x: 673, startPoint y: 762, endPoint x: 594, endPoint y: 764, distance: 78.7
click at [894, 8] on h4 "Events: Single Page Layout" at bounding box center [872, 14] width 249 height 21
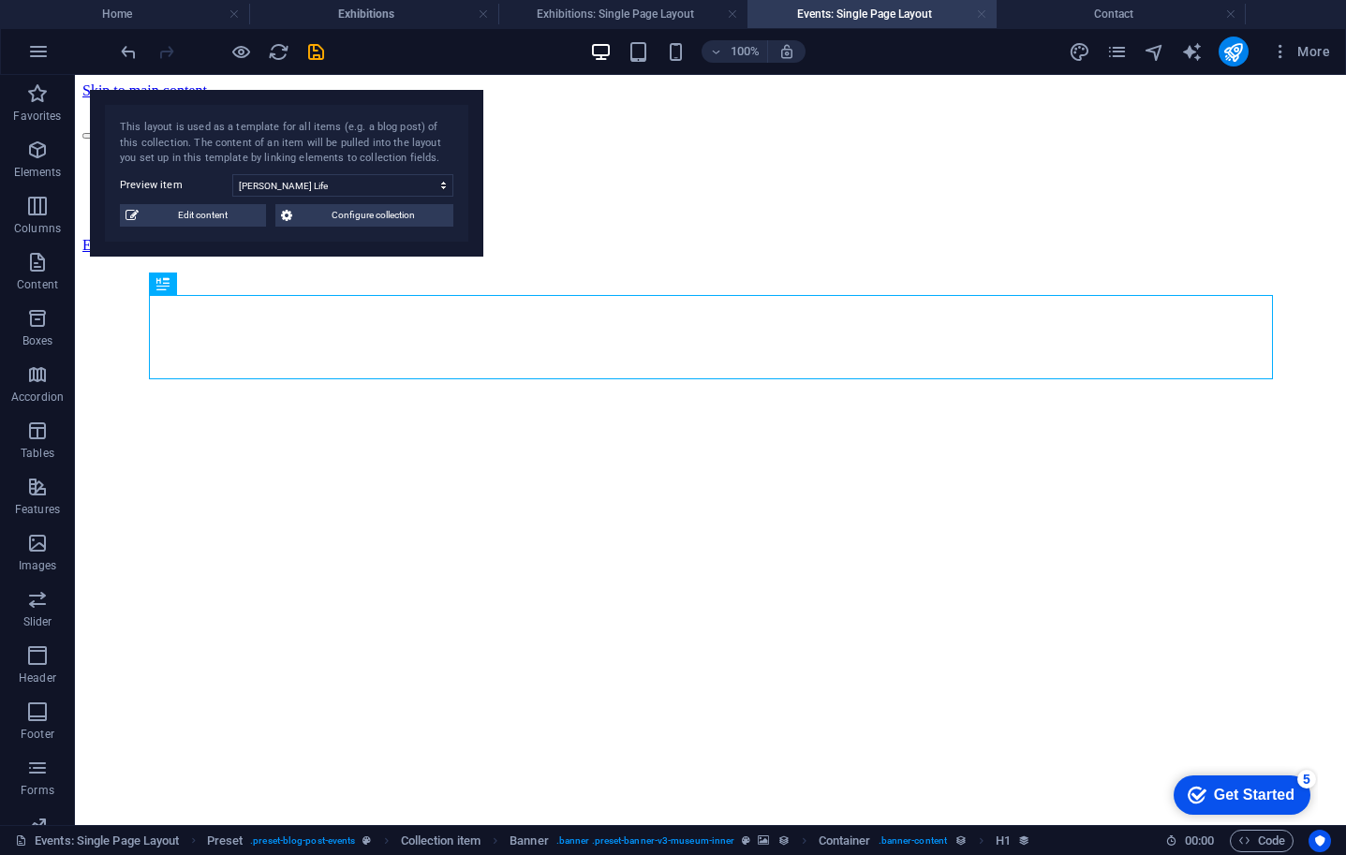
click at [982, 11] on link at bounding box center [981, 15] width 11 height 18
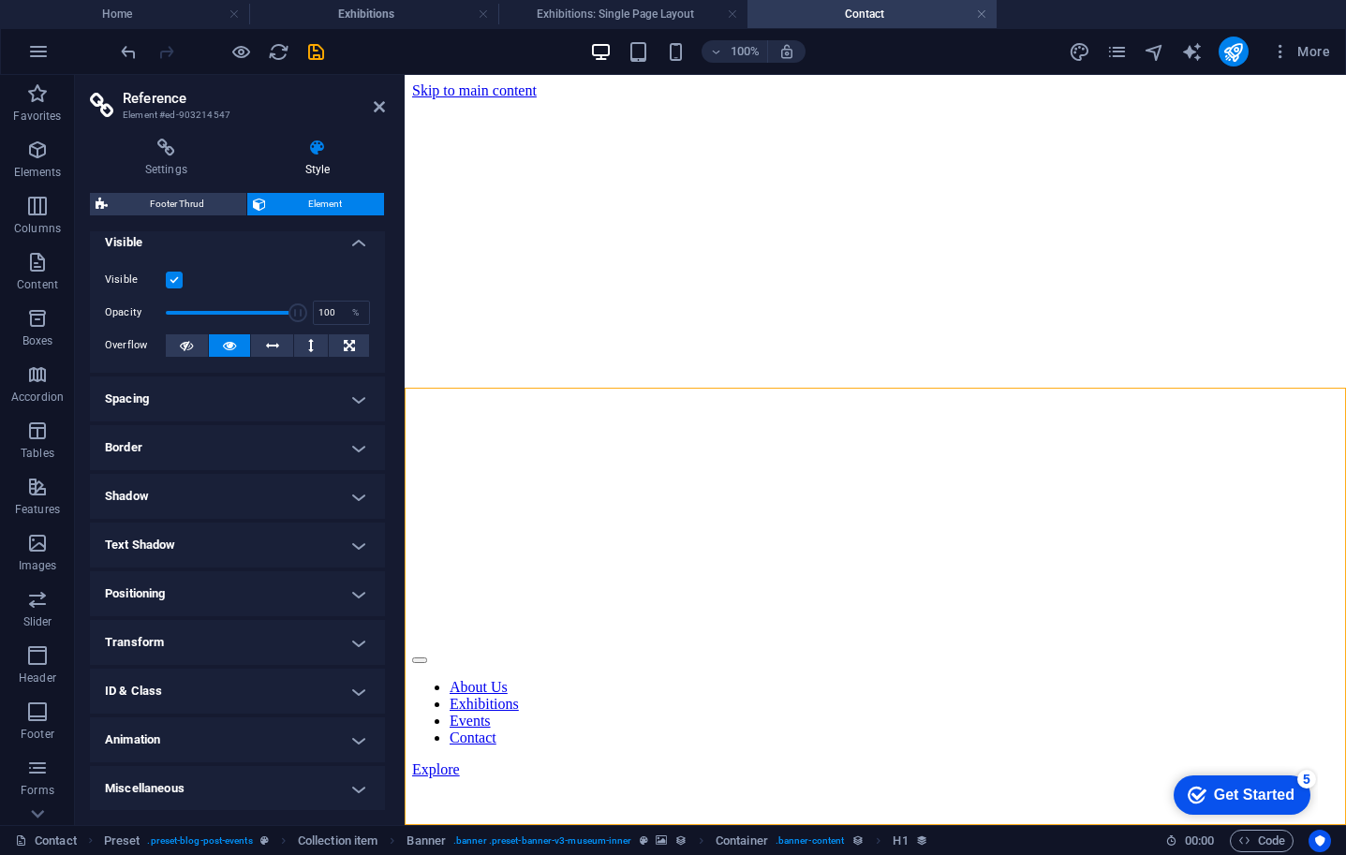
scroll to position [1046, 0]
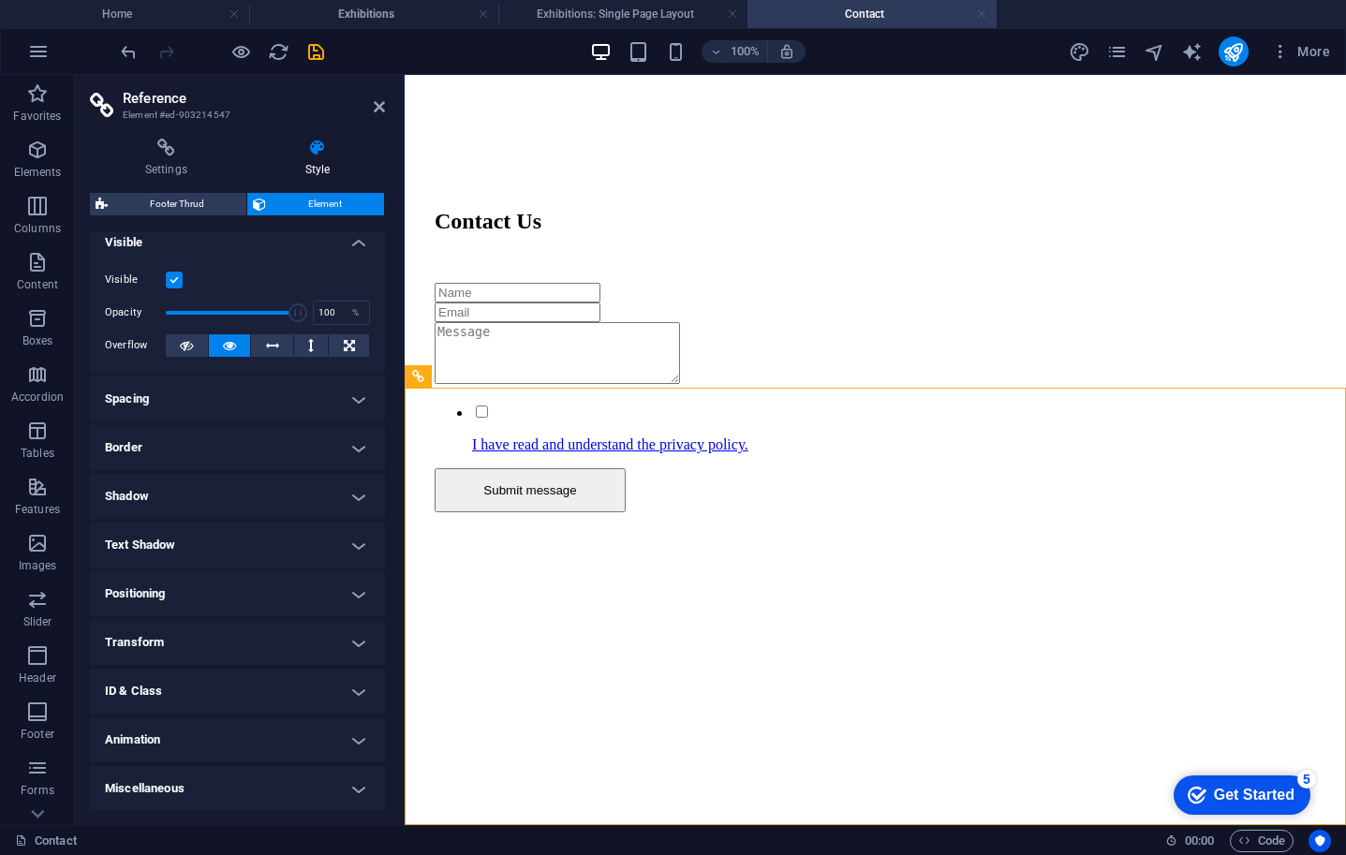
click at [983, 14] on link at bounding box center [981, 15] width 11 height 18
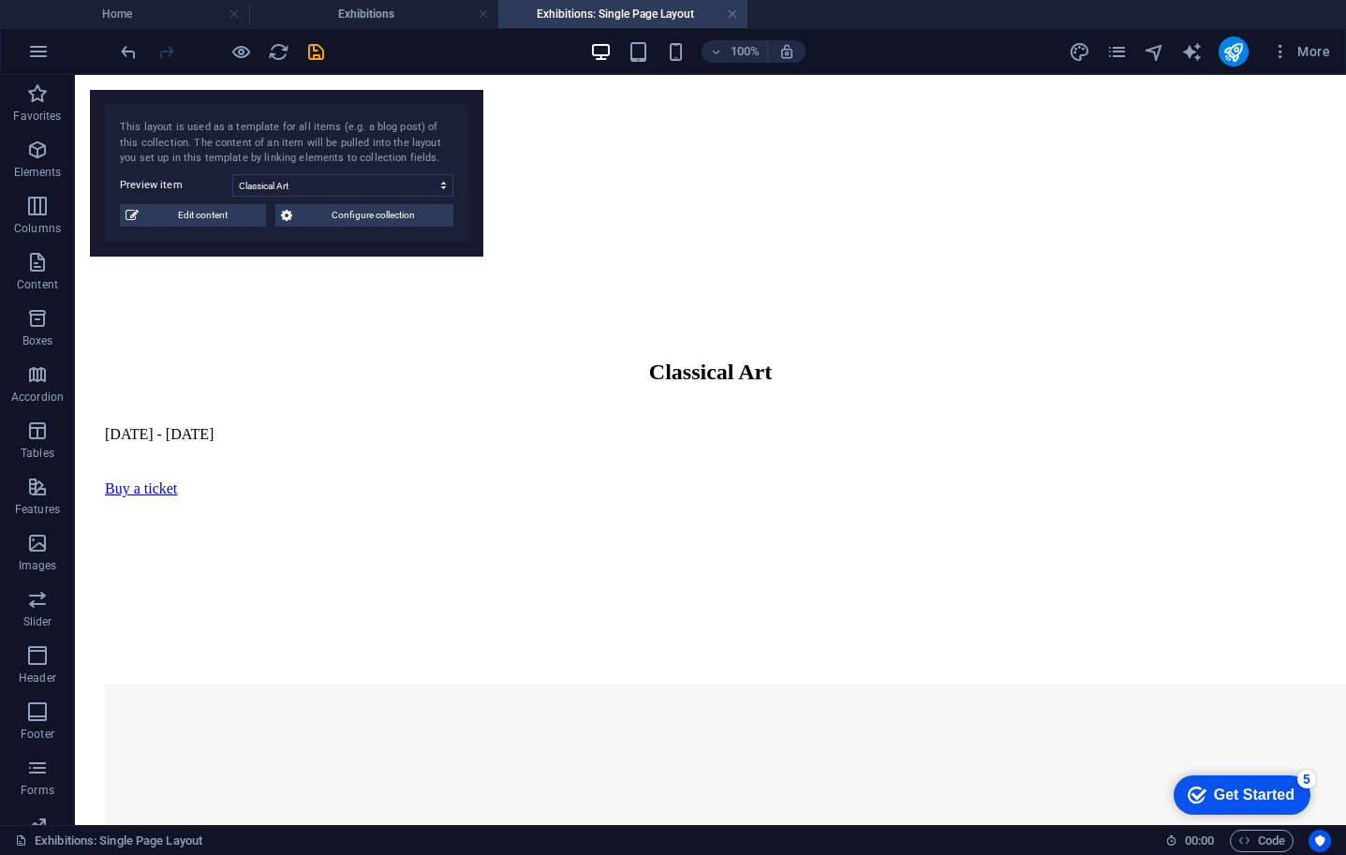
click at [735, 12] on link at bounding box center [732, 15] width 11 height 18
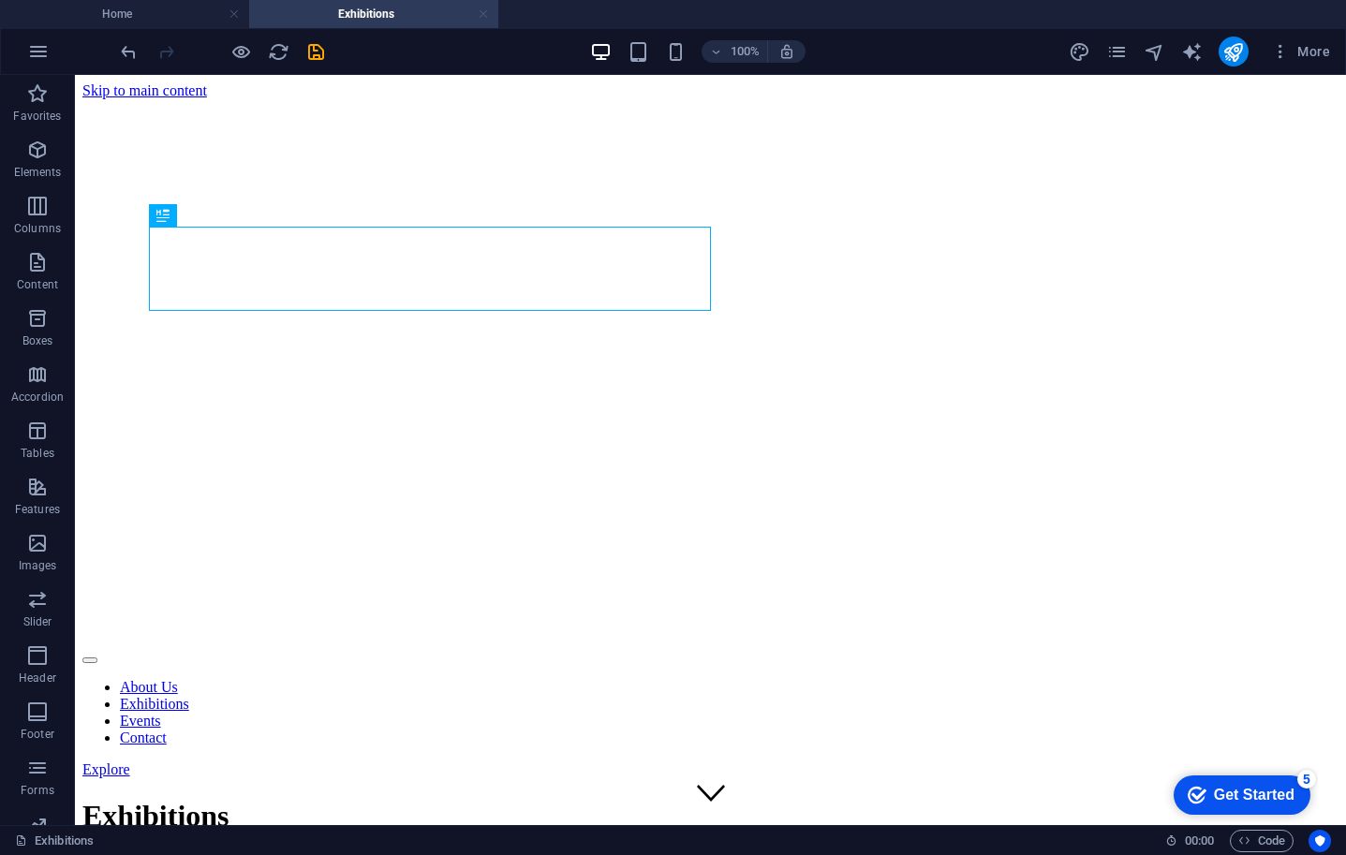
click at [478, 13] on link at bounding box center [483, 15] width 11 height 18
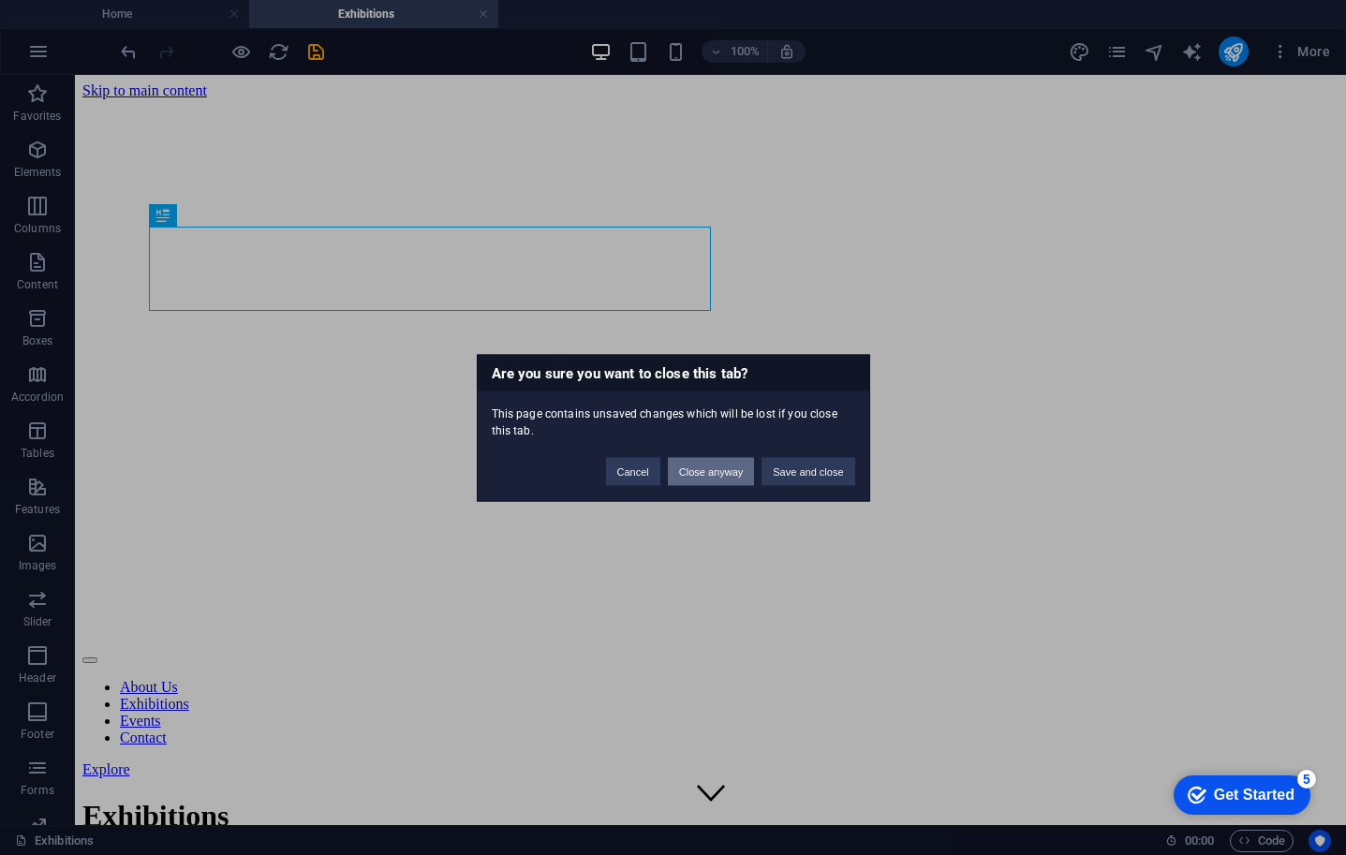
click at [706, 473] on button "Close anyway" at bounding box center [711, 471] width 86 height 28
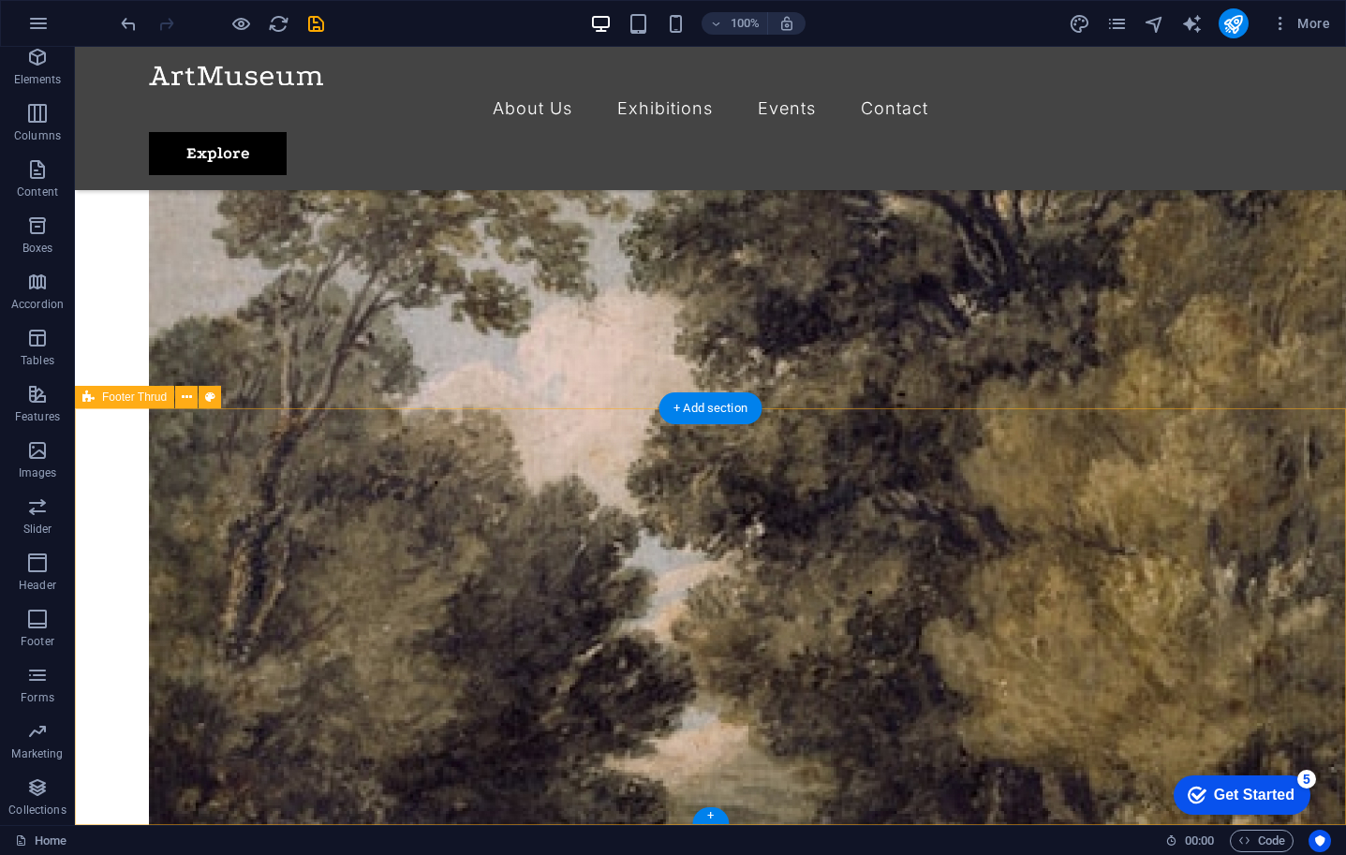
scroll to position [4581, 0]
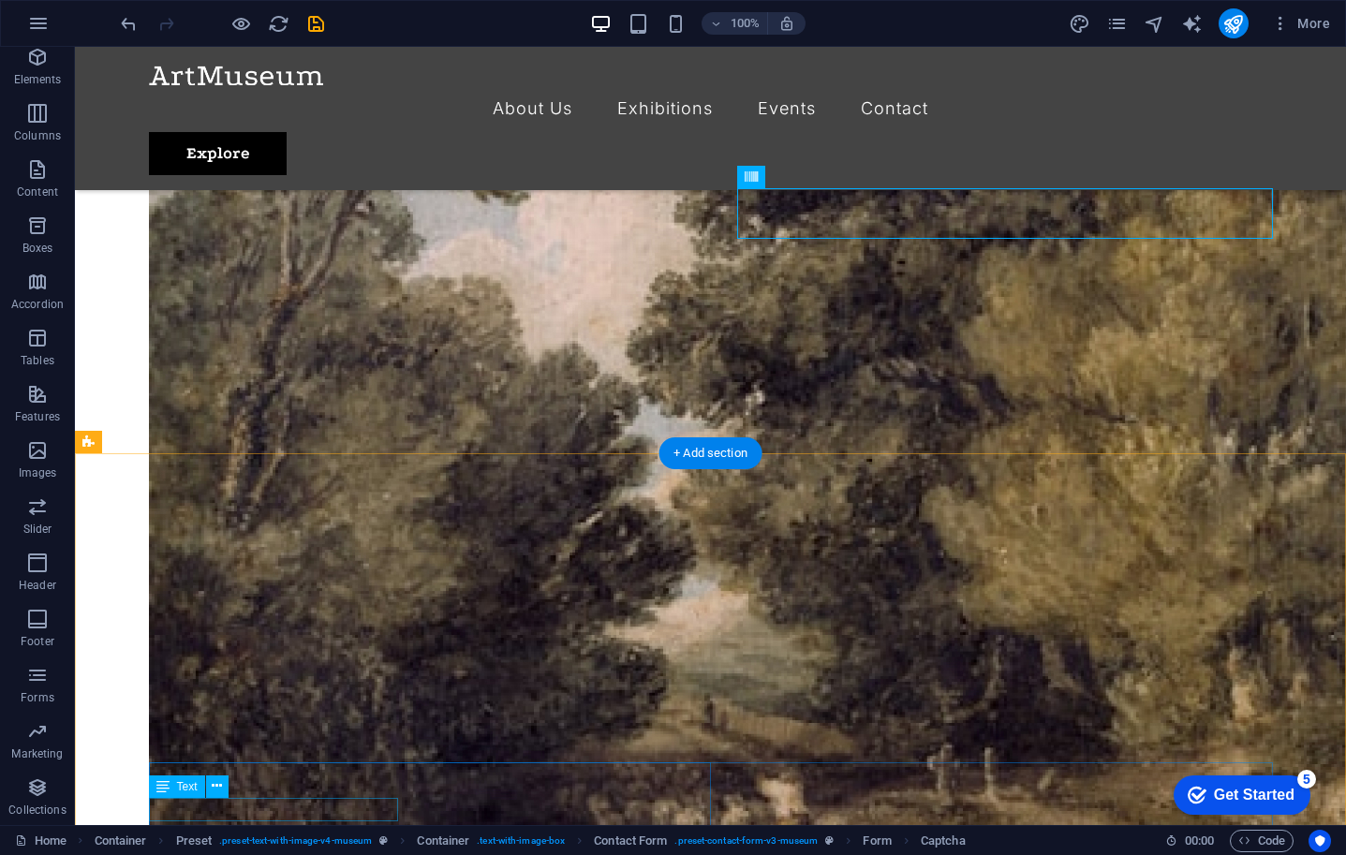
scroll to position [4581, 0]
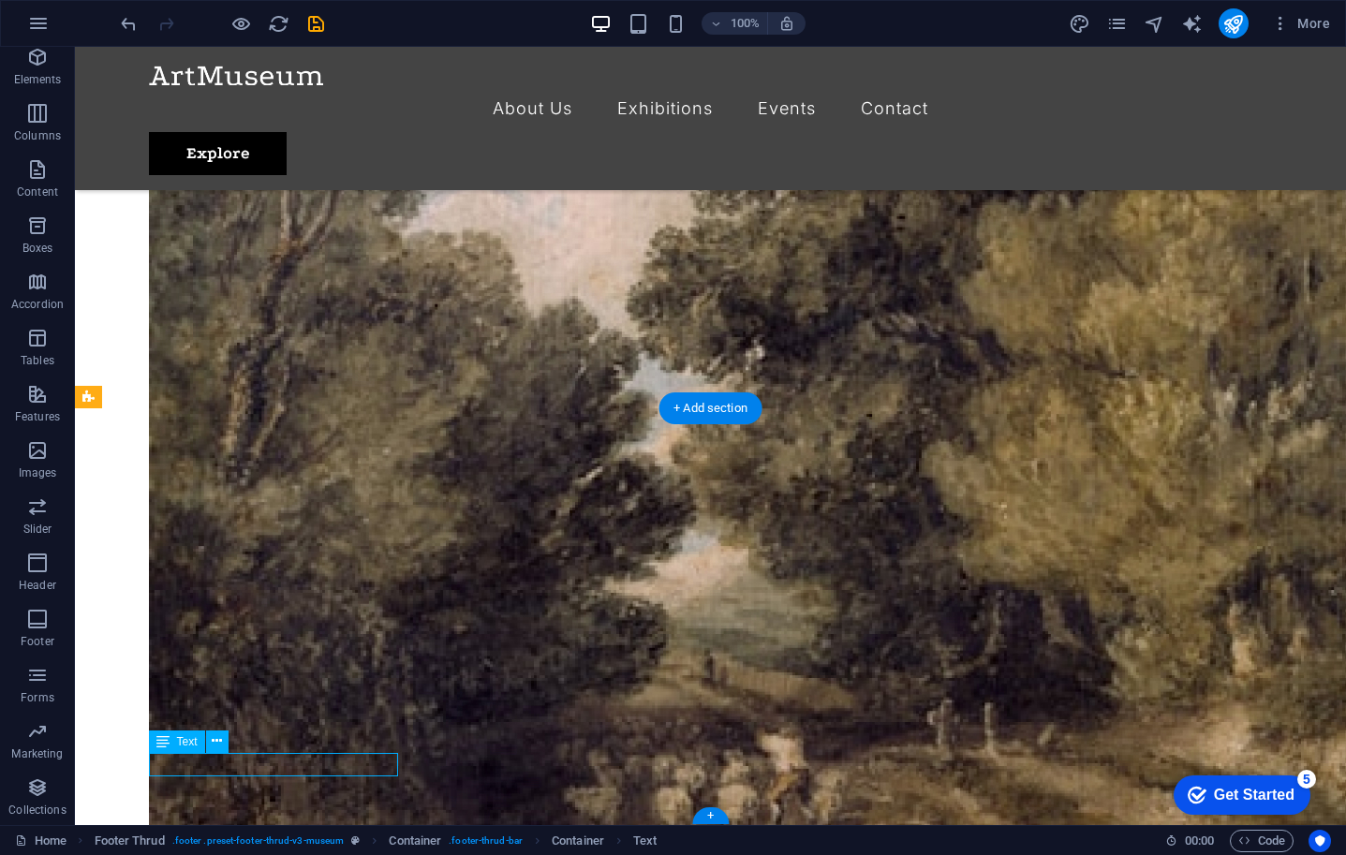
click at [215, 747] on icon at bounding box center [217, 742] width 10 height 20
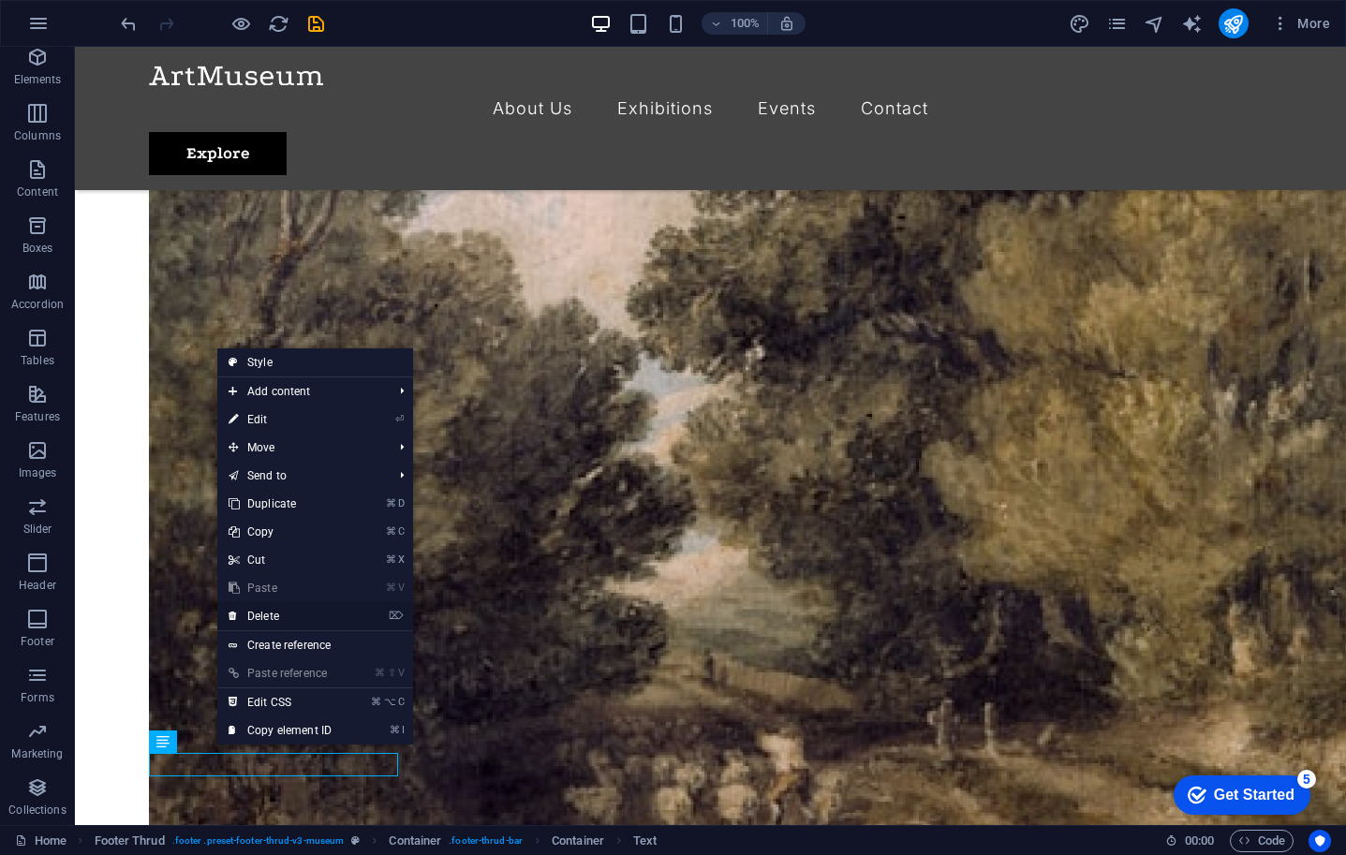
click at [277, 616] on link "⌦ Delete" at bounding box center [280, 616] width 126 height 28
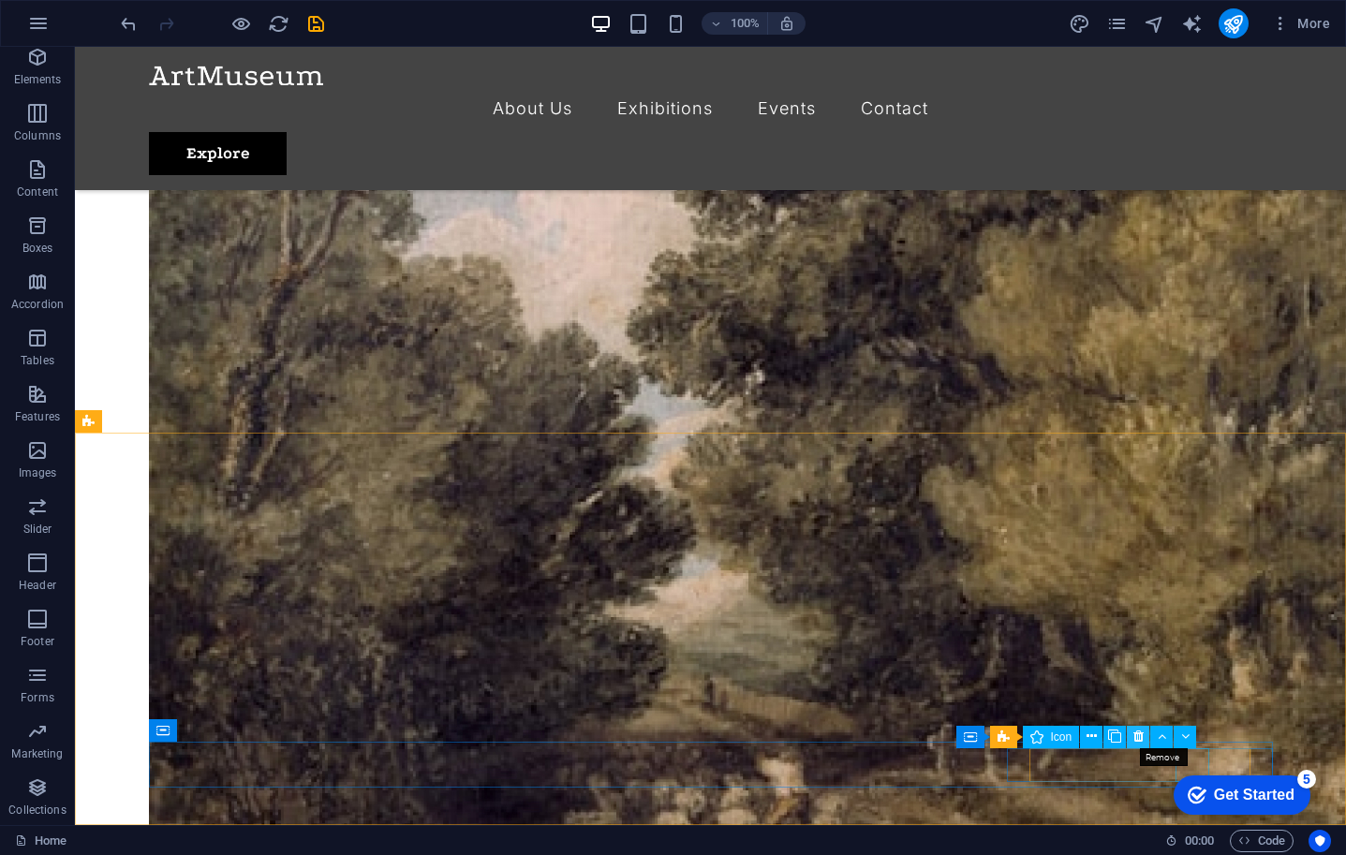
click at [1136, 735] on icon at bounding box center [1139, 737] width 10 height 20
click at [1213, 741] on icon at bounding box center [1211, 737] width 10 height 20
click at [1116, 738] on icon at bounding box center [1113, 737] width 10 height 20
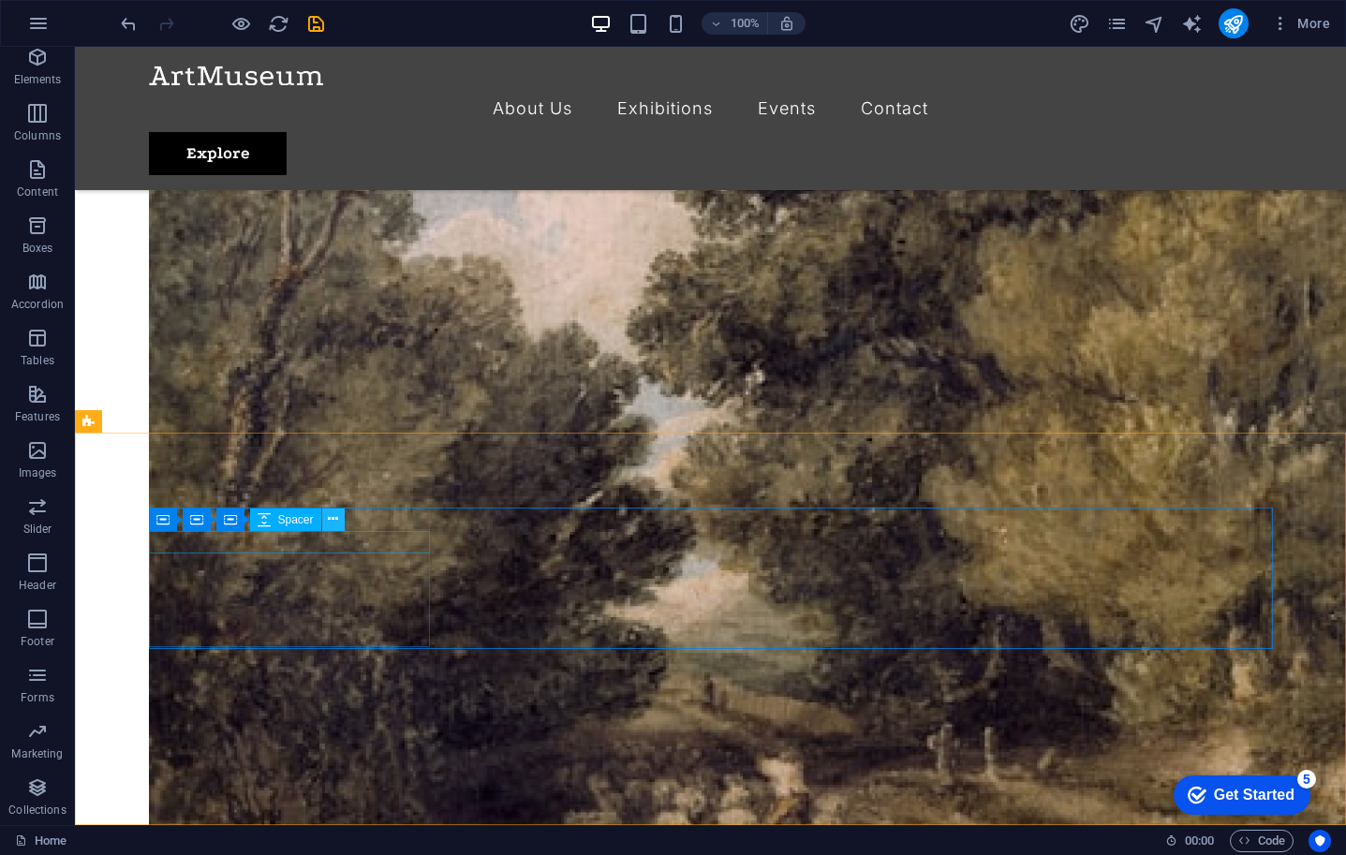
click at [334, 520] on icon at bounding box center [333, 520] width 10 height 20
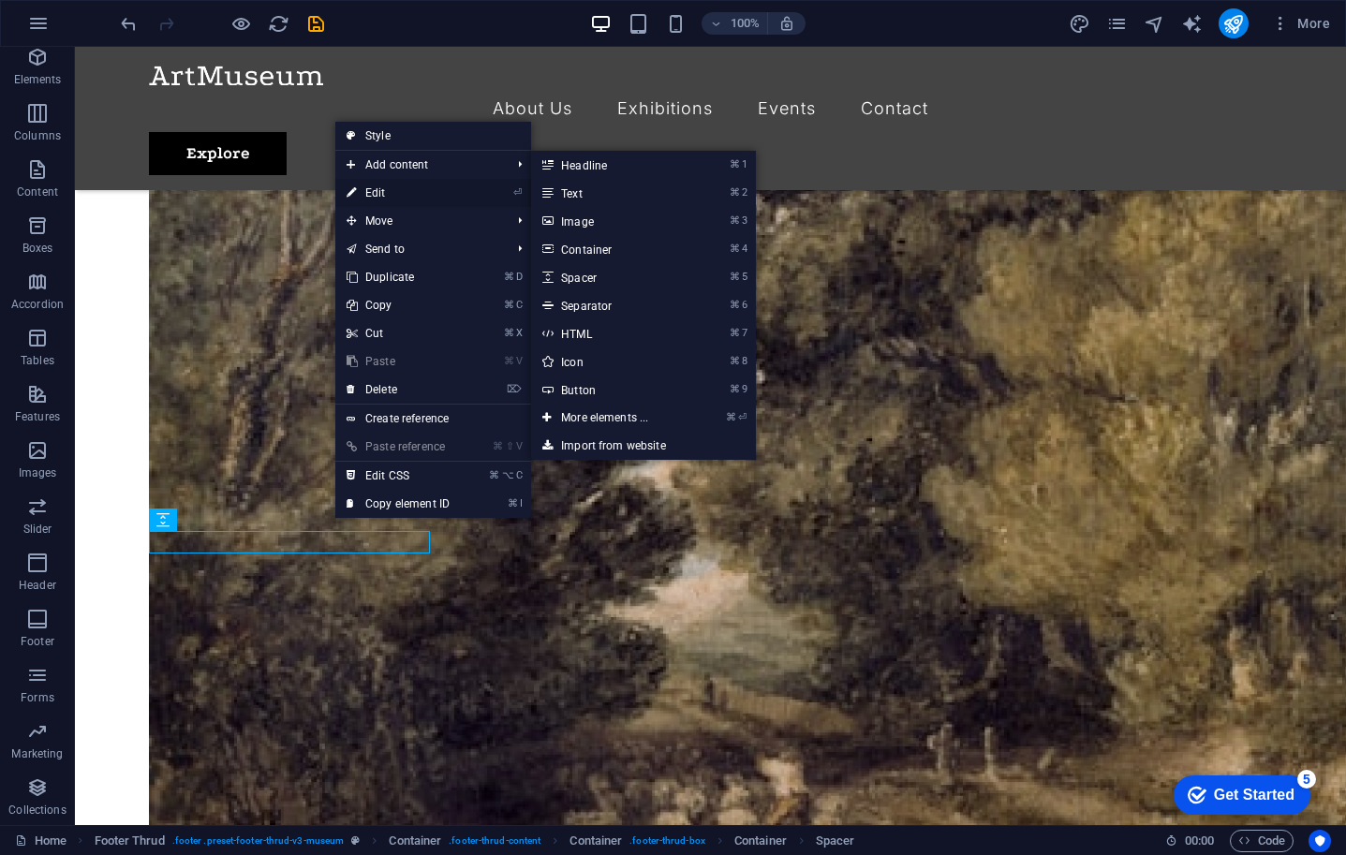
click at [406, 188] on link "⏎ Edit" at bounding box center [398, 193] width 126 height 28
select select "px"
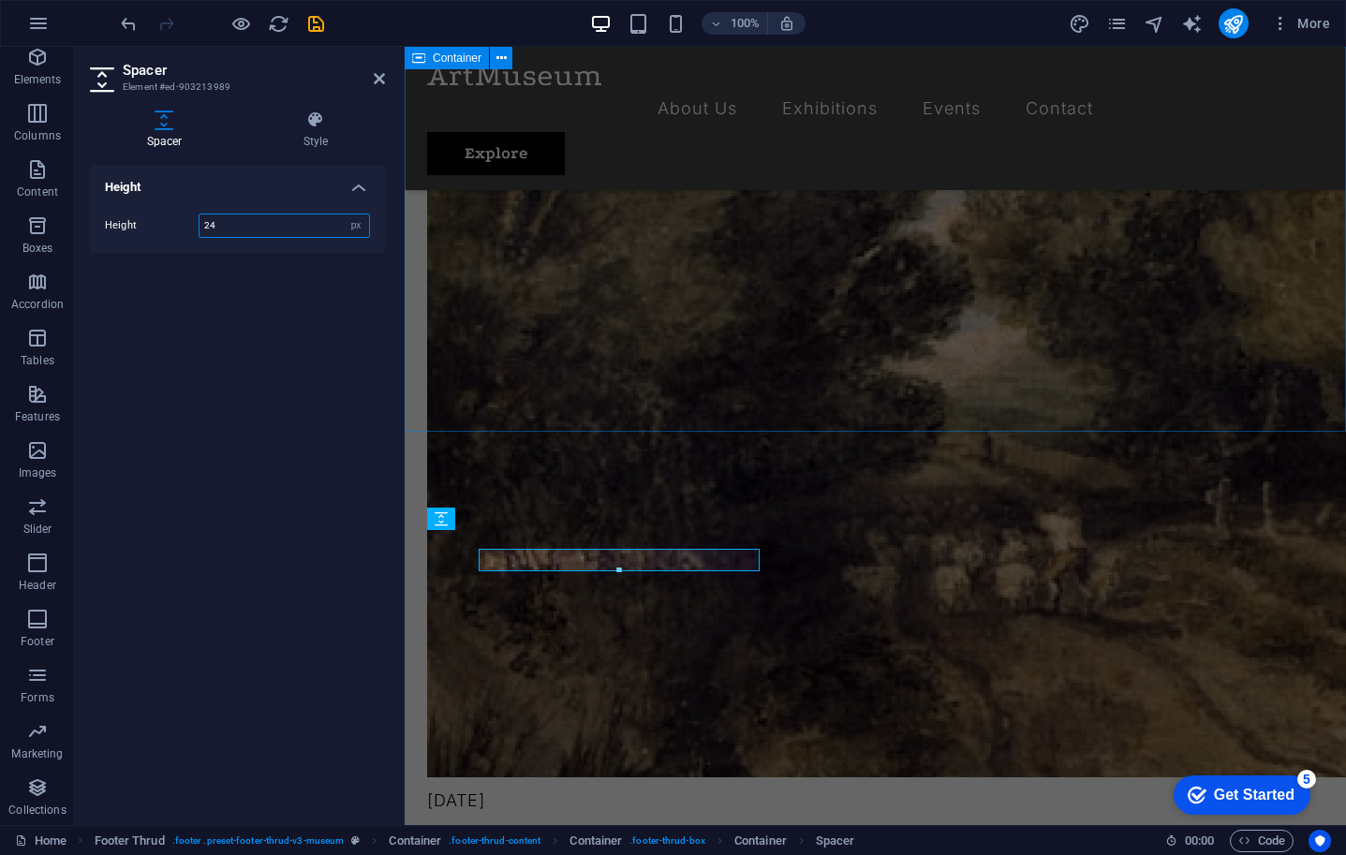
scroll to position [4539, 0]
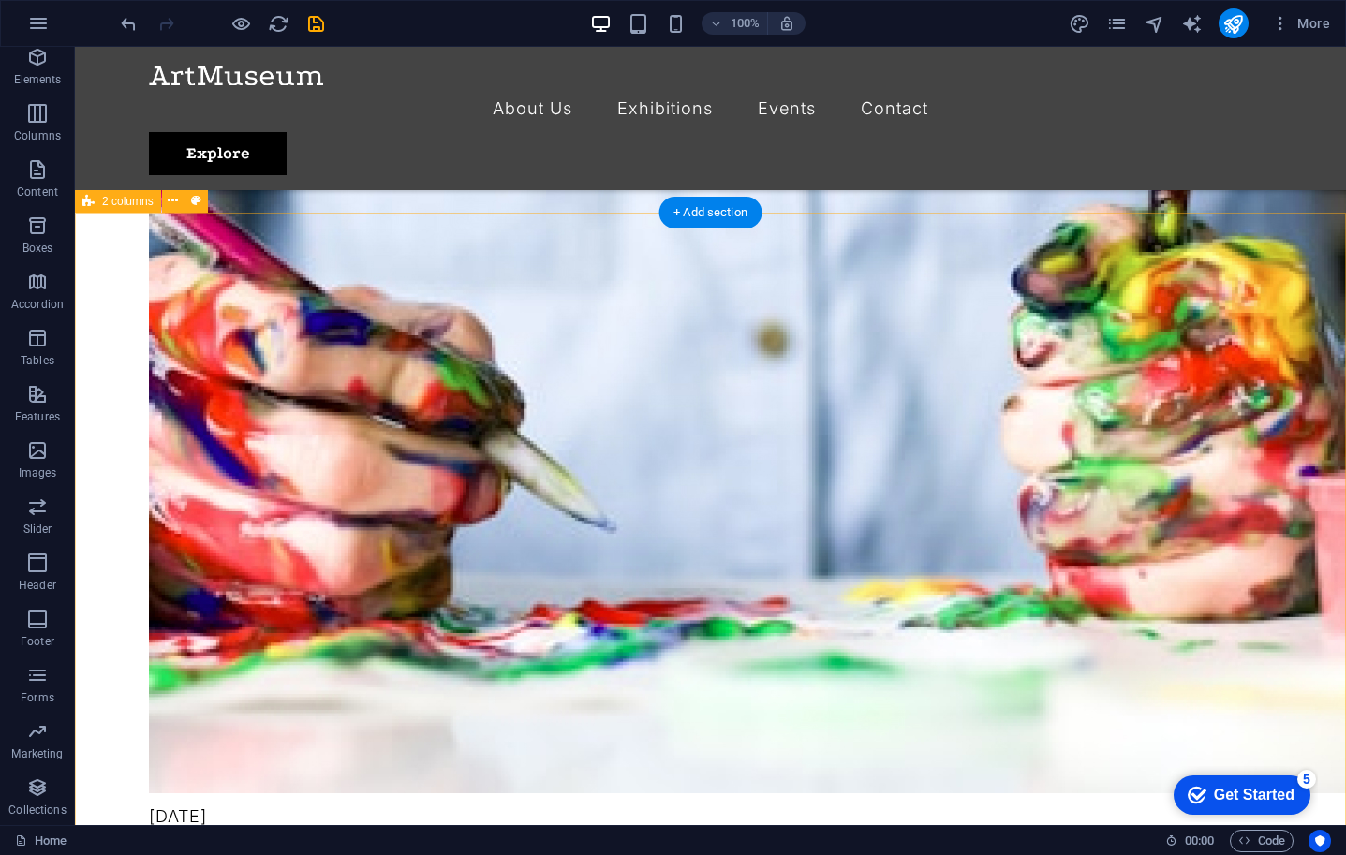
scroll to position [3372, 0]
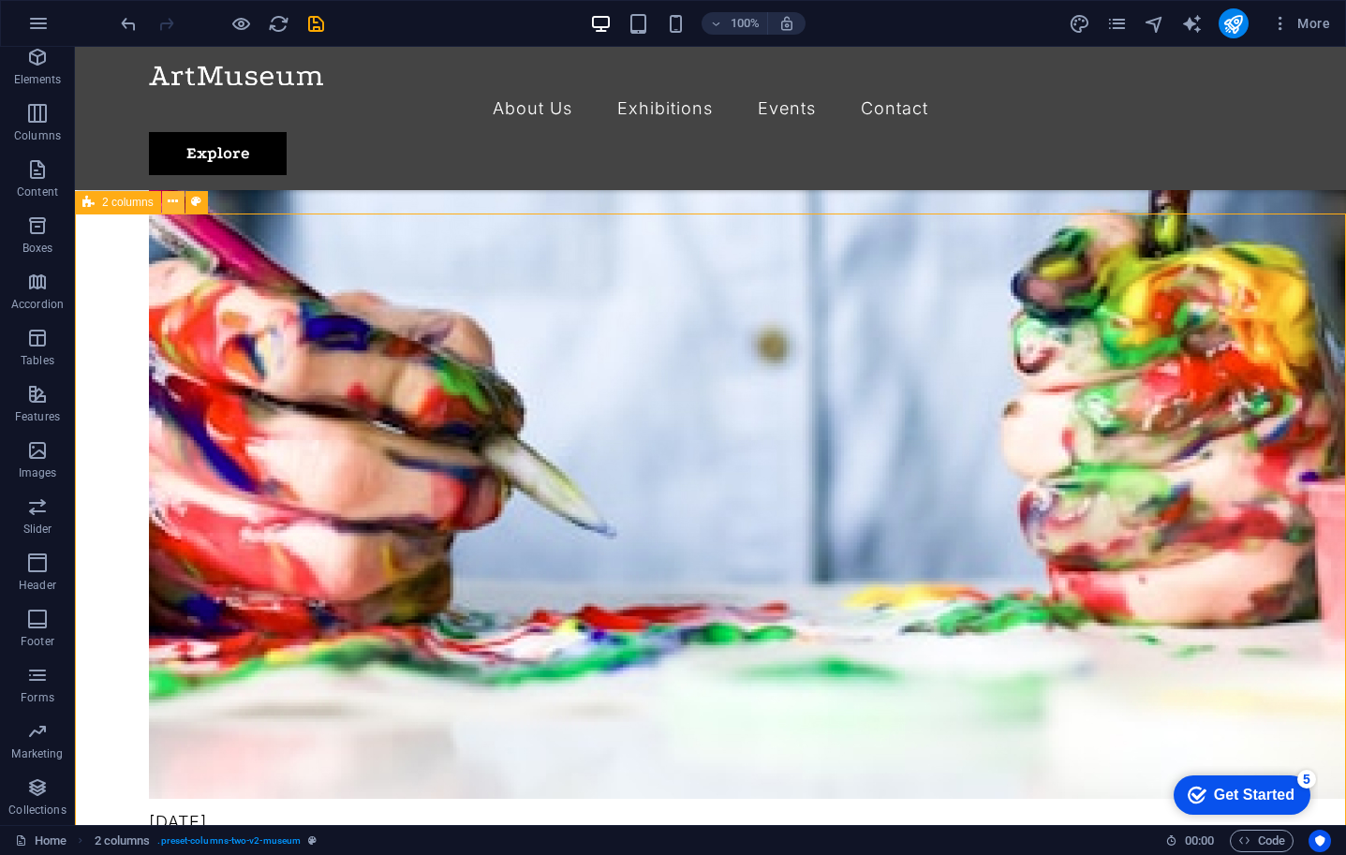
click at [173, 205] on icon at bounding box center [173, 202] width 10 height 20
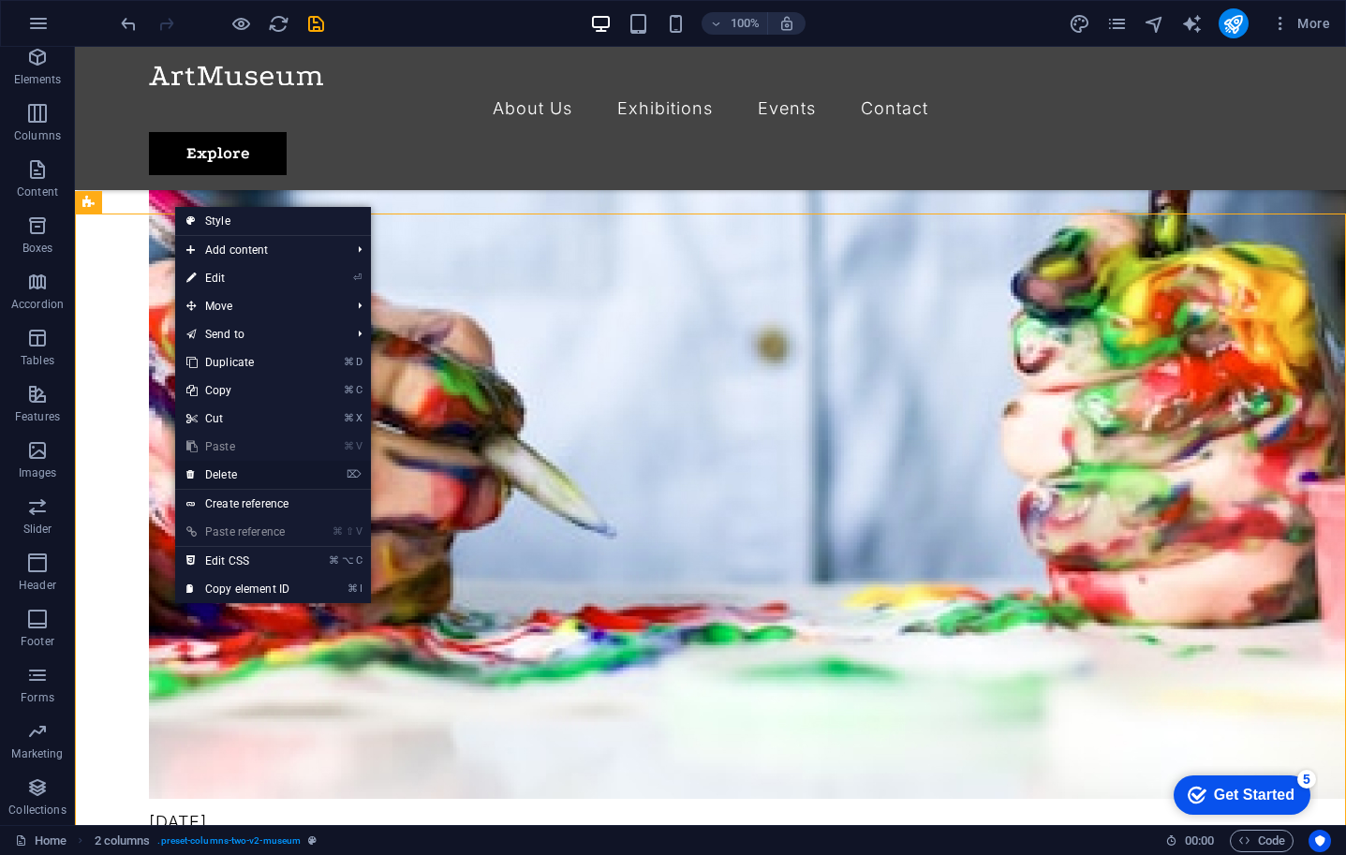
click at [236, 475] on link "⌦ Delete" at bounding box center [238, 475] width 126 height 28
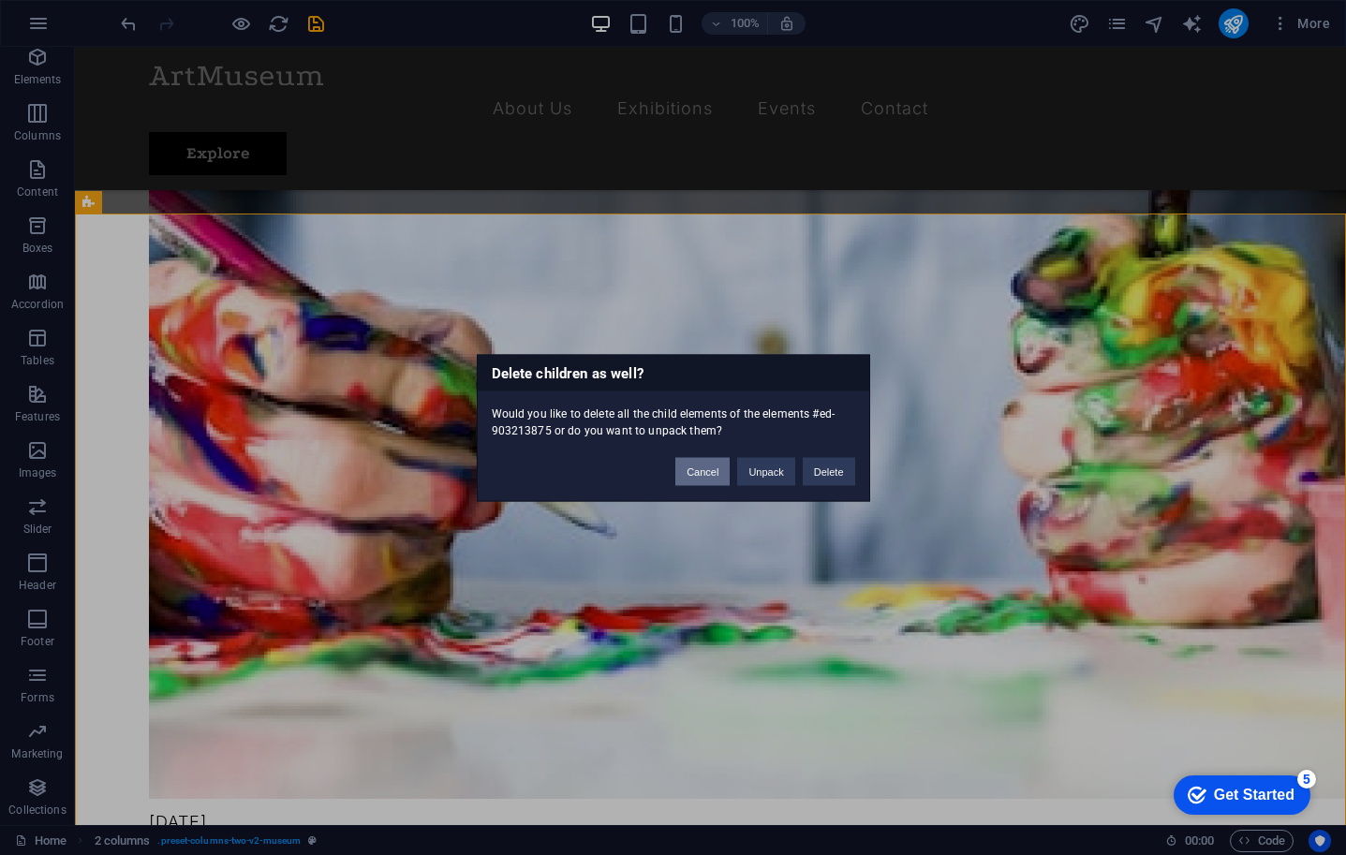
click at [705, 473] on button "Cancel" at bounding box center [702, 471] width 54 height 28
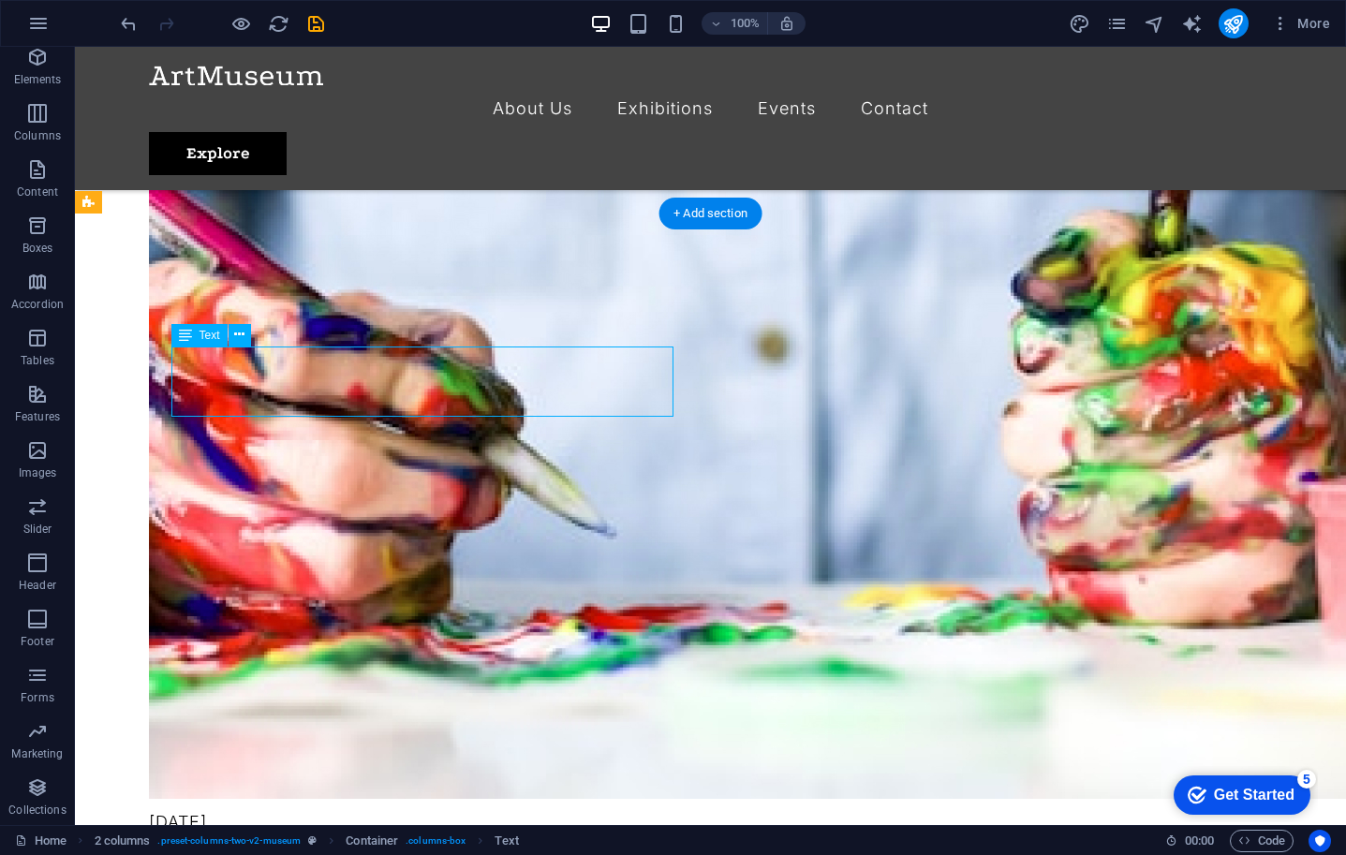
scroll to position [3376, 0]
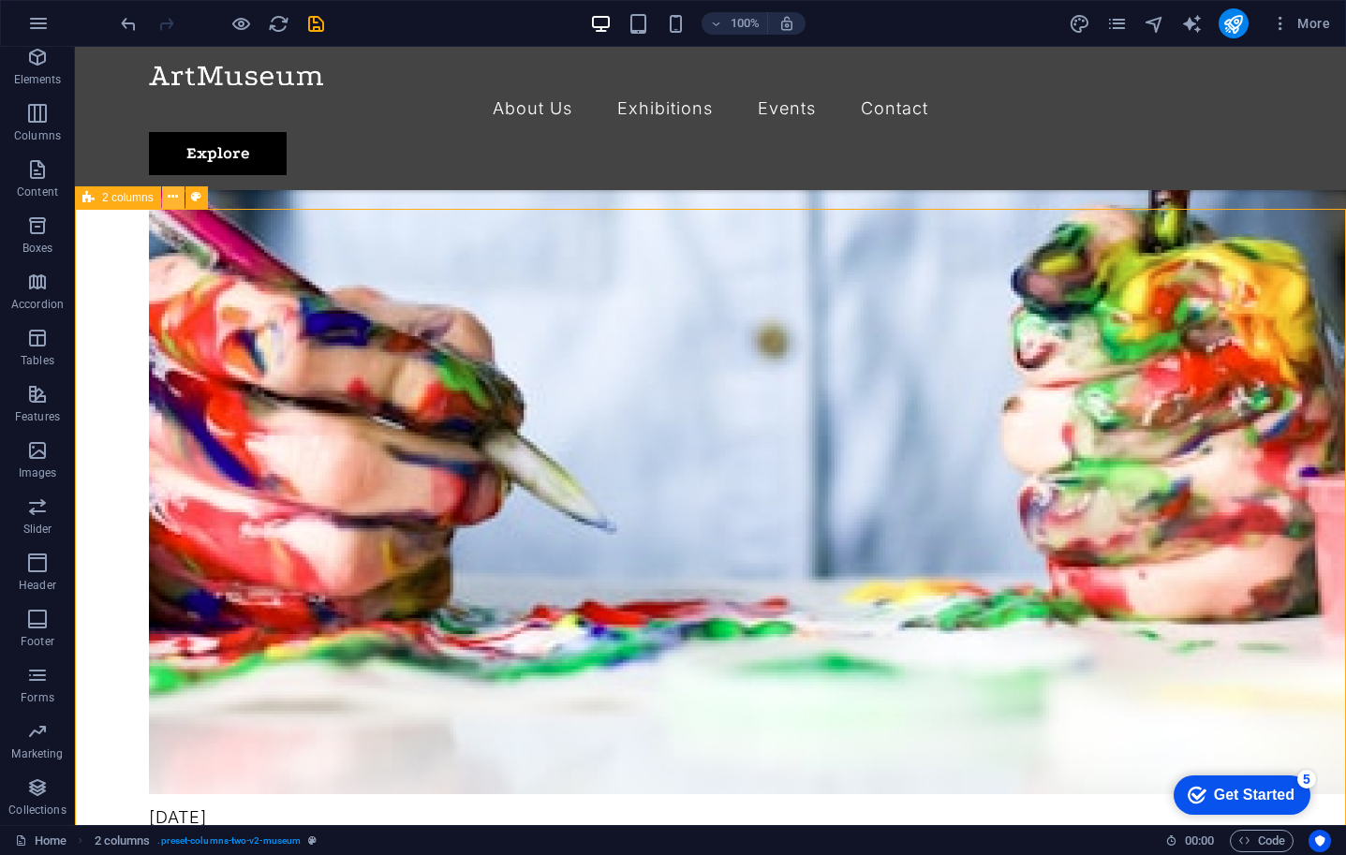
click at [173, 201] on icon at bounding box center [173, 197] width 10 height 20
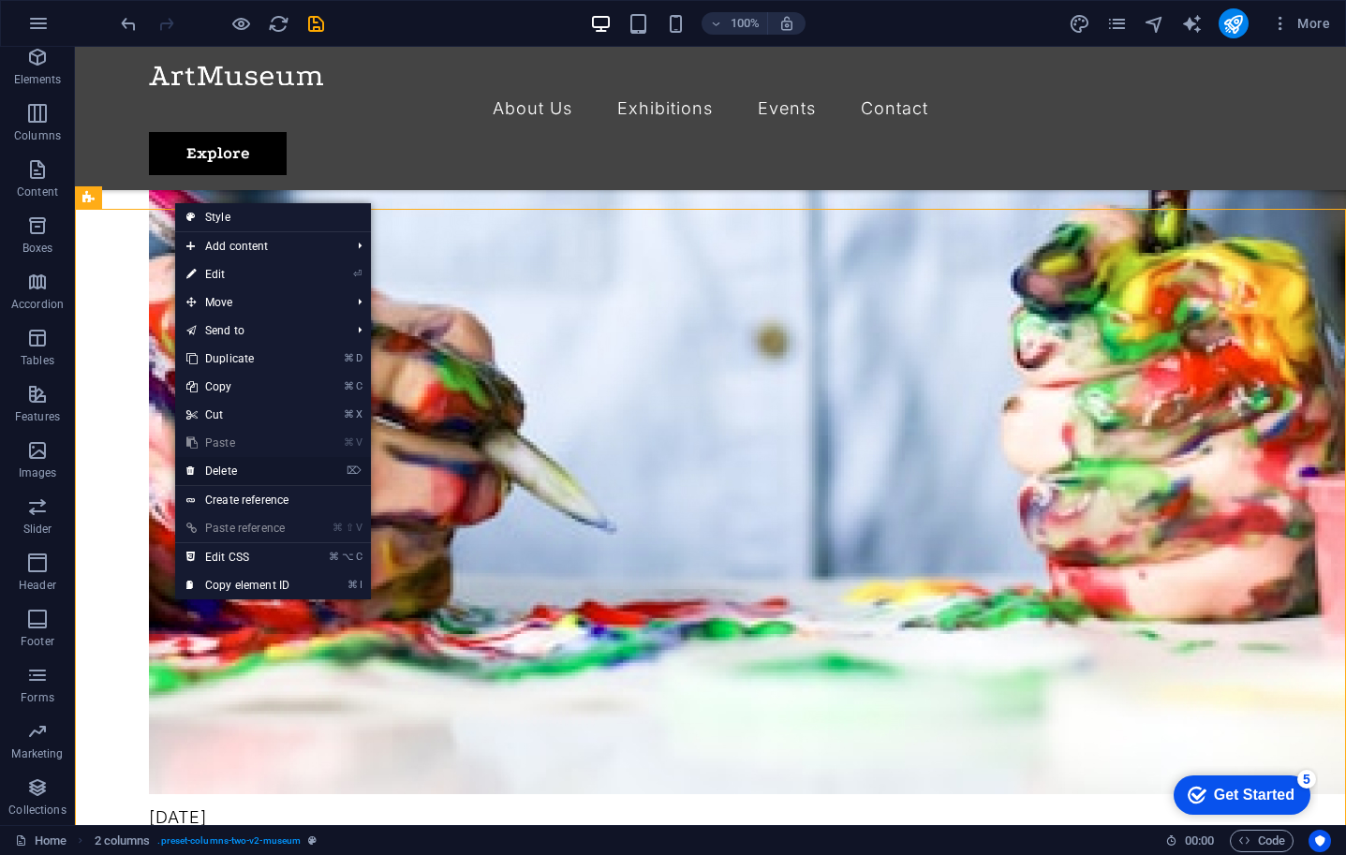
click at [271, 472] on link "⌦ Delete" at bounding box center [238, 471] width 126 height 28
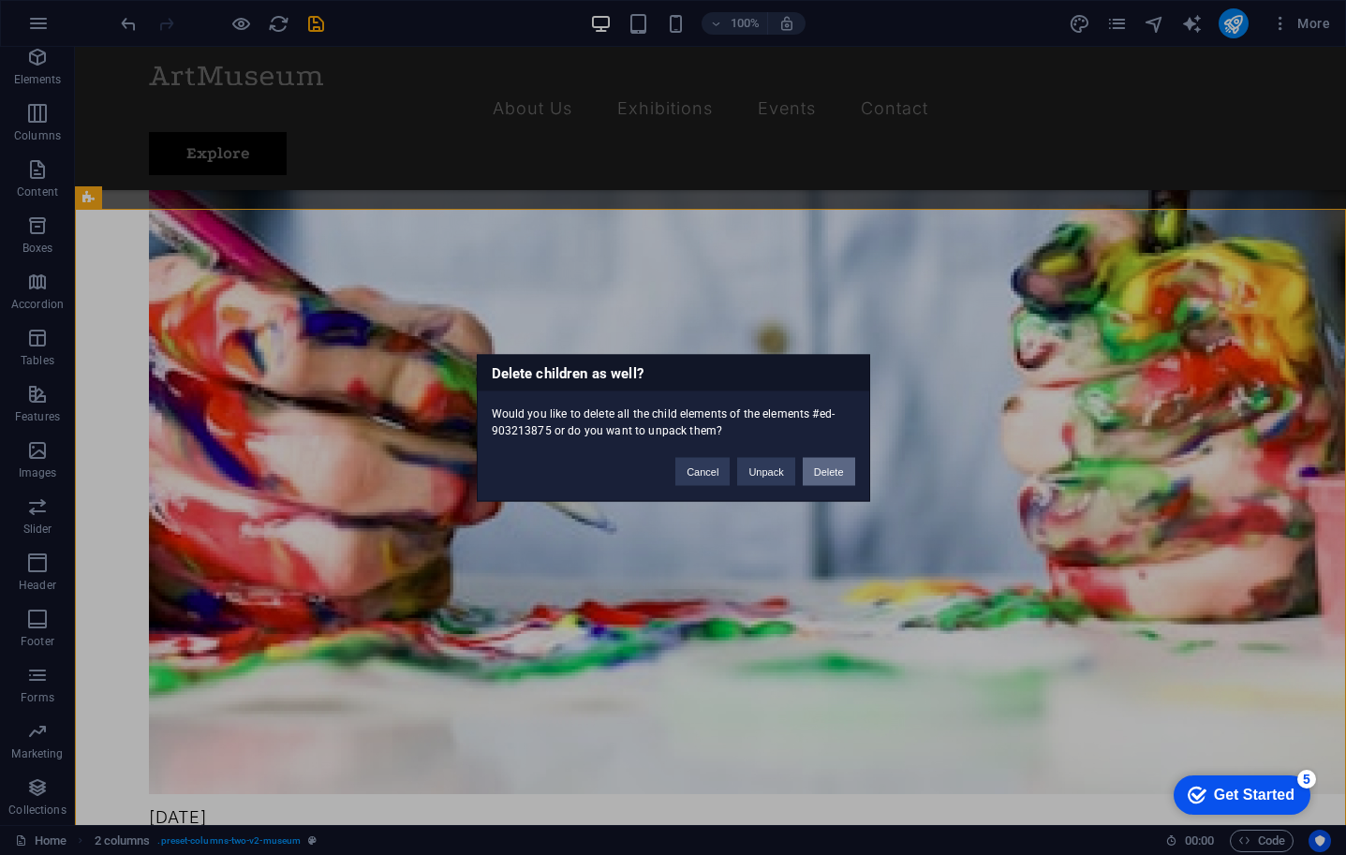
click at [832, 470] on button "Delete" at bounding box center [829, 471] width 52 height 28
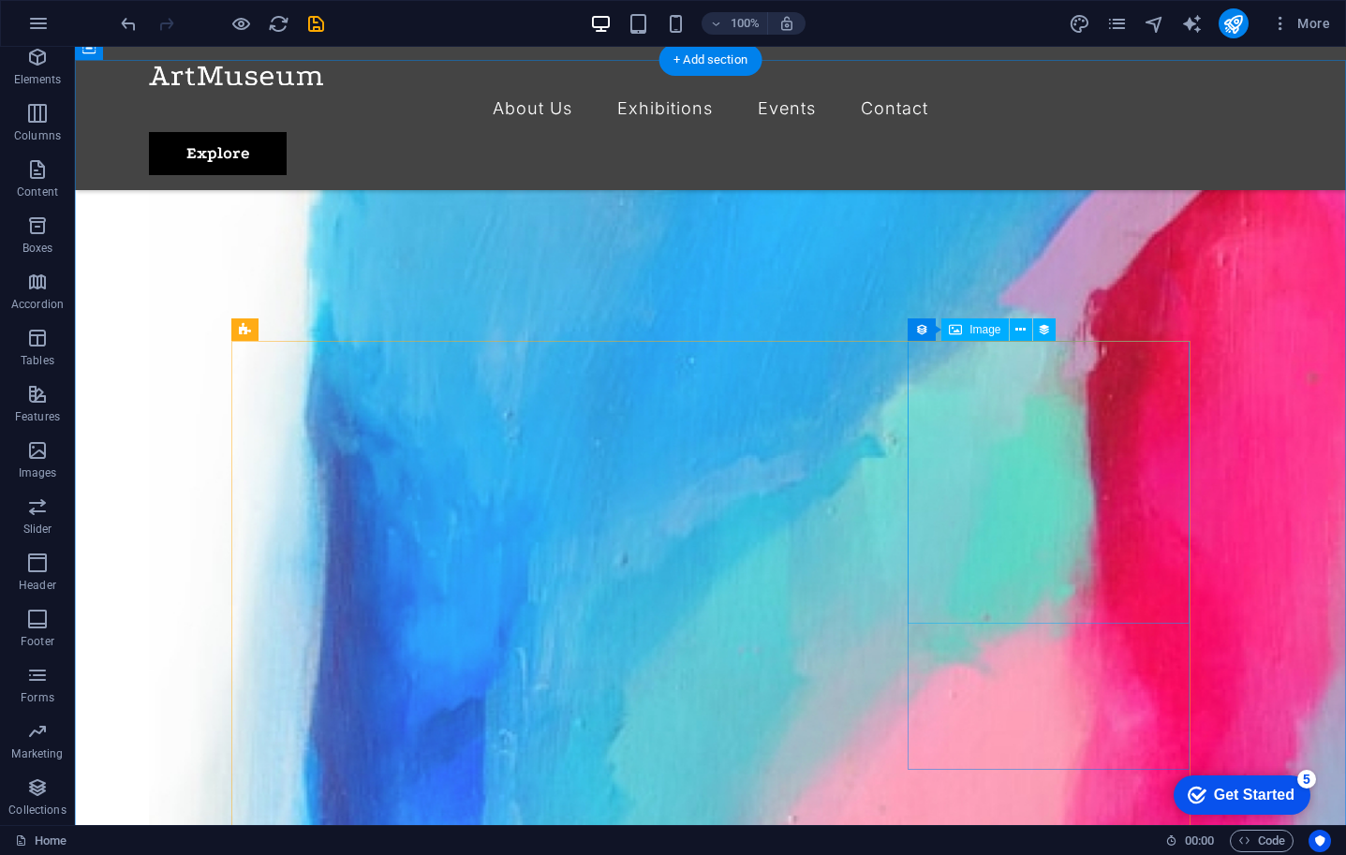
scroll to position [0, 0]
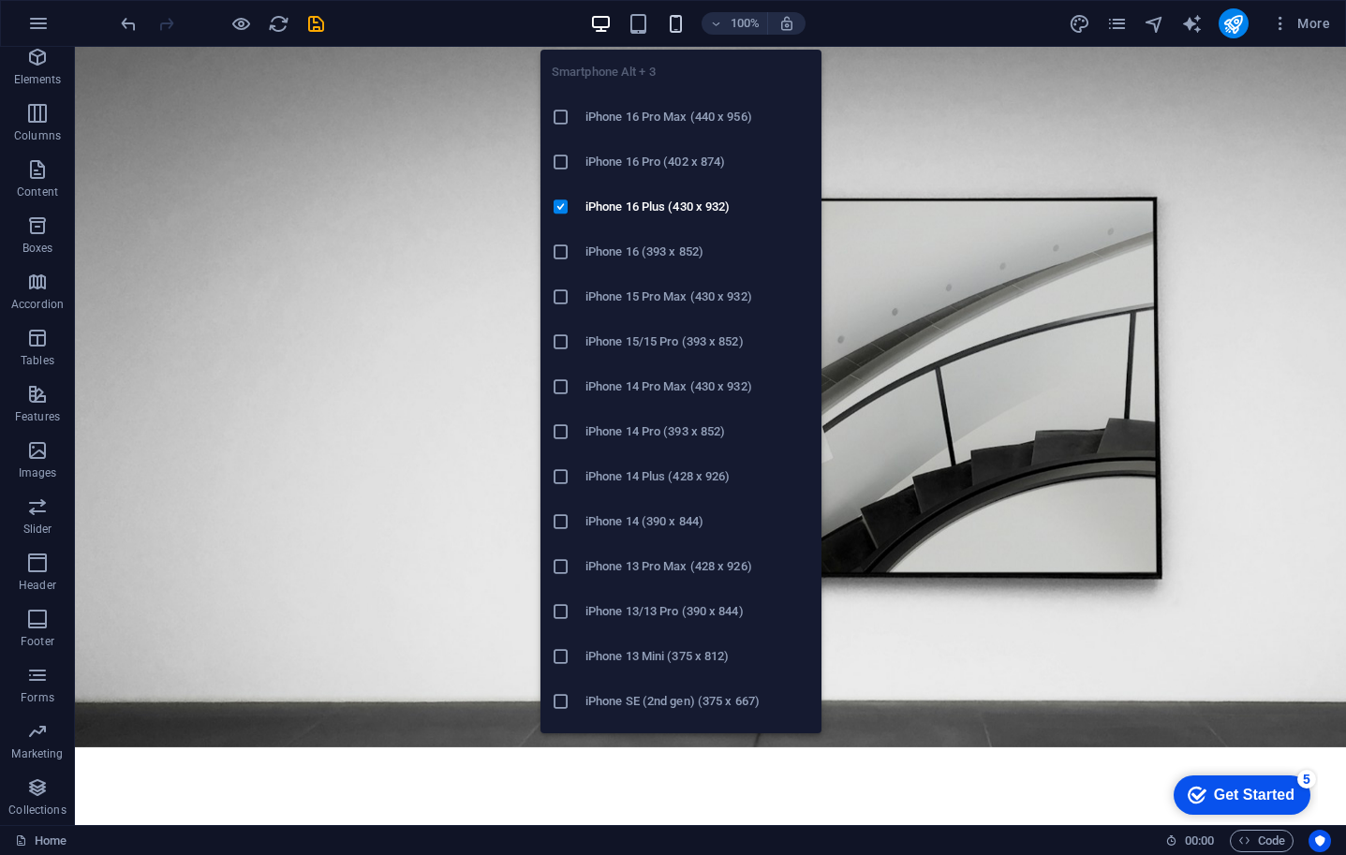
click at [682, 28] on icon "button" at bounding box center [676, 24] width 22 height 22
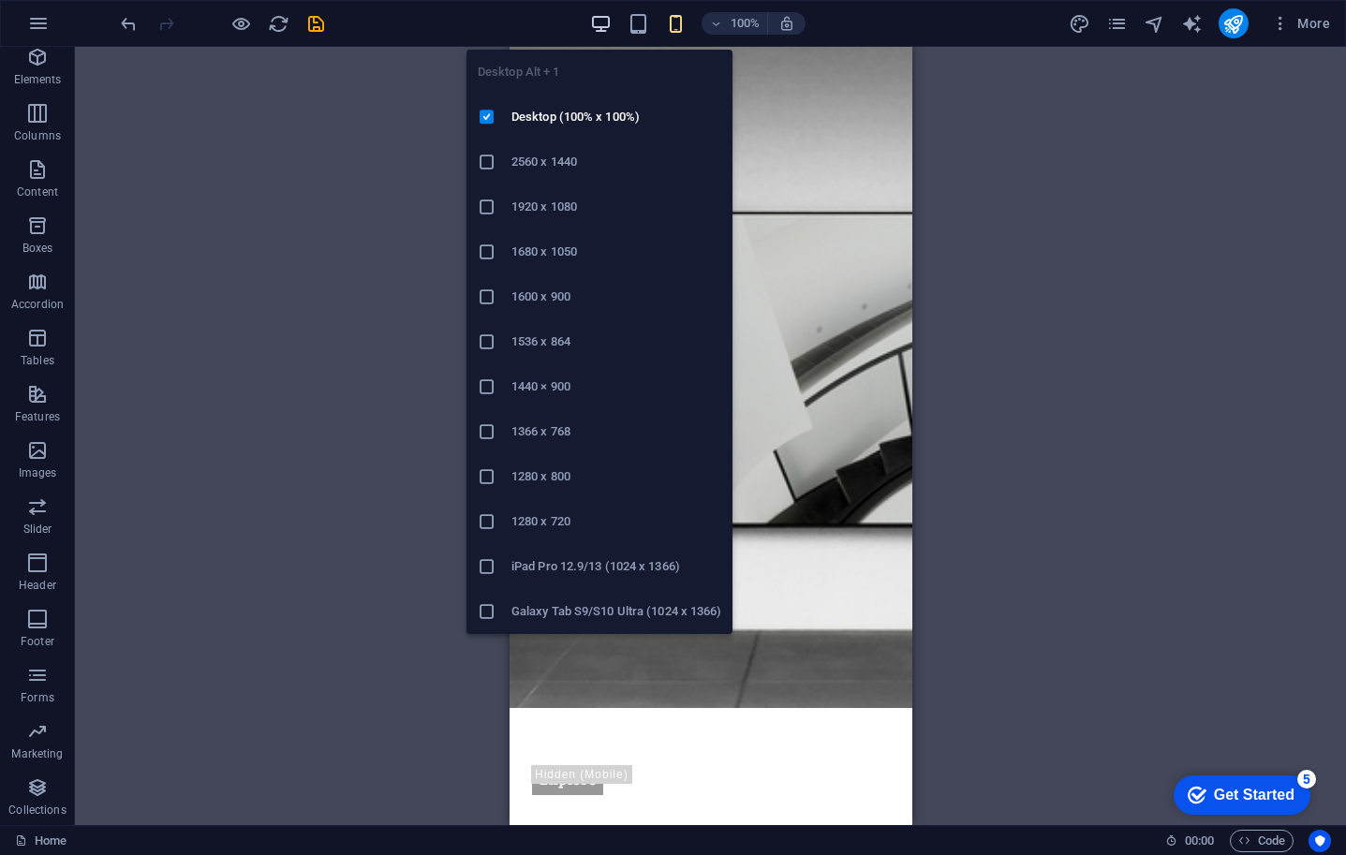
click at [606, 19] on icon "button" at bounding box center [601, 24] width 22 height 22
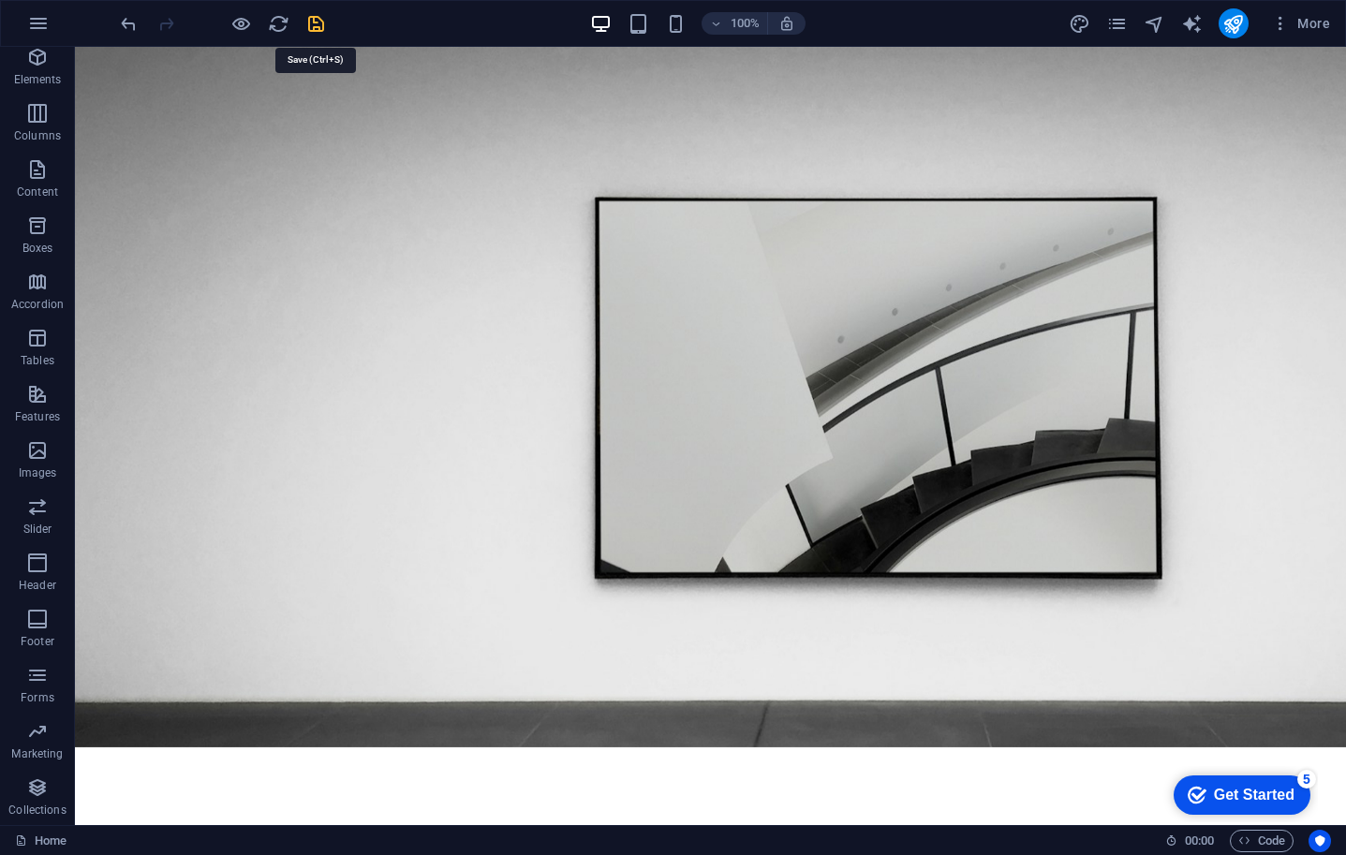
click at [320, 20] on icon "save" at bounding box center [316, 24] width 22 height 22
